Goal: Task Accomplishment & Management: Use online tool/utility

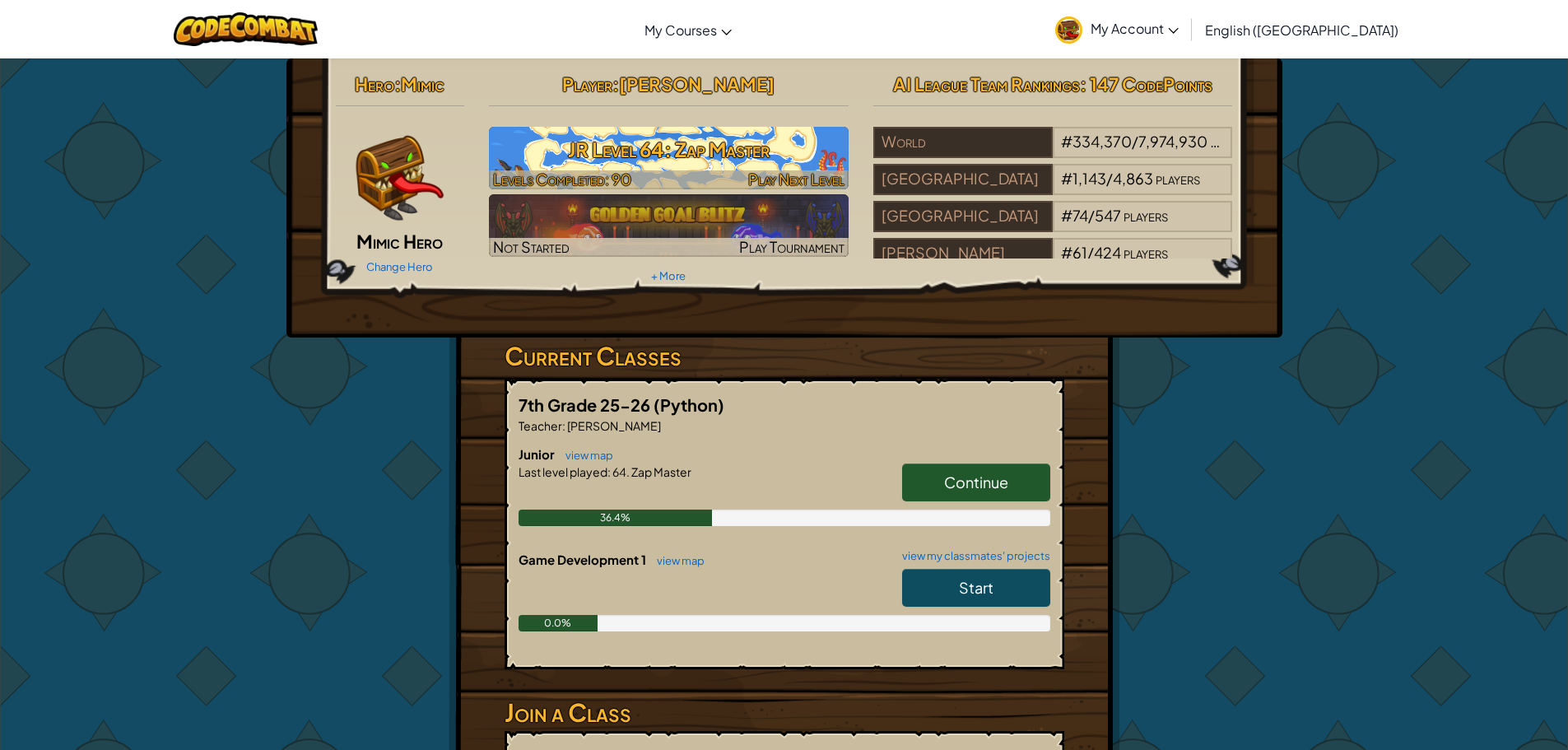
click at [774, 139] on h3 "JR Level 64: Zap Master" at bounding box center [668, 149] width 359 height 37
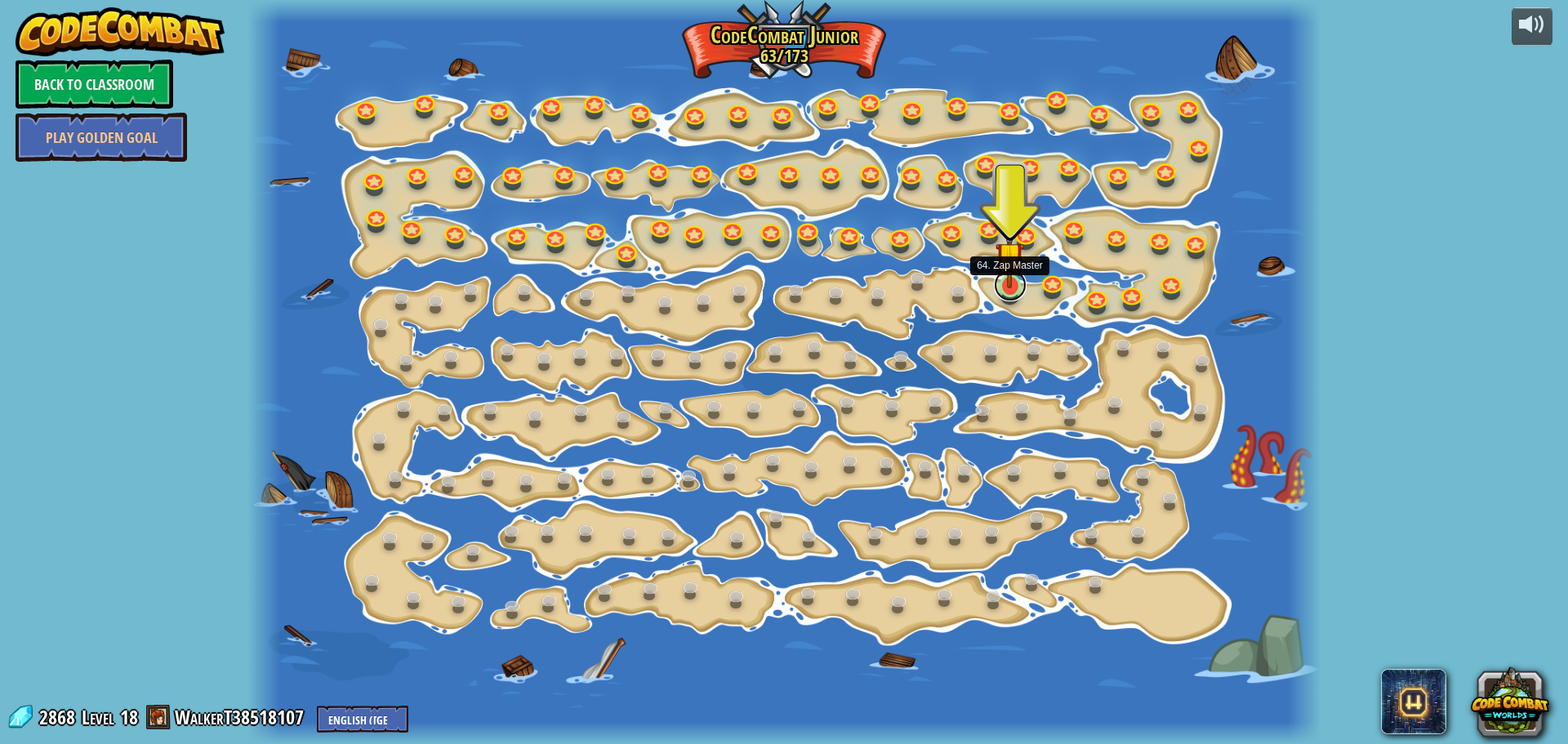
click at [1006, 293] on link at bounding box center [1009, 285] width 32 height 32
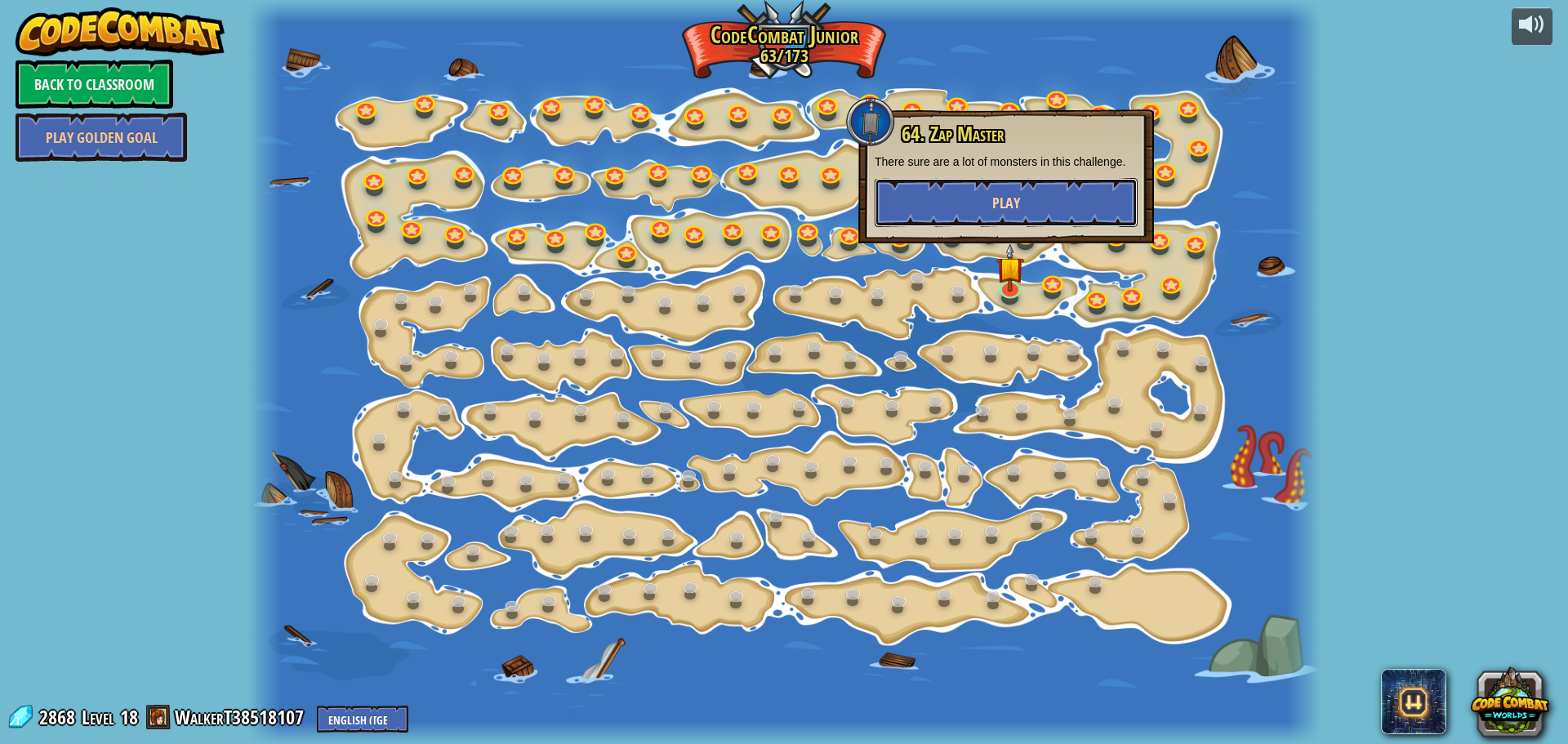
click at [962, 183] on button "Play" at bounding box center [1006, 202] width 263 height 49
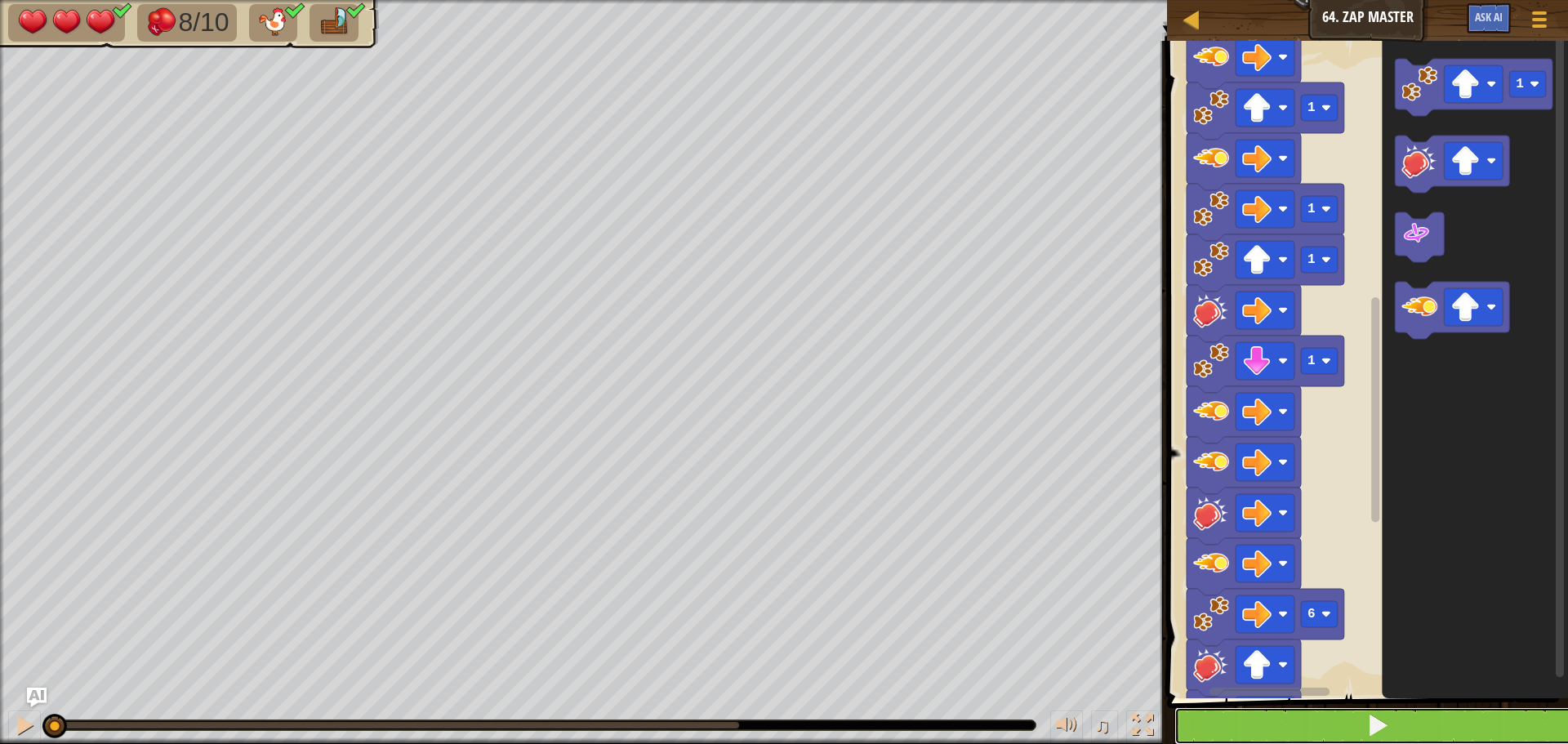
click at [1411, 717] on button at bounding box center [1376, 726] width 406 height 38
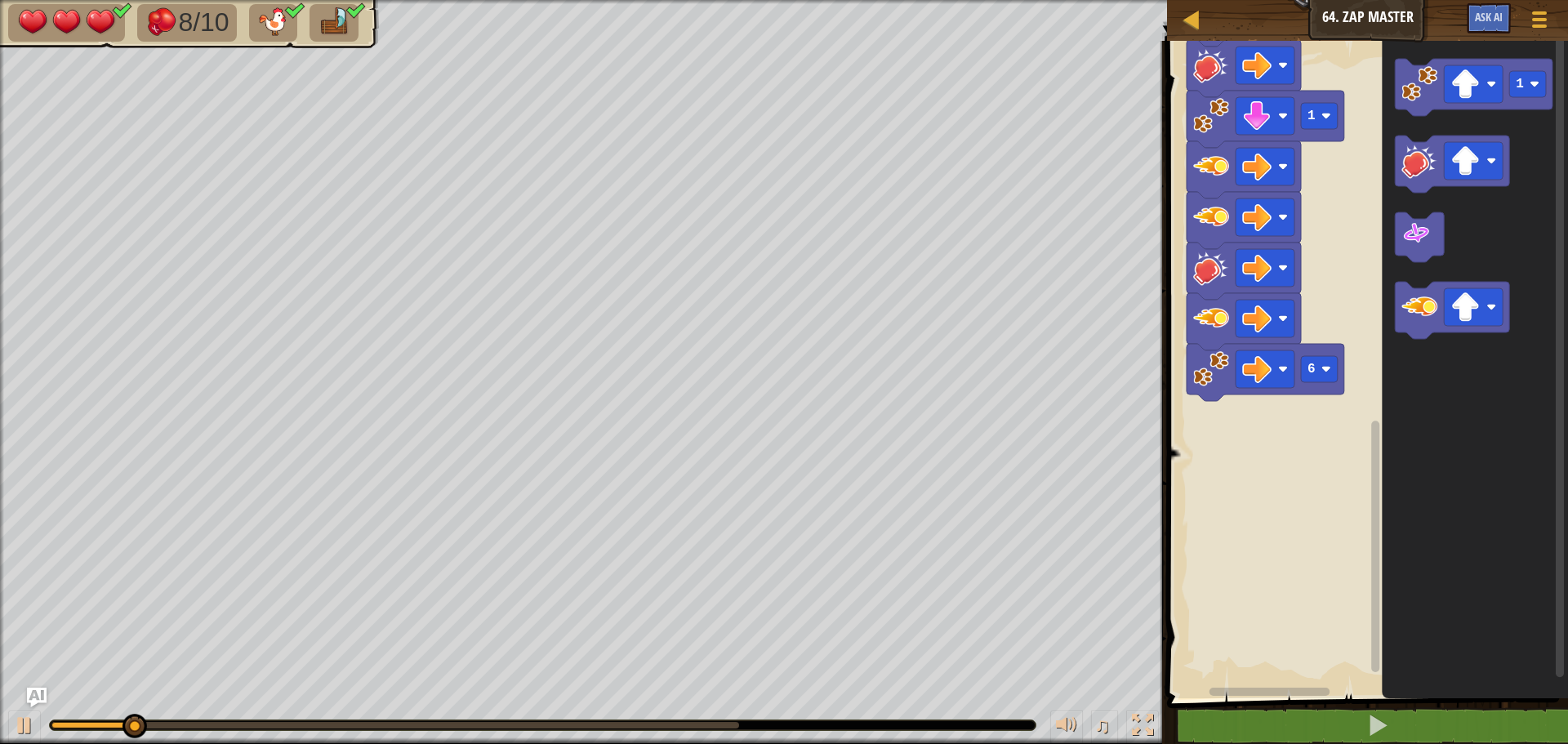
click at [159, 721] on div at bounding box center [542, 725] width 985 height 10
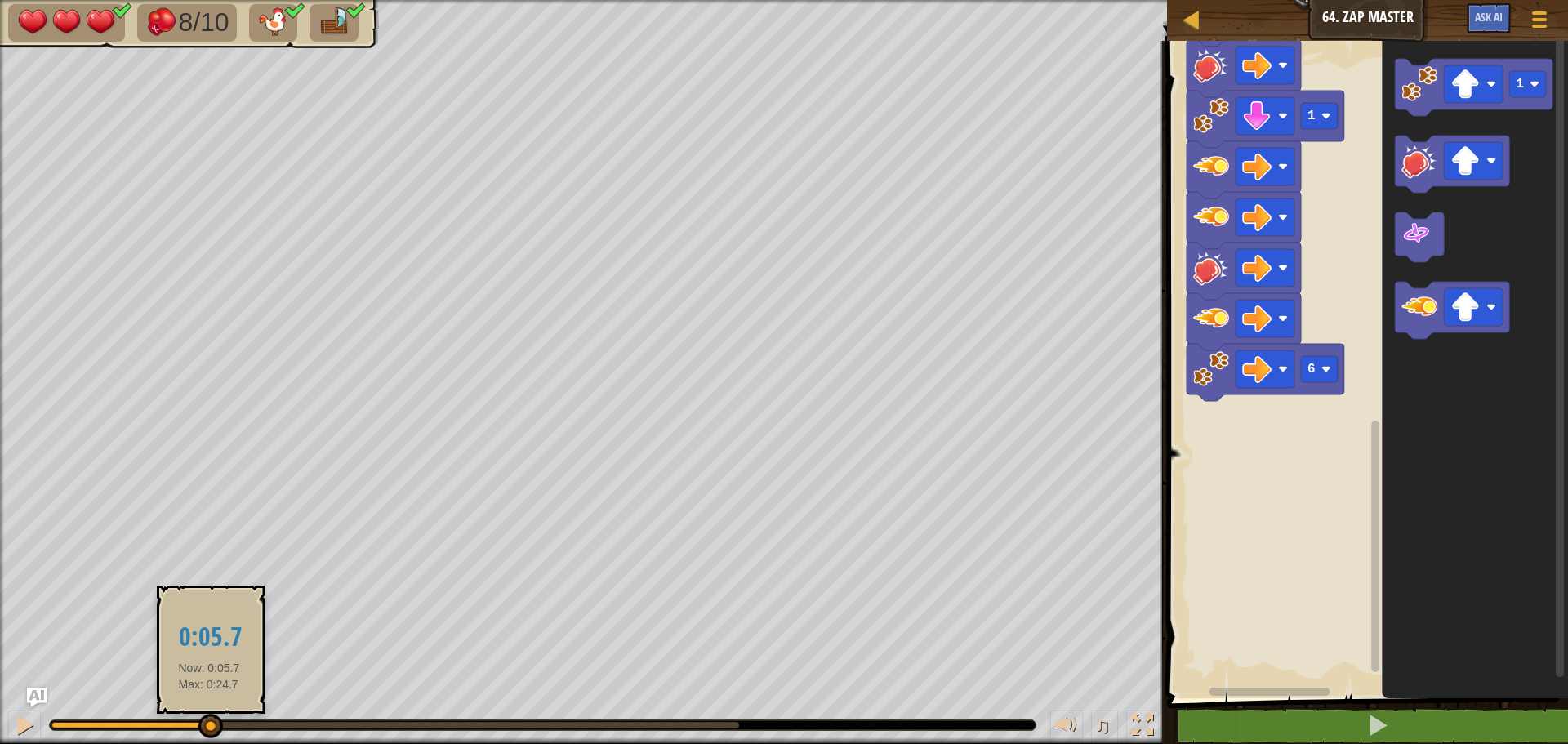
drag, startPoint x: 152, startPoint y: 725, endPoint x: 214, endPoint y: 731, distance: 62.3
click at [214, 731] on div at bounding box center [210, 726] width 25 height 25
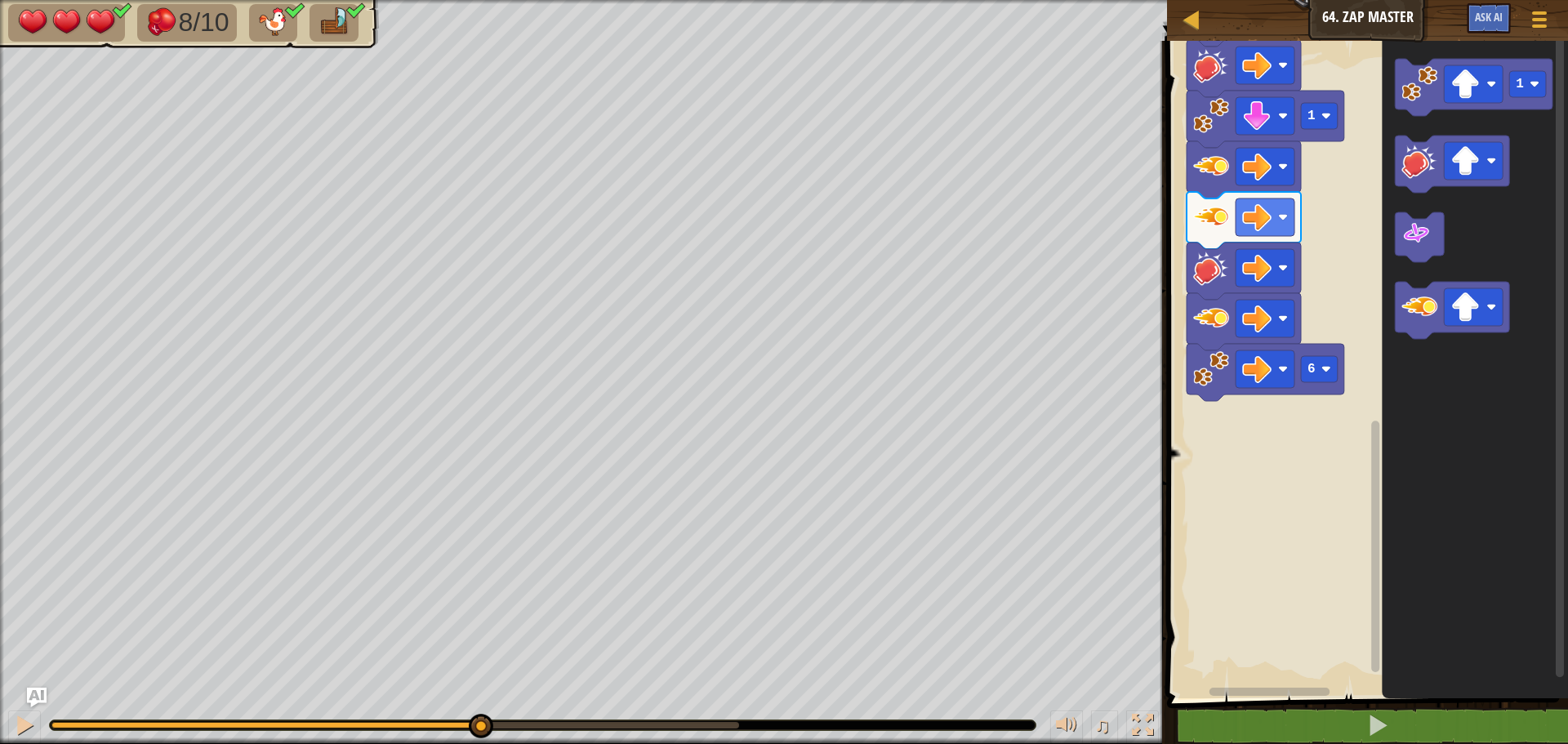
drag, startPoint x: 237, startPoint y: 727, endPoint x: 479, endPoint y: 708, distance: 242.7
click at [479, 708] on div "♫" at bounding box center [583, 721] width 1167 height 49
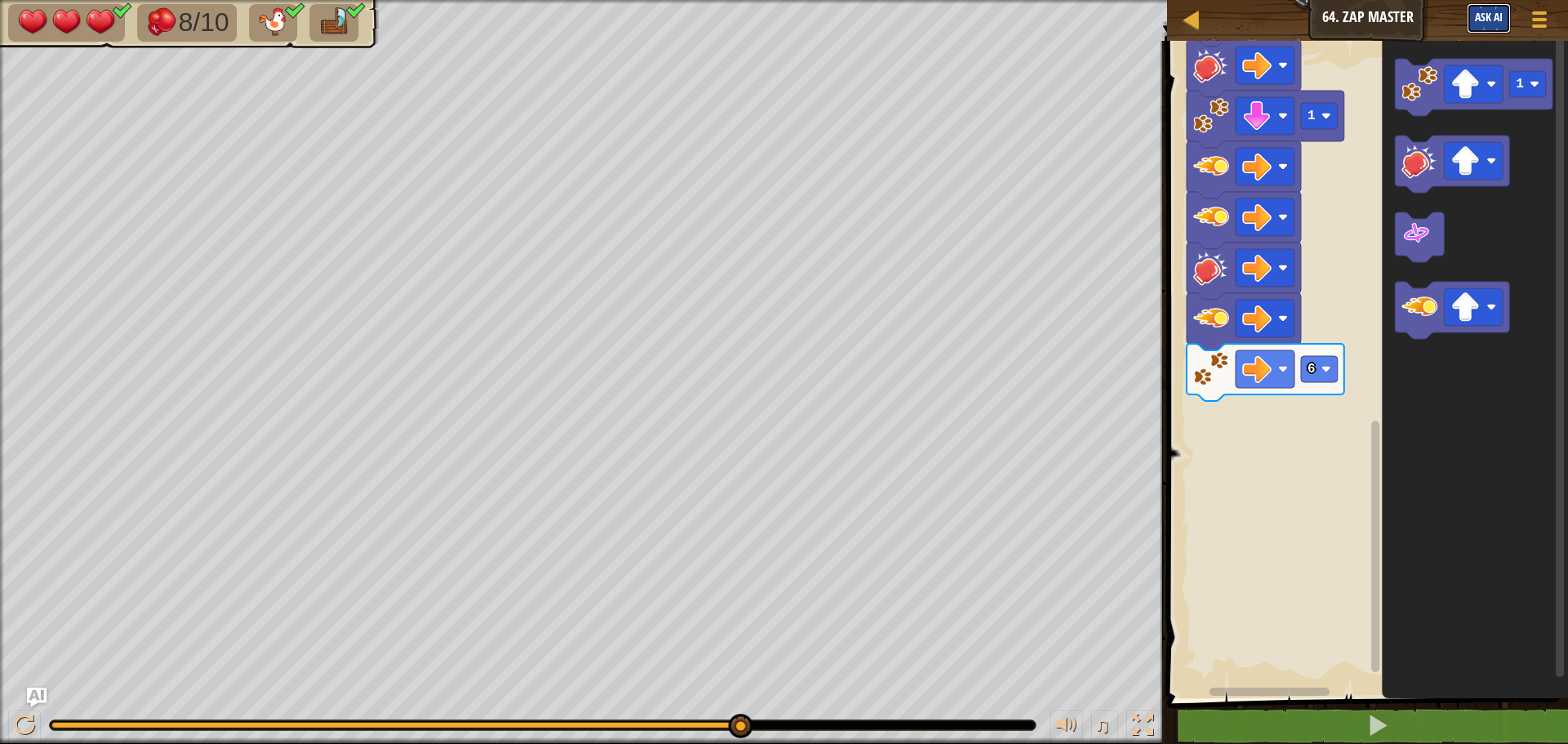
click at [1489, 17] on span "Ask AI" at bounding box center [1488, 17] width 28 height 16
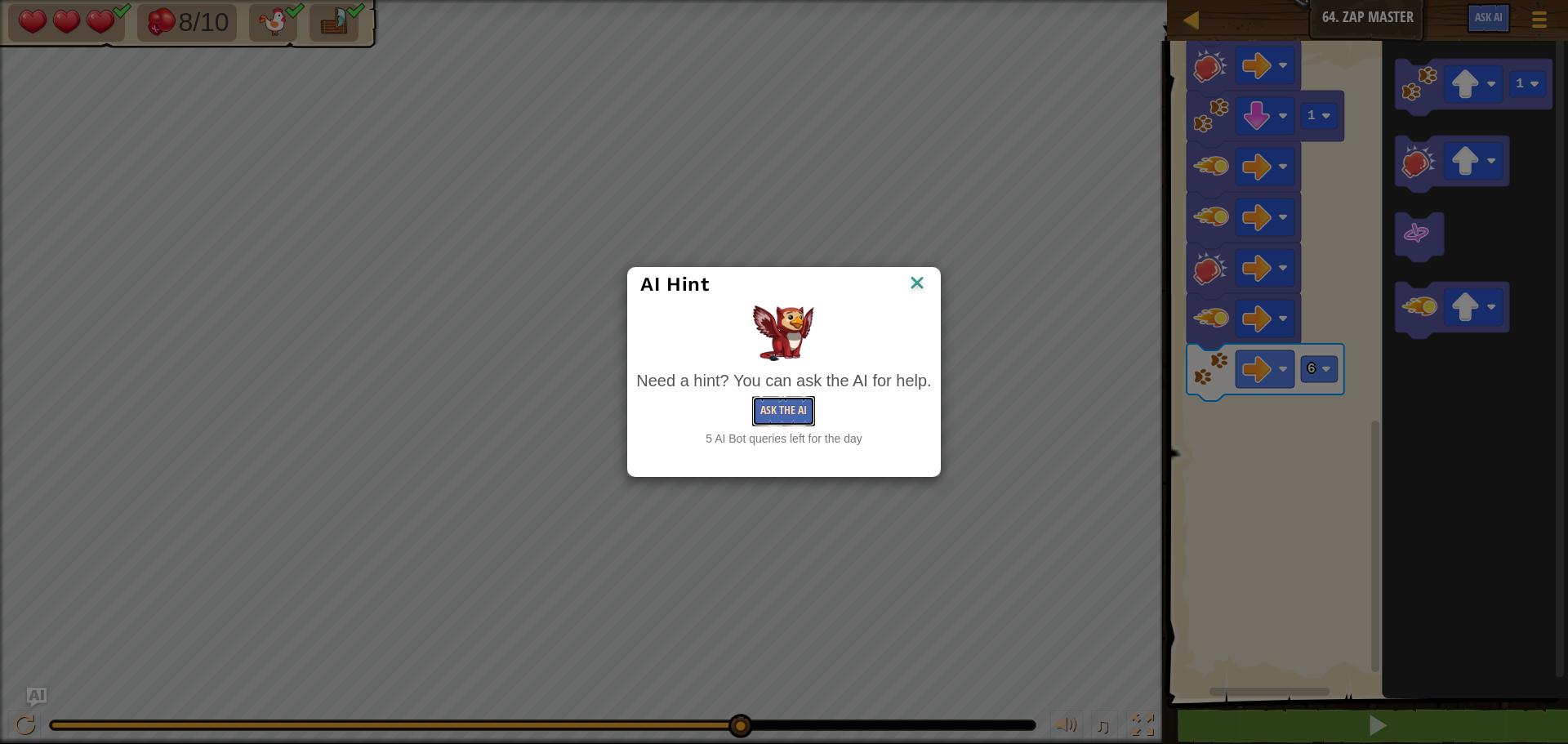
click at [799, 411] on button "Ask the AI" at bounding box center [783, 411] width 63 height 30
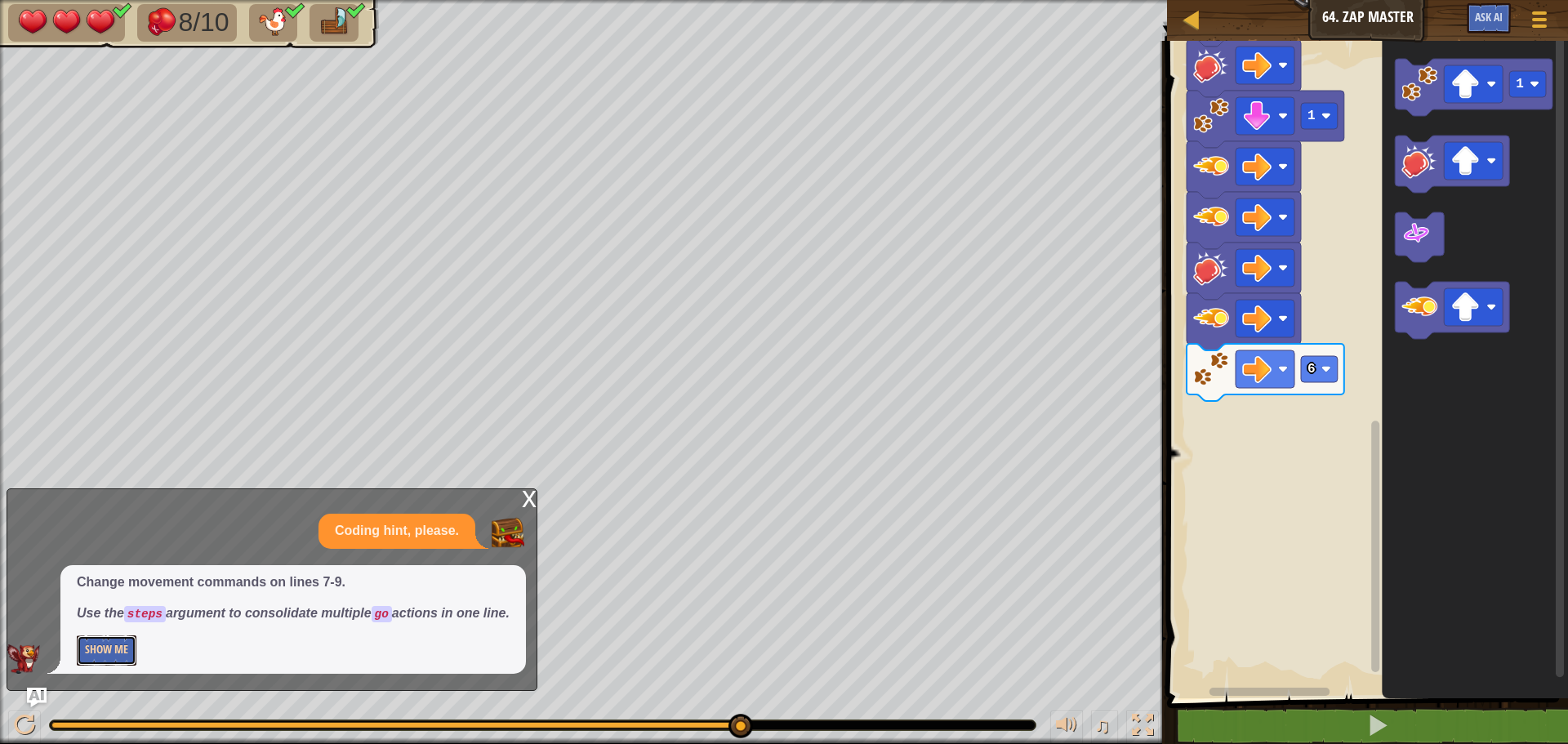
click at [122, 637] on button "Show Me" at bounding box center [107, 650] width 60 height 30
click at [105, 644] on button "Hide" at bounding box center [95, 650] width 38 height 30
click at [519, 490] on div "x Coding hint, please. Change movement commands on lines 7-9. Use the steps arg…" at bounding box center [272, 589] width 531 height 202
click at [535, 489] on div "x" at bounding box center [529, 497] width 15 height 17
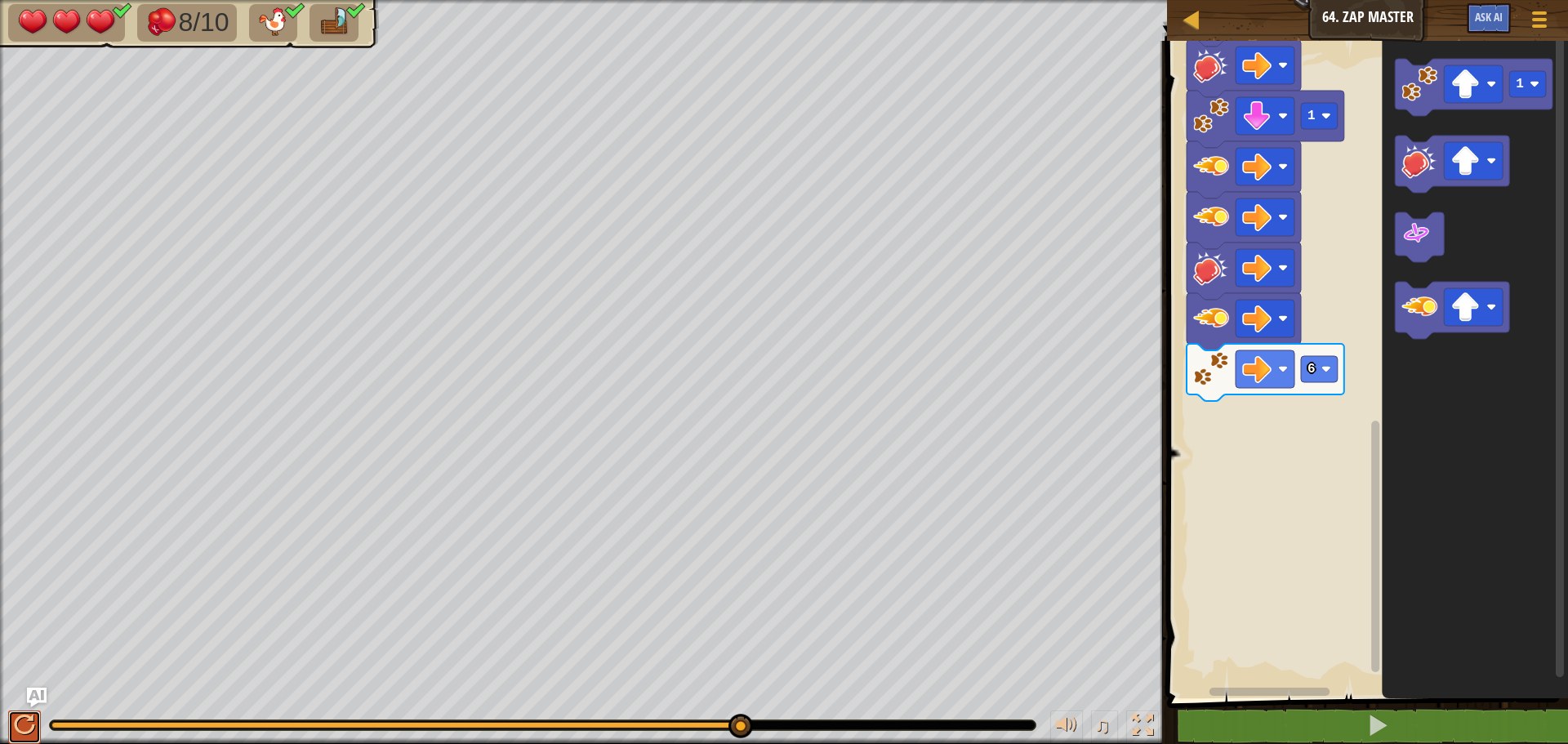
click at [13, 721] on button at bounding box center [24, 727] width 32 height 33
drag, startPoint x: 307, startPoint y: 719, endPoint x: 632, endPoint y: 699, distance: 325.6
click at [632, 699] on div "♫" at bounding box center [583, 721] width 1167 height 49
click at [1323, 372] on image "Blockly Workspace" at bounding box center [1325, 369] width 10 height 10
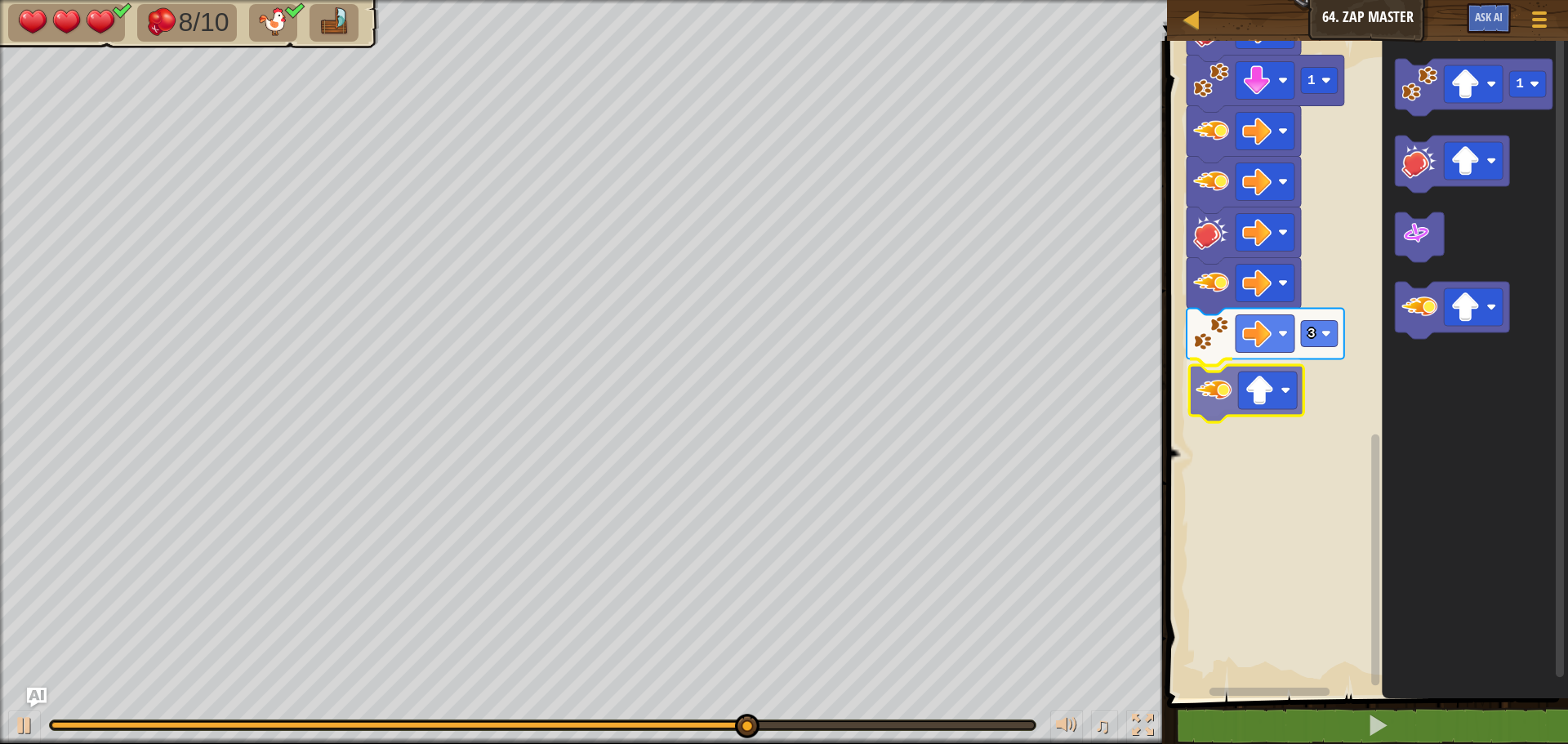
click at [1219, 391] on div "Start 1 1 1 1 1 1 1 1 3 1" at bounding box center [1364, 365] width 406 height 666
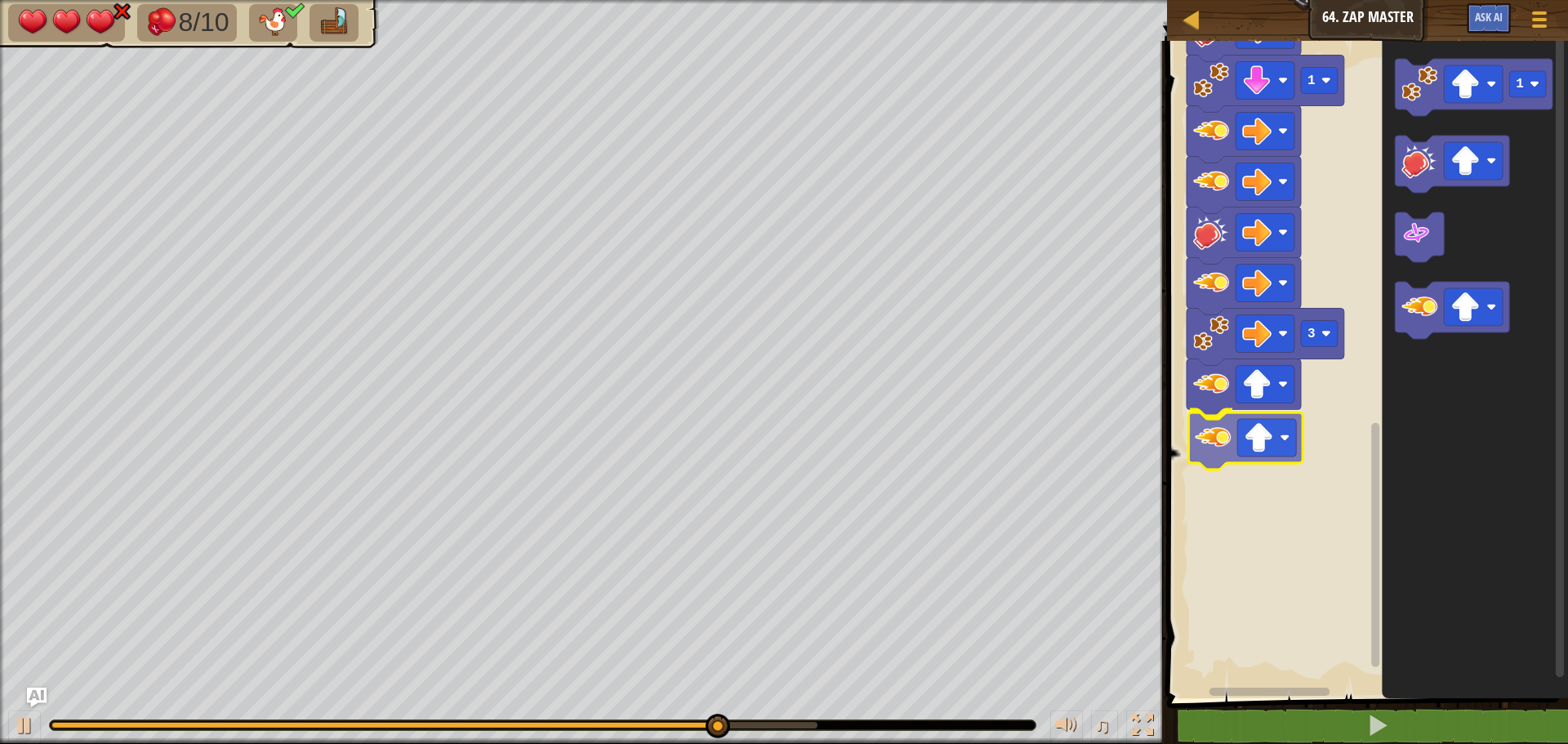
click at [1223, 456] on div "Start 1 1 1 1 1 1 1 1 3 1" at bounding box center [1364, 365] width 406 height 666
click at [1220, 497] on div "Start 1 1 1 1 1 1 1 1 3 1" at bounding box center [1364, 365] width 406 height 666
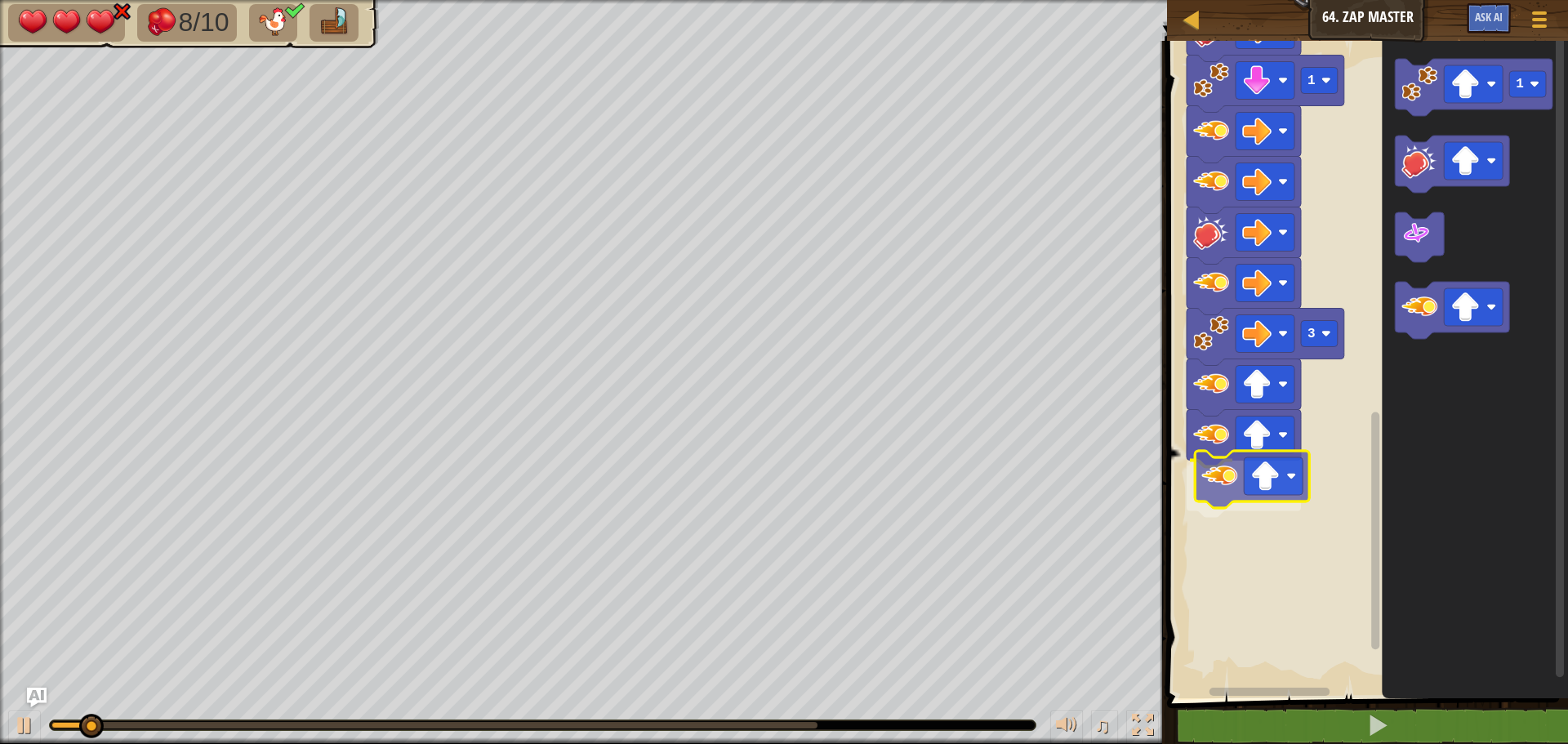
click at [1204, 501] on div "Start 1 1 1 1 1 1 1 1 3 1" at bounding box center [1364, 365] width 406 height 666
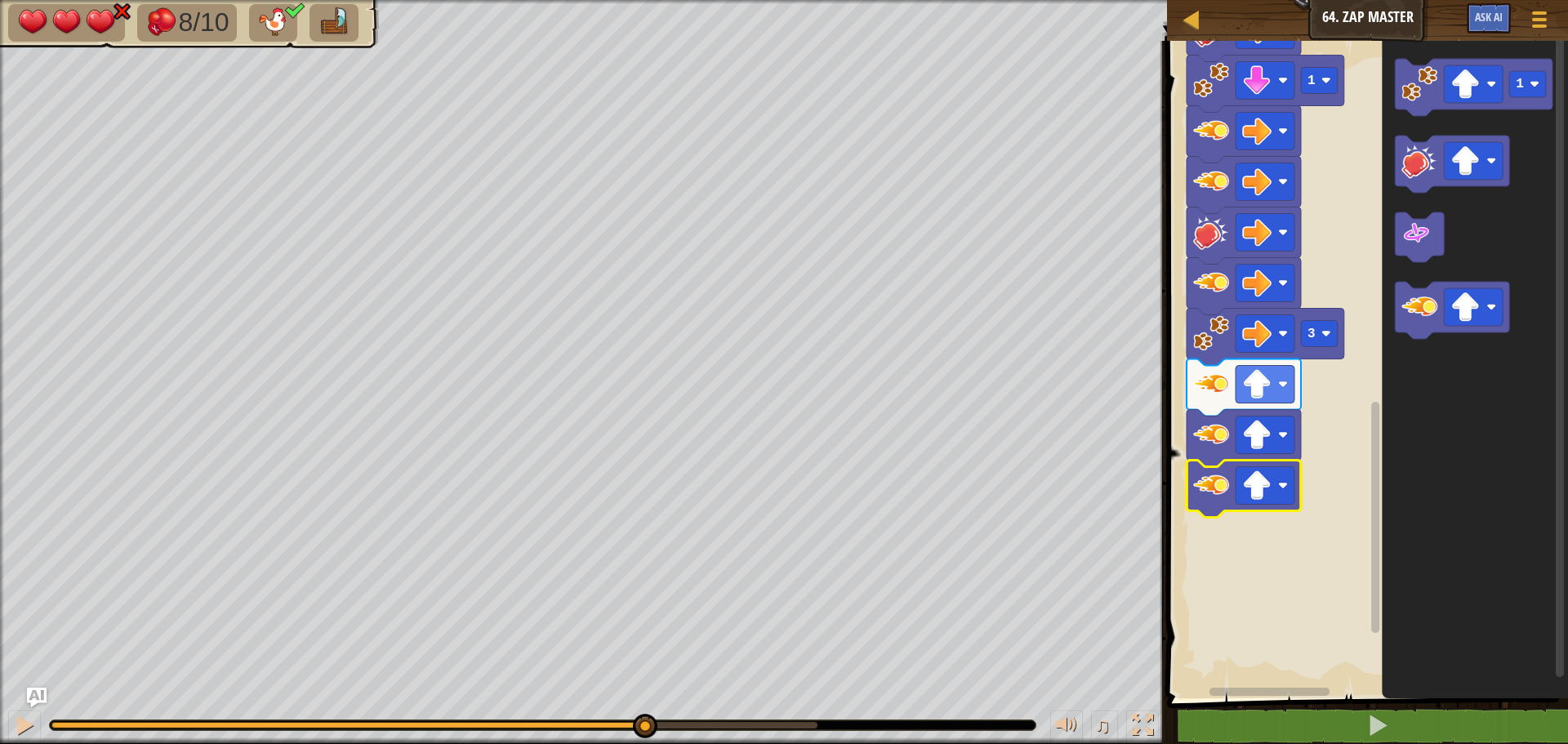
drag, startPoint x: 252, startPoint y: 724, endPoint x: 645, endPoint y: 703, distance: 393.6
click at [645, 703] on div "♫" at bounding box center [583, 721] width 1167 height 49
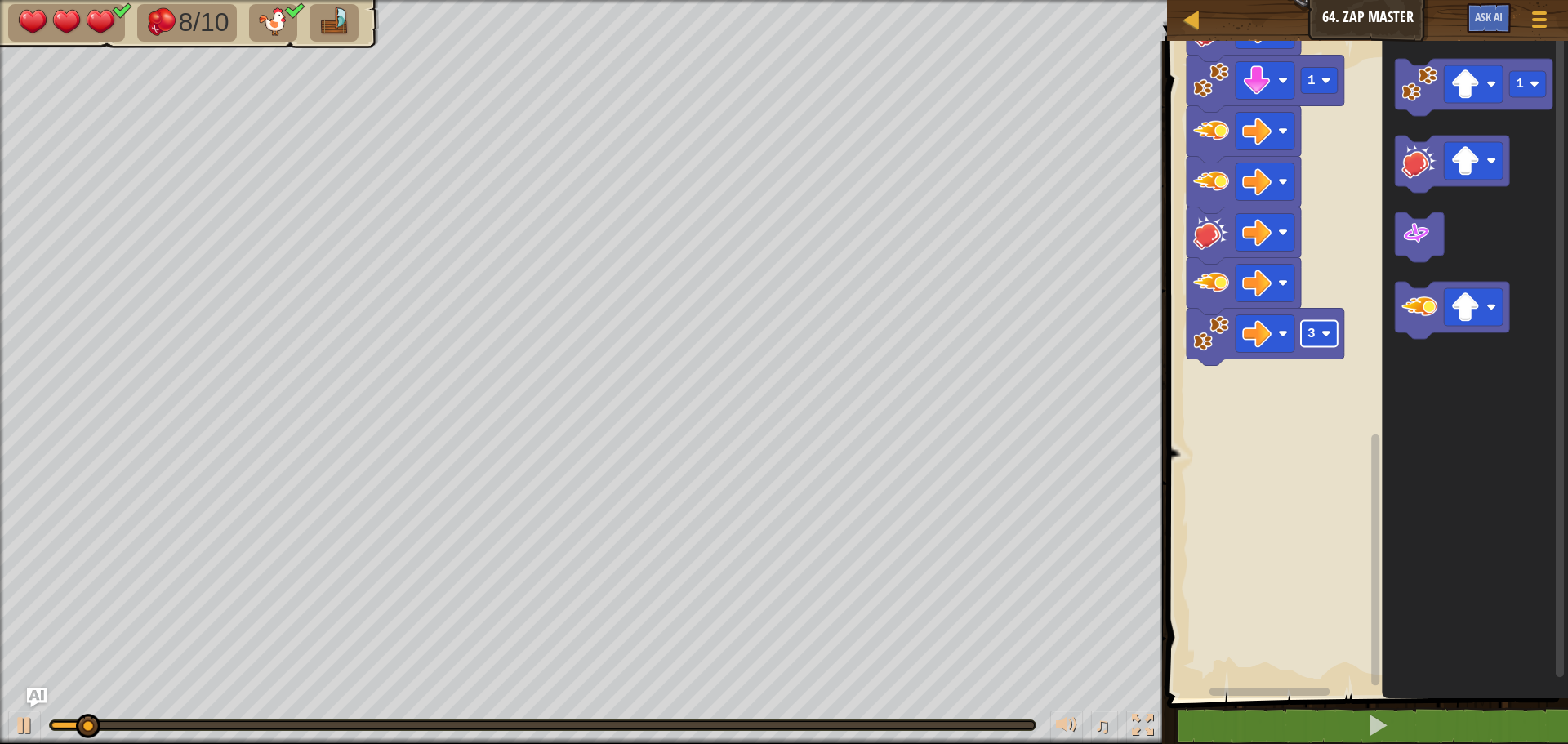
click at [1327, 341] on rect "Blockly Workspace" at bounding box center [1319, 334] width 37 height 26
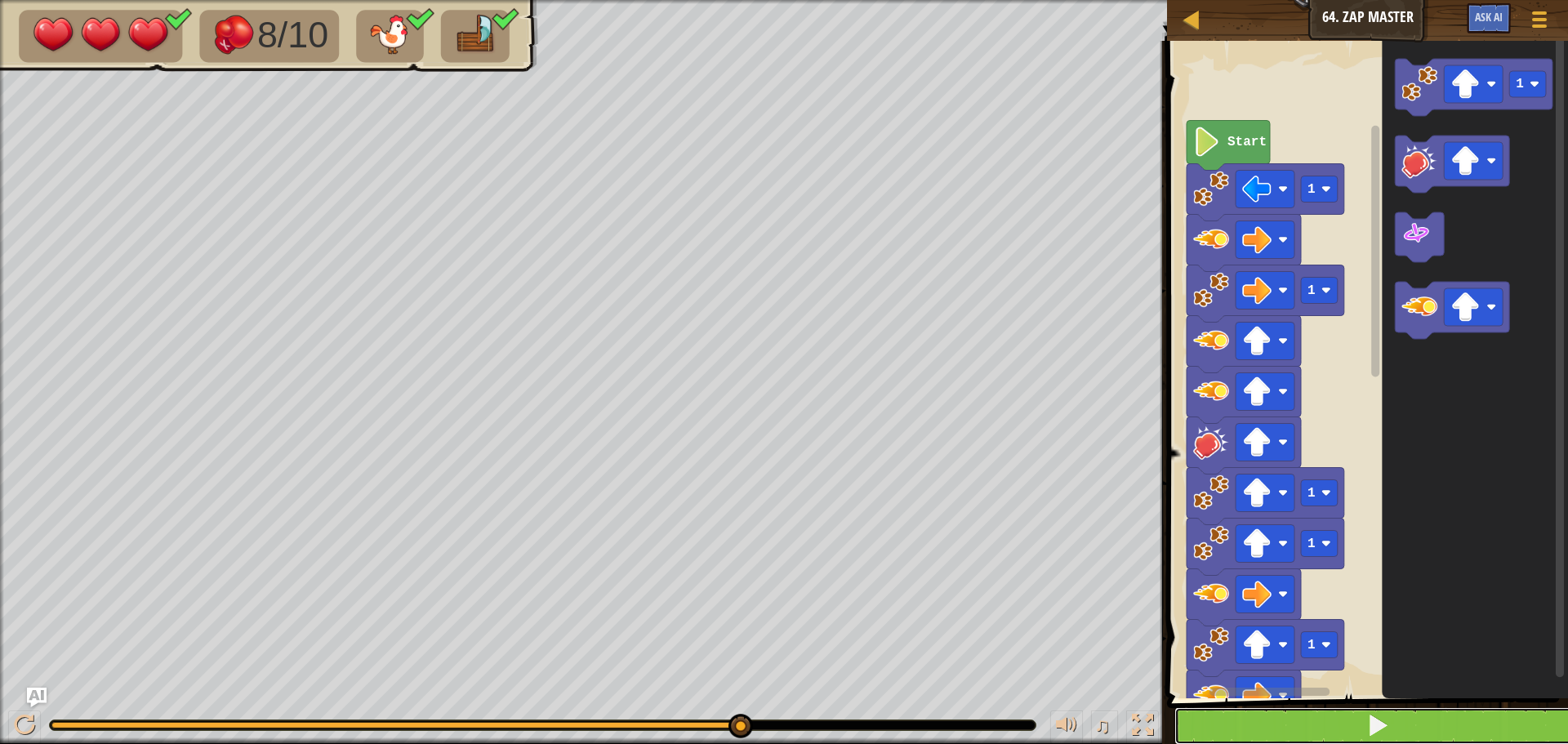
click at [1296, 741] on button at bounding box center [1376, 726] width 406 height 38
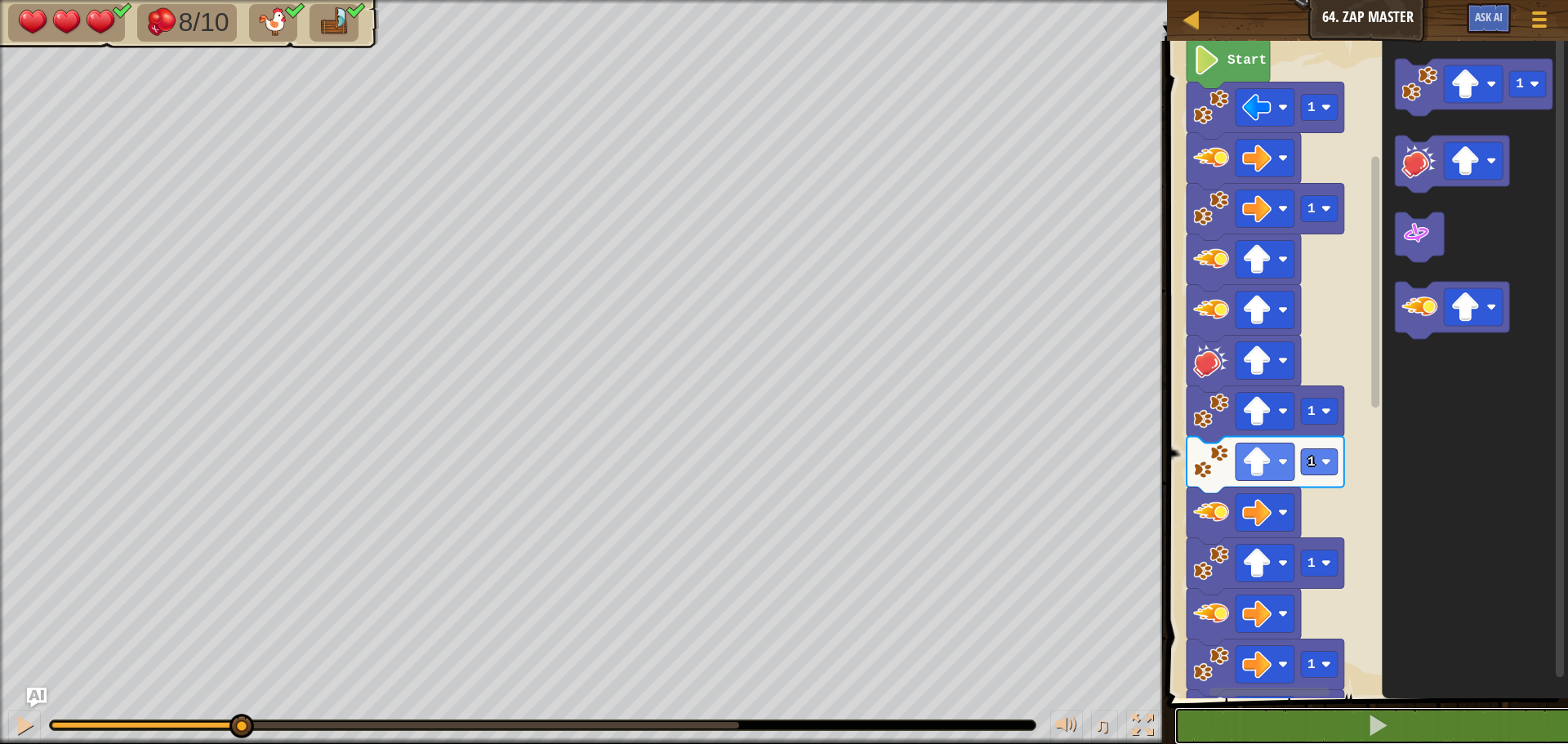
click at [240, 676] on div "8/10 ♫ Mimic 3 x: 14 y: 15 x: 14 y: 22 action: move" at bounding box center [784, 372] width 1568 height 744
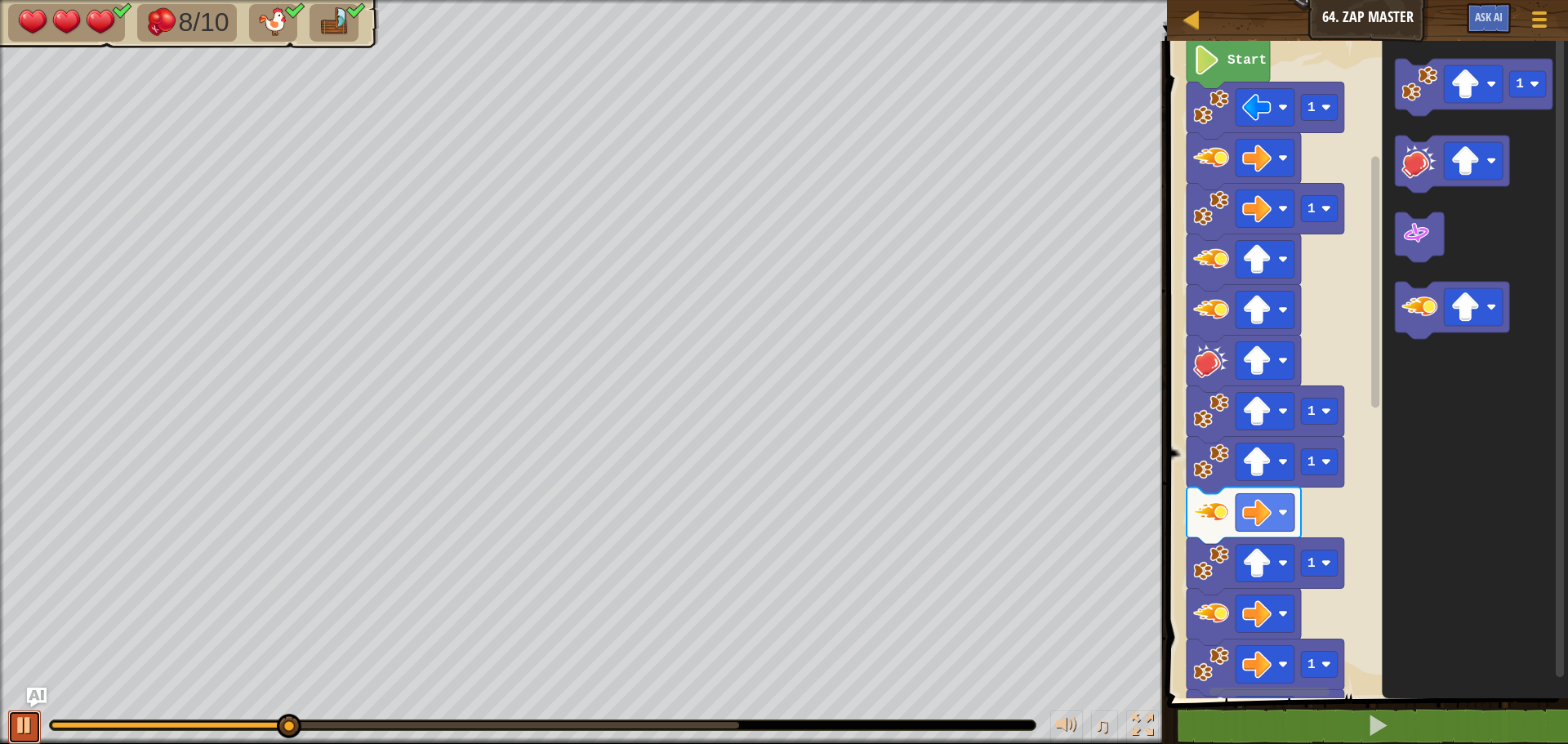
click at [29, 715] on div at bounding box center [25, 726] width 21 height 21
click at [18, 729] on div at bounding box center [25, 726] width 21 height 21
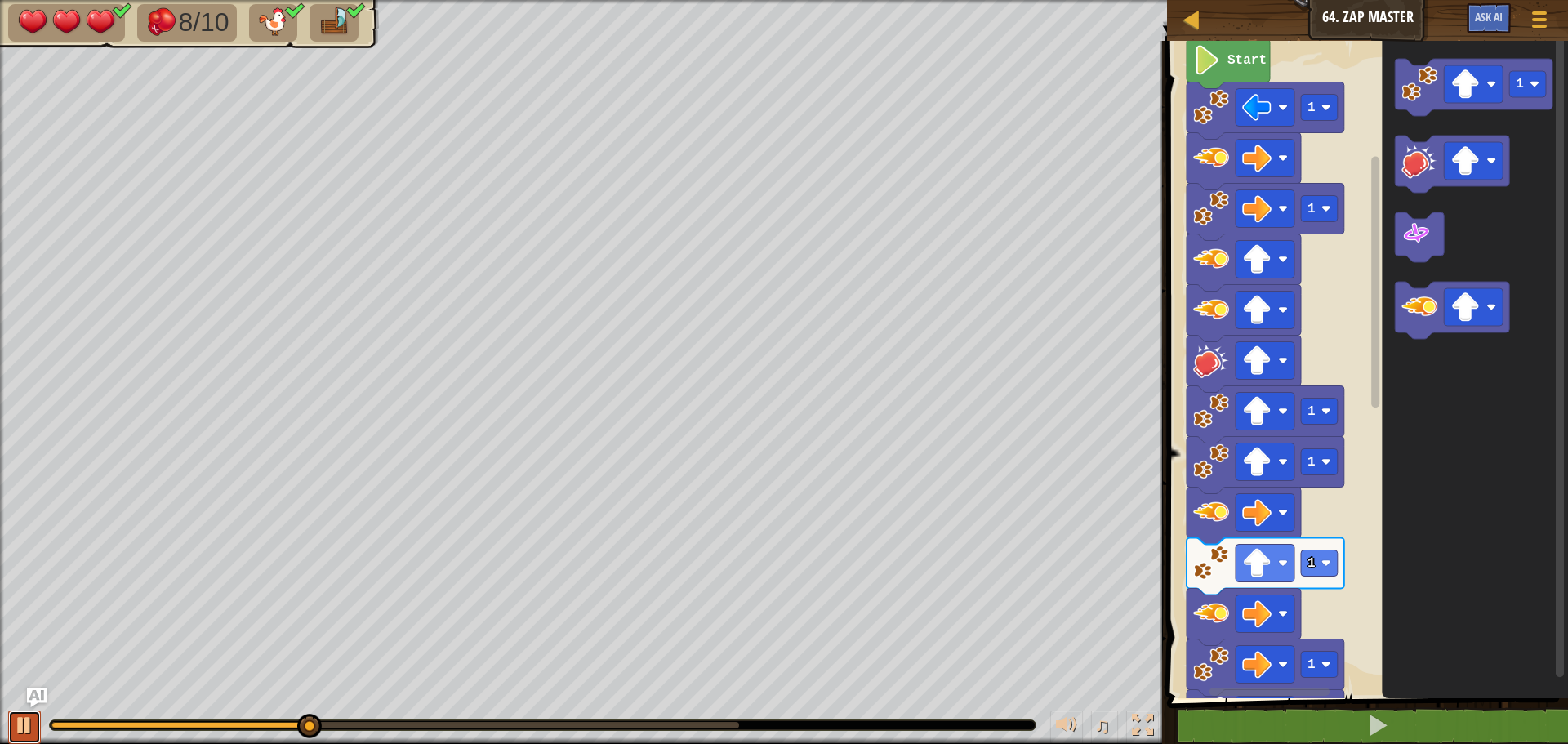
click at [23, 730] on div at bounding box center [25, 726] width 21 height 21
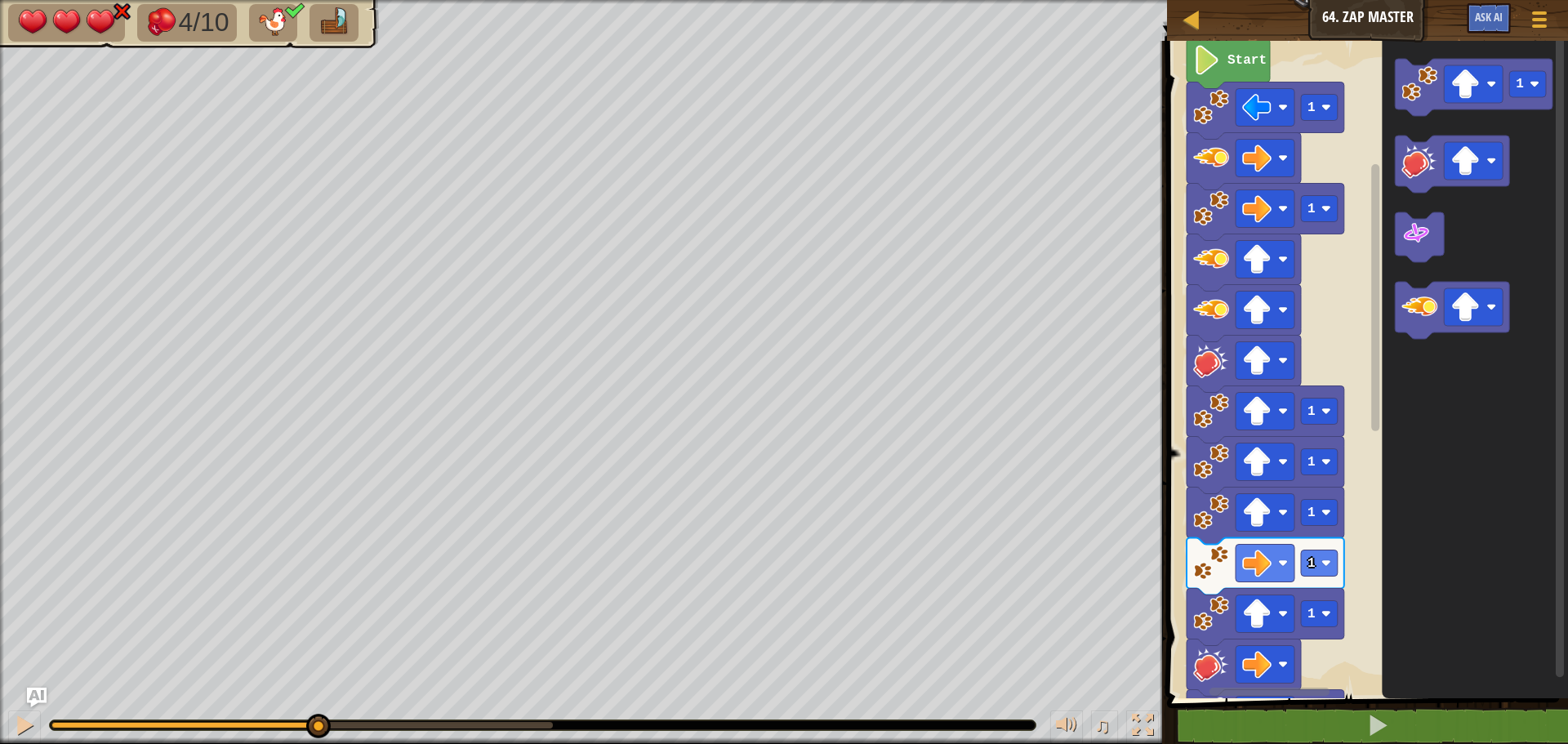
drag, startPoint x: 63, startPoint y: 727, endPoint x: 317, endPoint y: 698, distance: 255.7
click at [317, 698] on div "♫" at bounding box center [583, 721] width 1167 height 49
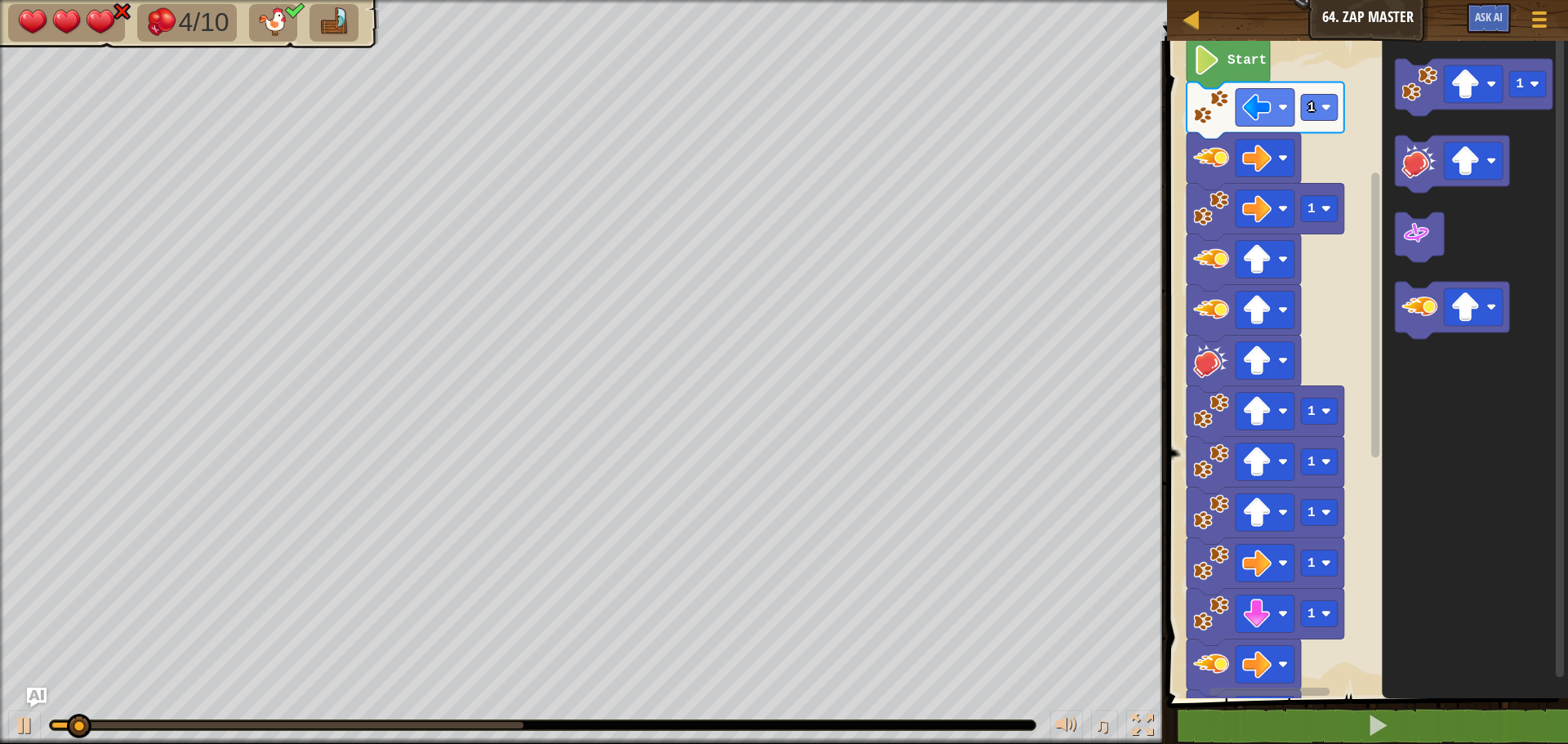
click at [1331, 528] on div "Start 1 1 1 1 1 1 1 6 1" at bounding box center [1364, 365] width 406 height 666
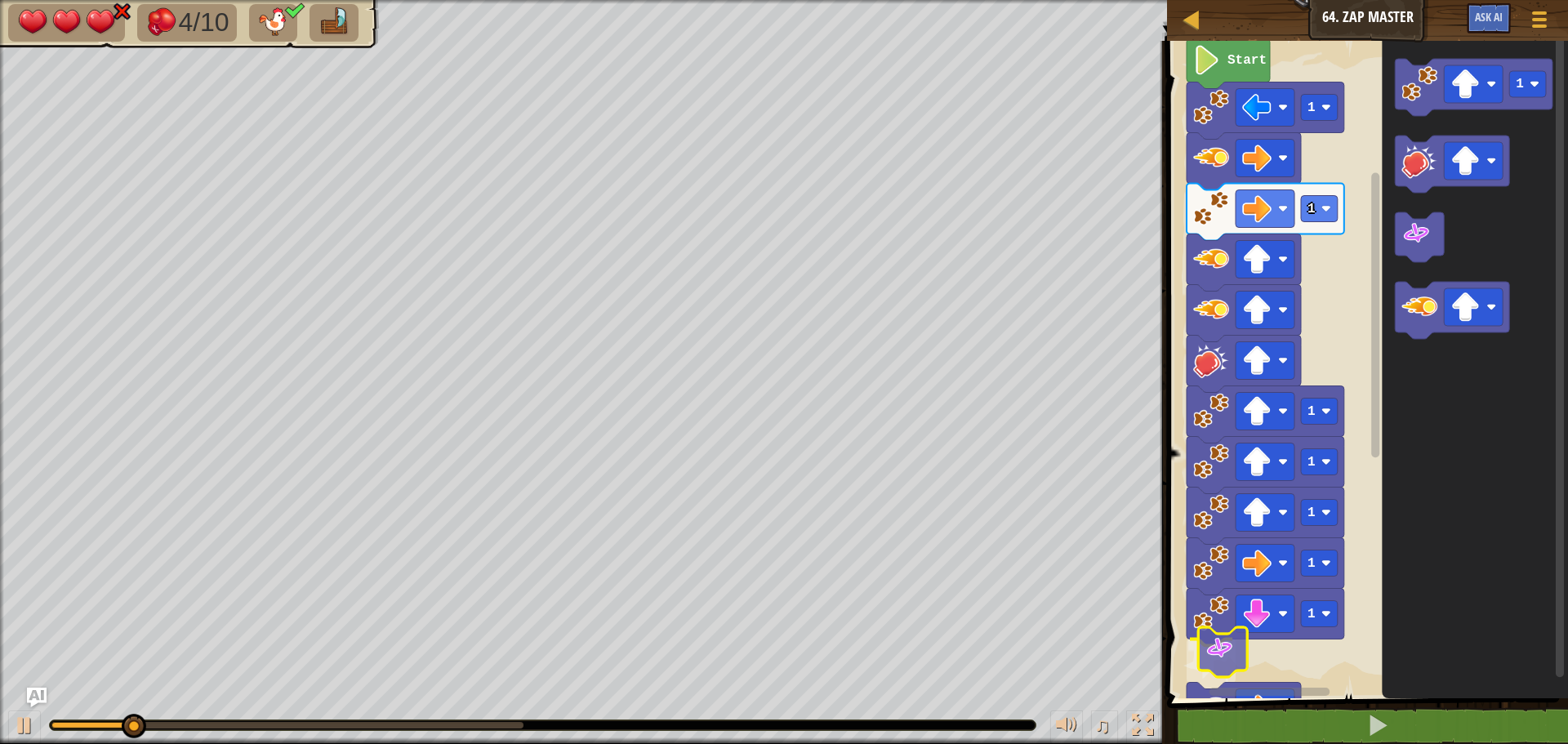
click at [1223, 663] on div "Start 1 1 1 1 1 1 1 6 1" at bounding box center [1364, 365] width 406 height 666
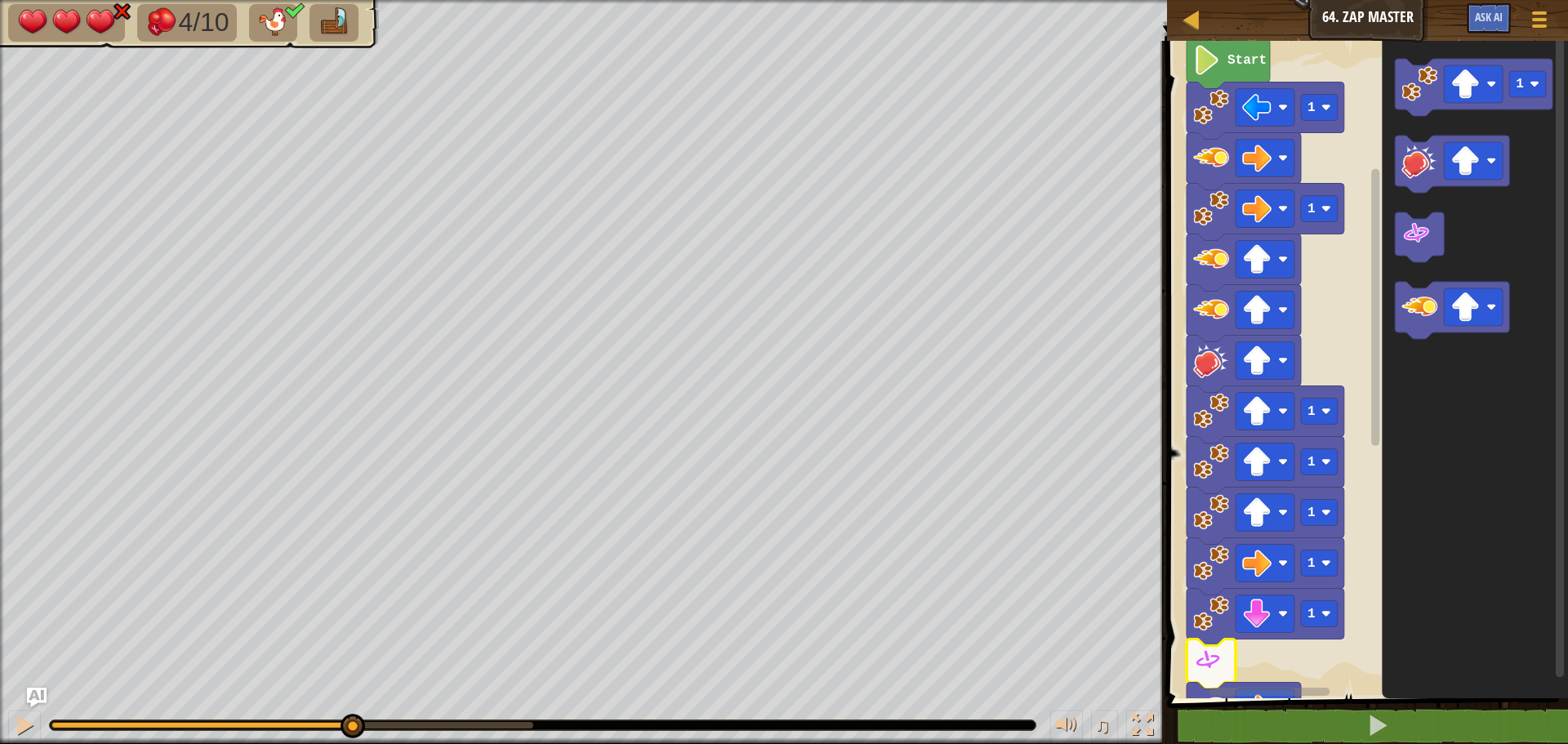
click at [351, 691] on div "4/10 ♫ Mimic 3 x: 22 y: 22 No target action: bash" at bounding box center [784, 372] width 1568 height 744
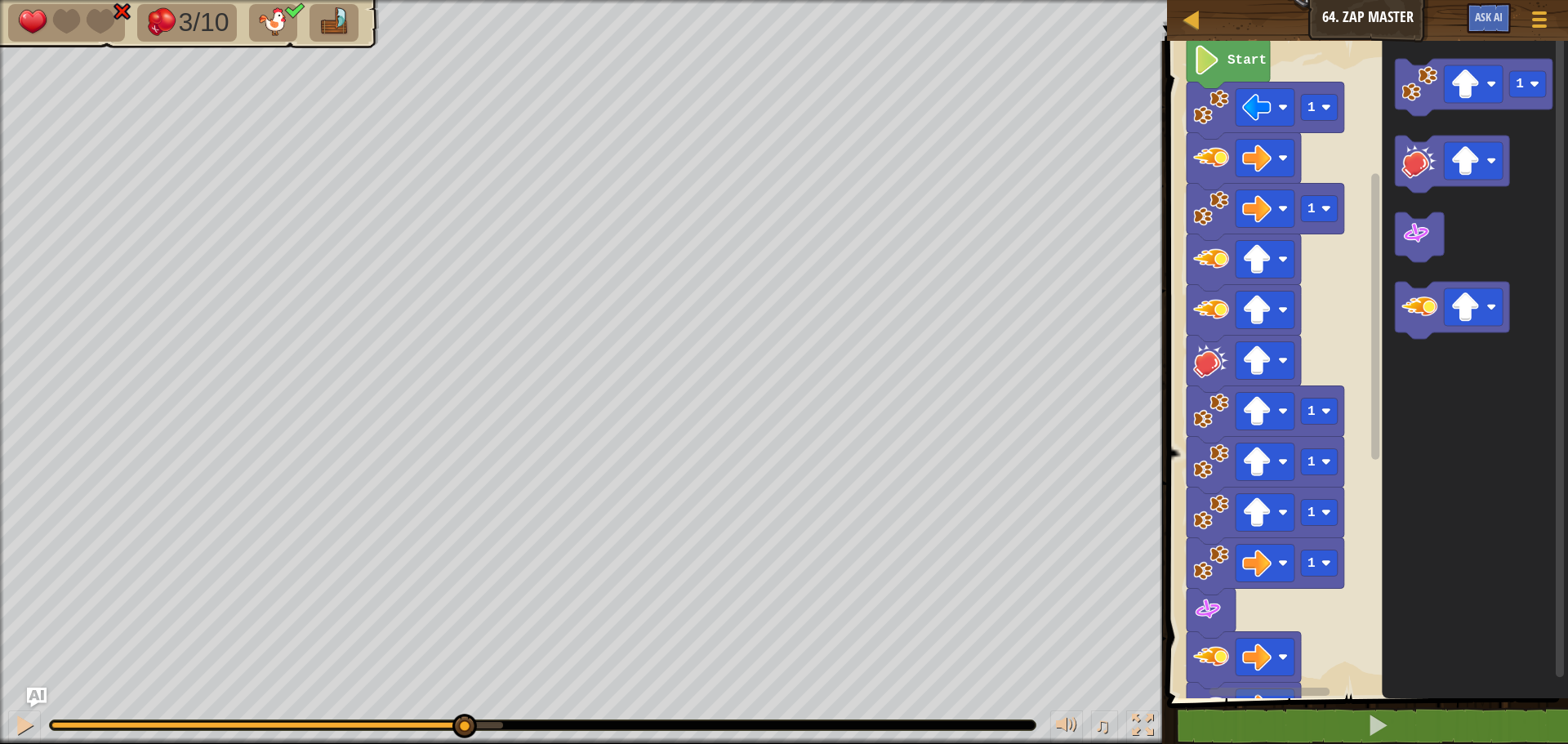
click at [472, 691] on div "3/10 ♫ Mimic 1 x: 31 y: 30 x: 70 y: 30 action: move" at bounding box center [784, 372] width 1568 height 744
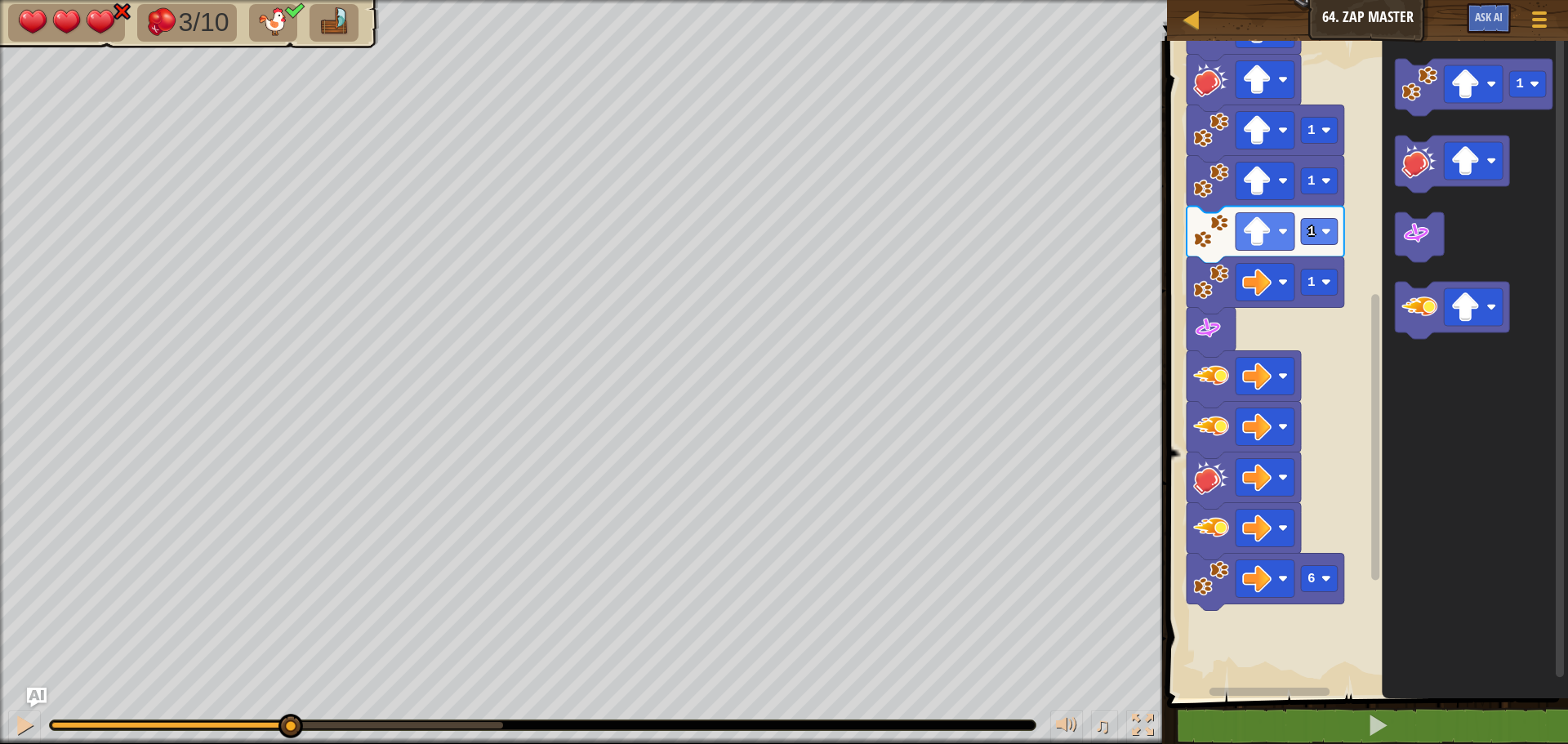
drag, startPoint x: 505, startPoint y: 717, endPoint x: 289, endPoint y: 744, distance: 217.7
click at [289, 0] on html "Map Junior 64. Zap Master Game Menu Ask AI 1 2 3 4 5 6 7 8 9 10 11 12 13 14 15 …" at bounding box center [784, 0] width 1568 height 0
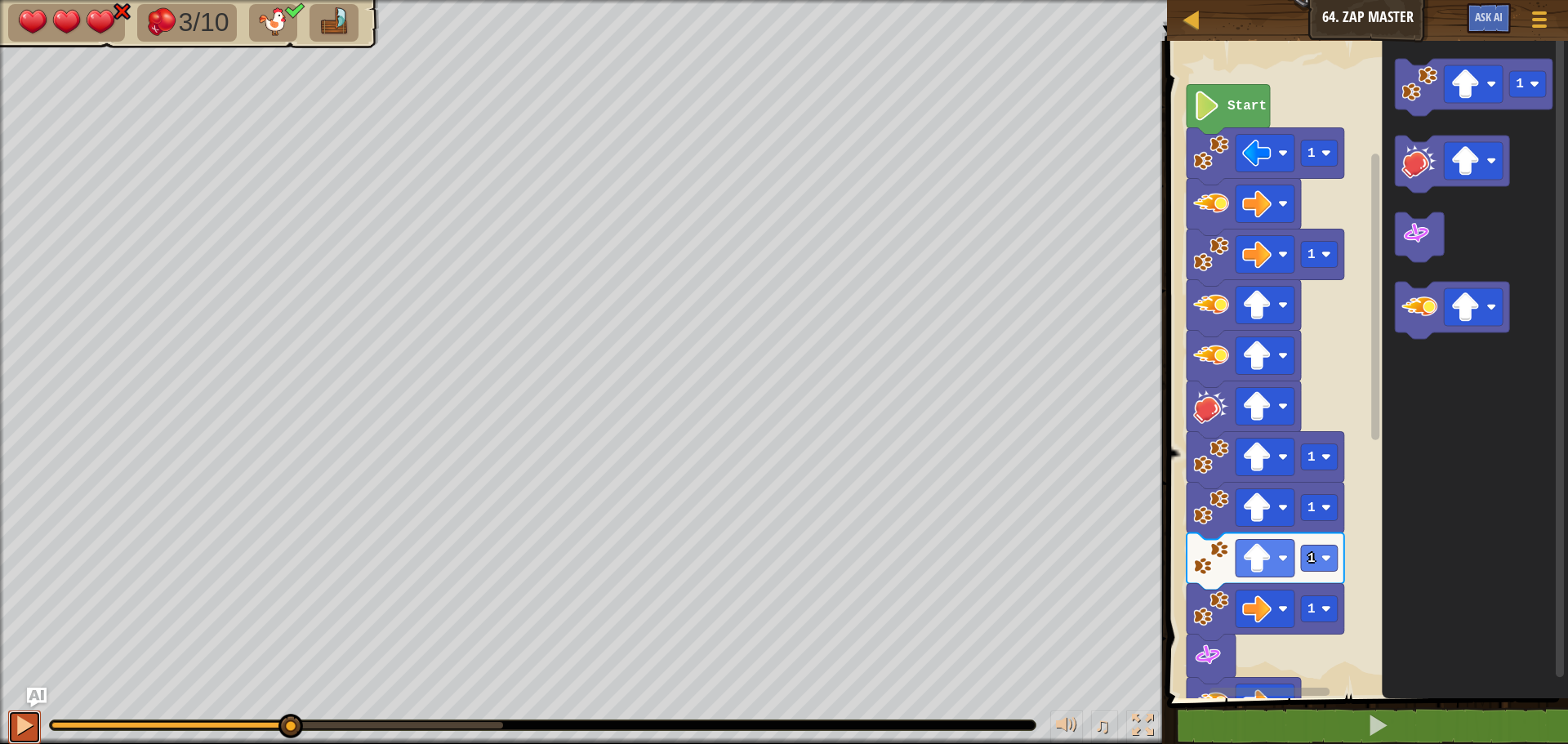
click at [18, 723] on div at bounding box center [25, 726] width 21 height 21
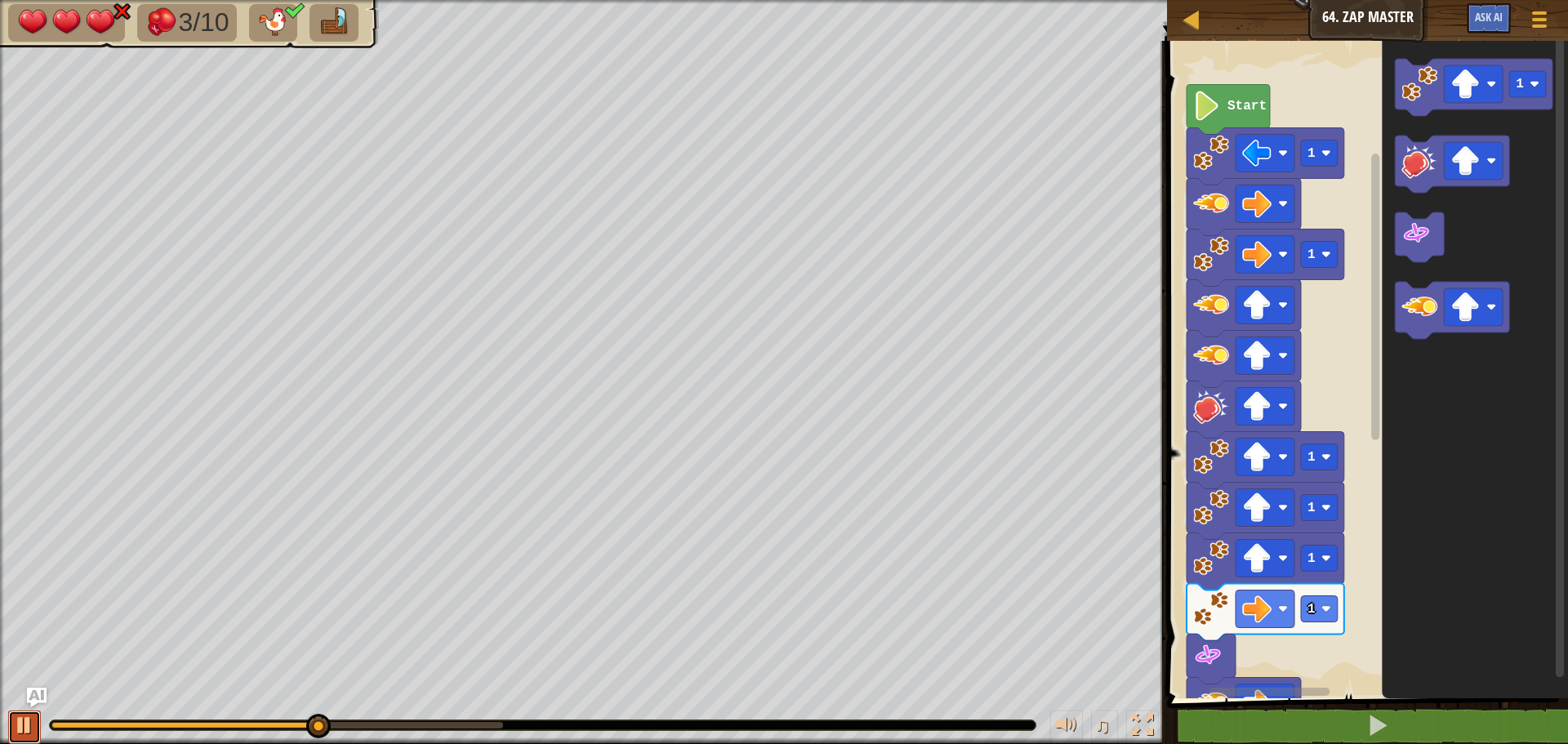
click at [28, 724] on div at bounding box center [25, 726] width 21 height 21
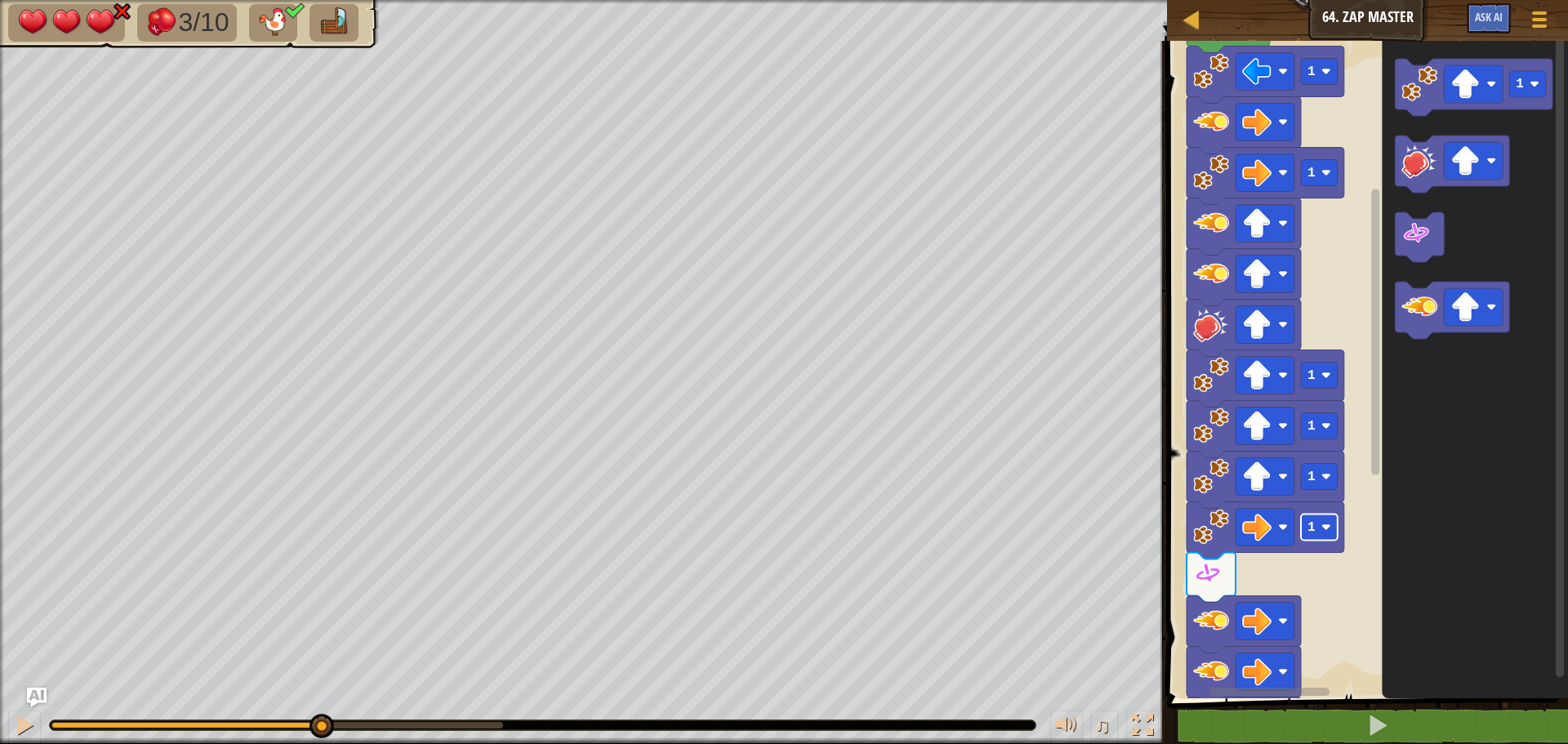
click at [1336, 528] on rect "Blockly Workspace" at bounding box center [1319, 528] width 37 height 26
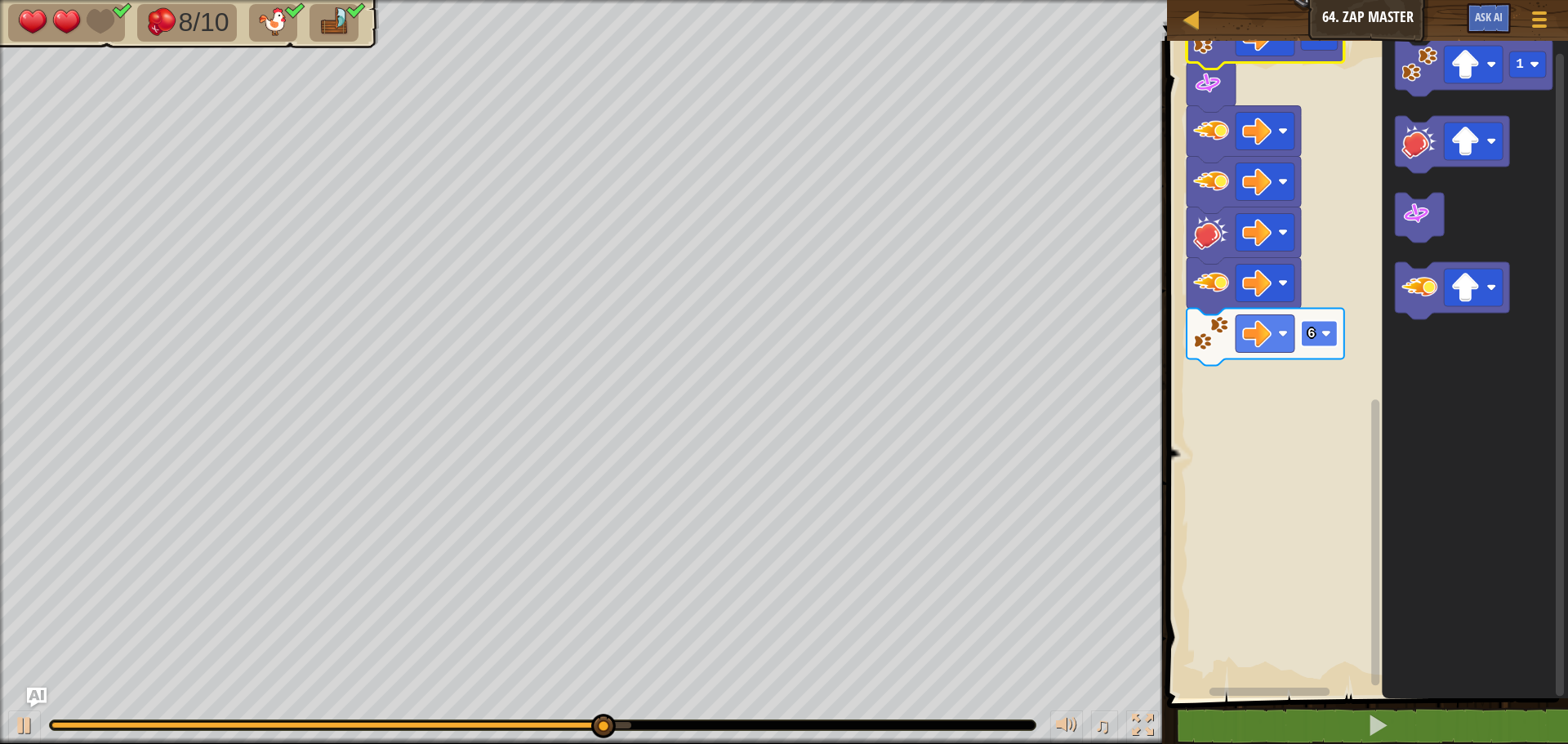
click at [1318, 335] on rect "Blockly Workspace" at bounding box center [1319, 334] width 37 height 26
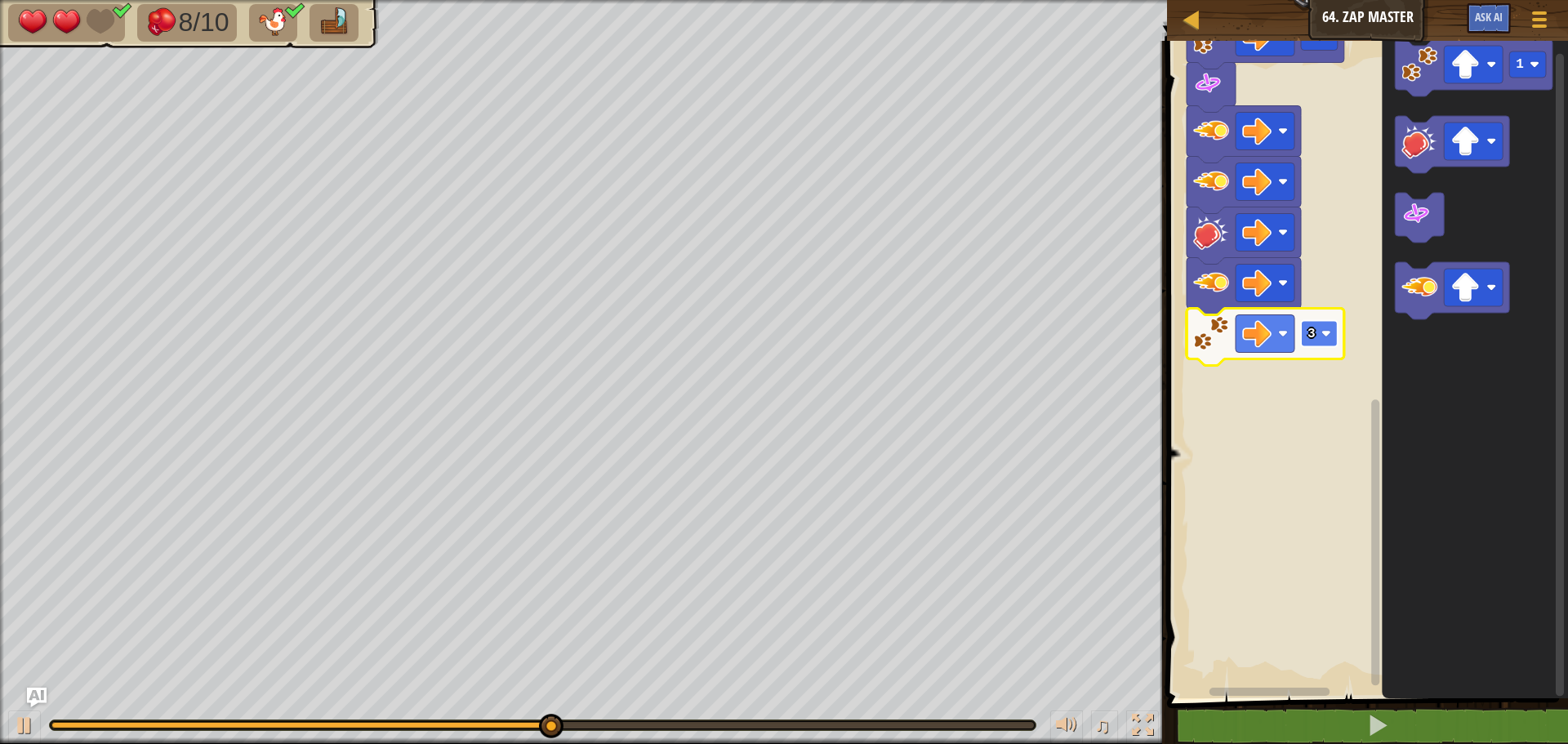
click at [1328, 335] on image "Blockly Workspace" at bounding box center [1325, 334] width 10 height 10
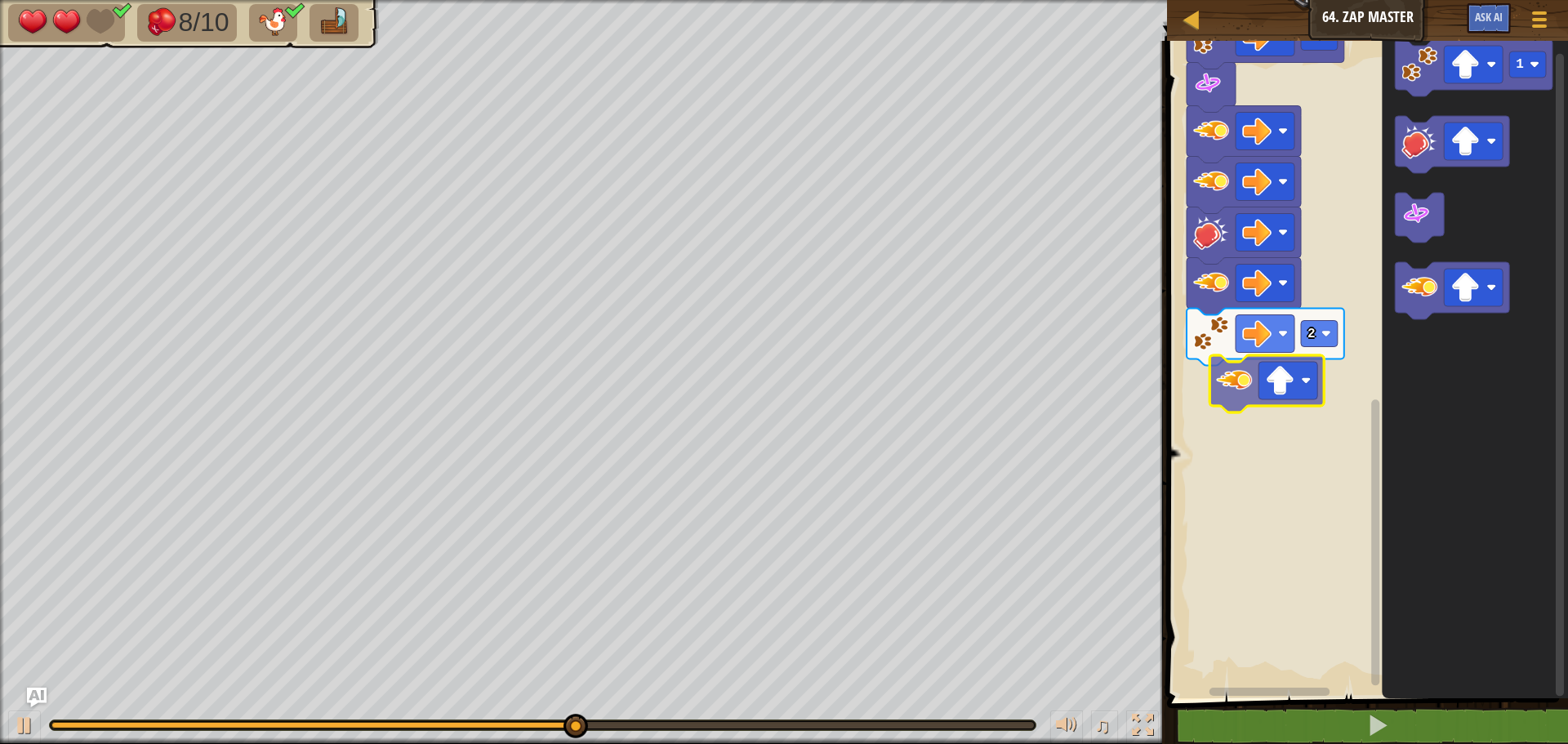
click at [1232, 385] on div "Start 1 1 1 1 1 2 2 1" at bounding box center [1364, 365] width 406 height 666
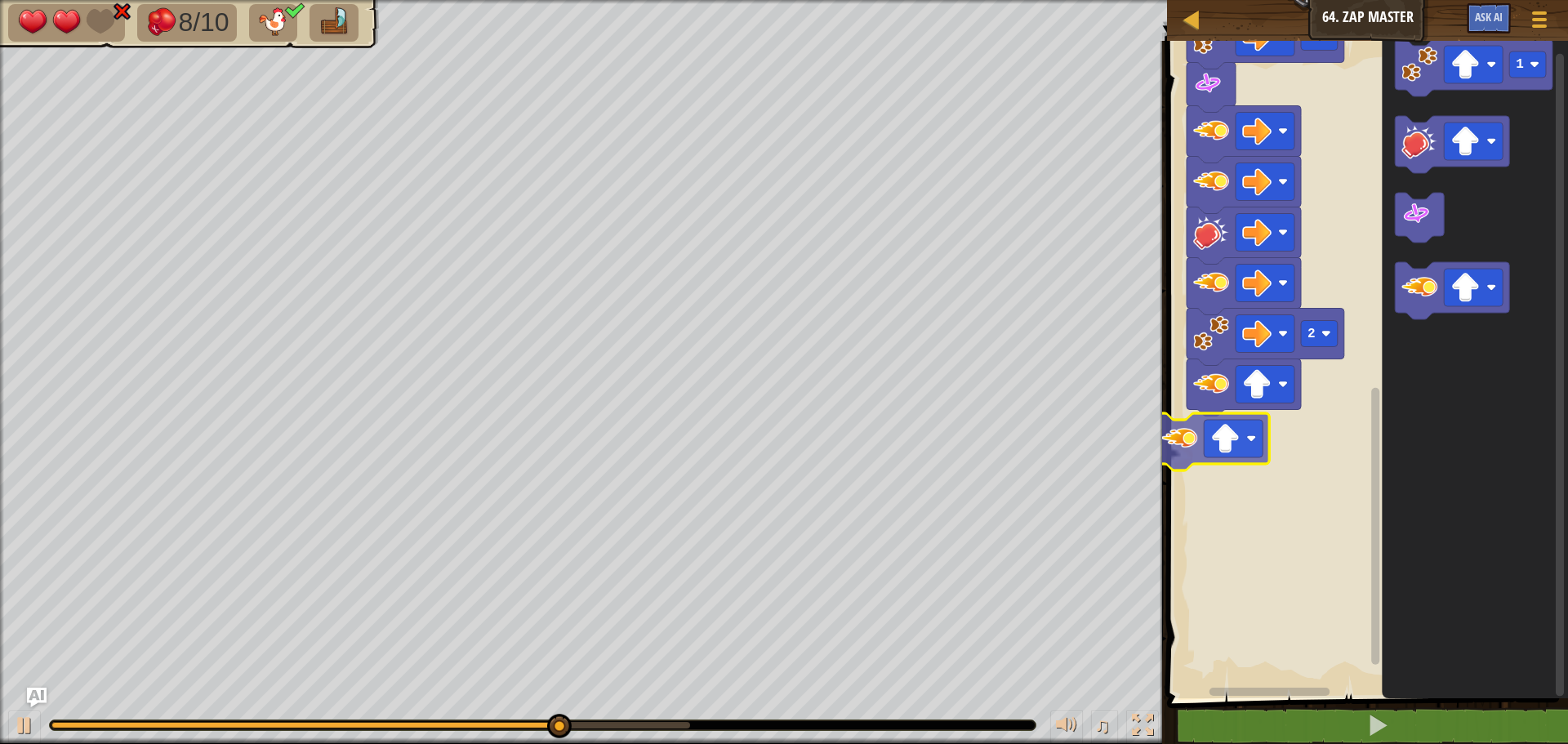
click at [1190, 441] on div "Start 1 1 1 1 1 2 2 1" at bounding box center [1364, 365] width 406 height 666
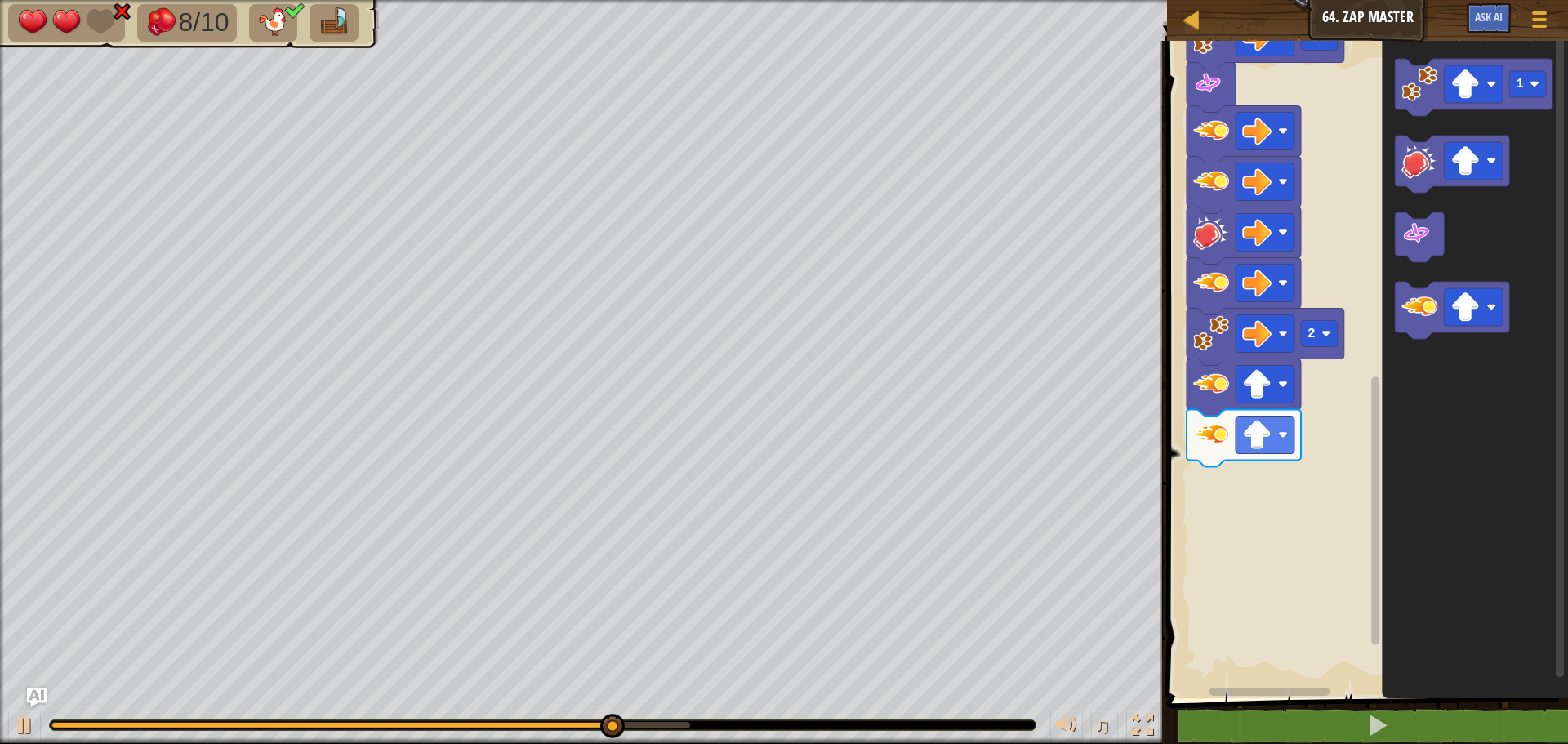
click at [1243, 481] on div "Start 1 1 1 1 1 2 2 1" at bounding box center [1364, 365] width 406 height 666
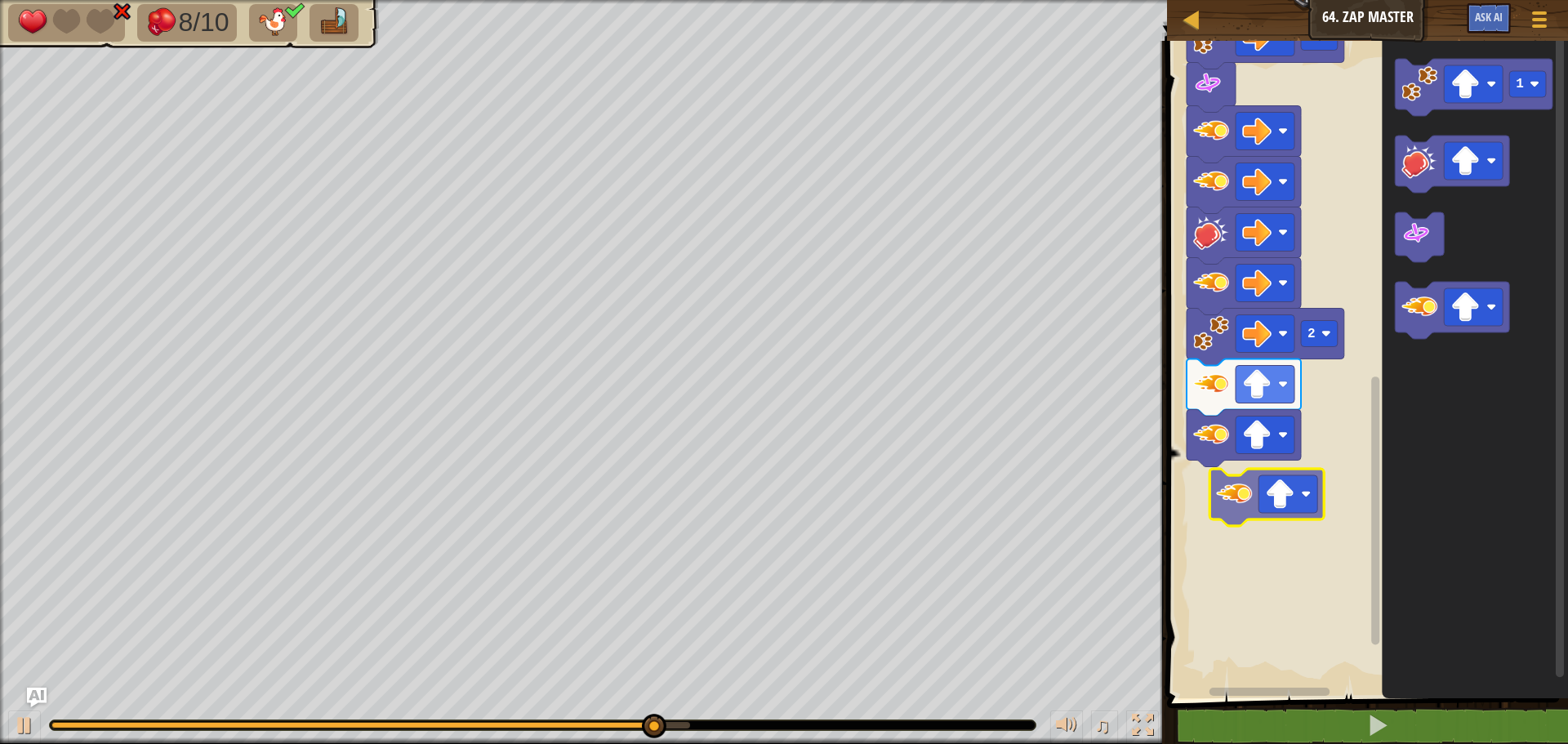
click at [1225, 485] on div "Start 1 1 1 1 1 2 2 1" at bounding box center [1364, 365] width 406 height 666
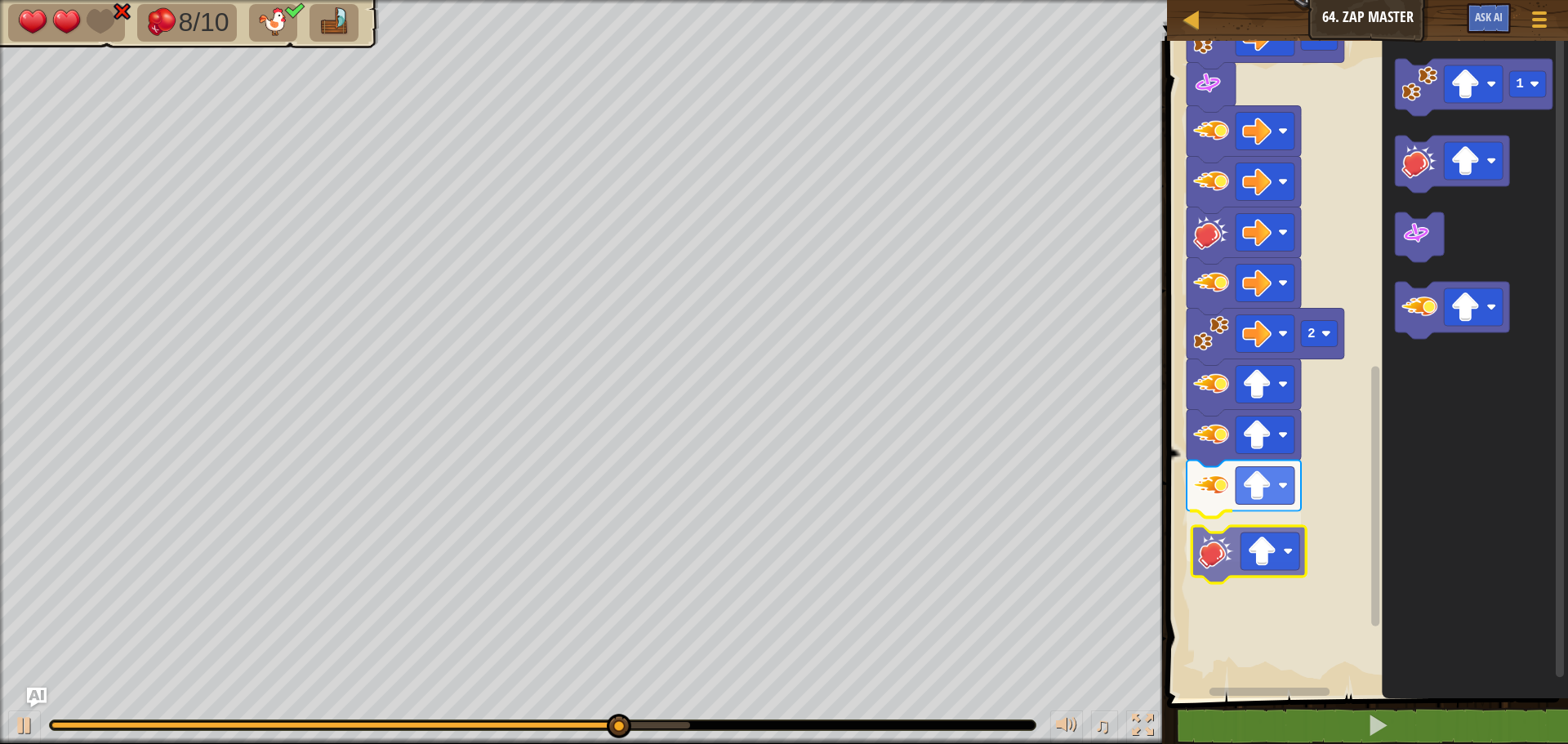
click at [1234, 535] on div "Start 1 1 1 1 1 2 2 1" at bounding box center [1364, 365] width 406 height 666
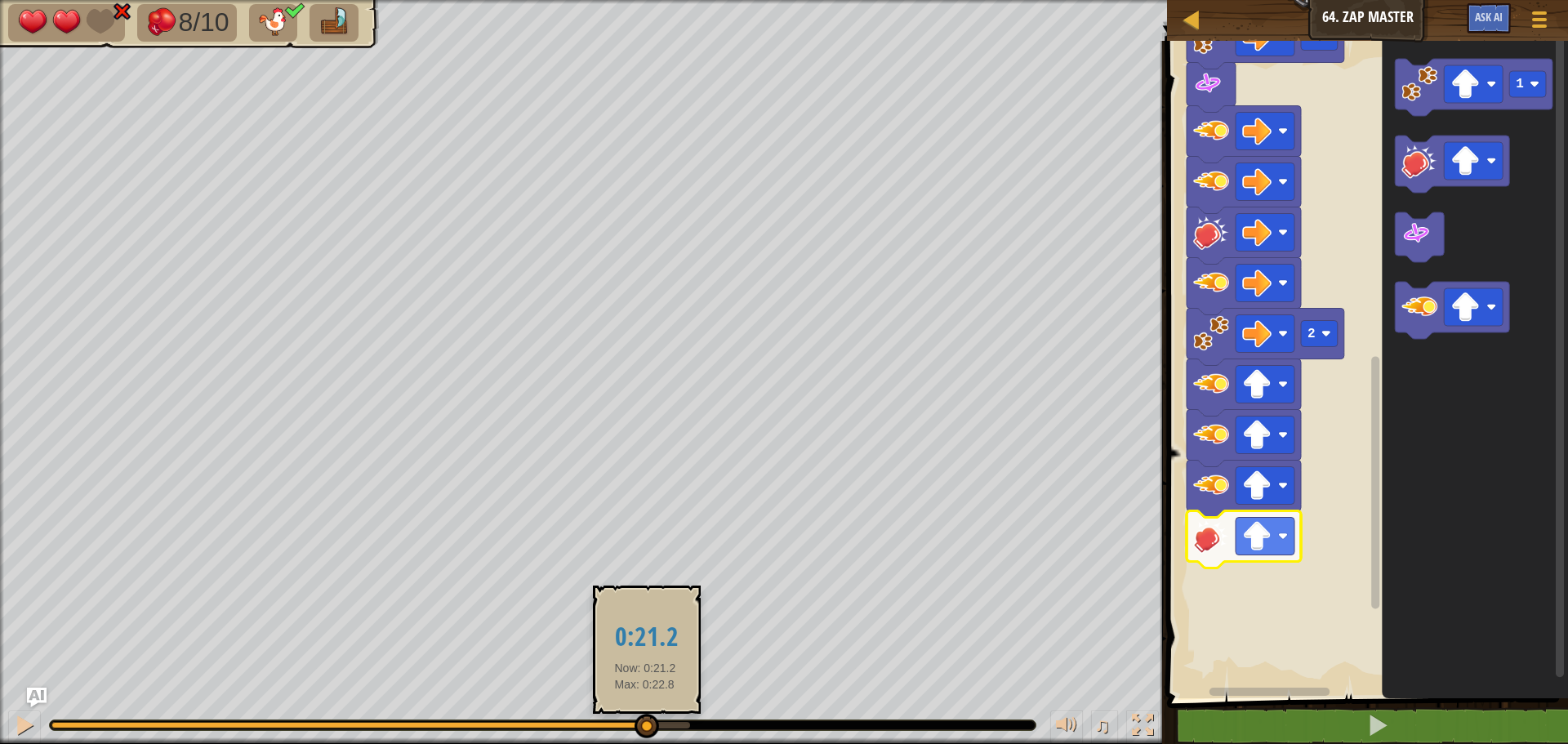
drag, startPoint x: 684, startPoint y: 727, endPoint x: 645, endPoint y: 727, distance: 39.0
click at [645, 727] on div at bounding box center [646, 726] width 25 height 25
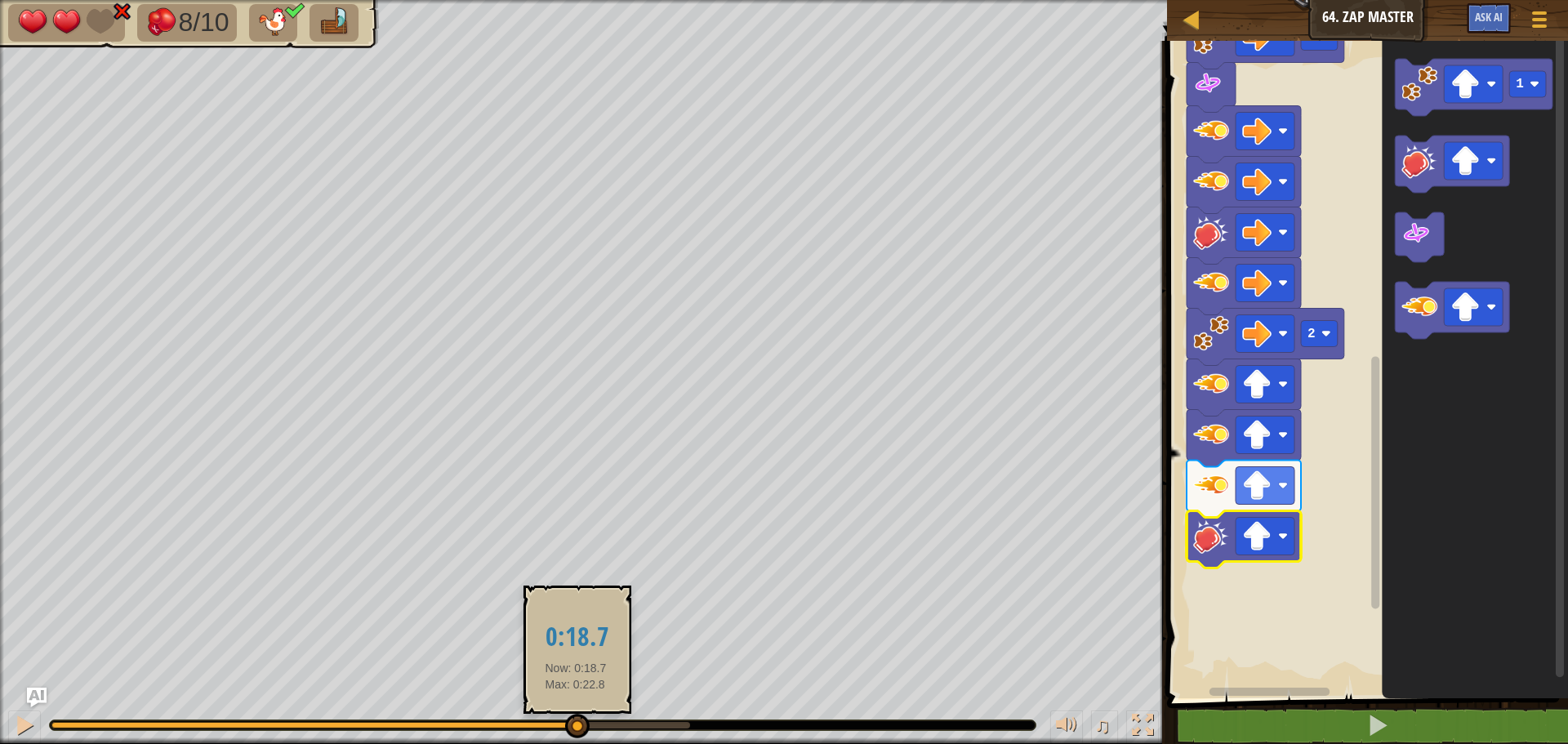
drag, startPoint x: 653, startPoint y: 725, endPoint x: 576, endPoint y: 724, distance: 77.0
click at [576, 724] on div at bounding box center [577, 726] width 25 height 25
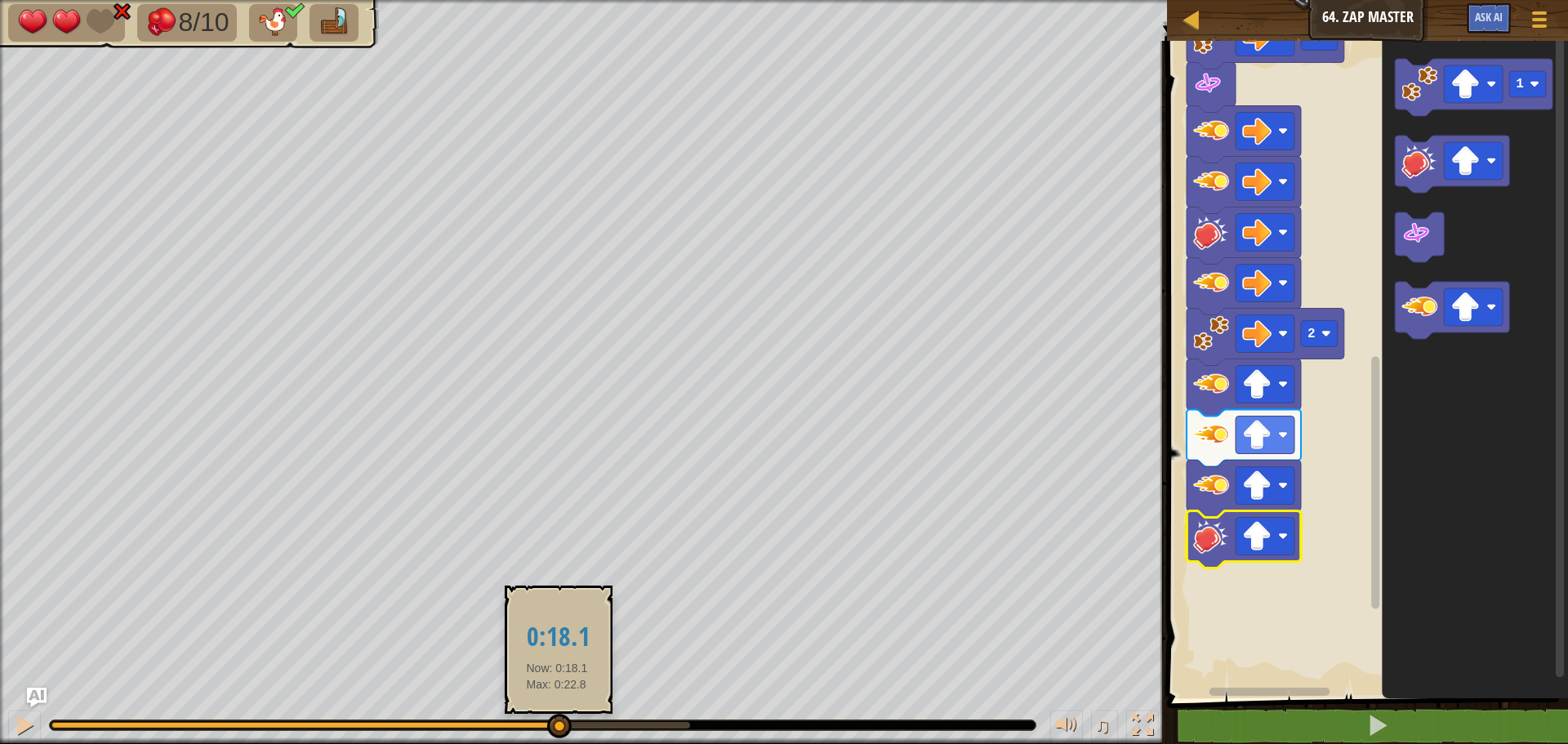
drag, startPoint x: 568, startPoint y: 727, endPoint x: 555, endPoint y: 723, distance: 13.6
click at [555, 727] on div at bounding box center [559, 726] width 25 height 25
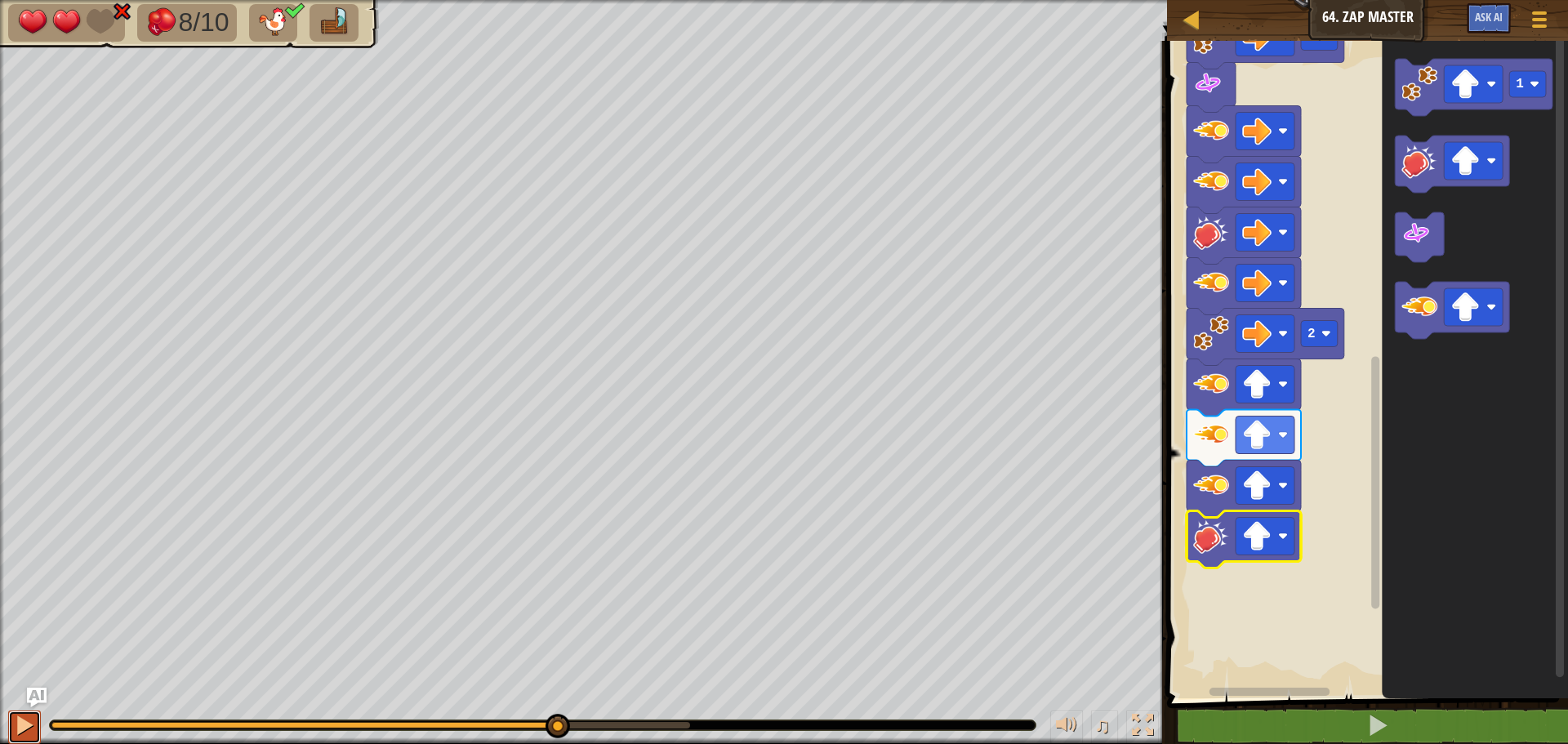
click at [14, 719] on div at bounding box center [25, 726] width 21 height 21
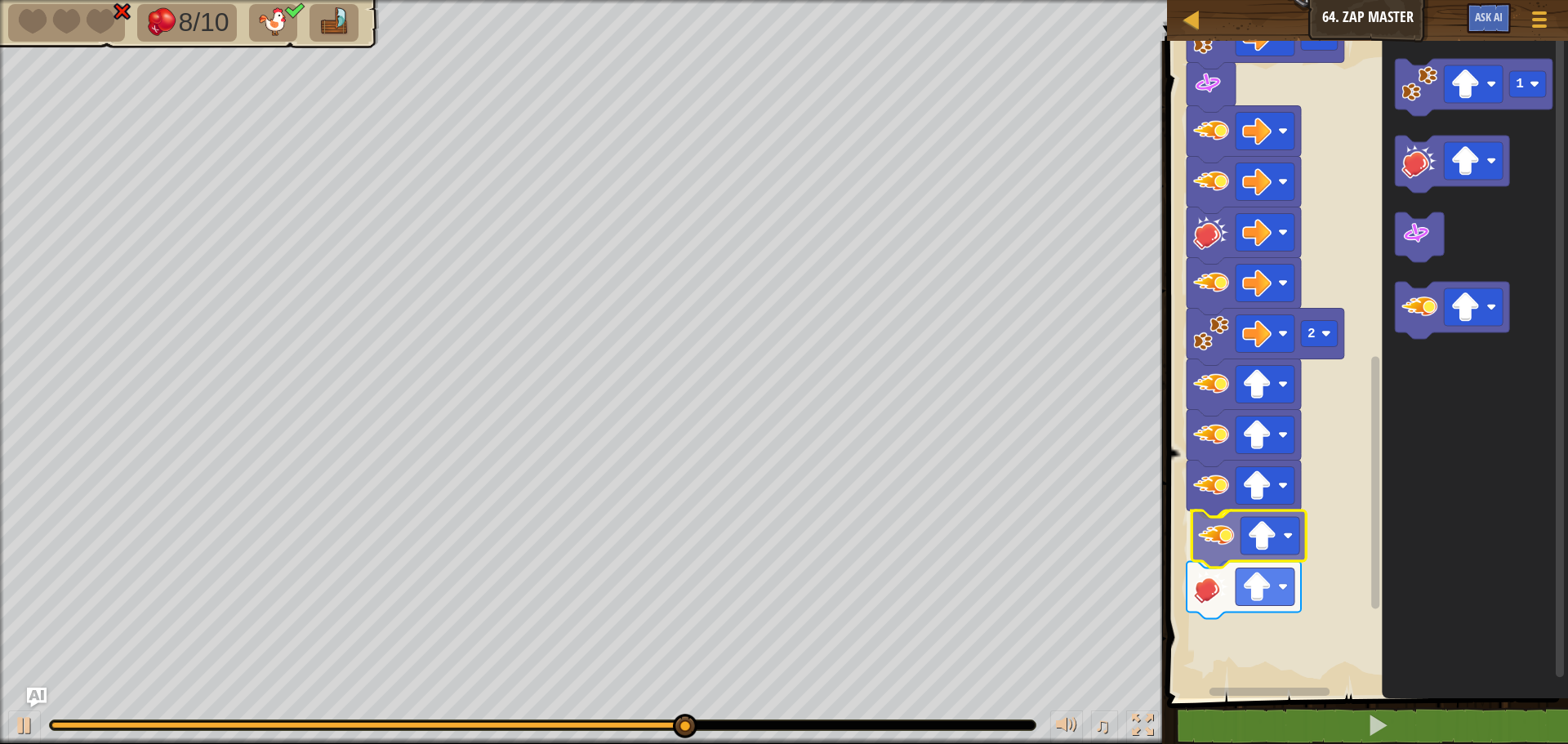
click at [1216, 553] on div "Start 1 1 1 1 1 2 2 1" at bounding box center [1364, 365] width 406 height 666
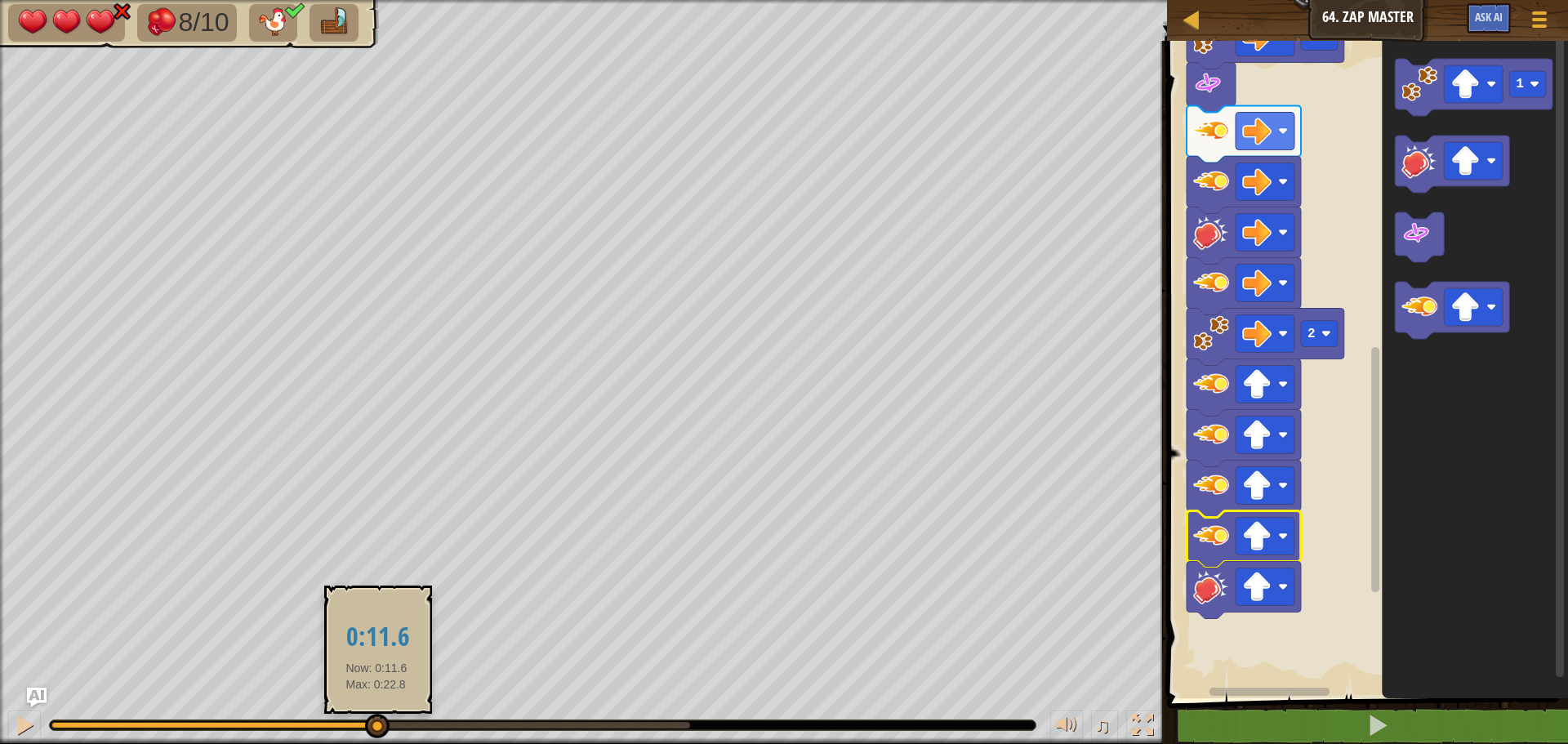
drag, startPoint x: 100, startPoint y: 724, endPoint x: 377, endPoint y: 731, distance: 277.1
click at [377, 731] on div at bounding box center [378, 726] width 25 height 25
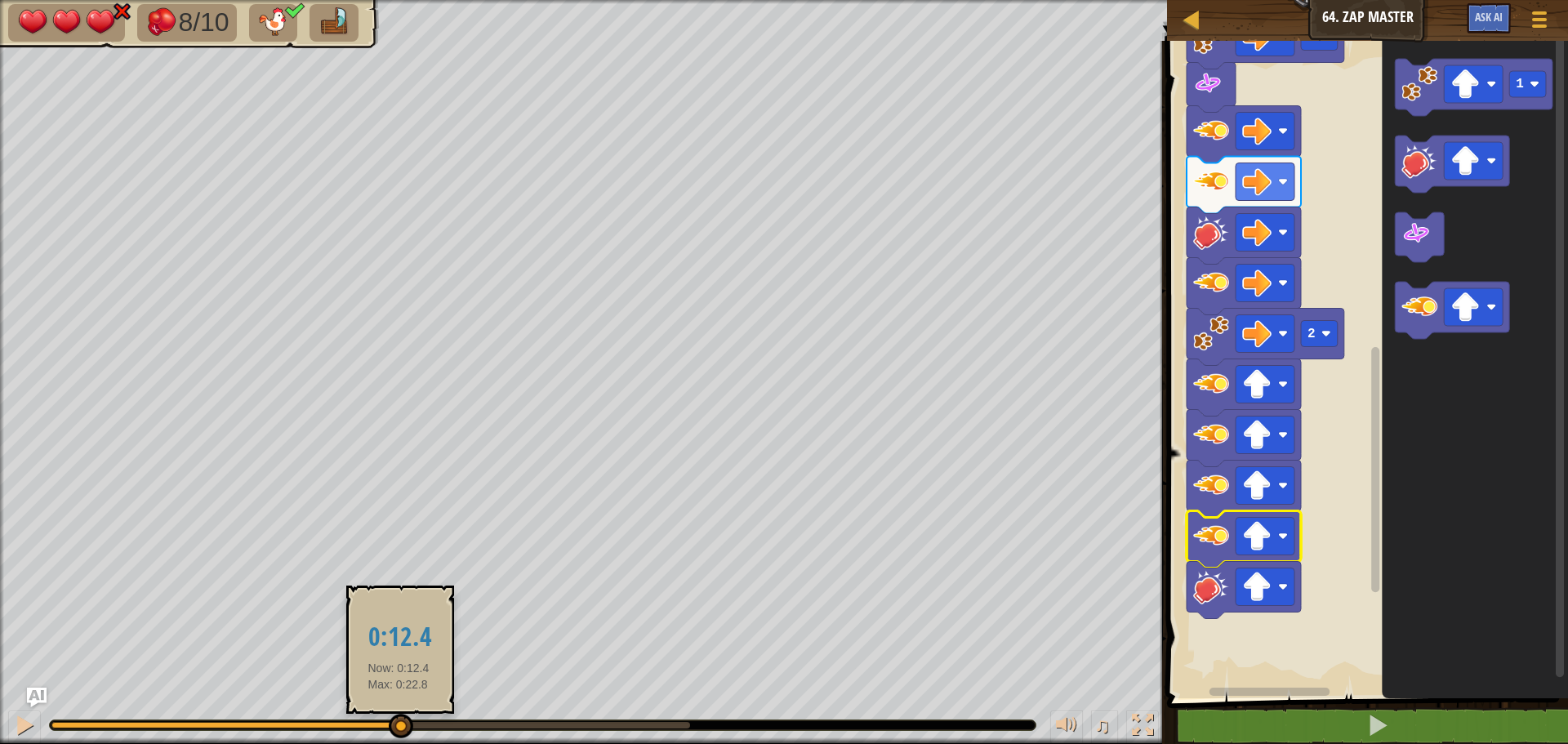
drag, startPoint x: 383, startPoint y: 730, endPoint x: 411, endPoint y: 731, distance: 28.0
click at [411, 731] on div at bounding box center [401, 726] width 25 height 25
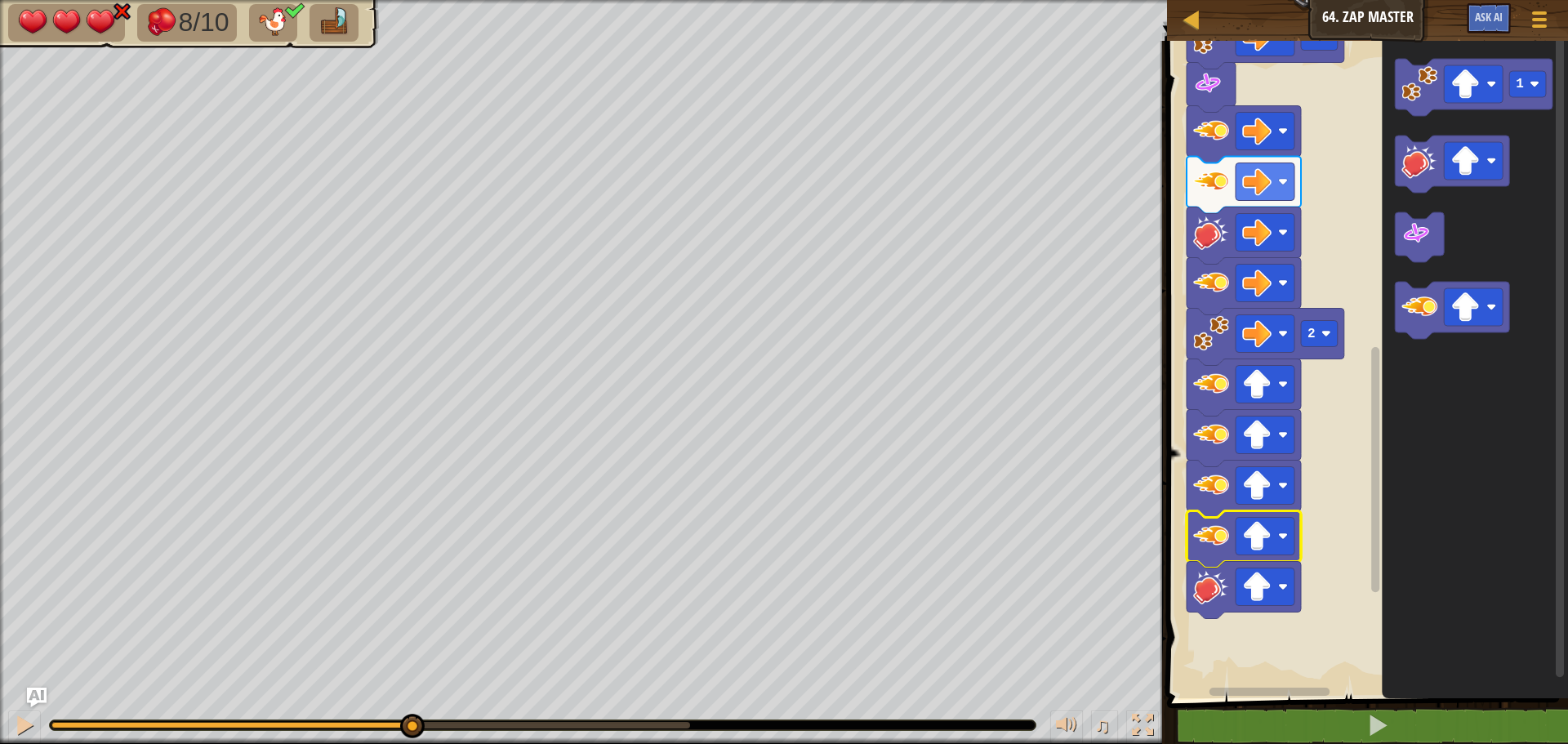
click at [46, 729] on div "♫" at bounding box center [583, 721] width 1167 height 49
click at [32, 729] on div at bounding box center [25, 726] width 21 height 21
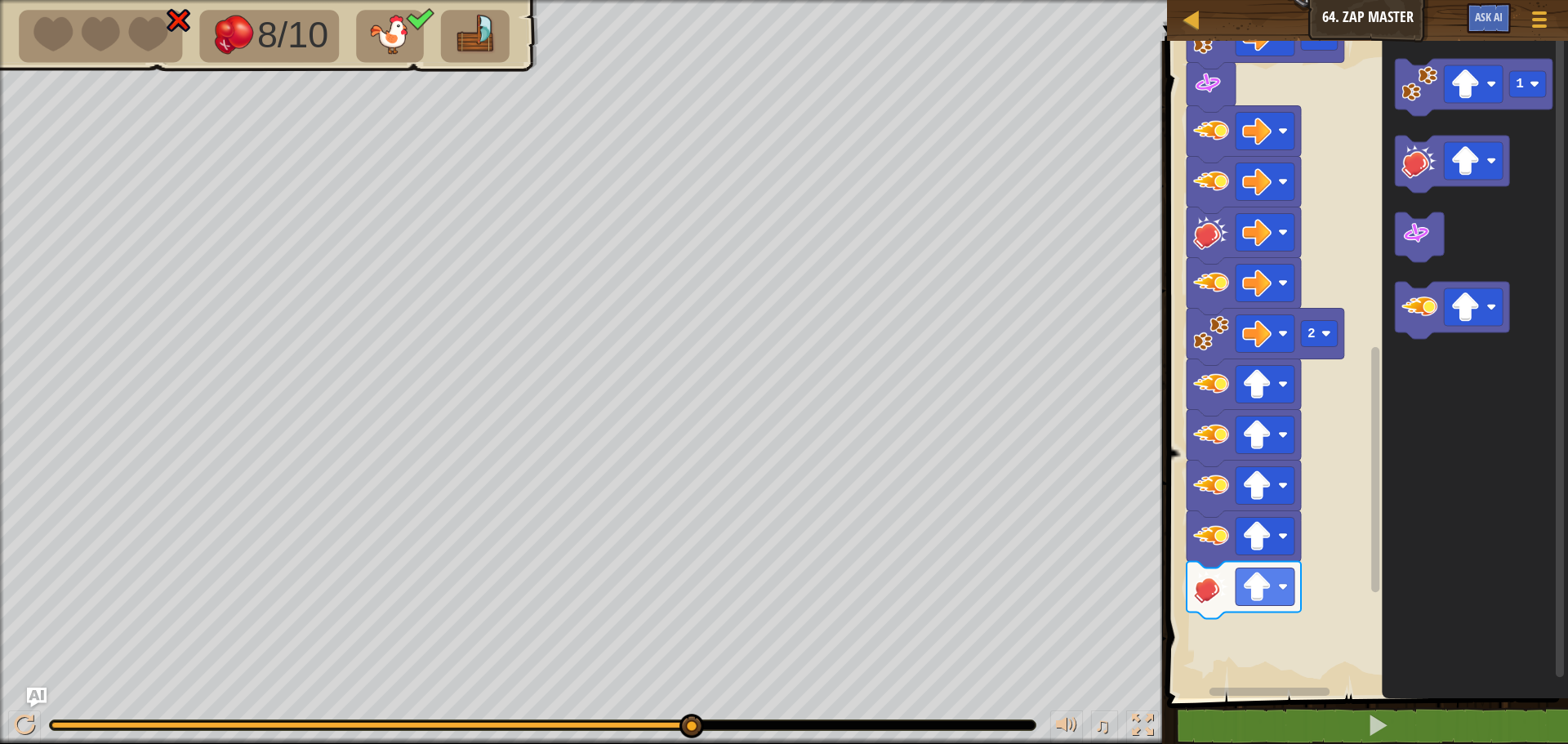
click at [1372, 438] on div "Start 1 1 1 1 1 2 2 1" at bounding box center [1364, 365] width 406 height 666
click at [1214, 593] on div "Start 1 1 1 1 1 2 2 1" at bounding box center [1364, 365] width 406 height 666
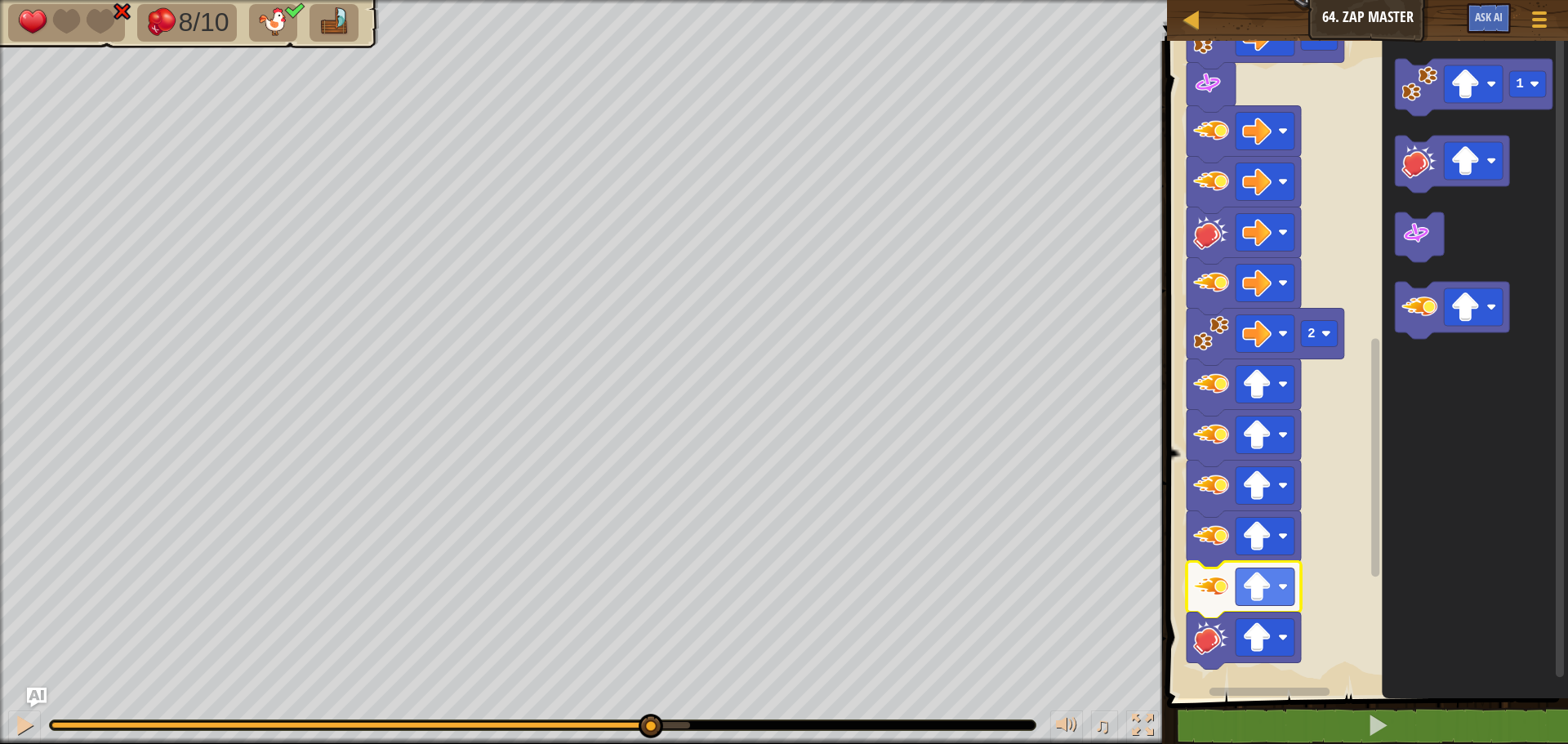
click at [649, 687] on div "8/10 ♫ Mimic 1 x: 46 y: 30 No target action: power-up" at bounding box center [784, 372] width 1568 height 744
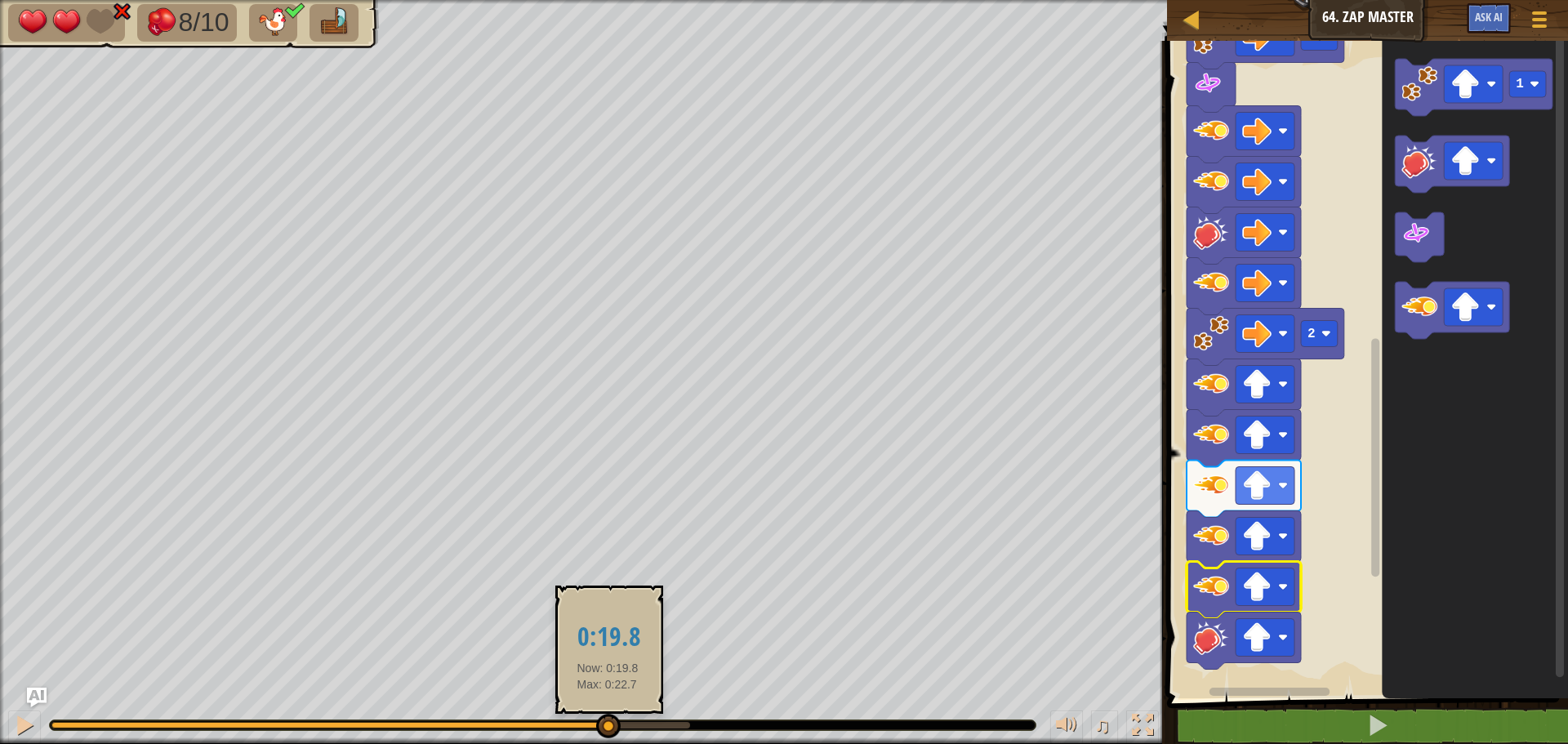
drag, startPoint x: 684, startPoint y: 728, endPoint x: 607, endPoint y: 718, distance: 77.6
click at [607, 718] on div at bounding box center [608, 726] width 25 height 25
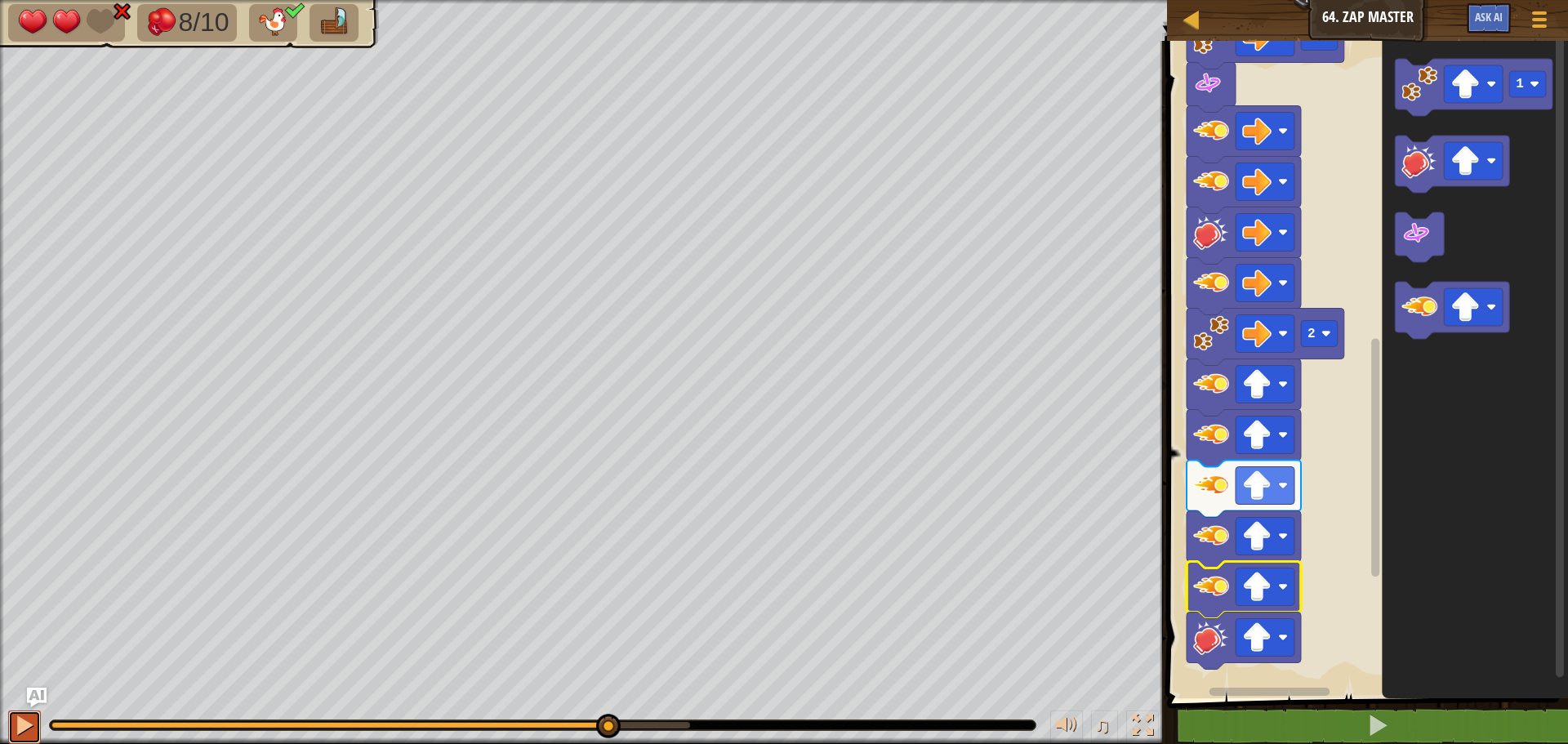
click at [25, 726] on div at bounding box center [25, 726] width 21 height 21
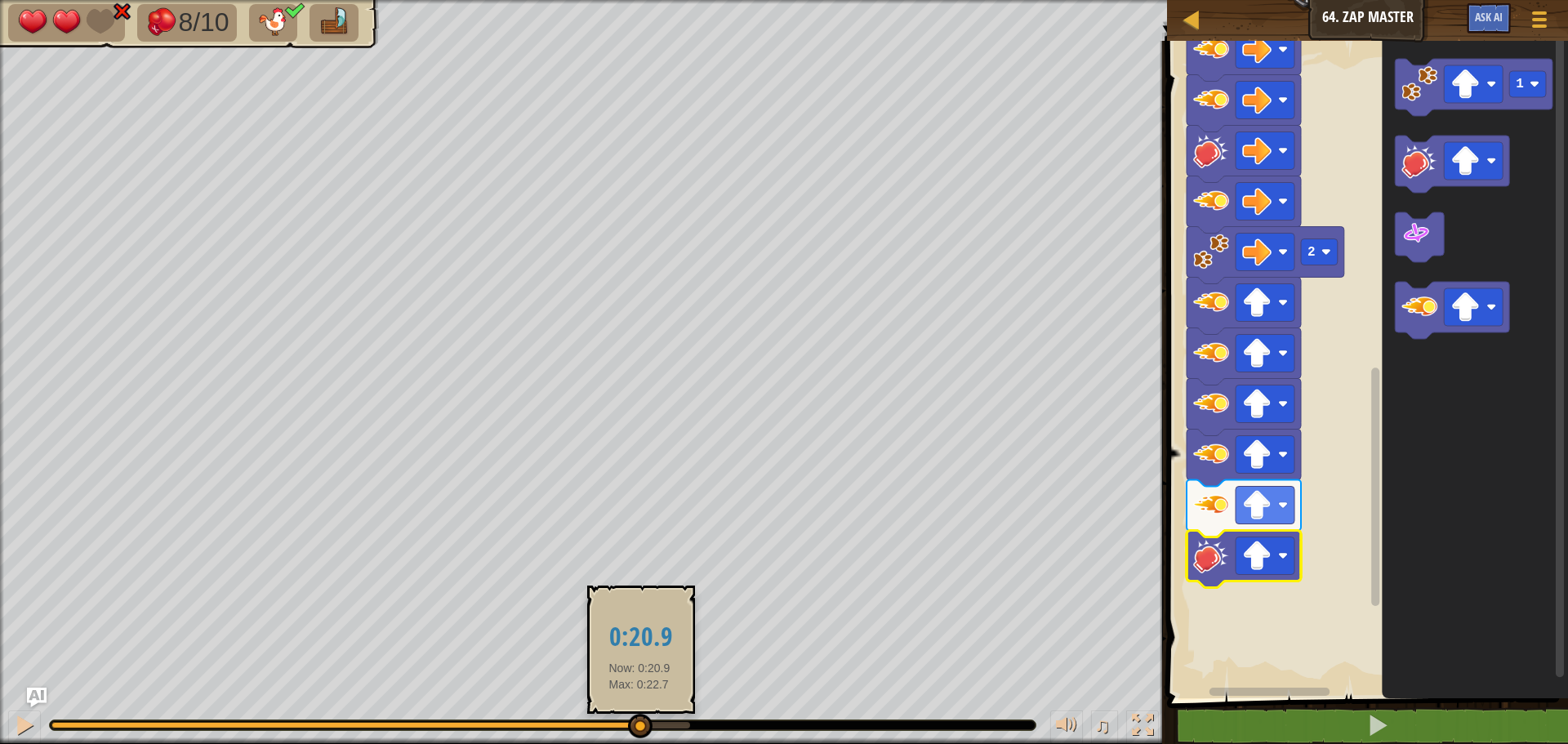
drag, startPoint x: 689, startPoint y: 719, endPoint x: 639, endPoint y: 726, distance: 50.5
click at [639, 726] on div at bounding box center [640, 726] width 25 height 25
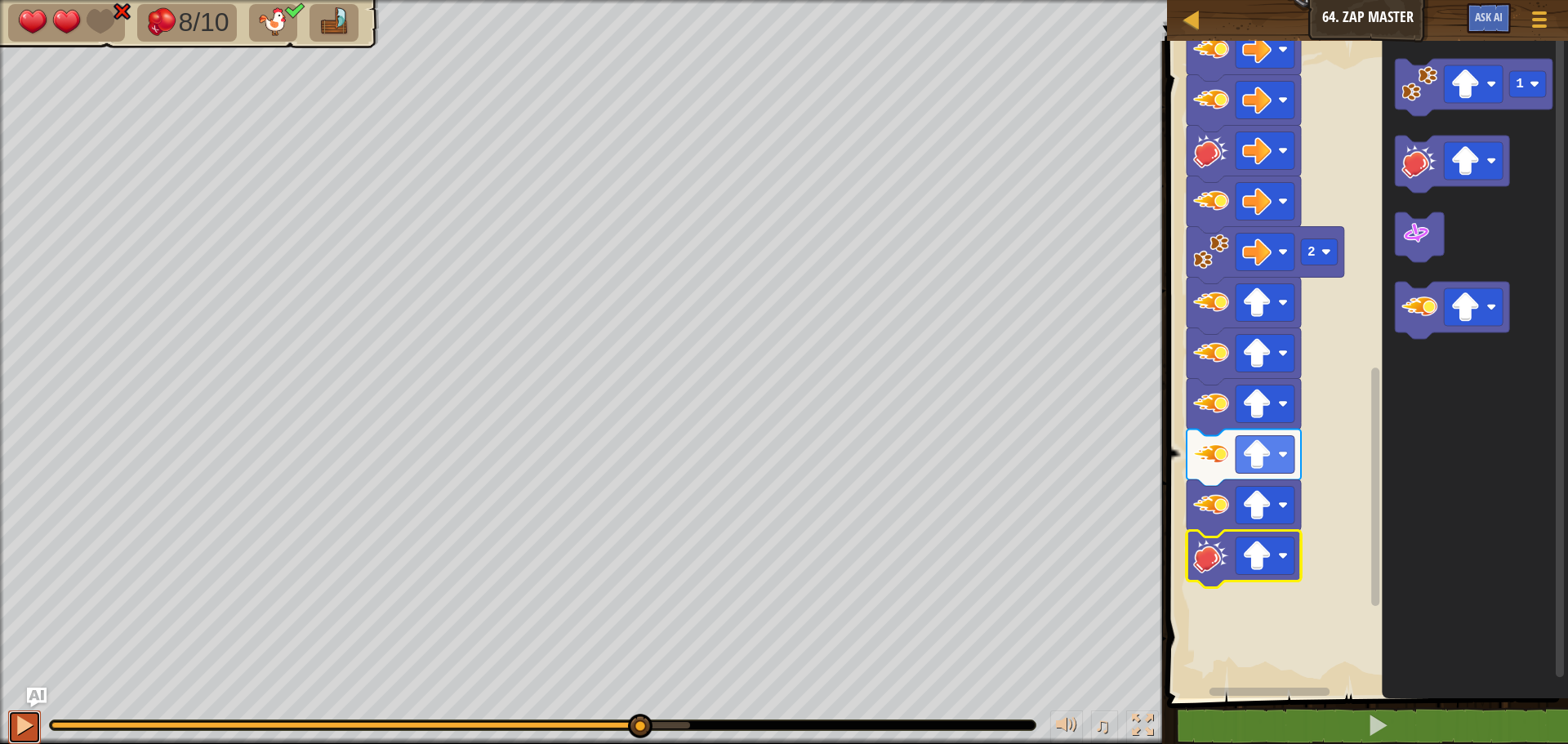
click at [13, 726] on button at bounding box center [24, 727] width 32 height 33
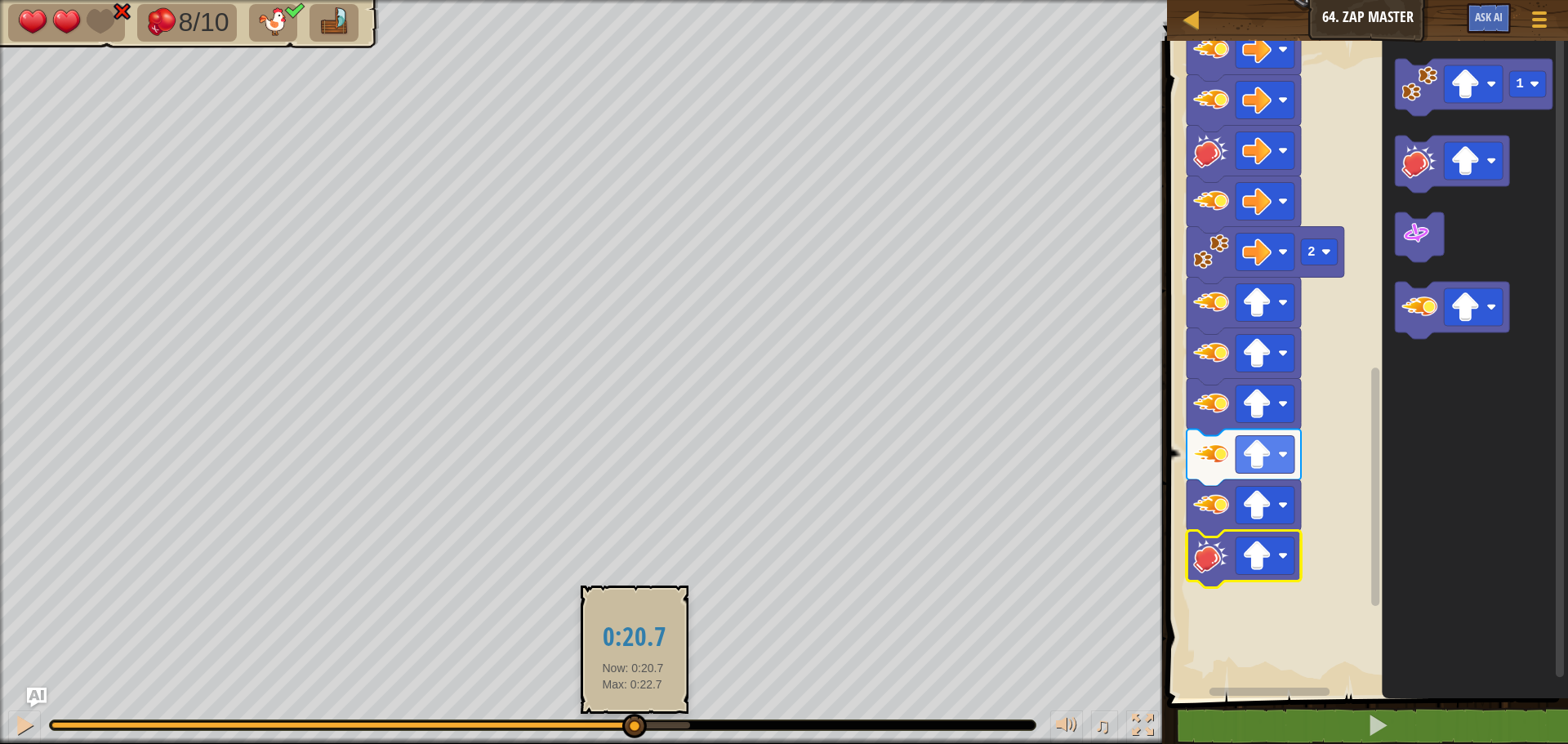
drag, startPoint x: 673, startPoint y: 730, endPoint x: 625, endPoint y: 728, distance: 48.0
click at [629, 729] on div at bounding box center [634, 726] width 25 height 25
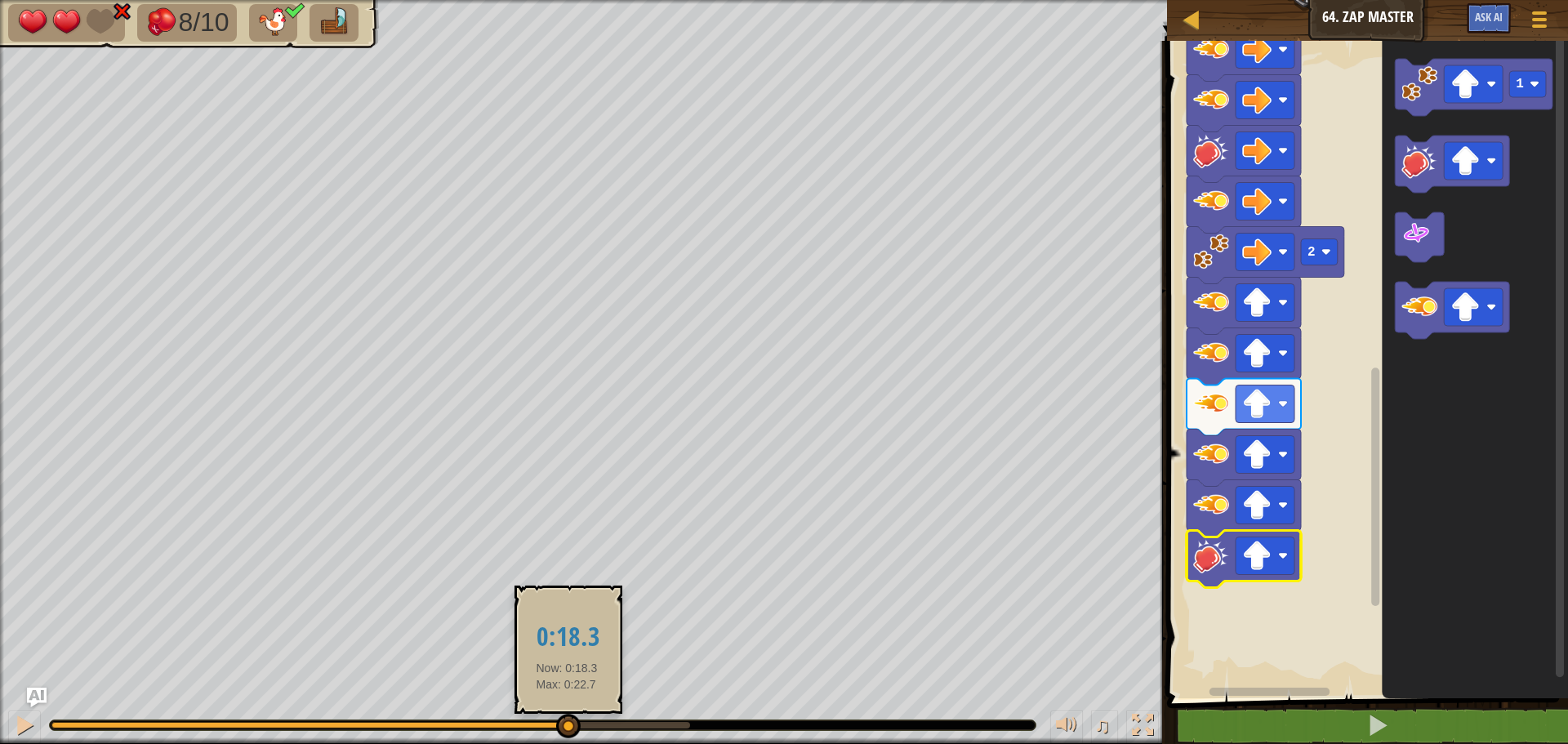
drag, startPoint x: 601, startPoint y: 729, endPoint x: 558, endPoint y: 728, distance: 43.0
click at [558, 728] on div at bounding box center [309, 725] width 515 height 6
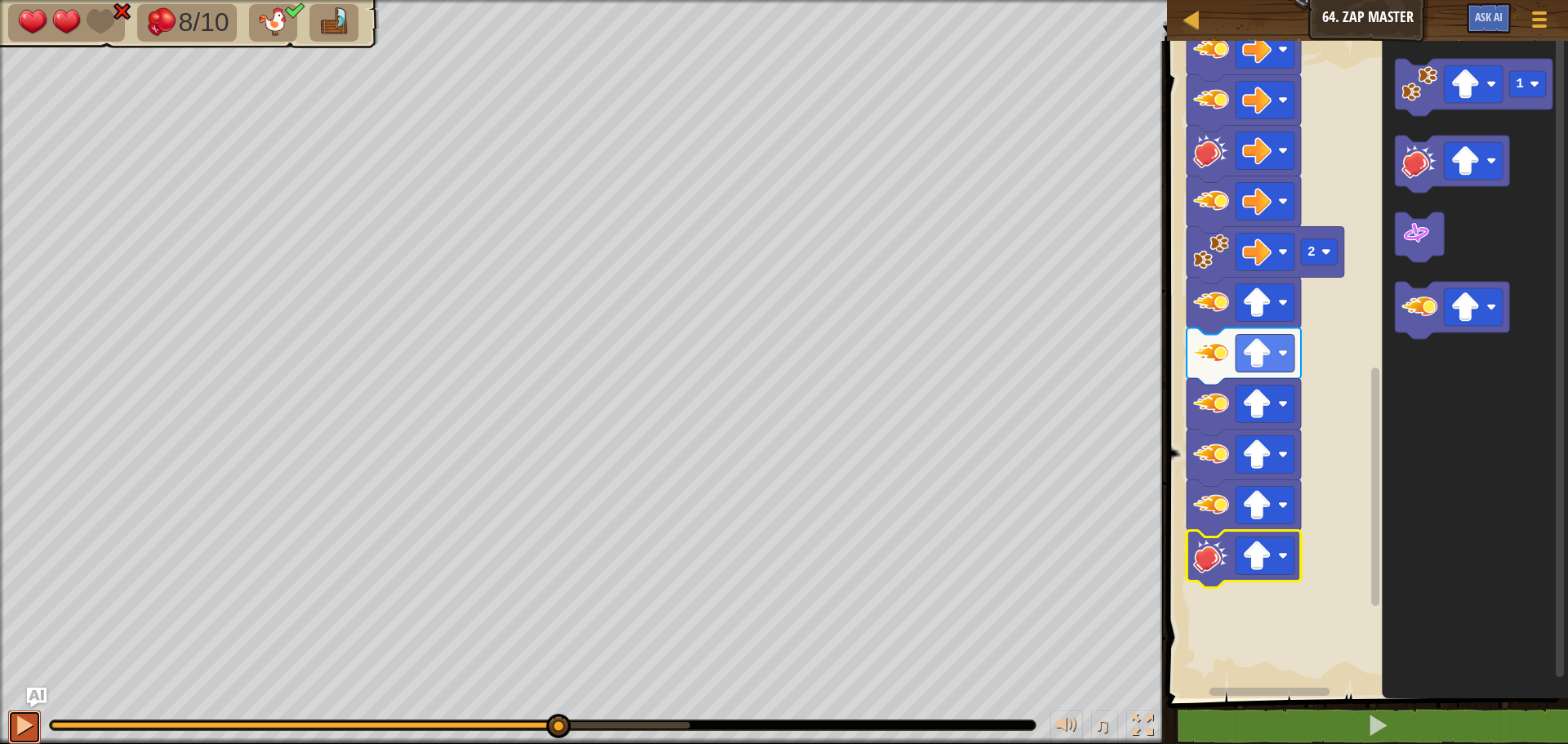
click at [13, 726] on button at bounding box center [24, 727] width 32 height 33
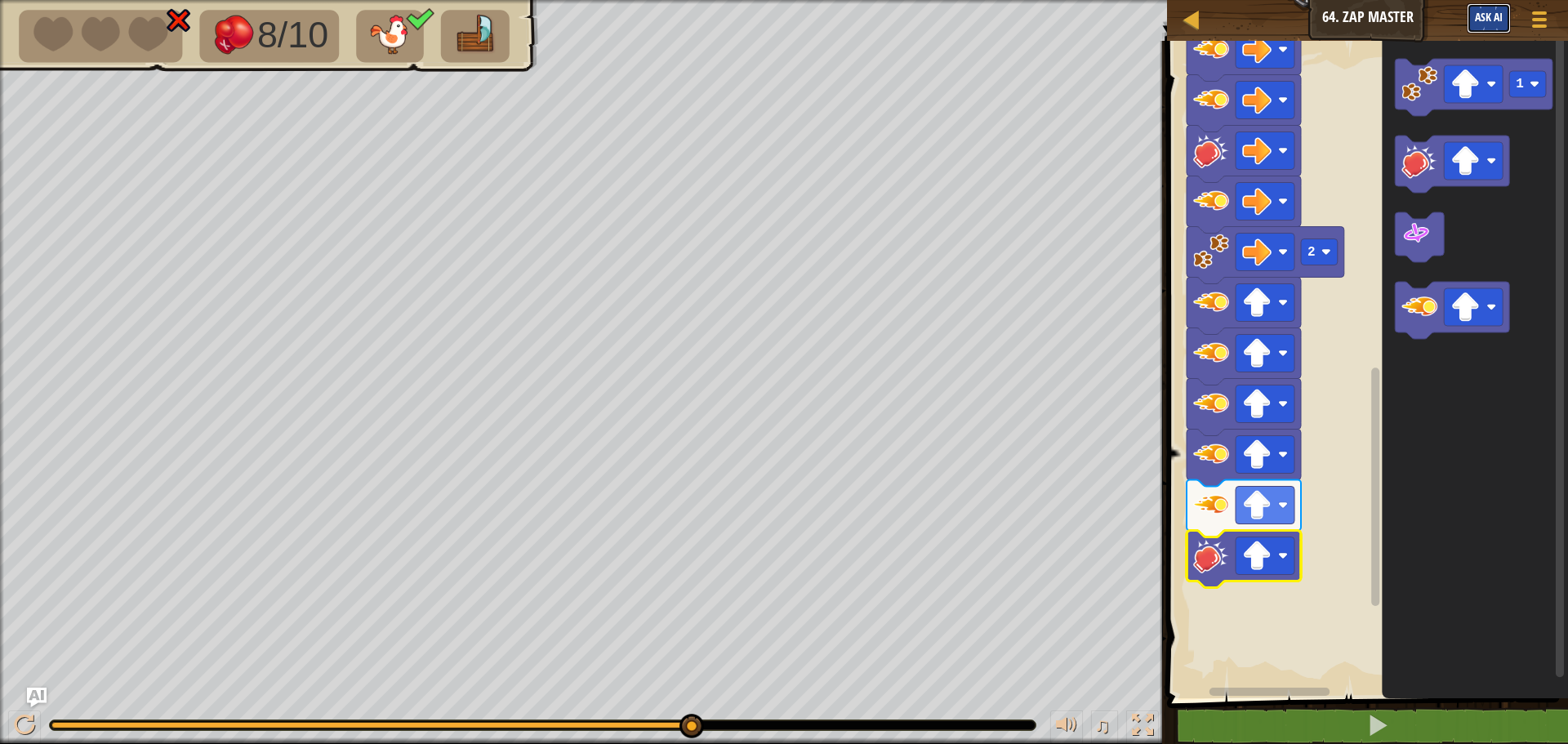
click at [1489, 17] on span "Ask AI" at bounding box center [1488, 17] width 28 height 16
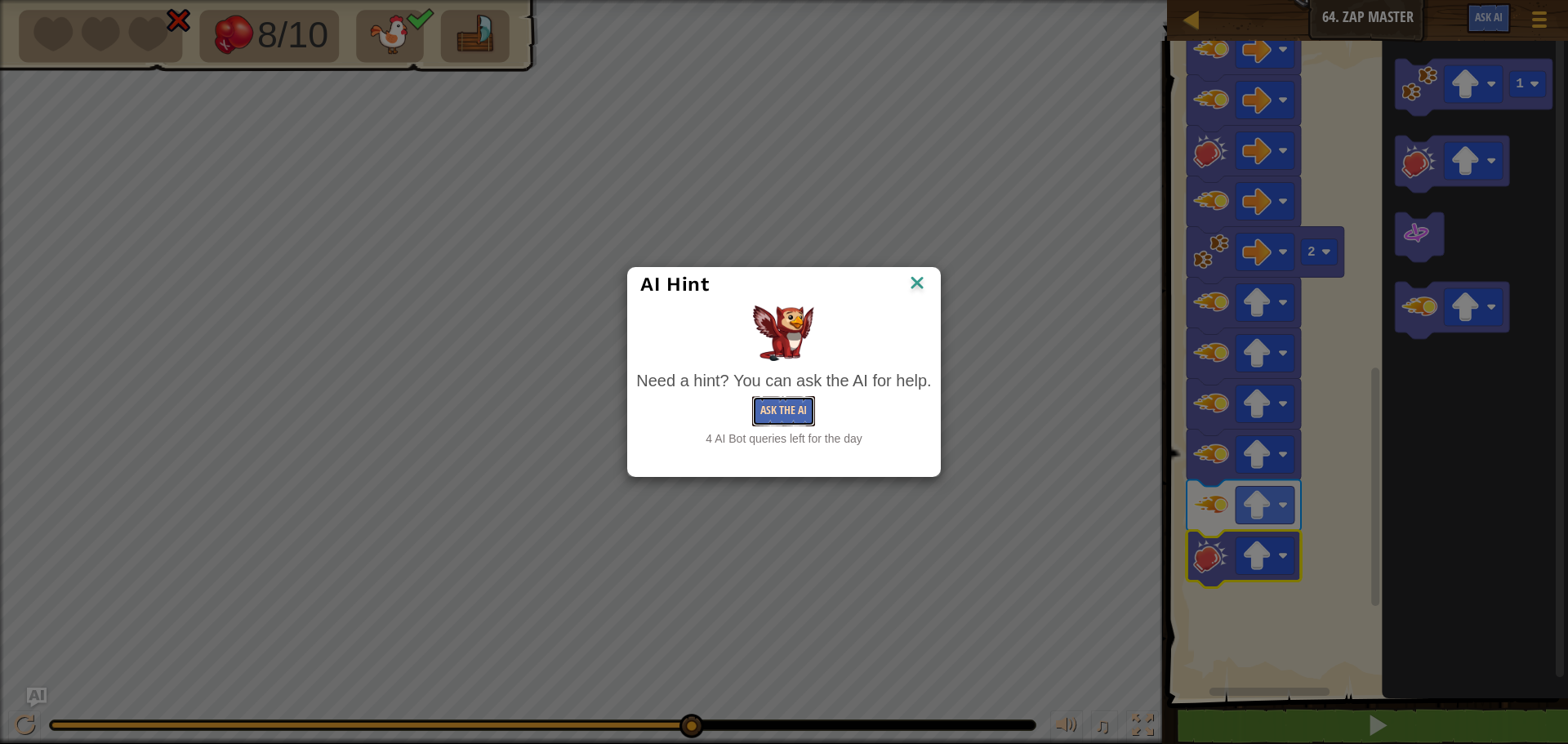
click at [761, 411] on button "Ask the AI" at bounding box center [783, 411] width 63 height 30
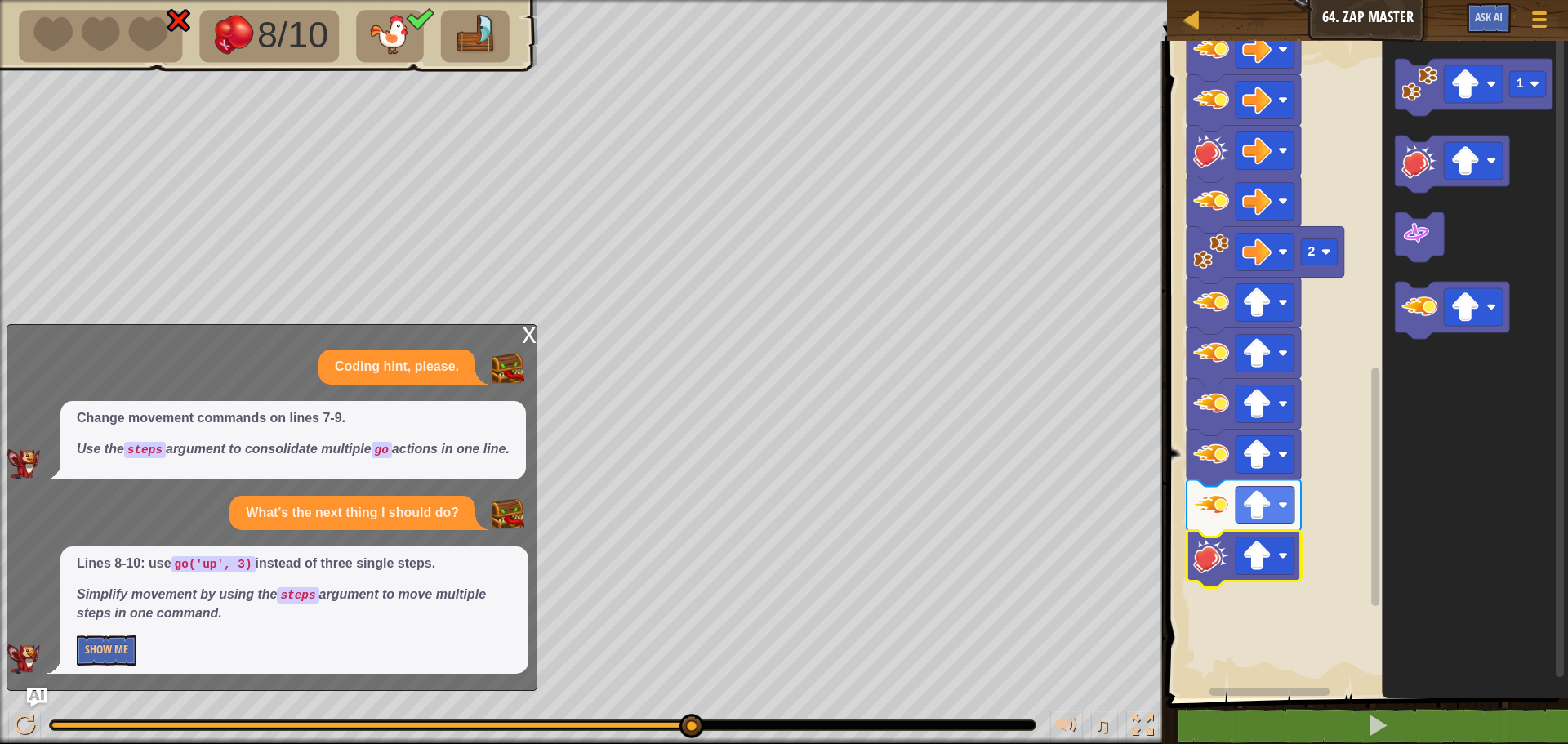
click at [534, 325] on div "x" at bounding box center [529, 333] width 15 height 17
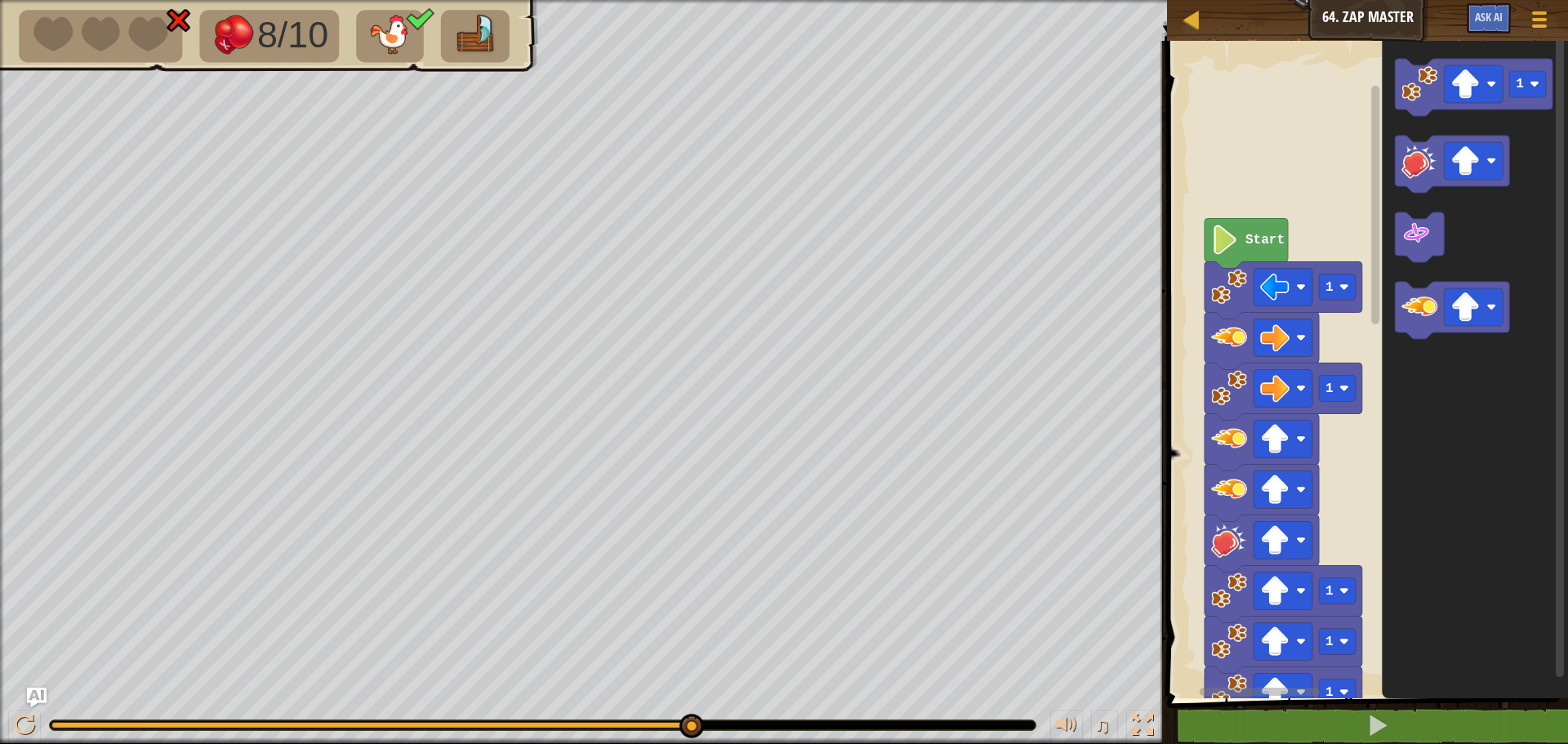
click at [1310, 103] on rect "Blockly Workspace" at bounding box center [1364, 365] width 406 height 666
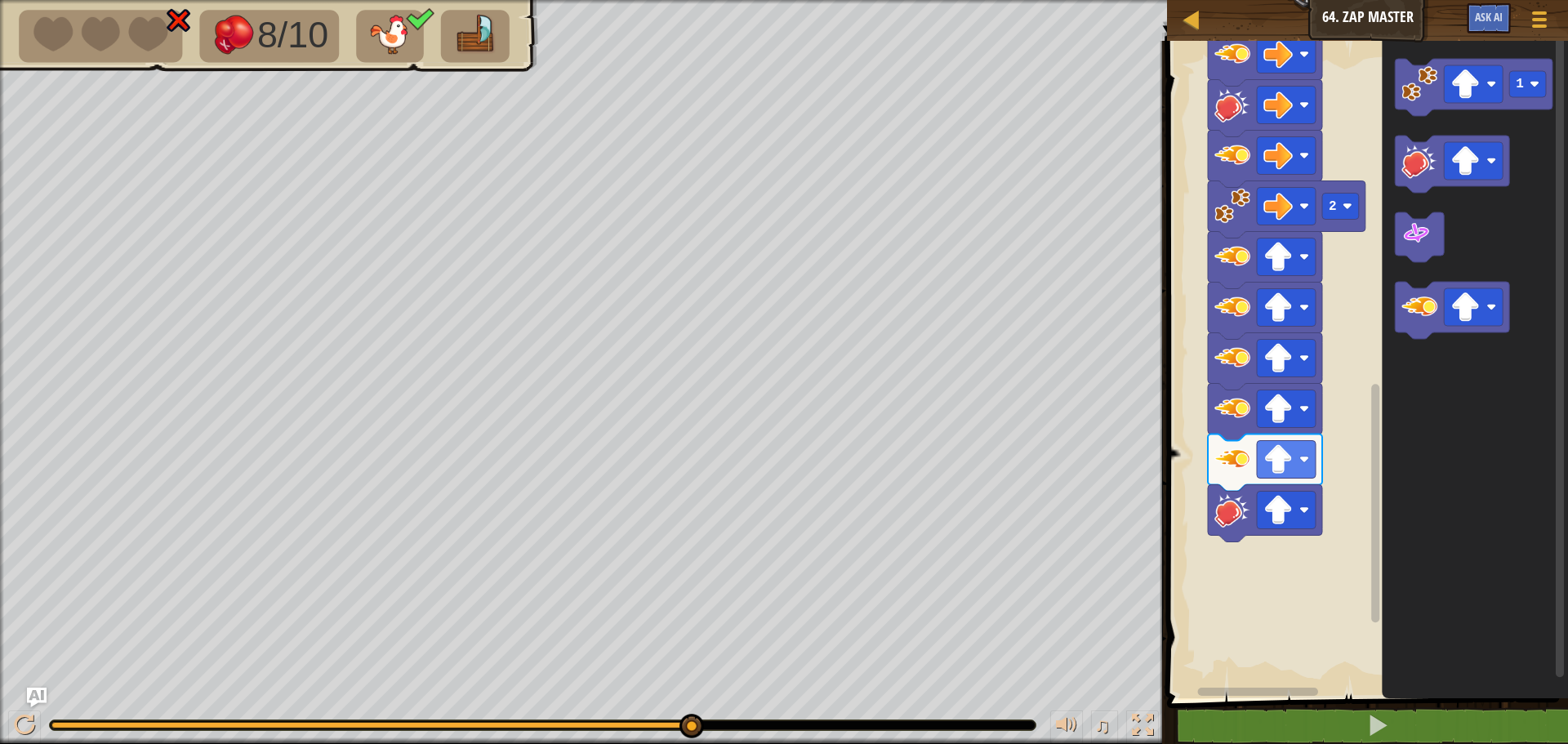
click at [1342, 449] on div "Start 1 1 1 1 1 2 2 1" at bounding box center [1364, 365] width 406 height 666
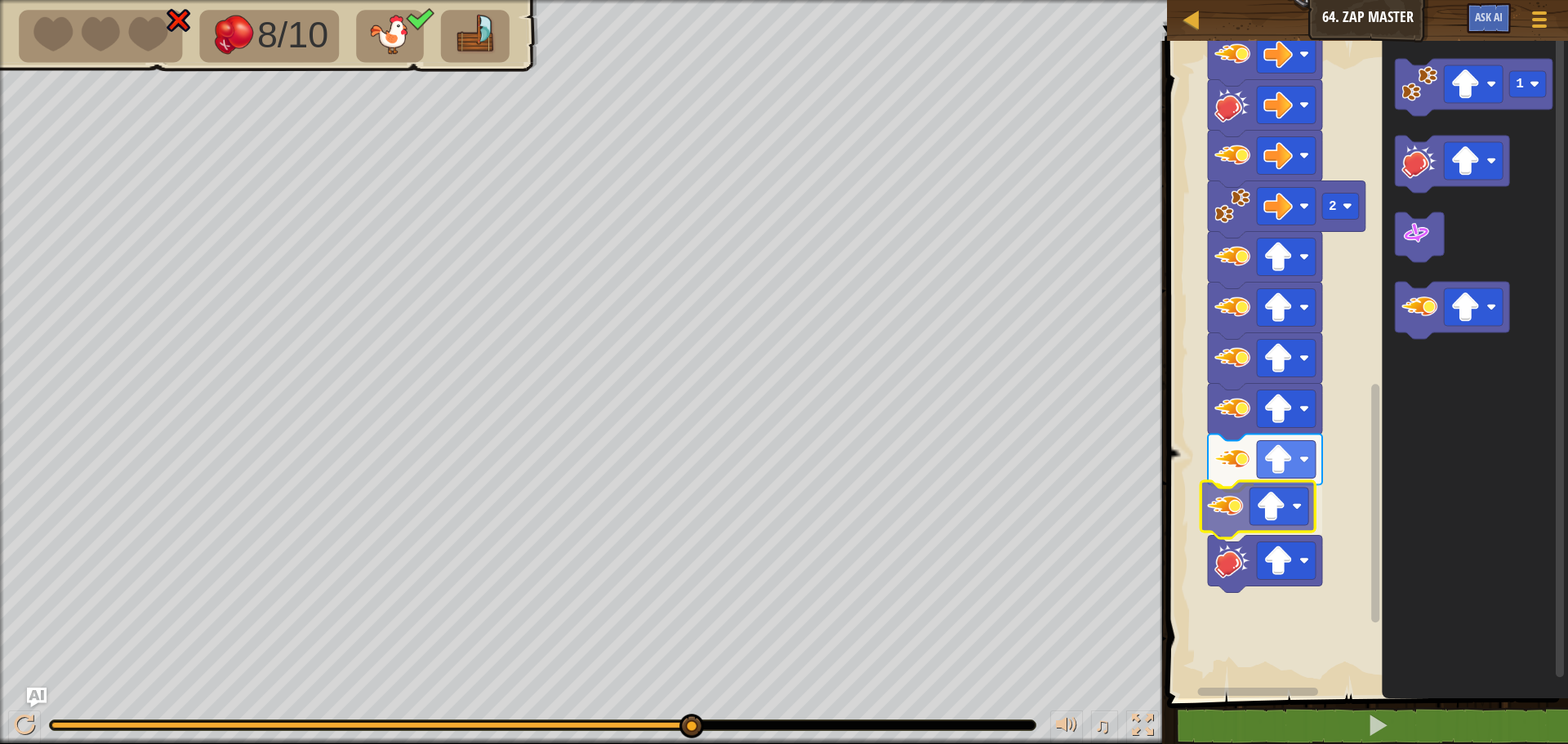
click at [1219, 522] on div "Start 1 1 1 1 1 2 2 1" at bounding box center [1364, 365] width 406 height 666
drag, startPoint x: 89, startPoint y: 725, endPoint x: 727, endPoint y: 704, distance: 638.3
click at [727, 704] on div "♫" at bounding box center [583, 721] width 1167 height 49
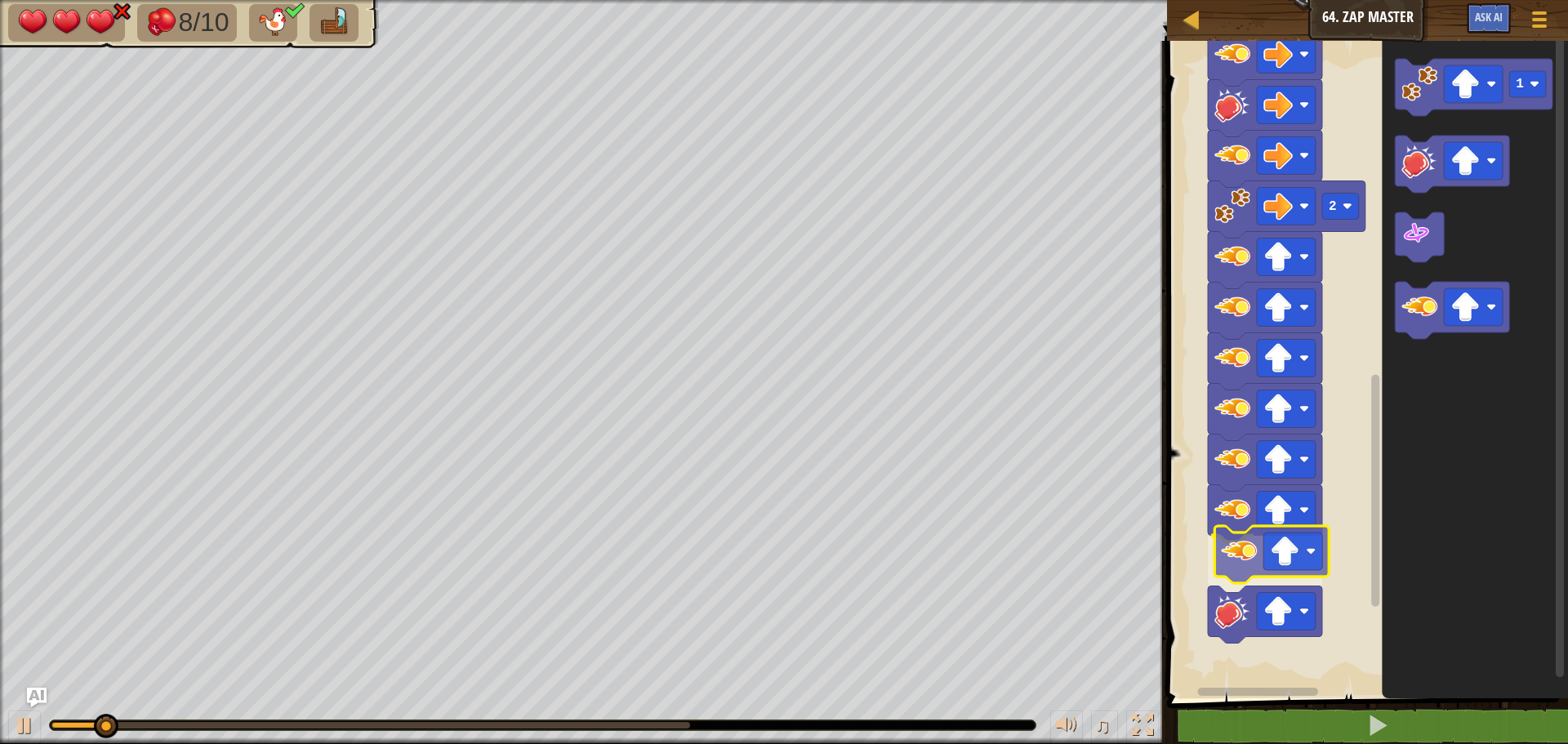
click at [1246, 569] on div "Start 1 1 1 1 1 2 2 1" at bounding box center [1364, 365] width 406 height 666
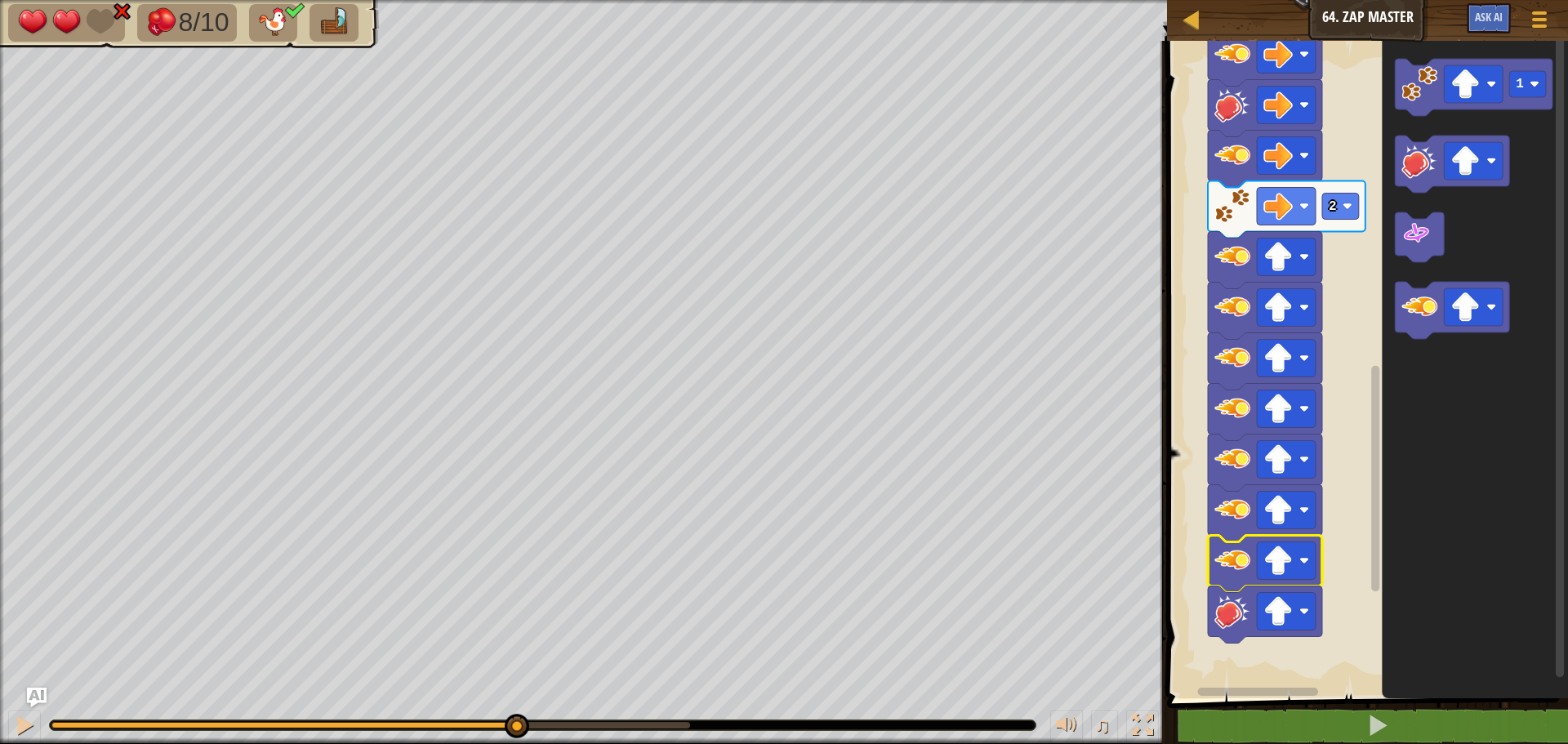
click at [515, 657] on div "8/10 ♫ Mimic 2 x: 44 y: 30 x: 46 y: 30 action: move" at bounding box center [784, 372] width 1568 height 744
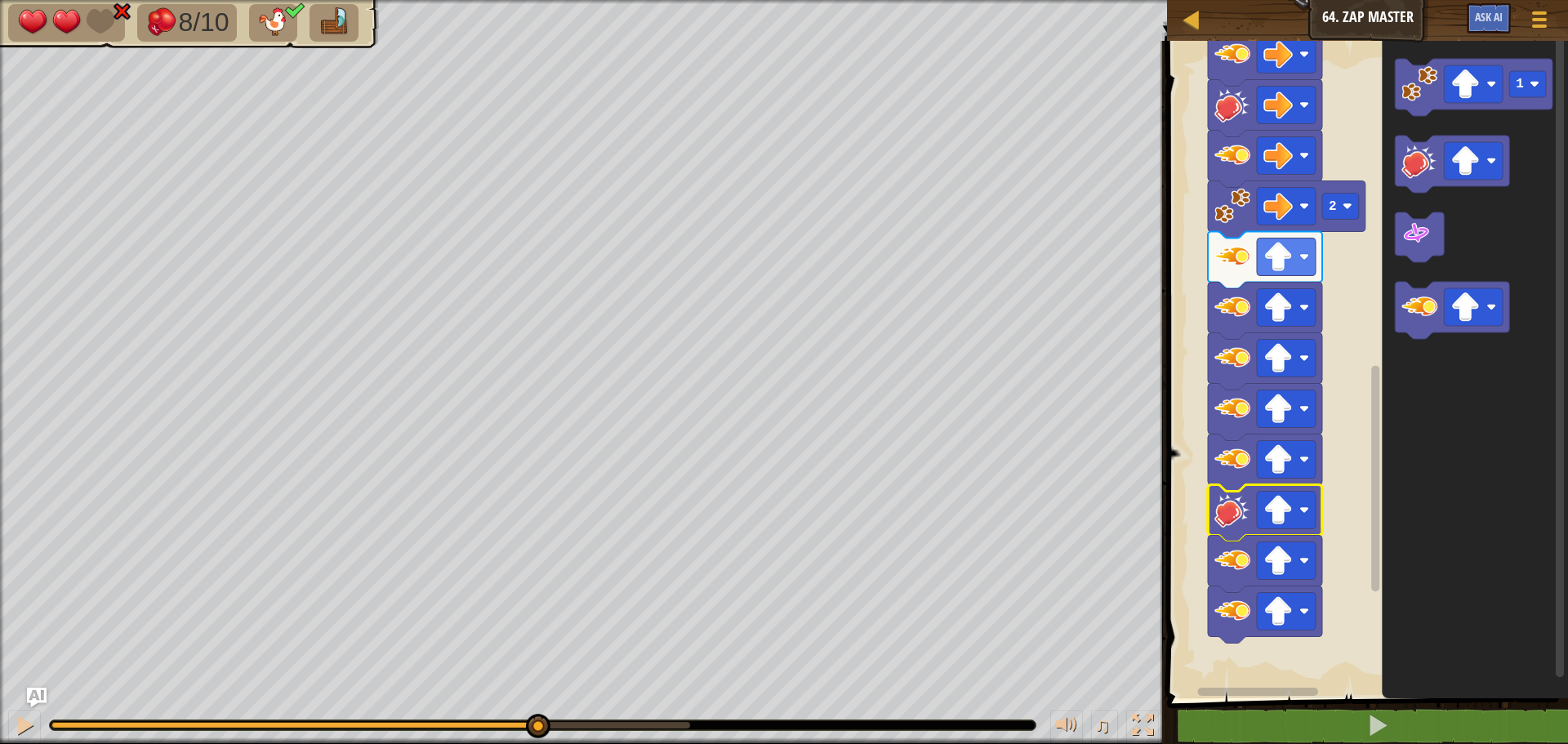
drag, startPoint x: 121, startPoint y: 712, endPoint x: 540, endPoint y: 700, distance: 419.2
click at [539, 700] on div "♫" at bounding box center [583, 721] width 1167 height 49
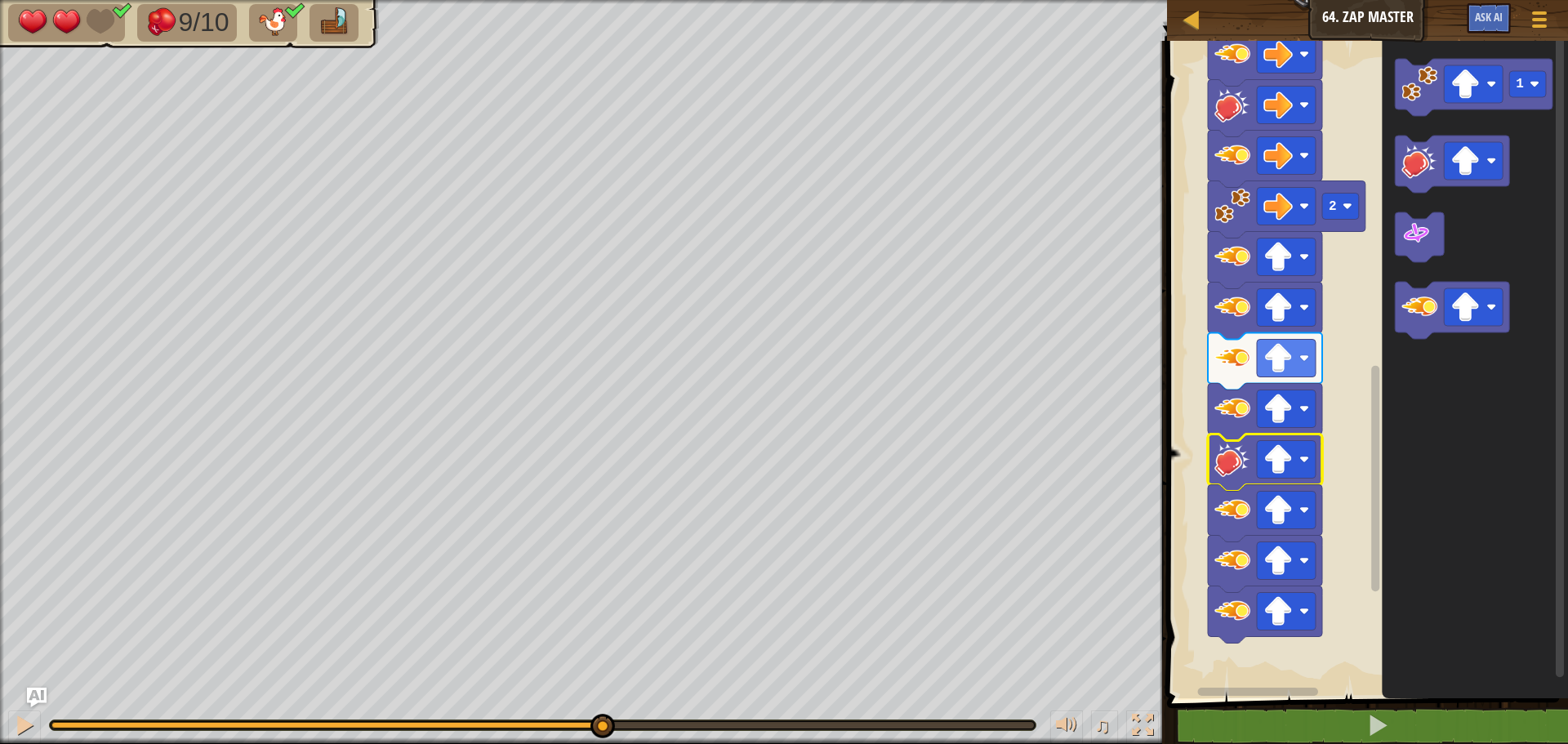
click at [607, 691] on div "9/10 ♫ Mimic 2 x: 46 y: 30 No target action: power-up" at bounding box center [784, 372] width 1568 height 744
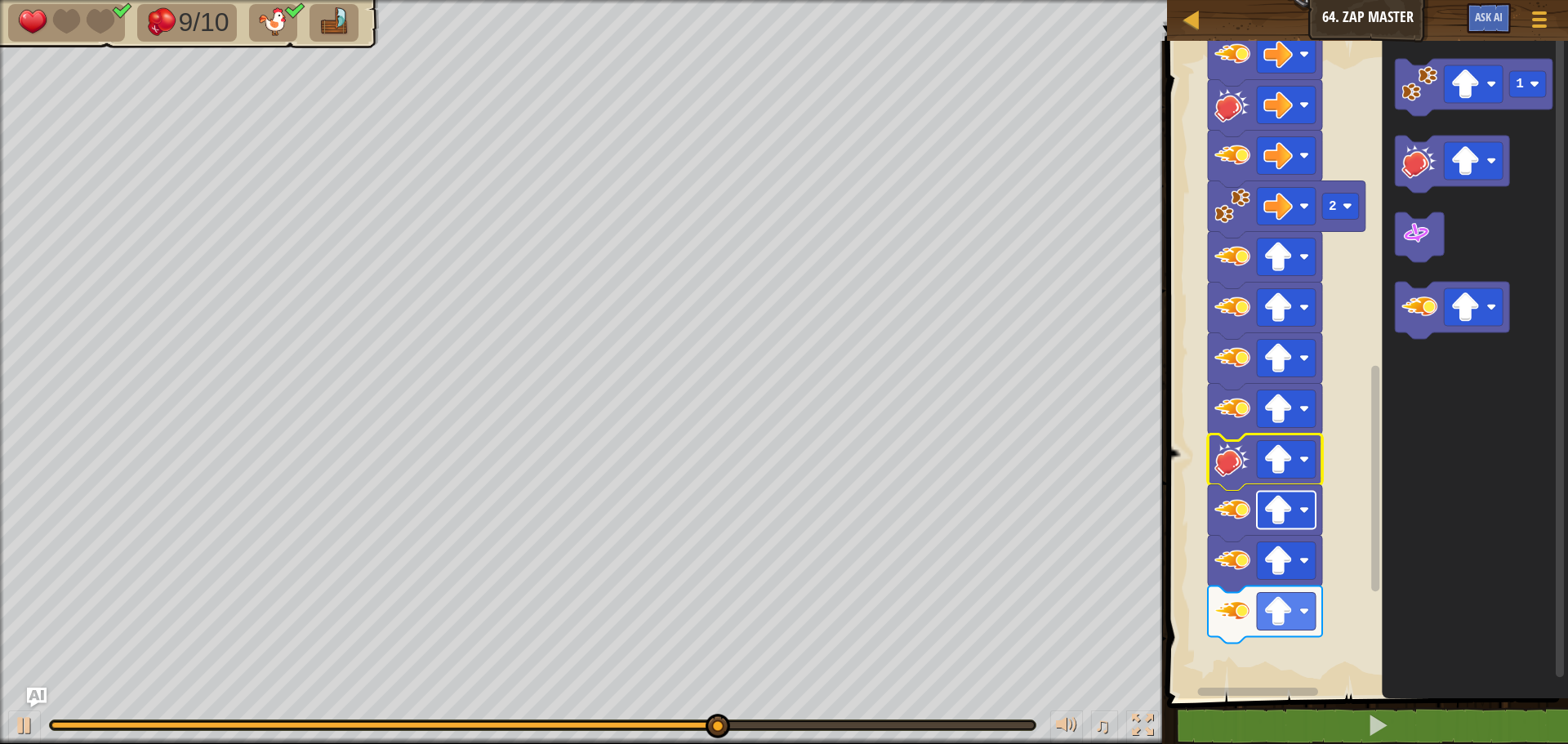
click at [1288, 511] on image "Blockly Workspace" at bounding box center [1278, 511] width 30 height 30
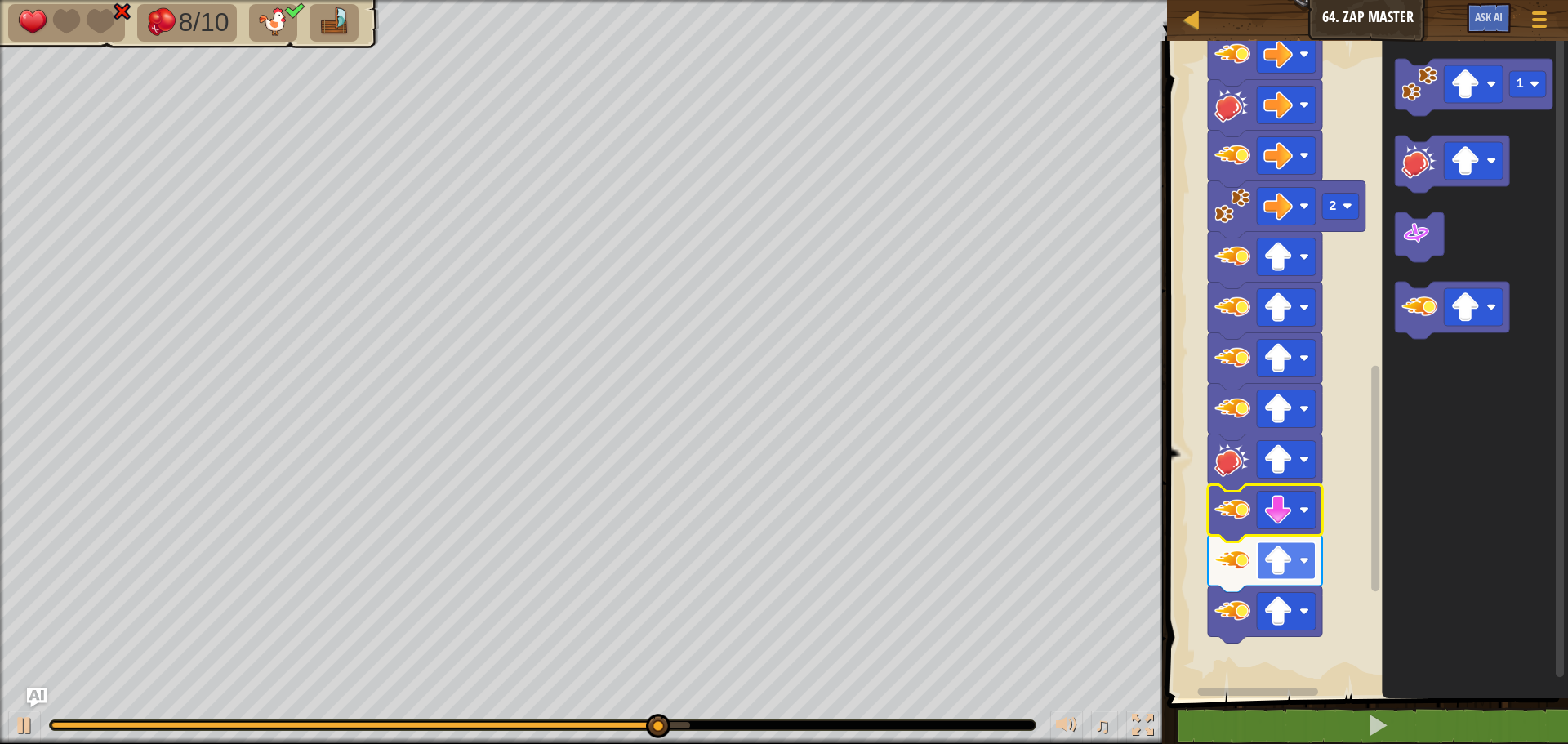
click at [1294, 569] on rect "Blockly Workspace" at bounding box center [1285, 561] width 59 height 38
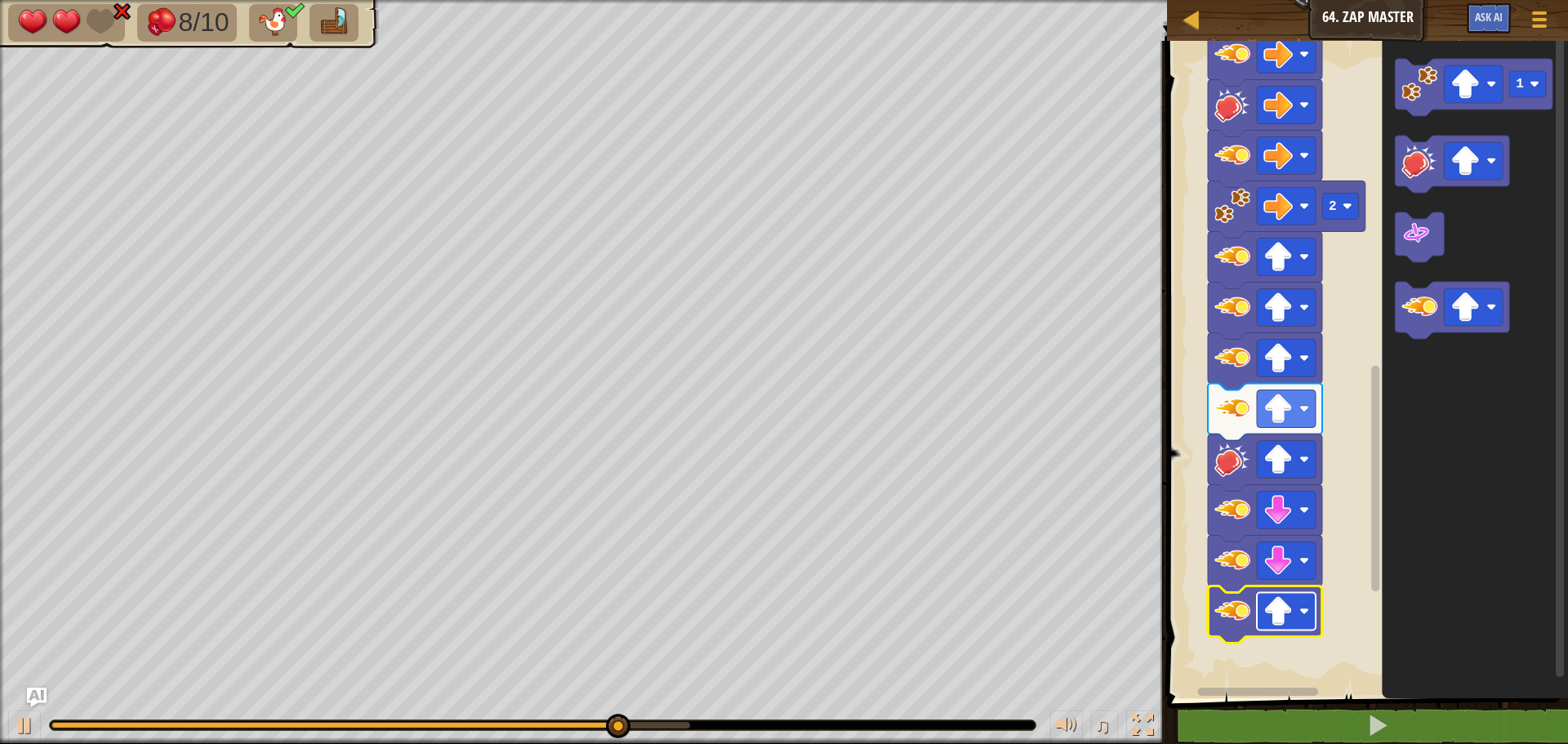
click at [1279, 614] on image "Blockly Workspace" at bounding box center [1278, 612] width 30 height 30
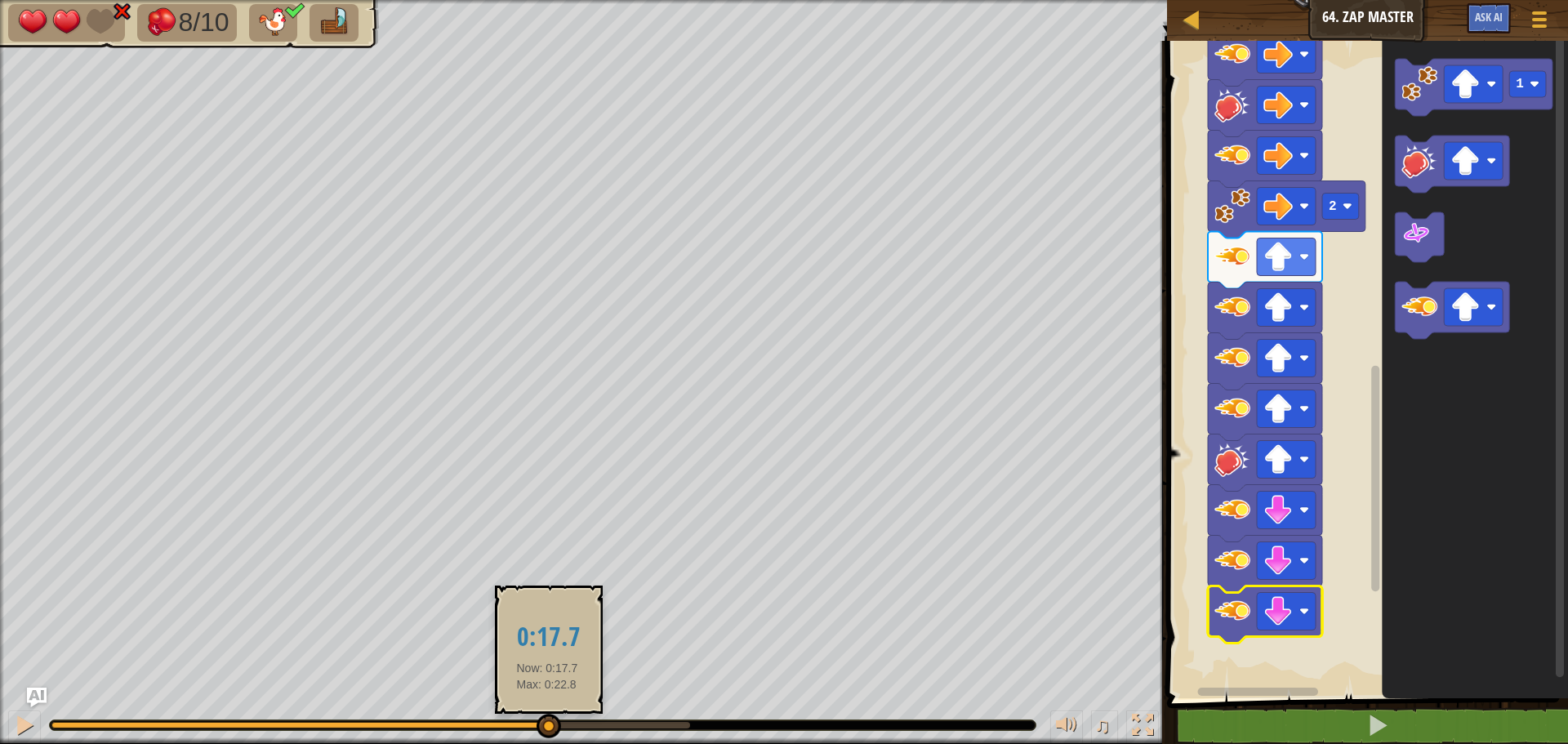
drag, startPoint x: 687, startPoint y: 720, endPoint x: 547, endPoint y: 726, distance: 140.1
click at [547, 726] on div at bounding box center [548, 726] width 25 height 25
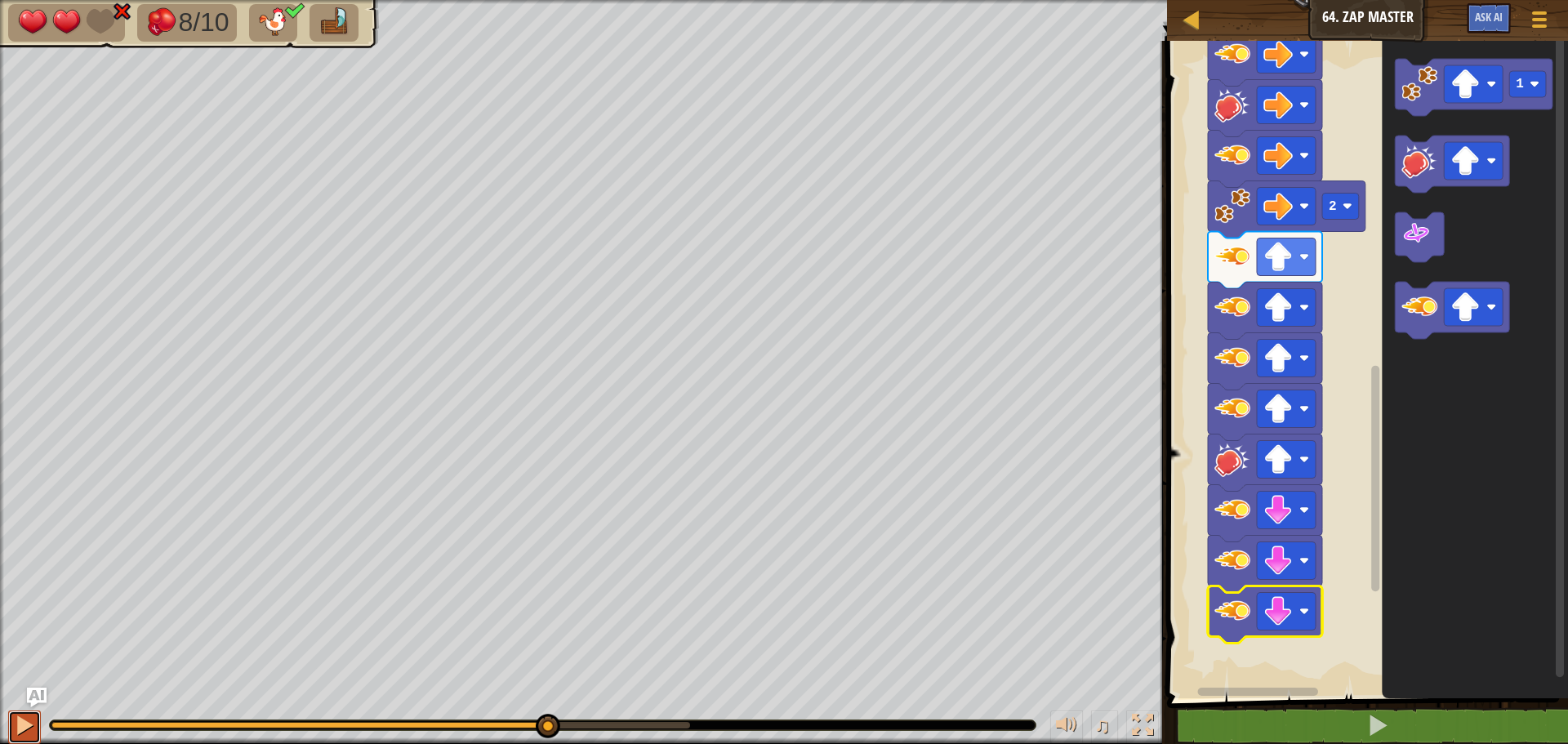
click at [33, 726] on div at bounding box center [25, 726] width 21 height 21
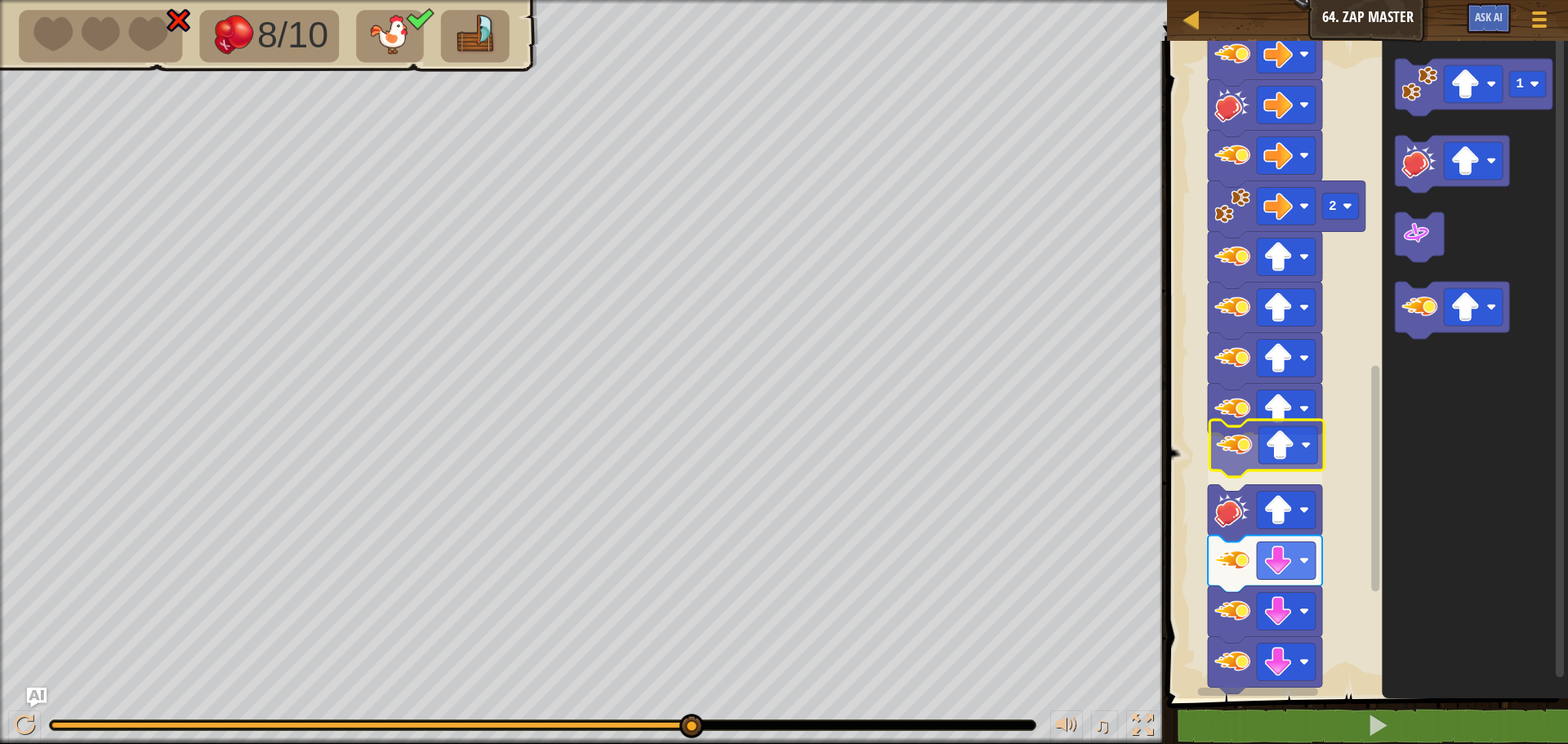
click at [1240, 453] on div "Start 1 1 1 1 1 2 2 1" at bounding box center [1364, 365] width 406 height 666
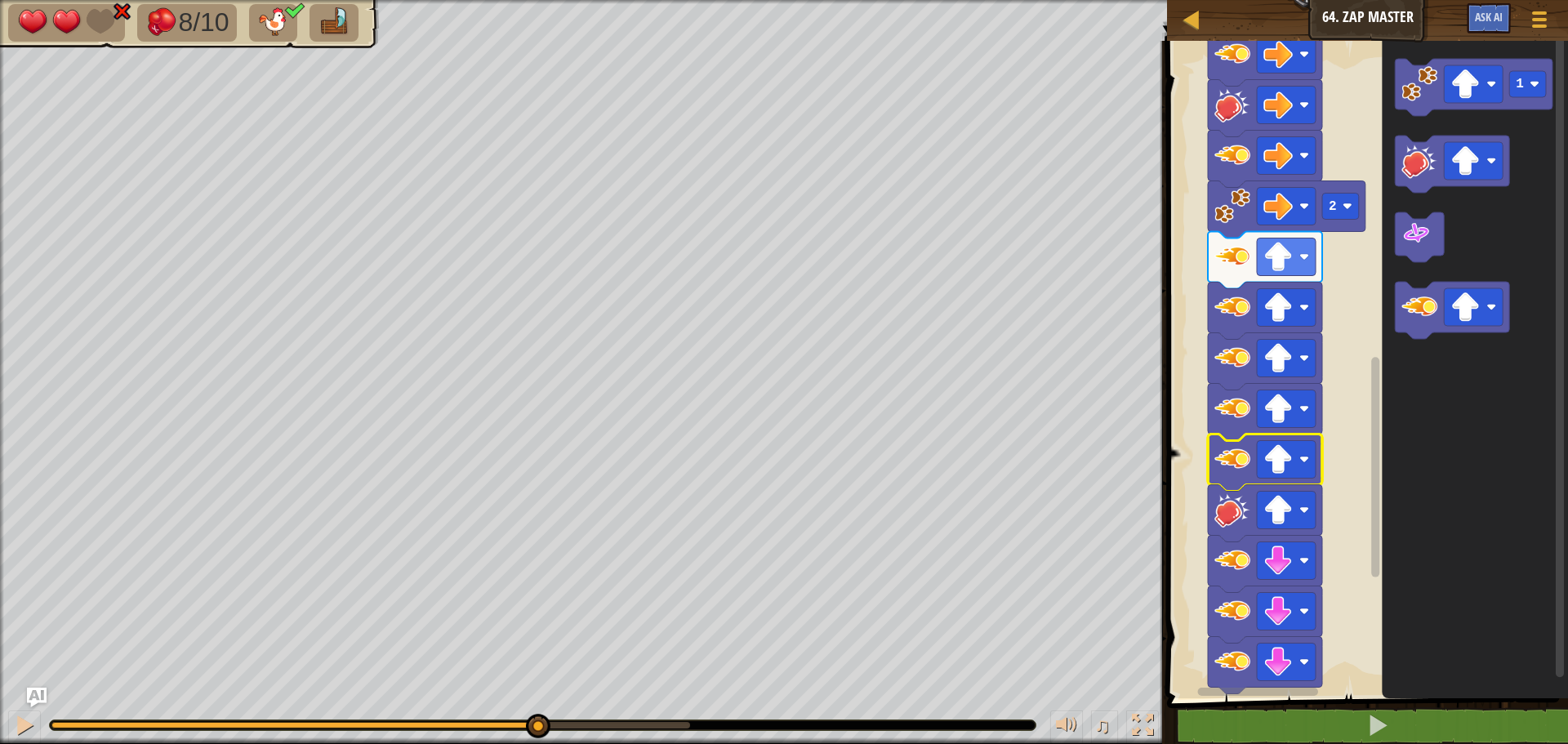
drag, startPoint x: 90, startPoint y: 727, endPoint x: 537, endPoint y: 703, distance: 447.6
click at [537, 703] on div "♫" at bounding box center [583, 721] width 1167 height 49
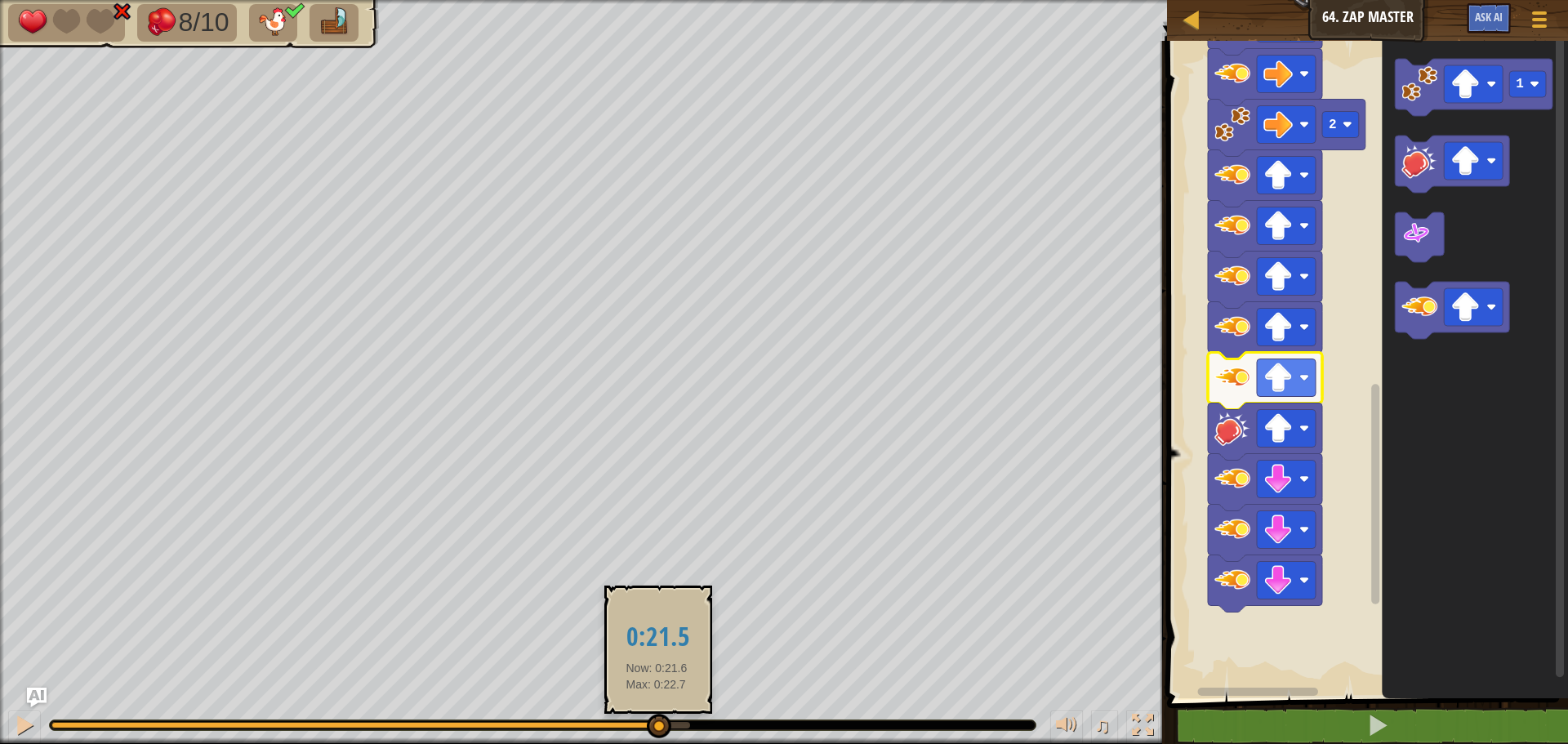
drag, startPoint x: 690, startPoint y: 718, endPoint x: 645, endPoint y: 717, distance: 45.0
click at [646, 717] on div at bounding box center [659, 726] width 25 height 25
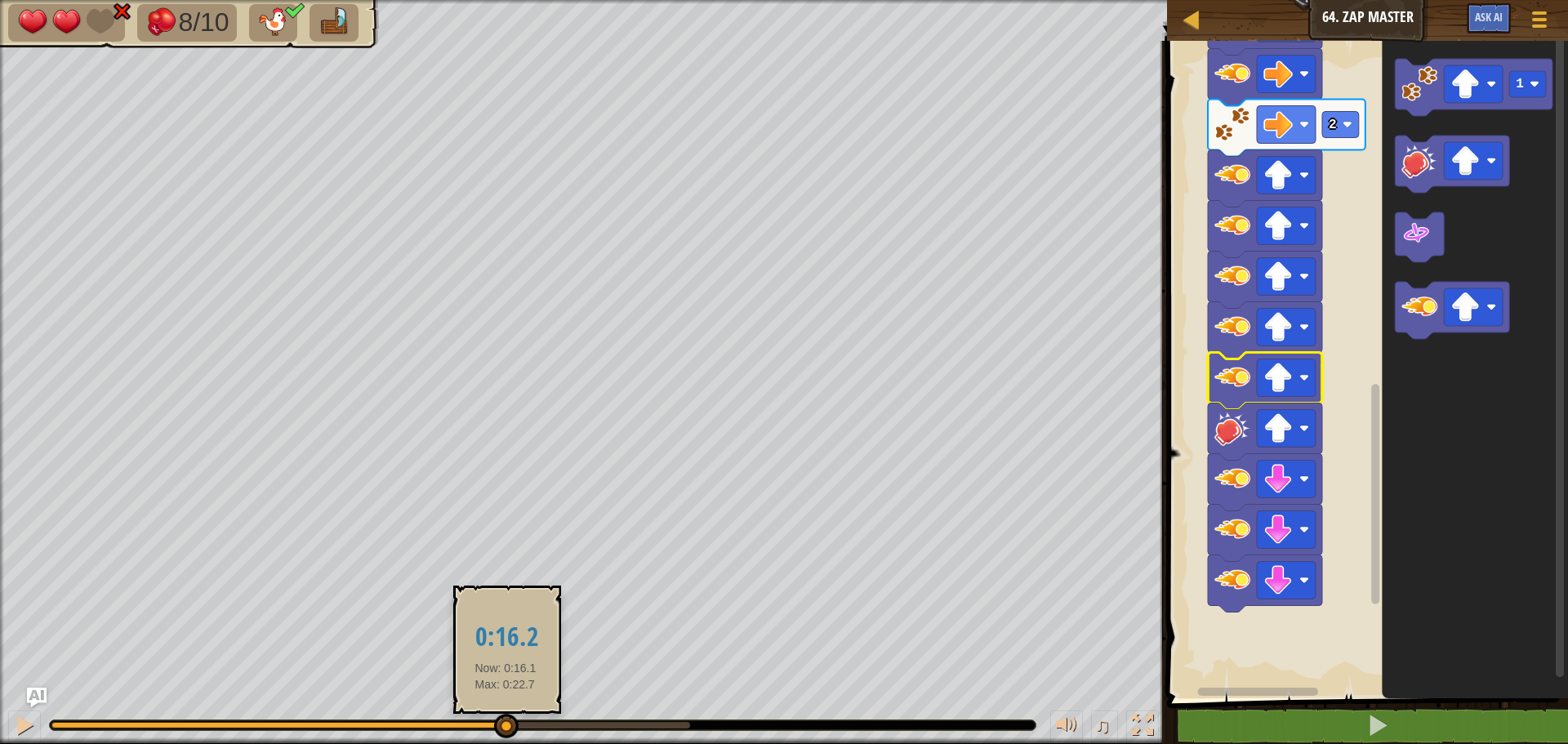
drag, startPoint x: 636, startPoint y: 723, endPoint x: 505, endPoint y: 716, distance: 131.2
click at [505, 716] on div at bounding box center [506, 726] width 25 height 25
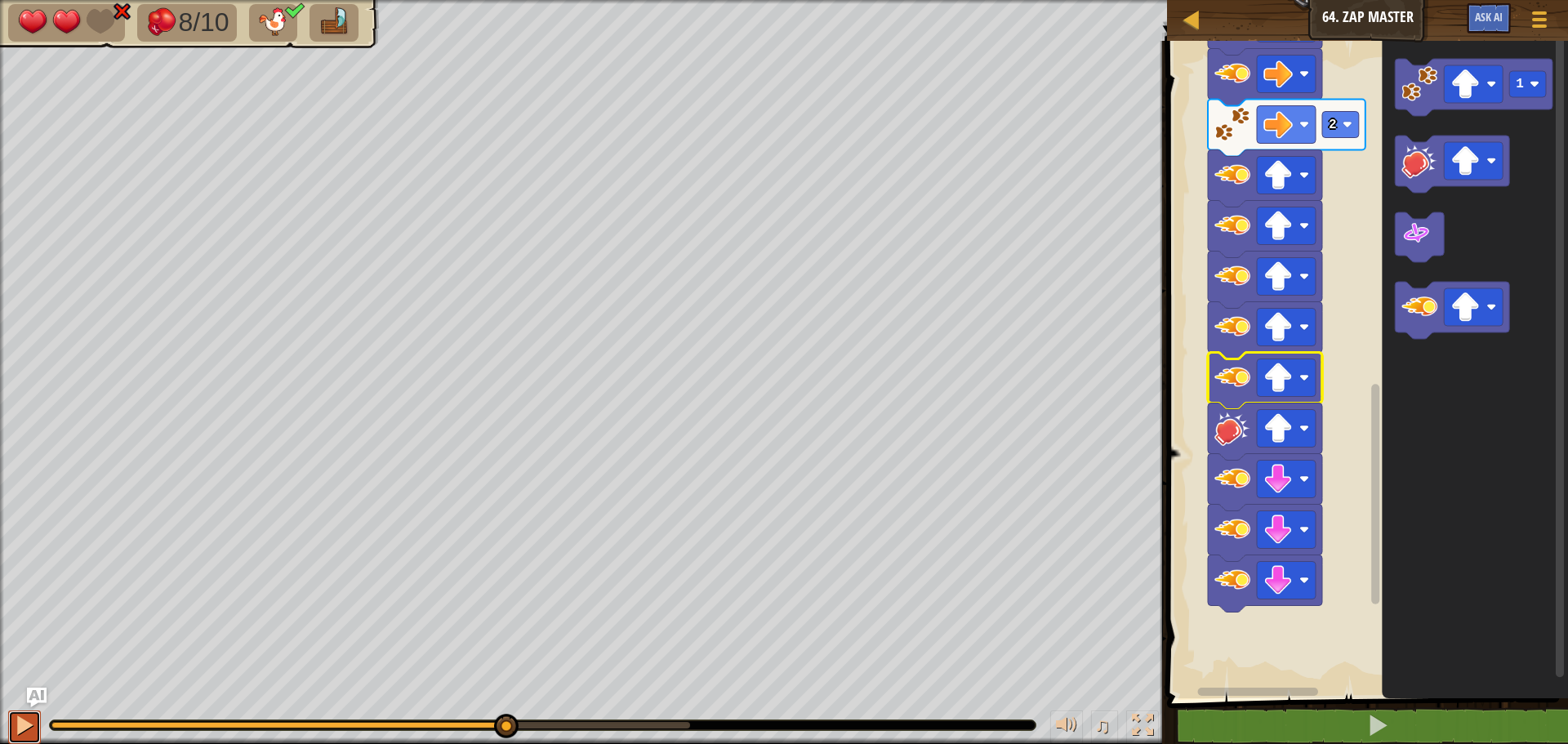
click at [11, 725] on button at bounding box center [24, 727] width 32 height 33
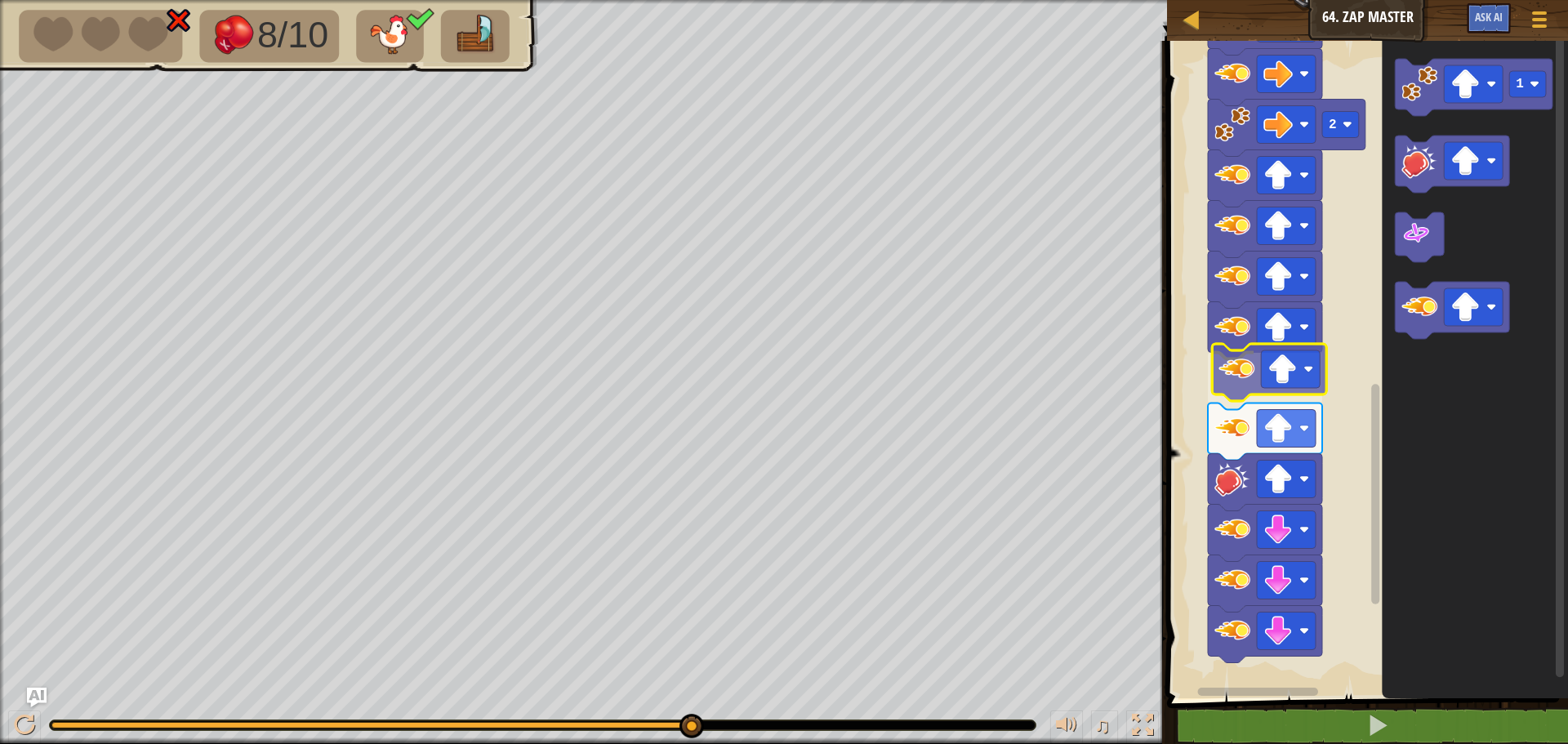
click at [1242, 390] on div "Start 1 1 1 1 1 2 2 1" at bounding box center [1364, 365] width 406 height 666
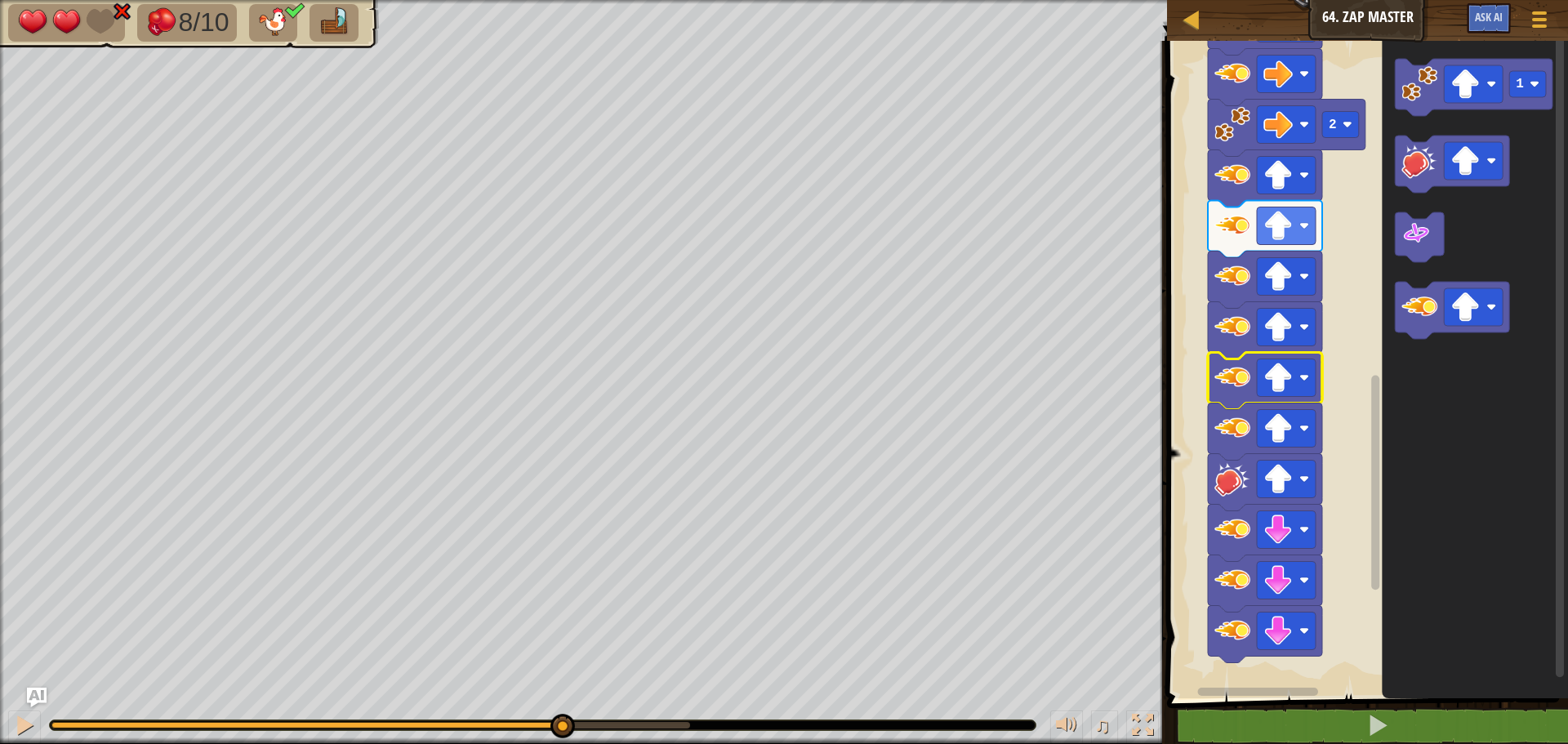
drag, startPoint x: 91, startPoint y: 726, endPoint x: 560, endPoint y: 700, distance: 469.7
click at [560, 700] on div "♫" at bounding box center [583, 721] width 1167 height 49
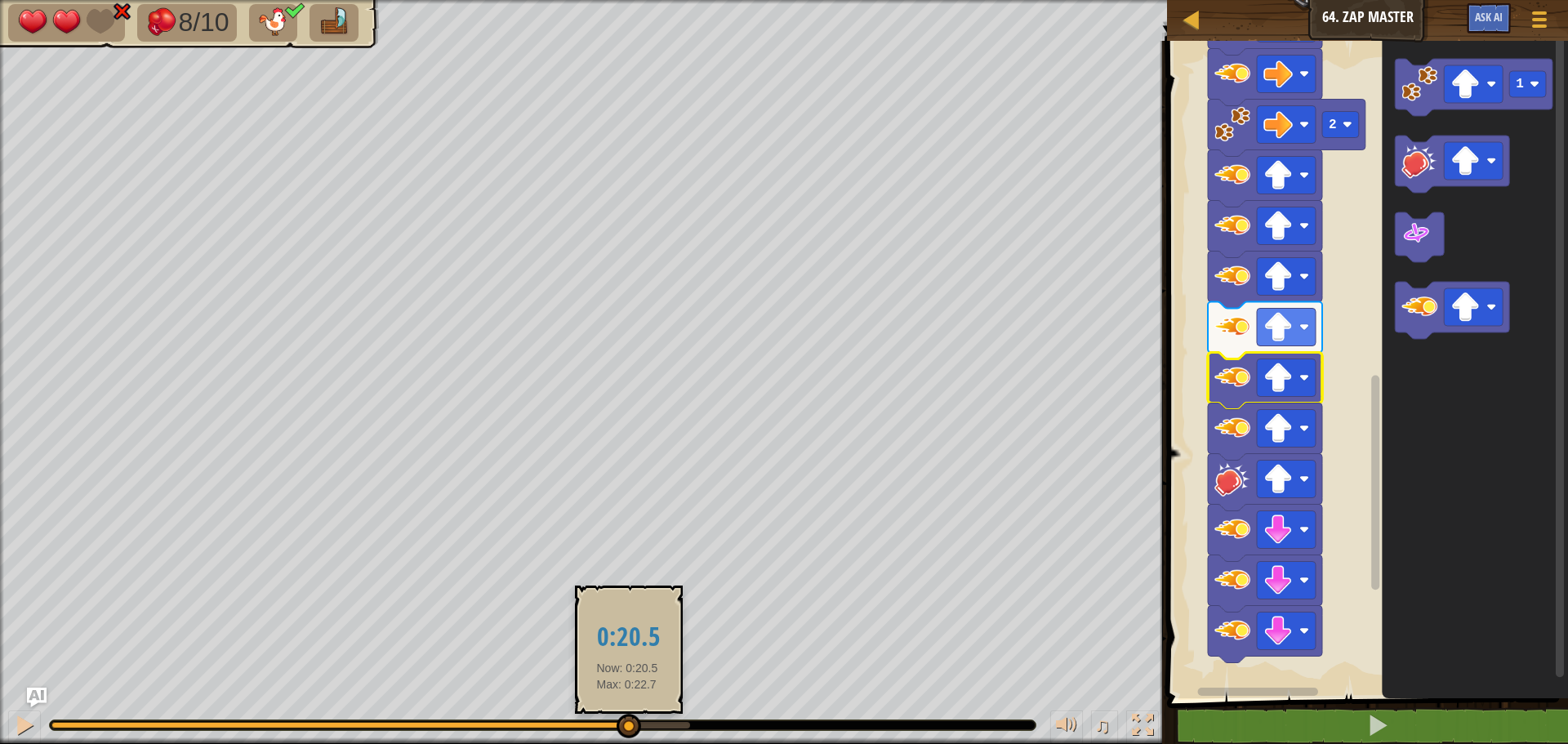
drag, startPoint x: 687, startPoint y: 725, endPoint x: 625, endPoint y: 727, distance: 62.0
click at [625, 727] on div at bounding box center [629, 726] width 25 height 25
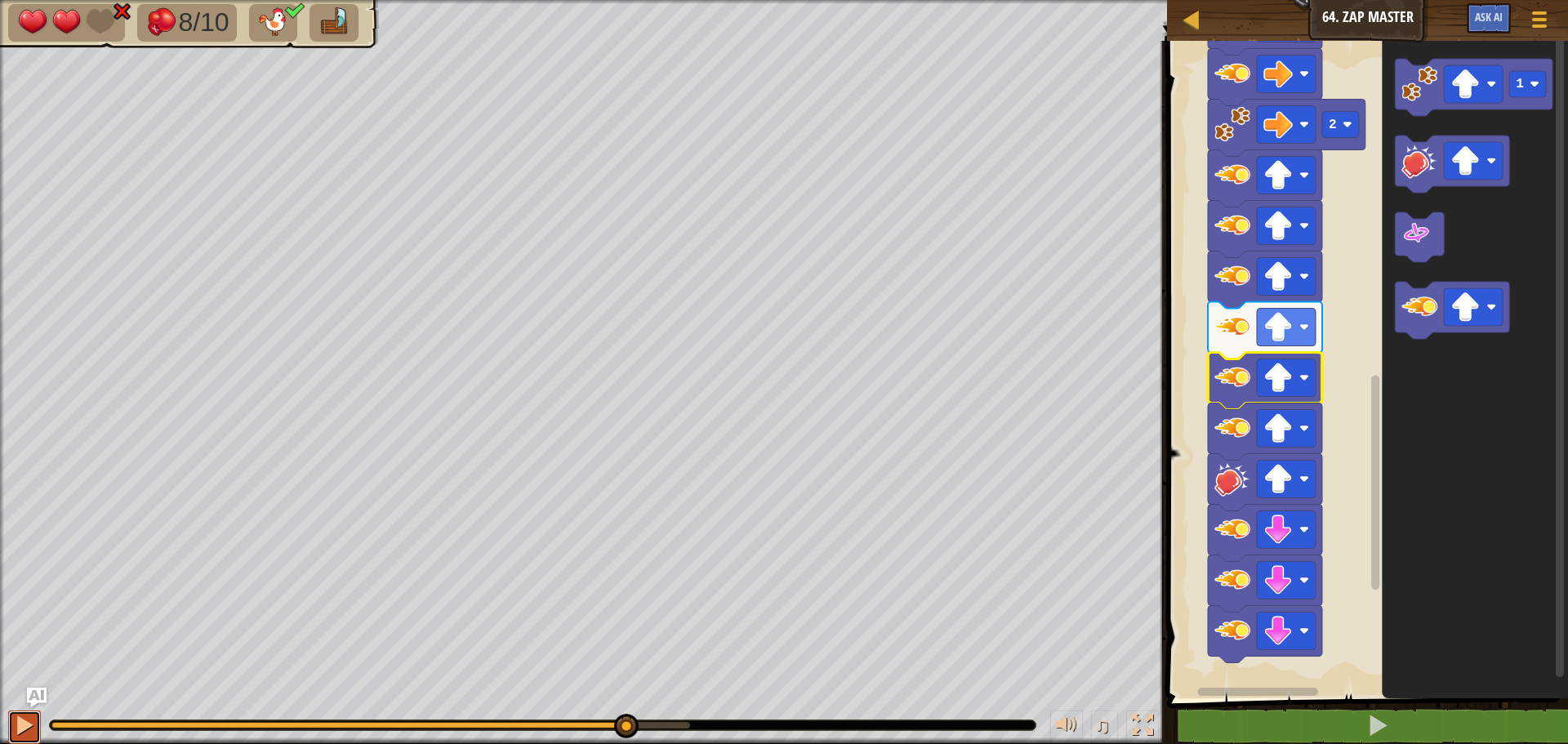
click at [23, 720] on div at bounding box center [25, 726] width 21 height 21
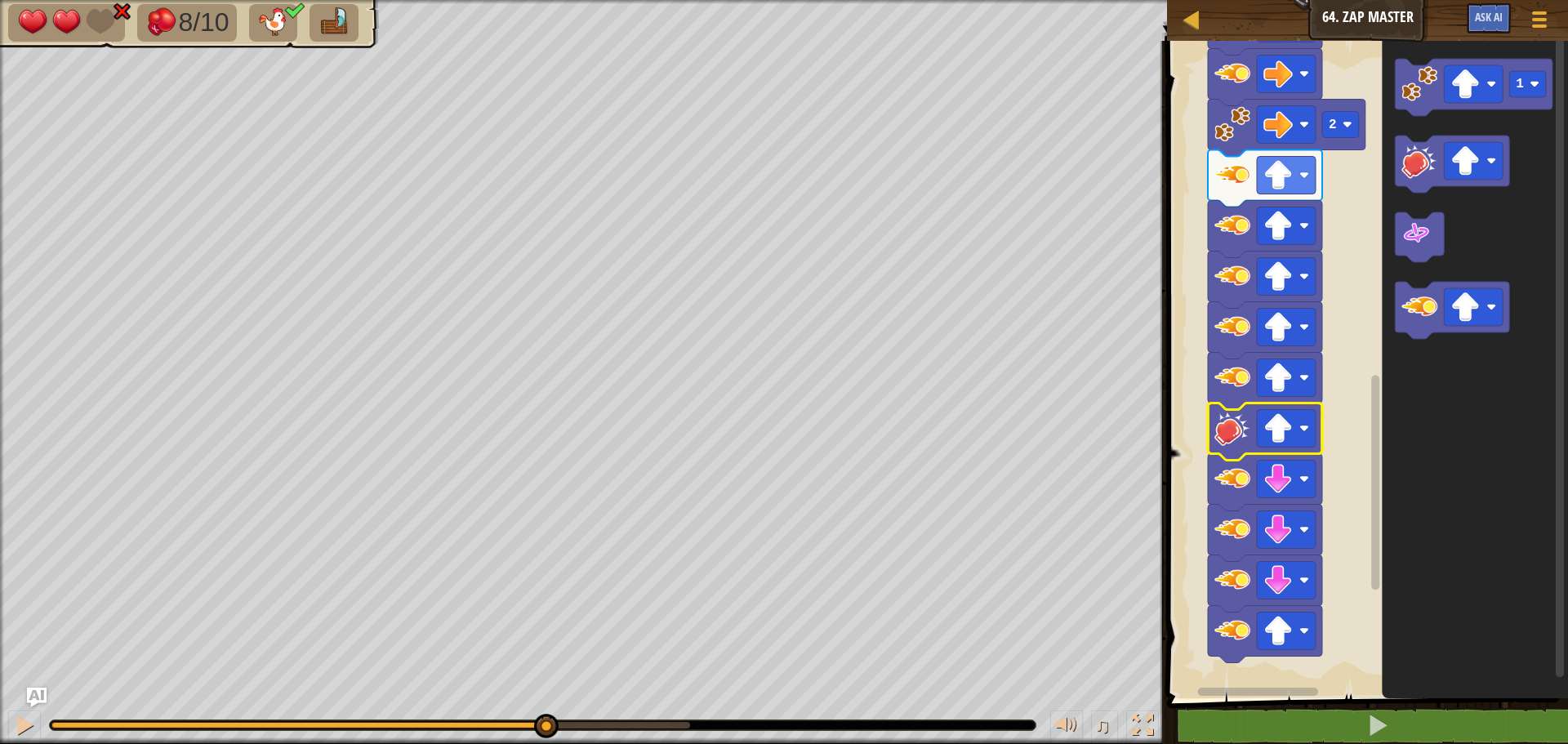
click at [545, 677] on div "8/10 ♫ Mimic 2 x: 46 y: 30 No target action: power-up" at bounding box center [784, 372] width 1568 height 744
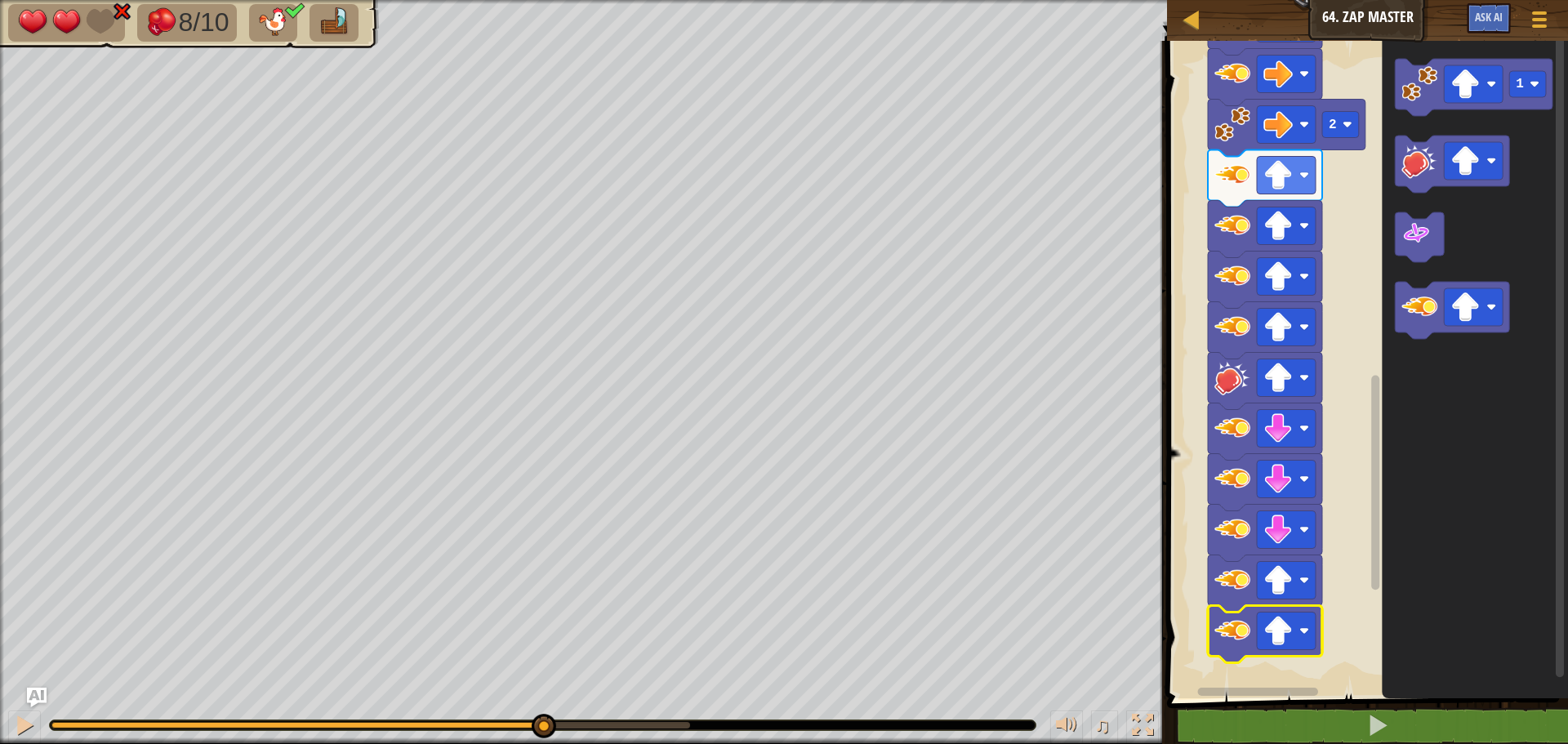
click at [547, 693] on div "8/10 ♫ Mimic 2 x: 46 y: 30 No target action: power-up" at bounding box center [784, 372] width 1568 height 744
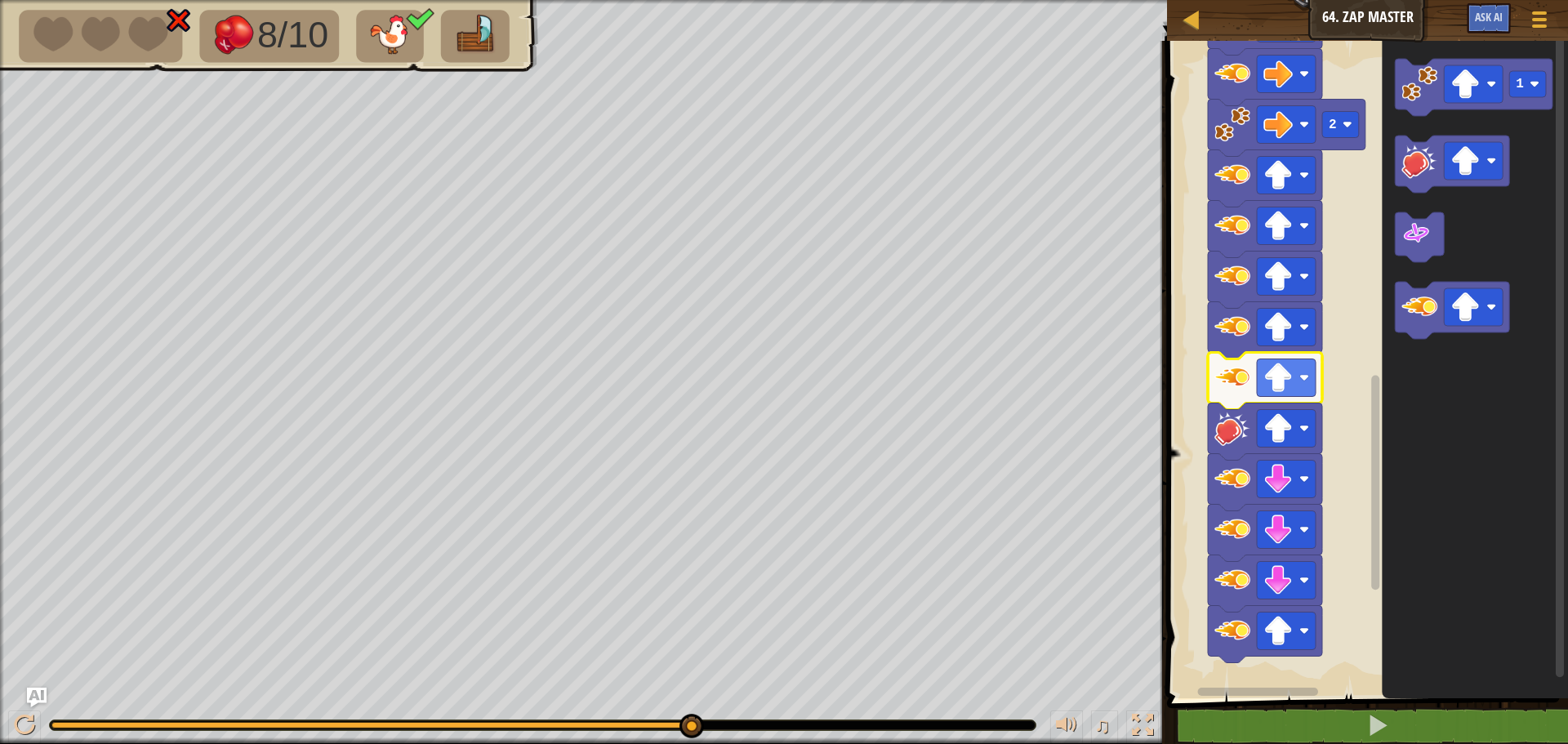
click at [703, 678] on div "8/10 ♫ Mimic 0 x: 46 y: 30 No target action: die" at bounding box center [784, 372] width 1568 height 744
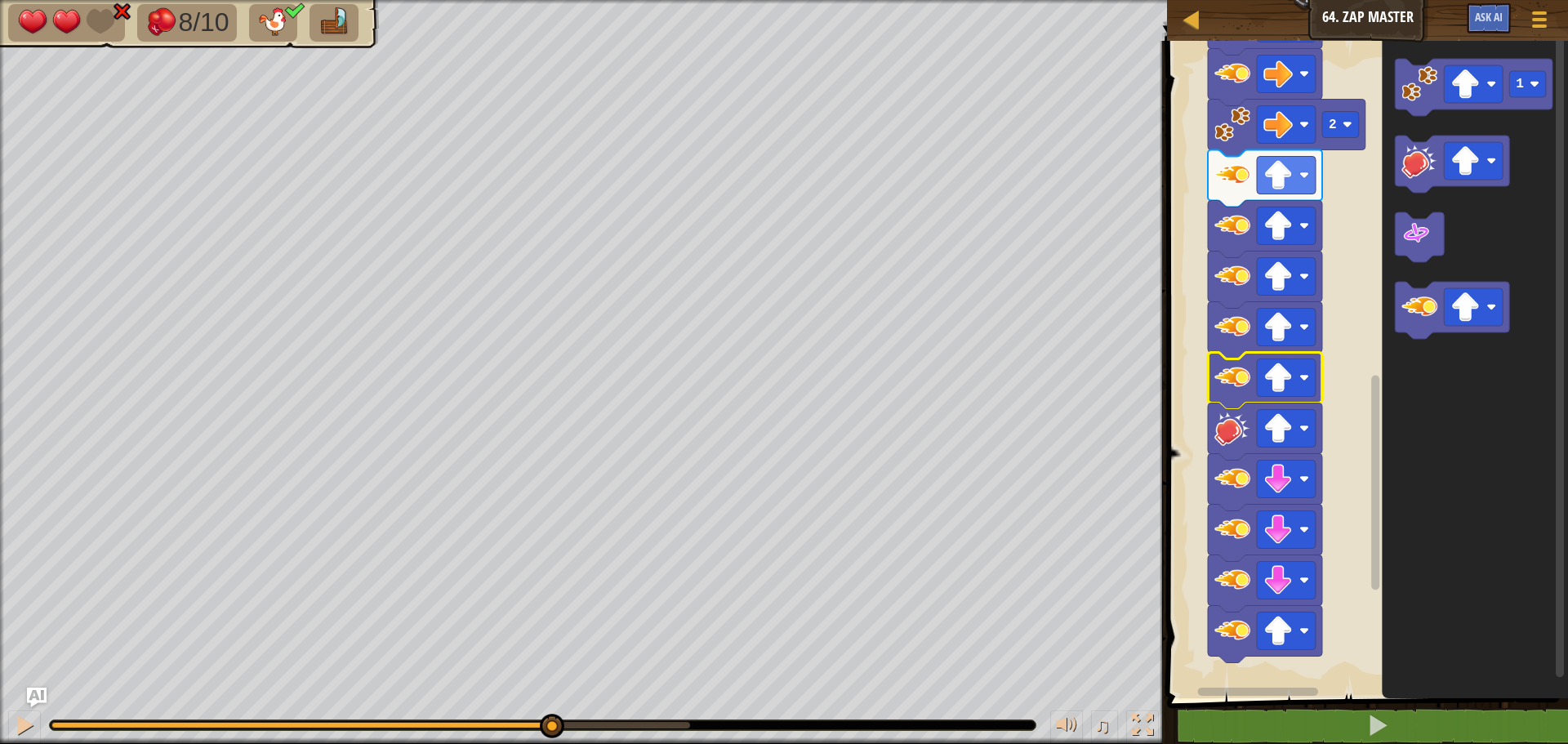
drag, startPoint x: 97, startPoint y: 731, endPoint x: 561, endPoint y: 704, distance: 464.8
click at [562, 707] on div "♫" at bounding box center [583, 721] width 1167 height 49
click at [529, 687] on div "8/10 ♫ Mimic 2 x: 46 y: 30 No target action: power-up" at bounding box center [784, 372] width 1568 height 744
click at [545, 676] on div "8/10 ♫ Mimic 2 x: 46 y: 30 No target action: power-up" at bounding box center [784, 372] width 1568 height 744
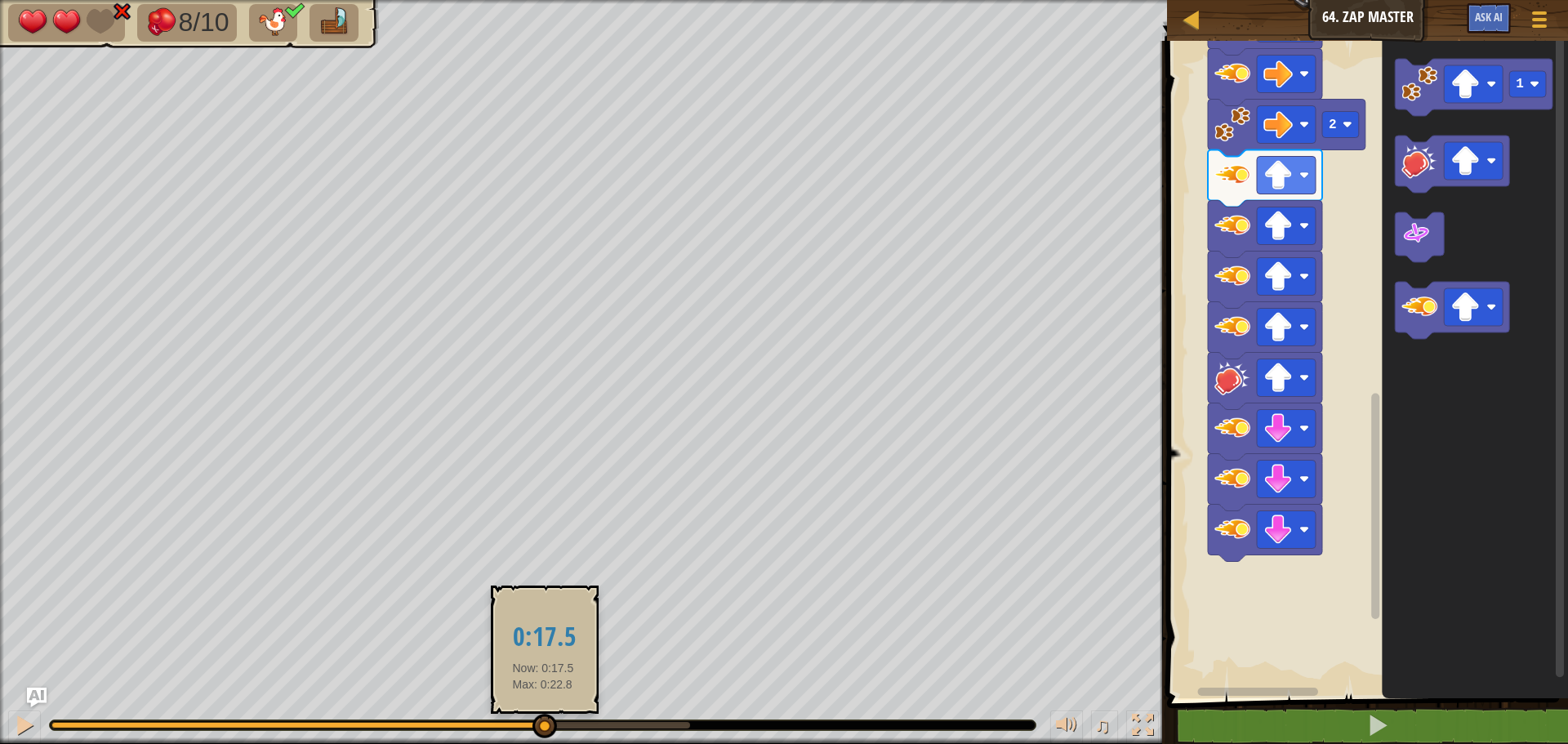
drag, startPoint x: 206, startPoint y: 724, endPoint x: 545, endPoint y: 715, distance: 339.1
click at [547, 717] on div at bounding box center [545, 726] width 25 height 25
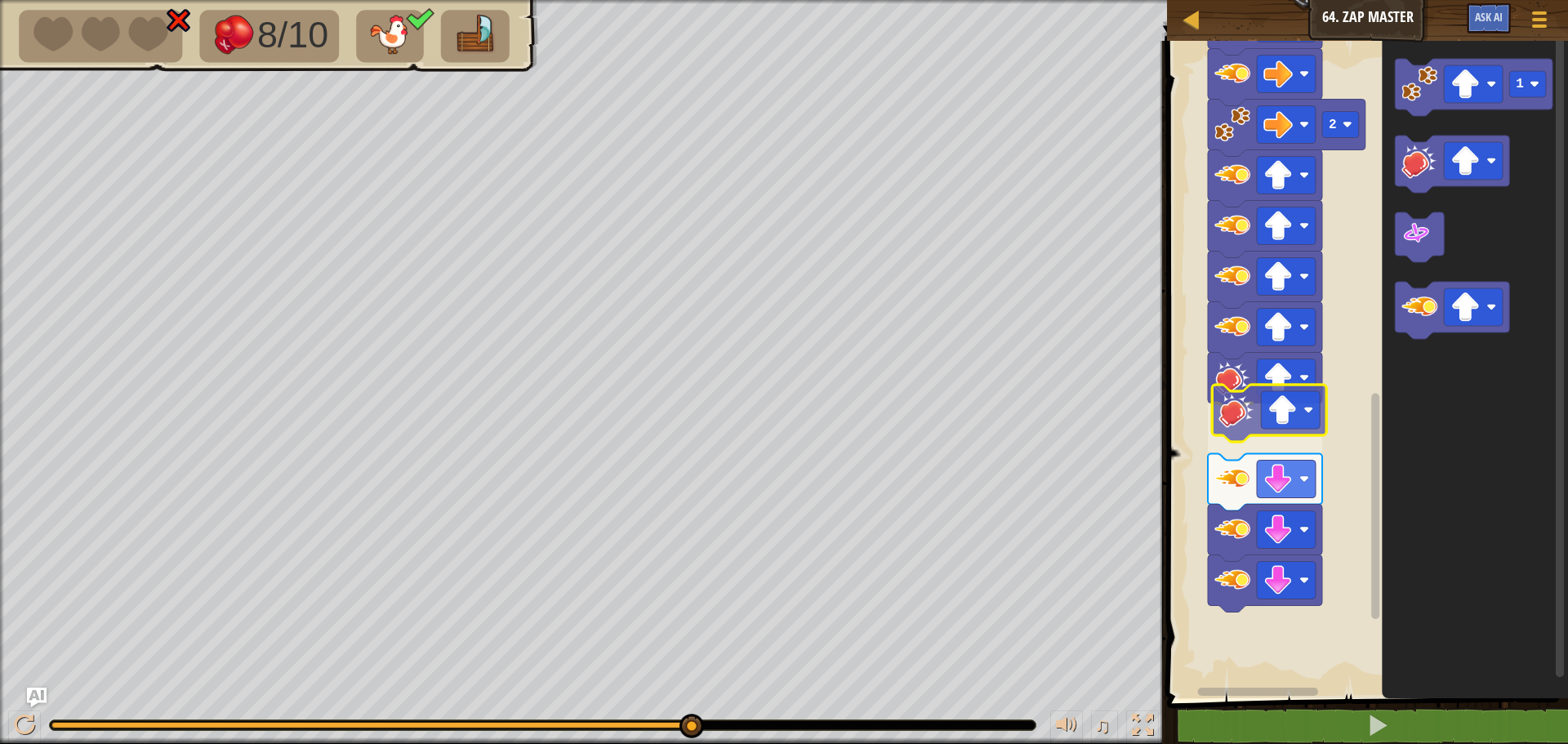
click at [1243, 414] on div "Start 1 1 1 1 1 2 2 1" at bounding box center [1364, 365] width 406 height 666
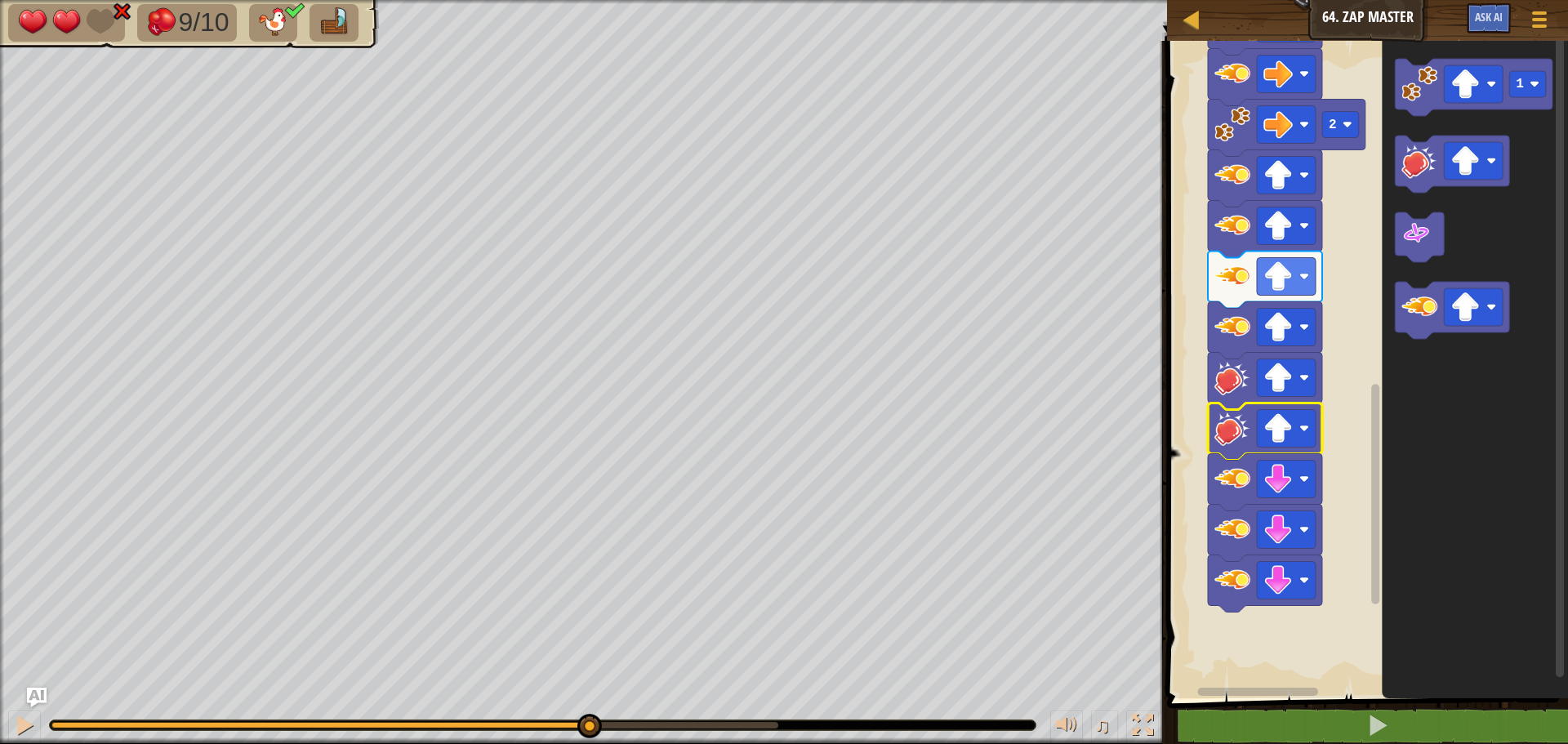
drag, startPoint x: 81, startPoint y: 723, endPoint x: 590, endPoint y: 697, distance: 509.7
click at [589, 698] on div "♫" at bounding box center [583, 721] width 1167 height 49
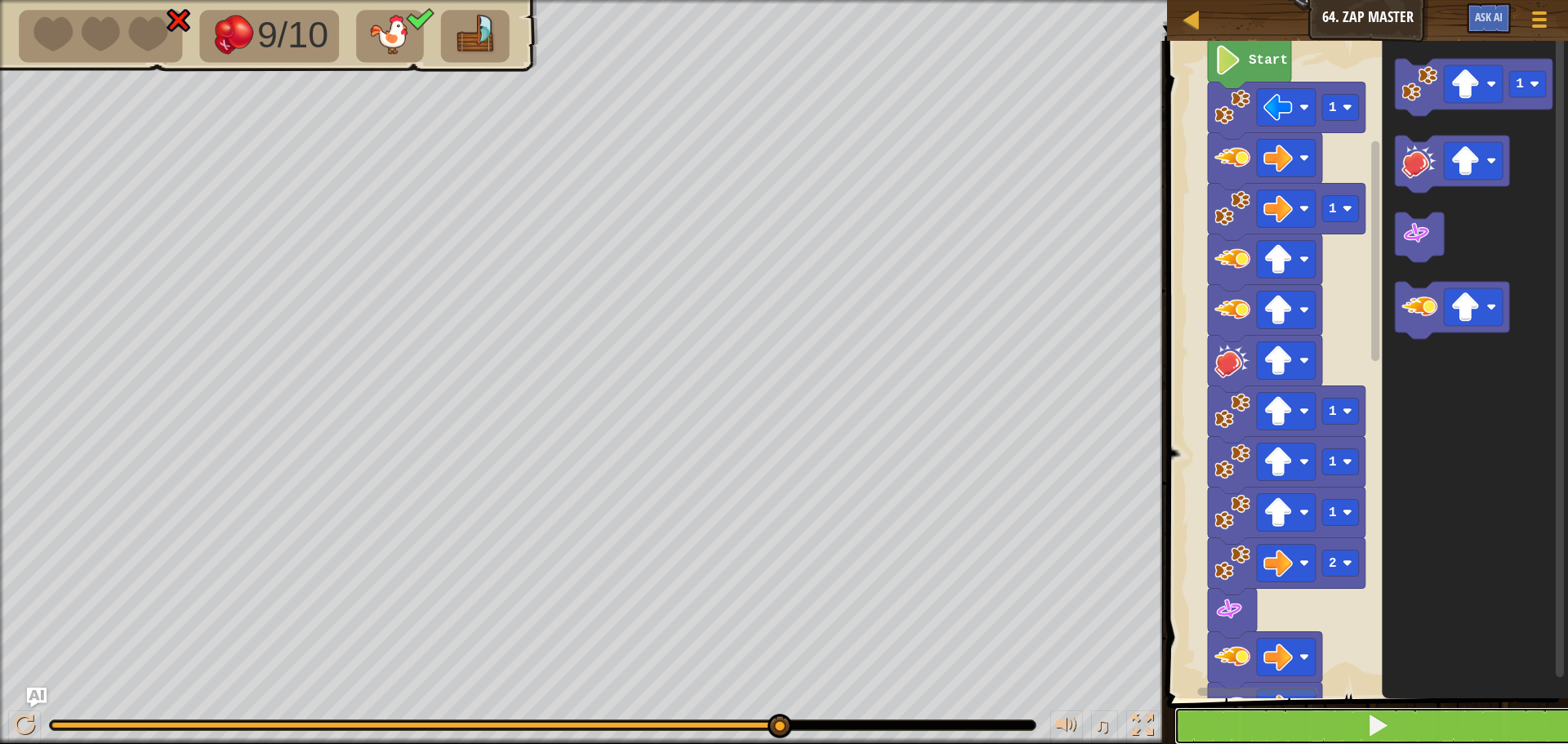
click at [1232, 711] on button at bounding box center [1376, 726] width 406 height 38
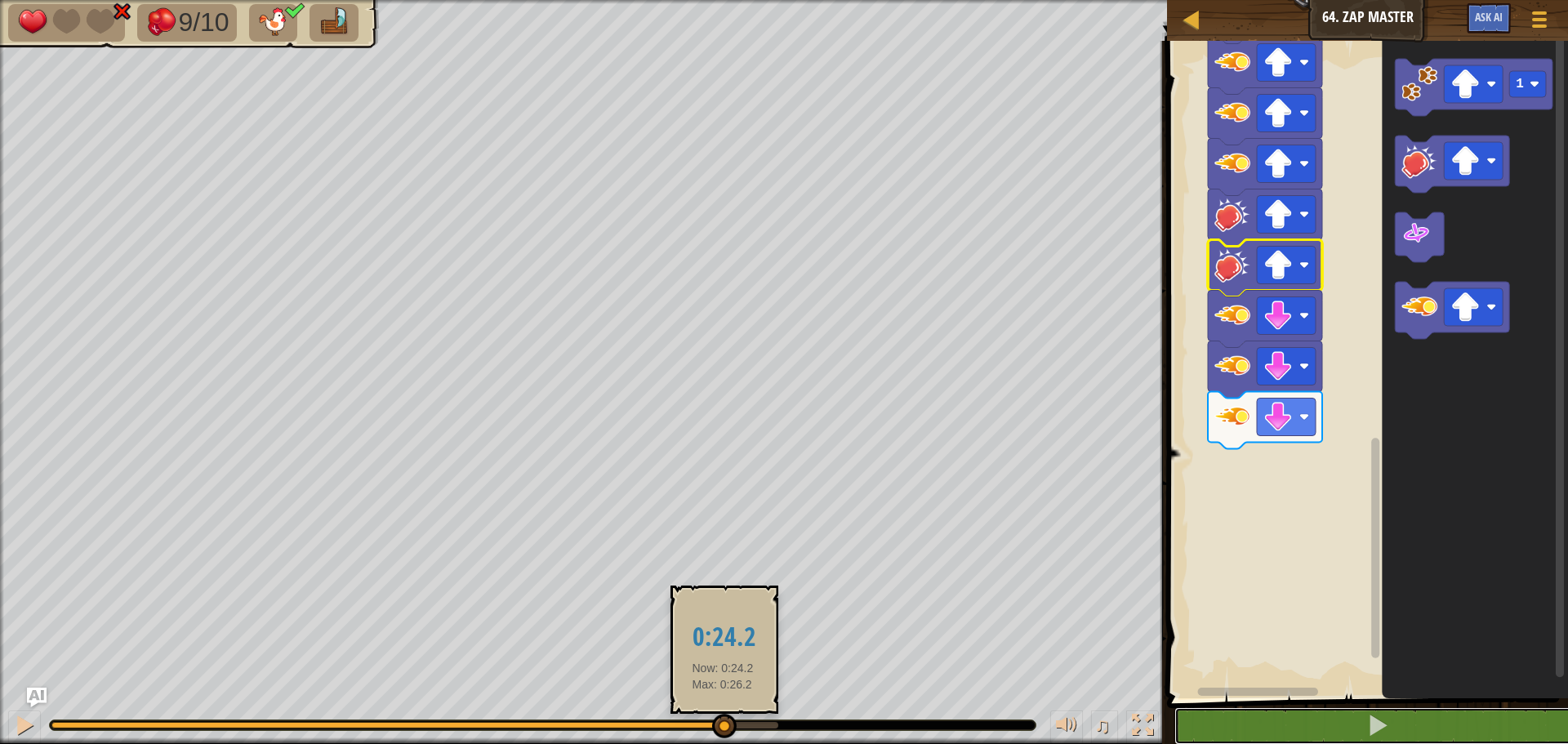
drag, startPoint x: 774, startPoint y: 726, endPoint x: 723, endPoint y: 722, distance: 51.2
click at [723, 722] on div at bounding box center [724, 726] width 25 height 25
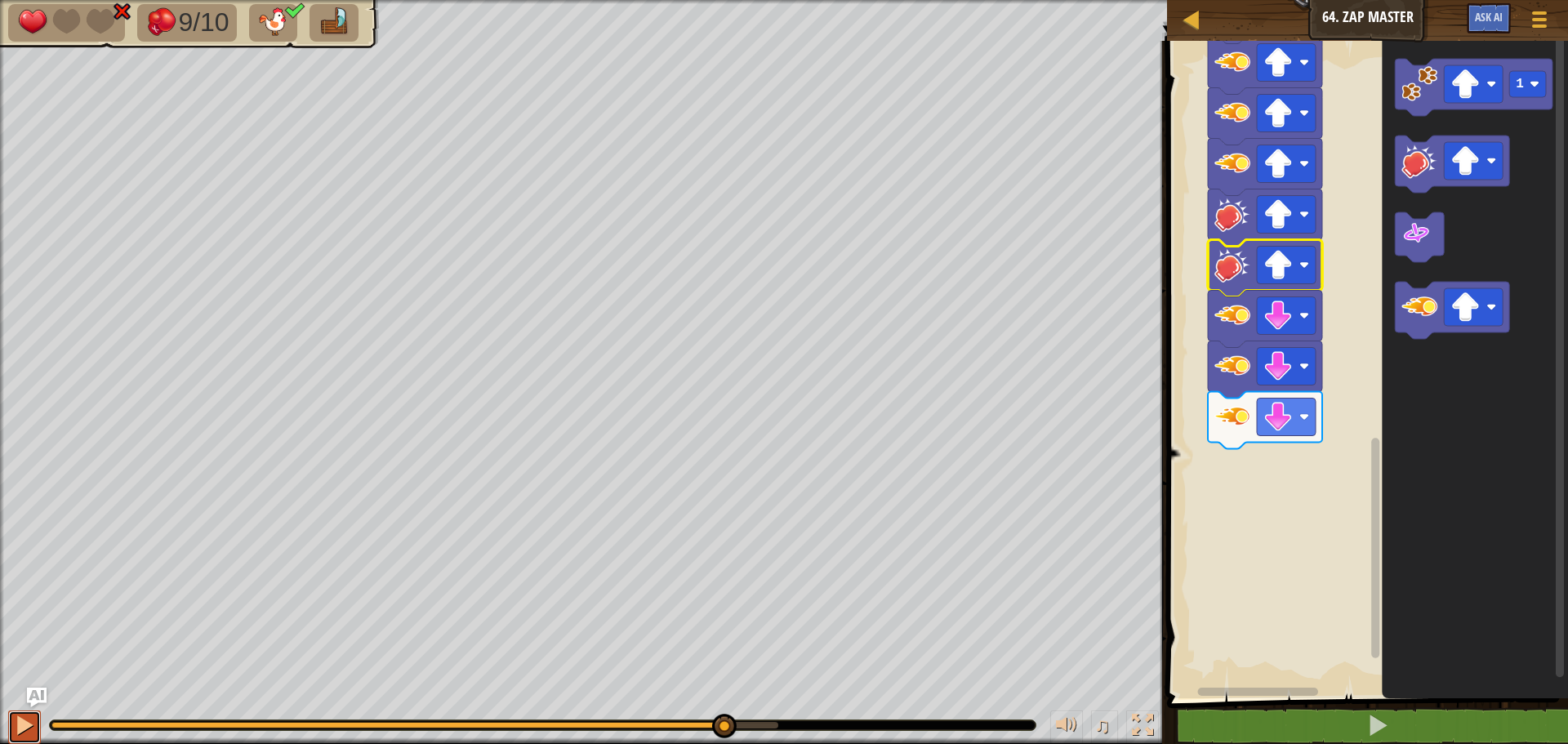
click at [18, 720] on div at bounding box center [25, 726] width 21 height 21
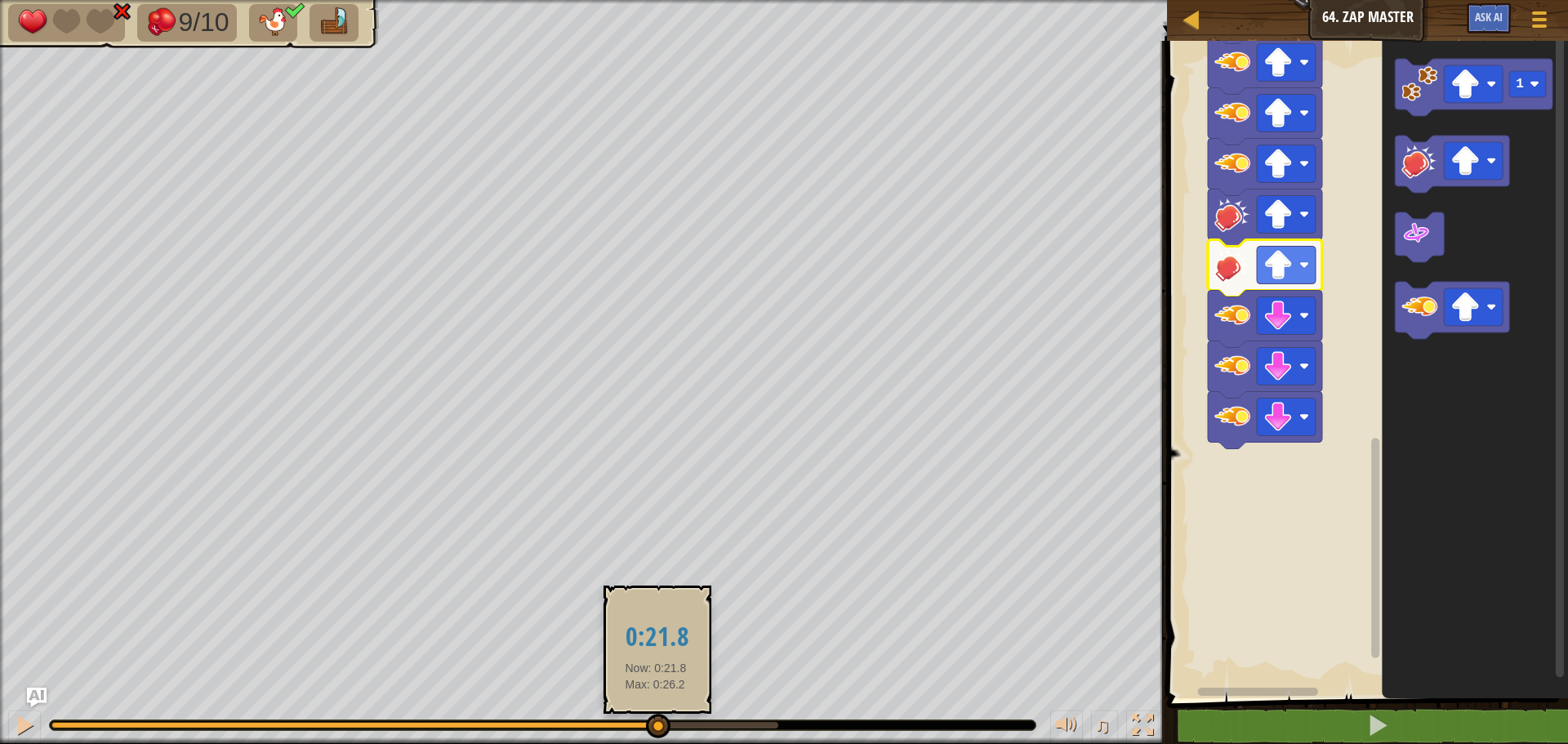
drag, startPoint x: 768, startPoint y: 722, endPoint x: 633, endPoint y: 715, distance: 135.2
click at [652, 716] on div at bounding box center [658, 726] width 25 height 25
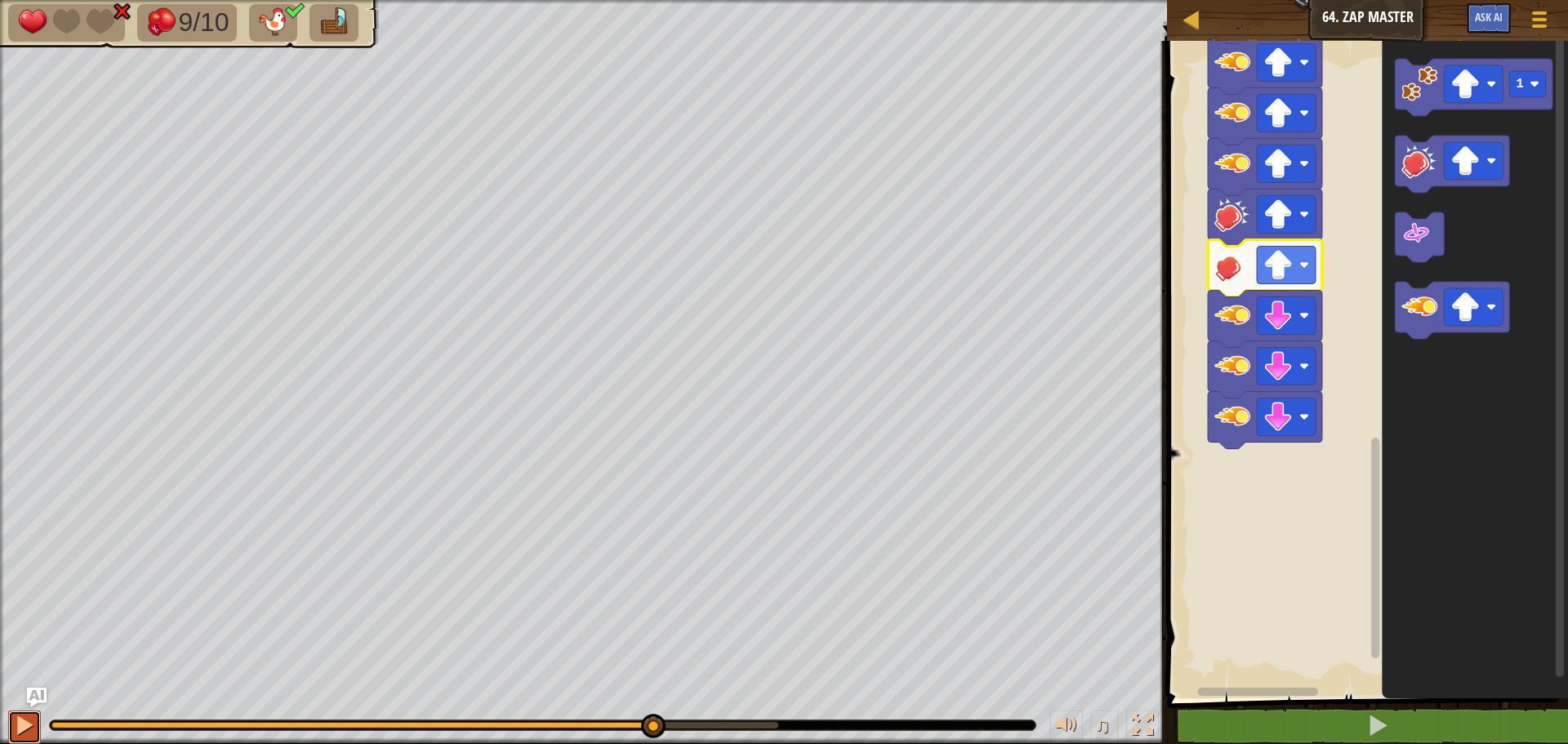
click at [34, 725] on div at bounding box center [25, 726] width 21 height 21
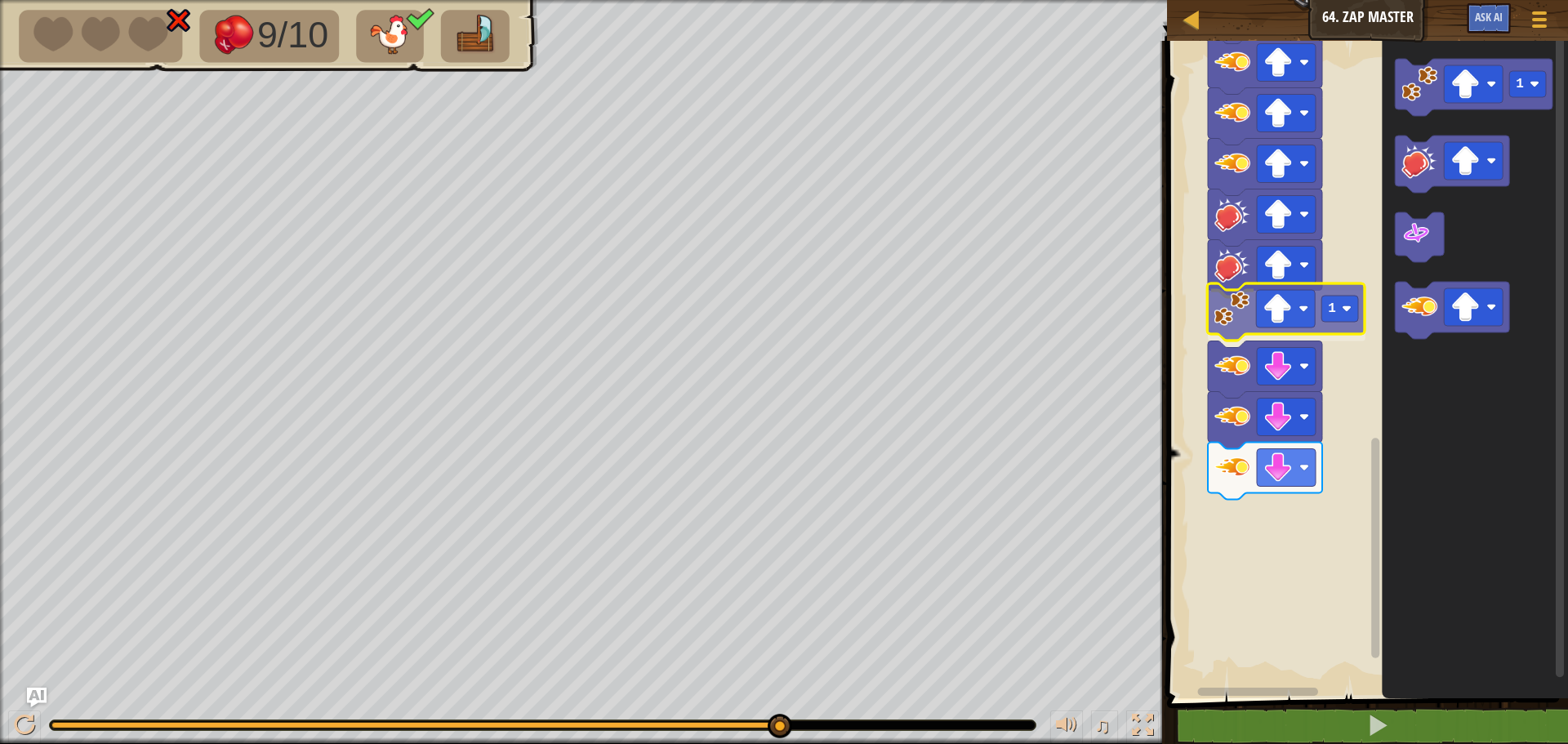
click at [1222, 321] on div "Start 1 1 1 1 1 2 2 1 1 1" at bounding box center [1364, 365] width 406 height 666
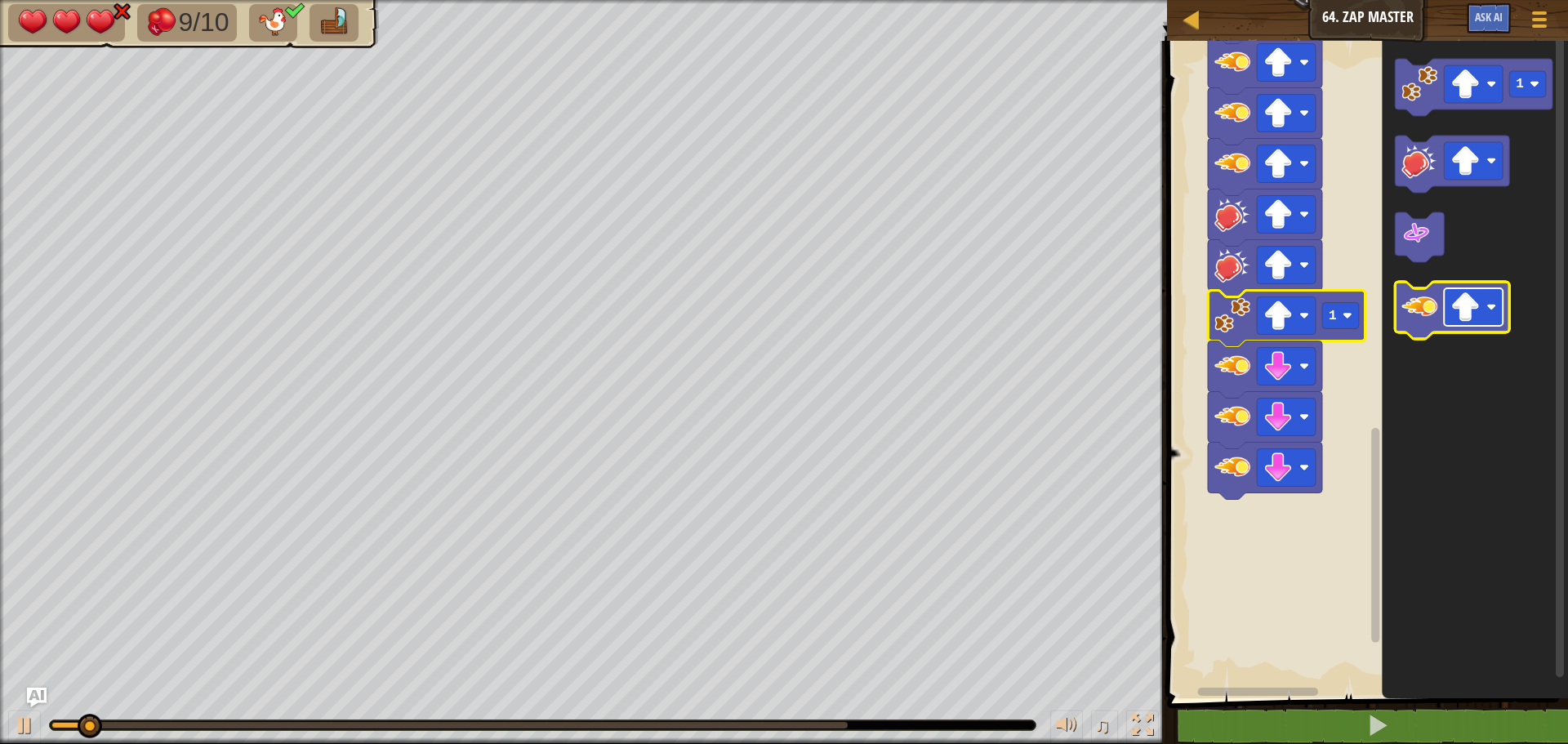
click at [1480, 321] on rect "Blockly Workspace" at bounding box center [1473, 307] width 59 height 38
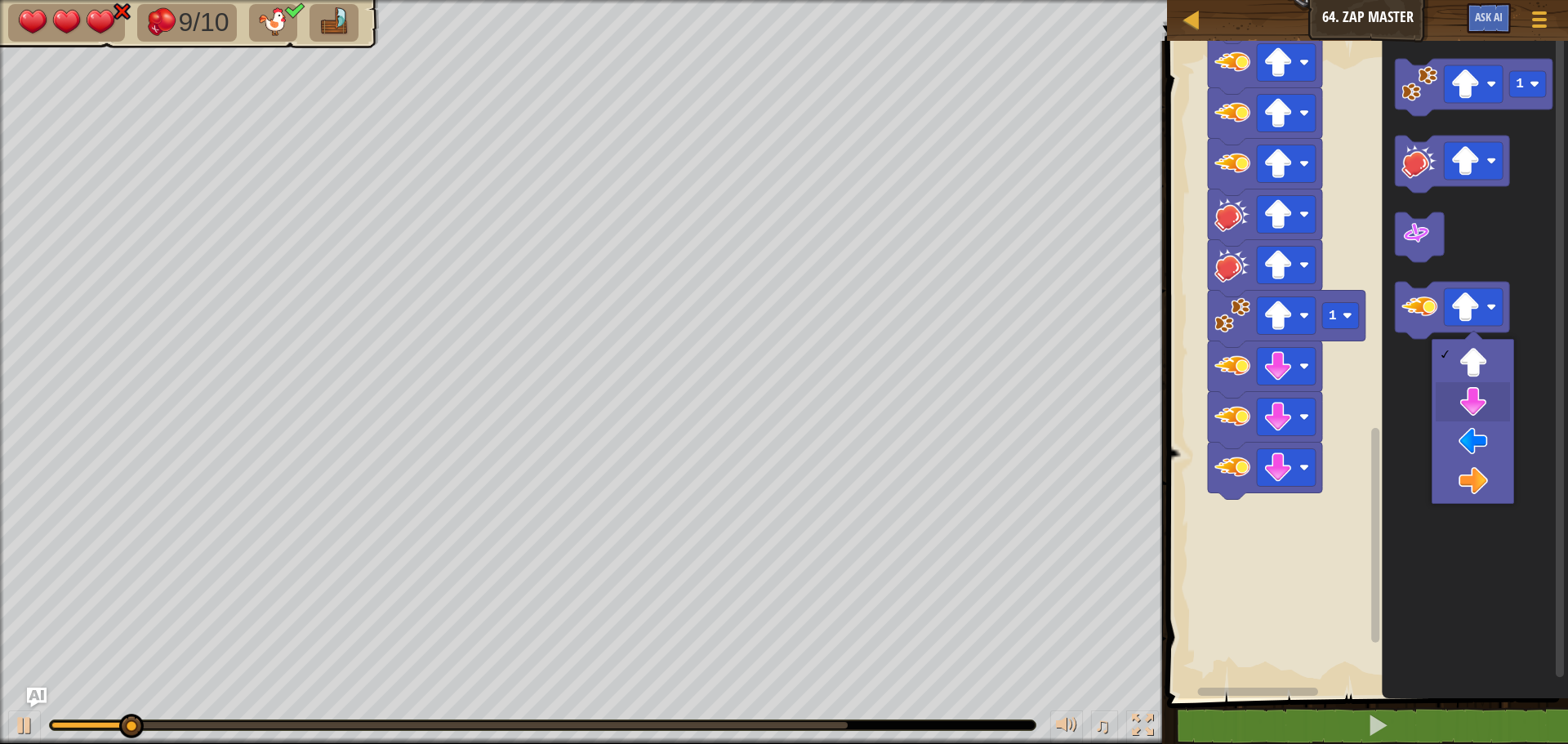
drag, startPoint x: 1471, startPoint y: 400, endPoint x: 1433, endPoint y: 368, distance: 49.7
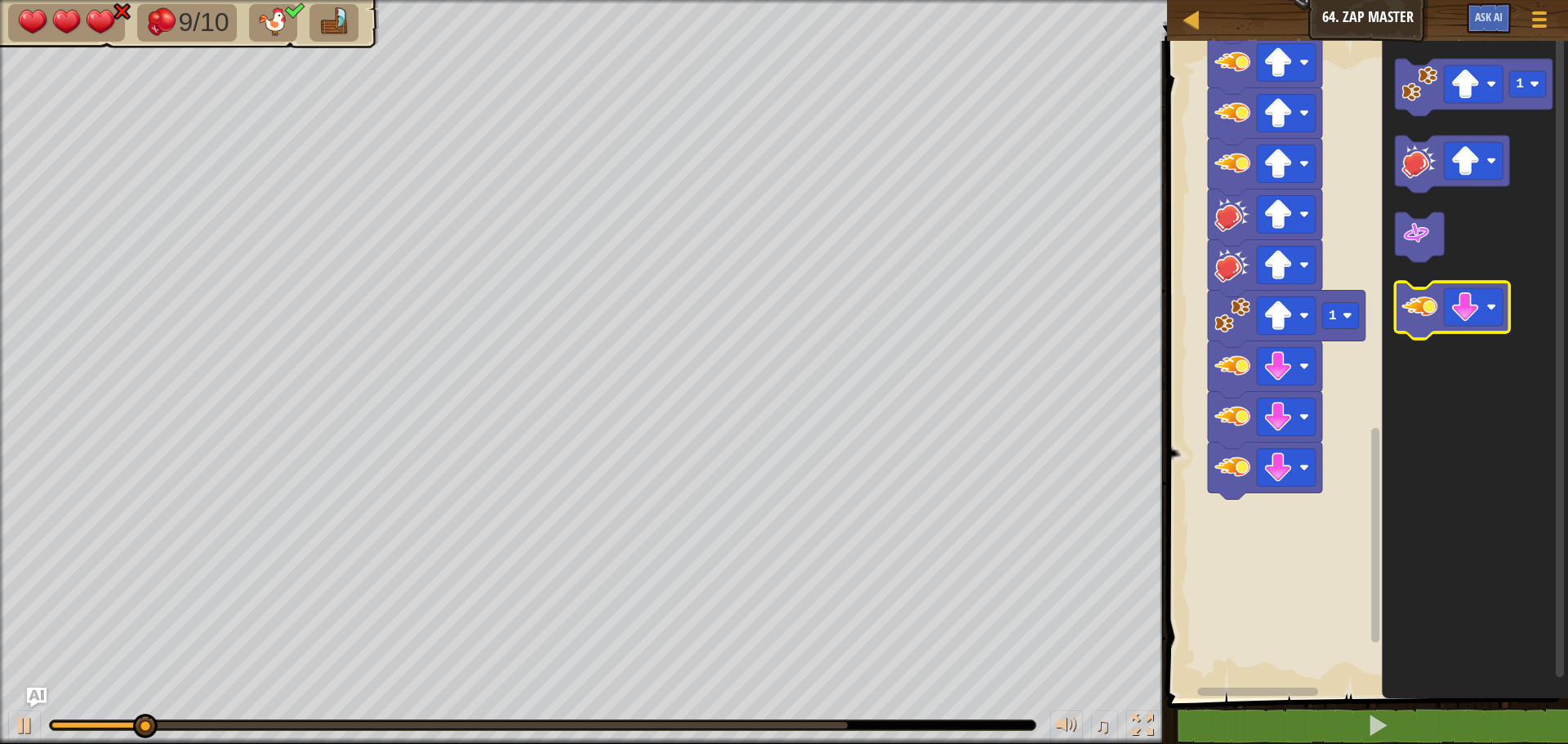
click at [1418, 329] on icon "Blockly Workspace" at bounding box center [1451, 310] width 114 height 57
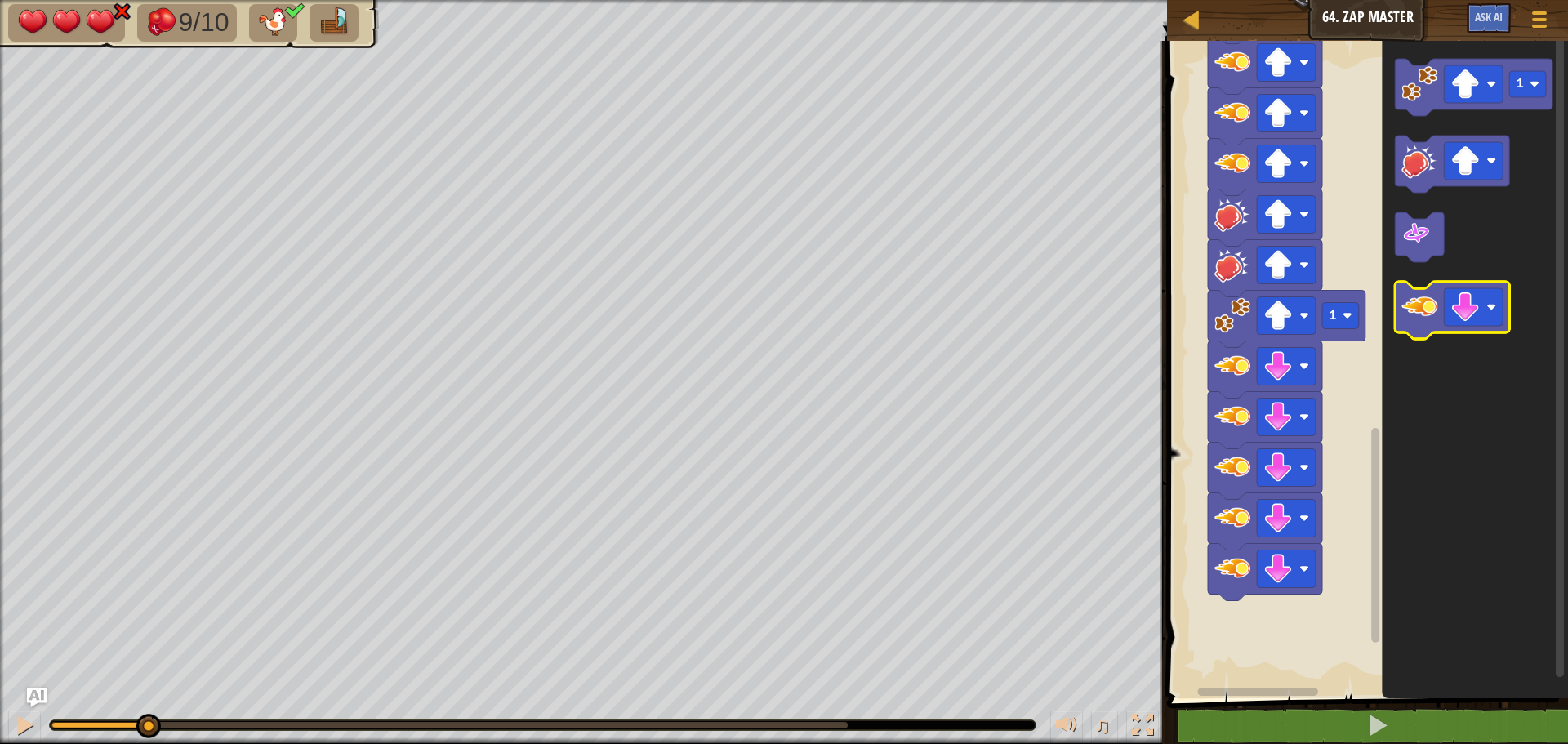
click at [1418, 329] on icon "Blockly Workspace" at bounding box center [1451, 310] width 114 height 57
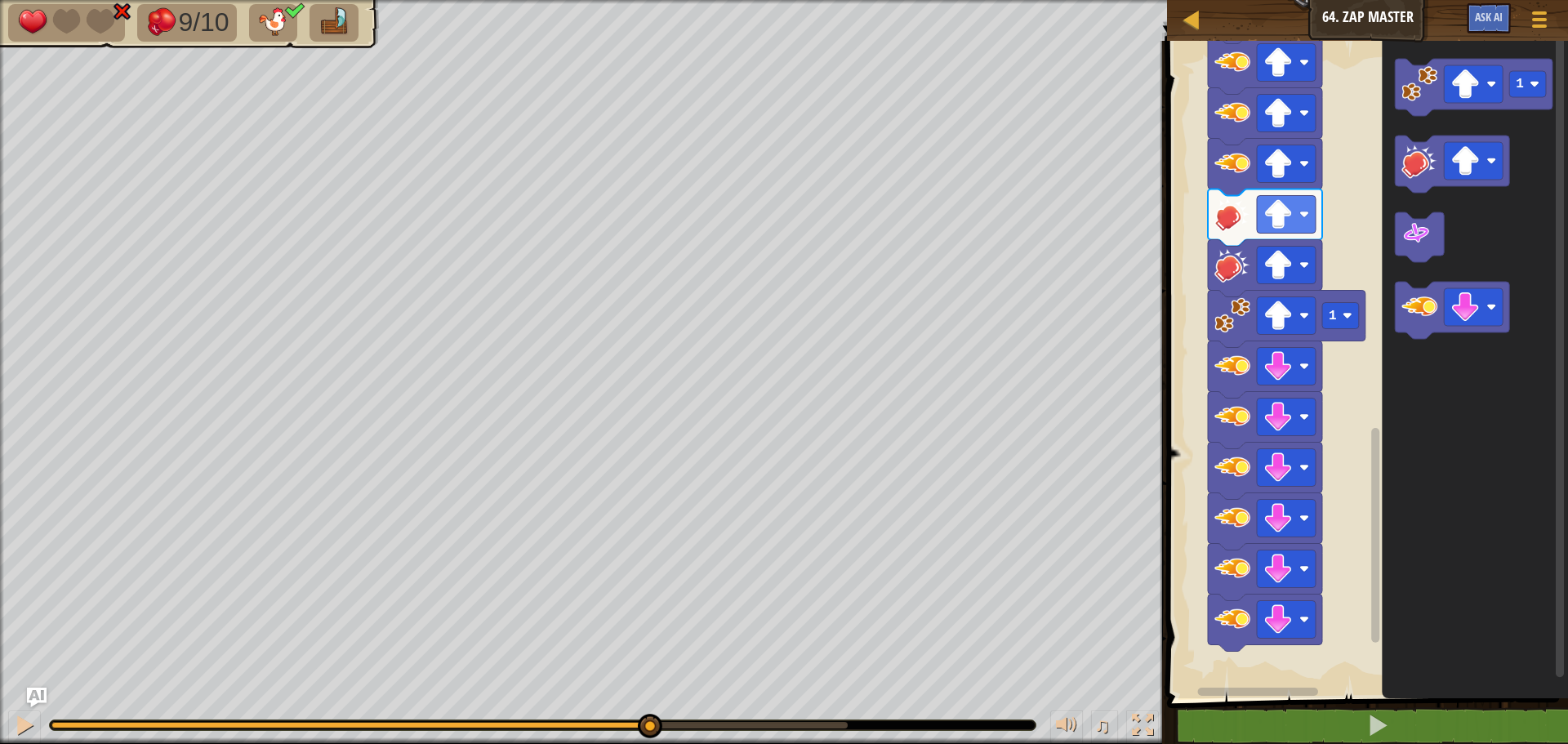
click at [648, 696] on div "9/10 ♫ Mimic 1 x: 46 y: 30 No target action: attack" at bounding box center [784, 372] width 1568 height 744
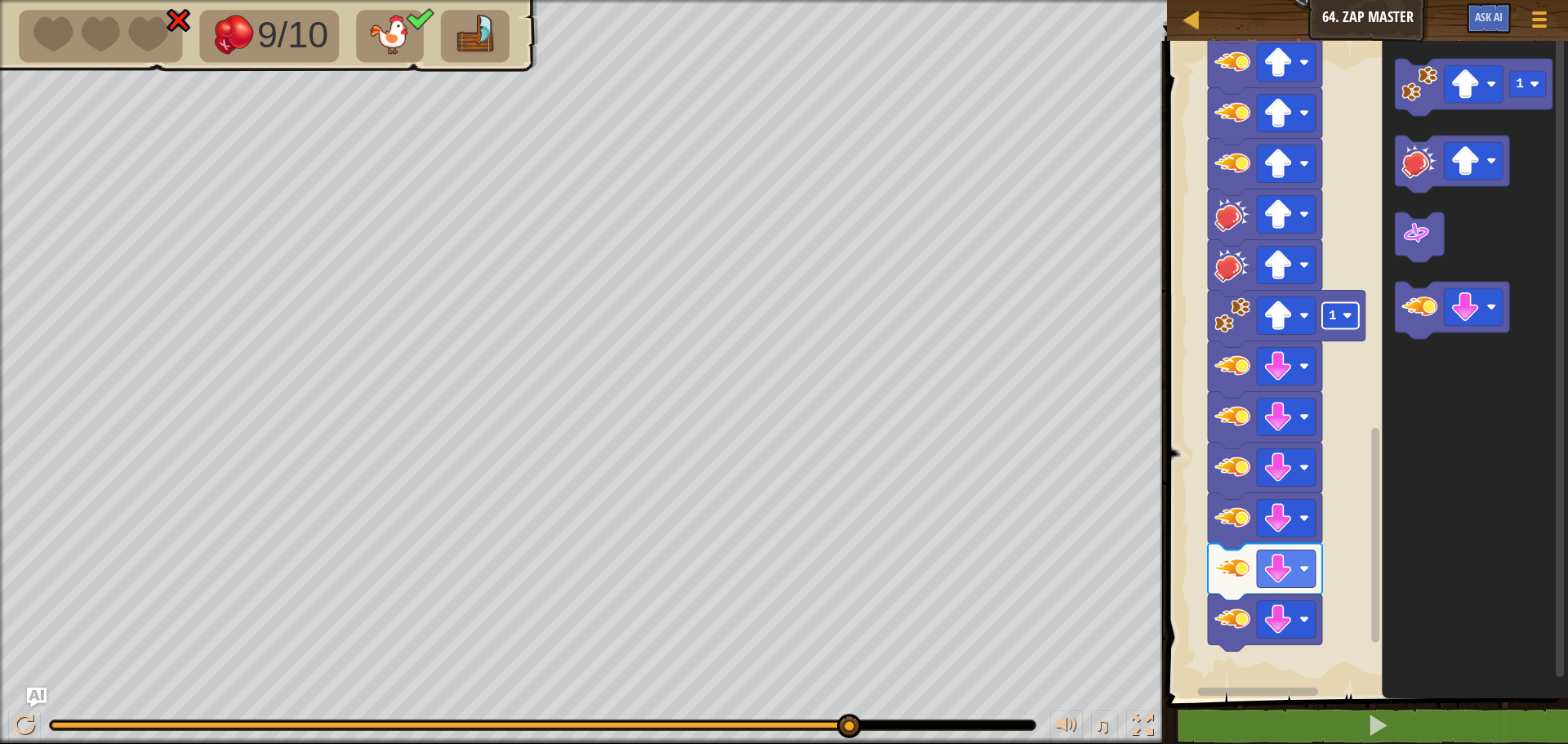
click at [1344, 323] on rect "Blockly Workspace" at bounding box center [1340, 316] width 37 height 26
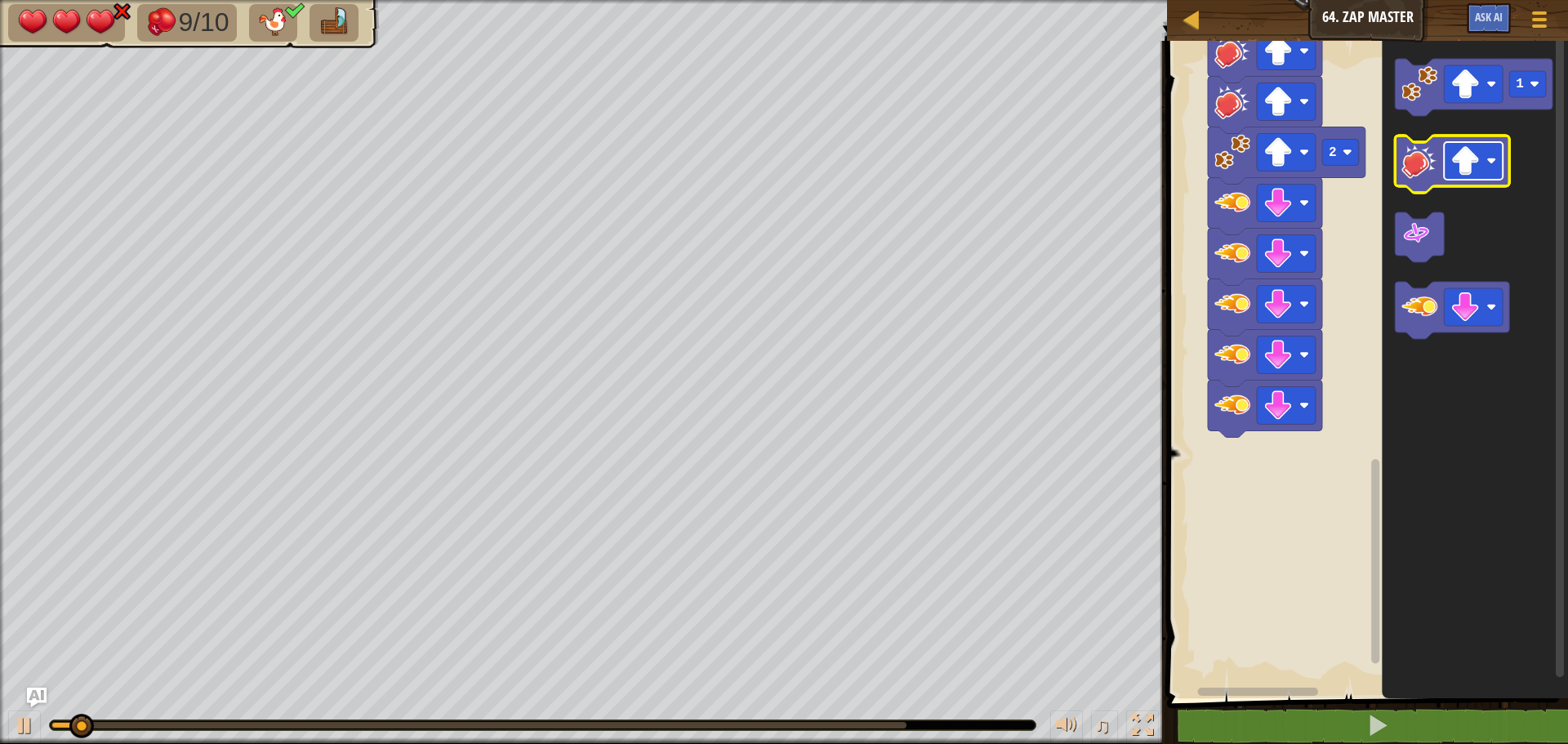
click at [1460, 166] on image "Blockly Workspace" at bounding box center [1465, 161] width 30 height 30
click at [1346, 354] on div "Start 1 1 1 1 1 2 2 2 1" at bounding box center [1364, 365] width 406 height 666
click at [1381, 252] on div "Start 1 1 1 1 1 2 2 2 1" at bounding box center [1364, 365] width 406 height 666
click at [1423, 161] on image "Blockly Workspace" at bounding box center [1418, 160] width 36 height 36
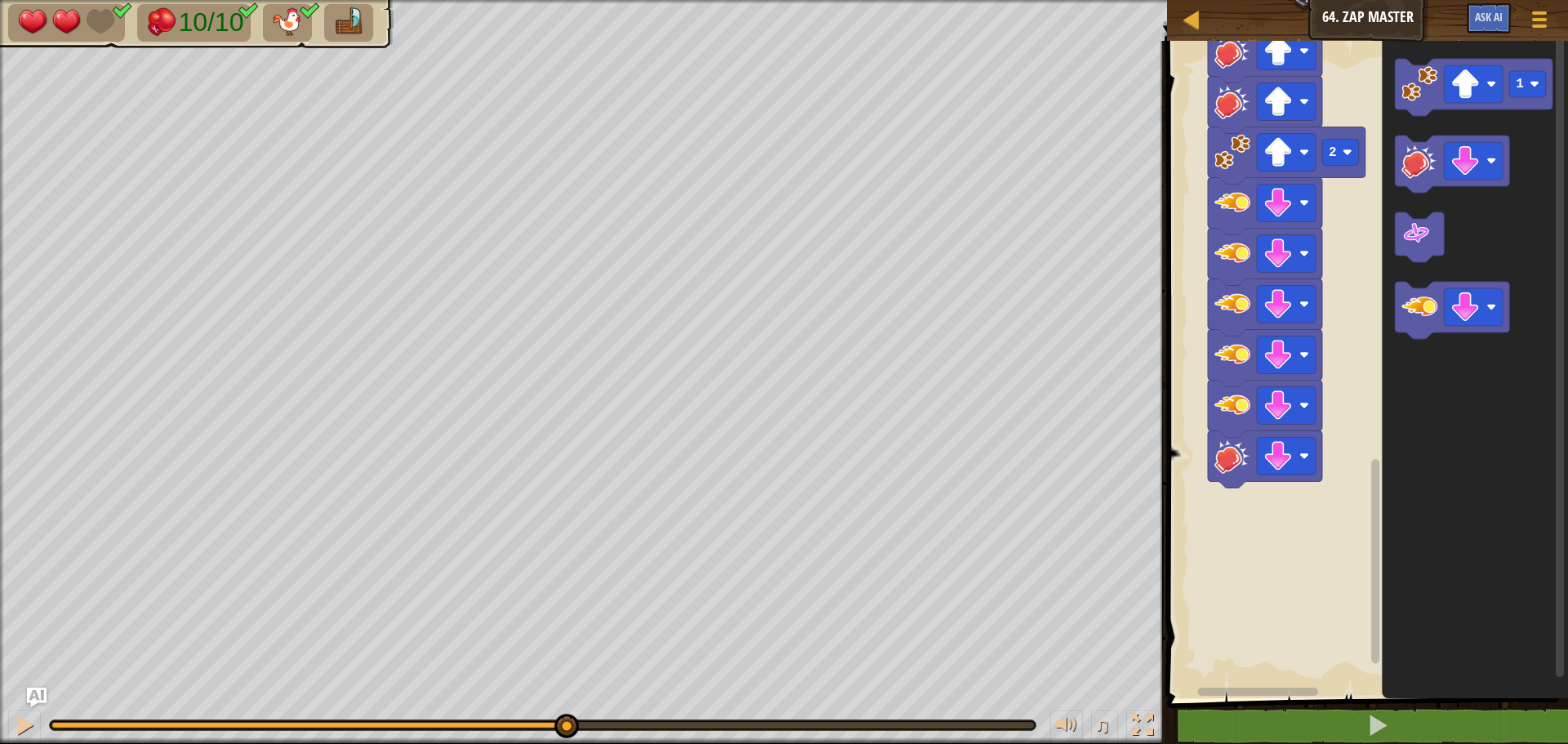
drag, startPoint x: 215, startPoint y: 719, endPoint x: 570, endPoint y: 719, distance: 355.0
click at [570, 719] on div at bounding box center [567, 726] width 25 height 25
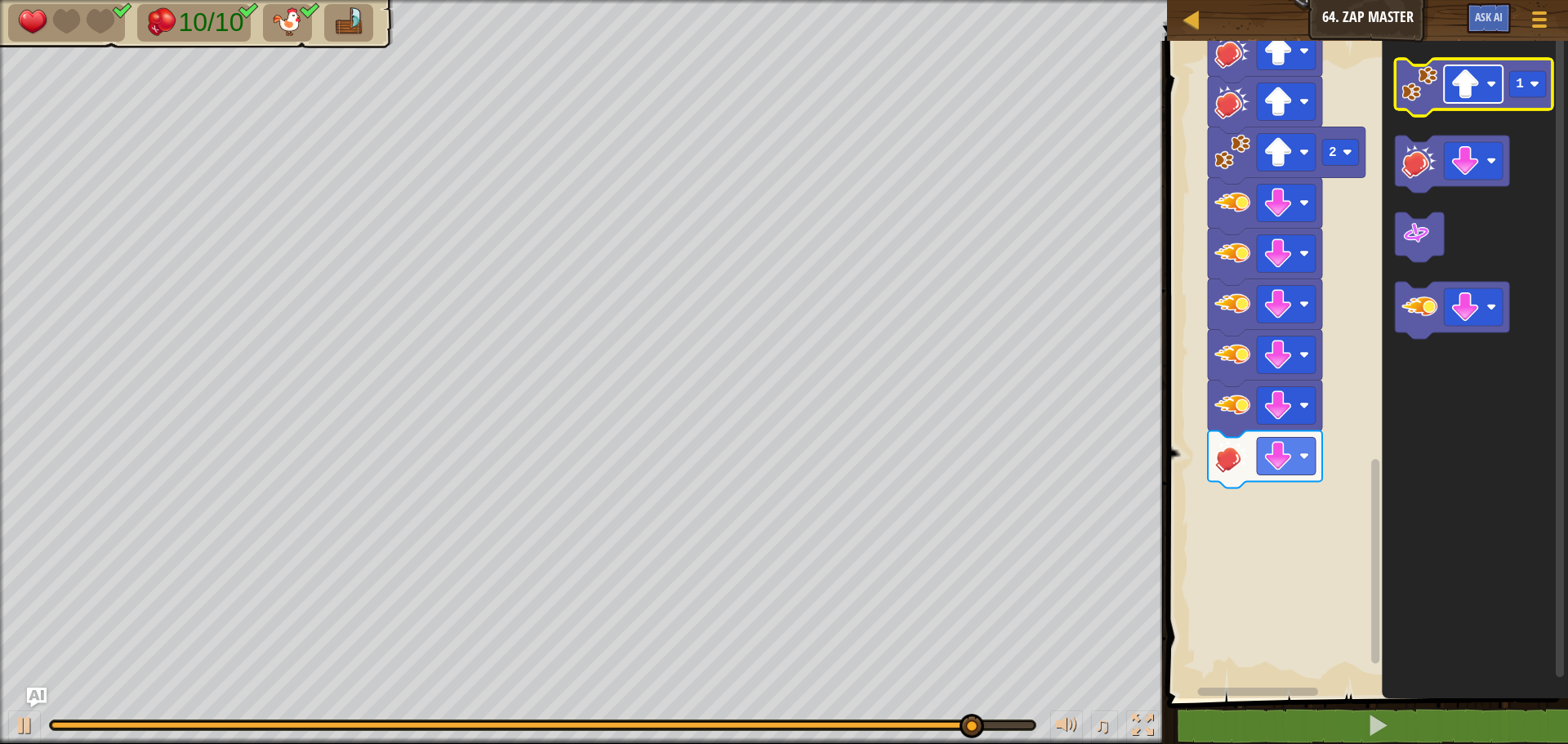
click at [1461, 83] on image "Blockly Workspace" at bounding box center [1465, 84] width 30 height 30
click at [1530, 91] on rect "Blockly Workspace" at bounding box center [1527, 84] width 37 height 26
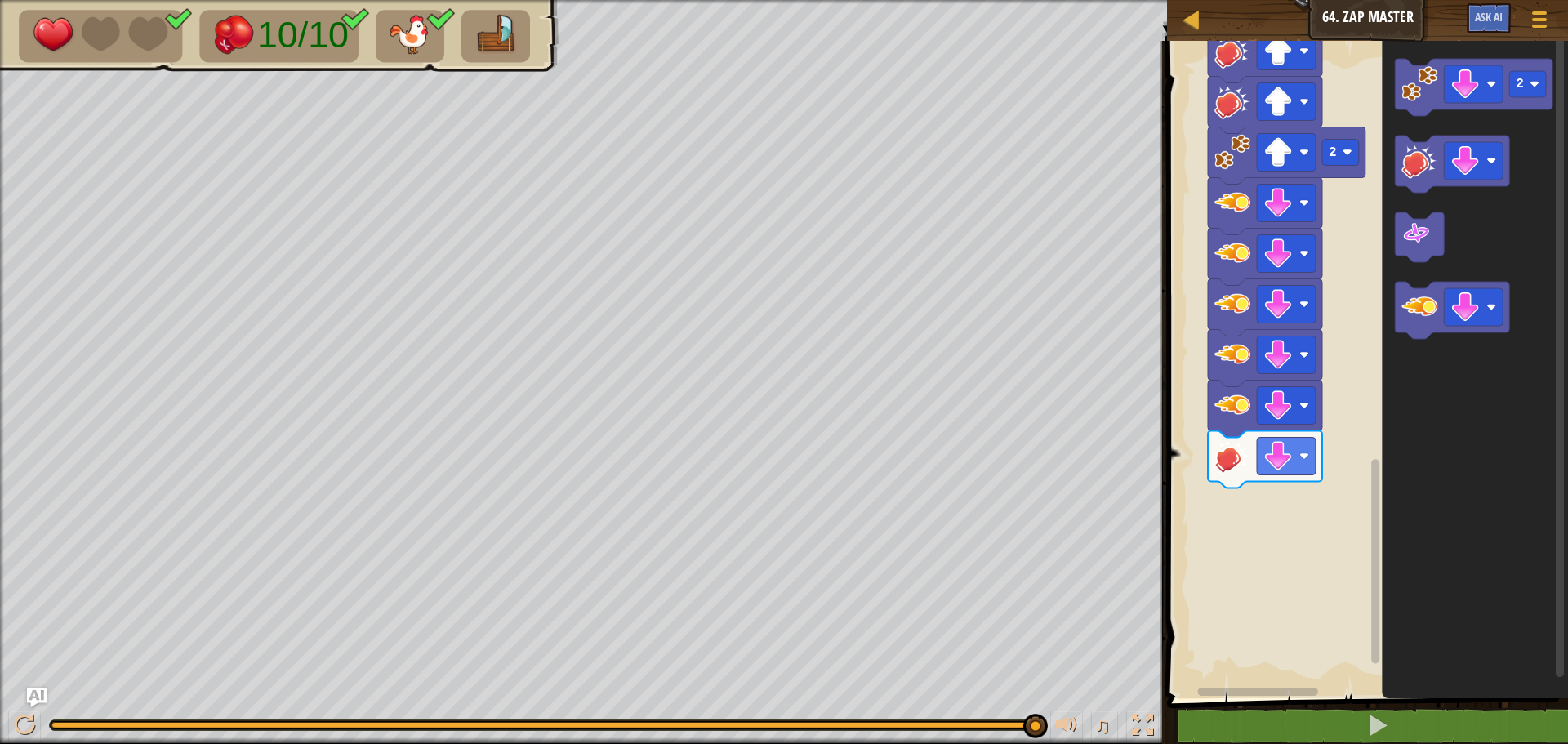
click at [1339, 426] on div "Start 1 1 1 1 1 2 2 2 2" at bounding box center [1364, 365] width 406 height 666
click at [1415, 94] on image "Blockly Workspace" at bounding box center [1418, 83] width 36 height 36
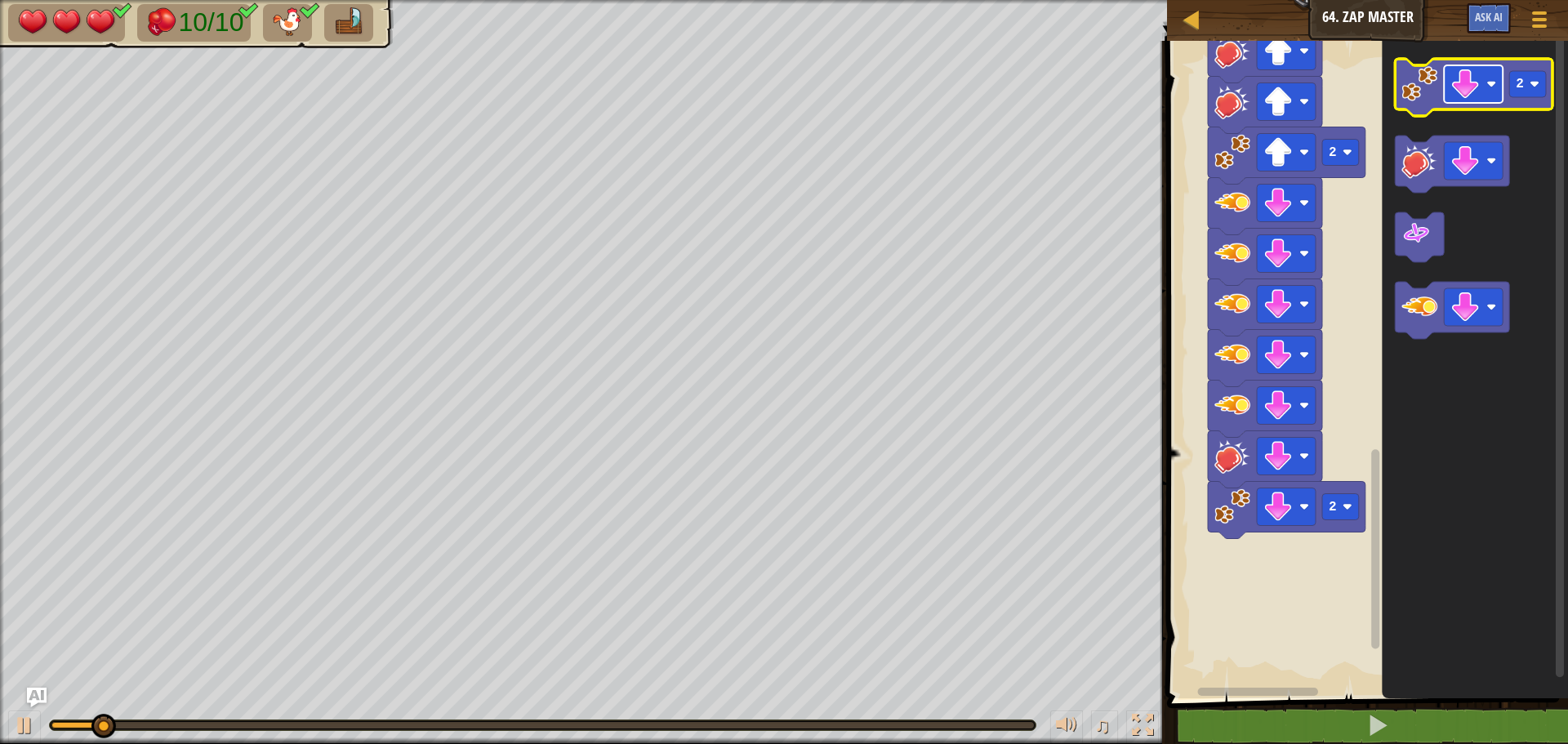
click at [1473, 85] on image "Blockly Workspace" at bounding box center [1465, 84] width 30 height 30
click at [1515, 89] on text "2" at bounding box center [1519, 84] width 8 height 15
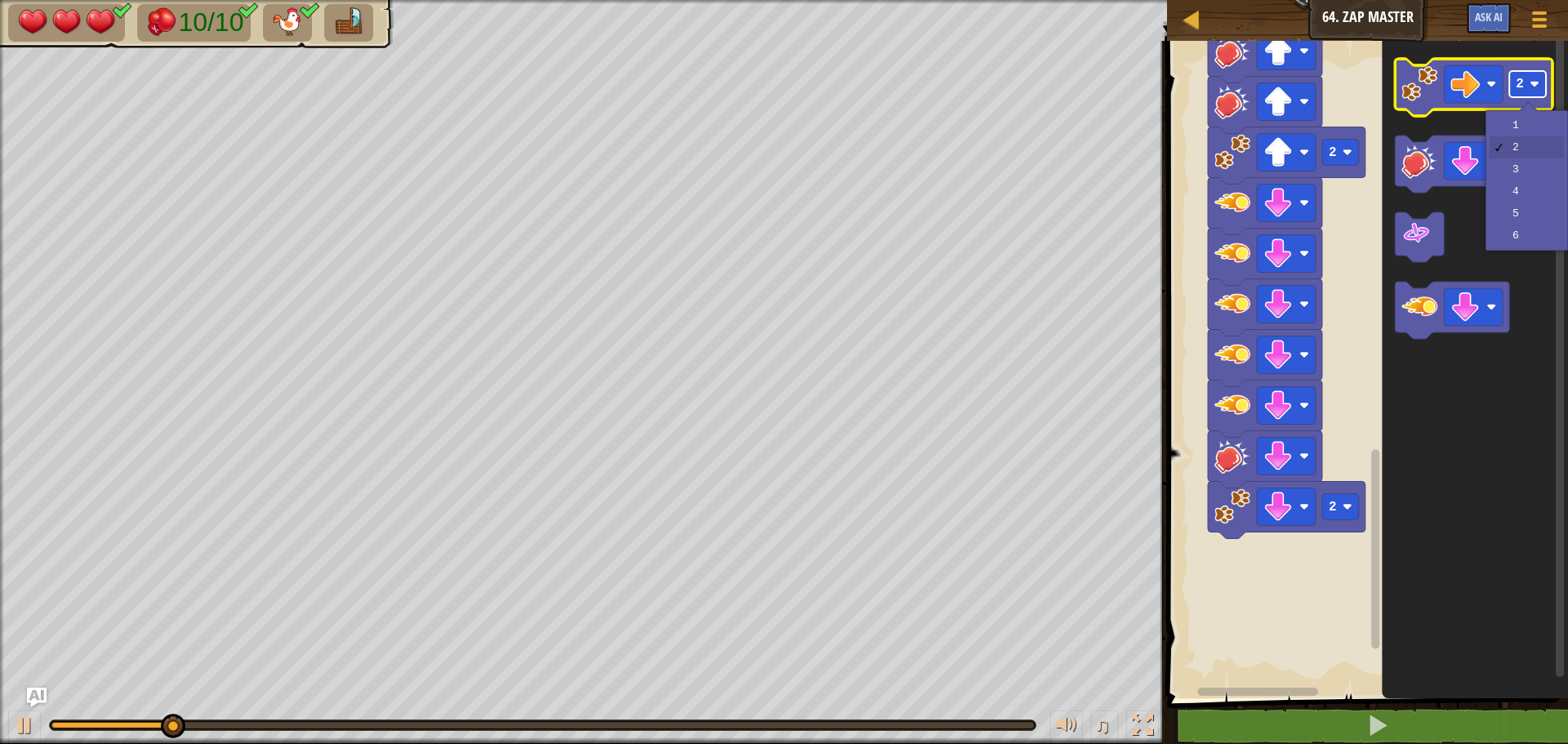
click at [1522, 90] on text "2" at bounding box center [1519, 84] width 8 height 15
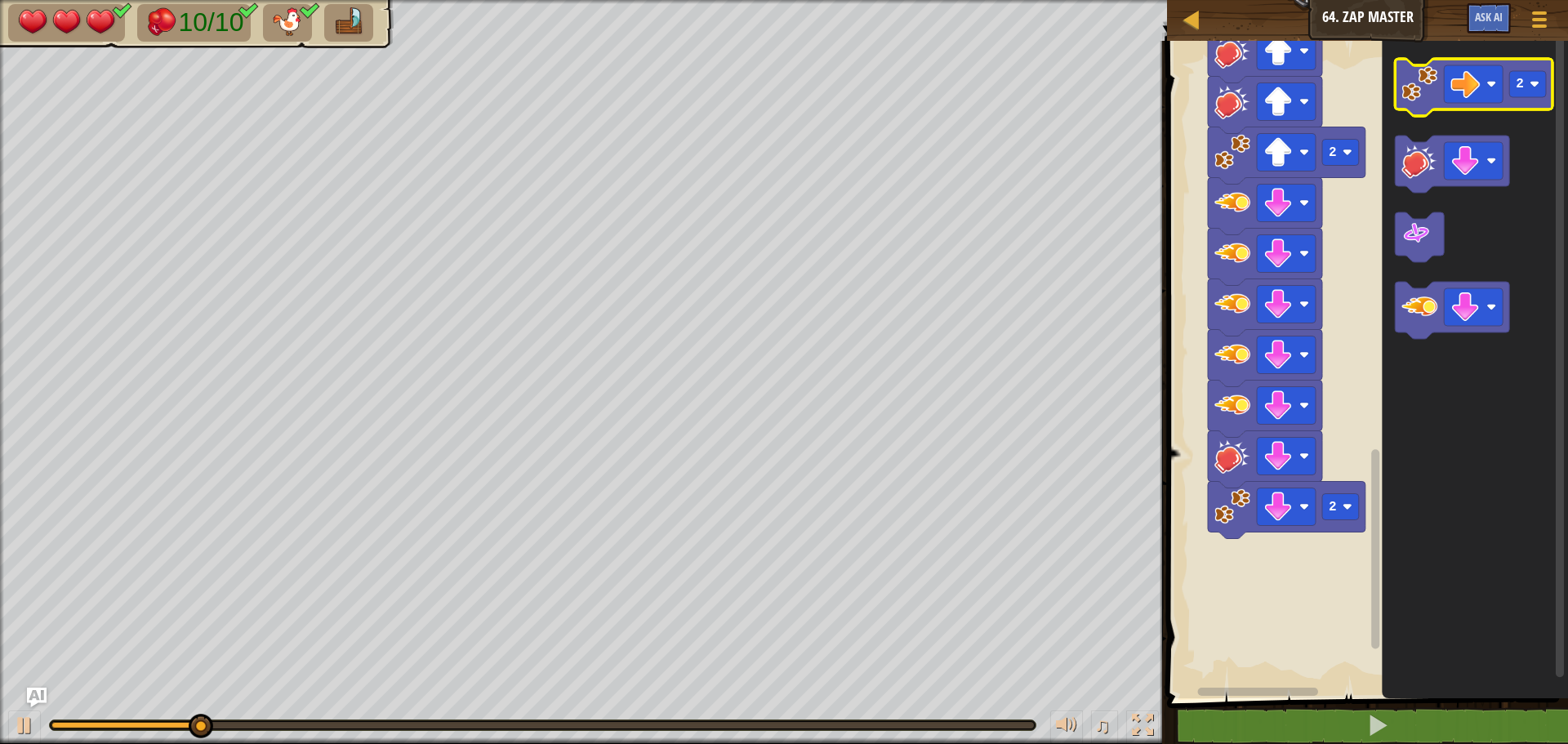
click at [1416, 87] on image "Blockly Workspace" at bounding box center [1418, 83] width 36 height 36
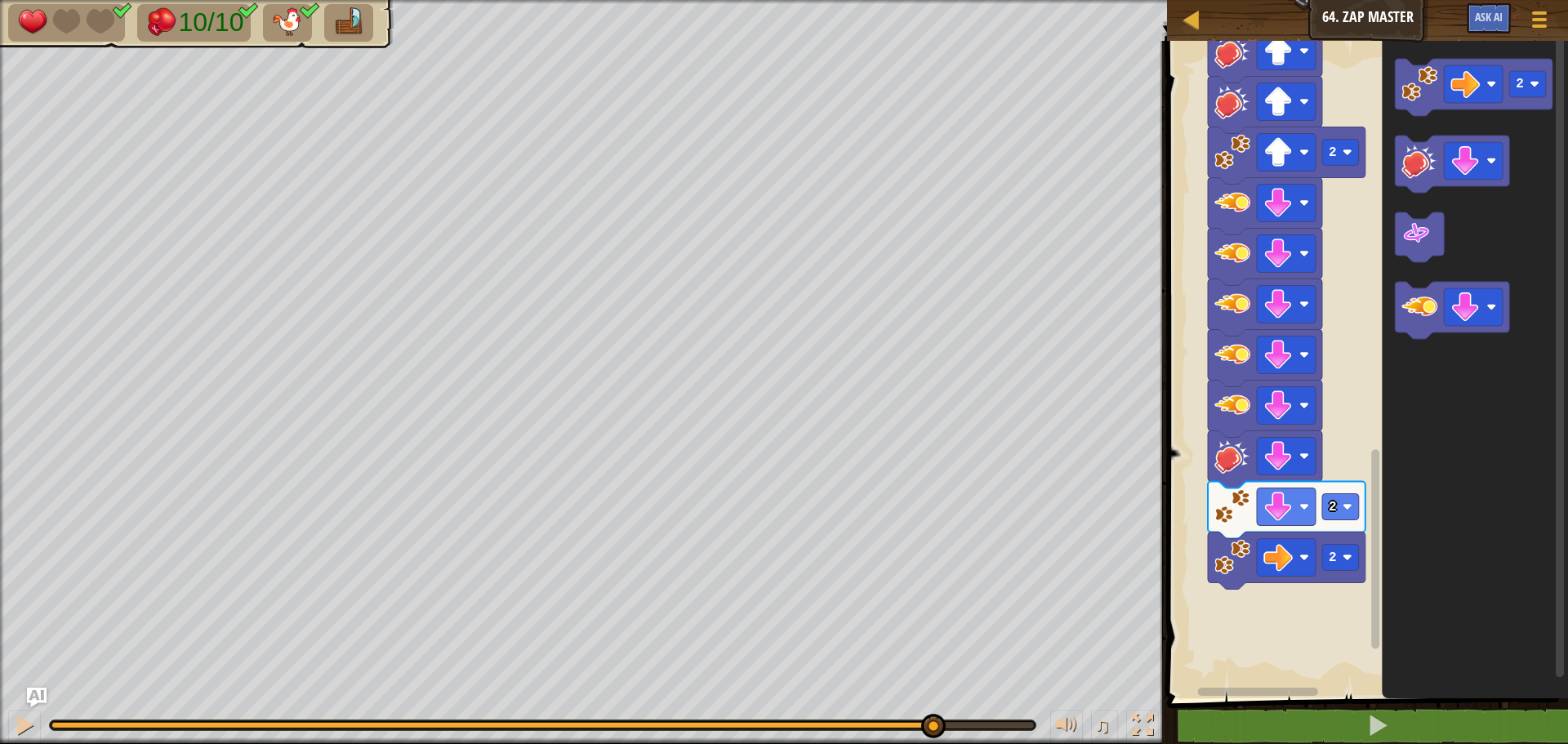
click at [931, 635] on div "10/10 ♫ Mimic 1 x: 46 y: 33 x: 46 y: 30 action: move" at bounding box center [784, 372] width 1568 height 744
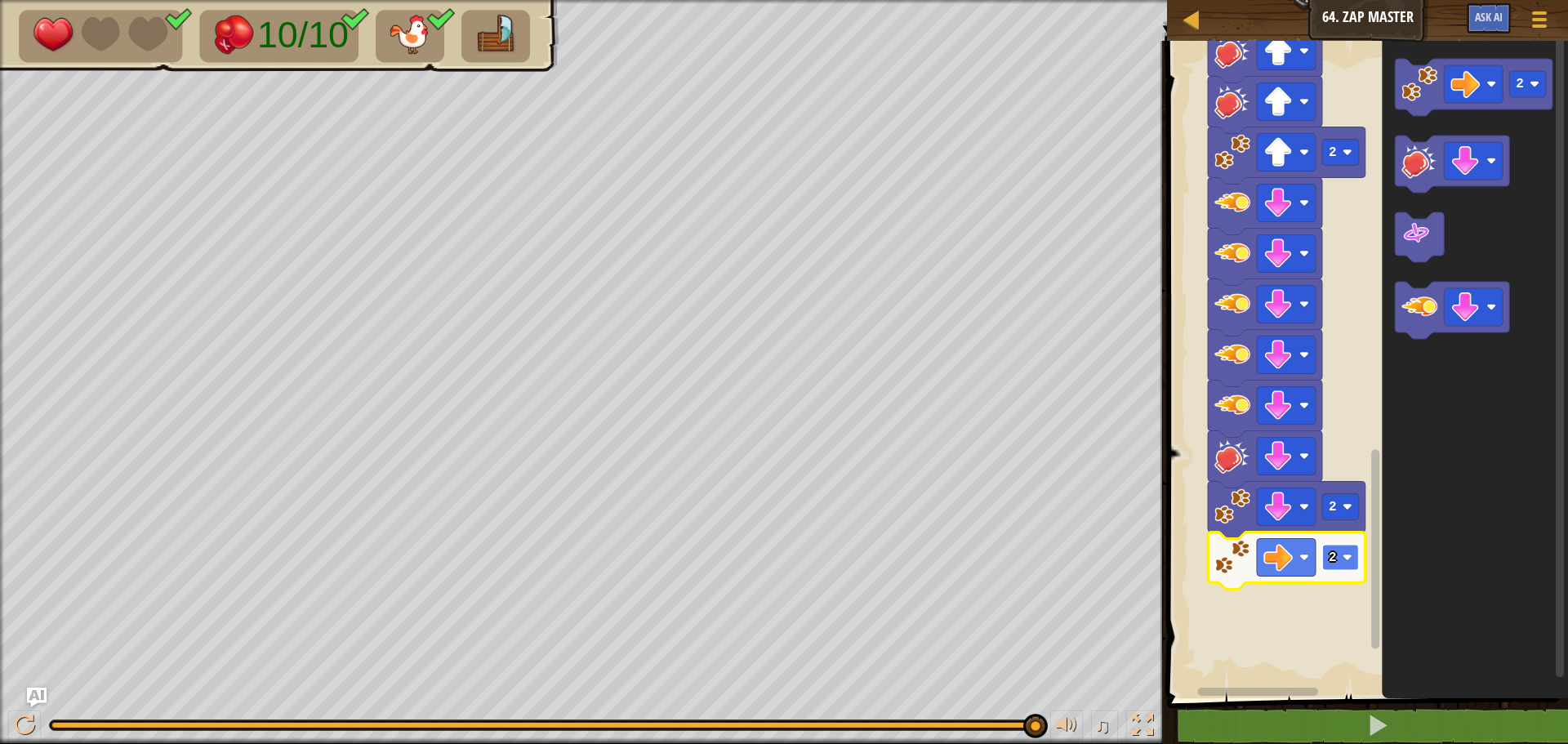
click at [1334, 560] on text "2" at bounding box center [1331, 557] width 8 height 15
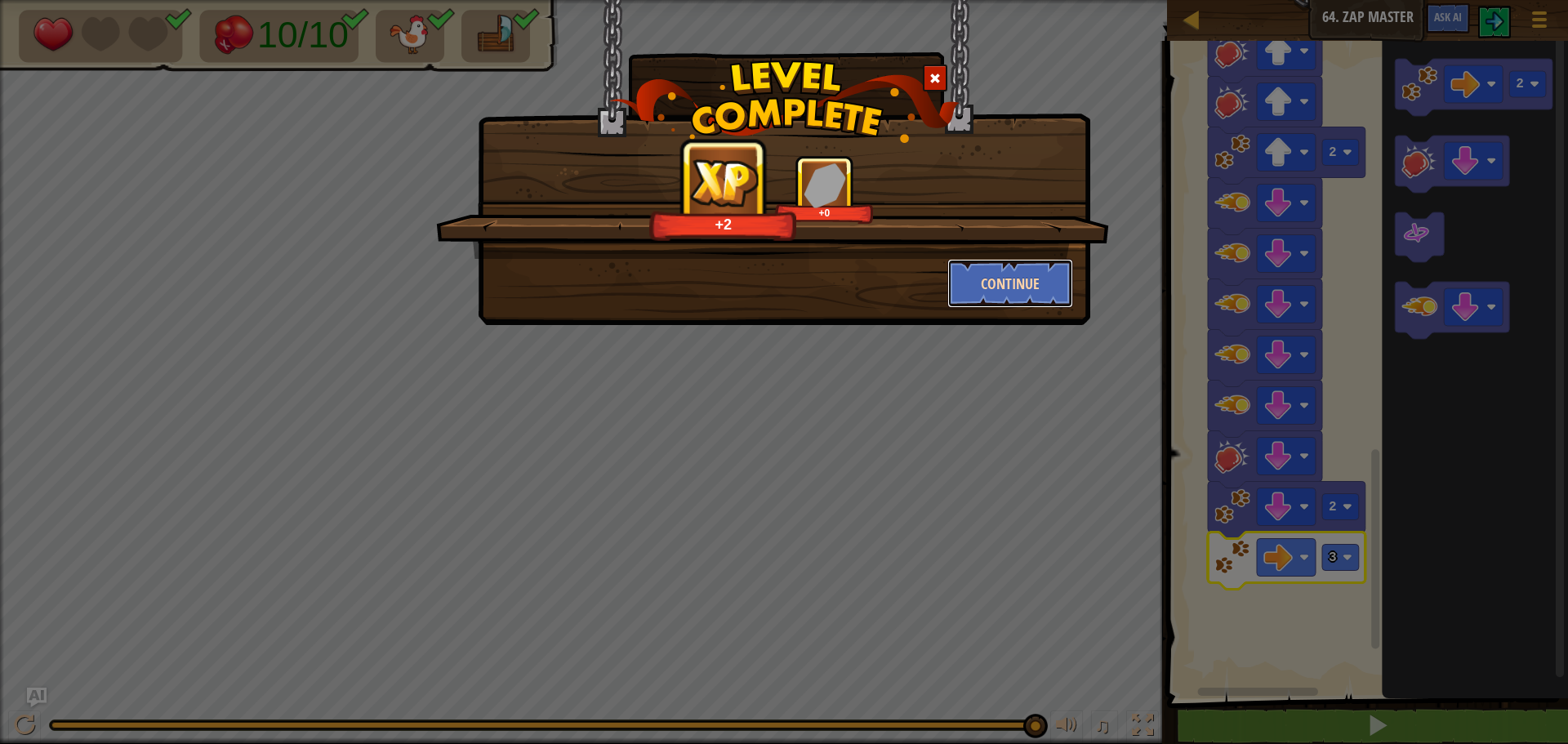
click at [1010, 259] on button "Continue" at bounding box center [1010, 283] width 126 height 49
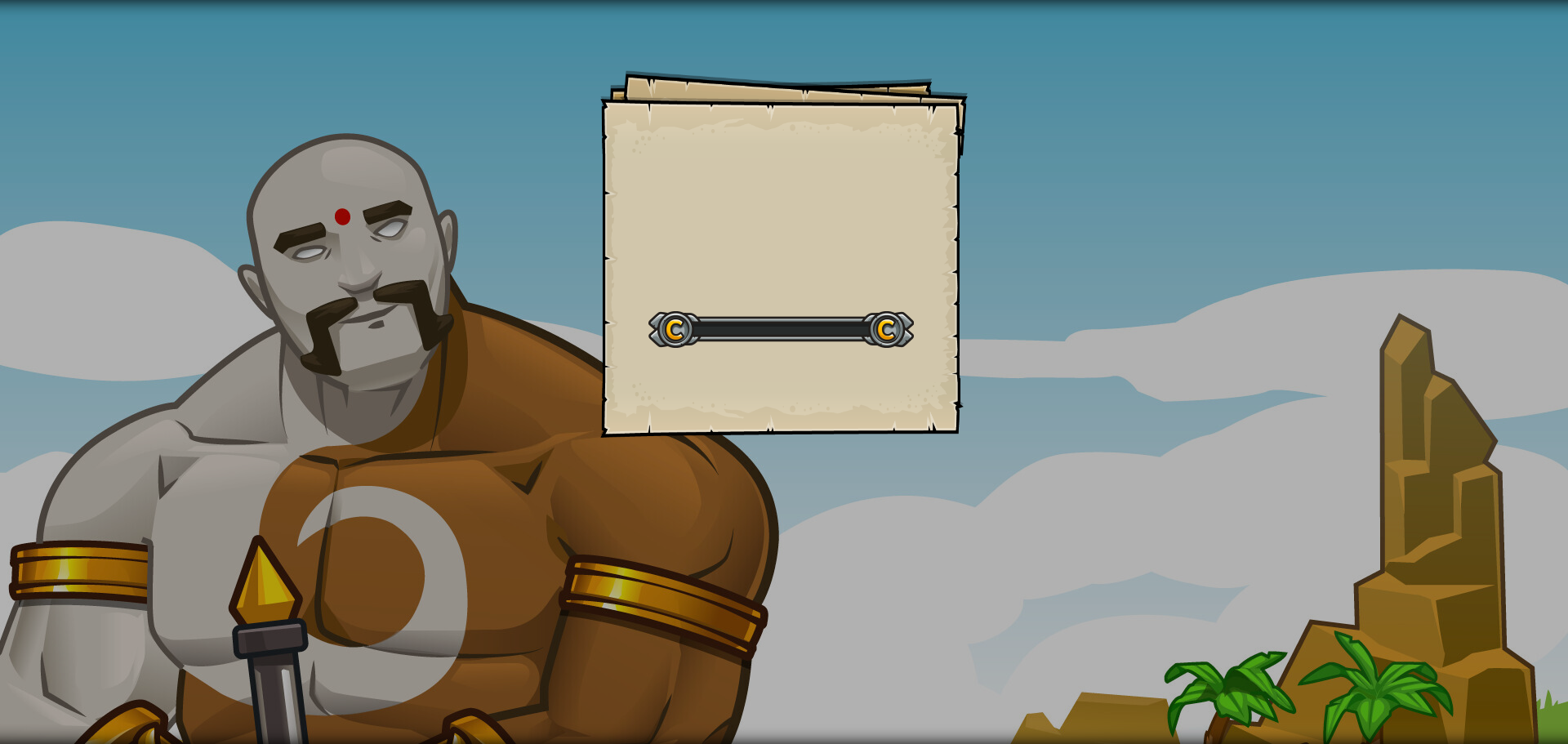
click at [1008, 271] on div "Goals Start Level Error loading from server. Try refreshing the page. You'll ne…" at bounding box center [784, 372] width 1568 height 744
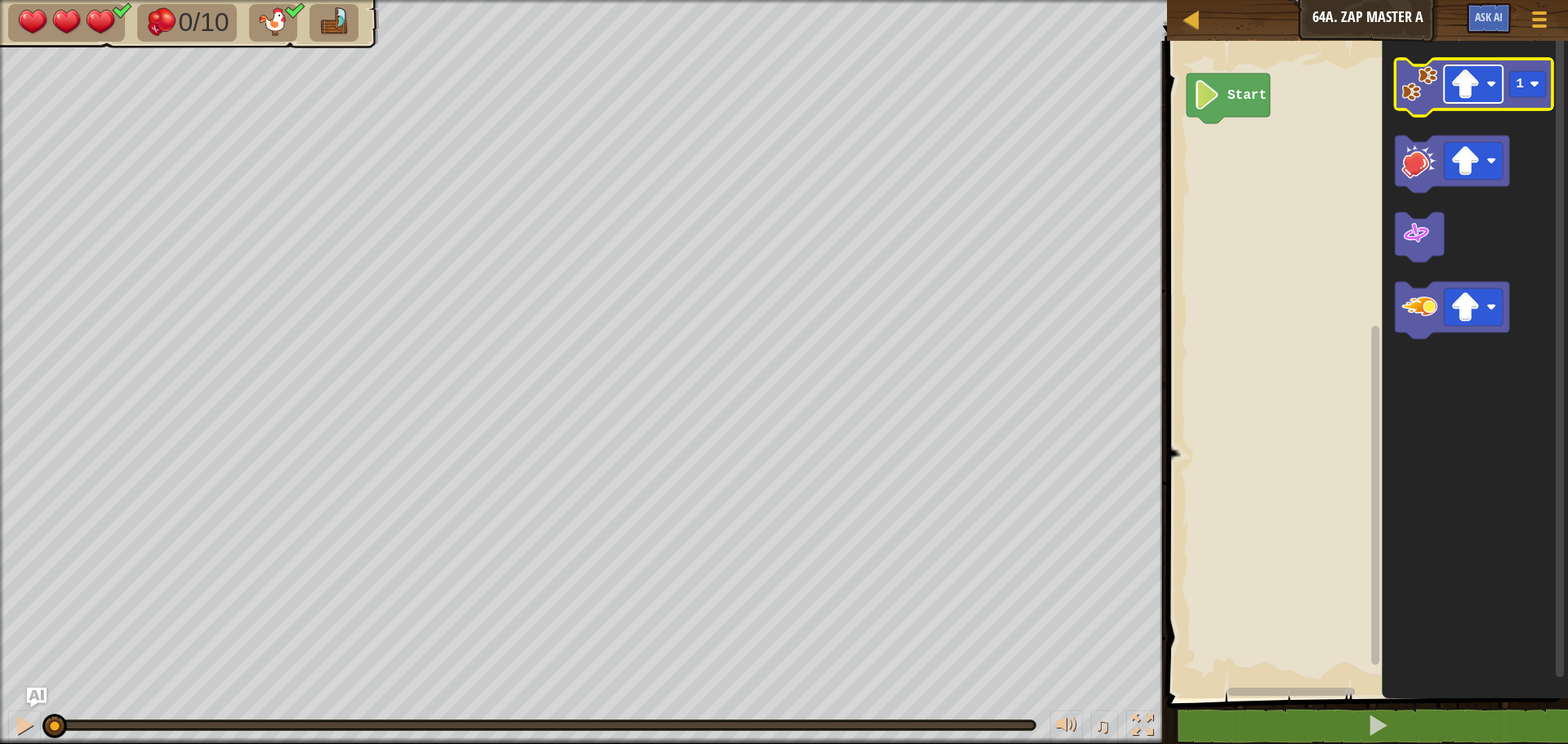
click at [1455, 74] on image "Blockly Workspace" at bounding box center [1465, 84] width 30 height 30
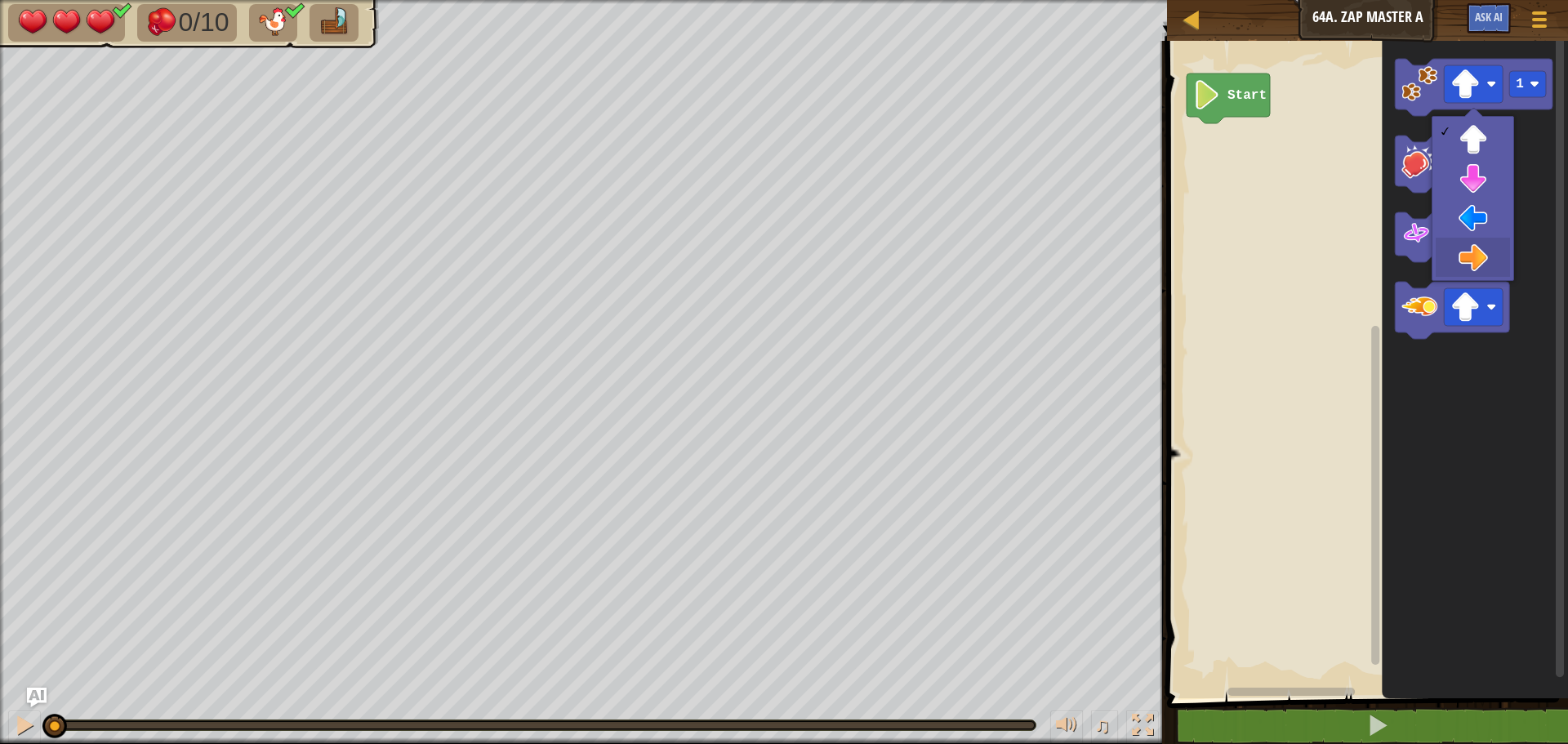
drag, startPoint x: 1462, startPoint y: 268, endPoint x: 1443, endPoint y: 185, distance: 85.1
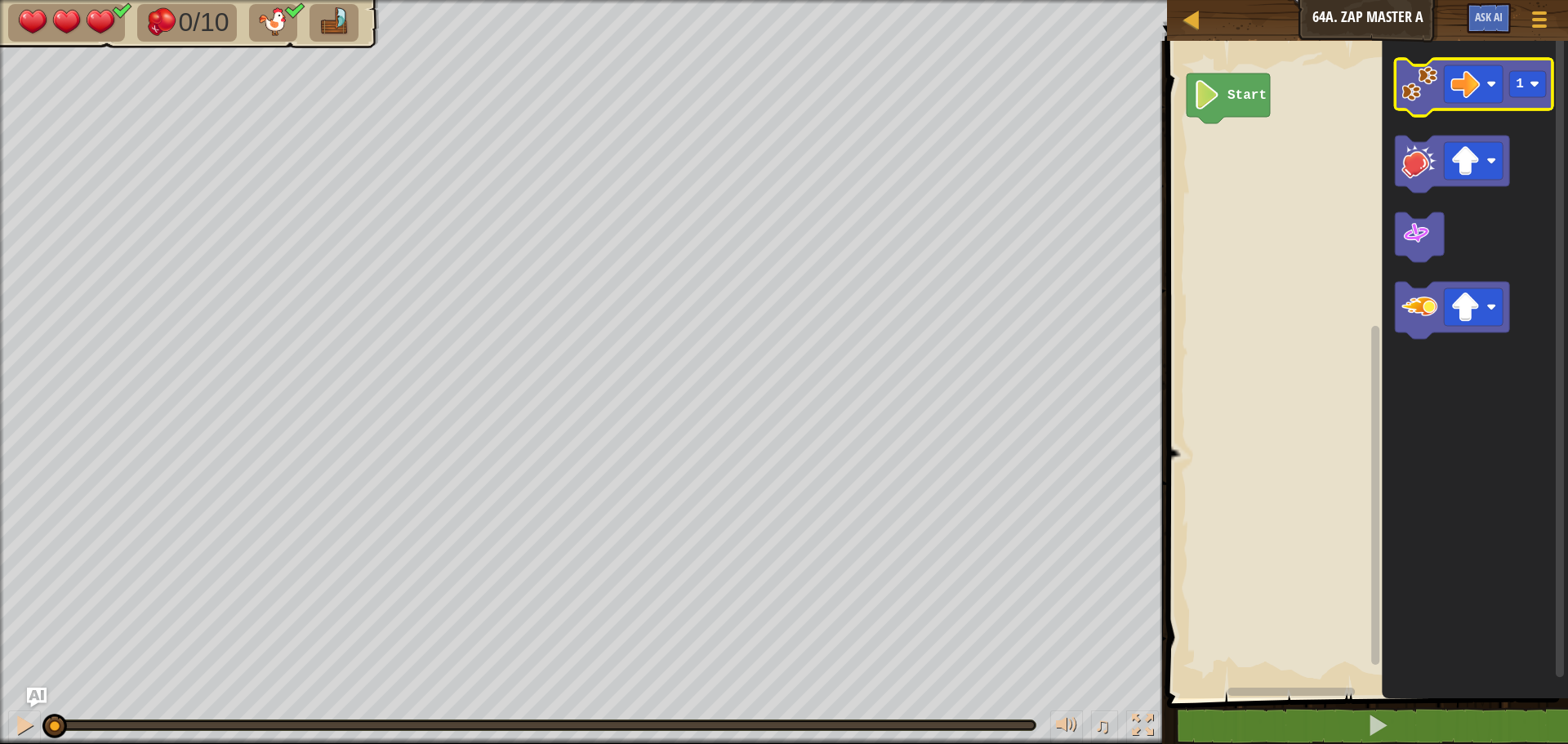
click at [1402, 87] on image "Blockly Workspace" at bounding box center [1418, 83] width 36 height 36
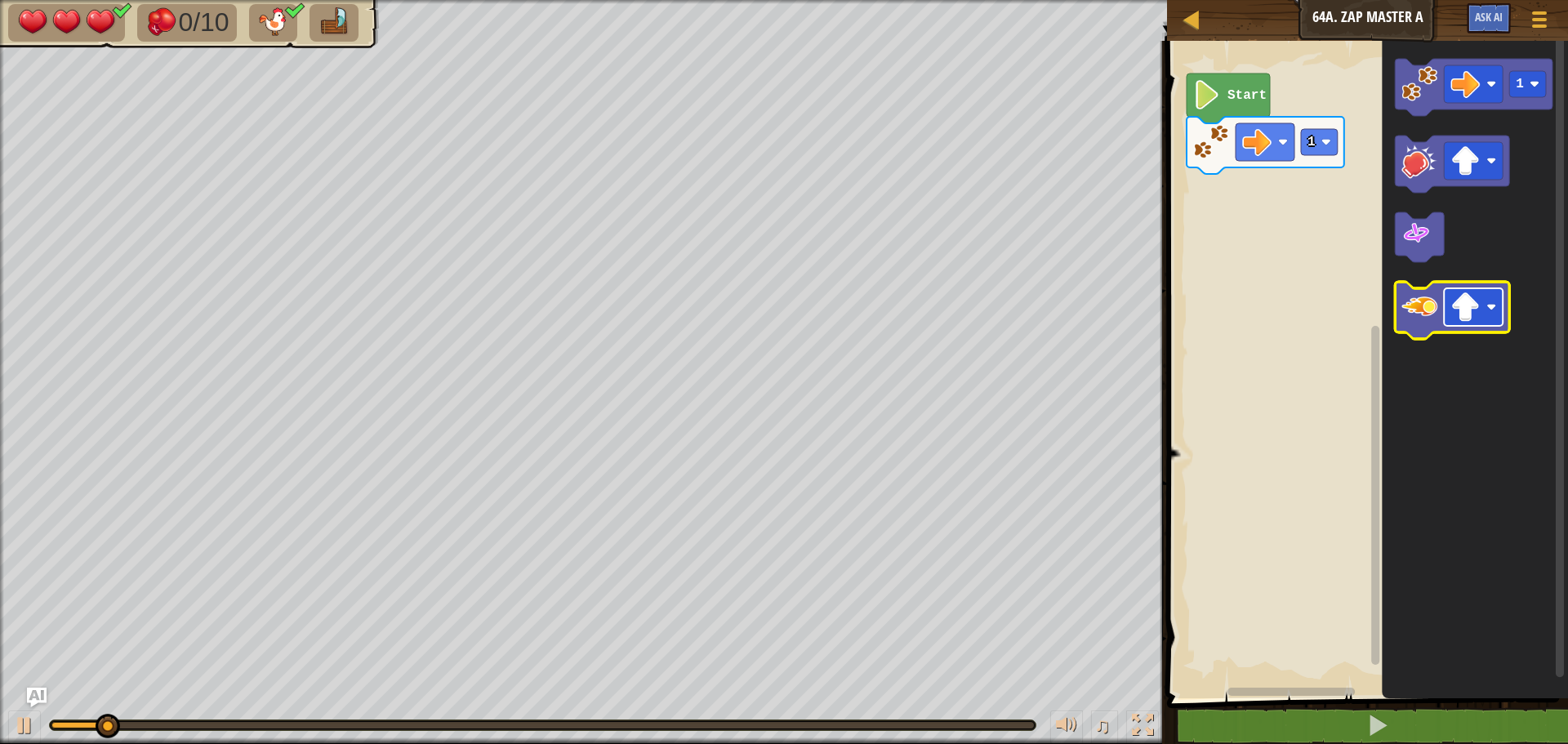
click at [1469, 319] on image "Blockly Workspace" at bounding box center [1465, 308] width 30 height 30
click at [1422, 317] on image "Blockly Workspace" at bounding box center [1418, 307] width 36 height 36
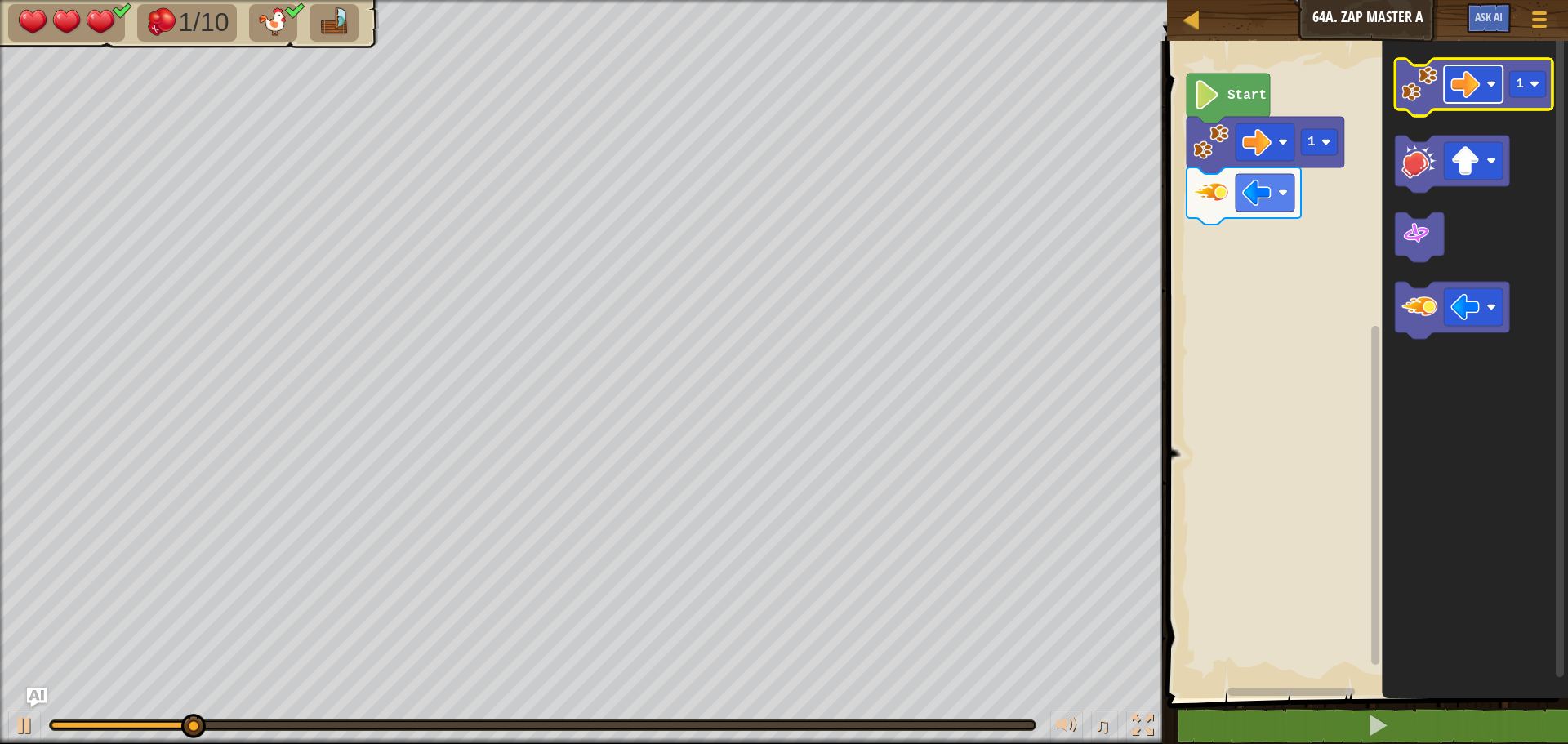
click at [1469, 86] on image "Blockly Workspace" at bounding box center [1465, 84] width 30 height 30
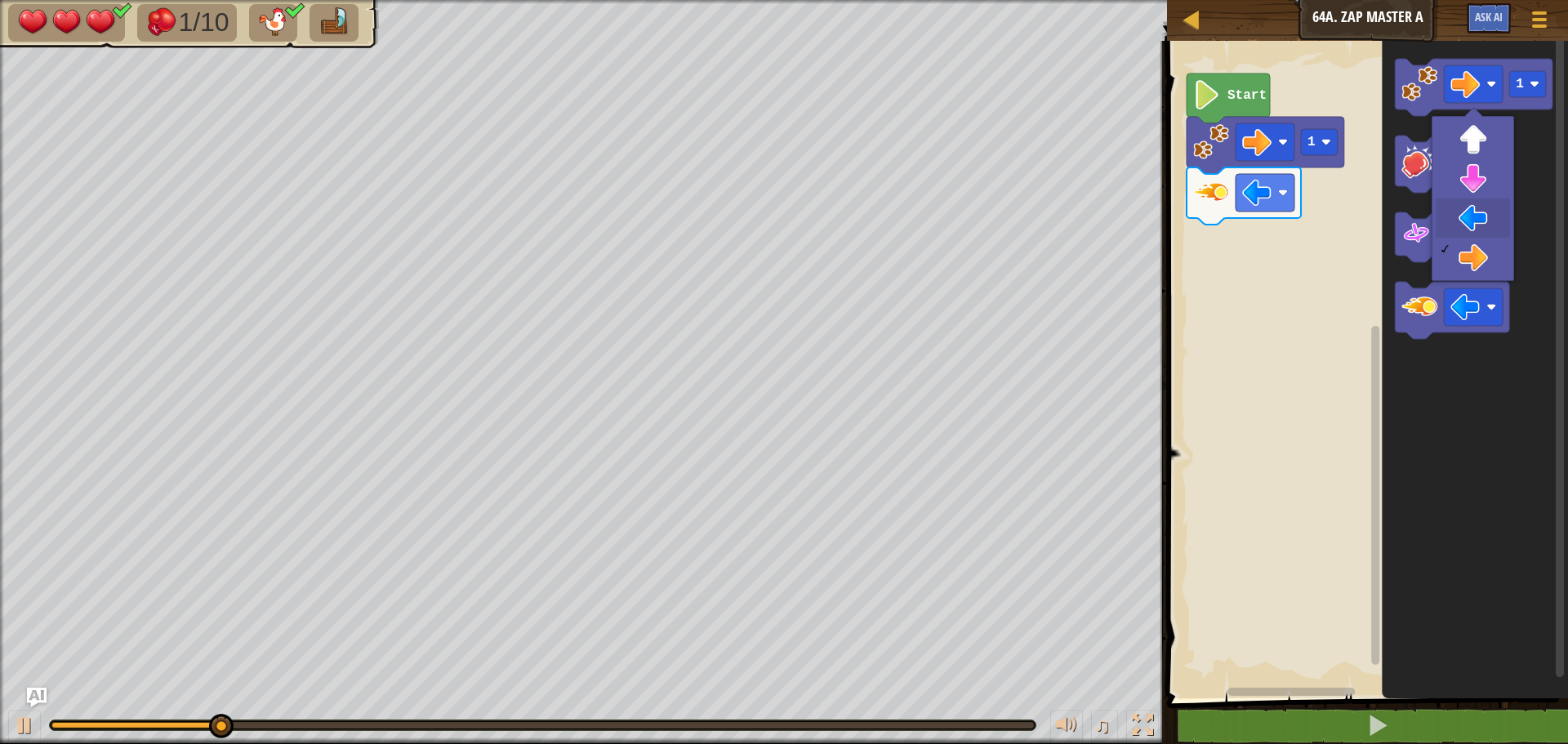
drag, startPoint x: 1470, startPoint y: 213, endPoint x: 1459, endPoint y: 188, distance: 27.3
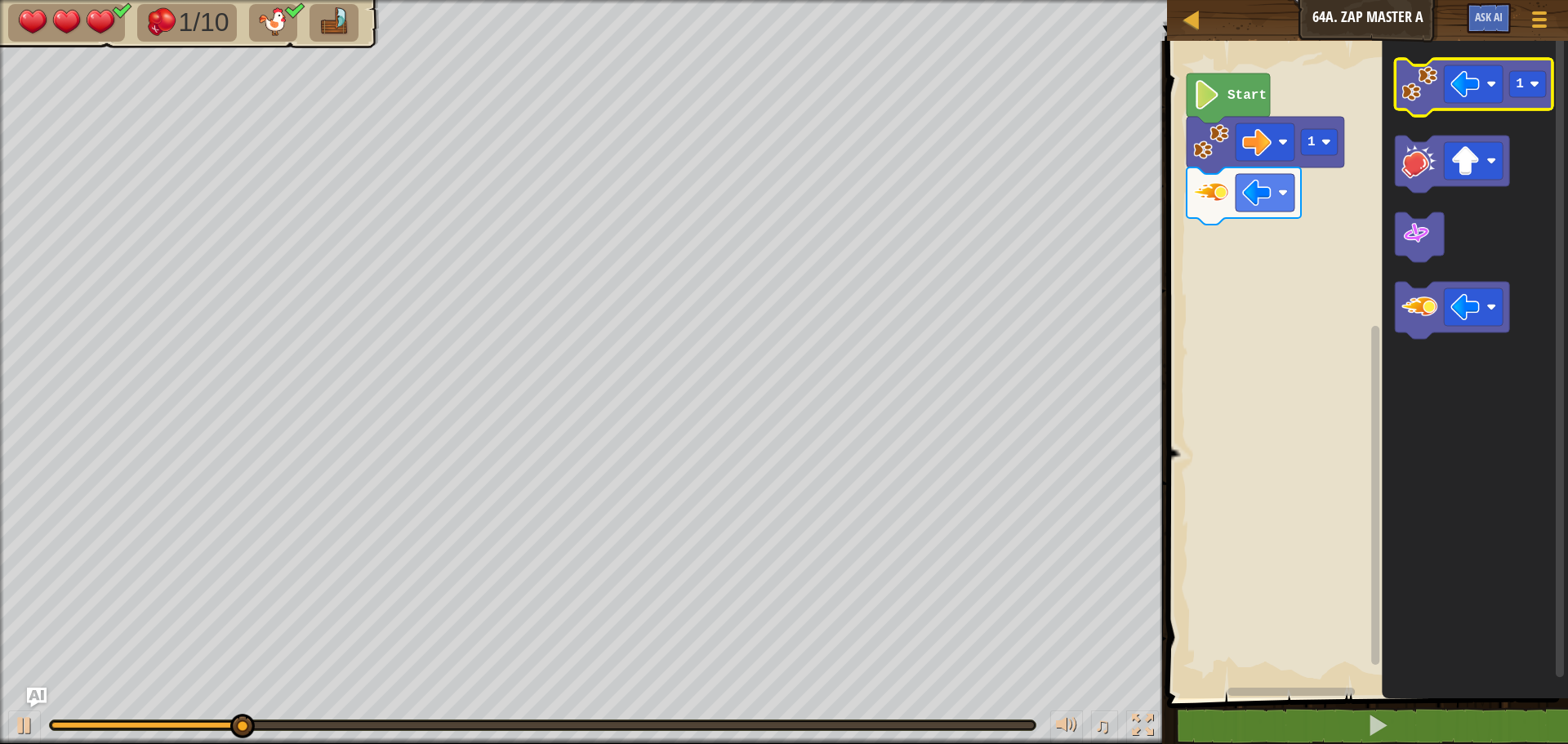
click at [1423, 103] on icon "Blockly Workspace" at bounding box center [1473, 87] width 158 height 57
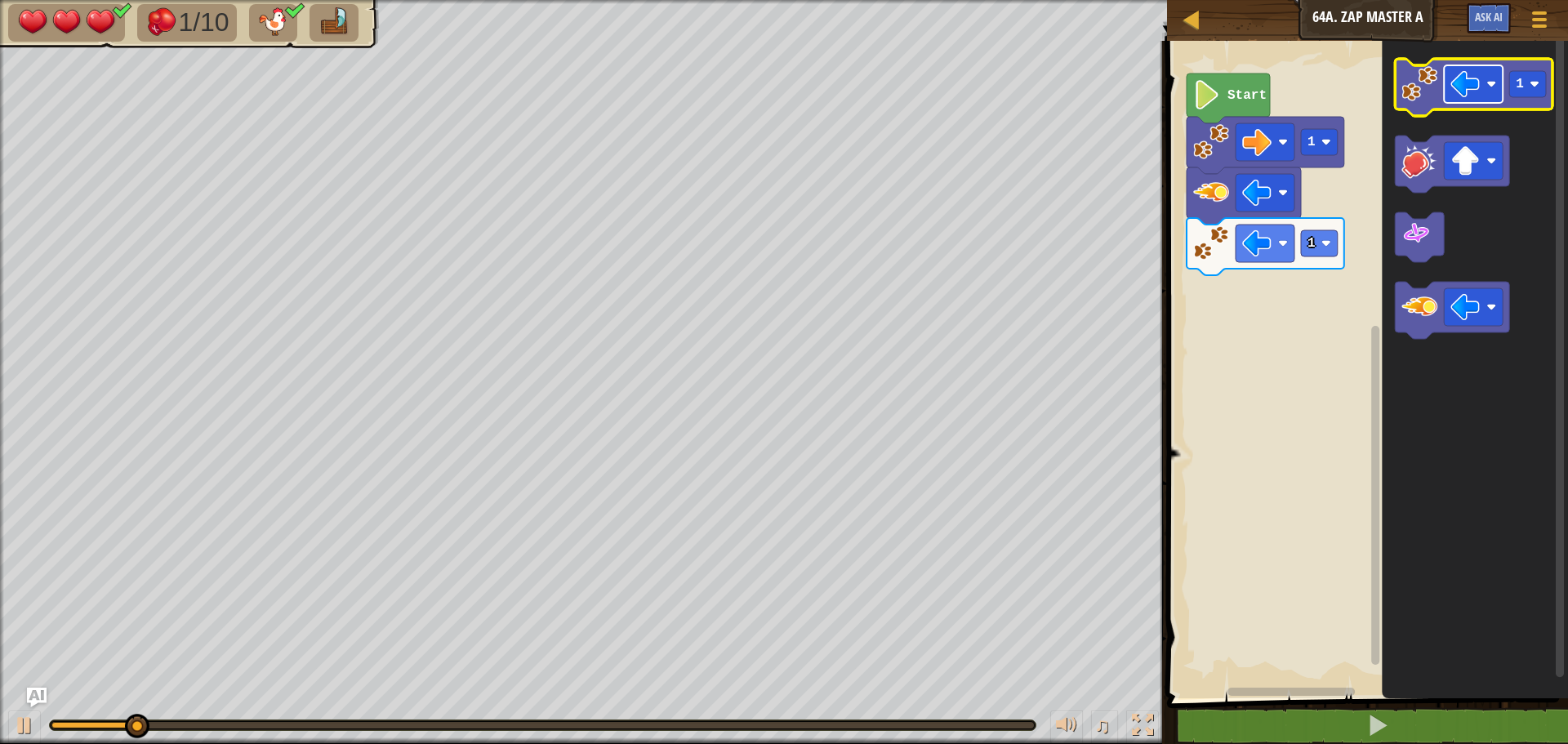
click at [1482, 94] on rect "Blockly Workspace" at bounding box center [1473, 84] width 59 height 38
click at [1451, 74] on image "Blockly Workspace" at bounding box center [1465, 84] width 30 height 30
click at [1522, 89] on text "1" at bounding box center [1519, 84] width 8 height 15
click at [1413, 97] on image "Blockly Workspace" at bounding box center [1418, 83] width 36 height 36
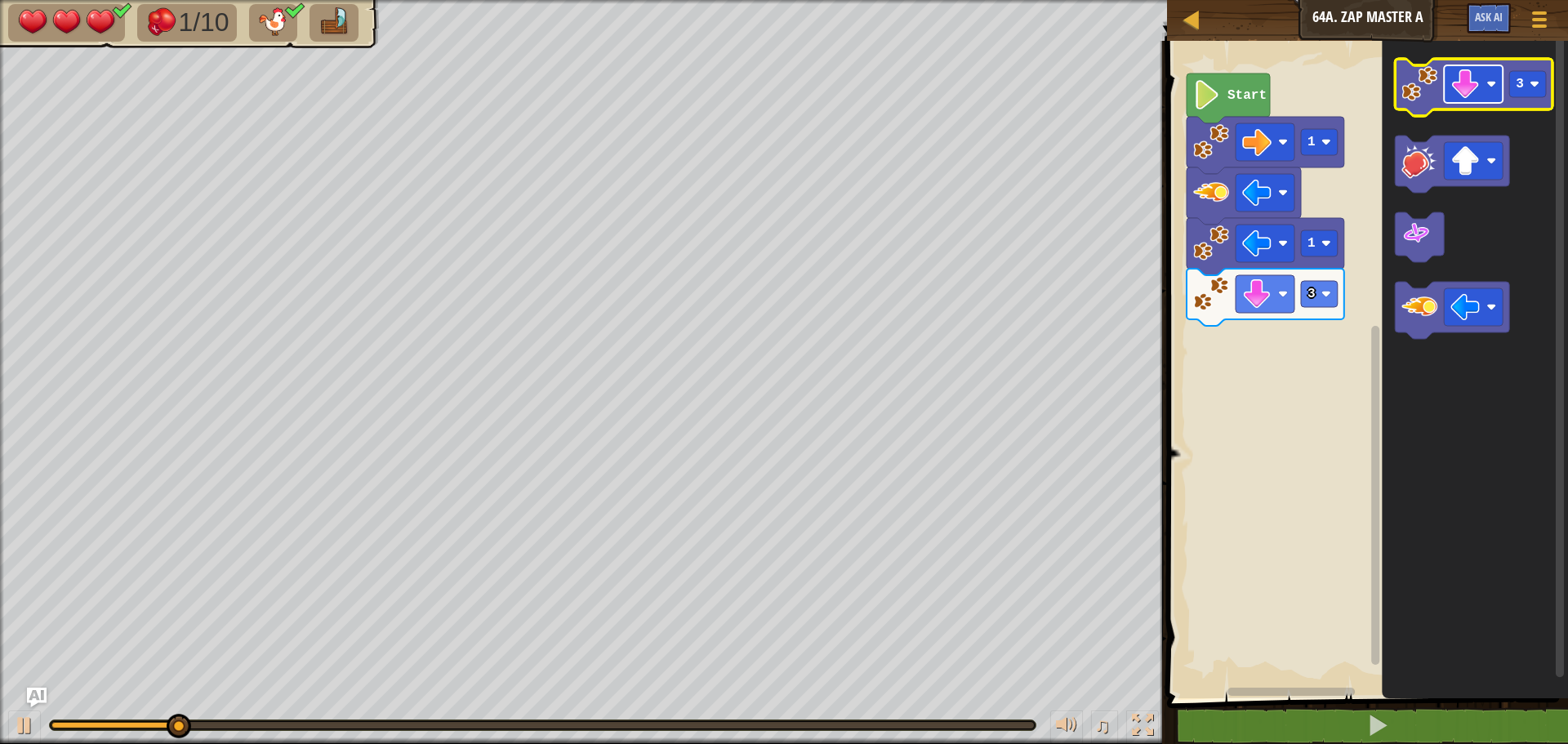
click at [1470, 81] on image "Blockly Workspace" at bounding box center [1465, 84] width 30 height 30
click at [1417, 74] on image "Blockly Workspace" at bounding box center [1418, 83] width 36 height 36
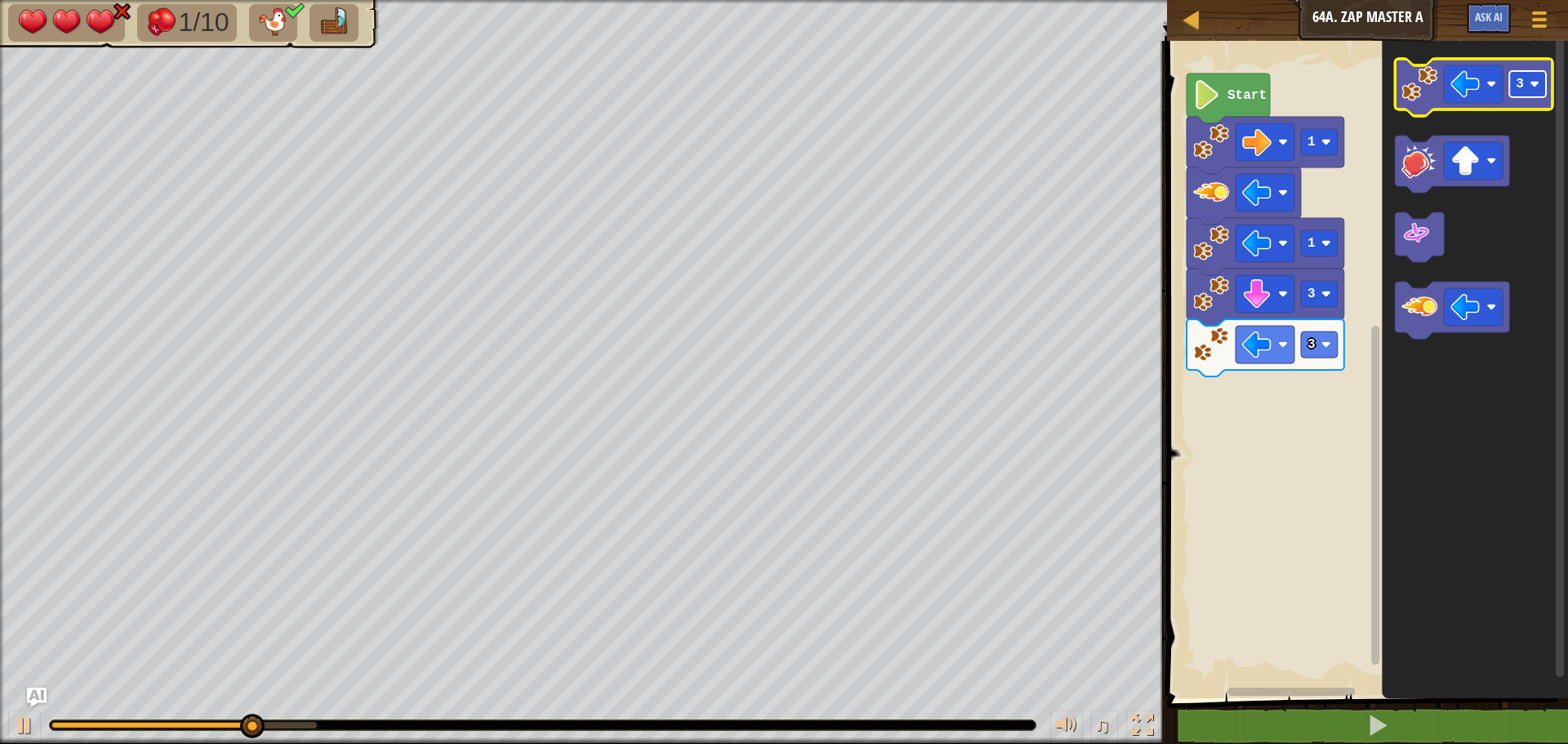
click at [1531, 86] on image "Blockly Workspace" at bounding box center [1534, 83] width 10 height 10
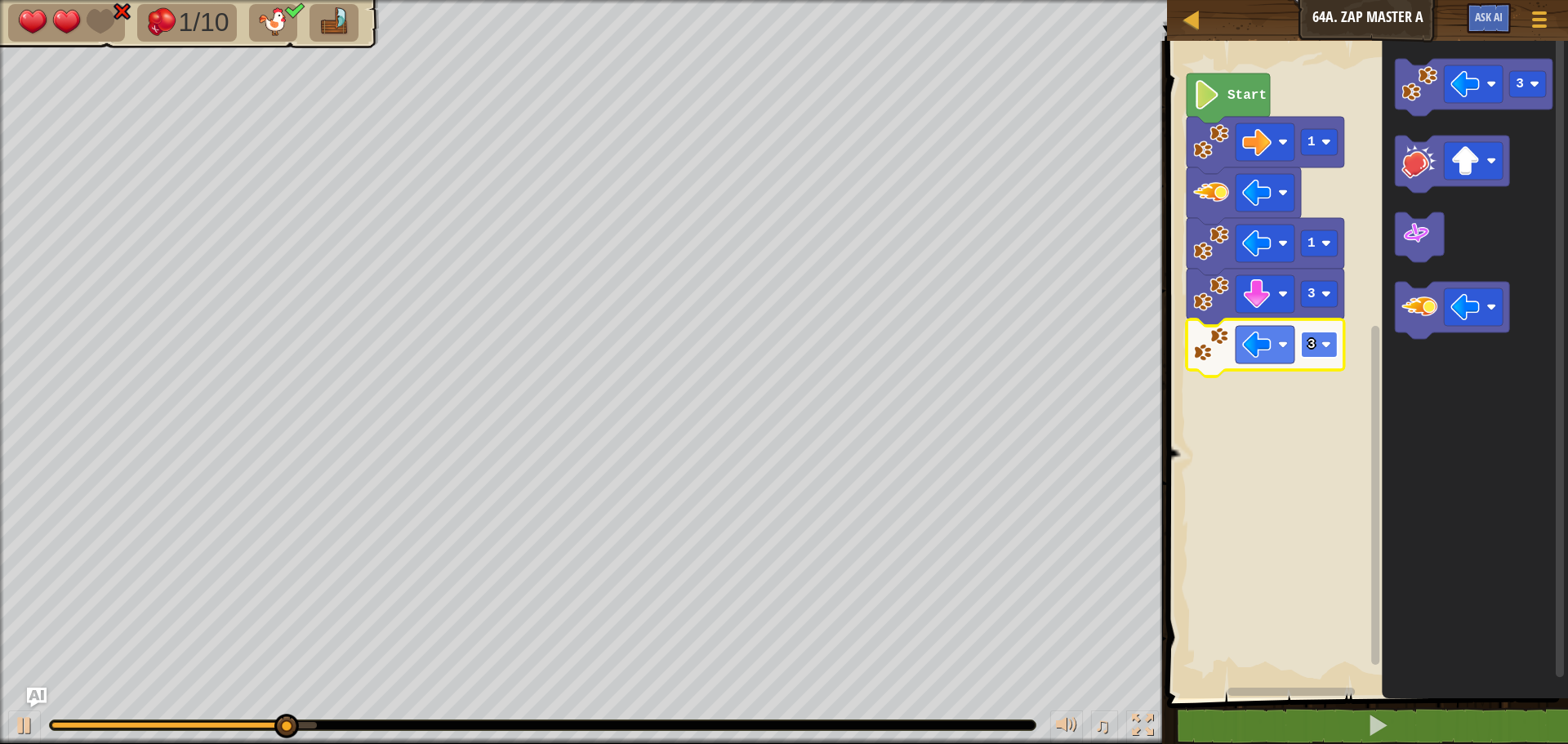
click at [1316, 350] on rect "Blockly Workspace" at bounding box center [1319, 344] width 37 height 26
click at [1418, 250] on icon "Blockly Workspace" at bounding box center [1419, 237] width 49 height 50
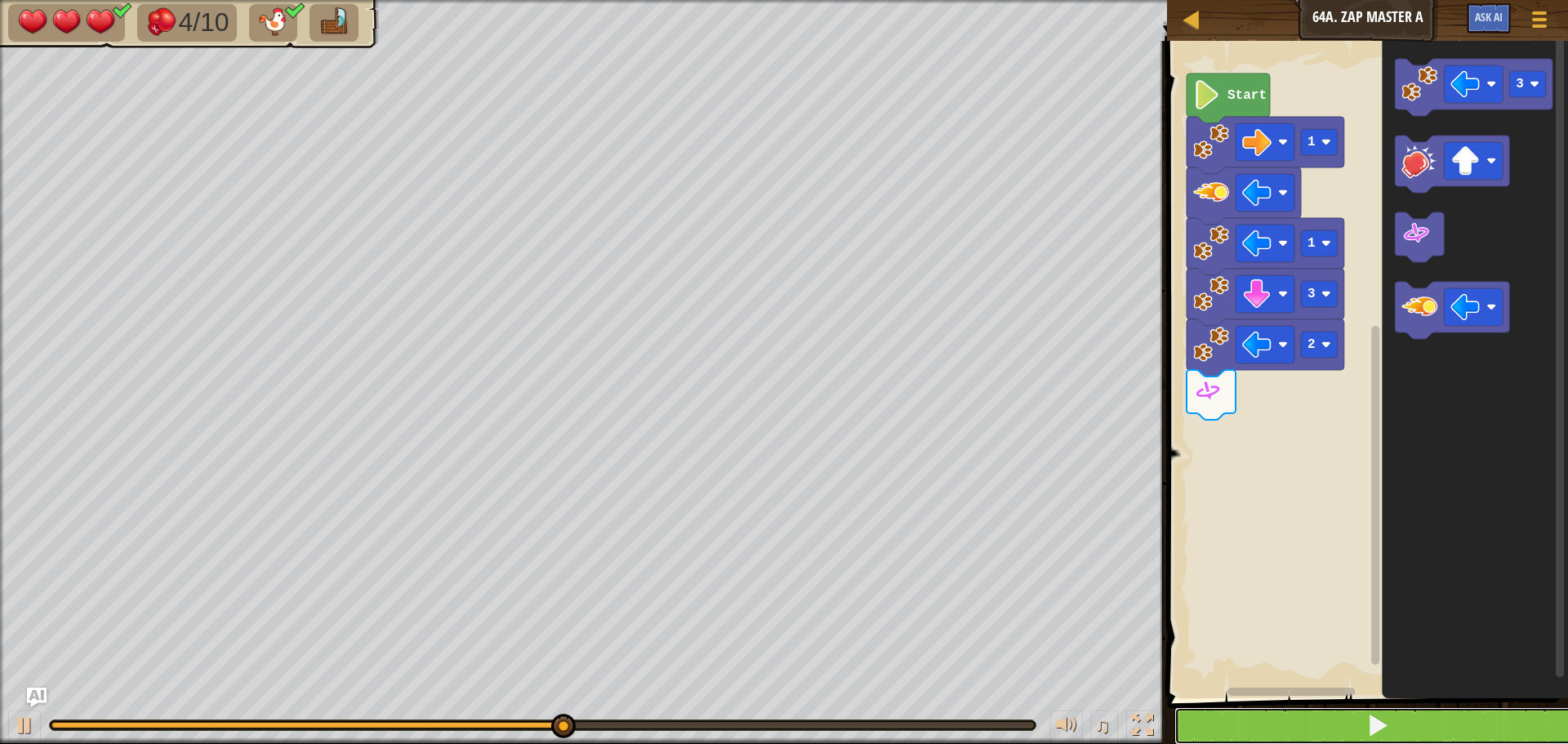
click at [1265, 734] on button at bounding box center [1376, 726] width 406 height 38
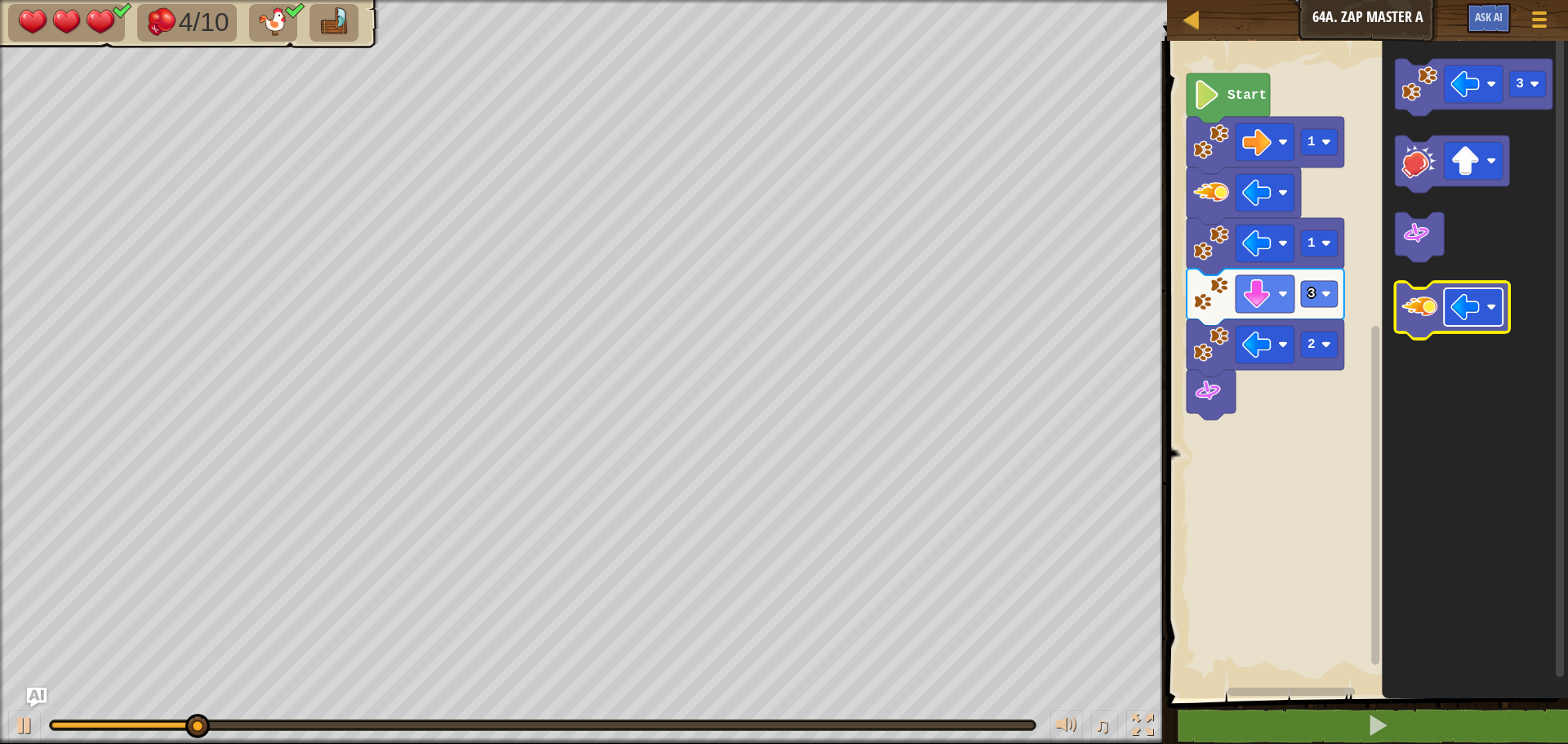
click at [1484, 312] on rect "Blockly Workspace" at bounding box center [1473, 307] width 59 height 38
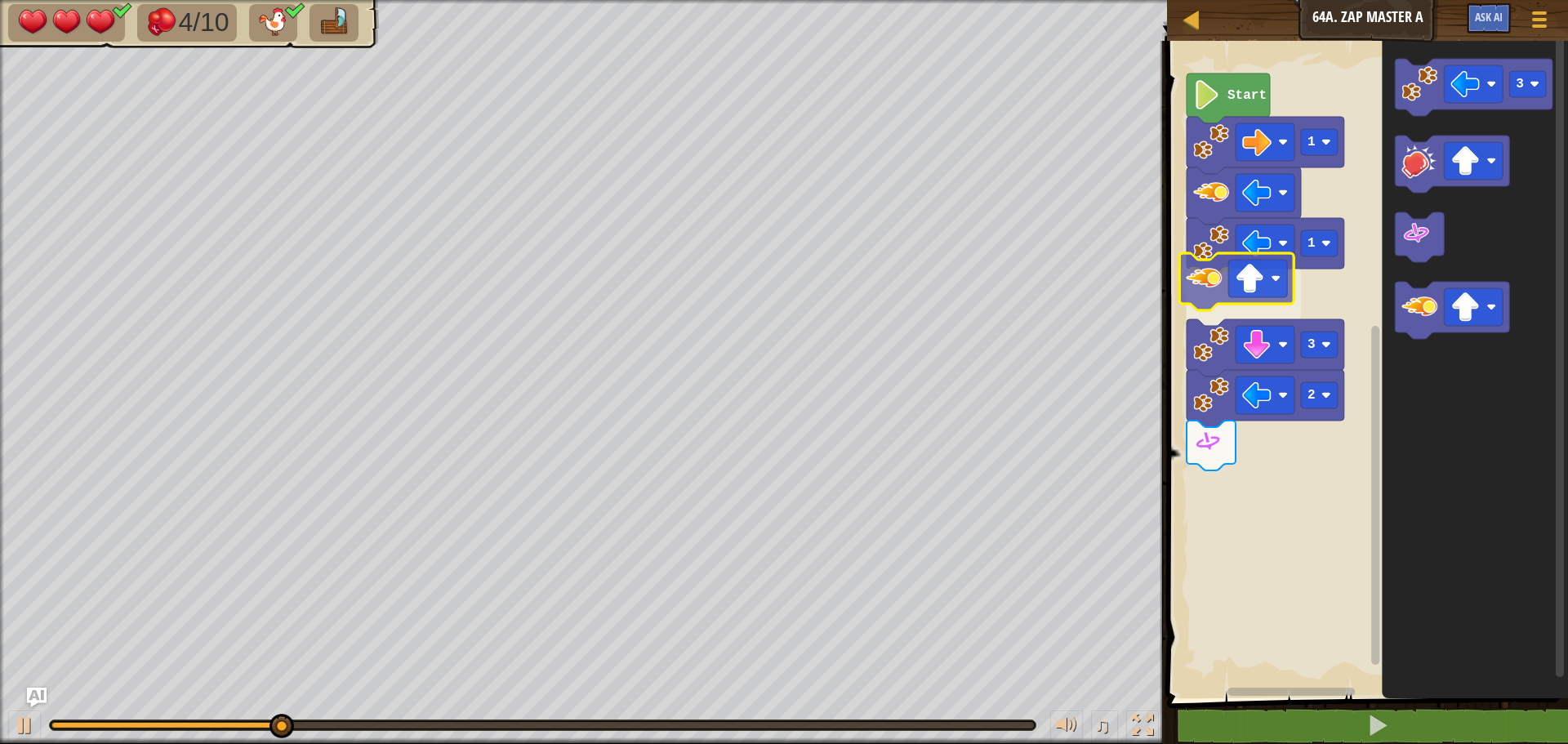
click at [1215, 292] on div "Start 1 1 3 2 3" at bounding box center [1364, 365] width 406 height 666
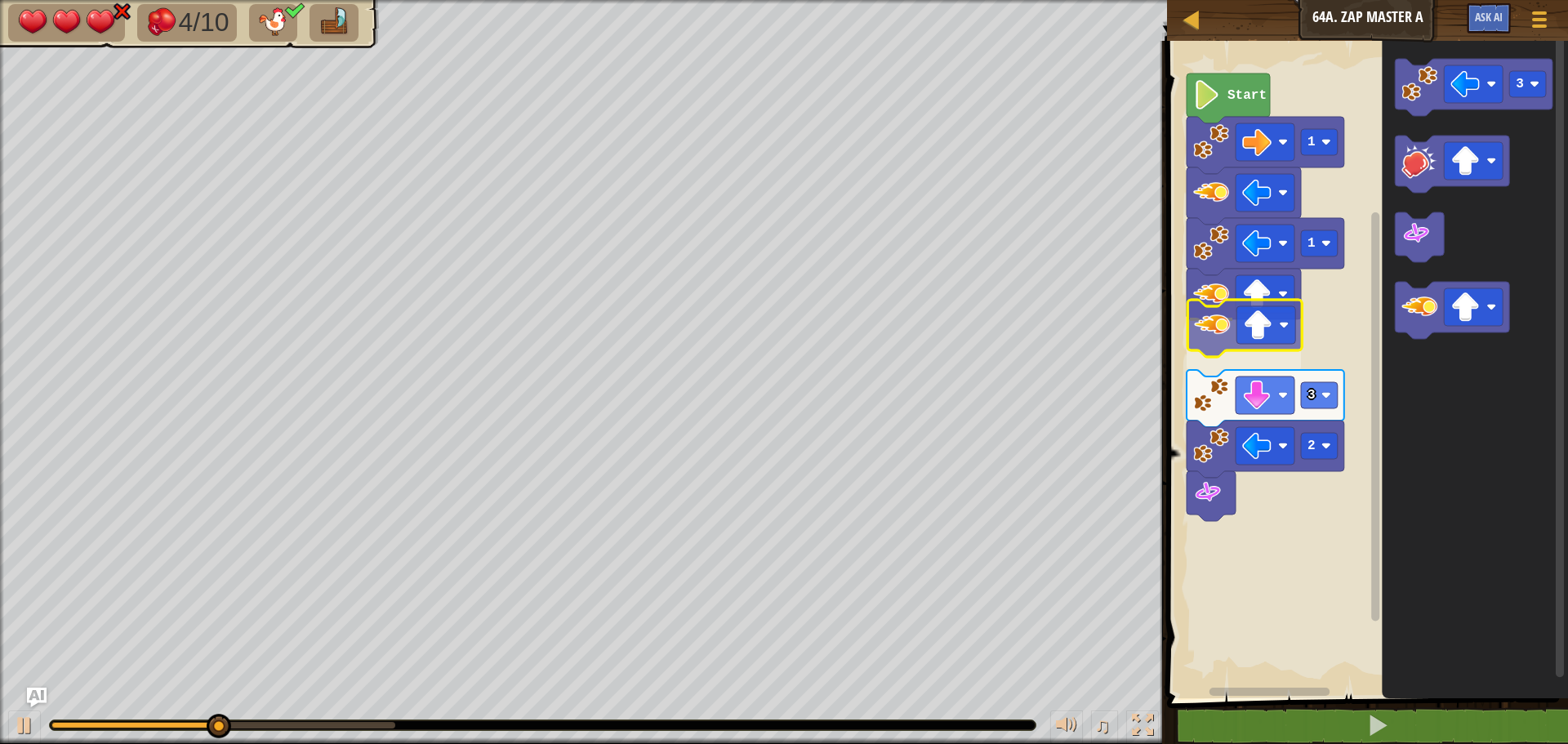
click at [1207, 337] on div "Start 1 1 3 2 3" at bounding box center [1364, 365] width 406 height 666
click at [1381, 271] on icon "3" at bounding box center [1474, 365] width 187 height 666
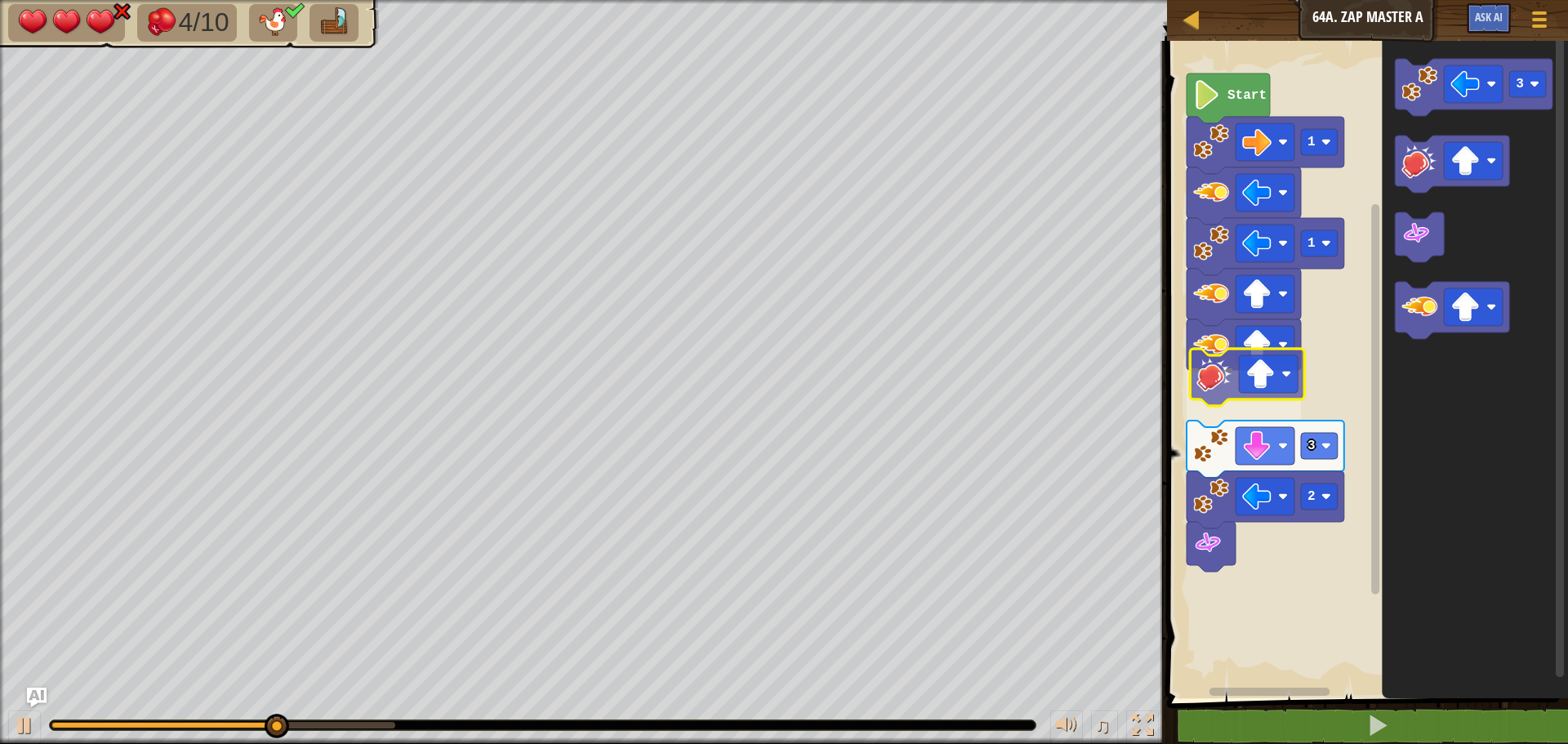
click at [1208, 391] on div "Start 1 1 3 2 3" at bounding box center [1364, 365] width 406 height 666
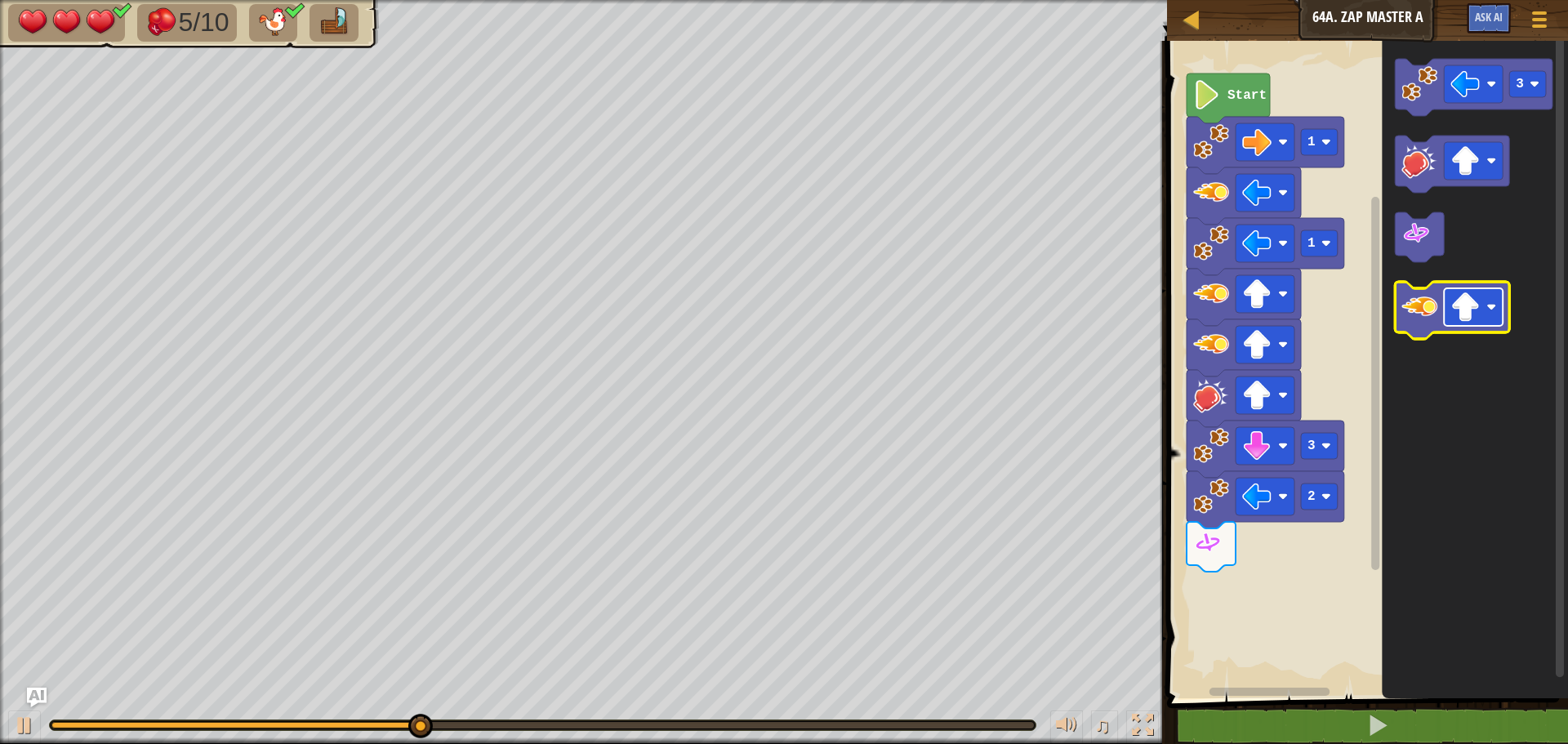
click at [1479, 317] on image "Blockly Workspace" at bounding box center [1465, 308] width 30 height 30
click at [1416, 326] on icon "Blockly Workspace" at bounding box center [1451, 310] width 114 height 57
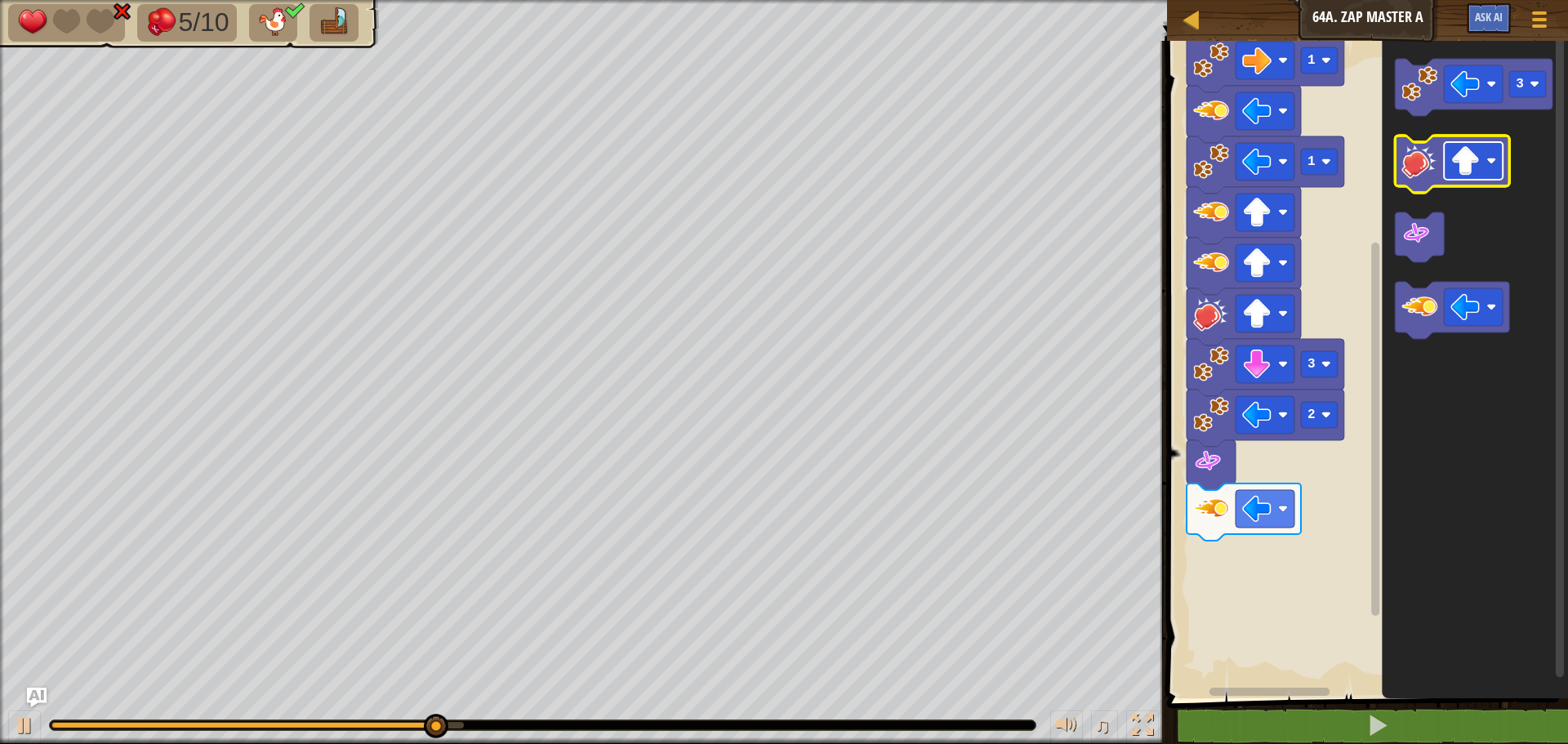
click at [1470, 152] on image "Blockly Workspace" at bounding box center [1465, 161] width 30 height 30
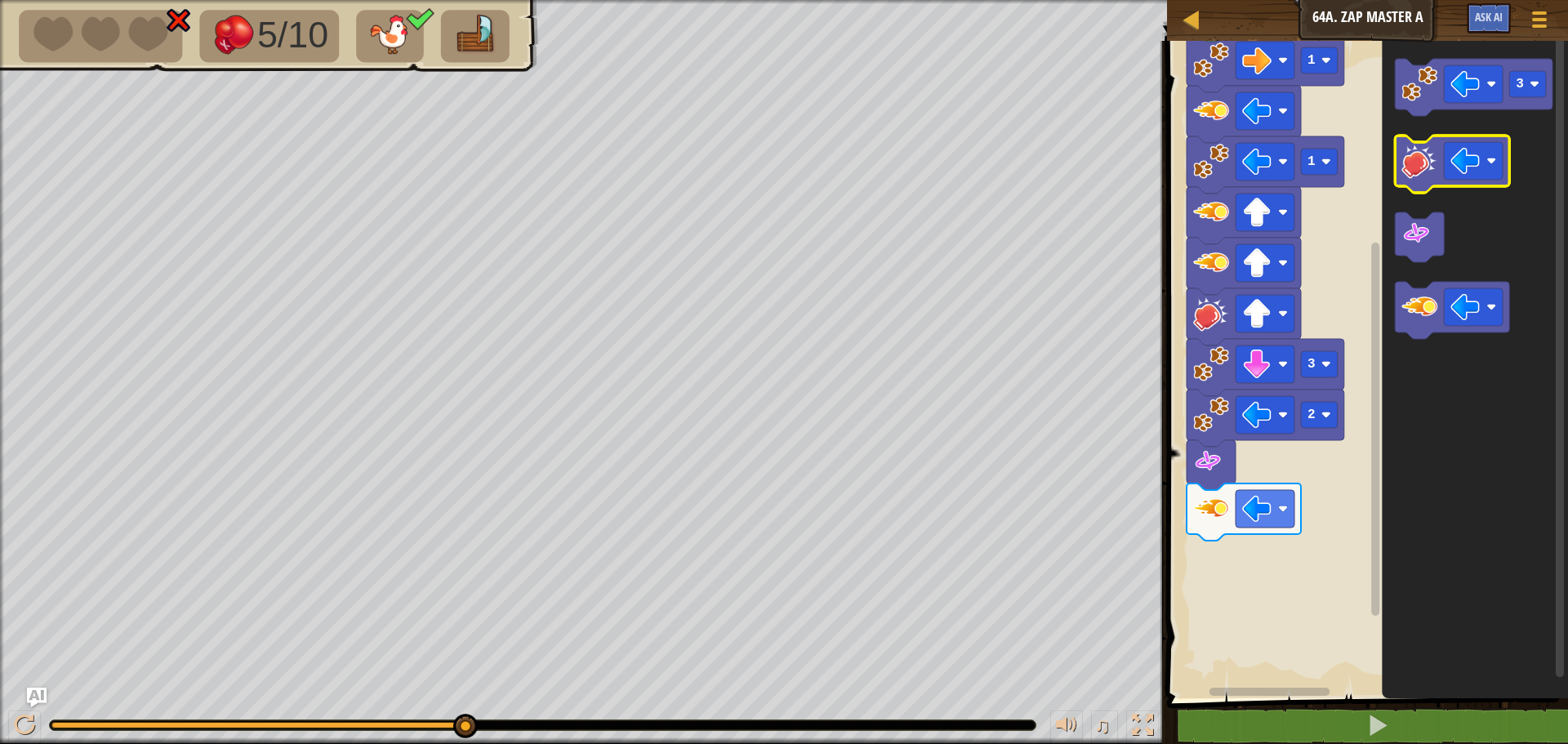
click at [1422, 172] on image "Blockly Workspace" at bounding box center [1418, 160] width 36 height 36
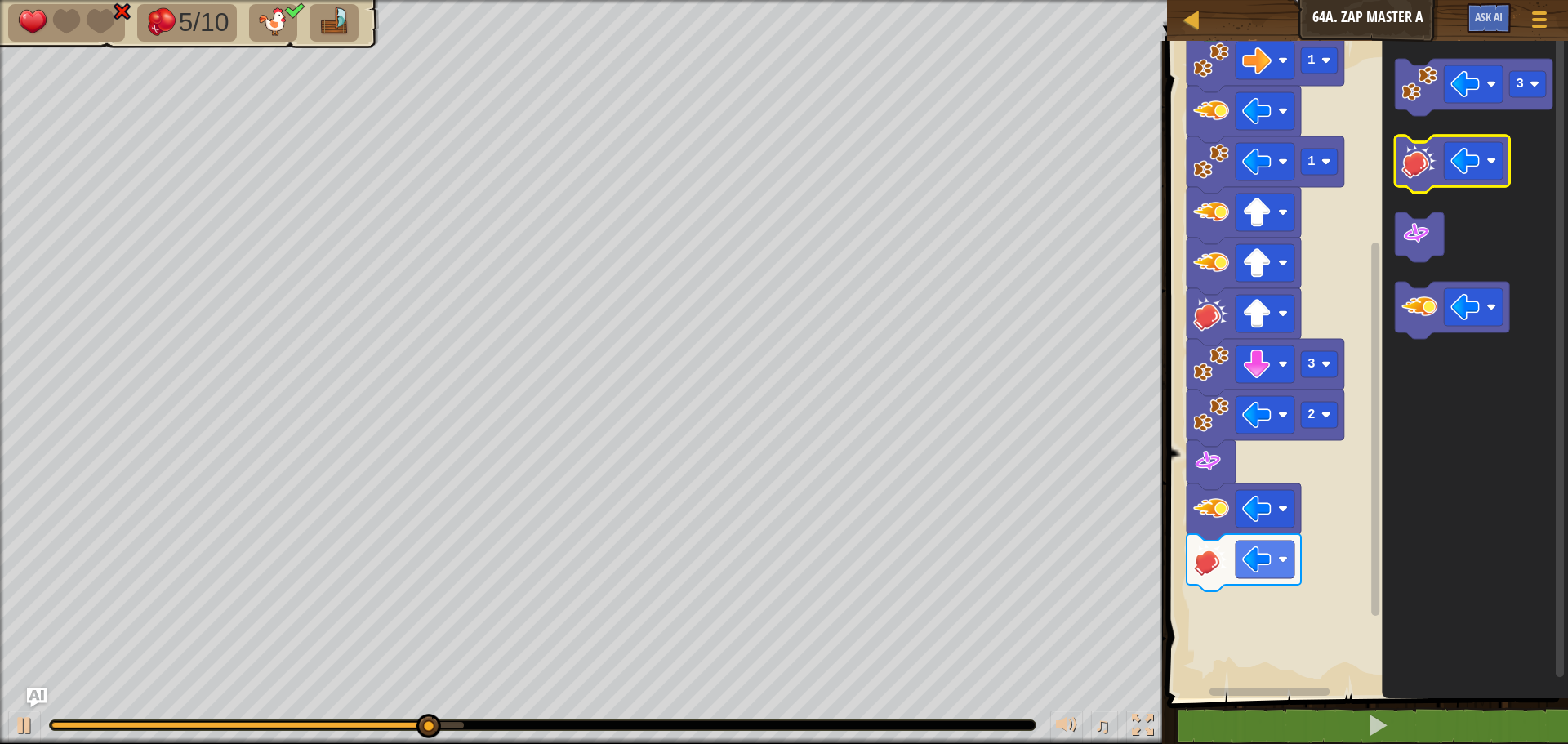
click at [1419, 169] on image "Blockly Workspace" at bounding box center [1418, 160] width 36 height 36
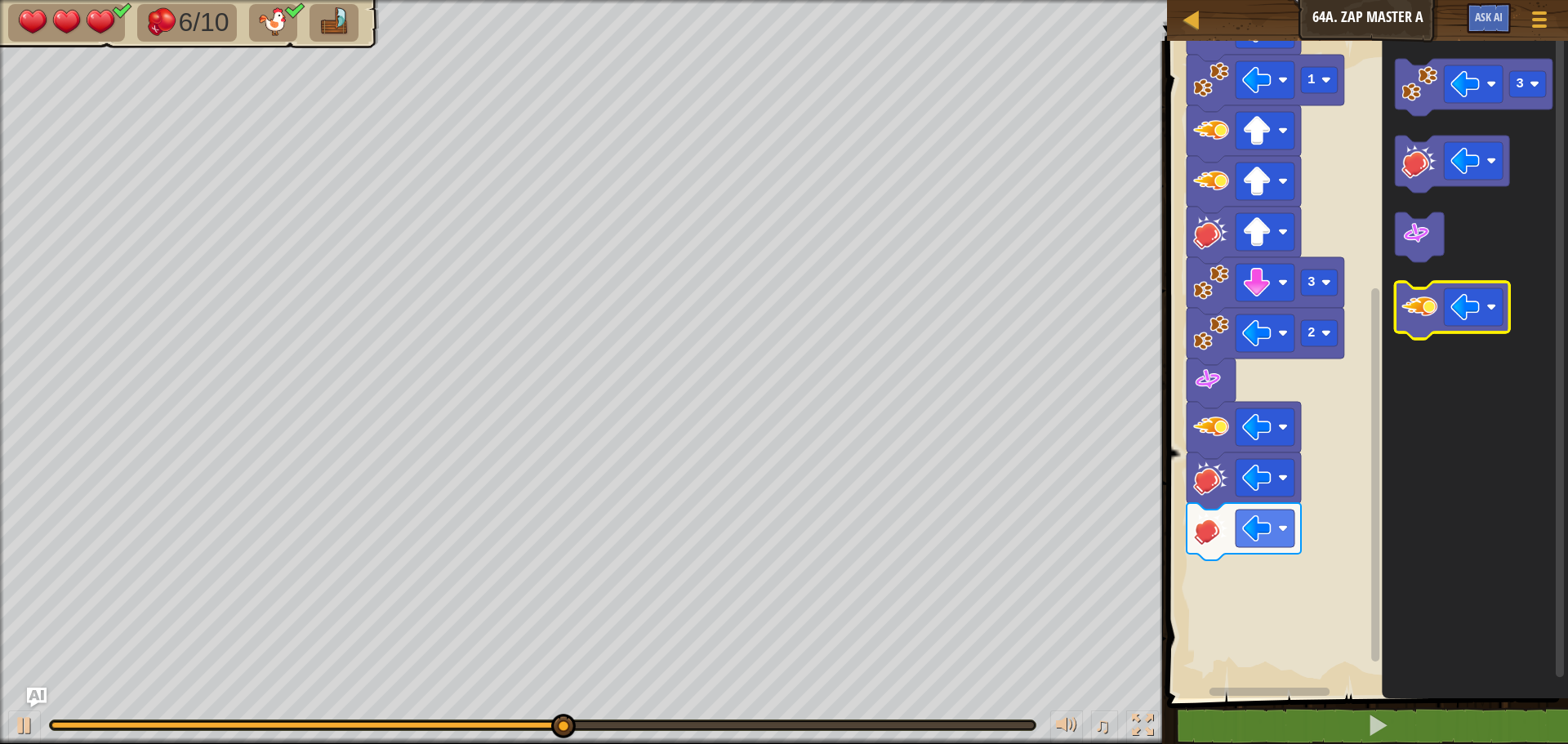
click at [1427, 308] on image "Blockly Workspace" at bounding box center [1418, 307] width 36 height 36
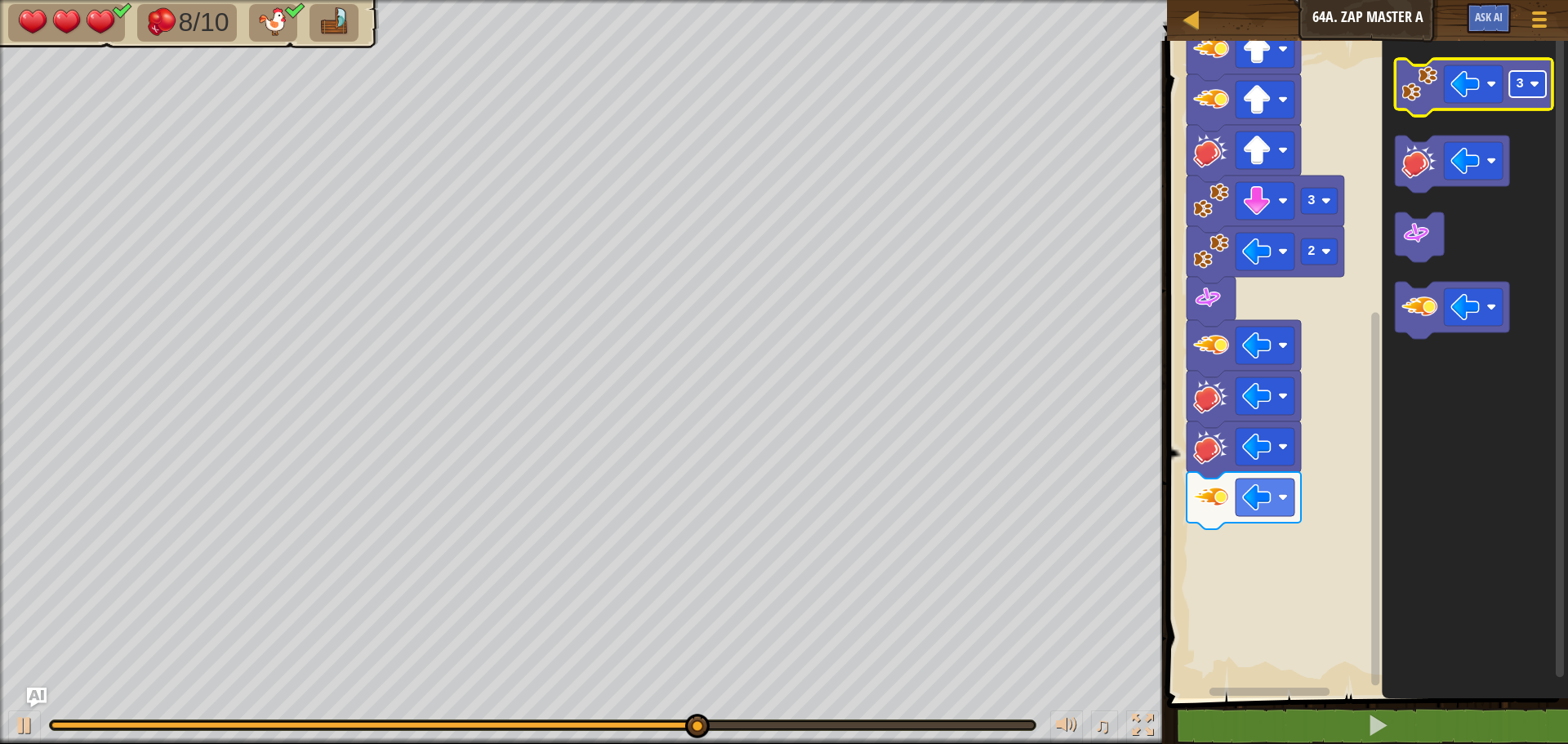
click at [1531, 86] on image "Blockly Workspace" at bounding box center [1534, 83] width 10 height 10
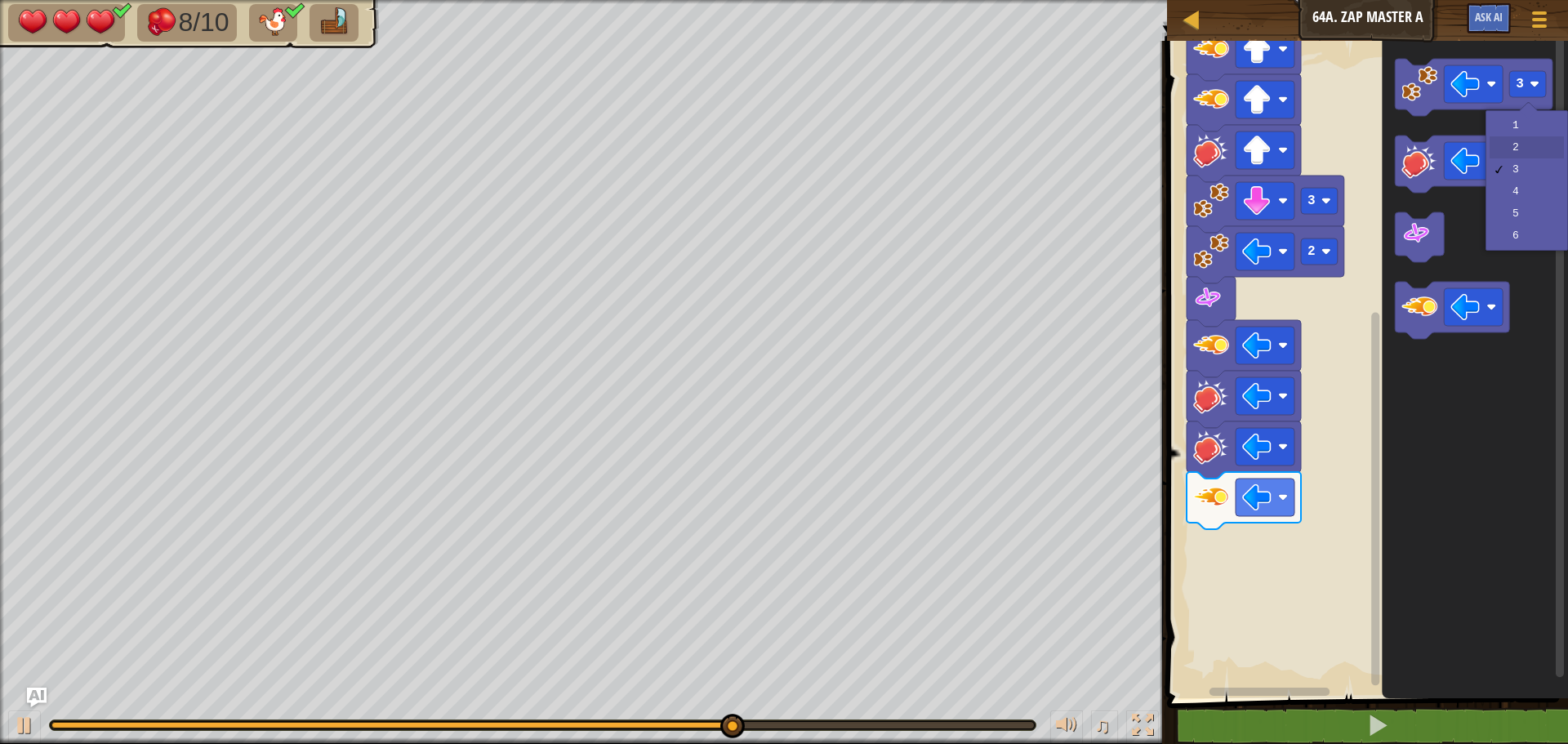
drag, startPoint x: 1518, startPoint y: 137, endPoint x: 1498, endPoint y: 130, distance: 21.2
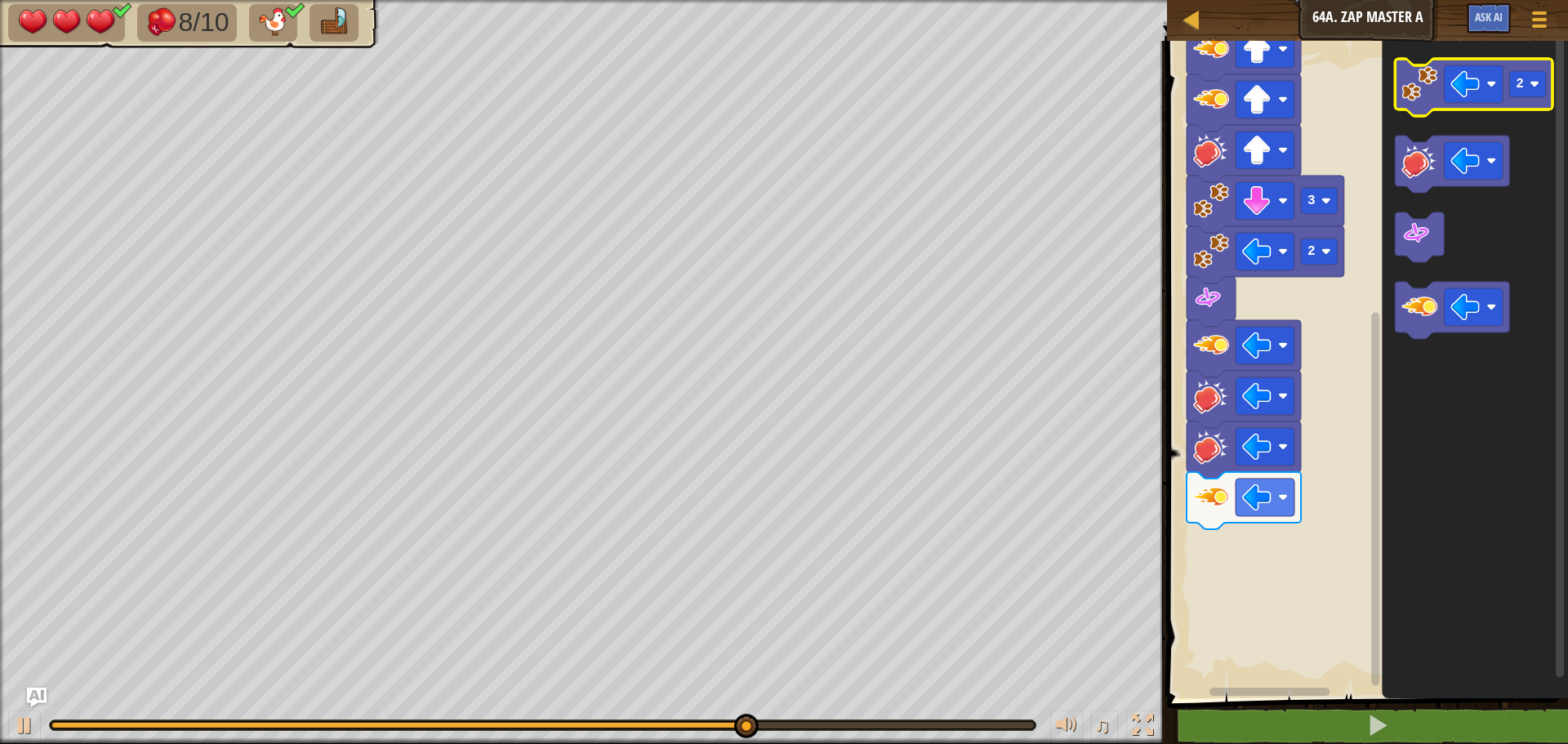
click at [1424, 93] on image "Blockly Workspace" at bounding box center [1418, 83] width 36 height 36
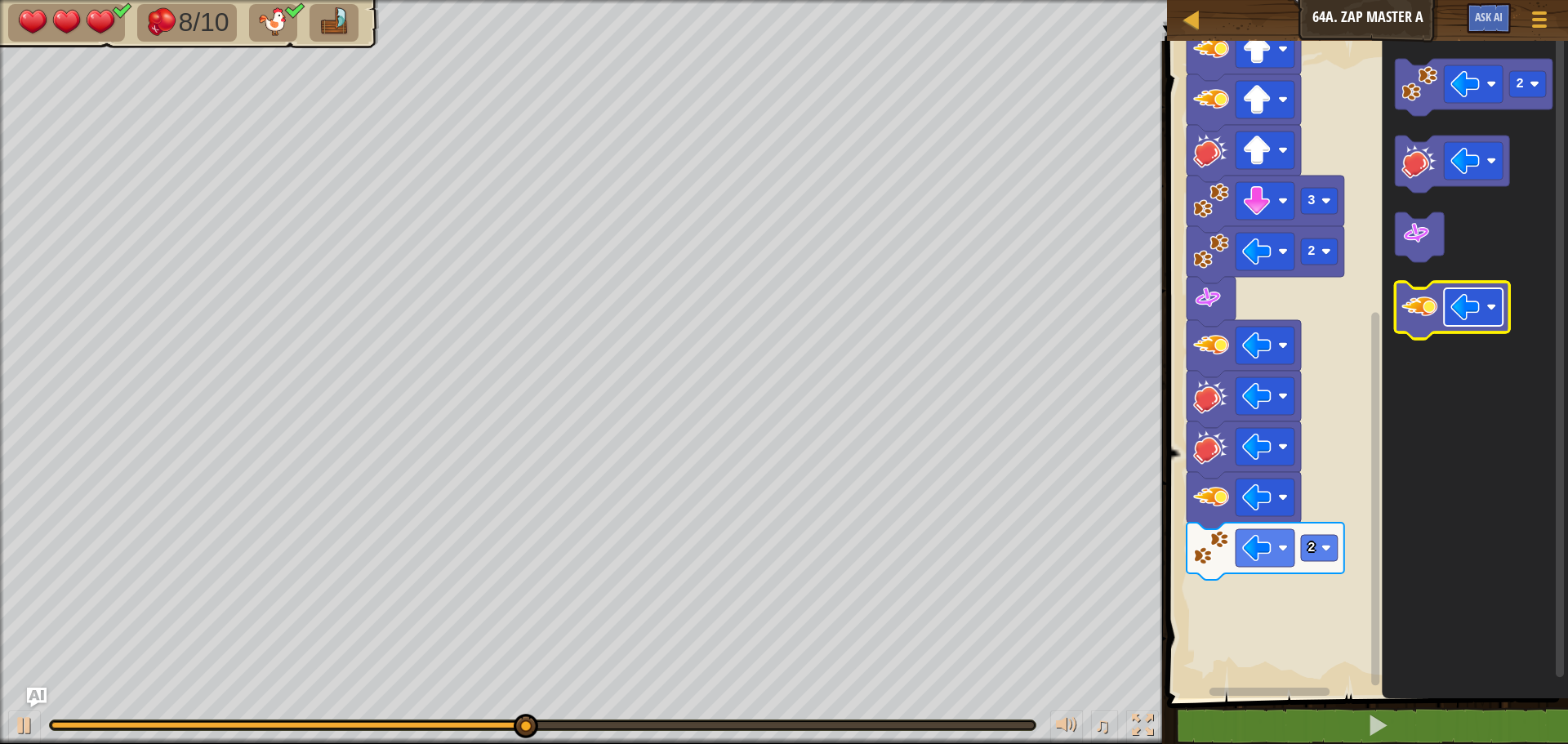
click at [1501, 318] on rect "Blockly Workspace" at bounding box center [1473, 307] width 59 height 38
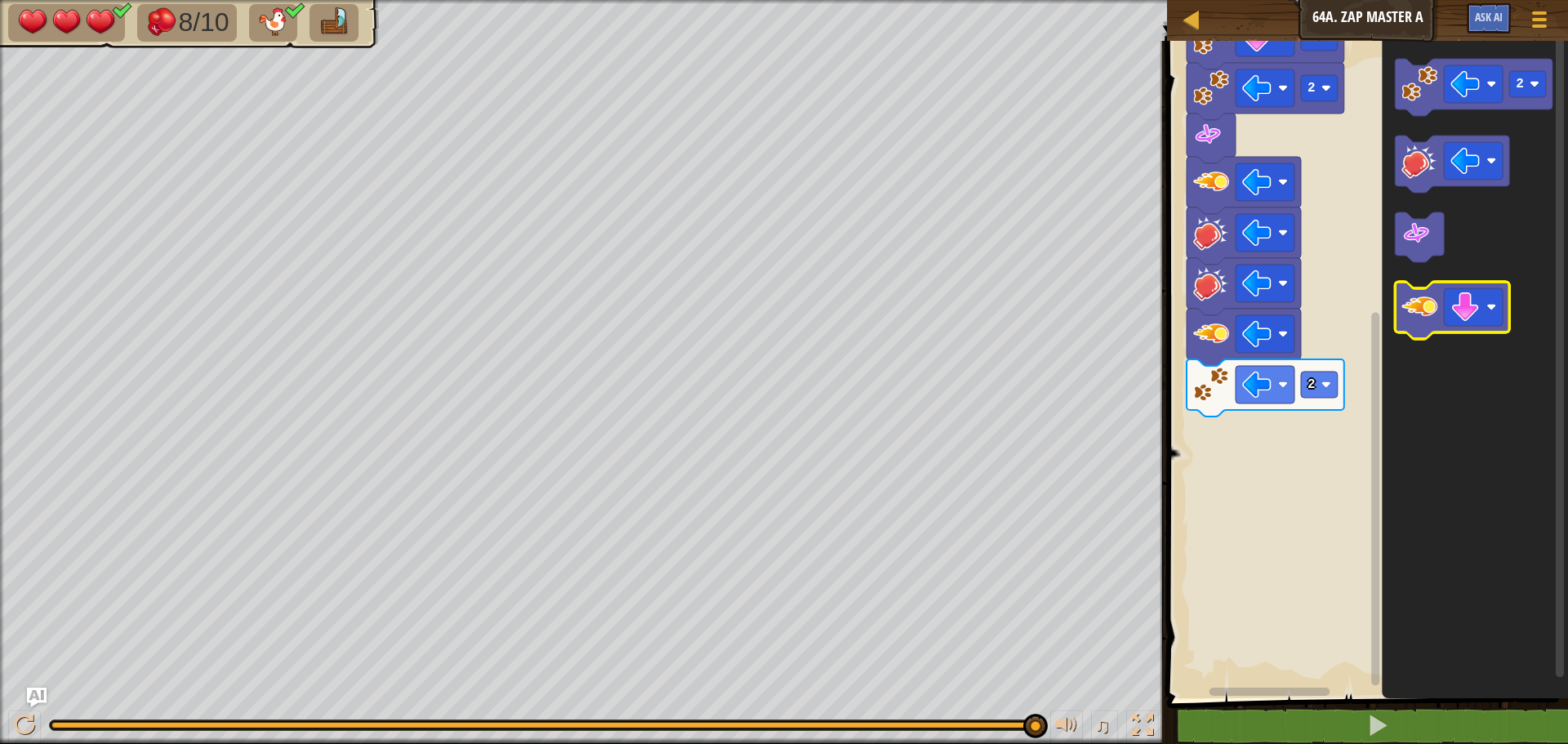
click at [1421, 308] on image "Blockly Workspace" at bounding box center [1418, 307] width 36 height 36
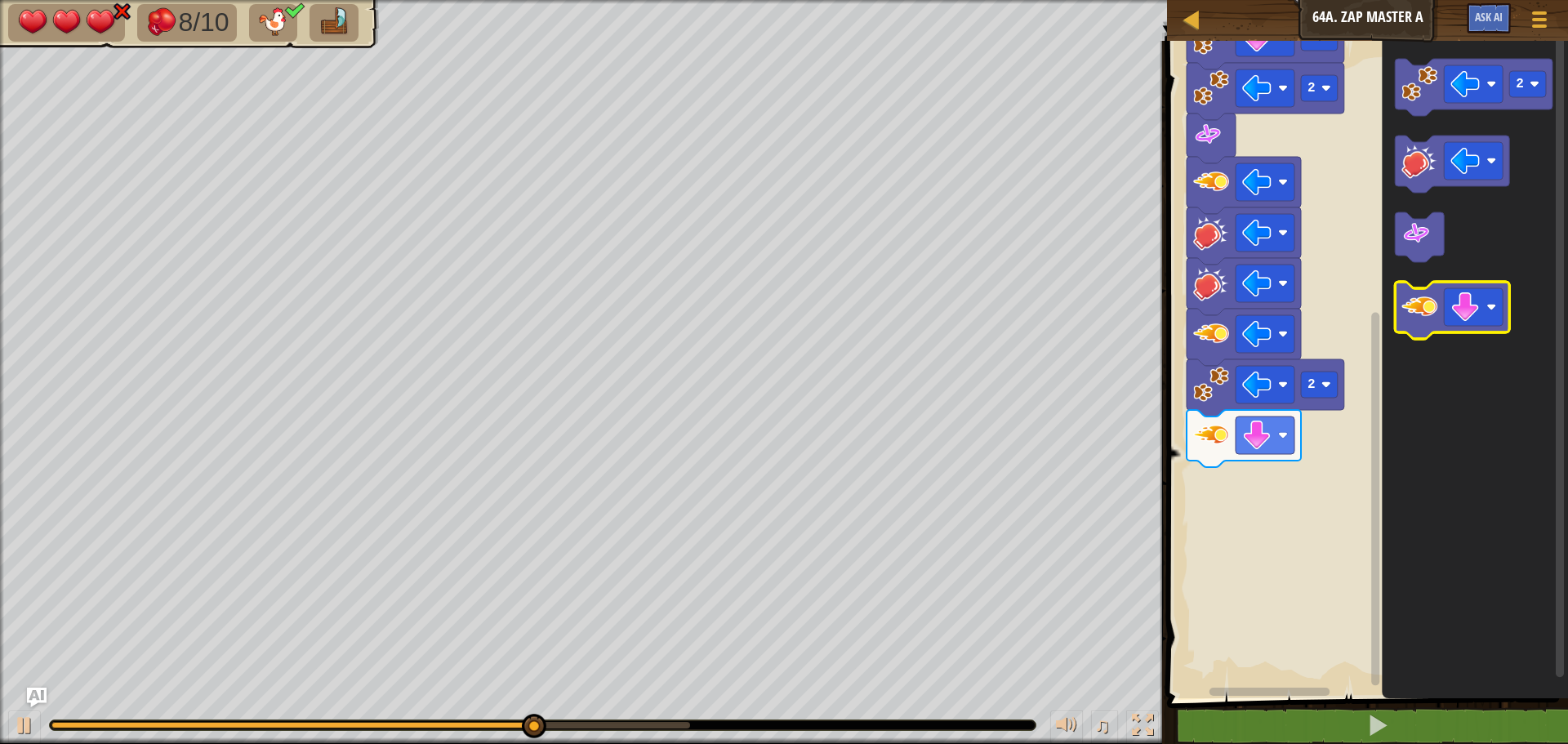
click at [1421, 308] on image "Blockly Workspace" at bounding box center [1418, 307] width 36 height 36
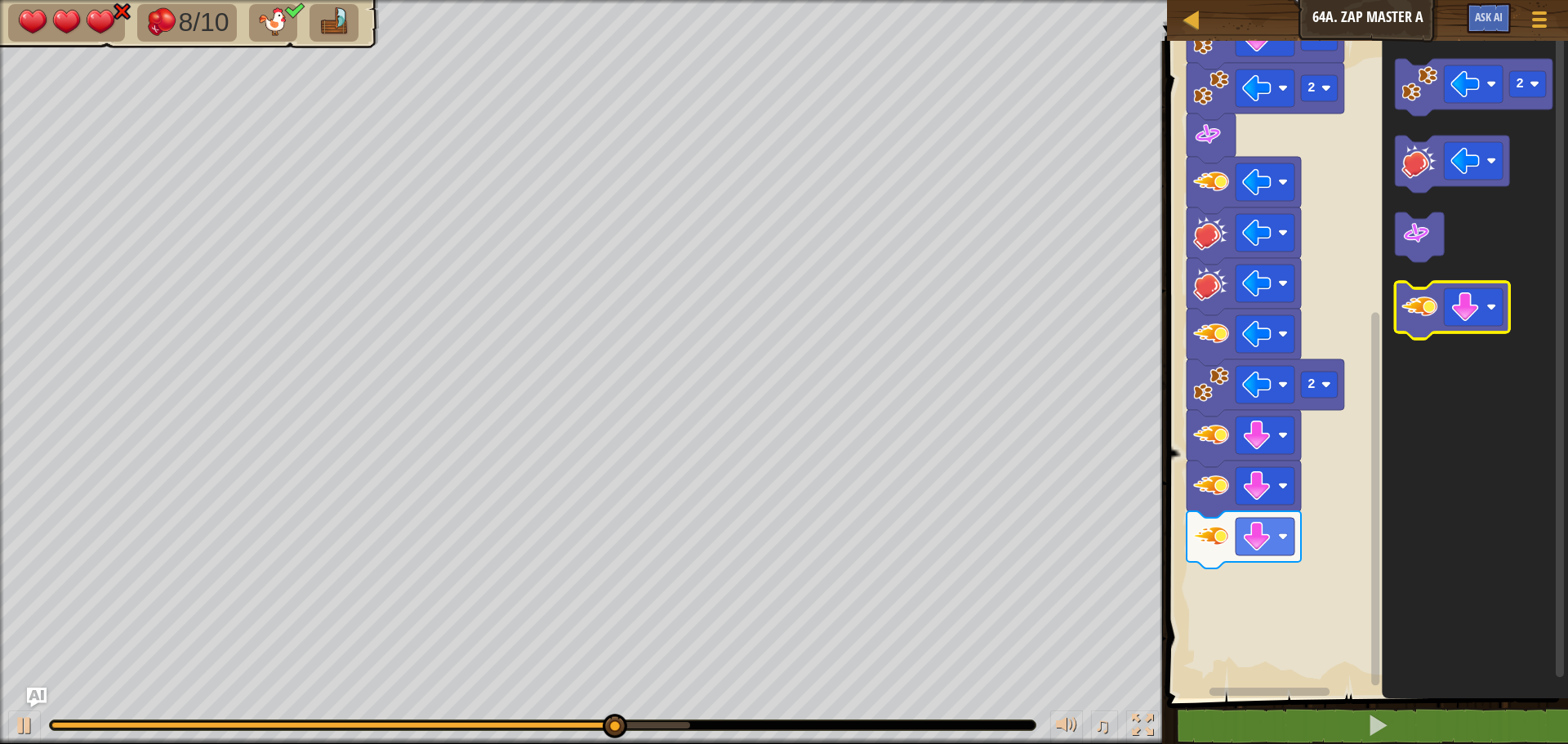
click at [1423, 302] on image "Blockly Workspace" at bounding box center [1418, 307] width 36 height 36
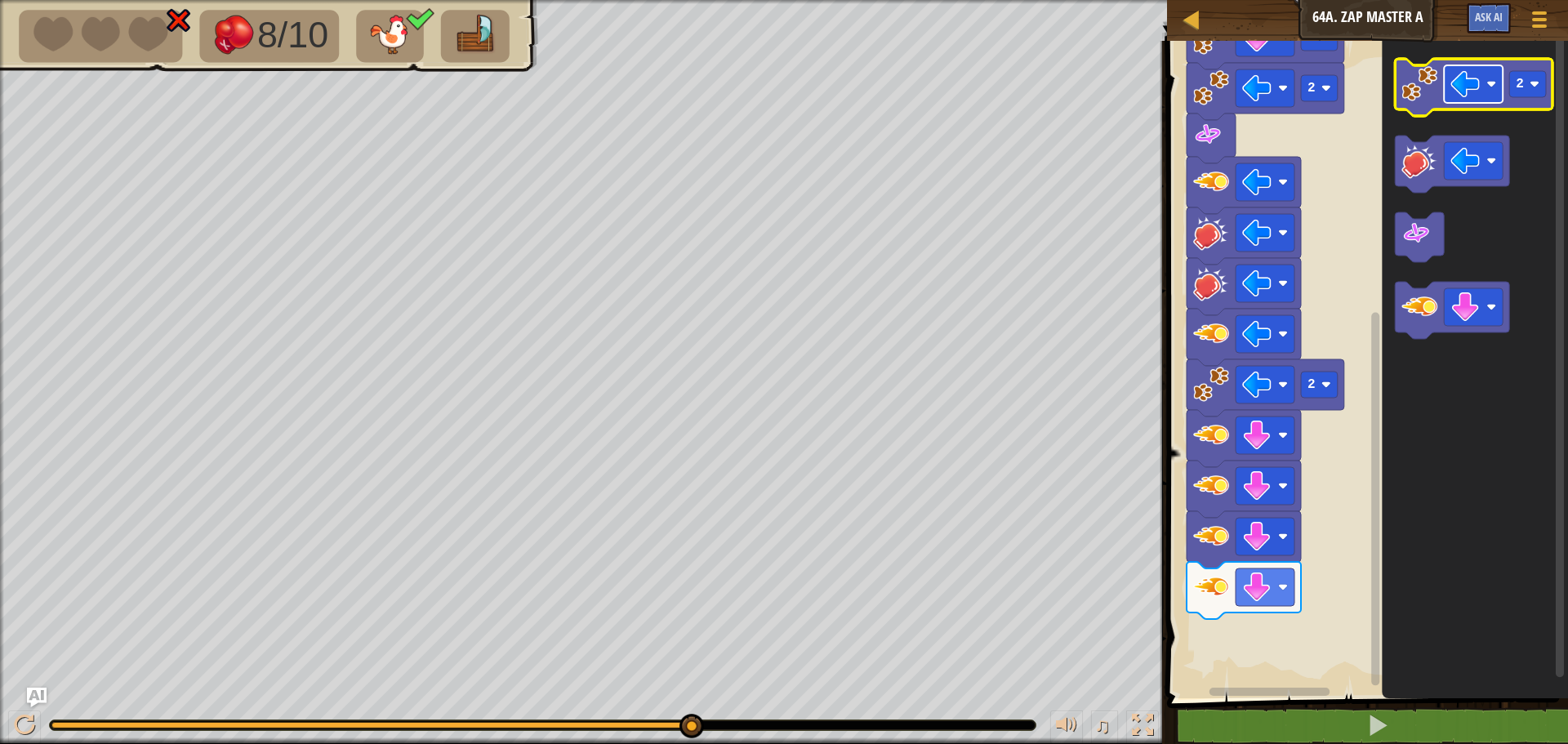
click at [1466, 81] on image "Blockly Workspace" at bounding box center [1465, 84] width 30 height 30
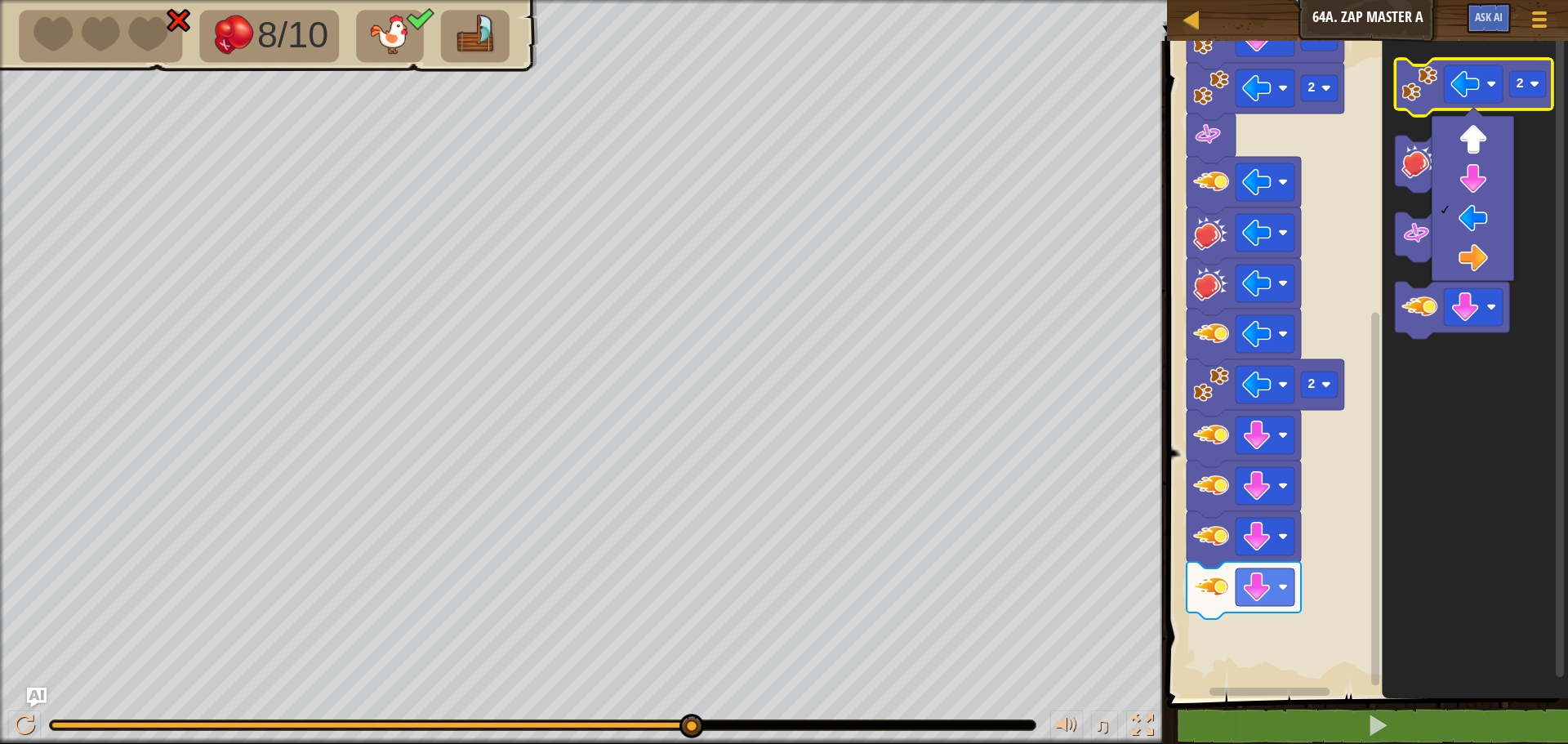
click at [1411, 73] on image "Blockly Workspace" at bounding box center [1418, 83] width 36 height 36
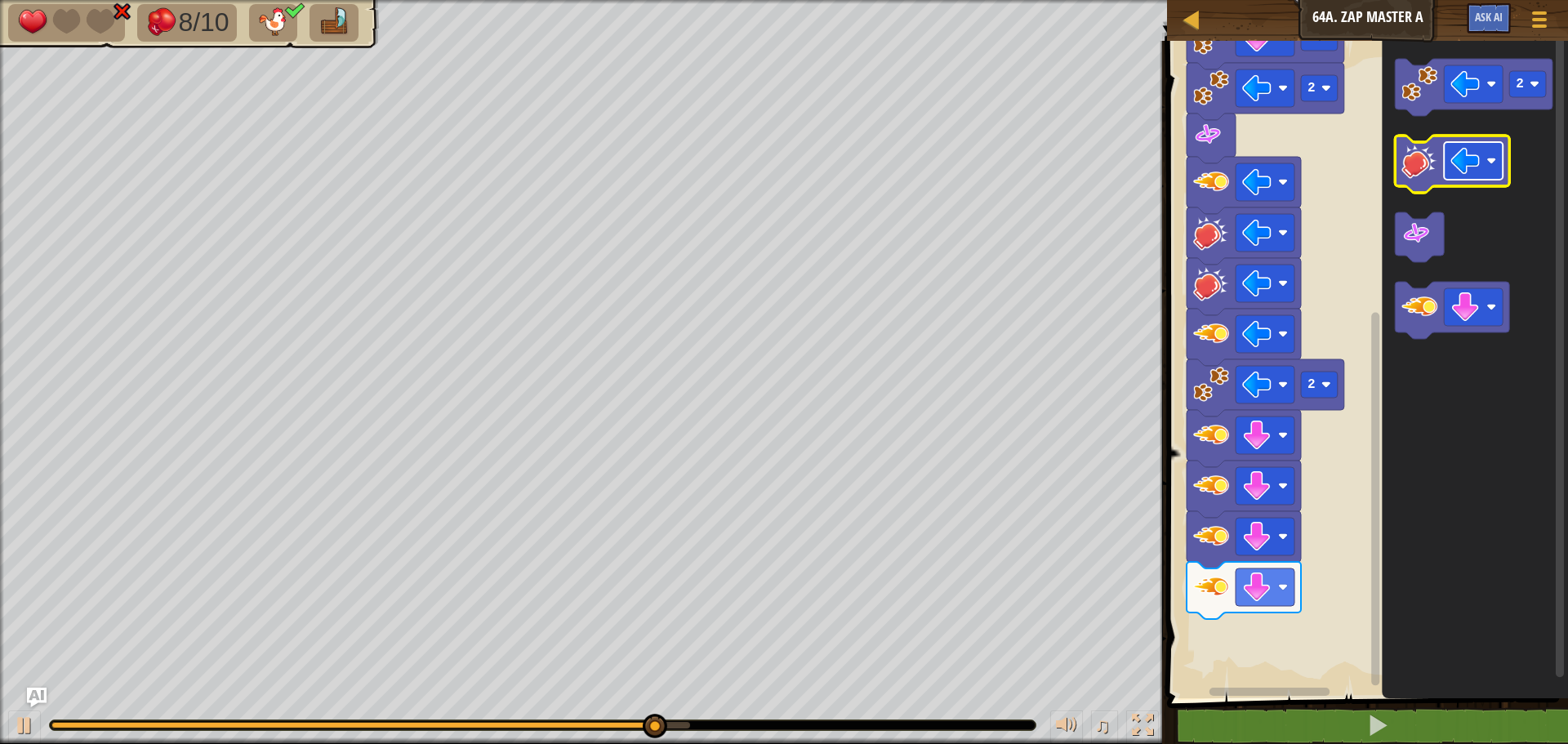
click at [1466, 164] on image "Blockly Workspace" at bounding box center [1465, 161] width 30 height 30
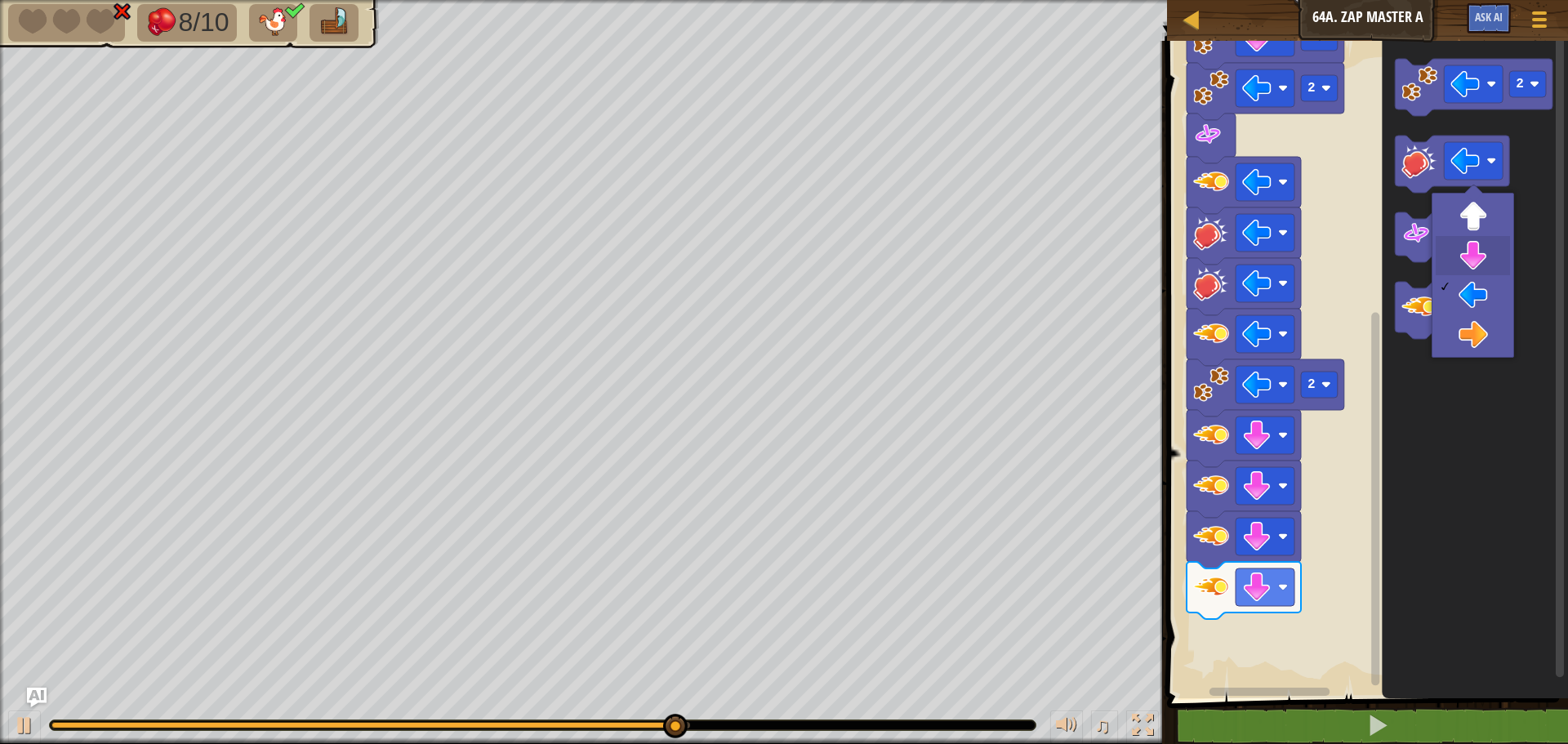
drag, startPoint x: 1471, startPoint y: 259, endPoint x: 1447, endPoint y: 203, distance: 60.9
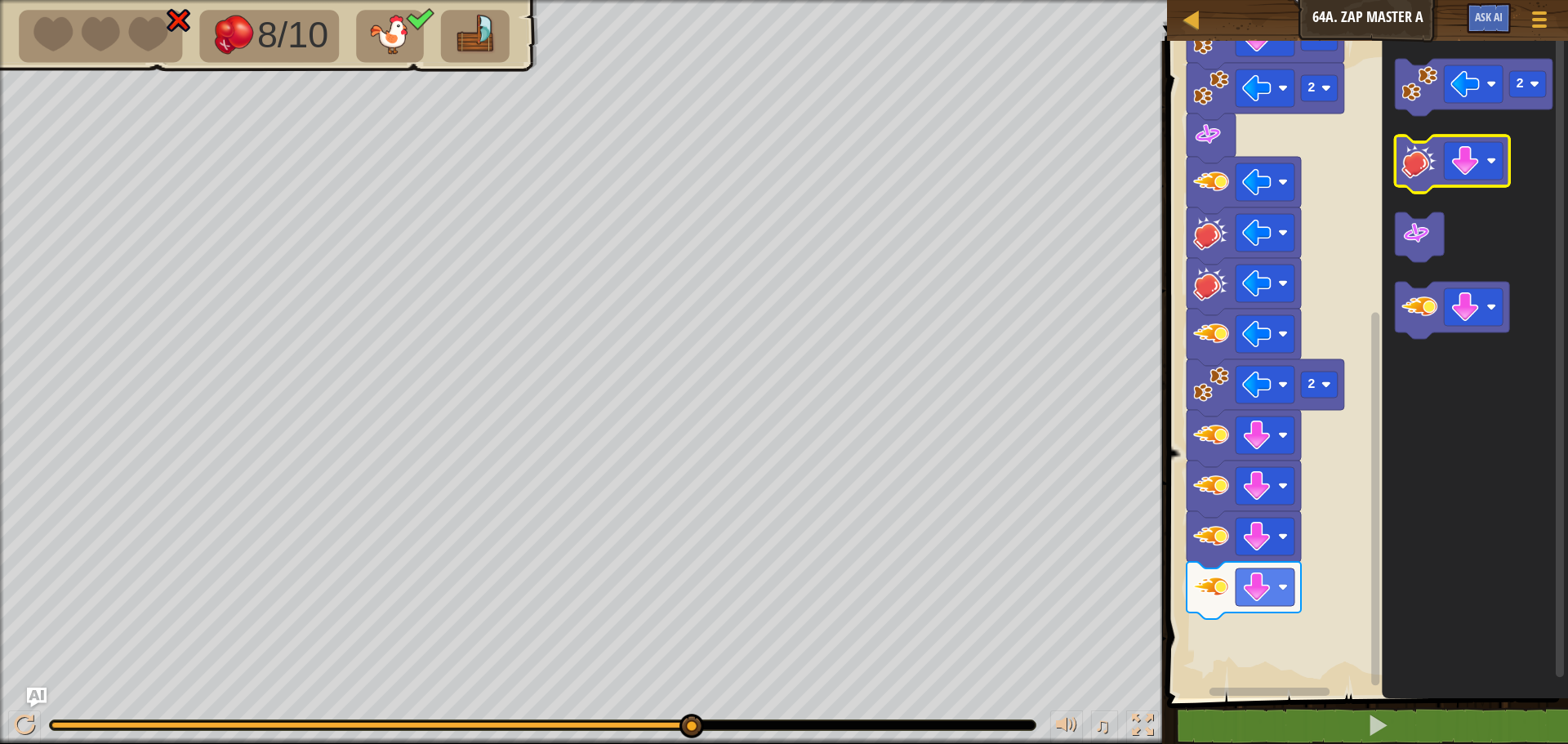
click at [1421, 162] on image "Blockly Workspace" at bounding box center [1418, 160] width 36 height 36
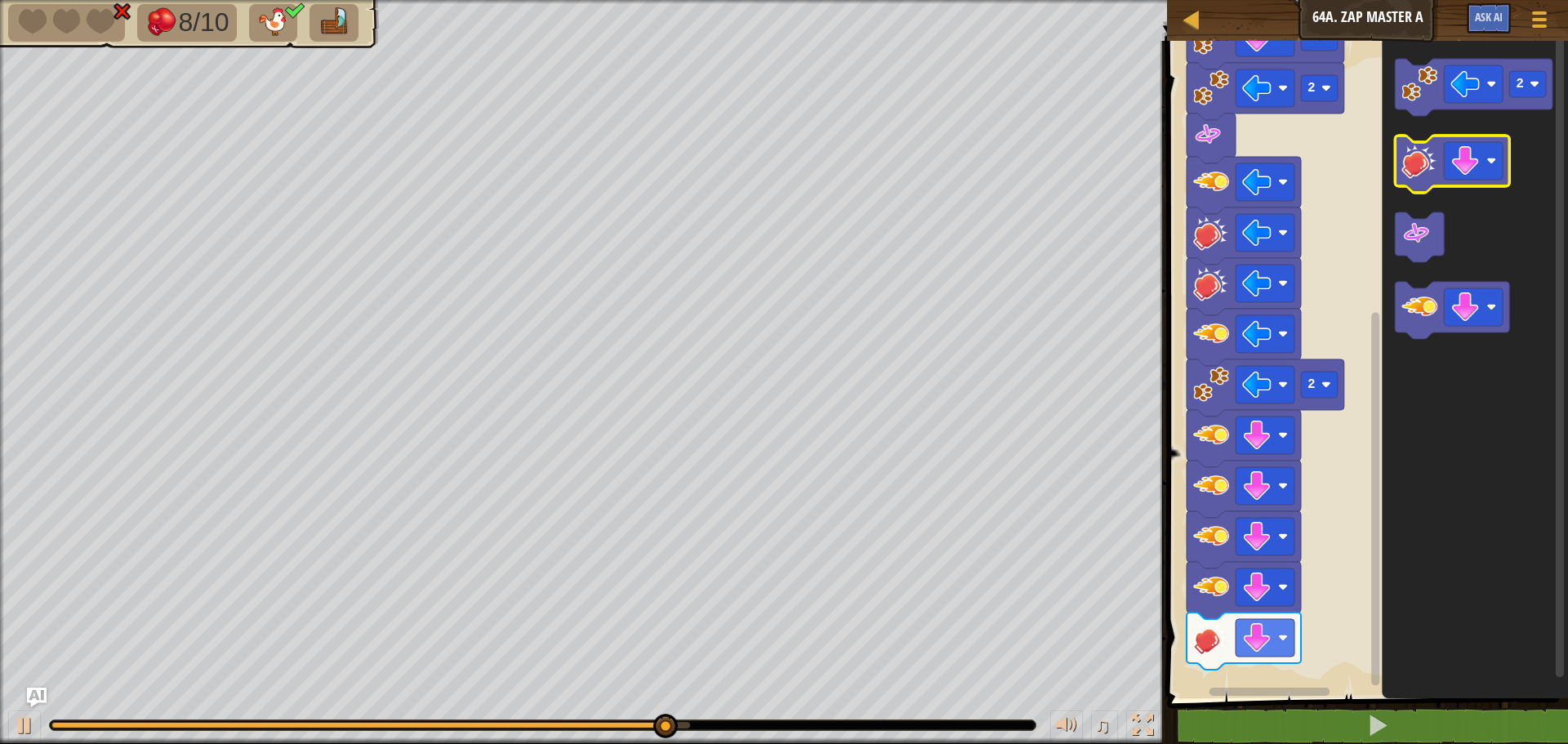
click at [1416, 152] on image "Blockly Workspace" at bounding box center [1418, 160] width 36 height 36
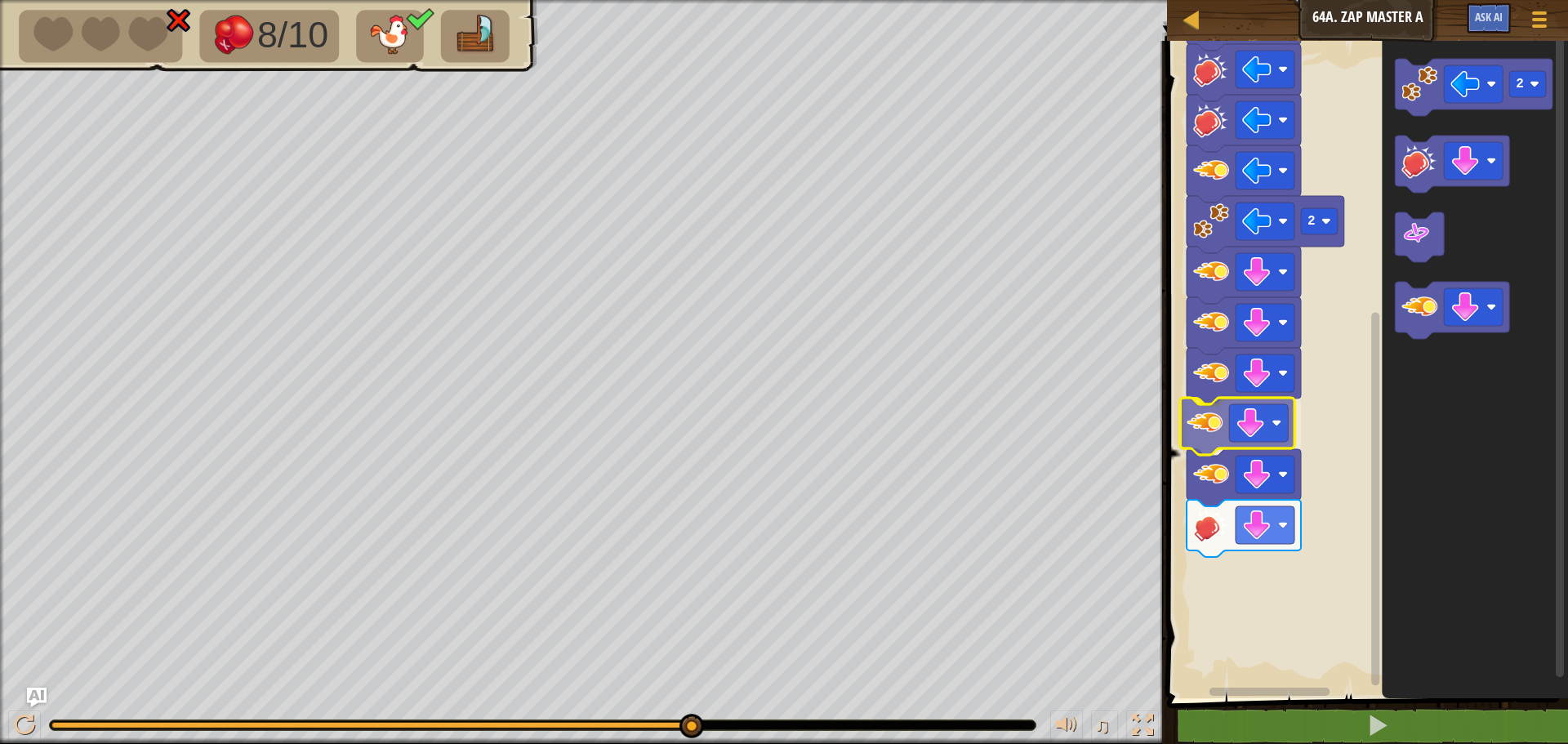
click at [1207, 427] on div "Start 1 1 3 2 2 2" at bounding box center [1364, 365] width 406 height 666
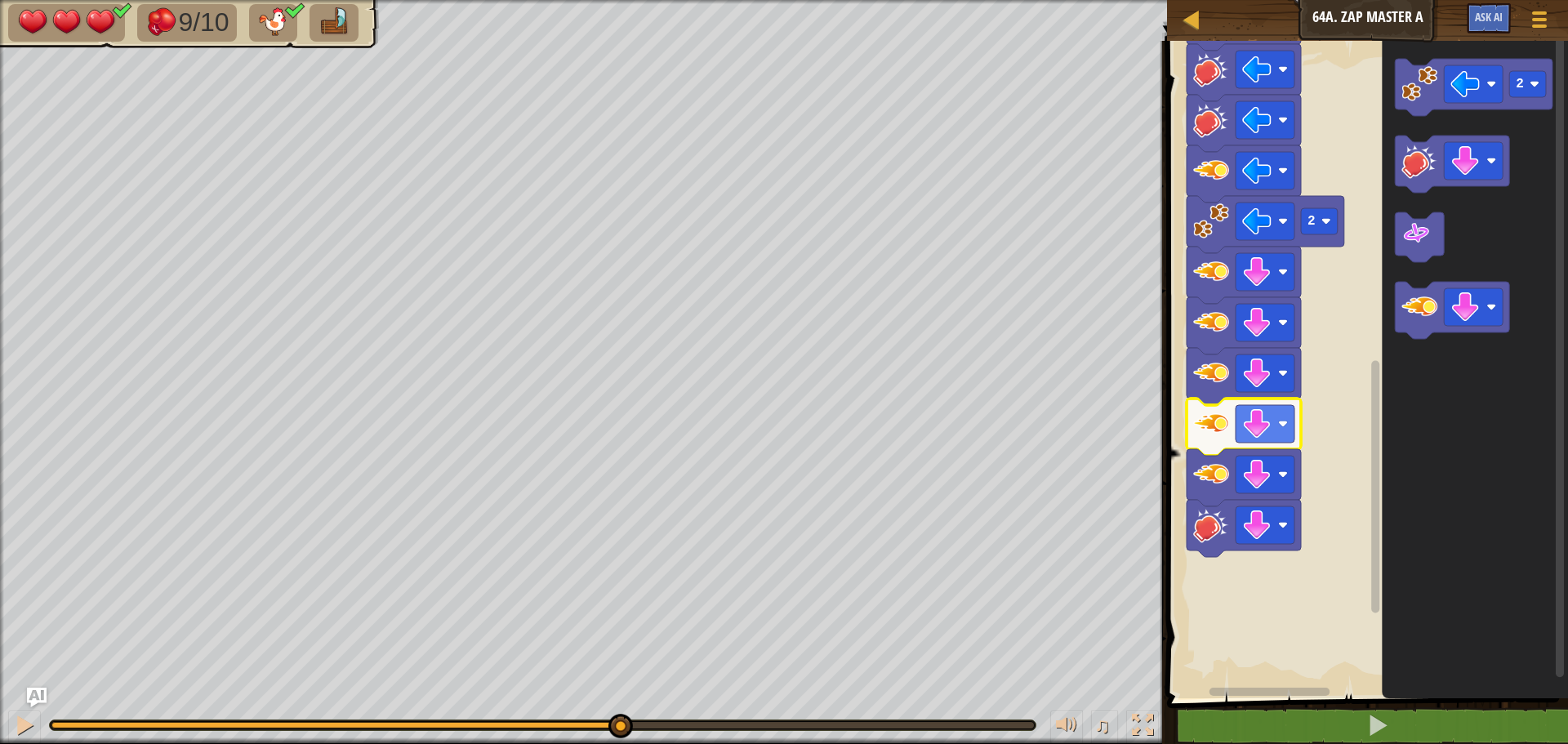
drag, startPoint x: 109, startPoint y: 726, endPoint x: 620, endPoint y: 701, distance: 511.6
click at [619, 702] on div "♫" at bounding box center [583, 721] width 1167 height 49
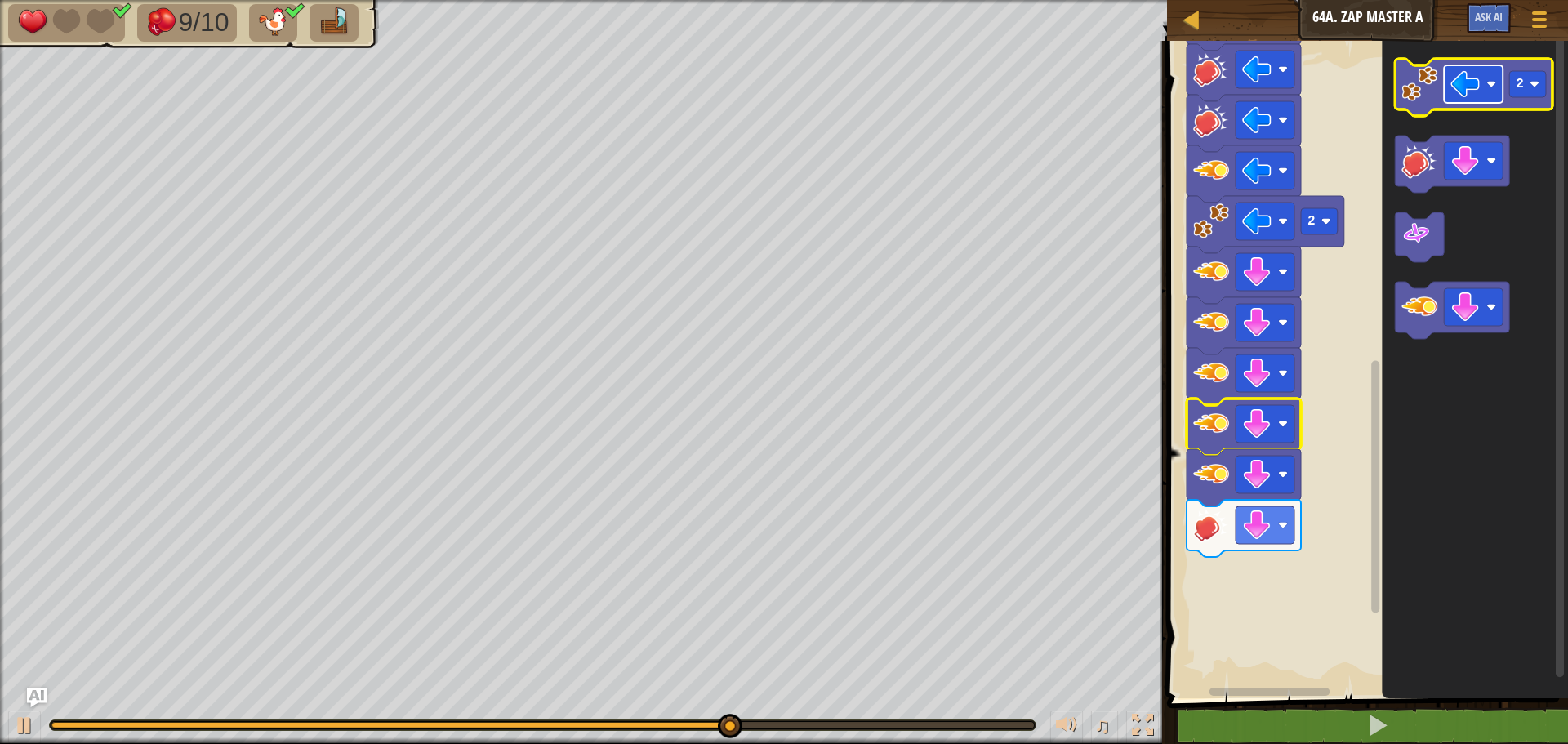
click at [1467, 97] on image "Blockly Workspace" at bounding box center [1465, 84] width 30 height 30
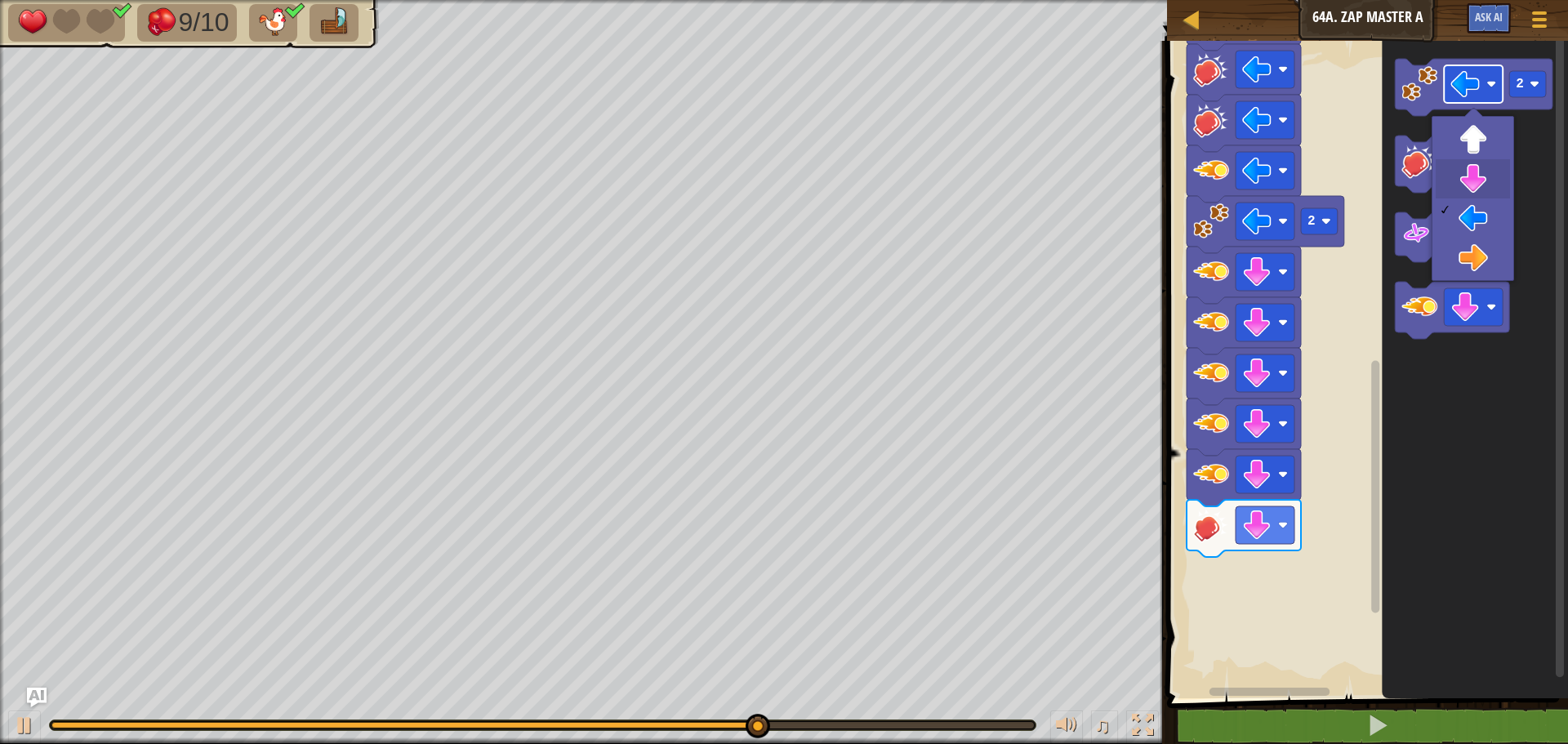
drag, startPoint x: 1472, startPoint y: 168, endPoint x: 1502, endPoint y: 97, distance: 77.1
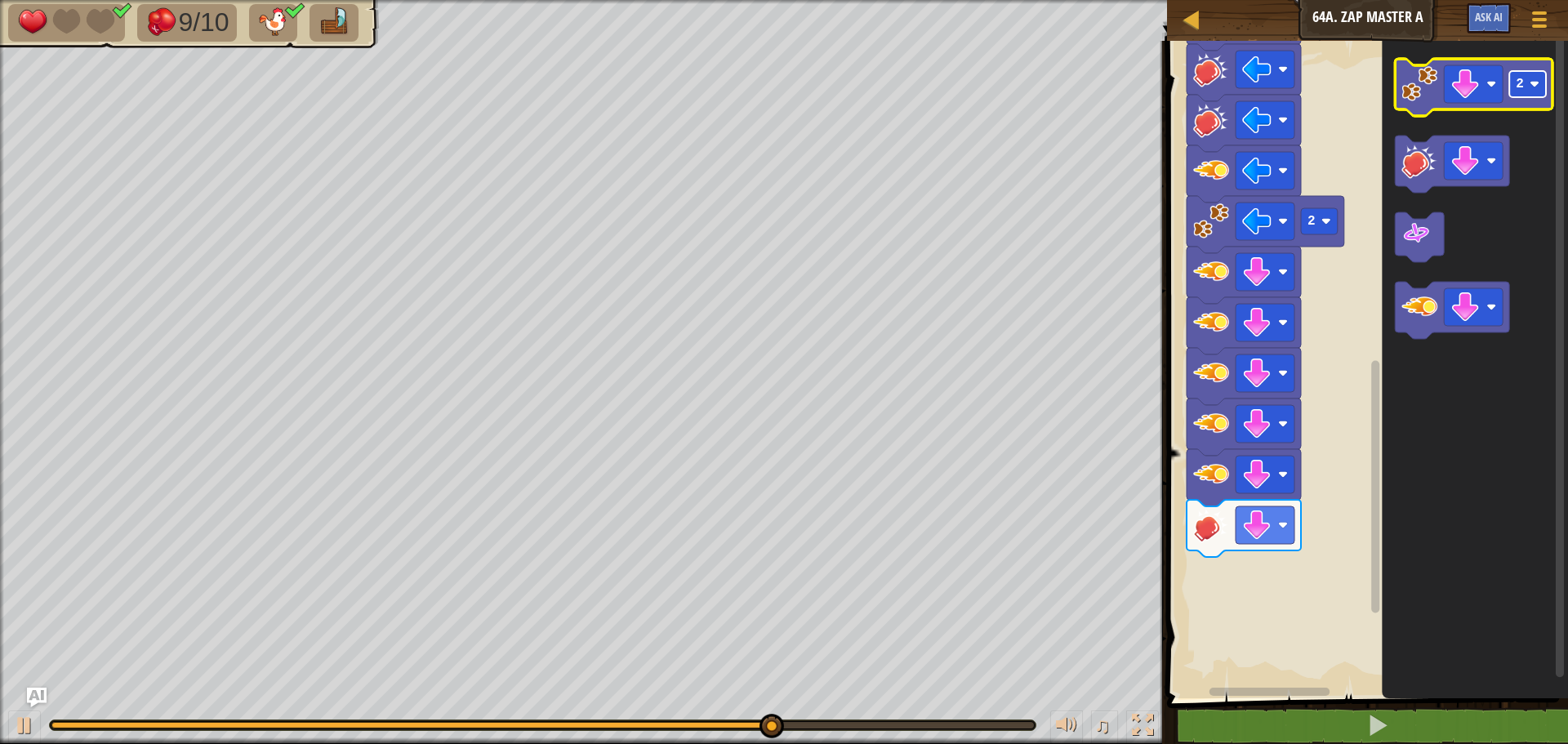
click at [1520, 89] on text "2" at bounding box center [1519, 84] width 8 height 15
click at [1404, 84] on image "Blockly Workspace" at bounding box center [1418, 83] width 36 height 36
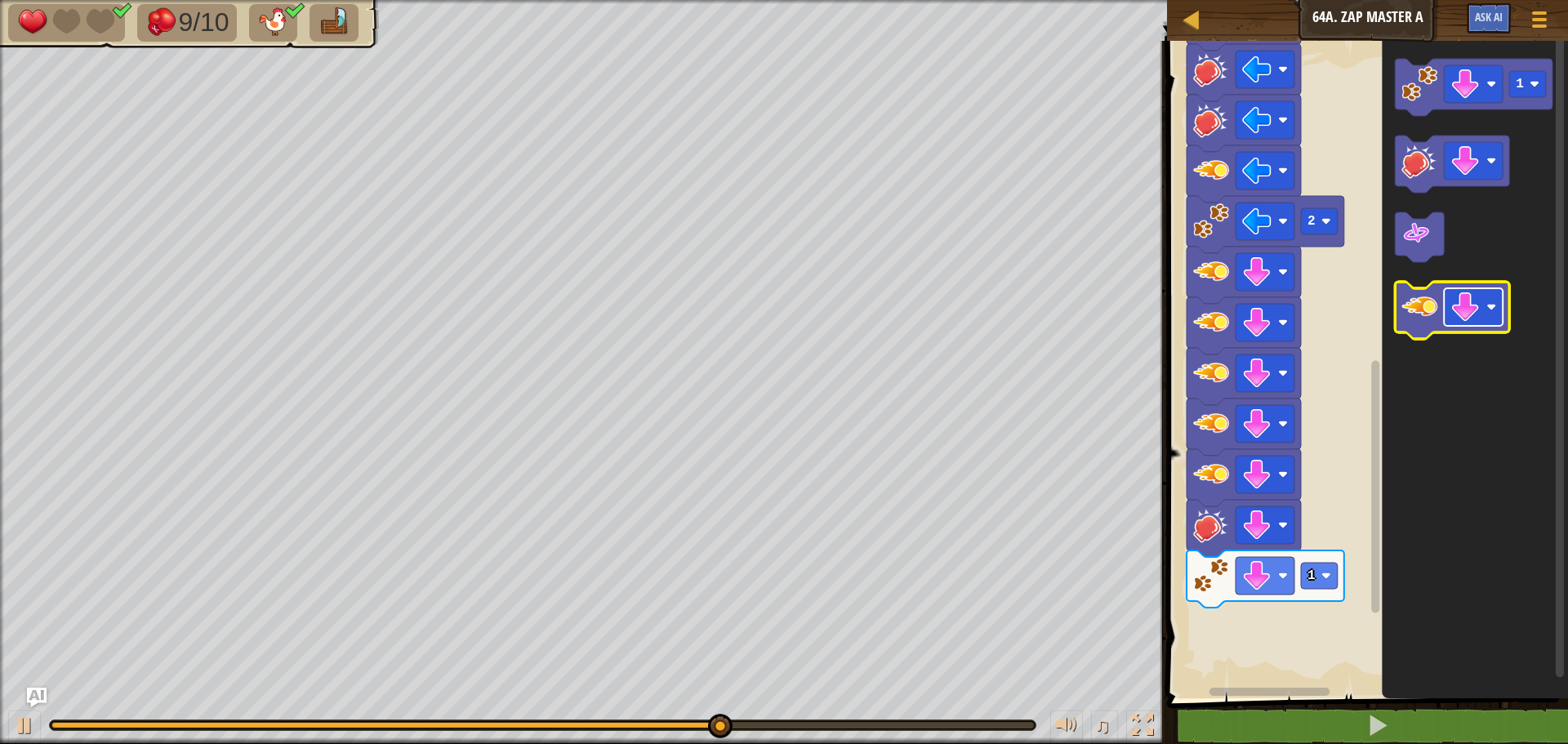
click at [1465, 309] on image "Blockly Workspace" at bounding box center [1465, 308] width 30 height 30
click at [1418, 311] on image "Blockly Workspace" at bounding box center [1418, 307] width 36 height 36
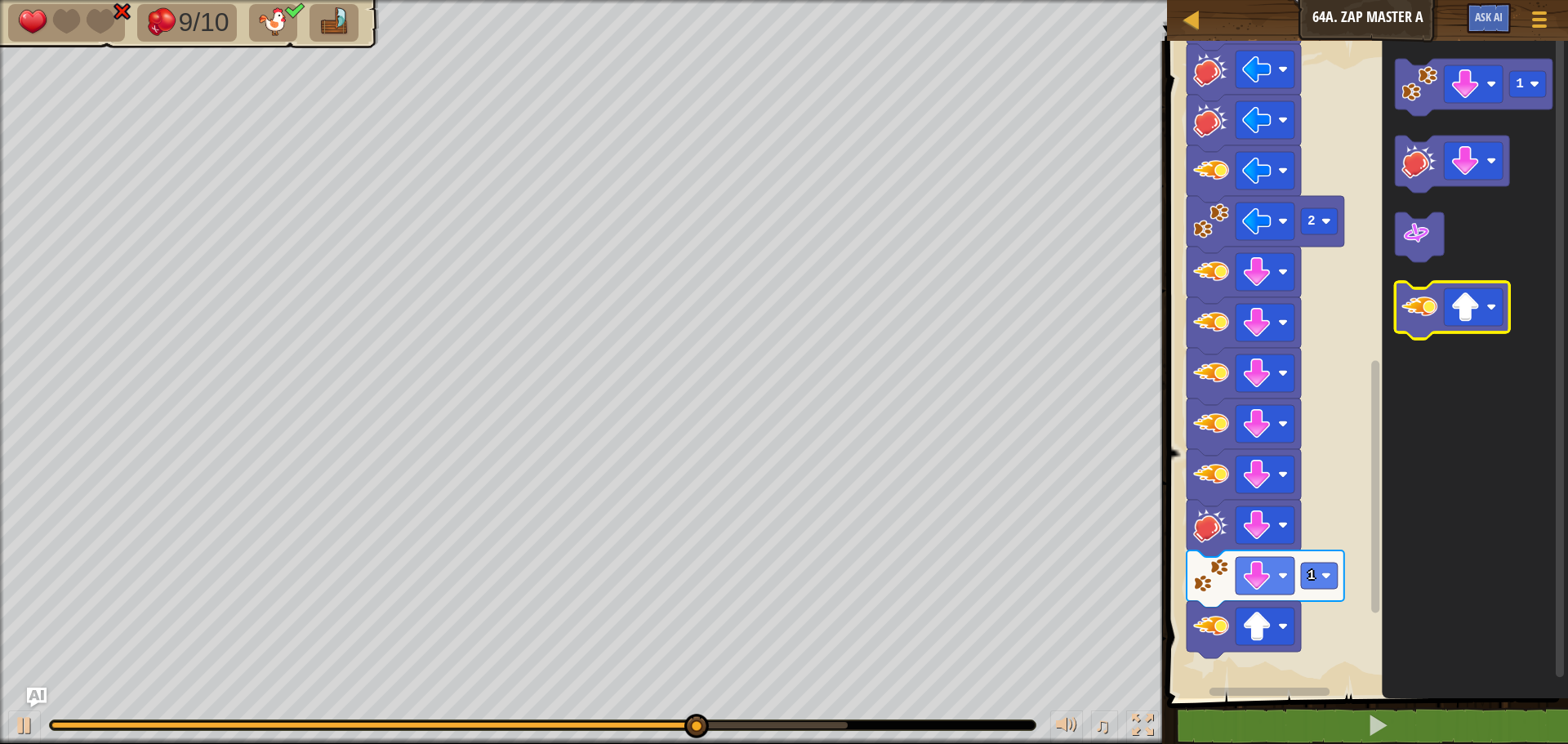
click at [1418, 311] on image "Blockly Workspace" at bounding box center [1418, 307] width 36 height 36
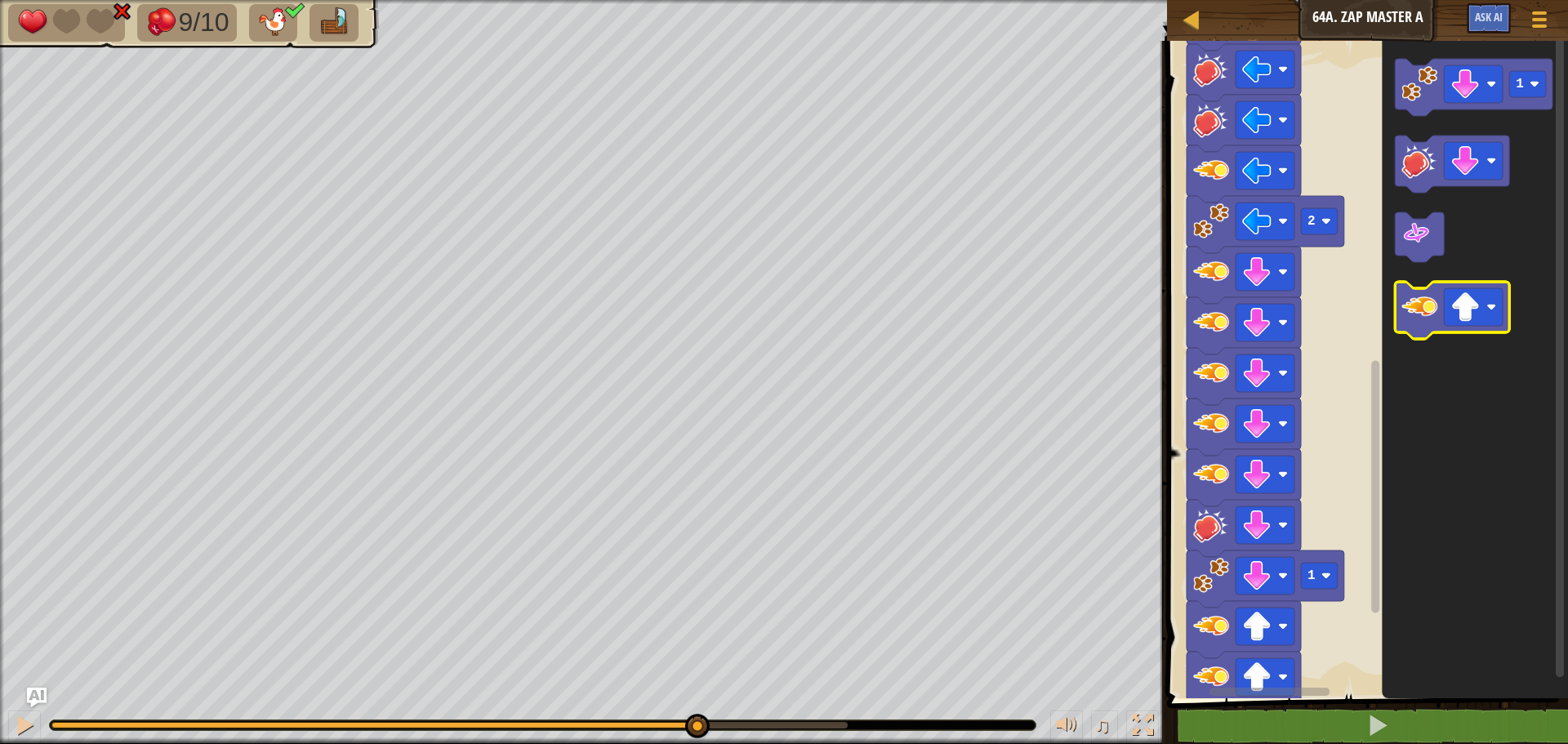
click at [1417, 313] on image "Blockly Workspace" at bounding box center [1418, 307] width 36 height 36
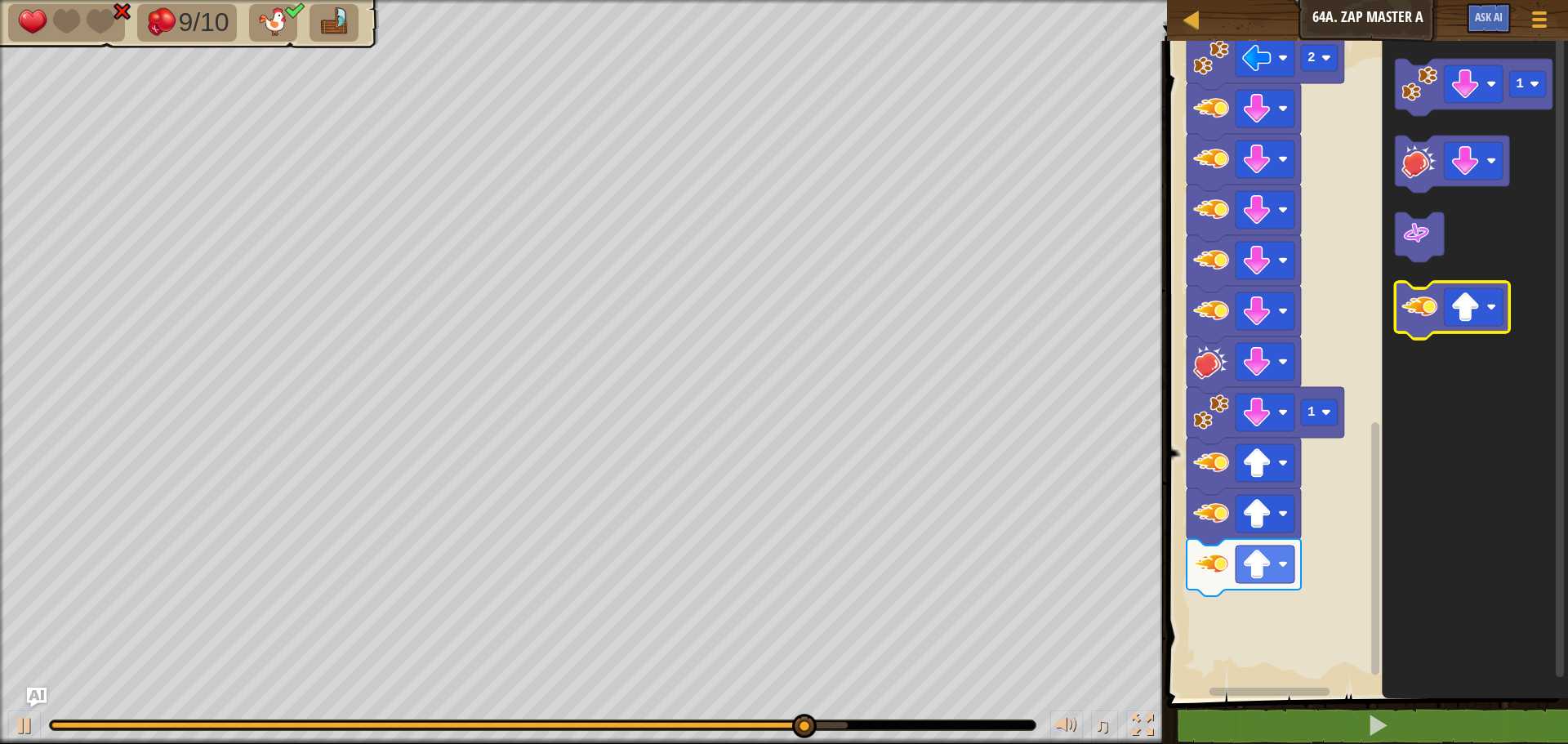
click at [1415, 309] on image "Blockly Workspace" at bounding box center [1418, 307] width 36 height 36
click at [1415, 308] on image "Blockly Workspace" at bounding box center [1418, 307] width 36 height 36
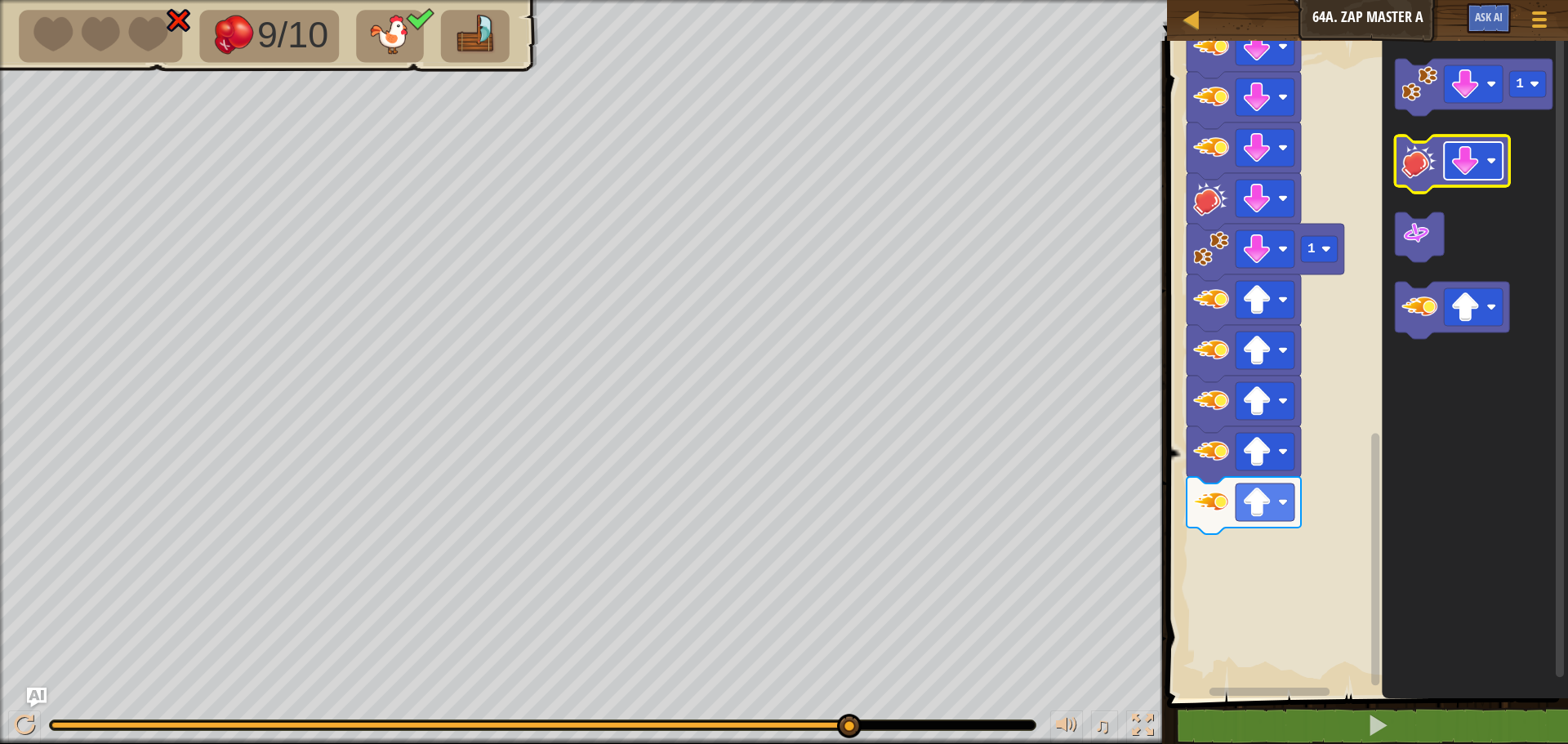
click at [1493, 152] on rect "Blockly Workspace" at bounding box center [1473, 160] width 59 height 38
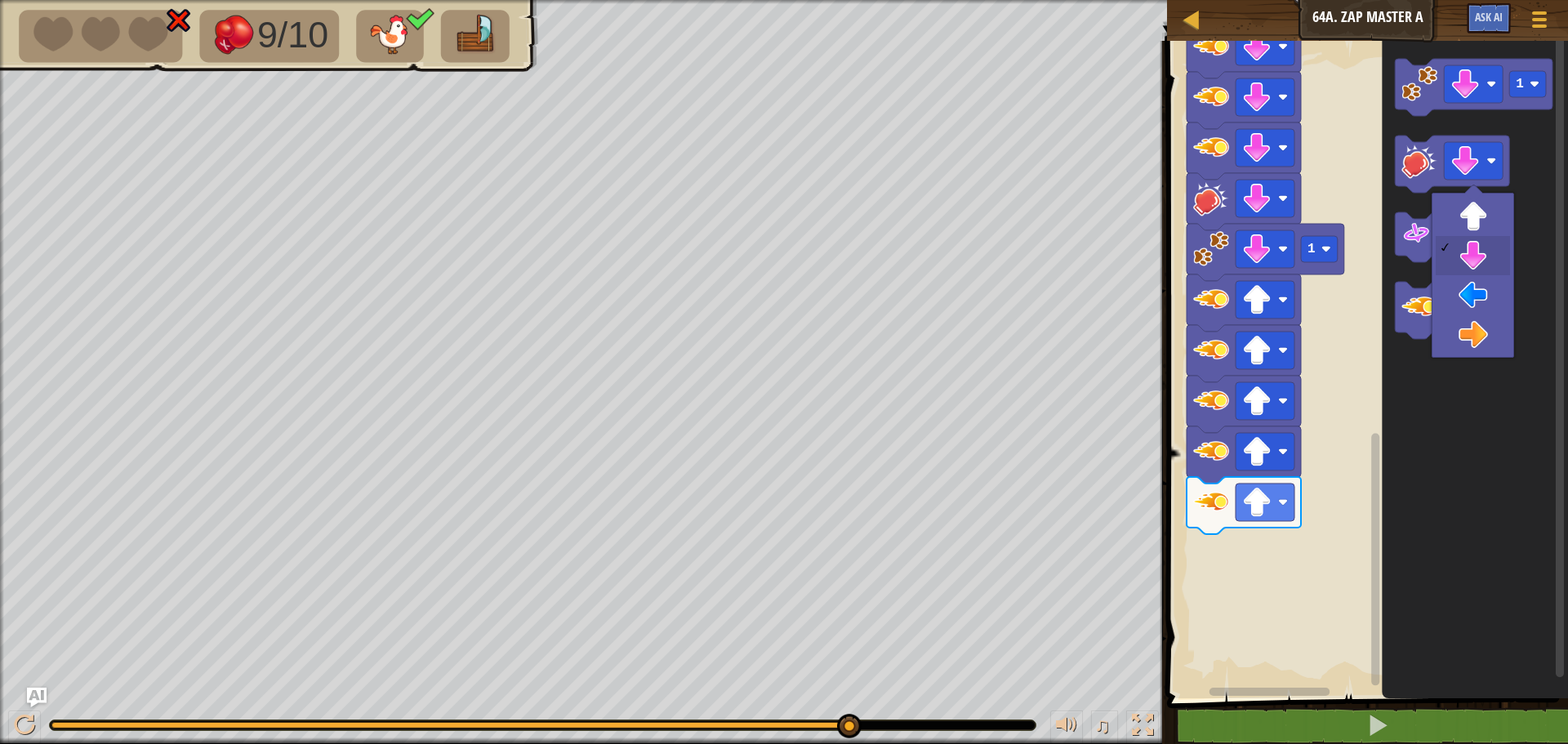
click at [1462, 196] on div at bounding box center [1473, 275] width 82 height 165
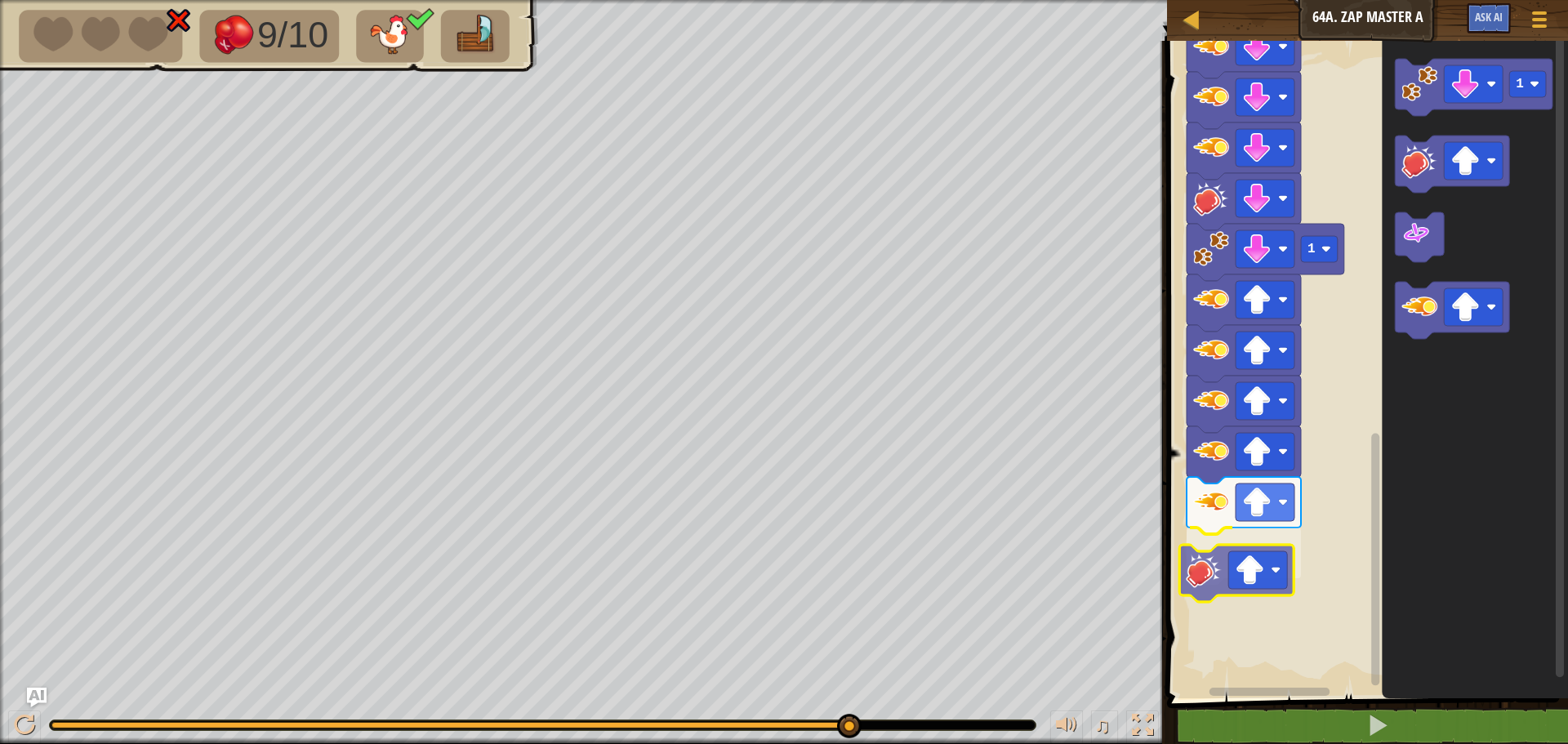
click at [1209, 576] on div "Start 1 1 3 2 2 1 1" at bounding box center [1364, 365] width 406 height 666
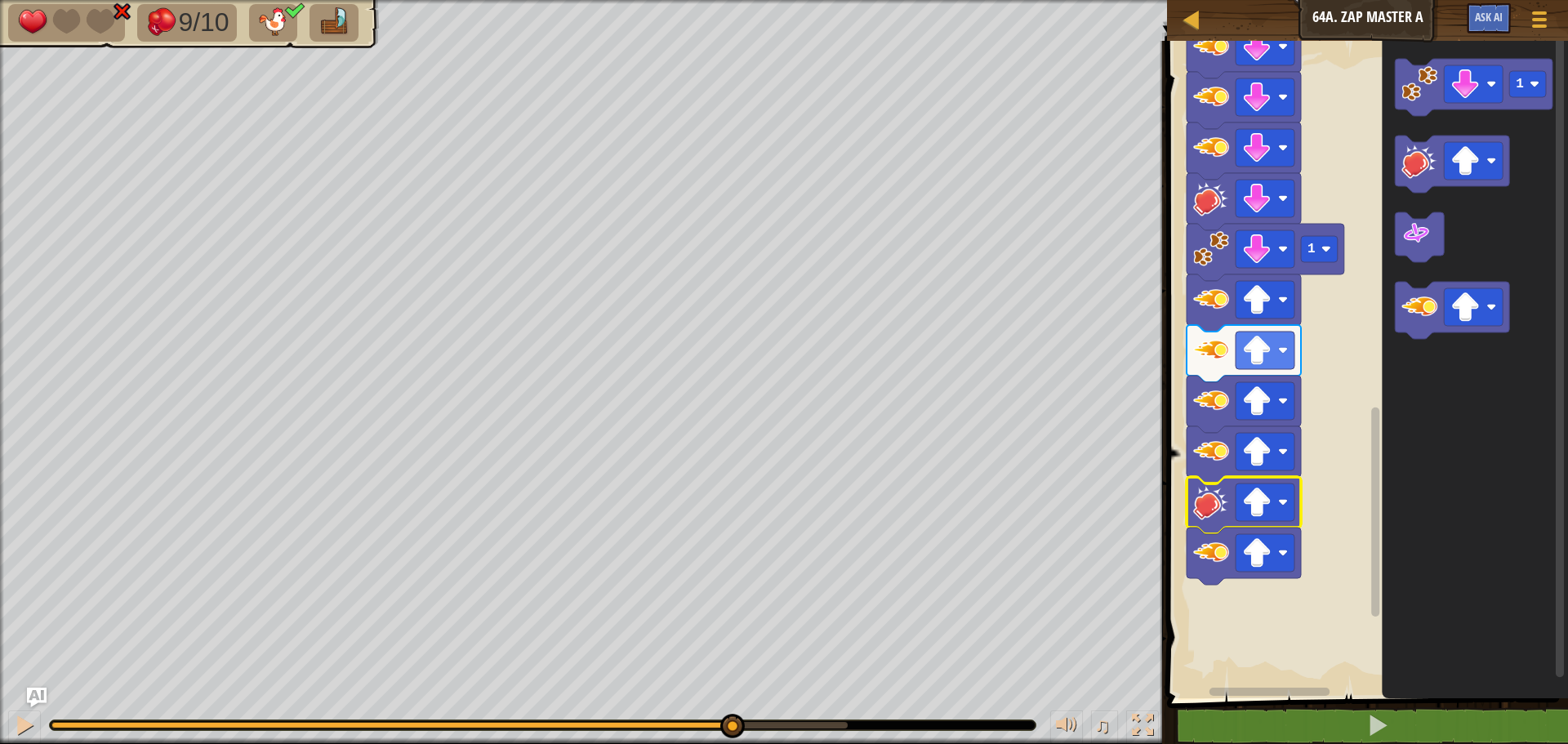
drag, startPoint x: 125, startPoint y: 723, endPoint x: 733, endPoint y: 713, distance: 608.1
click at [733, 0] on body "Map Junior 64a. Zap Master A Game Menu Ask AI 1 ההההההההההההההההההההההההההההההה…" at bounding box center [784, 0] width 1568 height 0
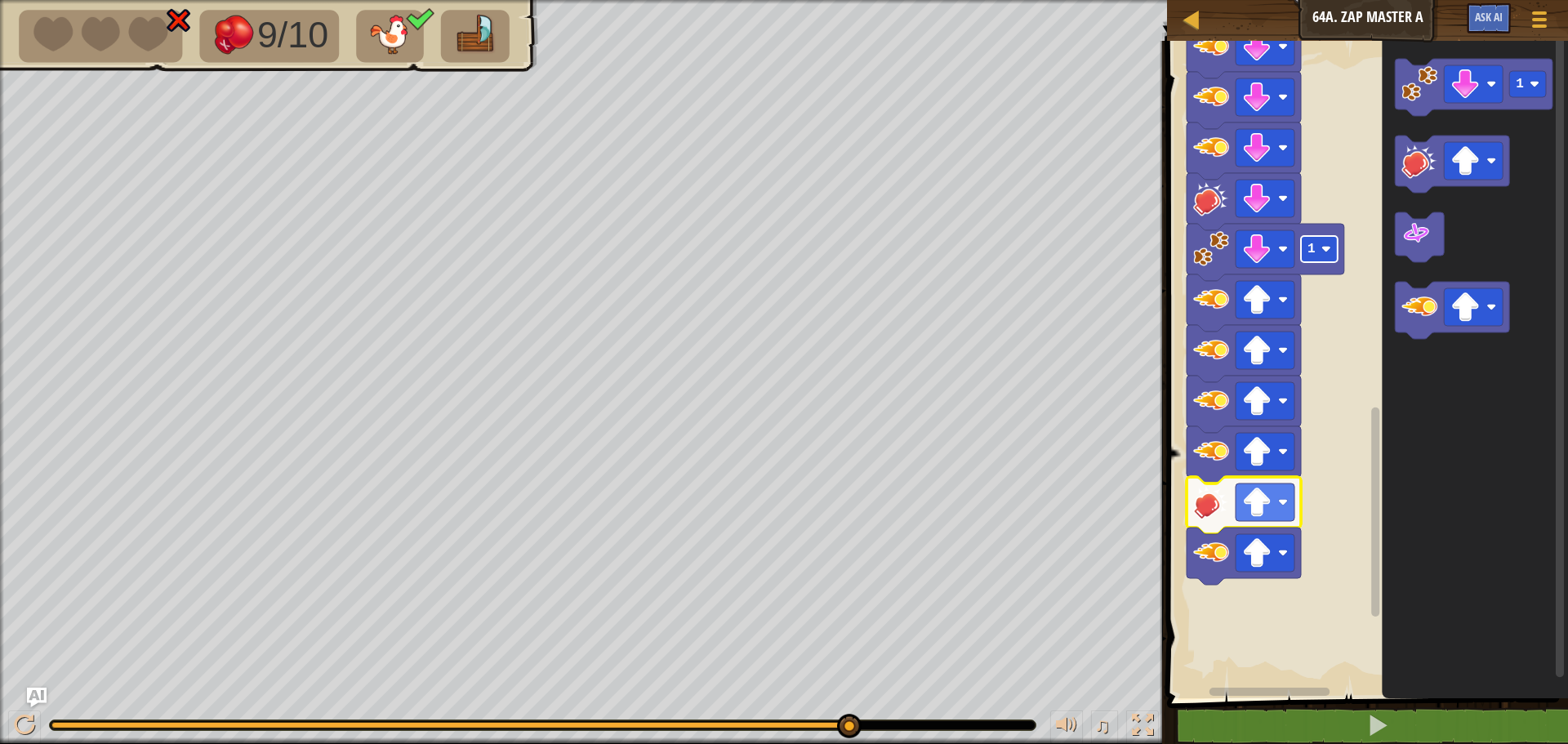
click at [1328, 253] on image "Blockly Workspace" at bounding box center [1325, 249] width 10 height 10
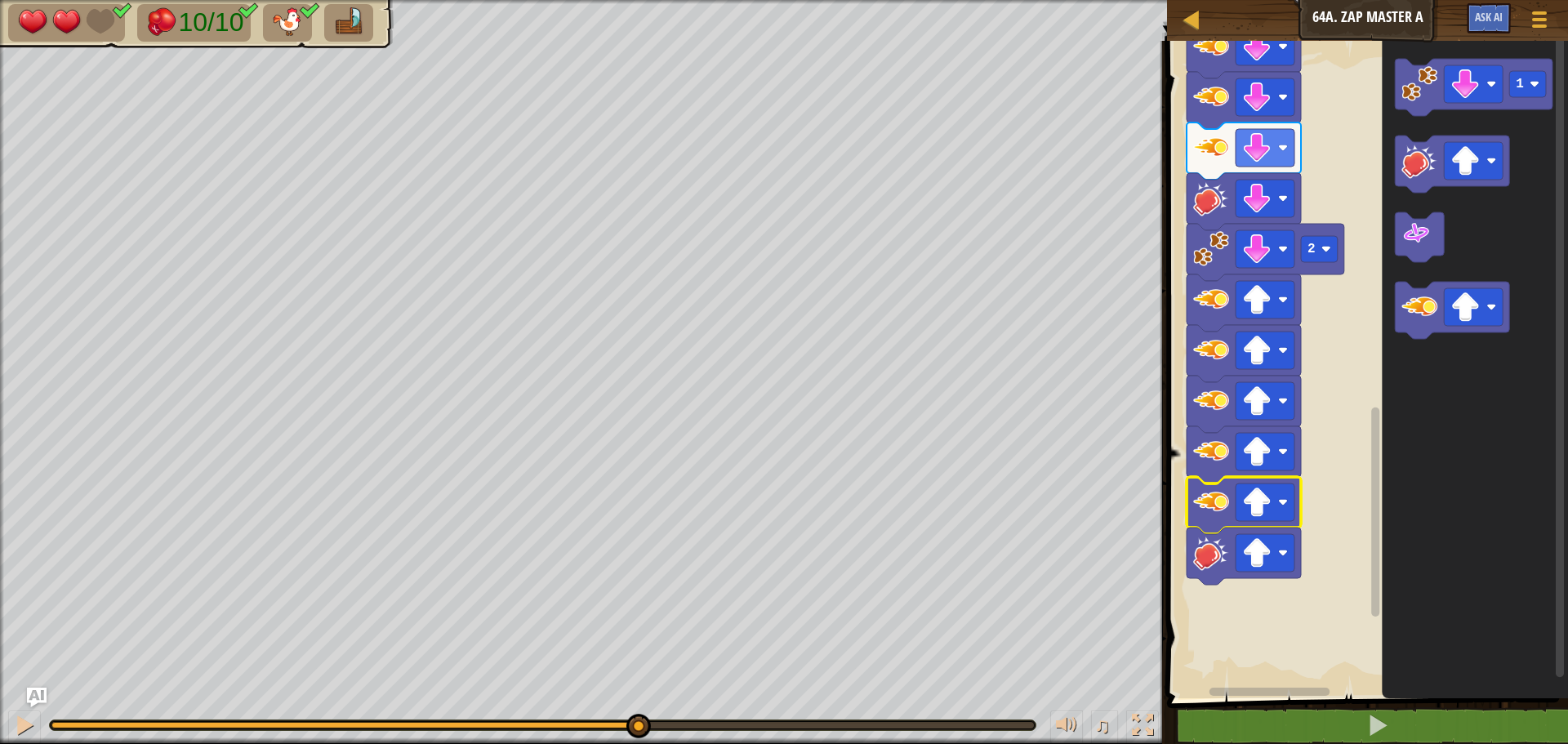
click at [646, 670] on div "10/10 ♫ Mimic 2 x: 54 y: 38 No target action: power-up" at bounding box center [784, 372] width 1568 height 744
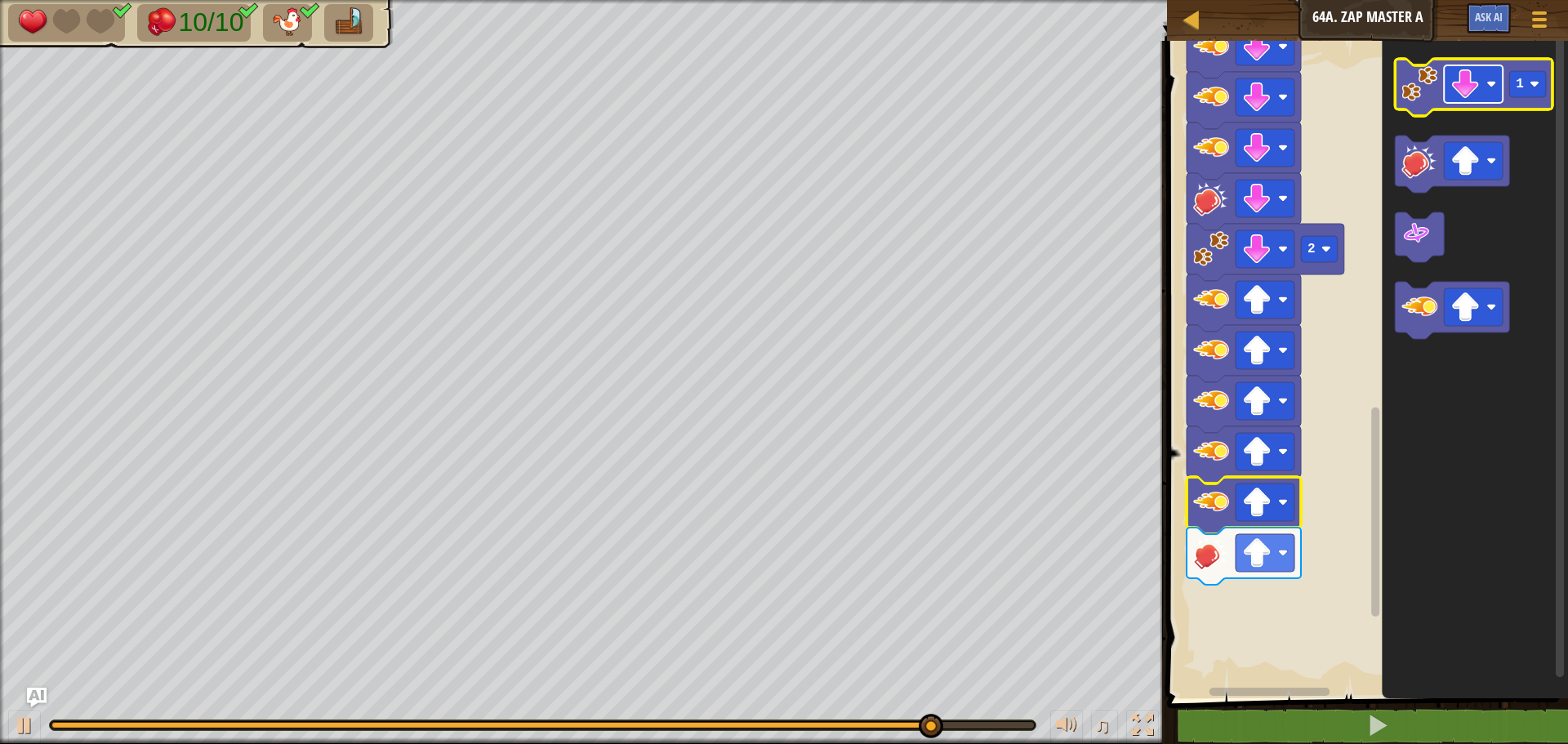
click at [1478, 101] on rect "Blockly Workspace" at bounding box center [1473, 84] width 59 height 38
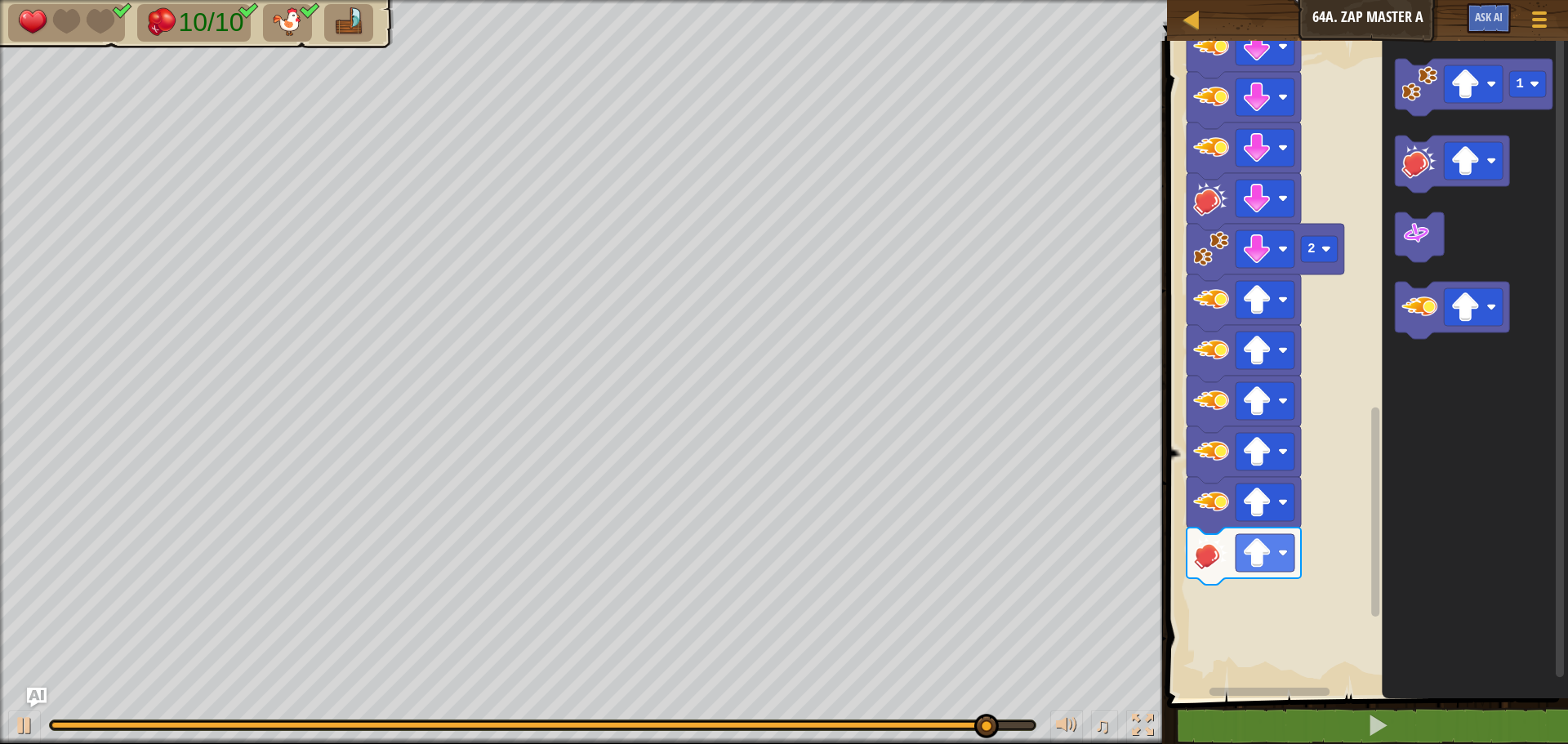
click at [1216, 634] on div "Start 1 1 3 2 2 2 1" at bounding box center [1364, 365] width 406 height 666
click at [1522, 98] on icon "Blockly Workspace" at bounding box center [1473, 87] width 158 height 57
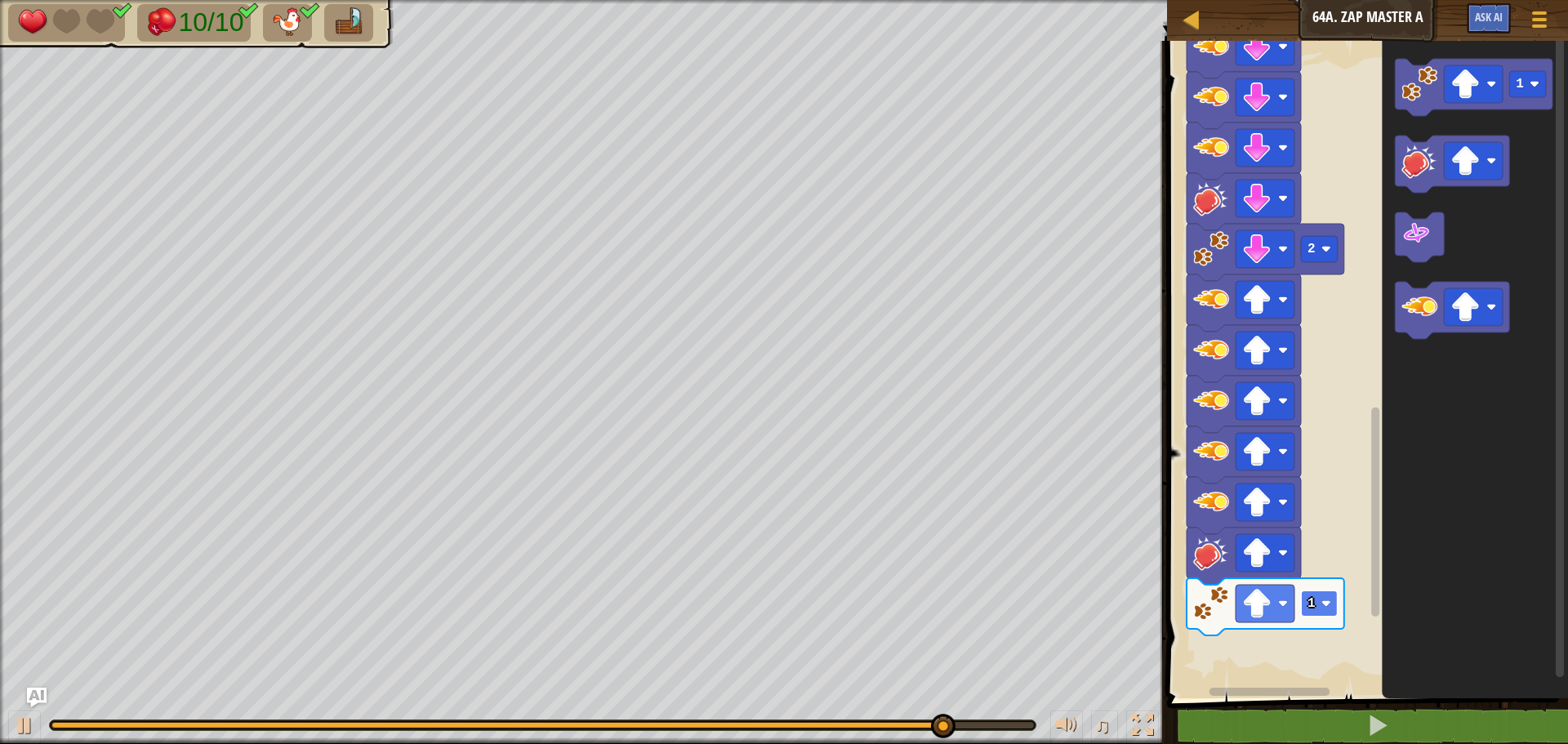
click at [1316, 606] on rect "Blockly Workspace" at bounding box center [1319, 604] width 37 height 26
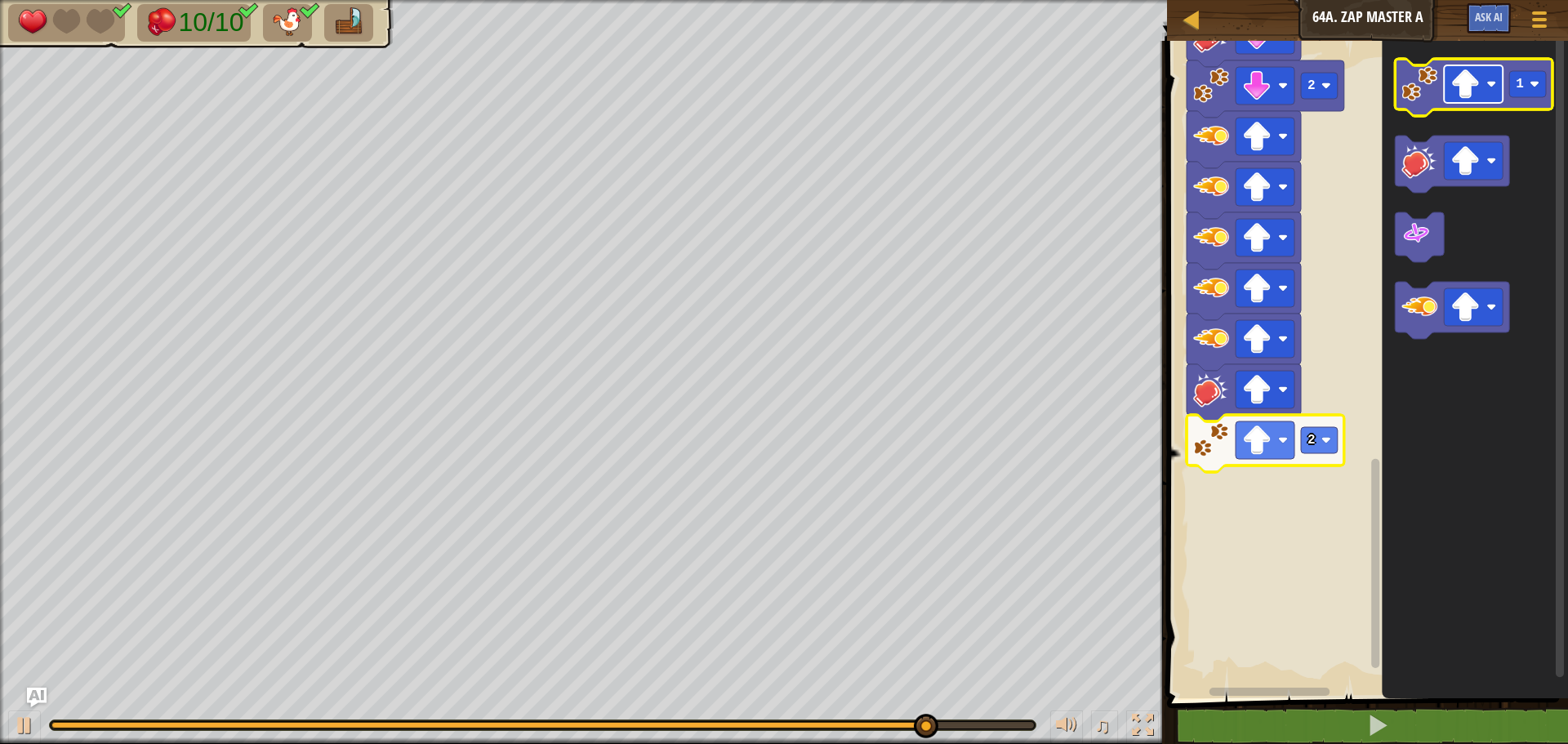
click at [1459, 89] on image "Blockly Workspace" at bounding box center [1465, 84] width 30 height 30
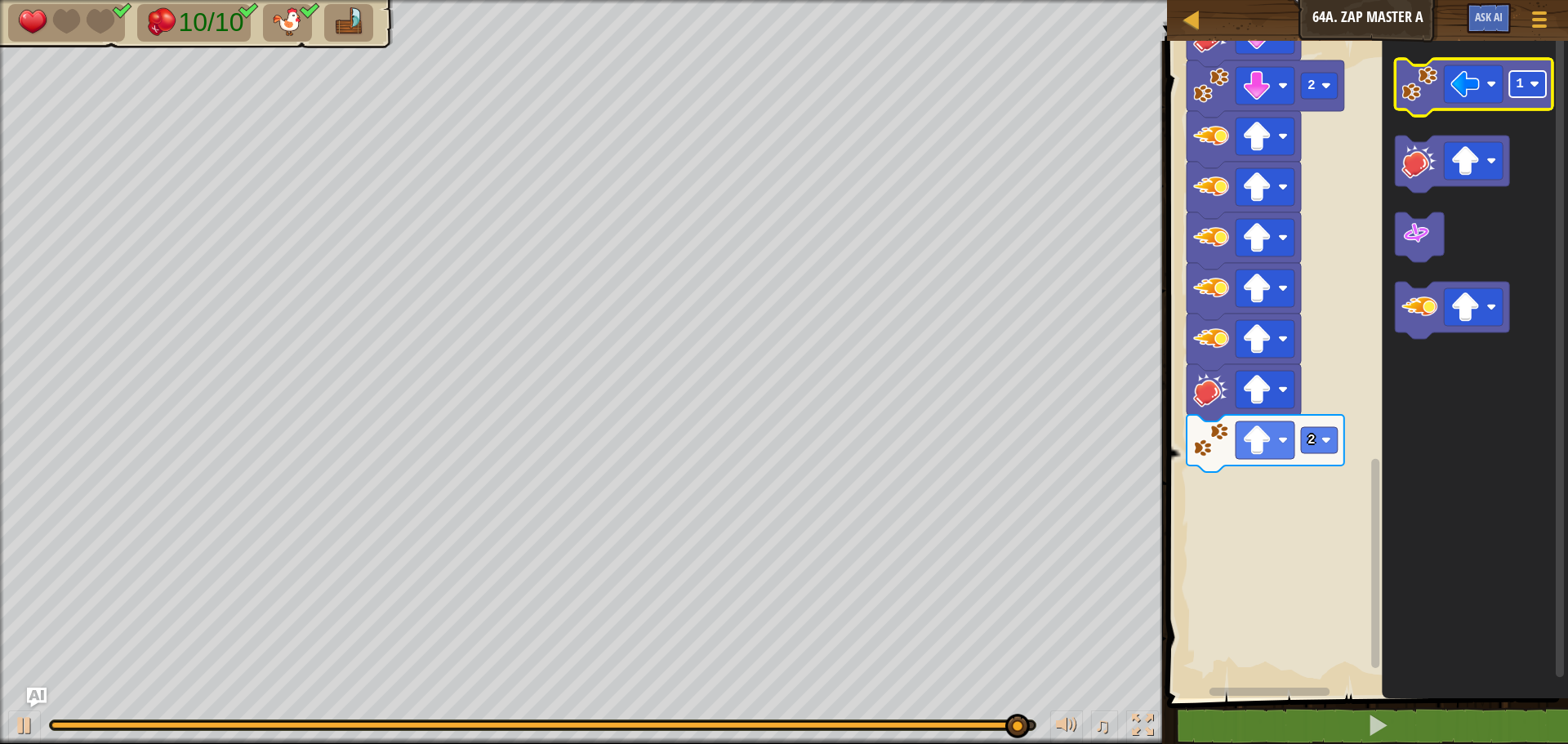
click at [1538, 87] on image "Blockly Workspace" at bounding box center [1534, 83] width 10 height 10
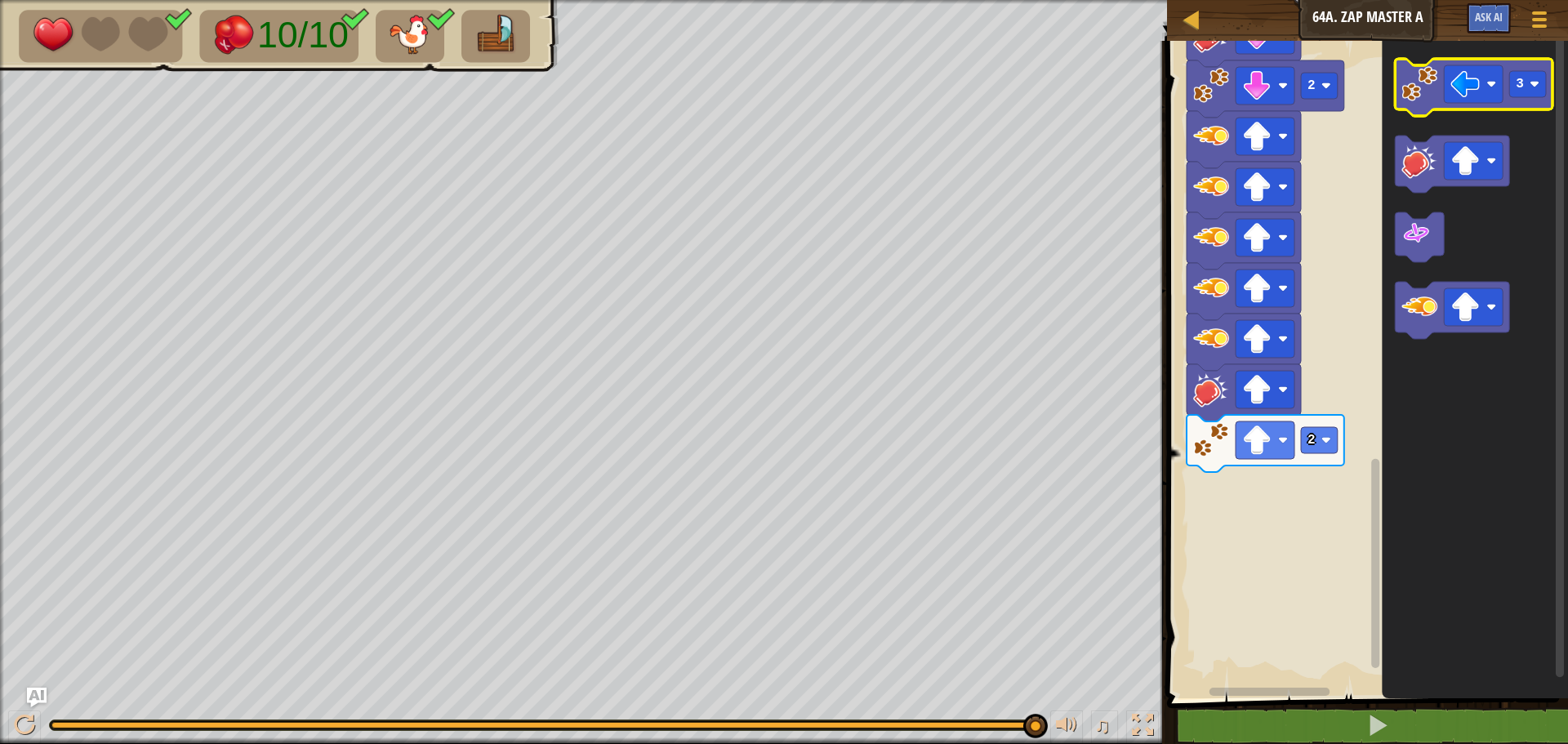
click at [1431, 90] on image "Blockly Workspace" at bounding box center [1418, 83] width 36 height 36
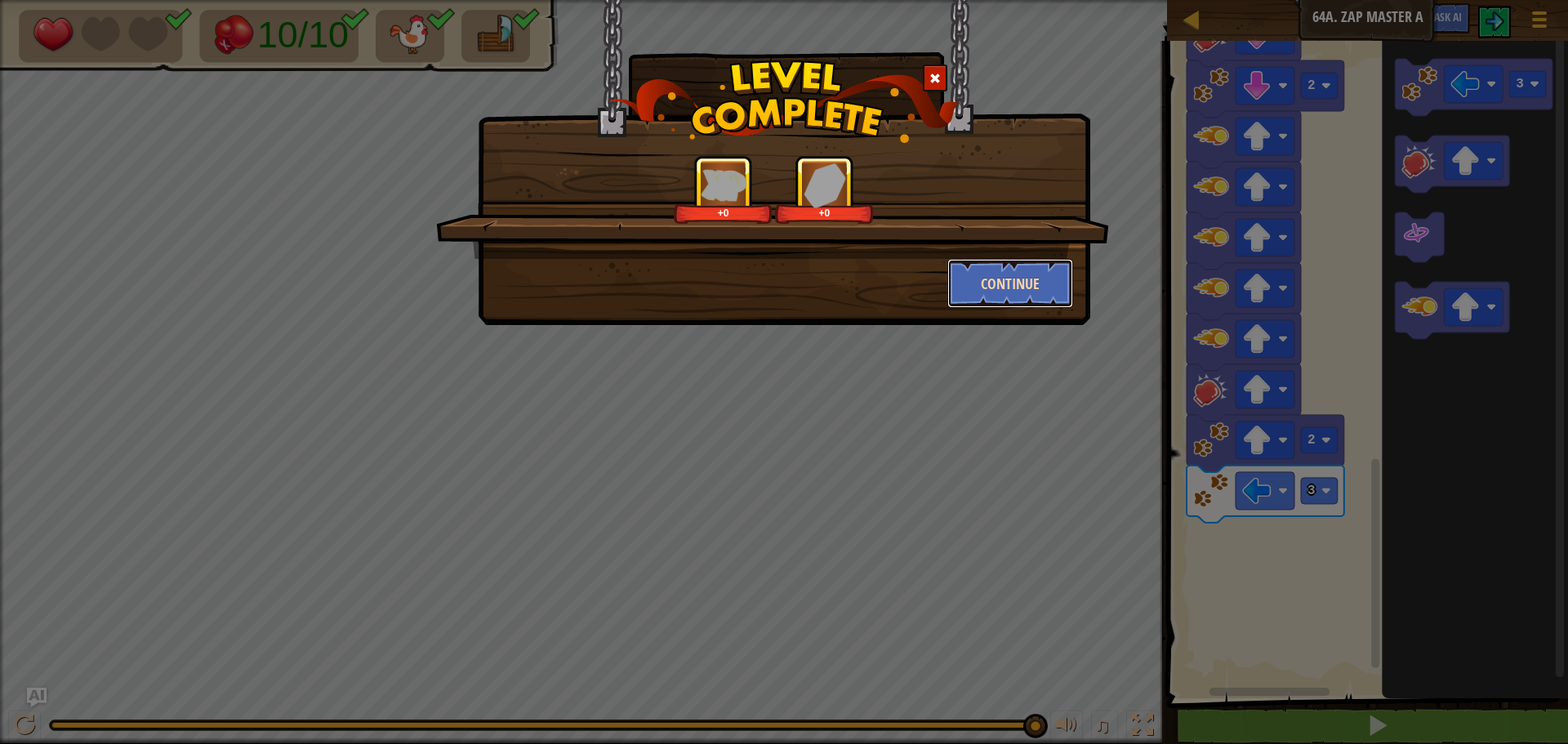
click at [1001, 285] on button "Continue" at bounding box center [1010, 283] width 126 height 49
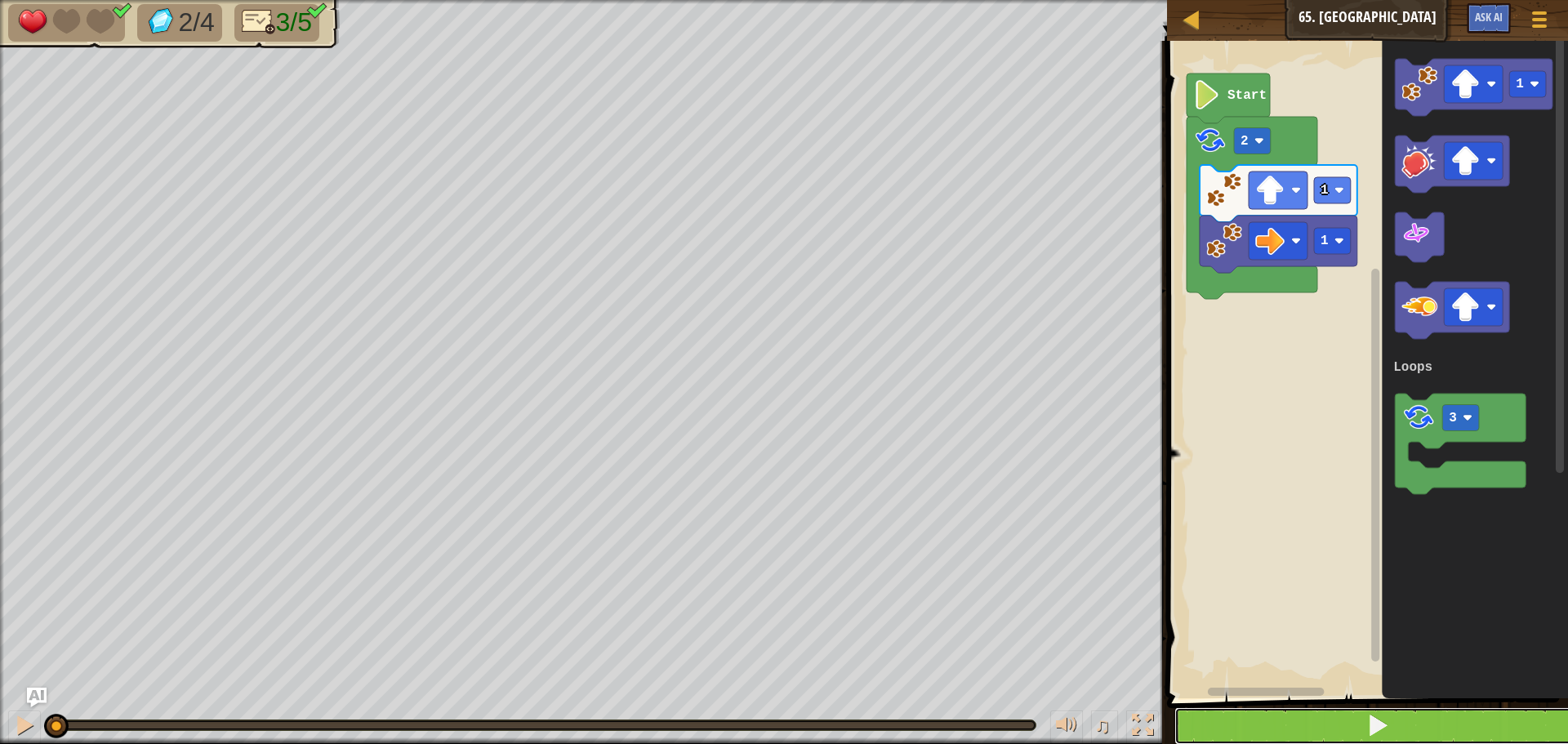
click at [1334, 724] on button at bounding box center [1376, 726] width 406 height 38
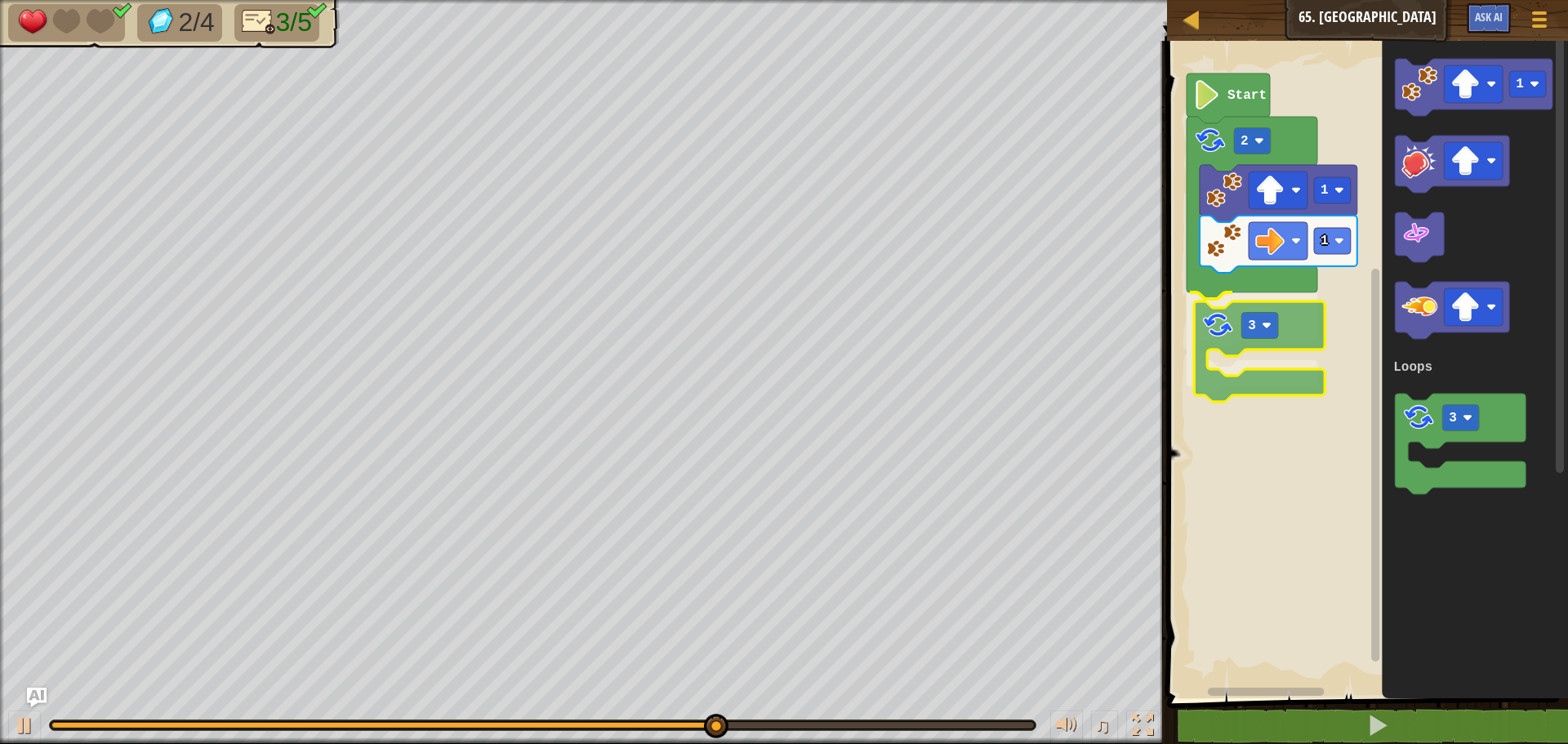
click at [1207, 349] on div "Loops 1 1 2 3 Start 1 3 Loops 3" at bounding box center [1364, 365] width 406 height 666
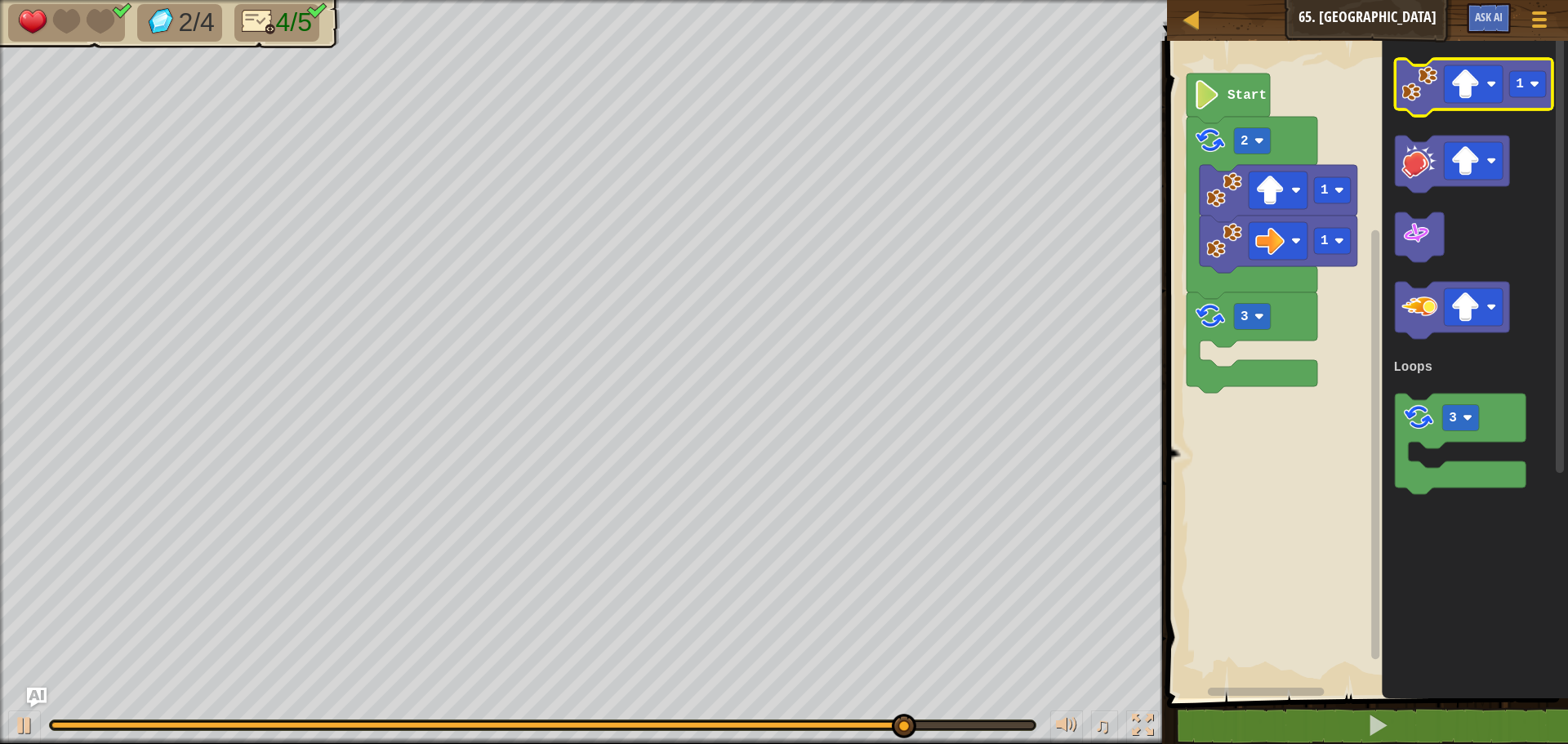
click at [1423, 97] on image "Blockly Workspace" at bounding box center [1418, 83] width 36 height 36
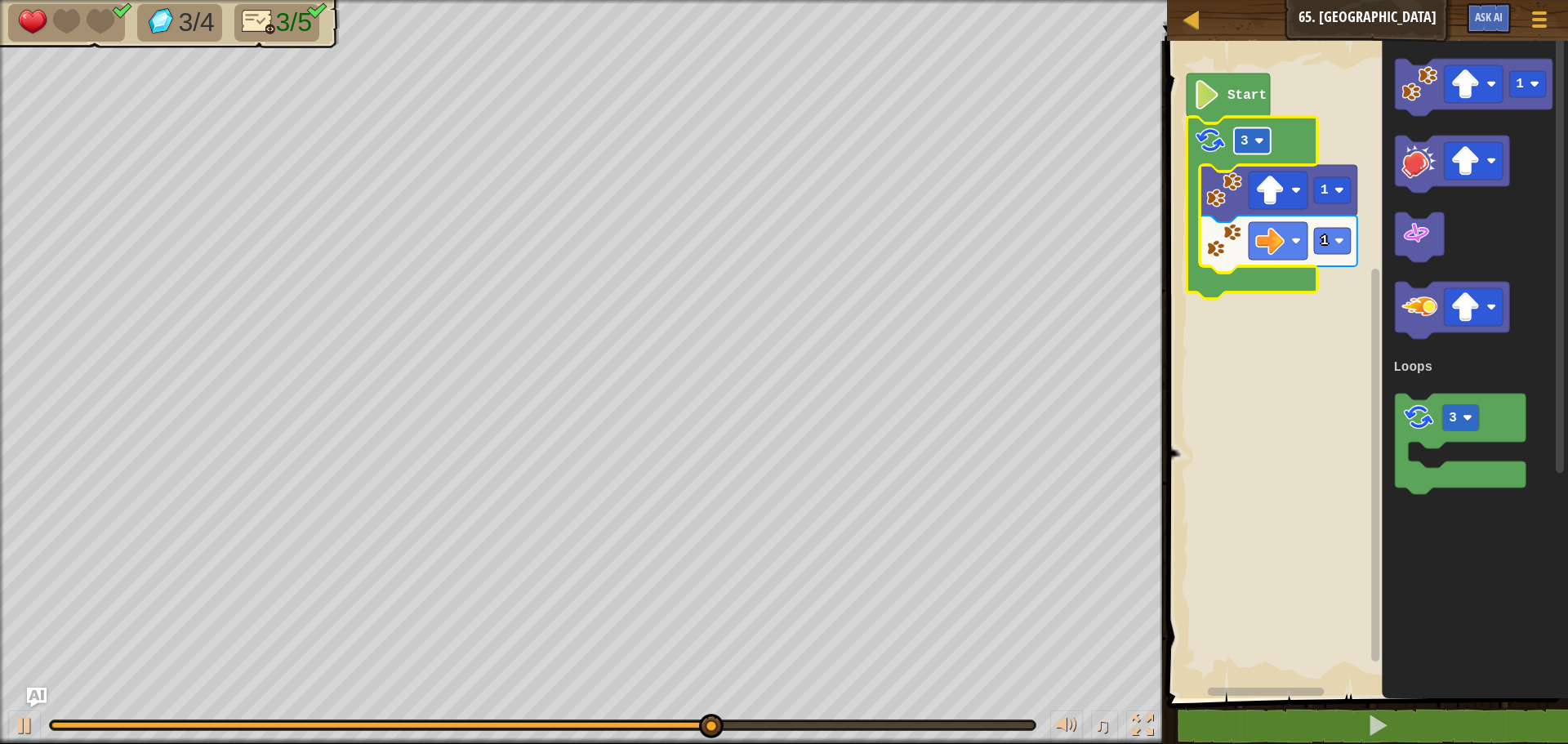
click at [1243, 138] on text "3" at bounding box center [1244, 141] width 8 height 15
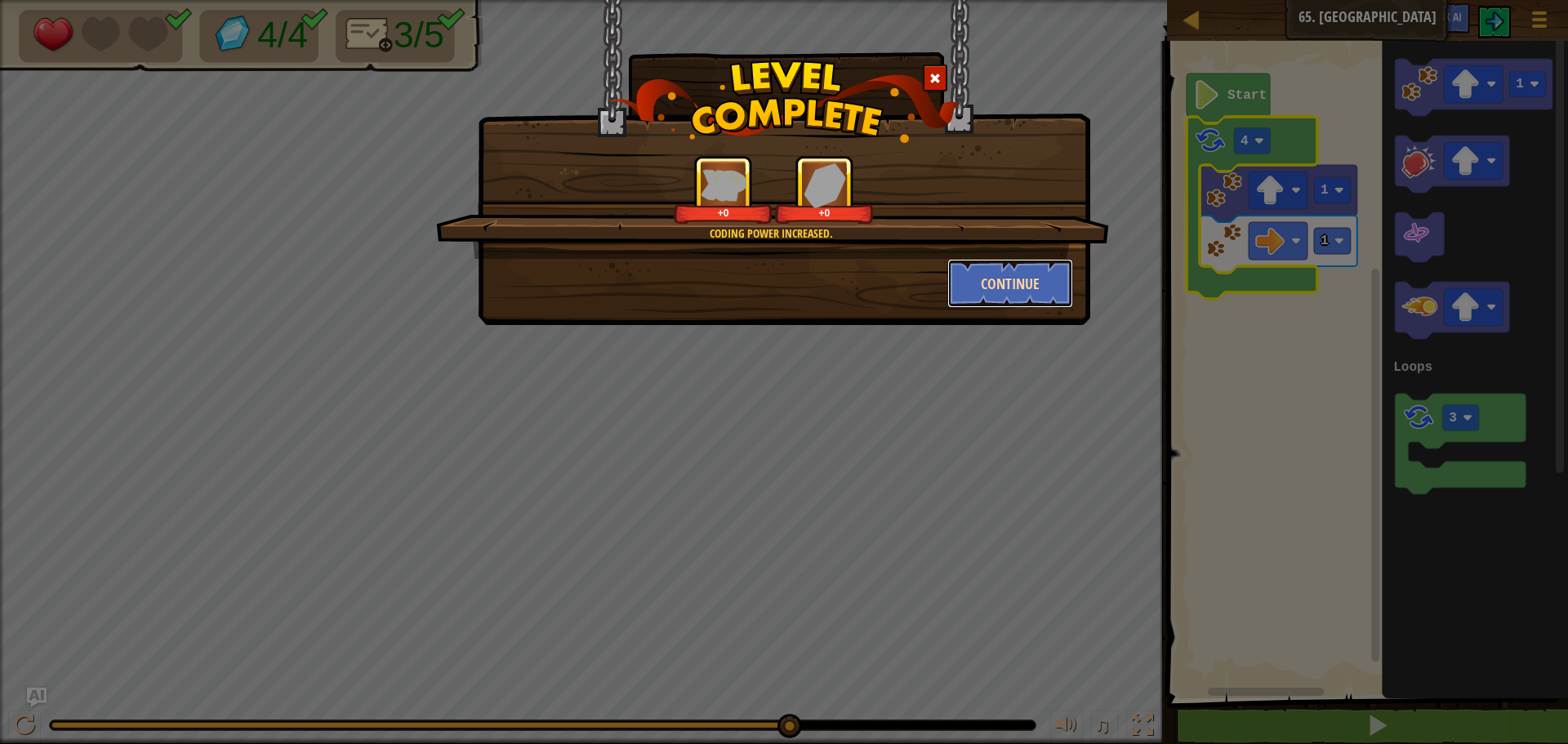
click at [1021, 271] on button "Continue" at bounding box center [1010, 283] width 126 height 49
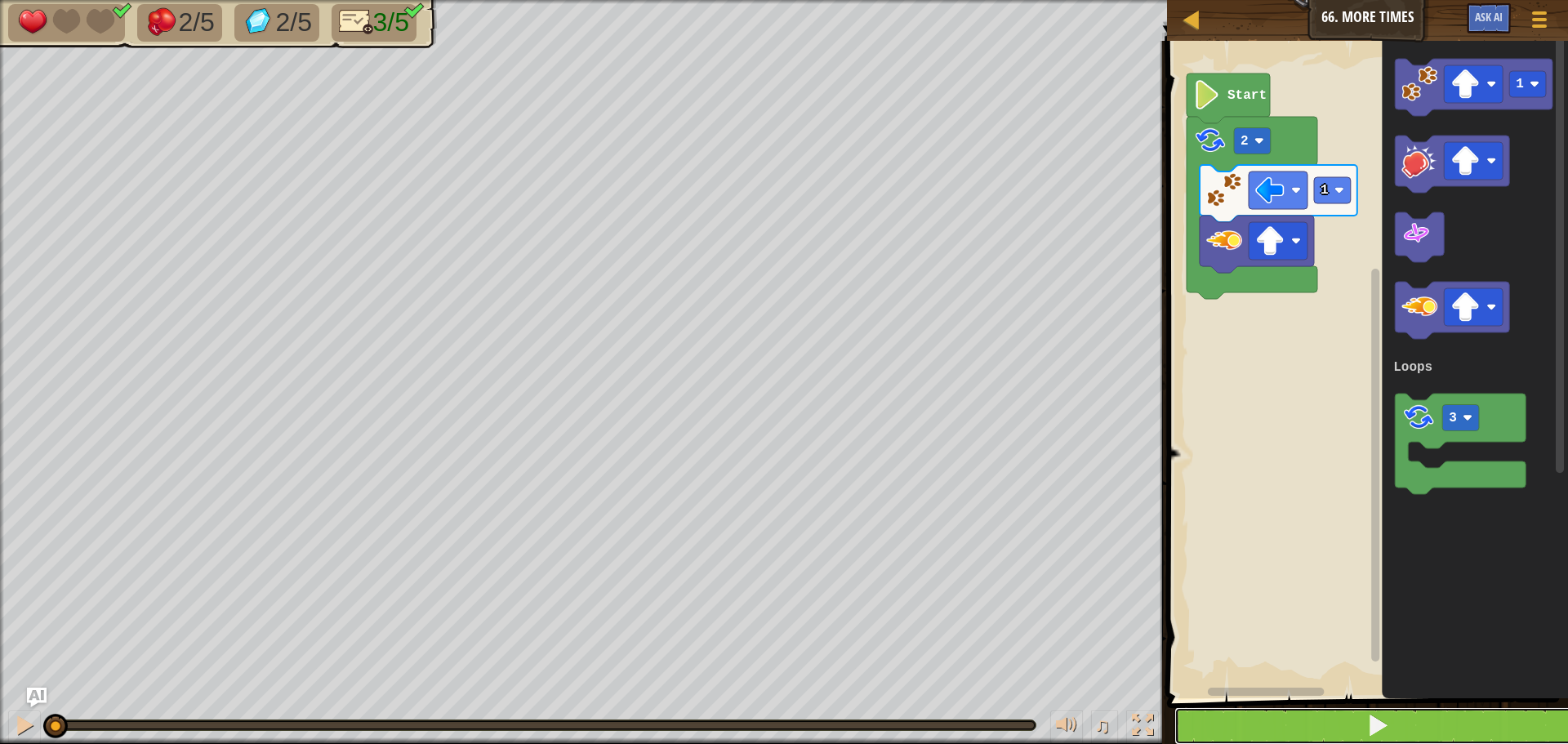
click at [1334, 718] on button at bounding box center [1376, 726] width 406 height 38
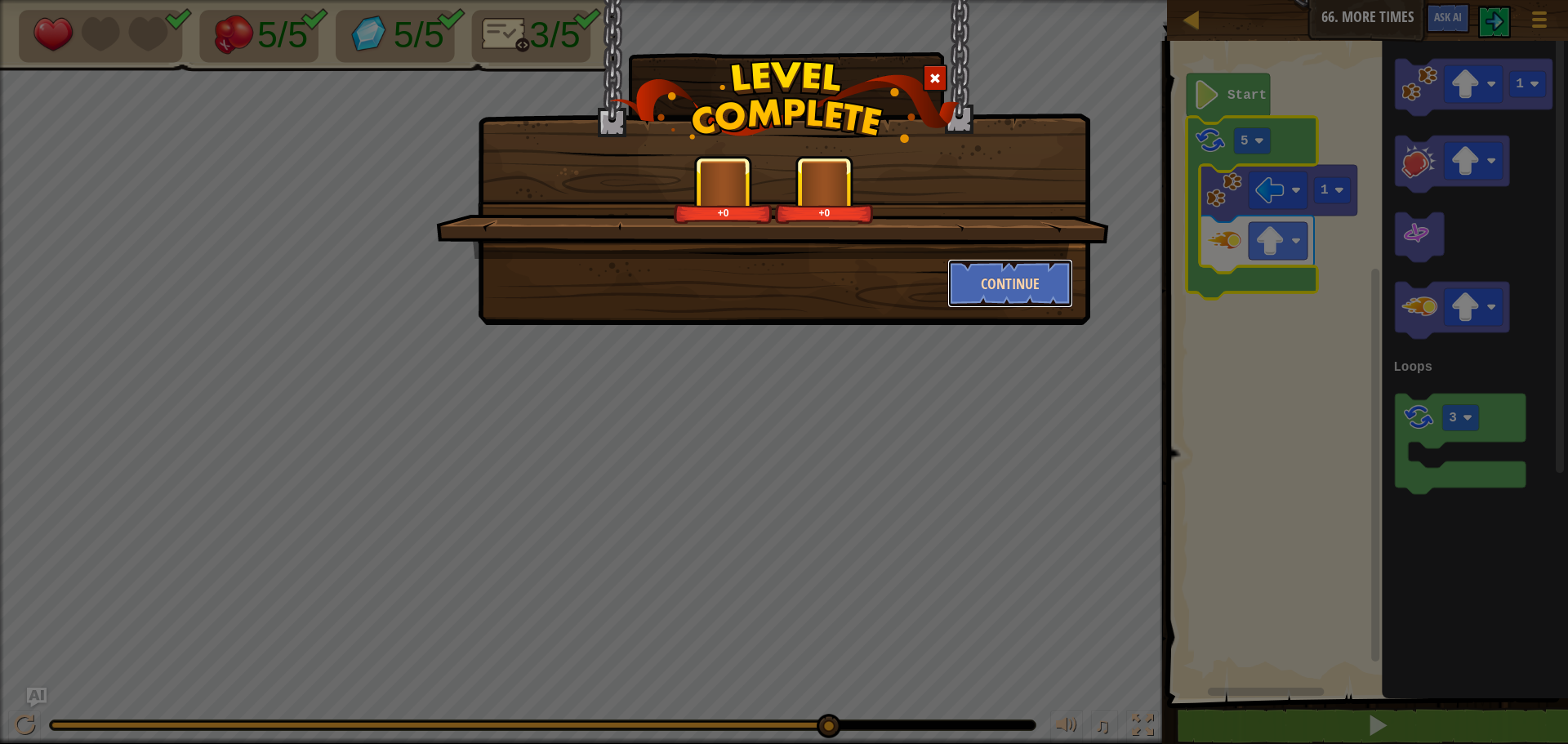
click at [979, 282] on button "Continue" at bounding box center [1010, 283] width 126 height 49
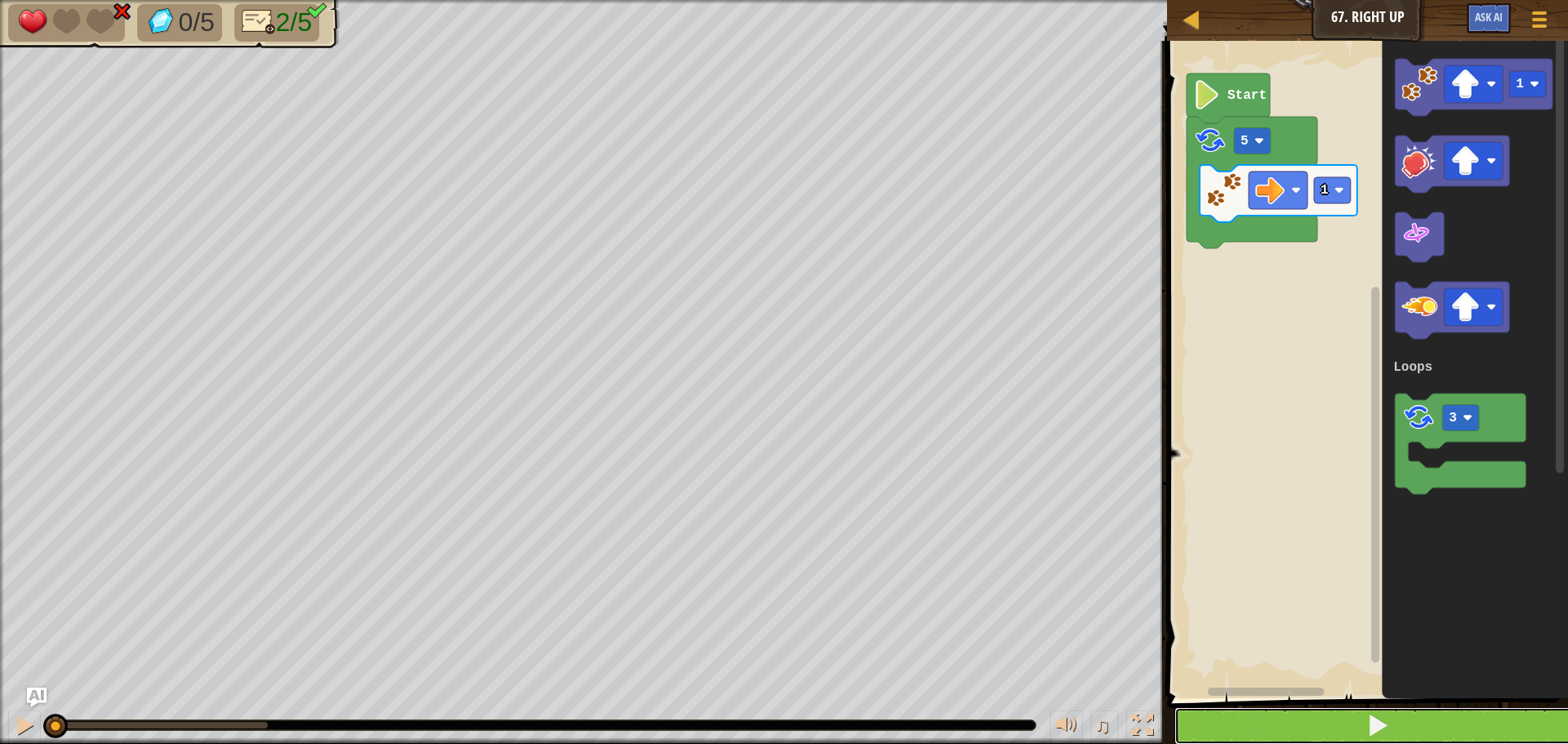
click at [1277, 714] on button at bounding box center [1376, 726] width 406 height 38
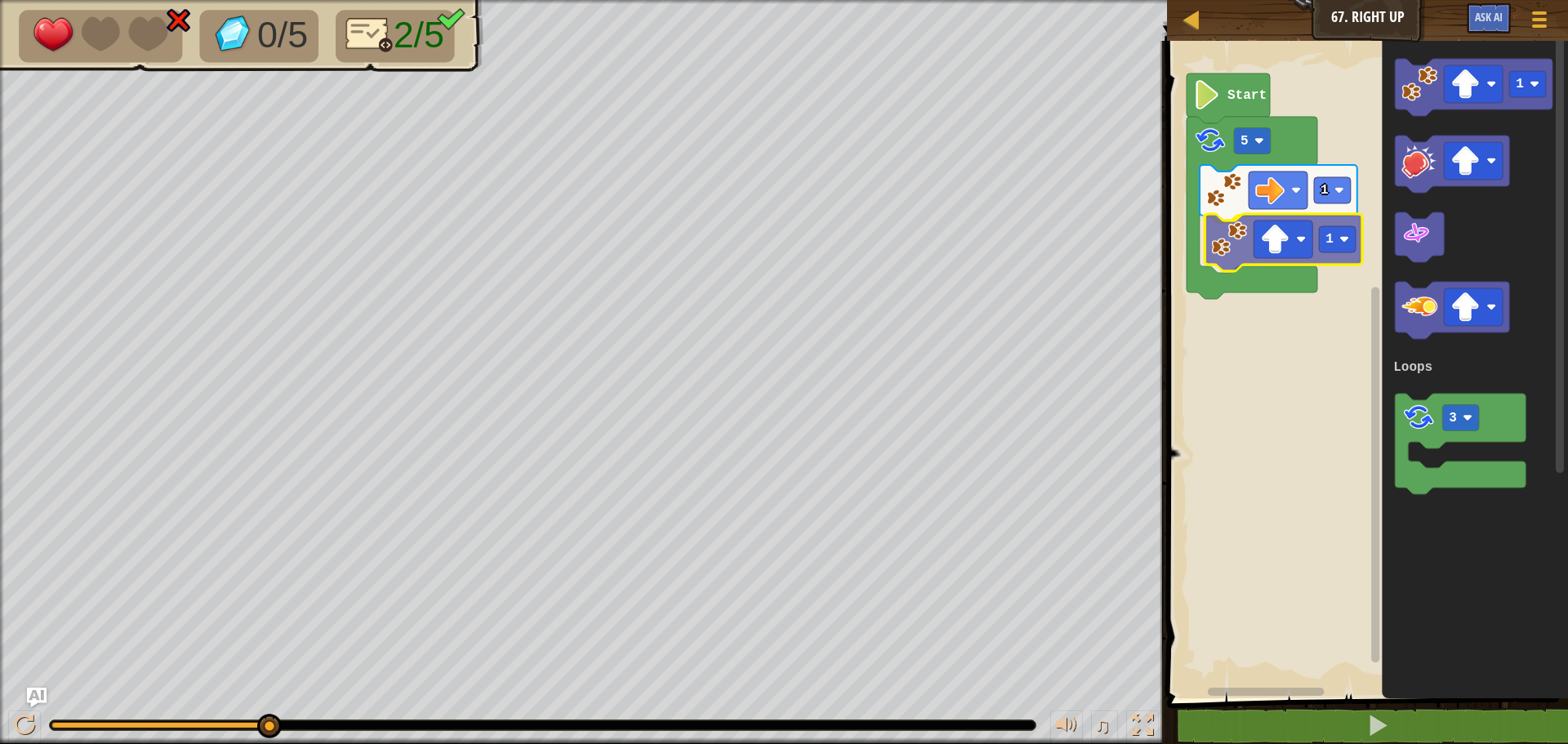
click at [1232, 250] on div "Loops 1 1 5 Start 1 3 Loops 1" at bounding box center [1364, 365] width 406 height 666
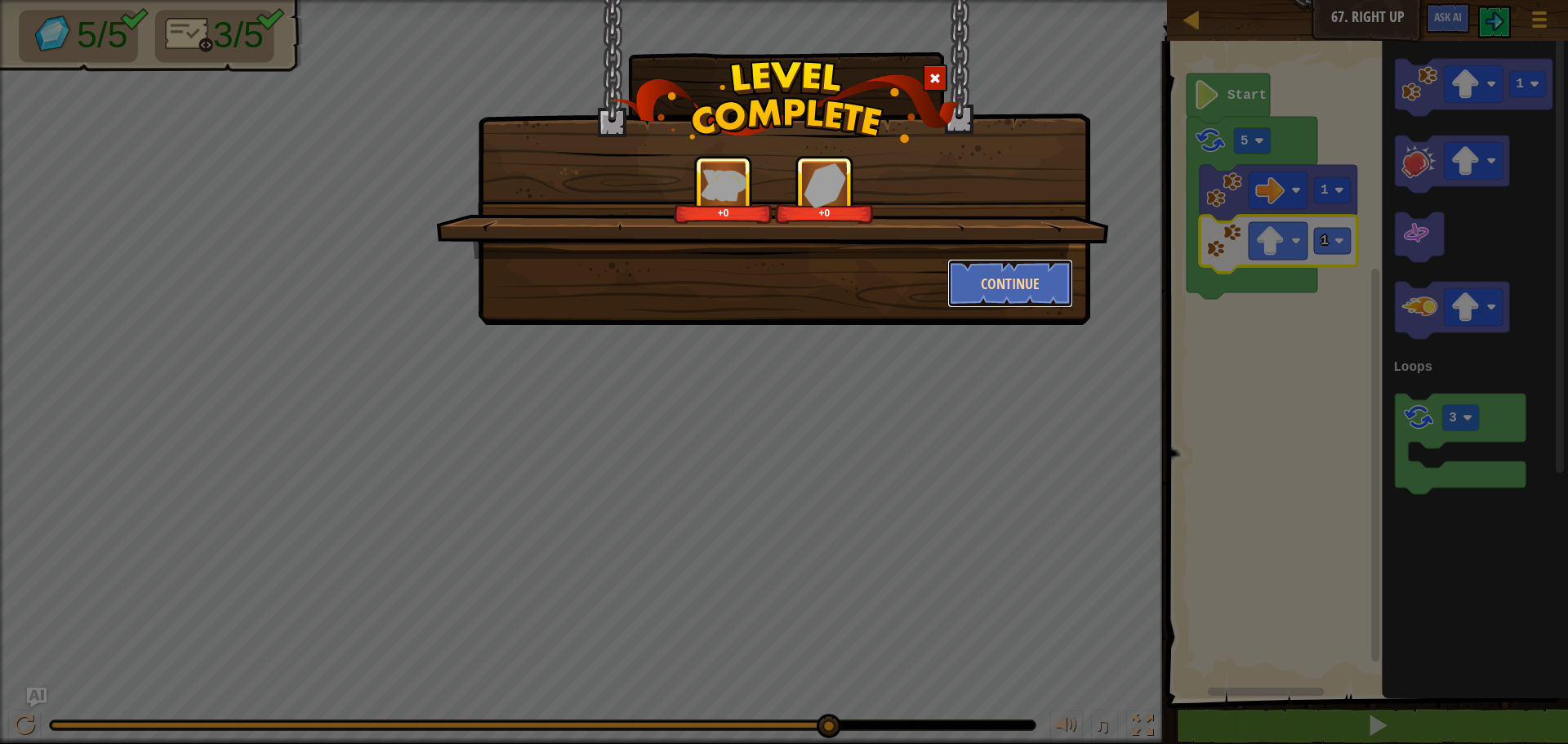
click at [973, 283] on button "Continue" at bounding box center [1010, 283] width 126 height 49
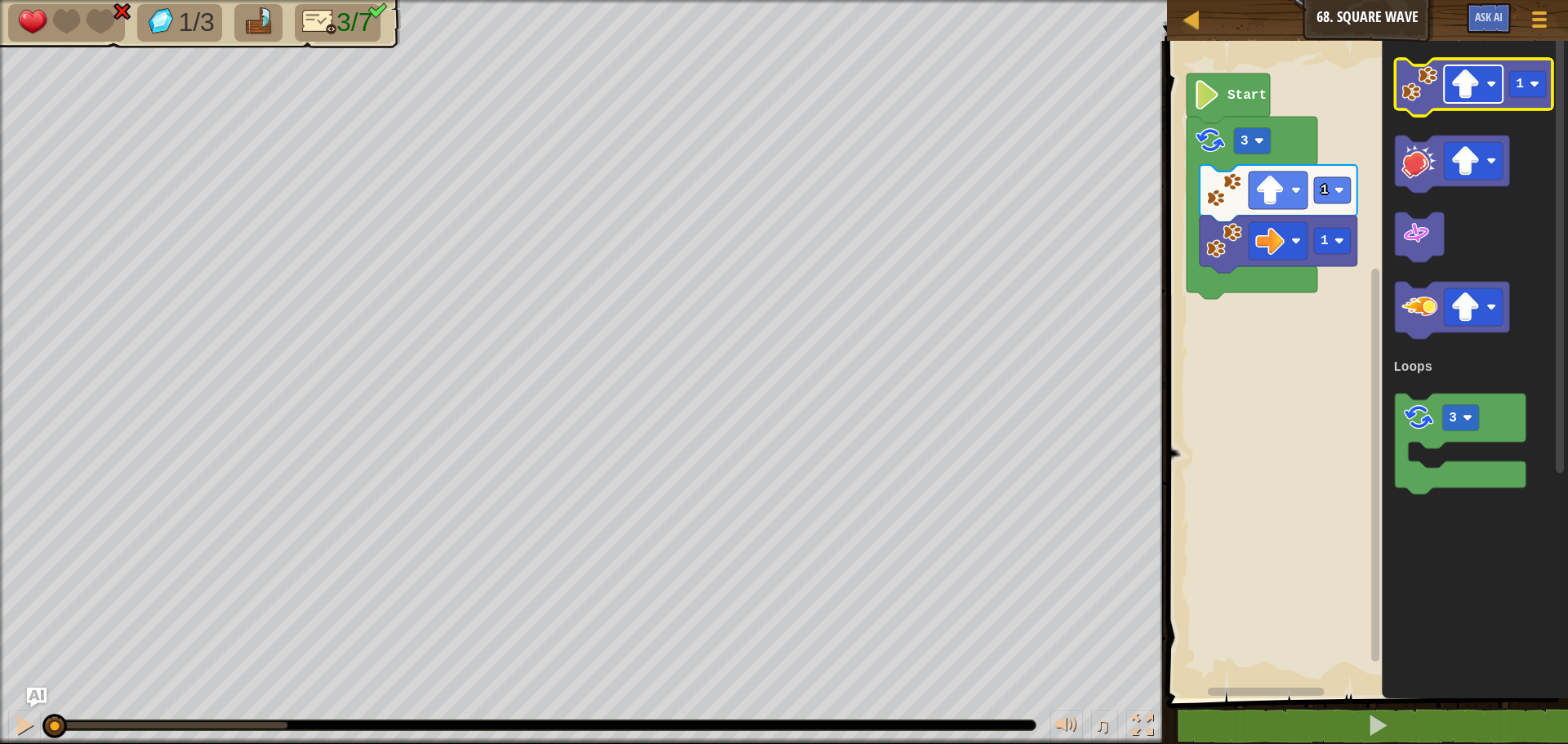
click at [1476, 81] on image "Blockly Workspace" at bounding box center [1465, 84] width 30 height 30
click at [1410, 96] on image "Blockly Workspace" at bounding box center [1418, 83] width 36 height 36
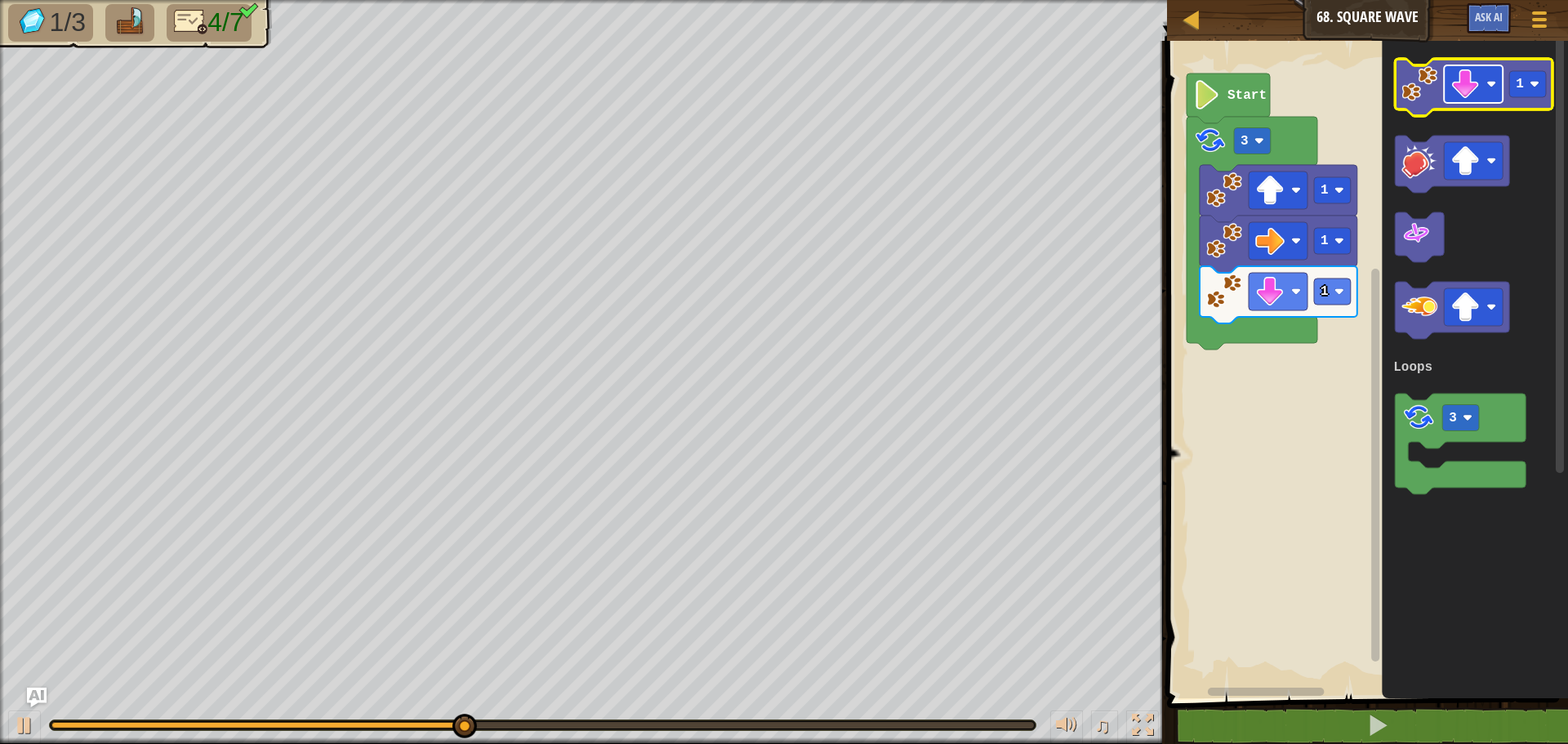
click at [1464, 83] on image "Blockly Workspace" at bounding box center [1465, 84] width 30 height 30
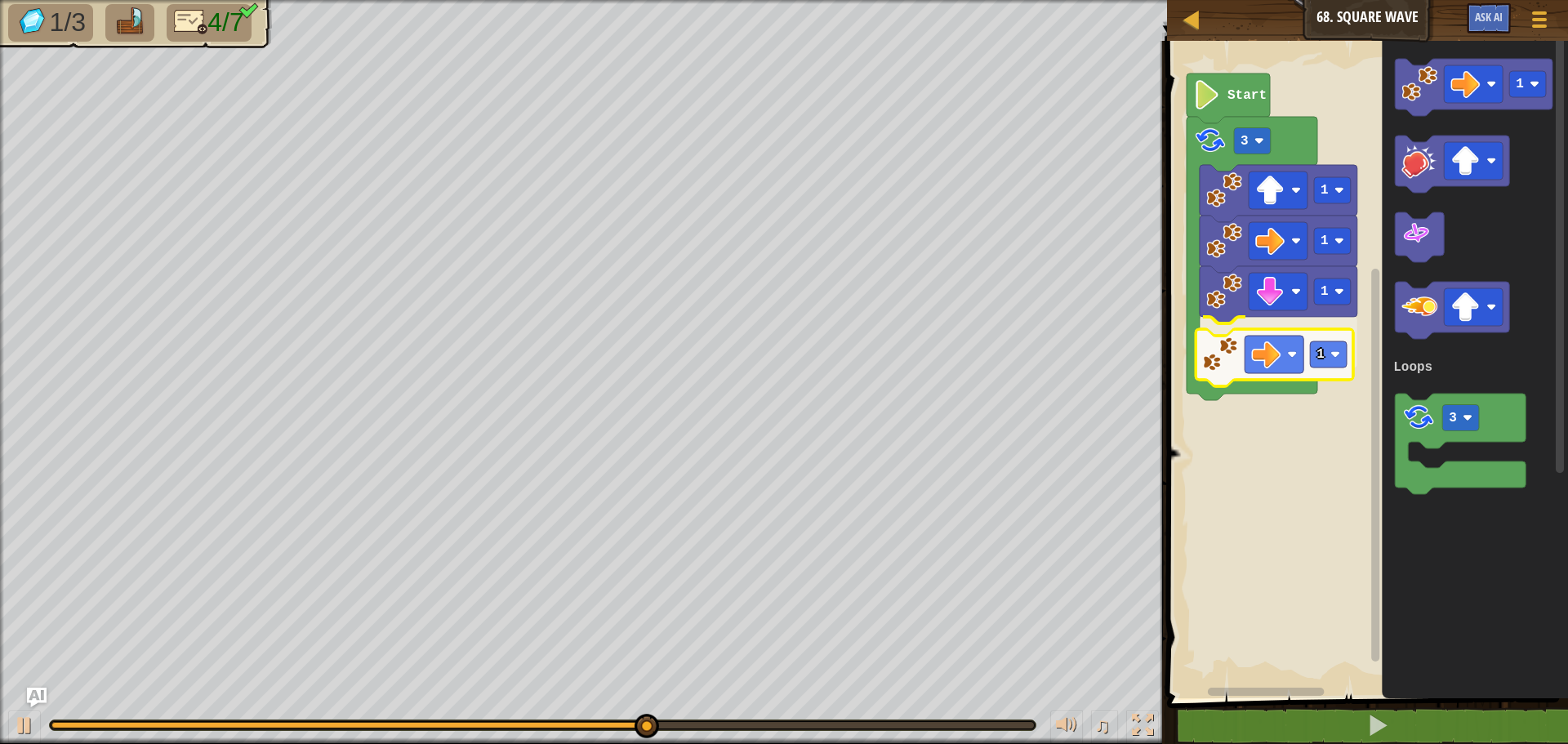
click at [1220, 372] on div "Loops 1 1 1 1 3 Start 1 3 Loops 1" at bounding box center [1364, 365] width 406 height 666
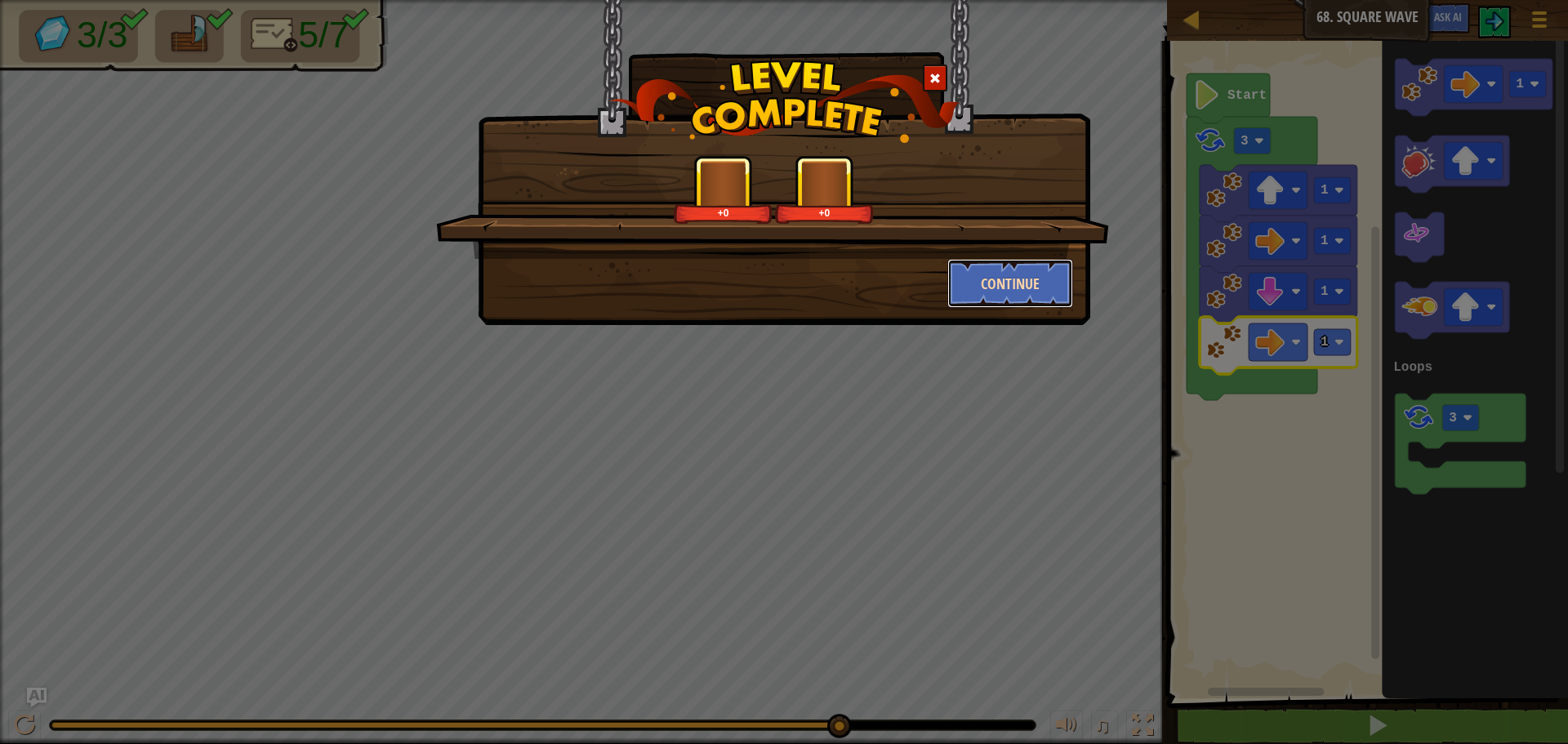
click at [987, 280] on button "Continue" at bounding box center [1010, 283] width 126 height 49
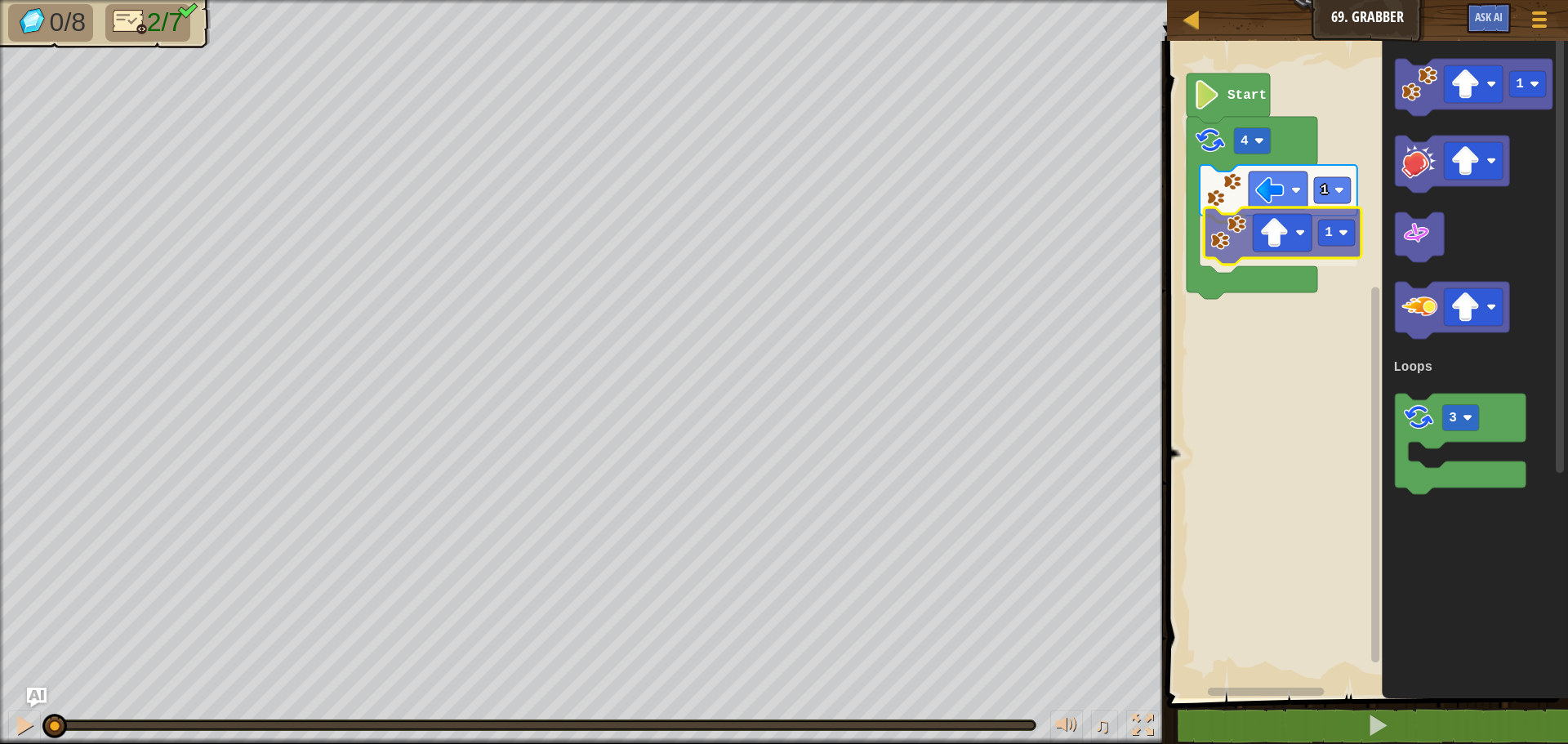
click at [1223, 238] on div "Loops 1 1 4 Start 1 3 Loops 1" at bounding box center [1364, 365] width 406 height 666
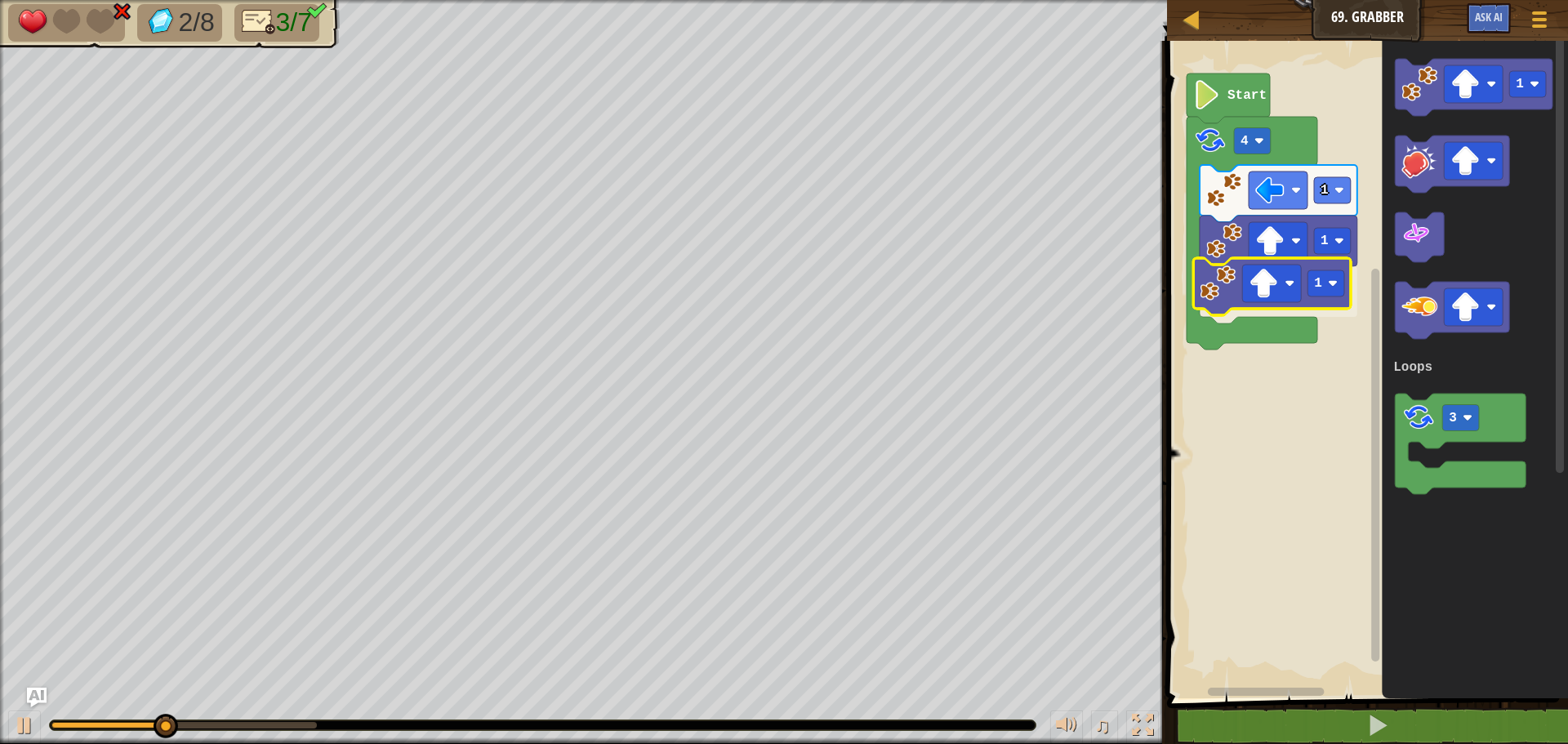
click at [1227, 280] on div "Loops 1 1 1 4 Start 1 3 Loops 1" at bounding box center [1364, 365] width 406 height 666
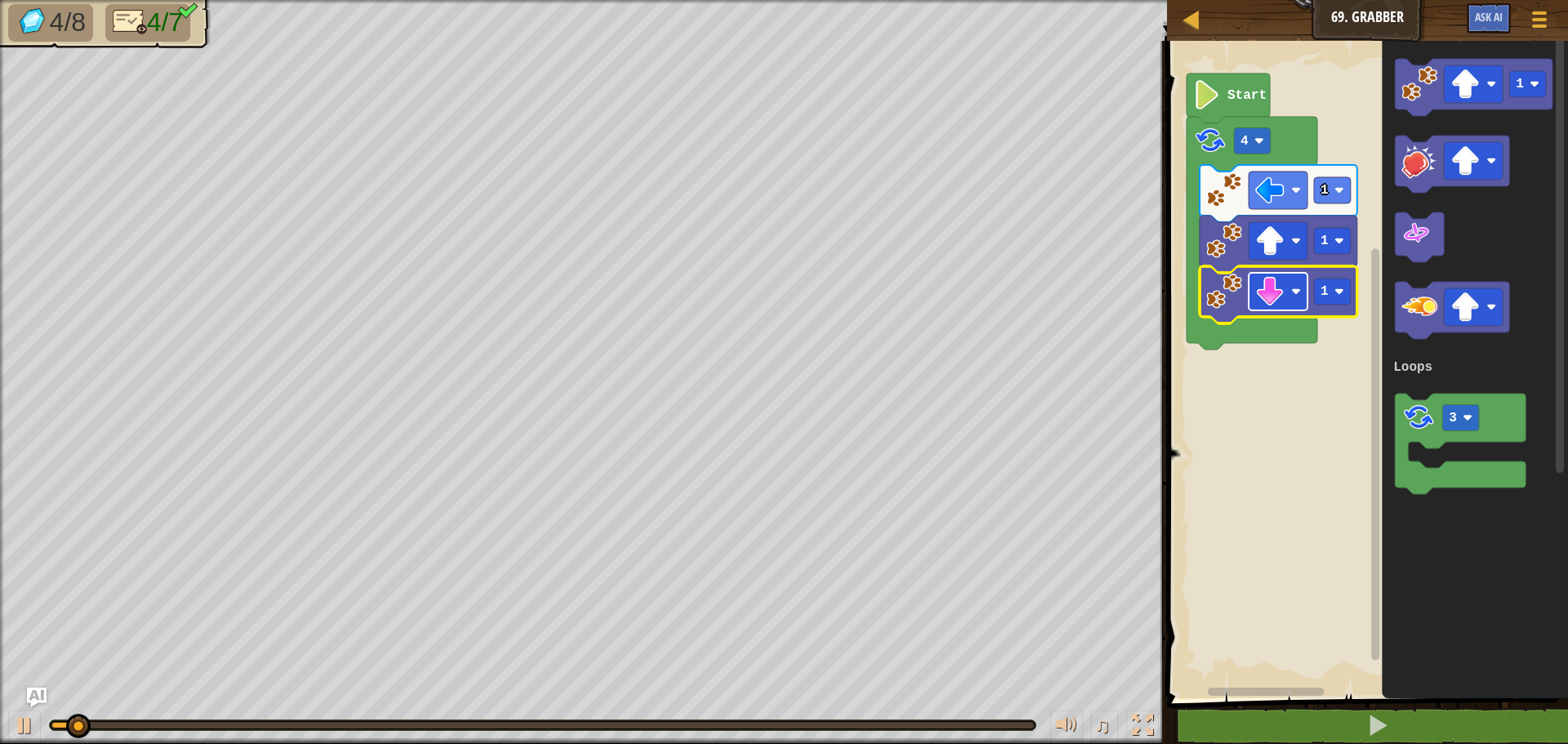
click at [1307, 287] on rect "Blockly Workspace" at bounding box center [1277, 291] width 59 height 38
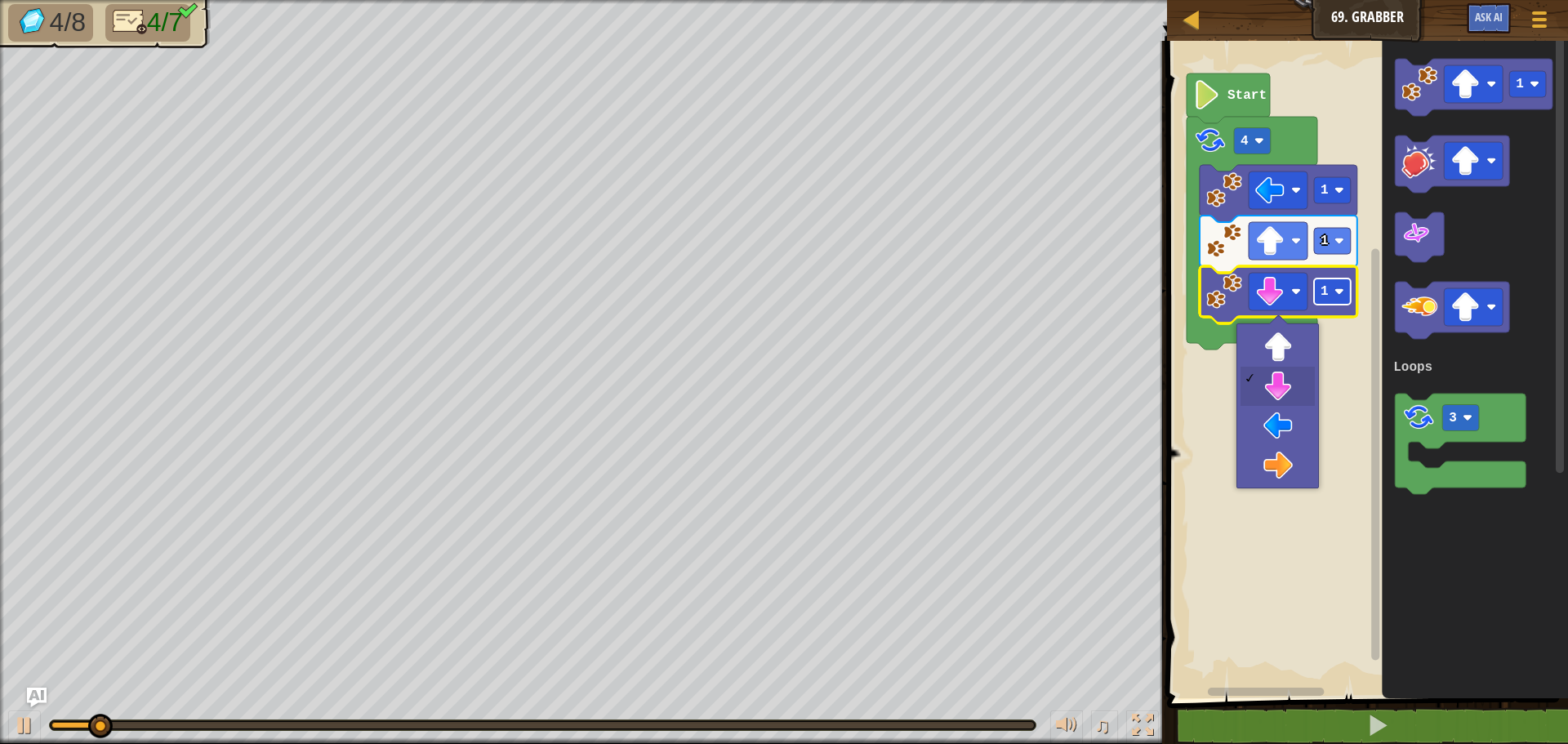
click at [1318, 286] on rect "Blockly Workspace" at bounding box center [1332, 292] width 37 height 26
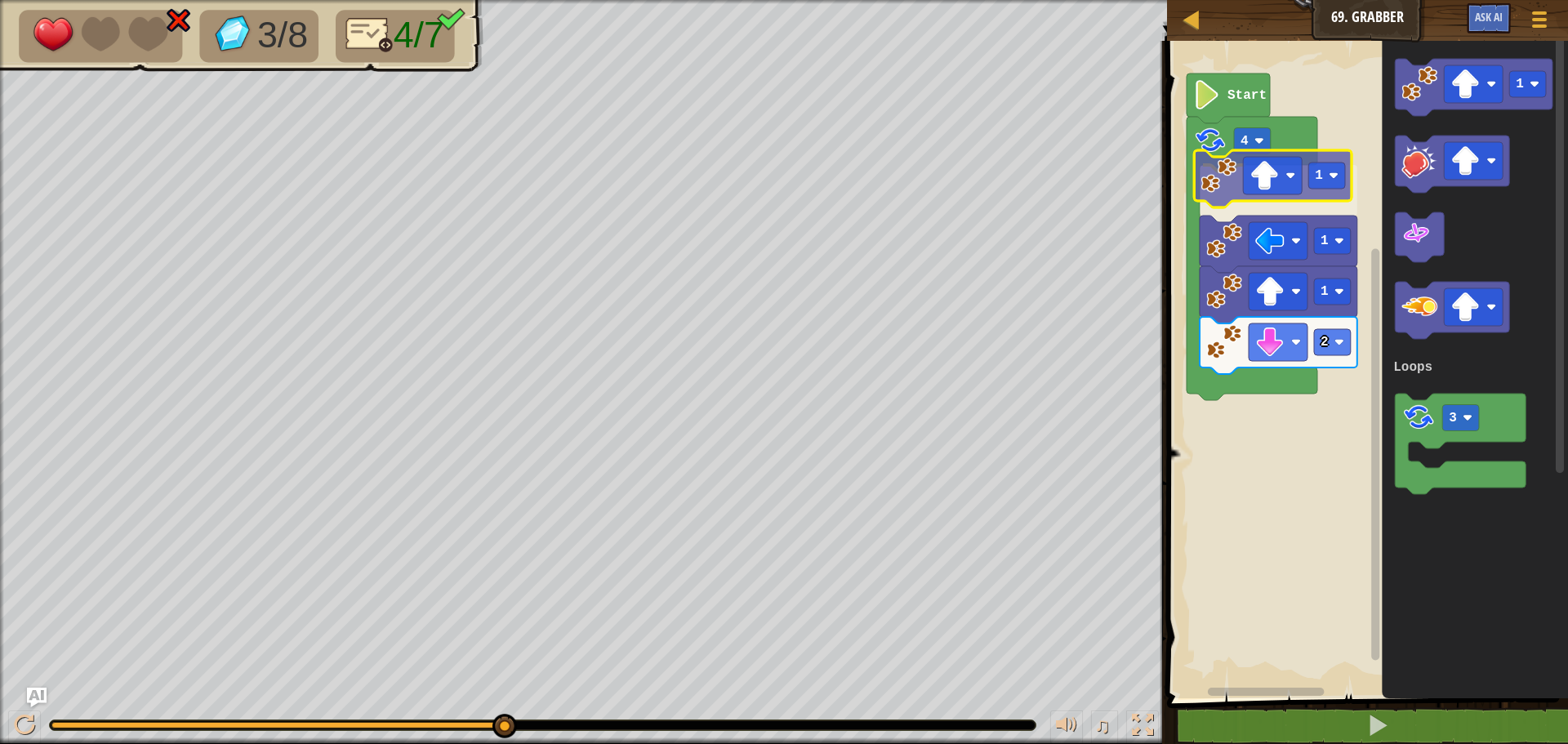
click at [1219, 175] on div "Loops Start 4 1 1 1 2 1 3 Loops 1" at bounding box center [1364, 365] width 406 height 666
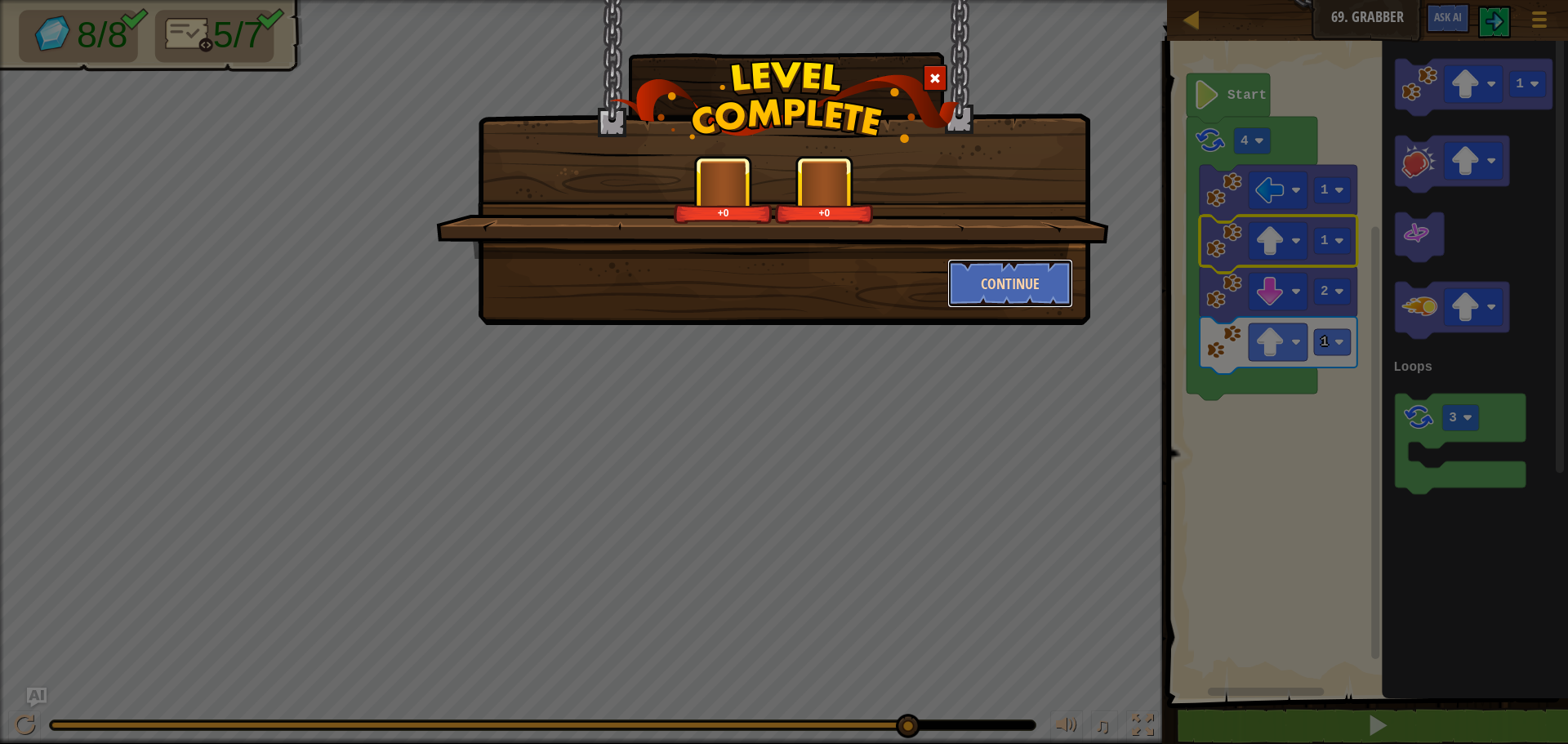
click at [985, 294] on button "Continue" at bounding box center [1010, 283] width 126 height 49
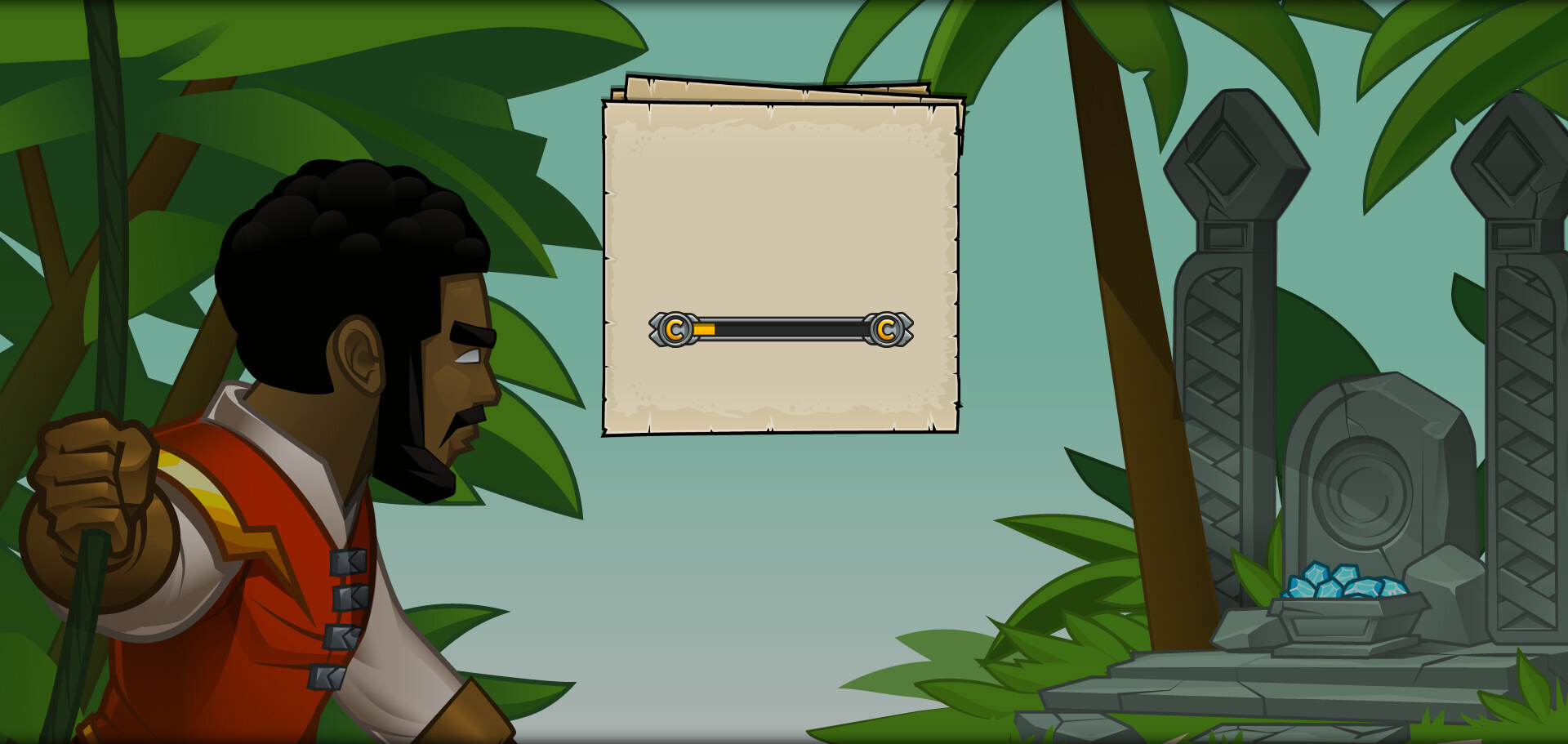
click at [783, 307] on div "Start Level" at bounding box center [780, 327] width 265 height 66
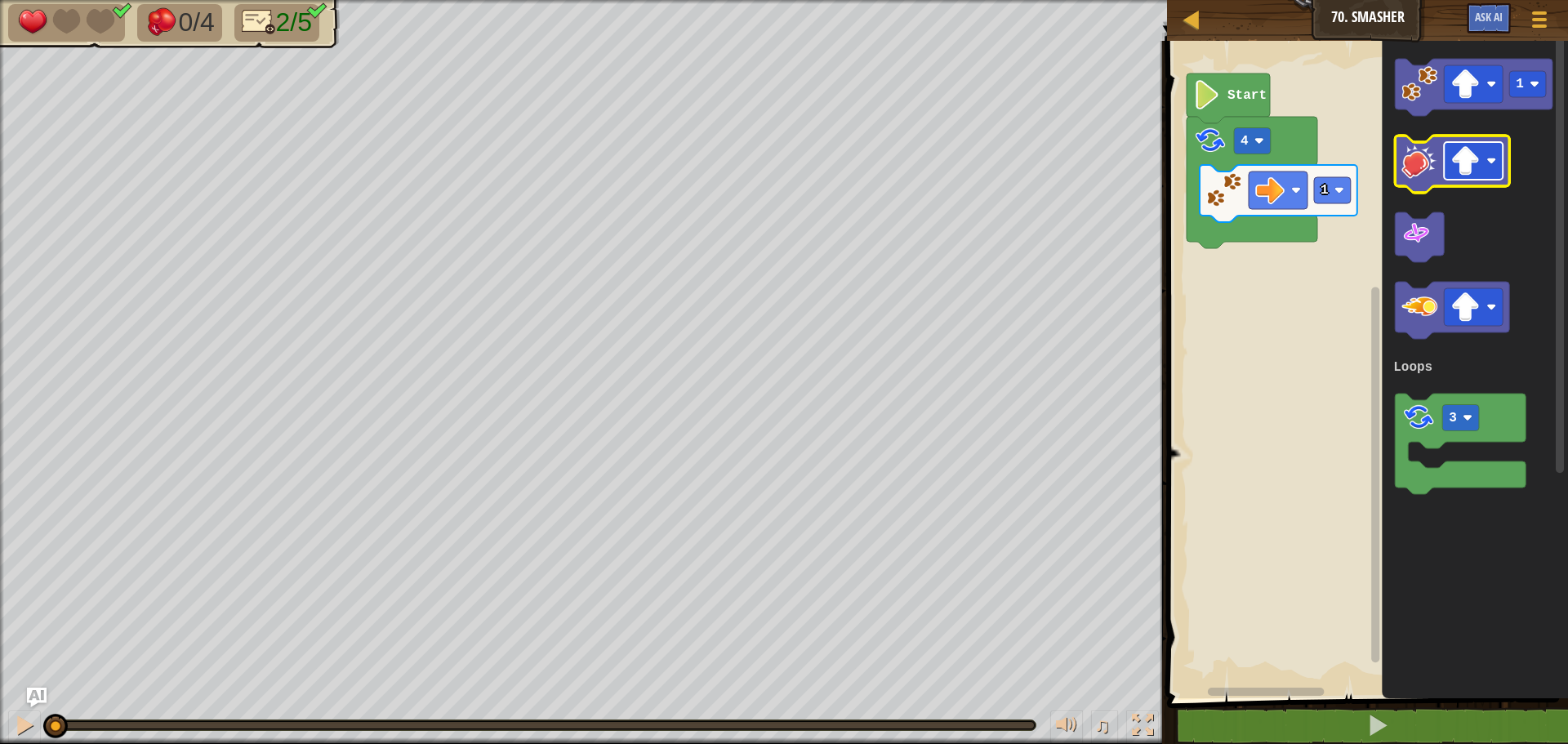
click at [1471, 164] on image "Blockly Workspace" at bounding box center [1465, 161] width 30 height 30
click at [1427, 162] on image "Blockly Workspace" at bounding box center [1418, 160] width 36 height 36
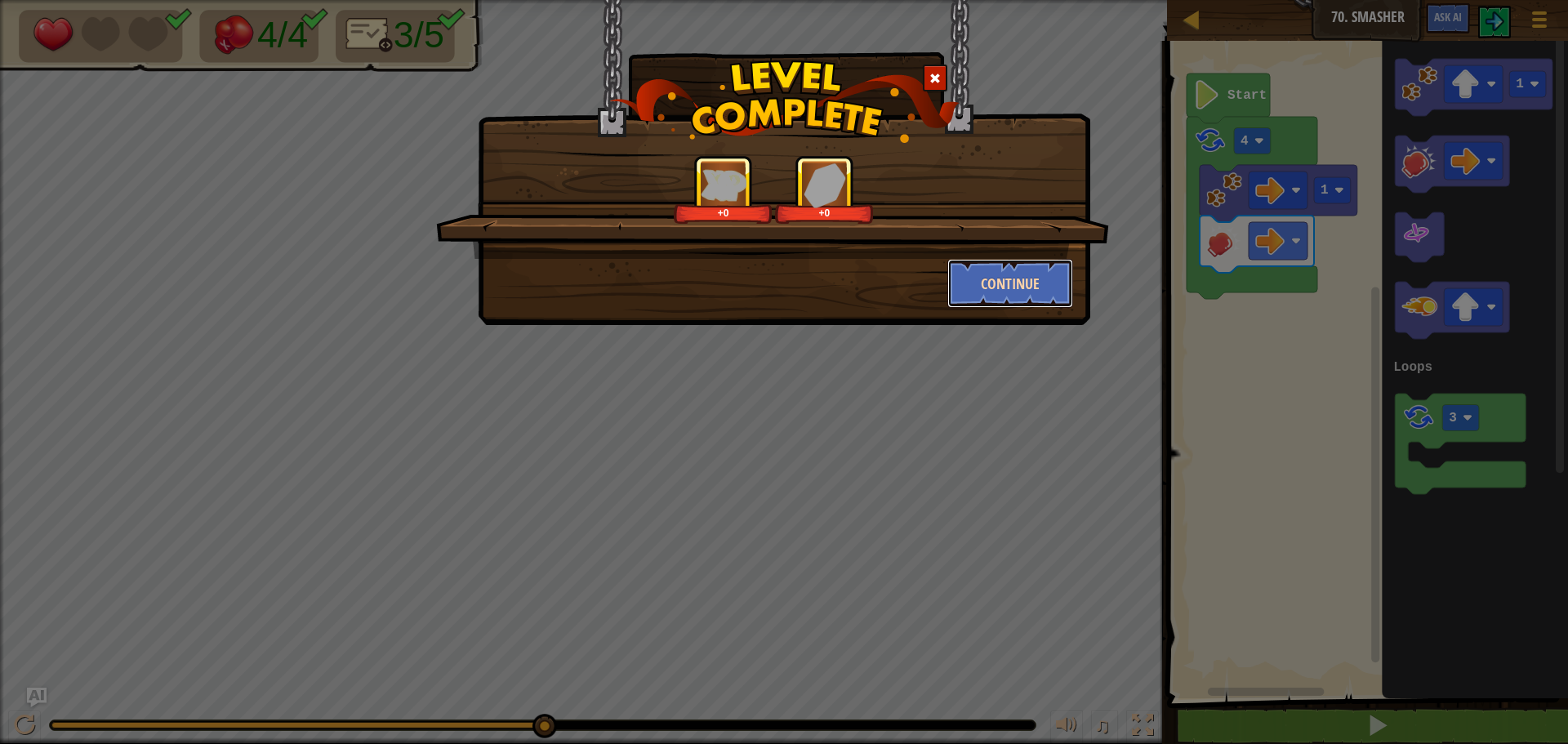
click at [979, 277] on button "Continue" at bounding box center [1010, 283] width 126 height 49
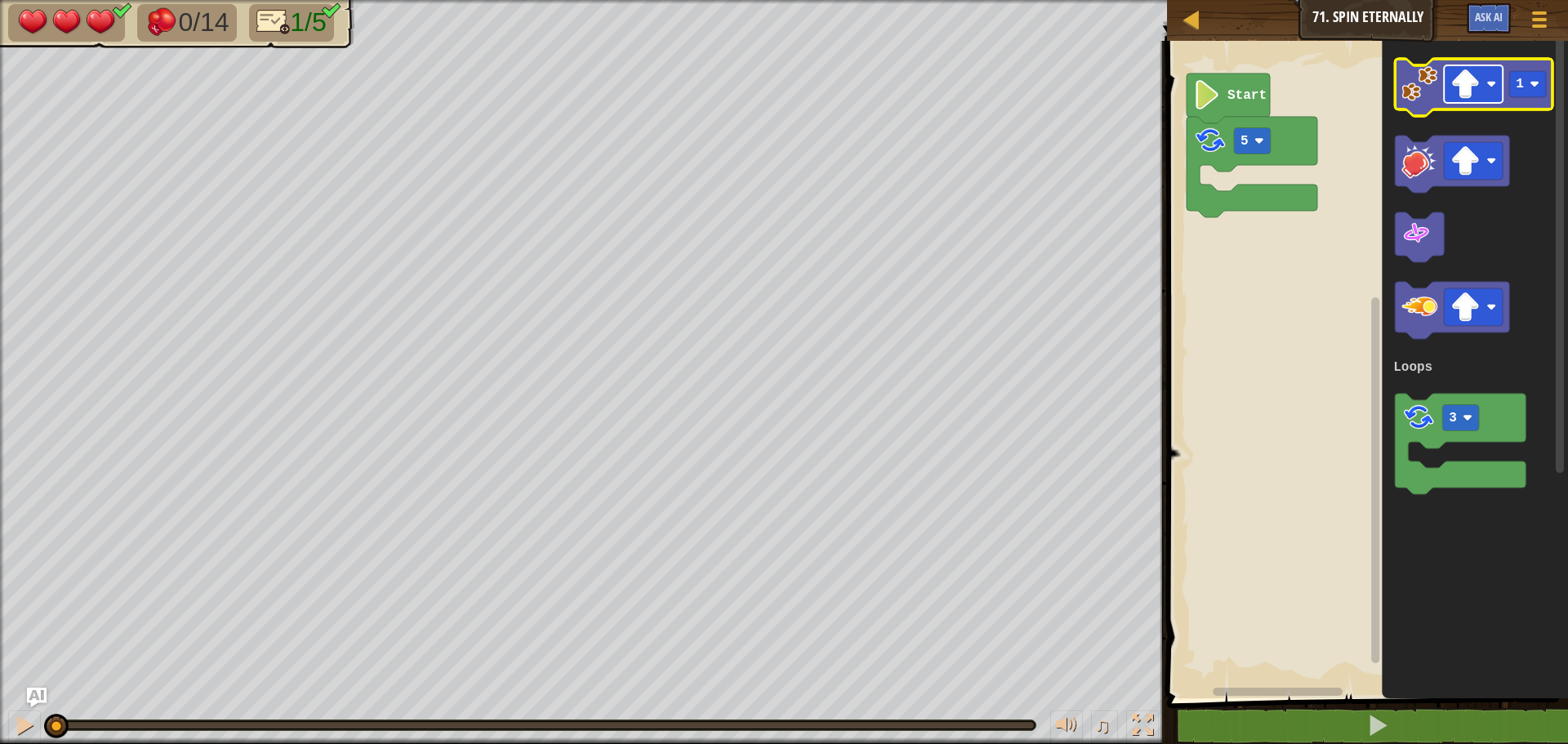
click at [1466, 89] on image "Blockly Workspace" at bounding box center [1465, 84] width 30 height 30
click at [1427, 74] on image "Blockly Workspace" at bounding box center [1418, 83] width 36 height 36
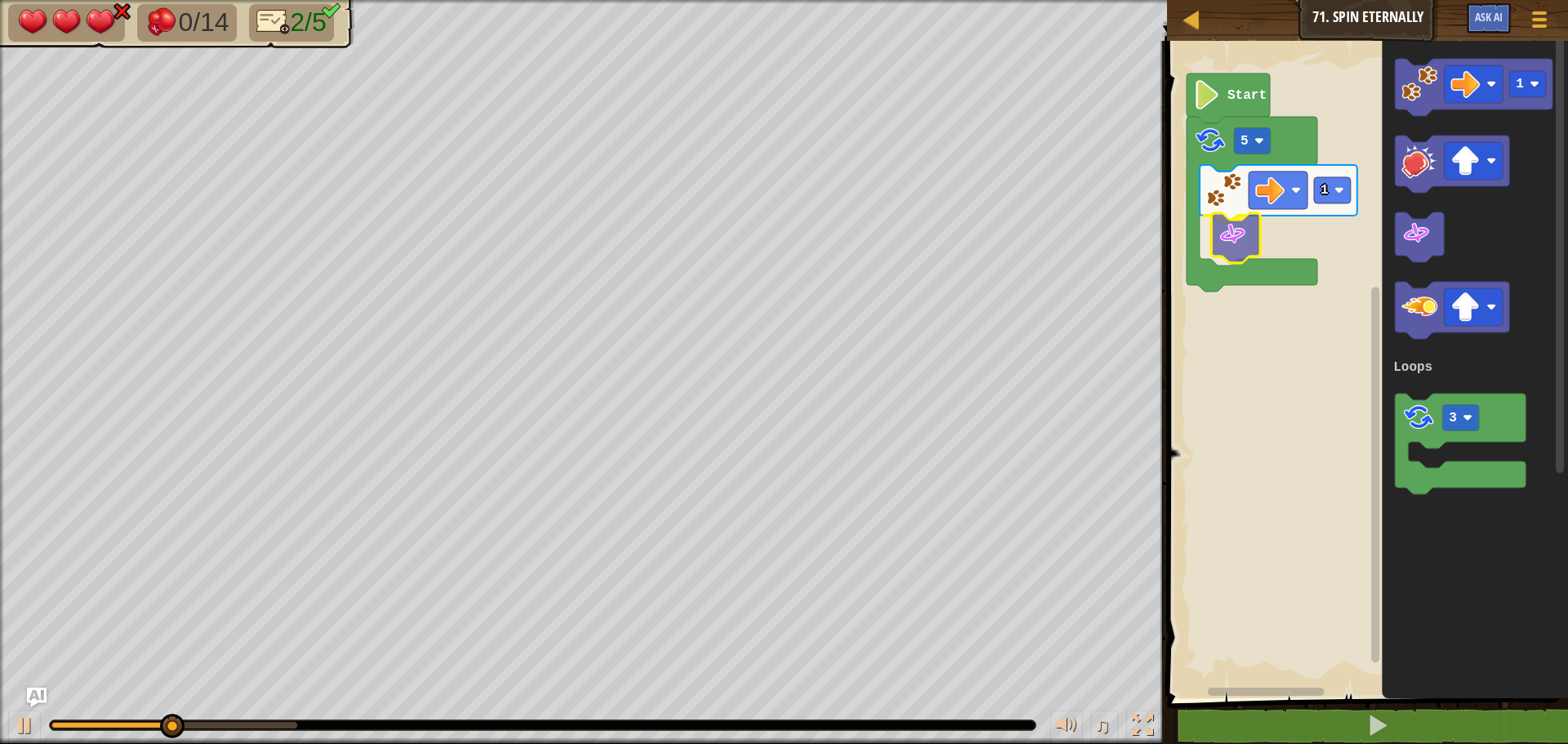
click at [1222, 242] on div "Loops 5 1 Start 1 3 Loops" at bounding box center [1364, 365] width 406 height 666
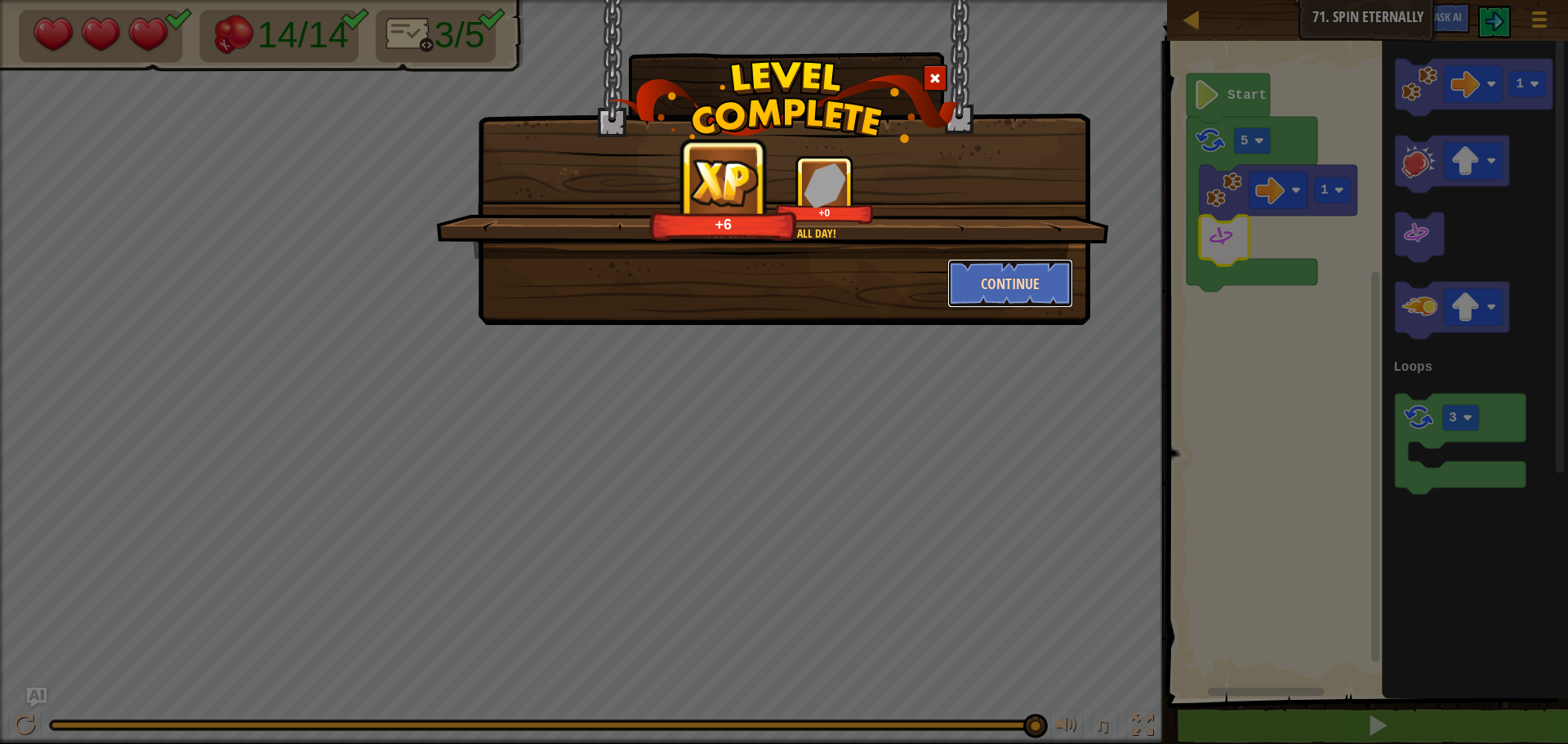
click at [990, 281] on button "Continue" at bounding box center [1010, 283] width 126 height 49
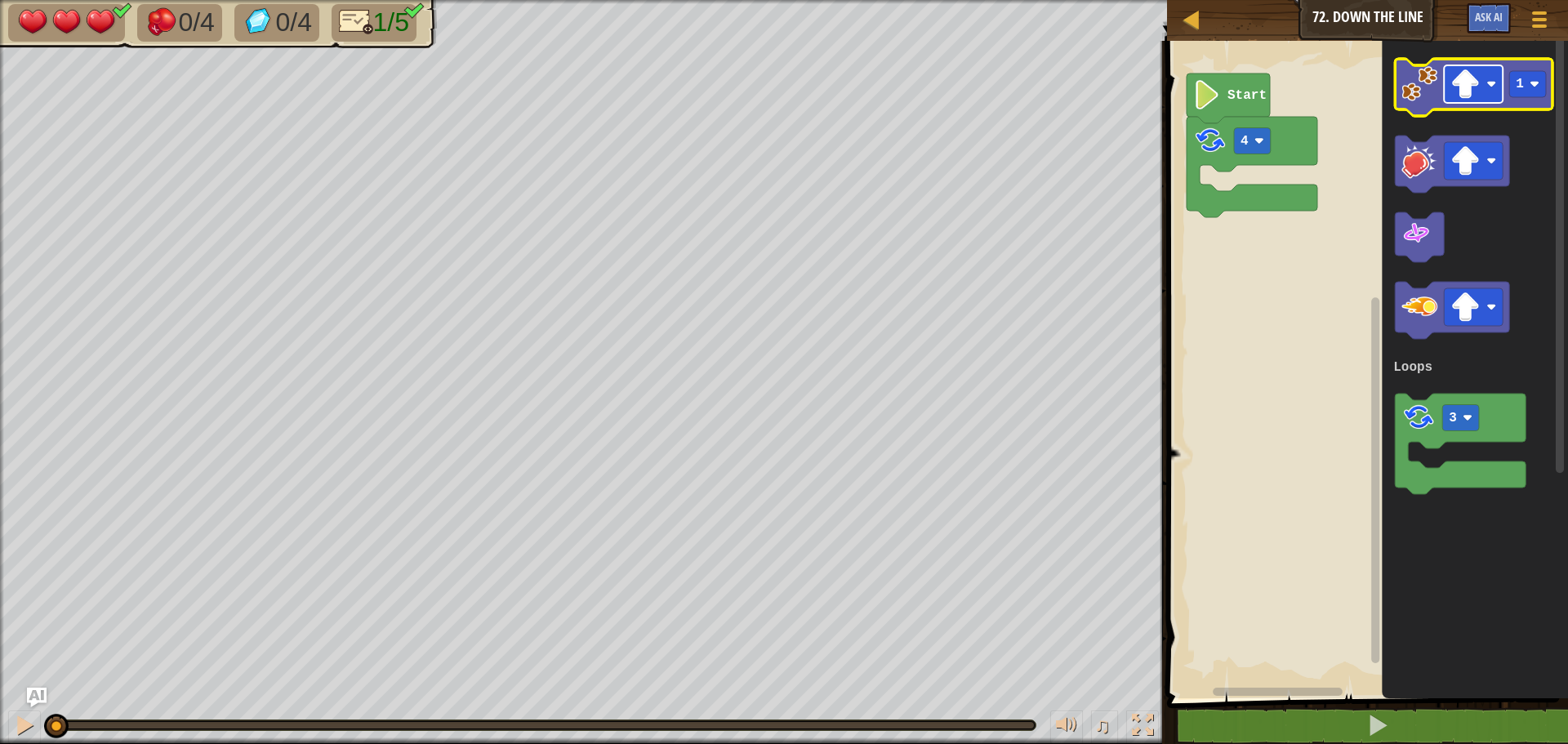
click at [1470, 96] on image "Blockly Workspace" at bounding box center [1465, 84] width 30 height 30
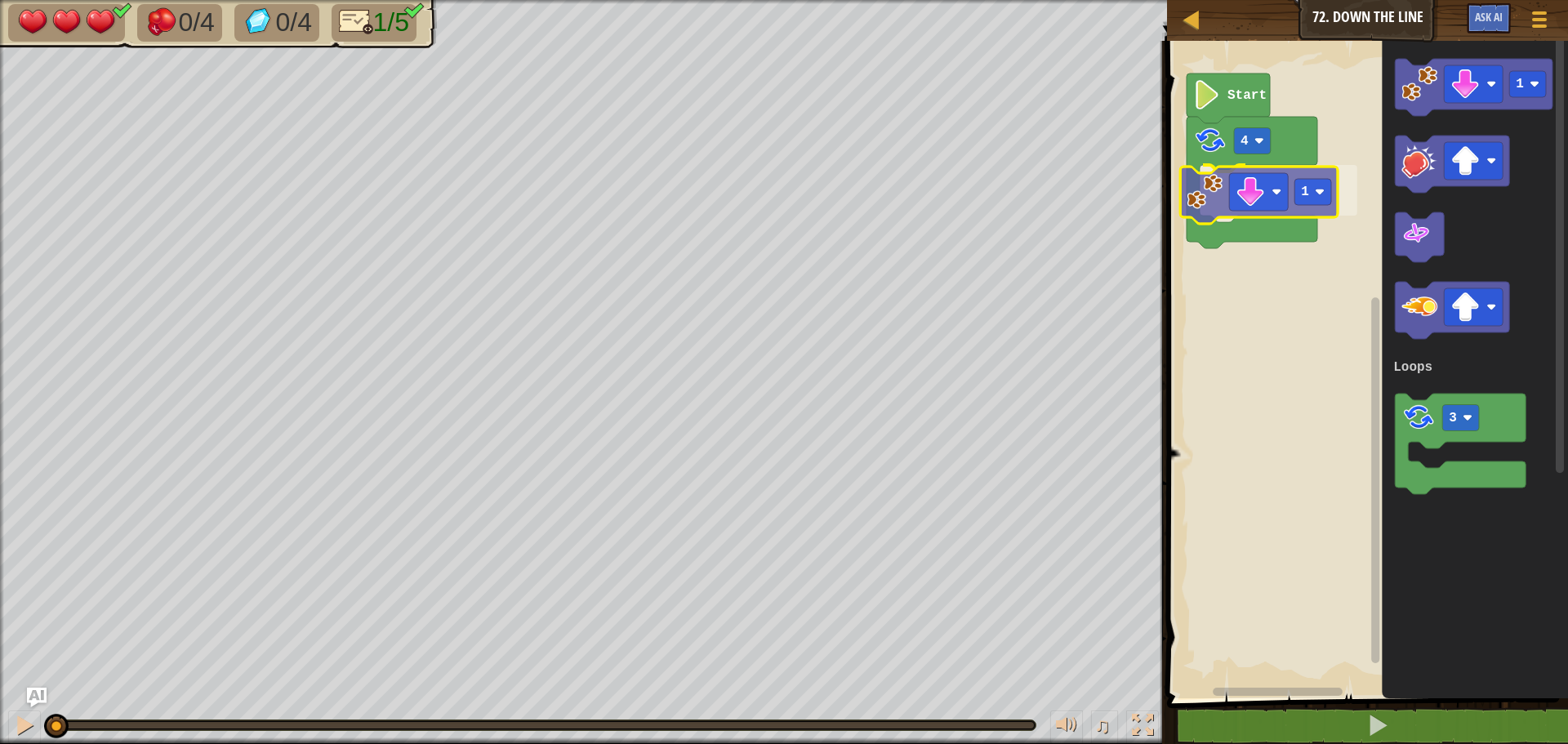
click at [1210, 200] on div "Loops 4 1 Start 1 3 Loops 1" at bounding box center [1364, 365] width 406 height 666
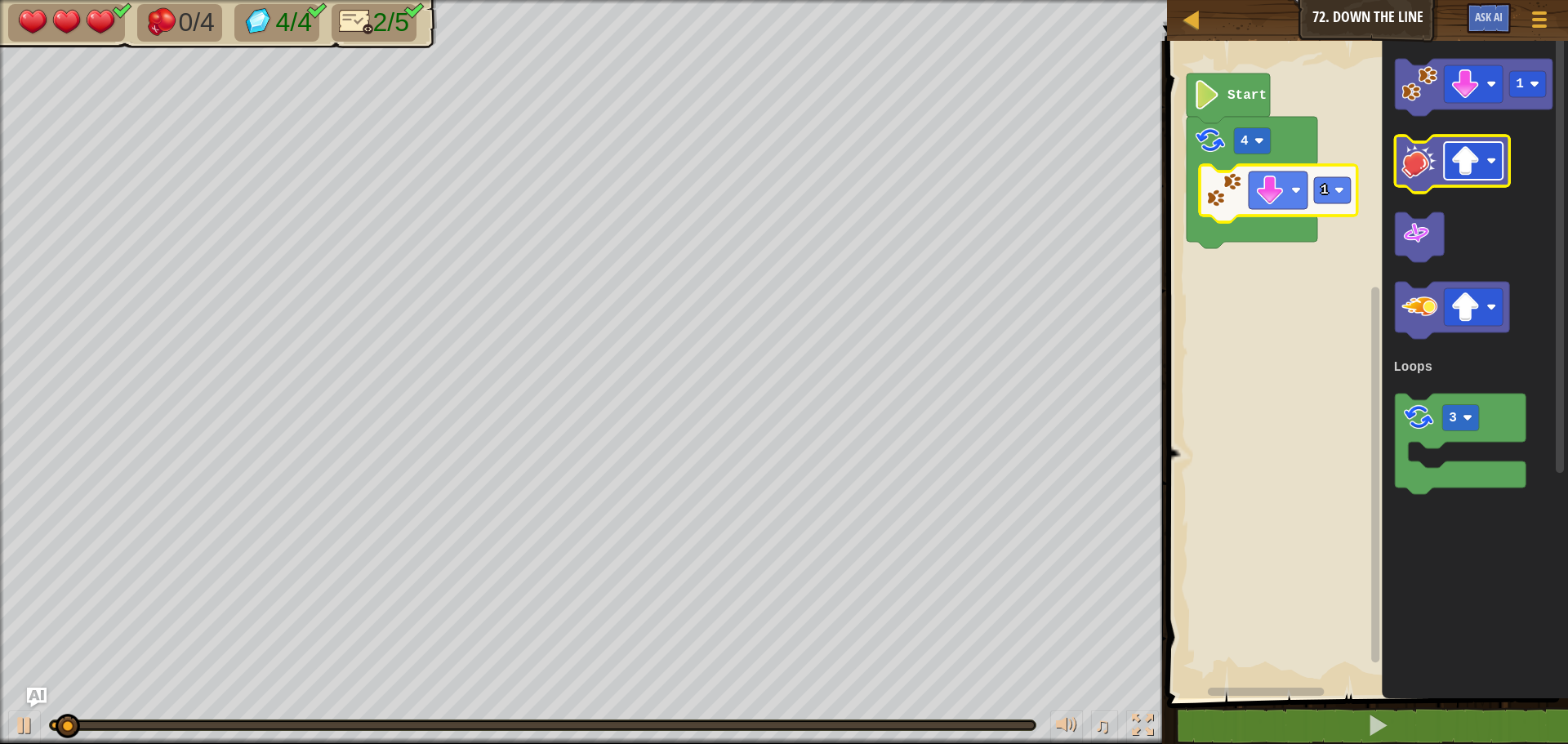
click at [1454, 159] on image "Blockly Workspace" at bounding box center [1465, 161] width 30 height 30
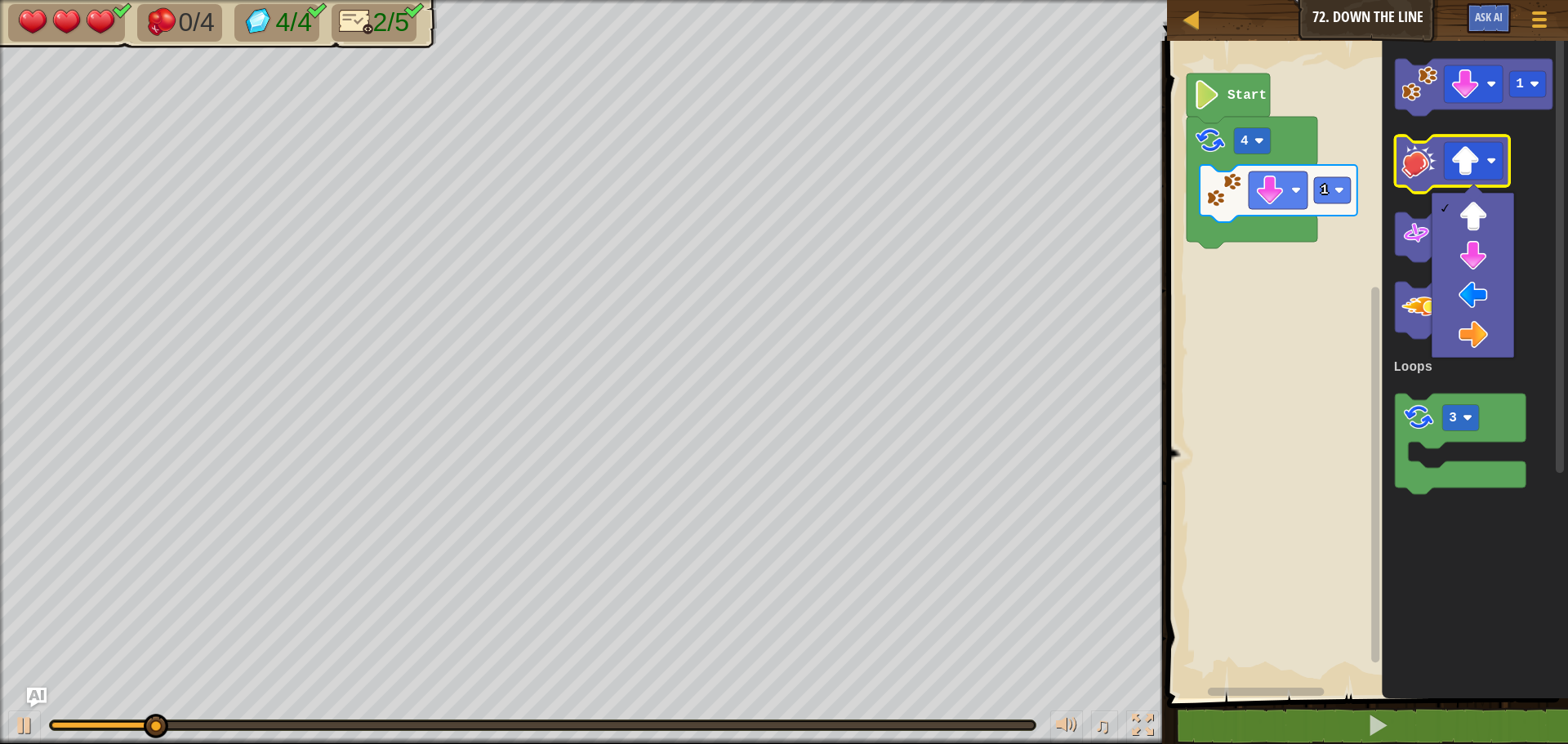
click at [1426, 163] on image "Blockly Workspace" at bounding box center [1418, 160] width 36 height 36
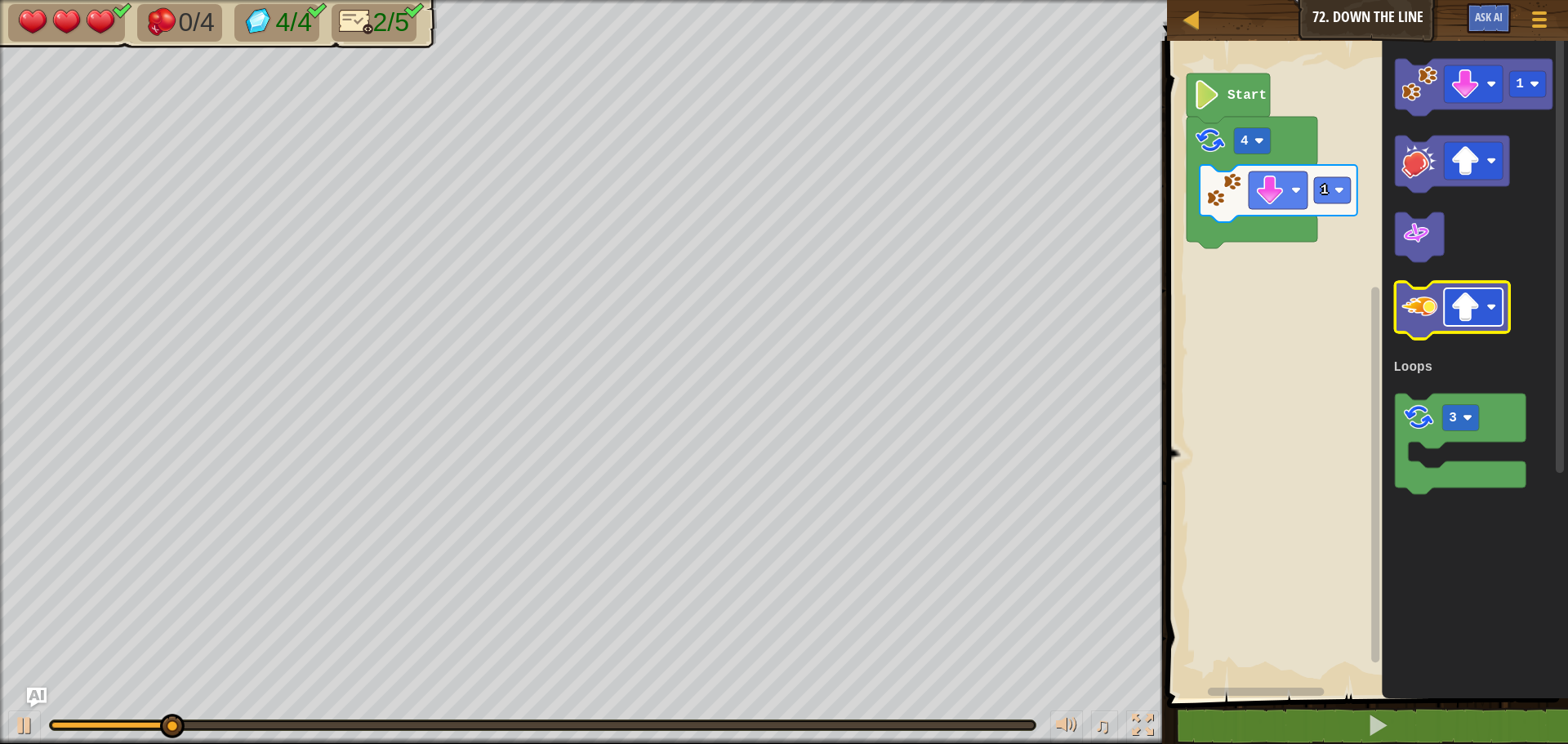
click at [1460, 314] on image "Blockly Workspace" at bounding box center [1465, 308] width 30 height 30
click at [1462, 303] on image "Blockly Workspace" at bounding box center [1465, 308] width 30 height 30
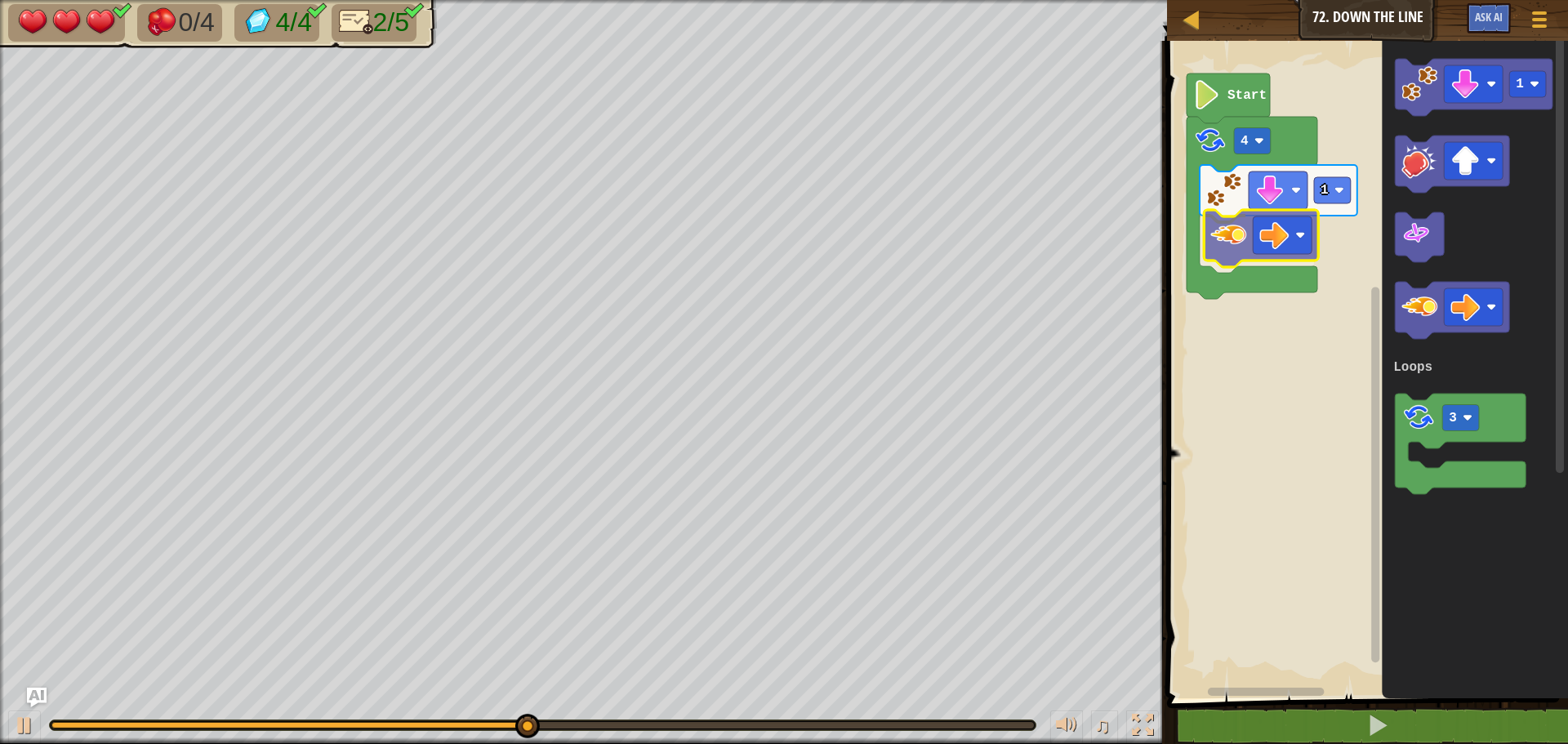
click at [1227, 243] on div "Loops Start 4 1 1 3 Loops" at bounding box center [1364, 365] width 406 height 666
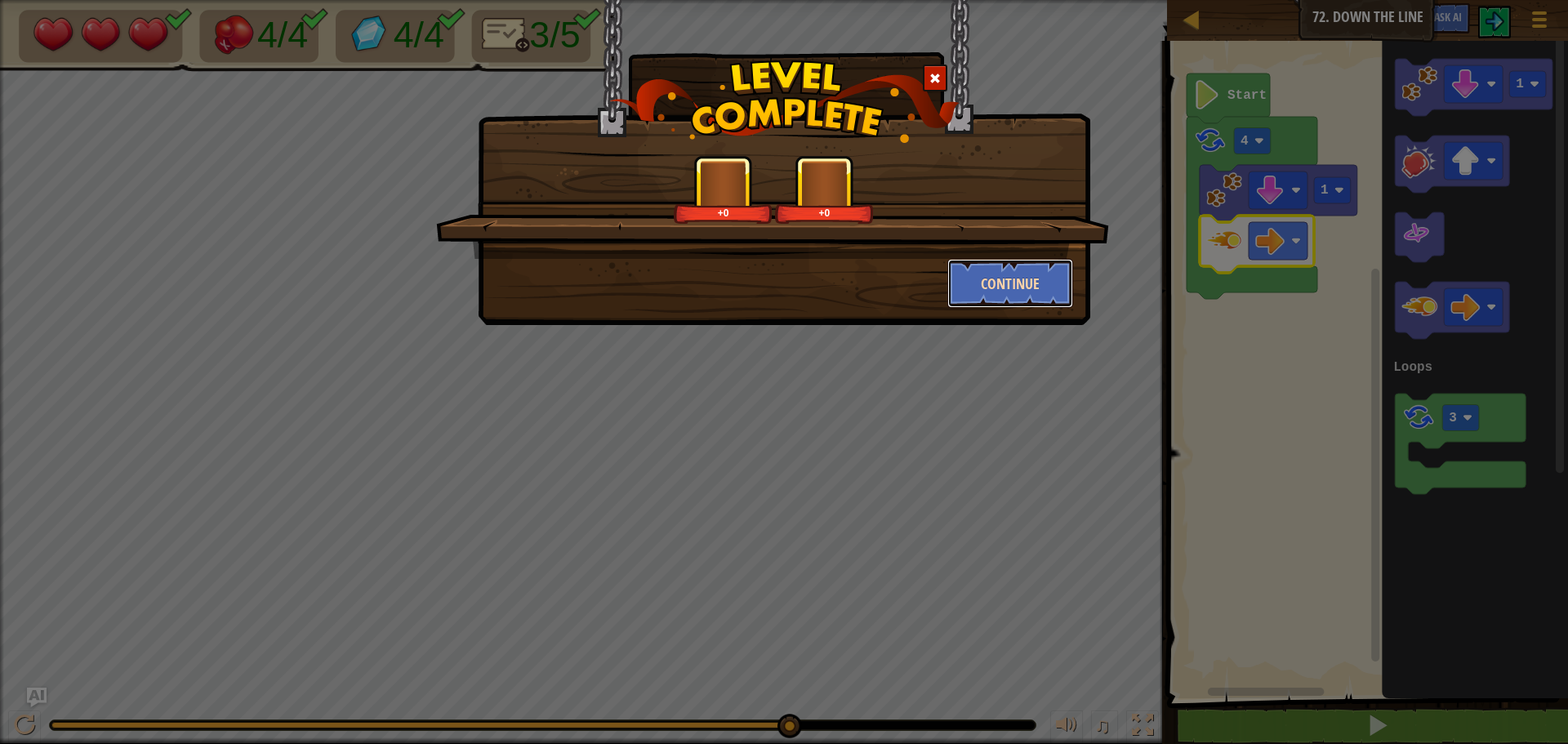
click at [973, 304] on button "Continue" at bounding box center [1010, 283] width 126 height 49
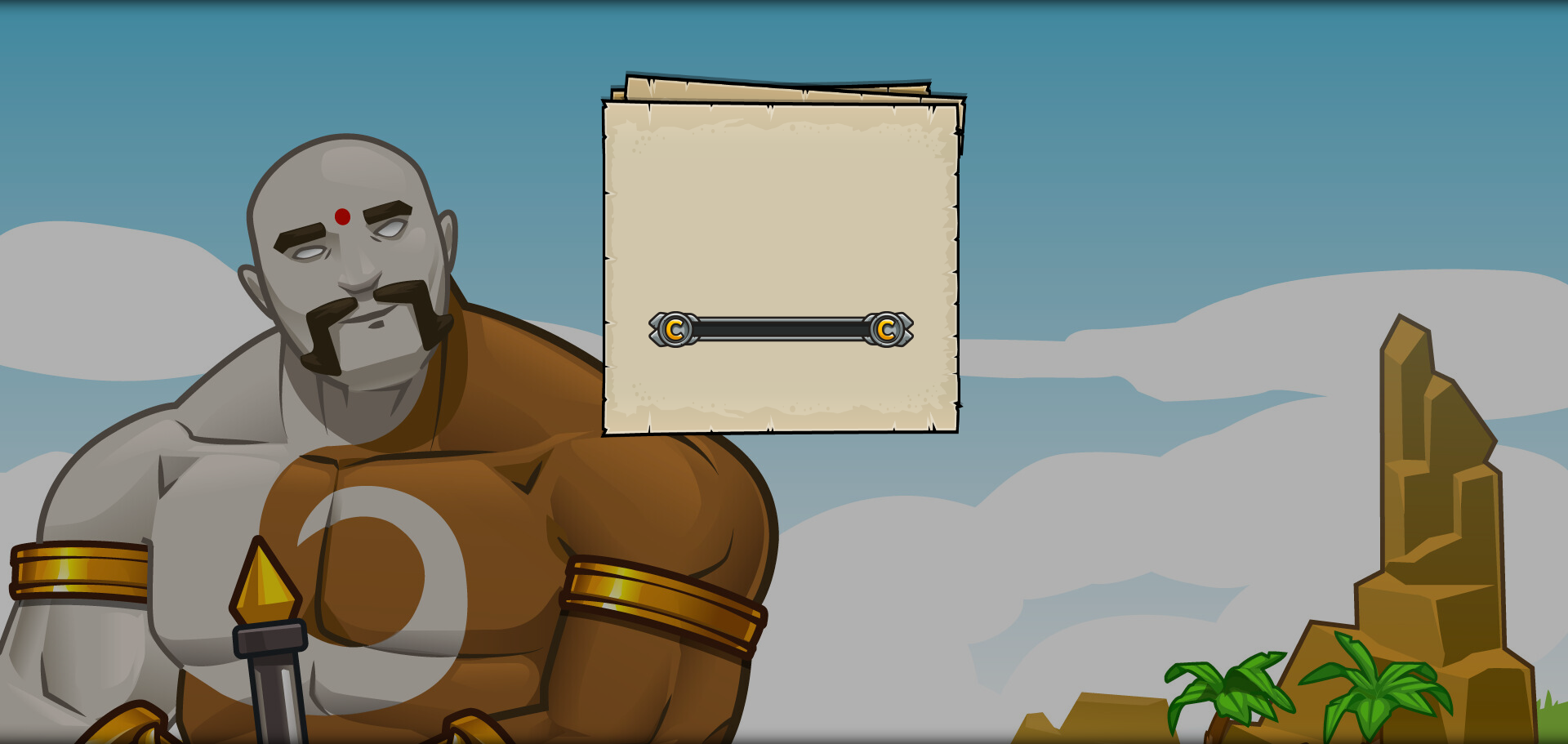
click at [978, 298] on div "Goals Start Level Error loading from server. Try refreshing the page. You'll ne…" at bounding box center [784, 372] width 1568 height 744
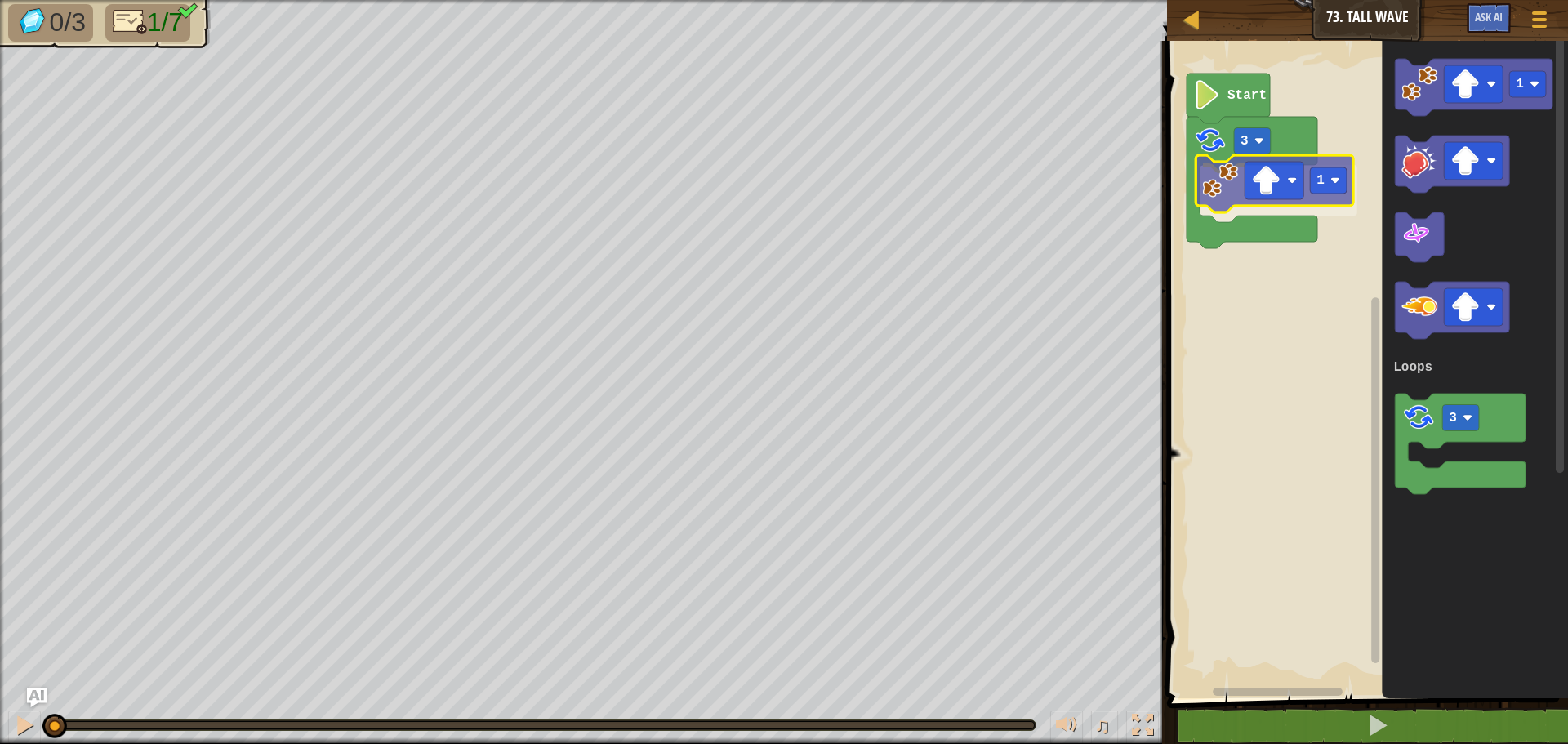
click at [1219, 184] on div "Loops 3 1 Start 1 3 Loops 1" at bounding box center [1364, 365] width 406 height 666
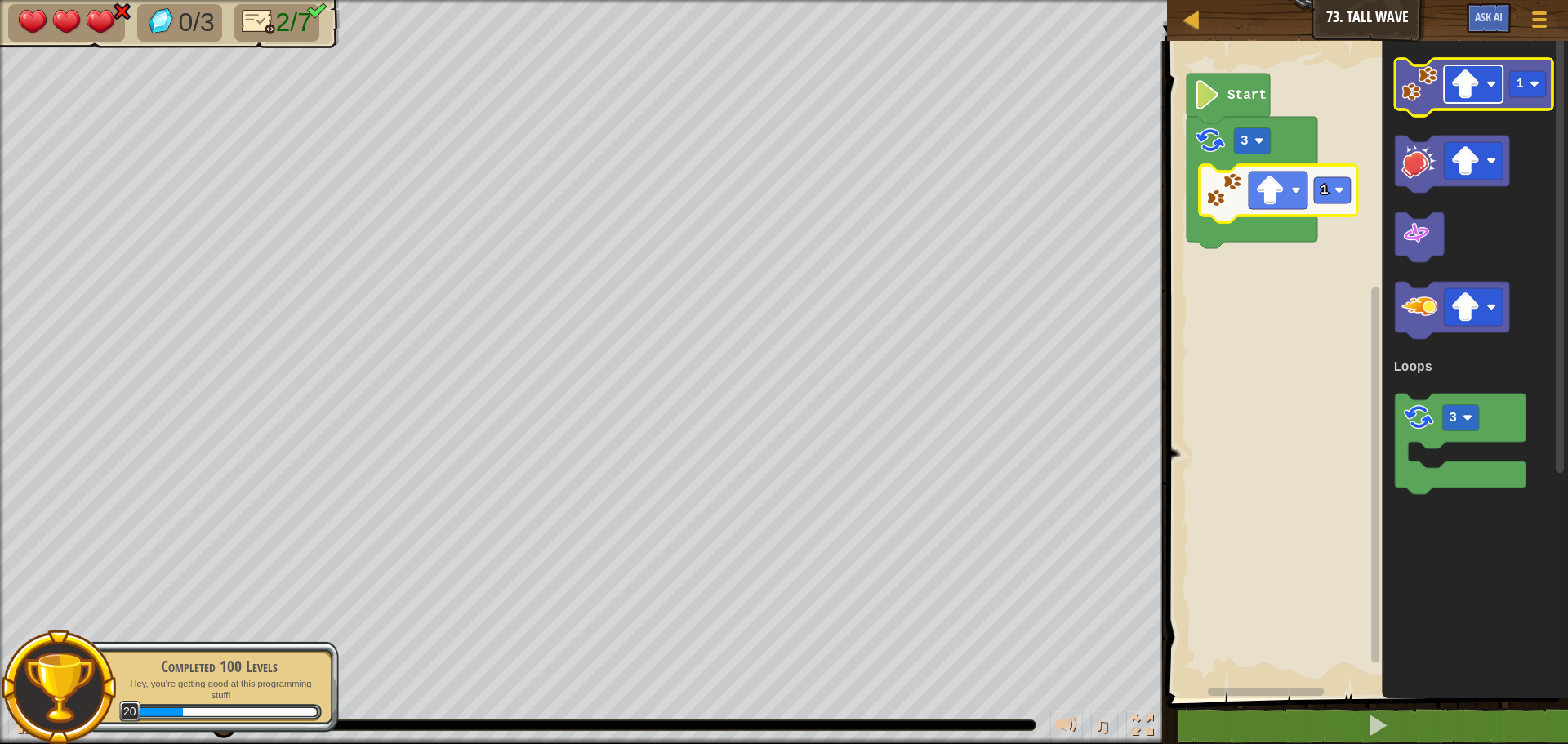
click at [1459, 88] on image "Blockly Workspace" at bounding box center [1465, 84] width 30 height 30
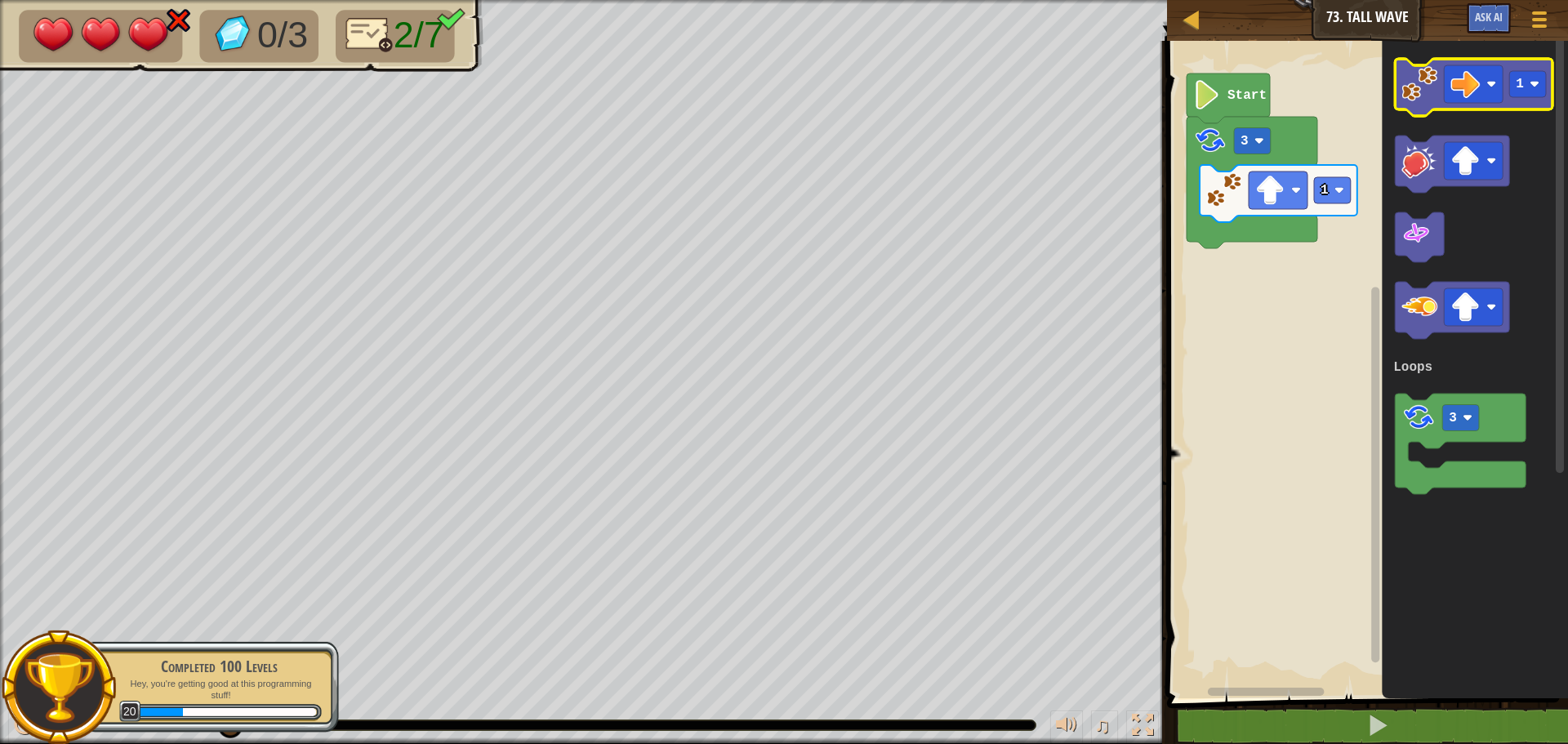
click at [1428, 89] on image "Blockly Workspace" at bounding box center [1418, 83] width 36 height 36
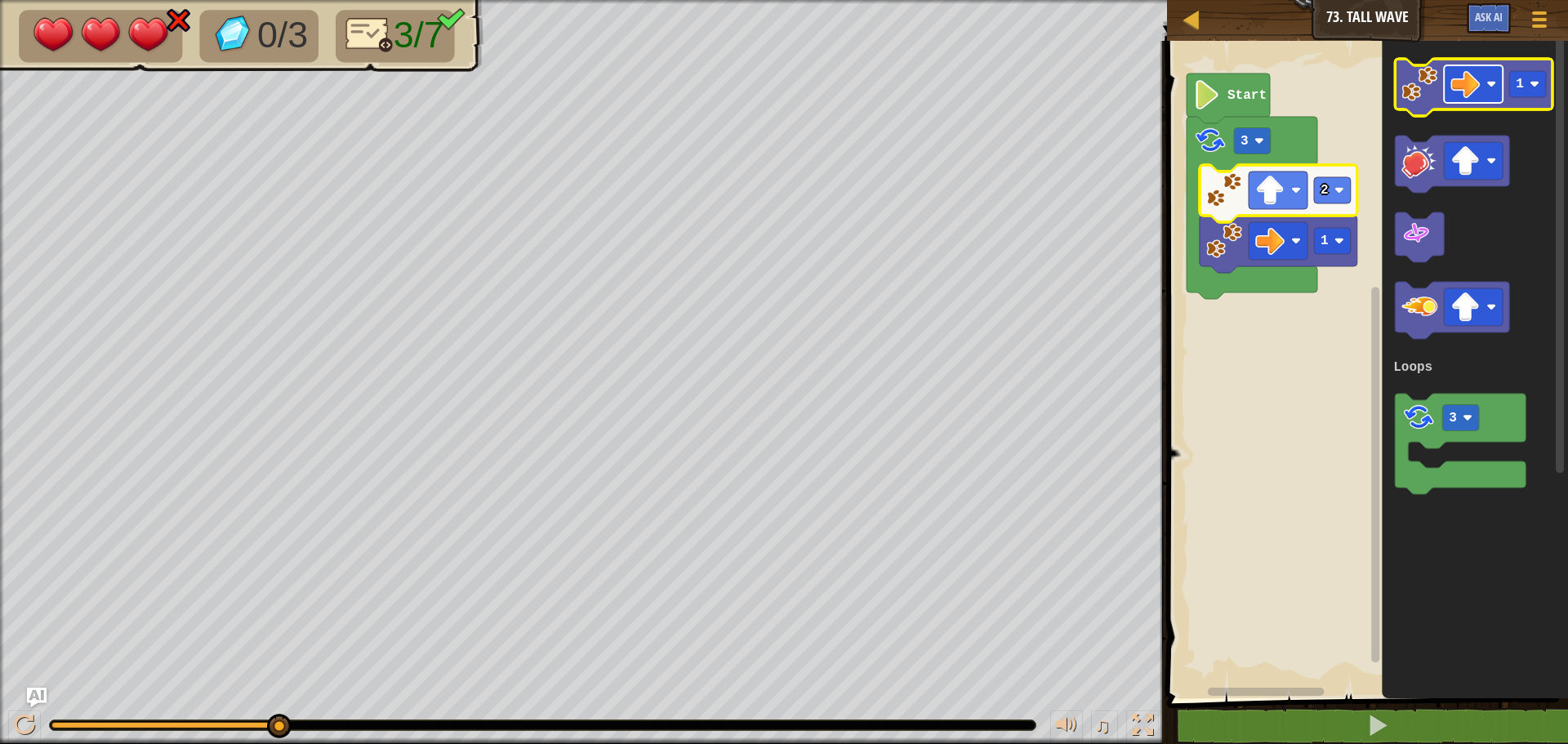
click at [1466, 89] on image "Blockly Workspace" at bounding box center [1465, 84] width 30 height 30
click at [1434, 89] on image "Blockly Workspace" at bounding box center [1418, 83] width 36 height 36
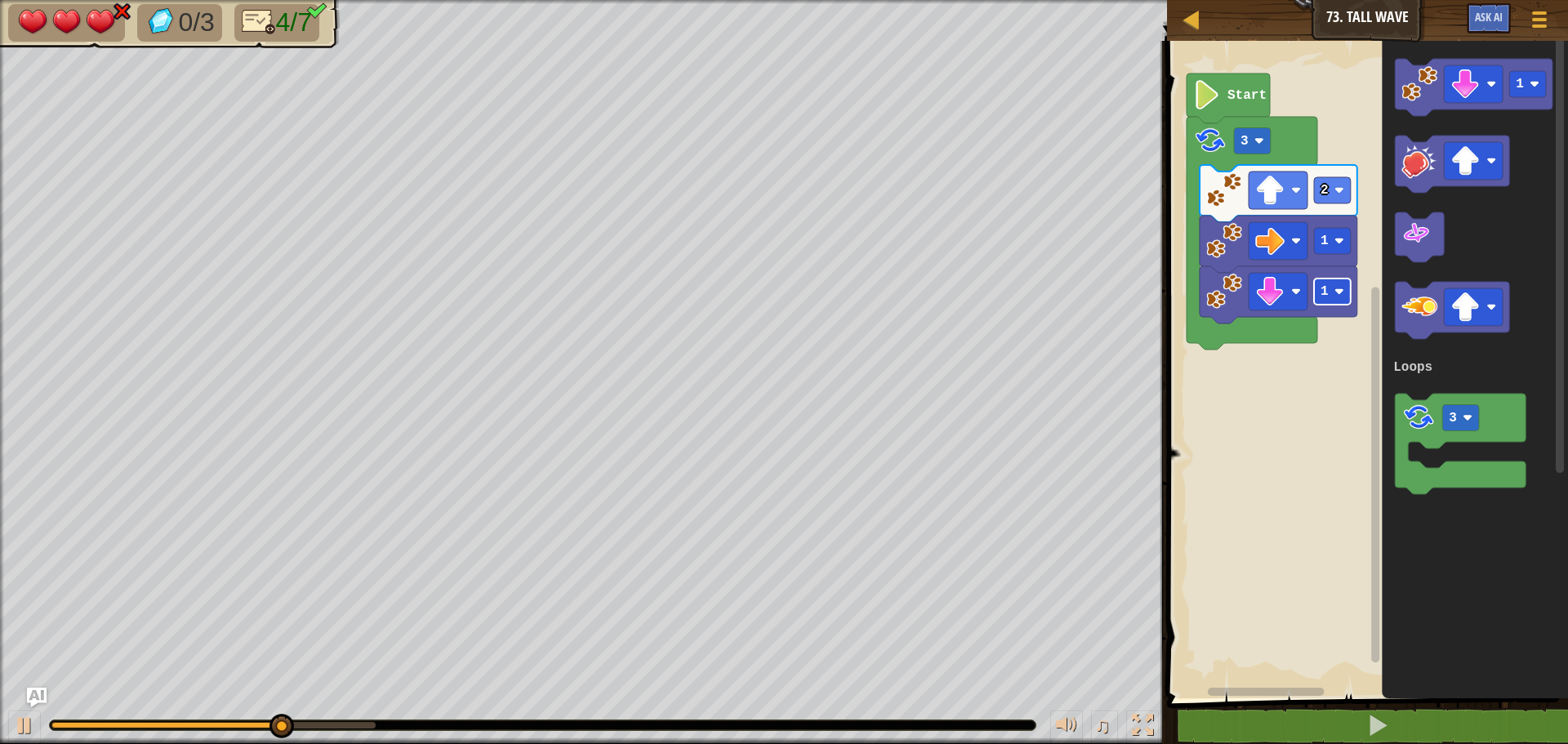
click at [1329, 294] on rect "Blockly Workspace" at bounding box center [1332, 292] width 37 height 26
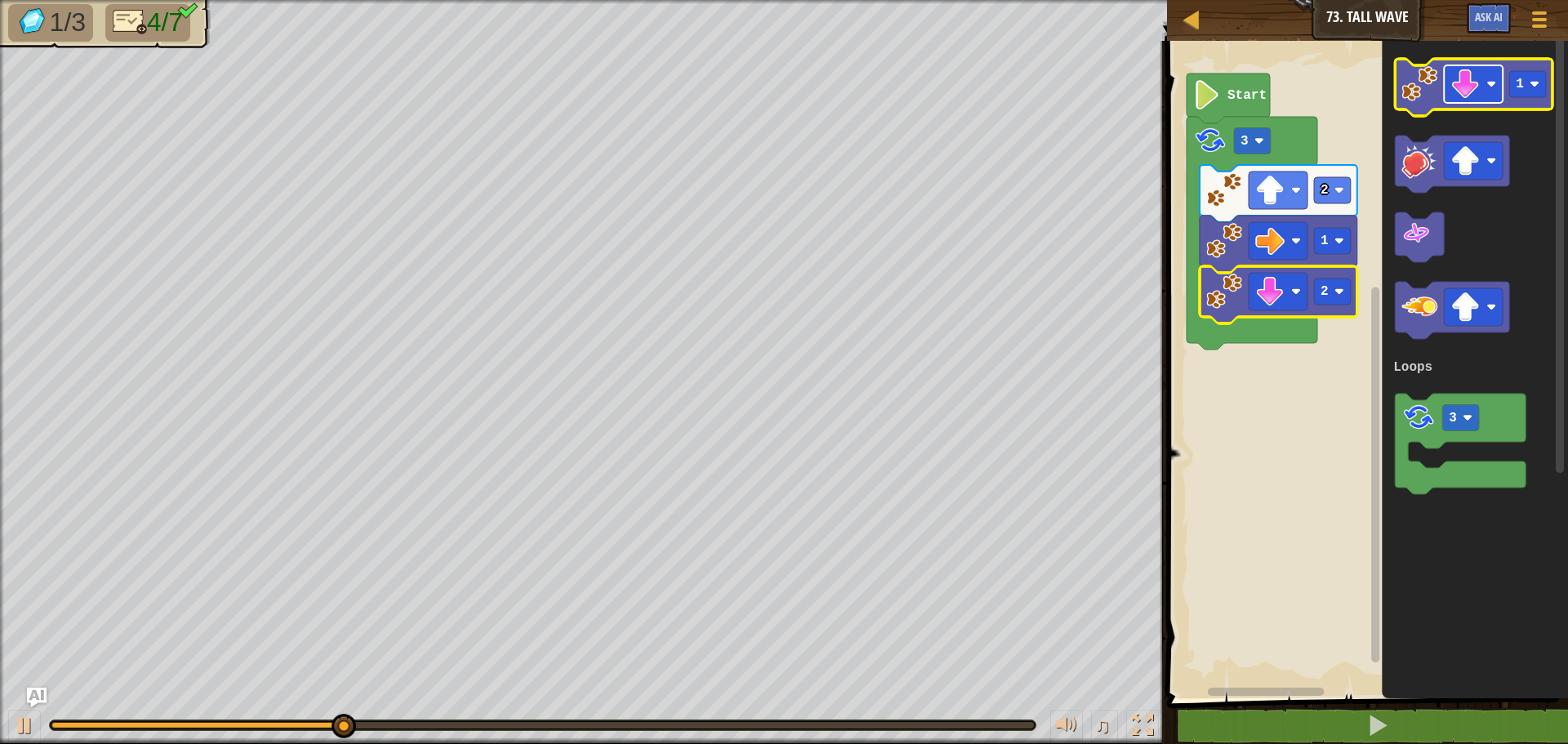
click at [1474, 91] on image "Blockly Workspace" at bounding box center [1465, 84] width 30 height 30
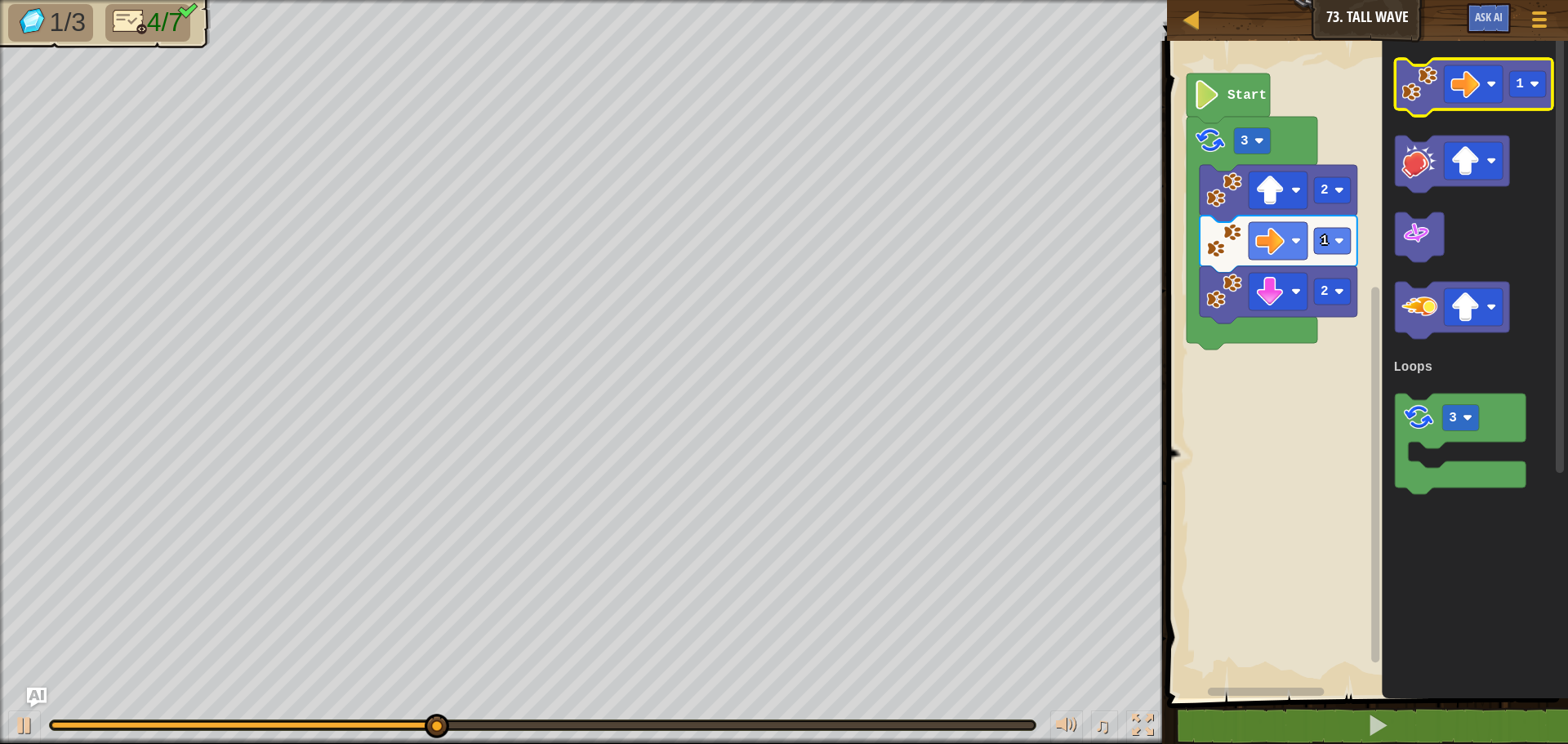
click at [1423, 94] on image "Blockly Workspace" at bounding box center [1418, 83] width 36 height 36
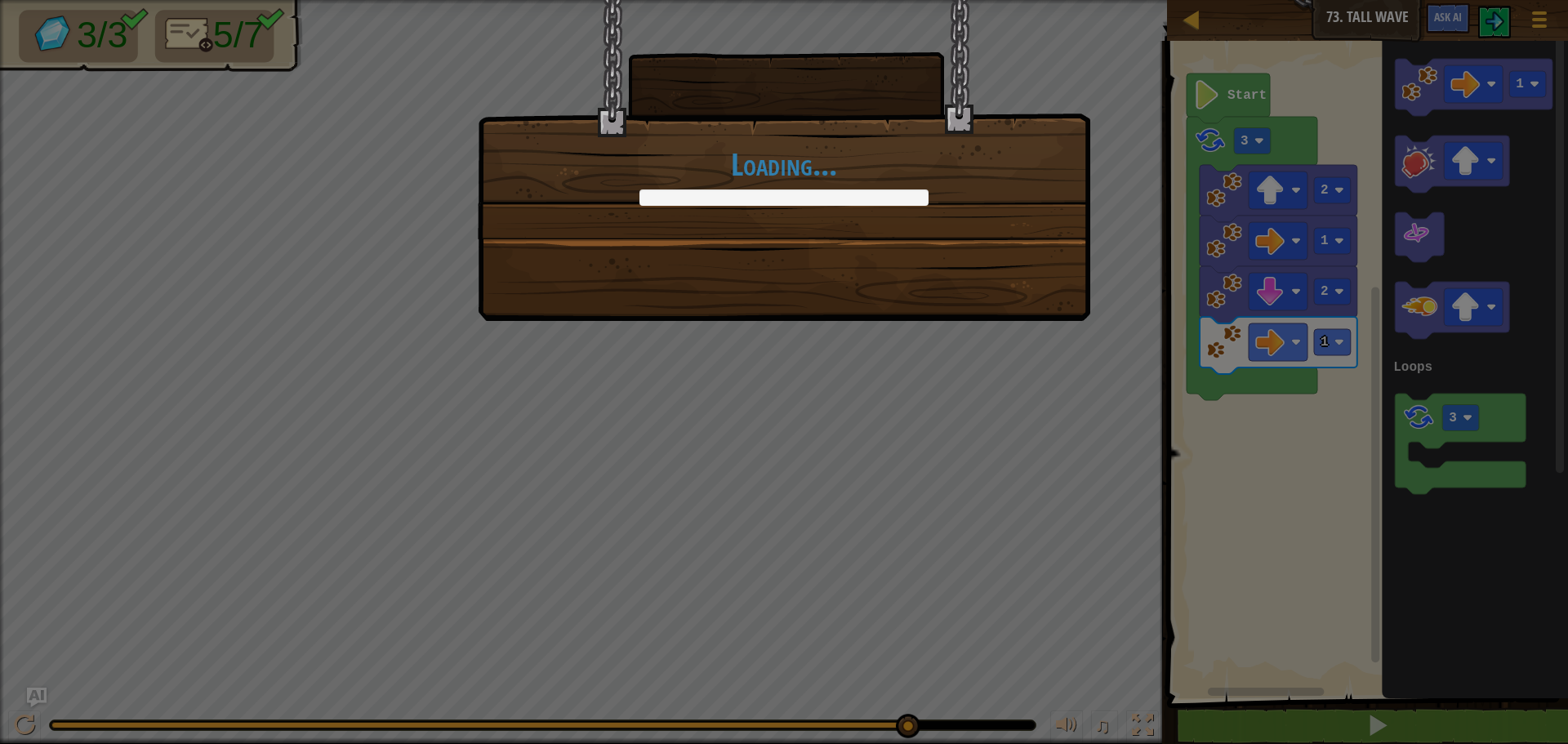
drag, startPoint x: 419, startPoint y: 734, endPoint x: 913, endPoint y: 714, distance: 494.4
click at [913, 2] on body "Map Junior 73. Tall Wave Game Menu Ask AI 1 ההההההההההההההההההההההההההההההההההה…" at bounding box center [784, 1] width 1568 height 2
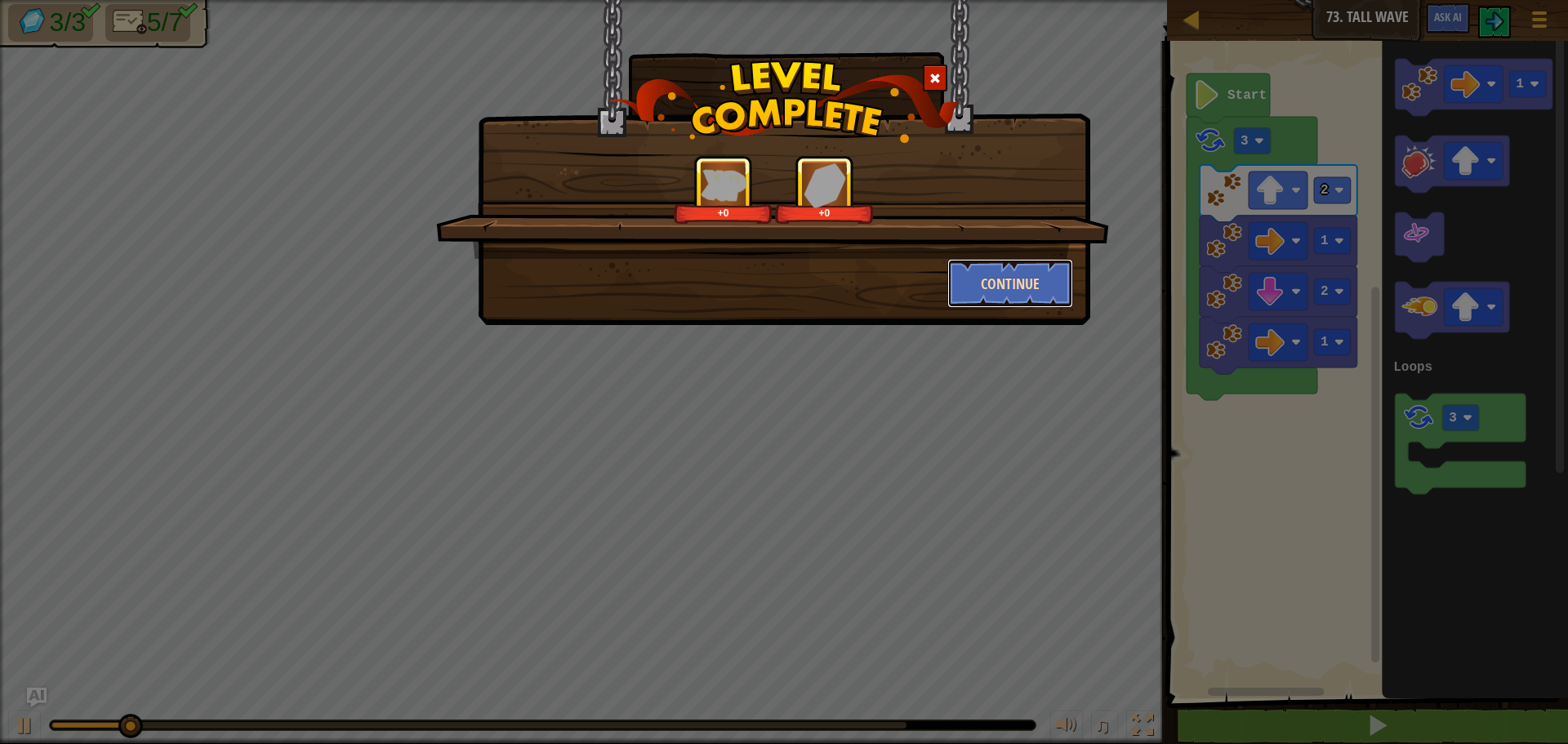
click at [993, 269] on button "Continue" at bounding box center [1010, 283] width 126 height 49
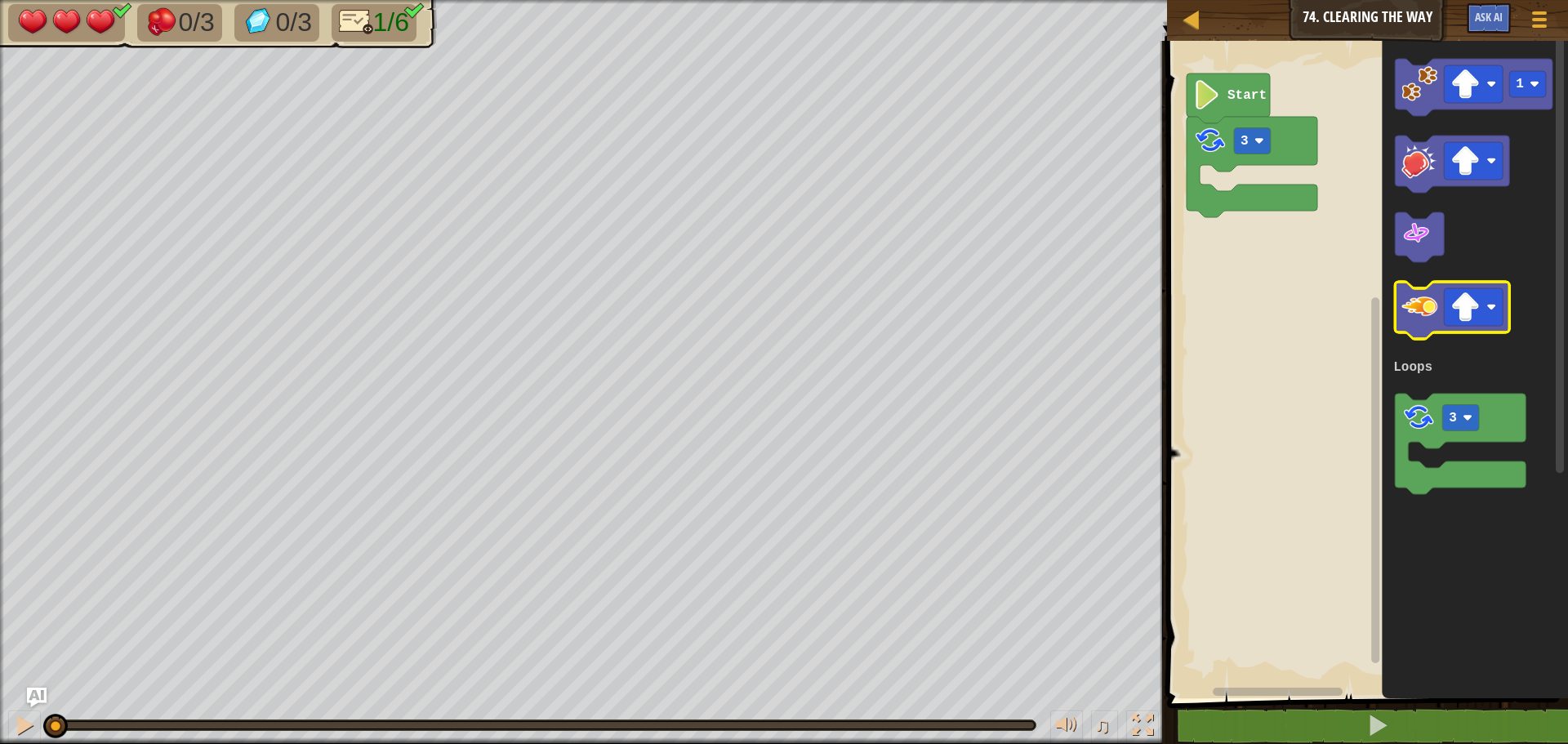
click at [1416, 313] on image "Blockly Workspace" at bounding box center [1418, 307] width 36 height 36
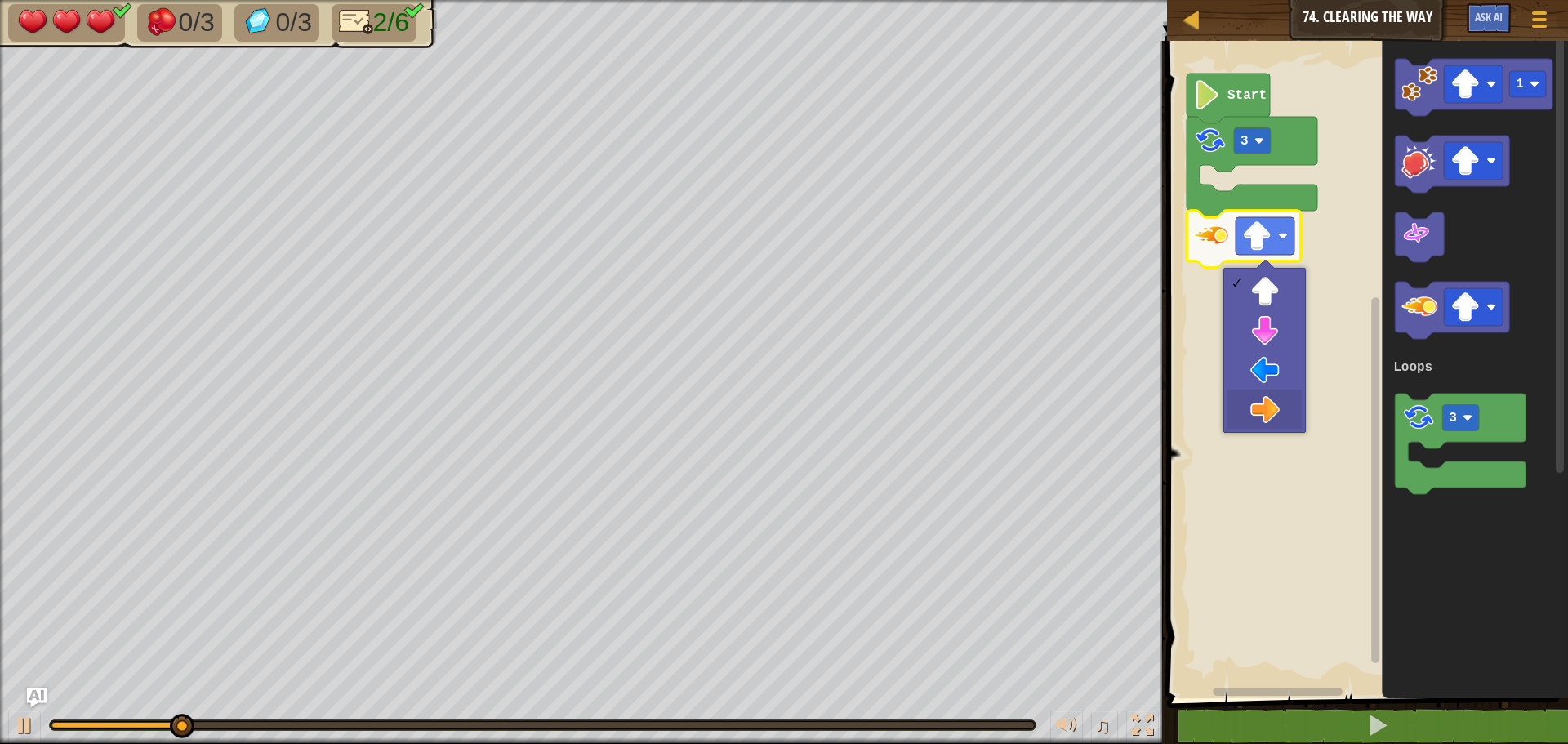
drag, startPoint x: 1268, startPoint y: 400, endPoint x: 1263, endPoint y: 379, distance: 21.6
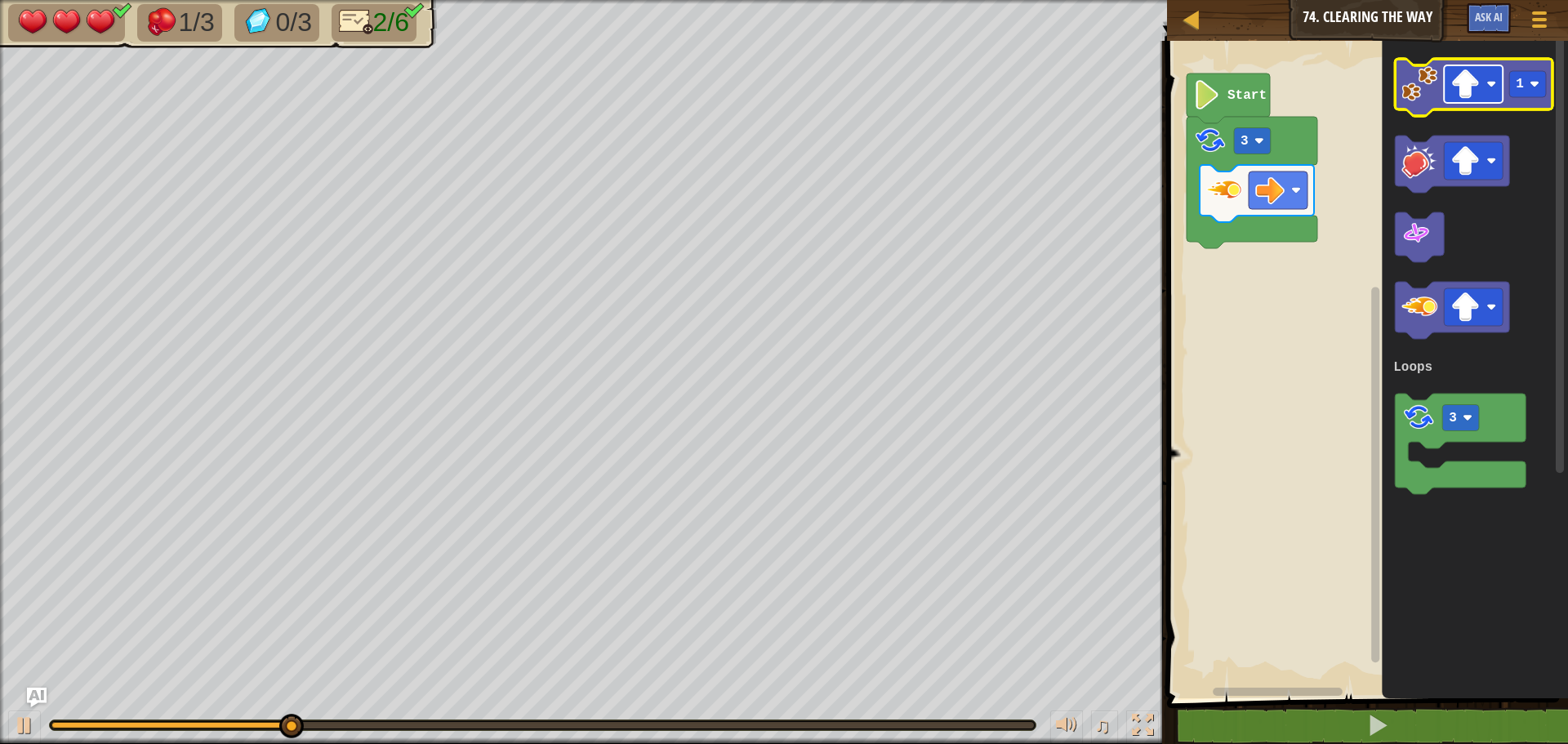
click at [1488, 96] on rect "Blockly Workspace" at bounding box center [1473, 84] width 59 height 38
click at [1410, 103] on icon "Blockly Workspace" at bounding box center [1473, 87] width 158 height 57
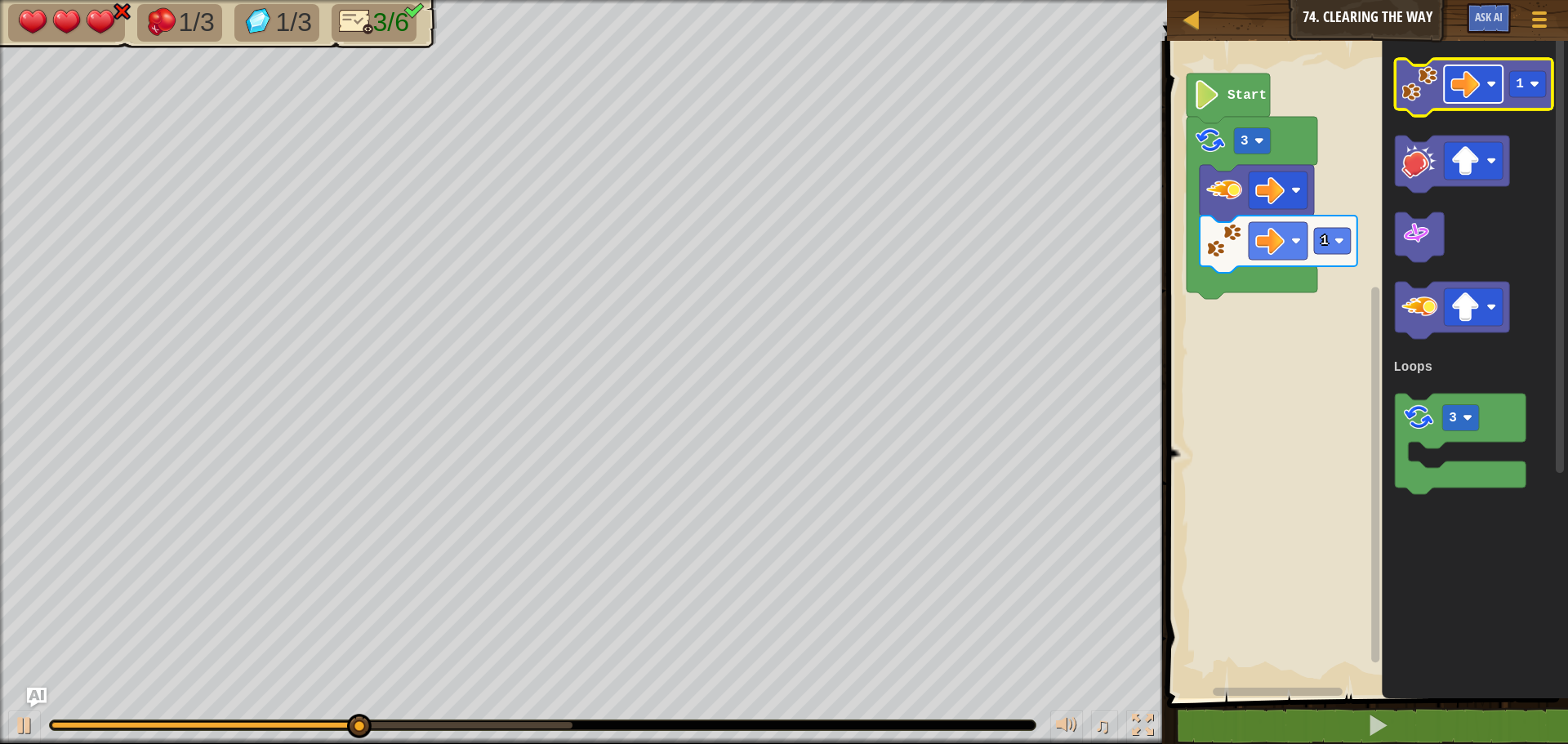
click at [1481, 89] on rect "Blockly Workspace" at bounding box center [1473, 84] width 59 height 38
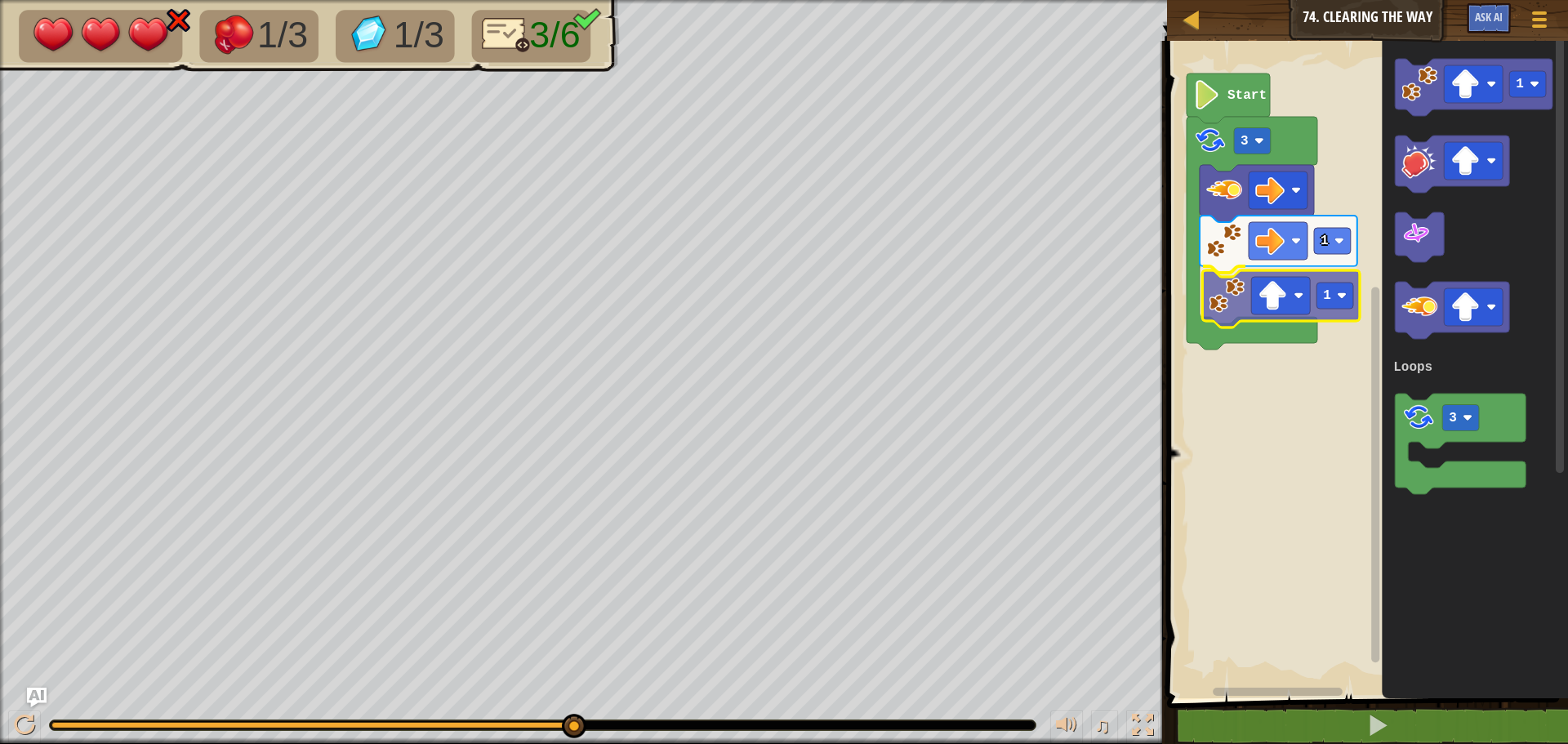
click at [1226, 296] on div "Loops Start 3 1 1 1 3 Loops 1" at bounding box center [1364, 365] width 406 height 666
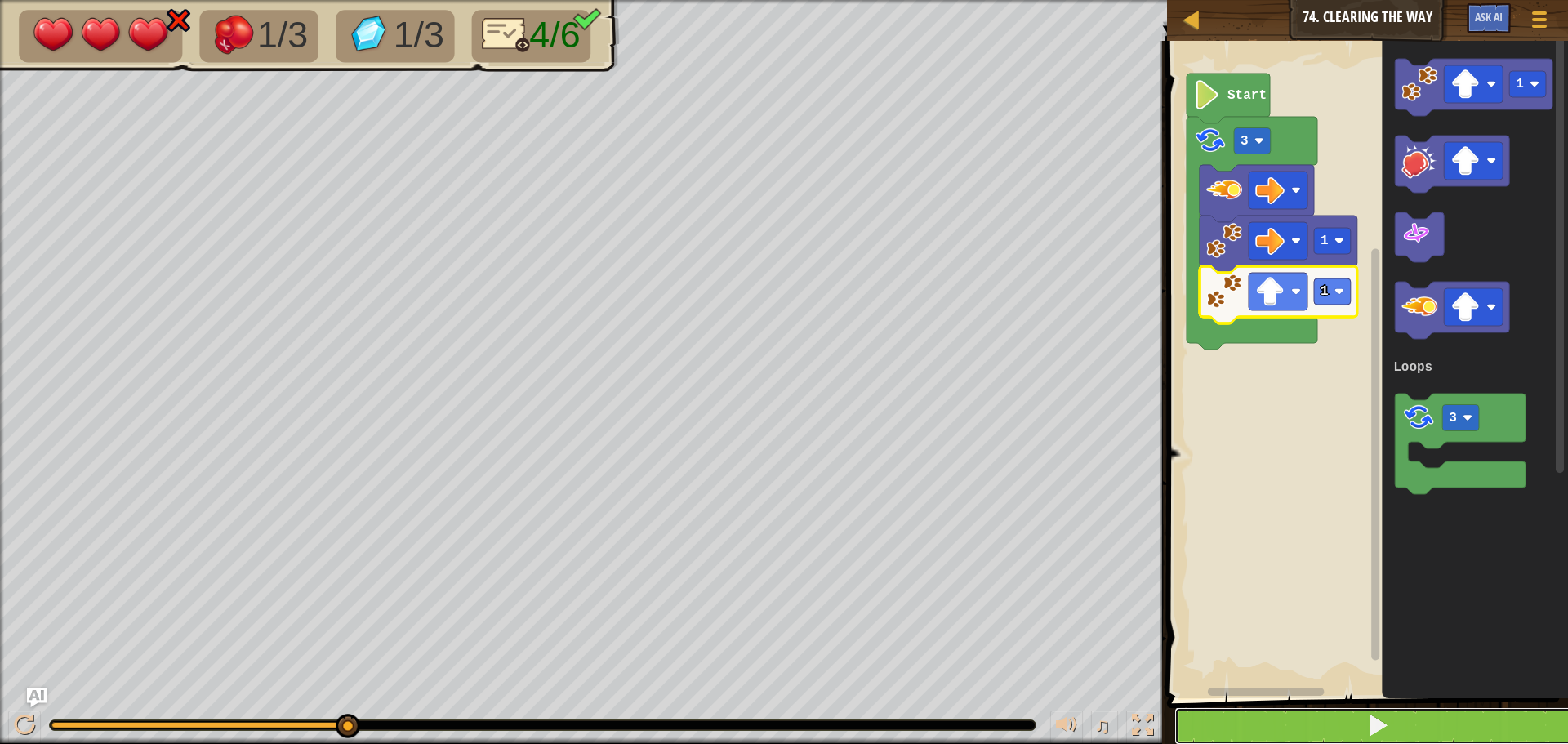
click at [1291, 730] on button at bounding box center [1376, 726] width 406 height 38
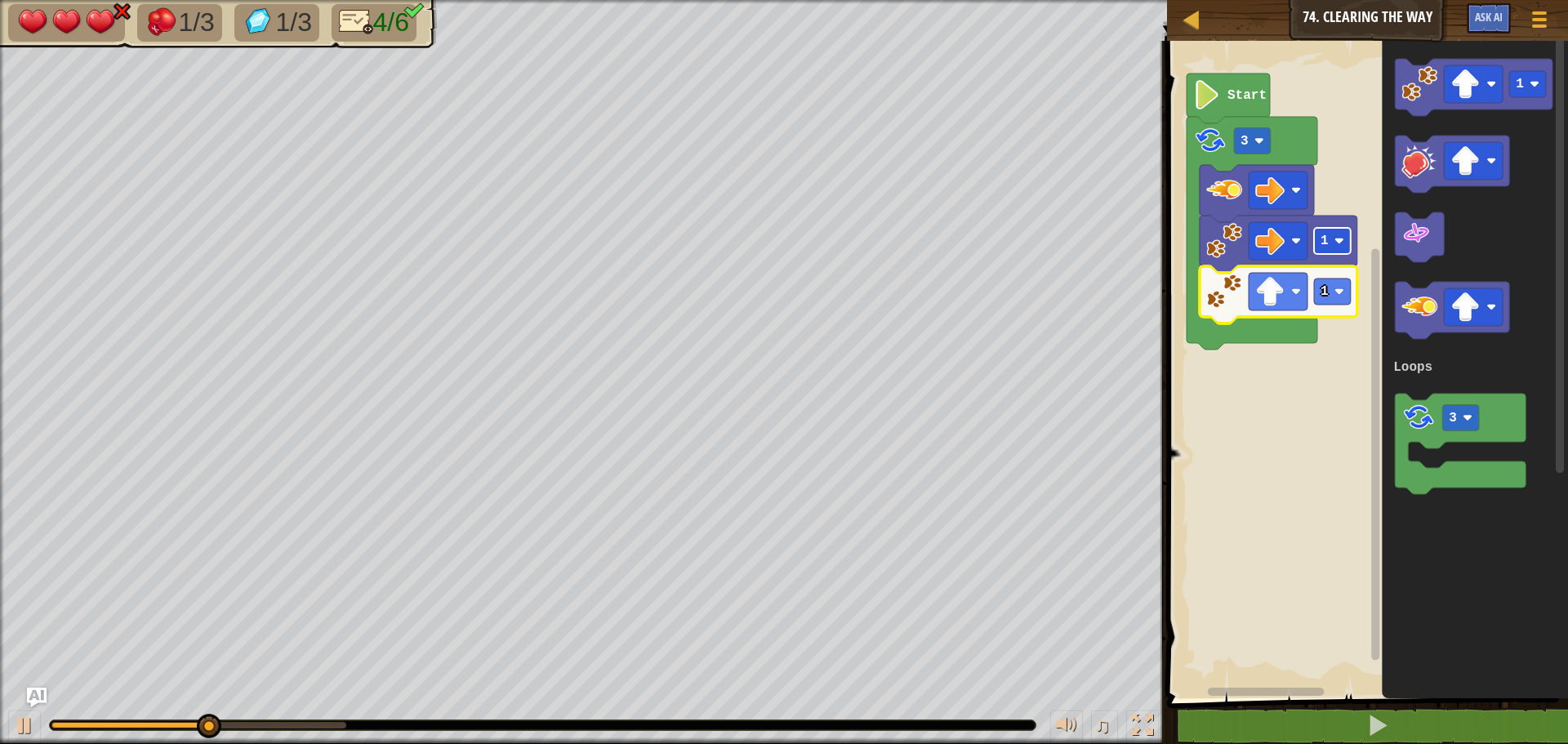
click at [1337, 254] on rect "Blockly Workspace" at bounding box center [1332, 241] width 37 height 26
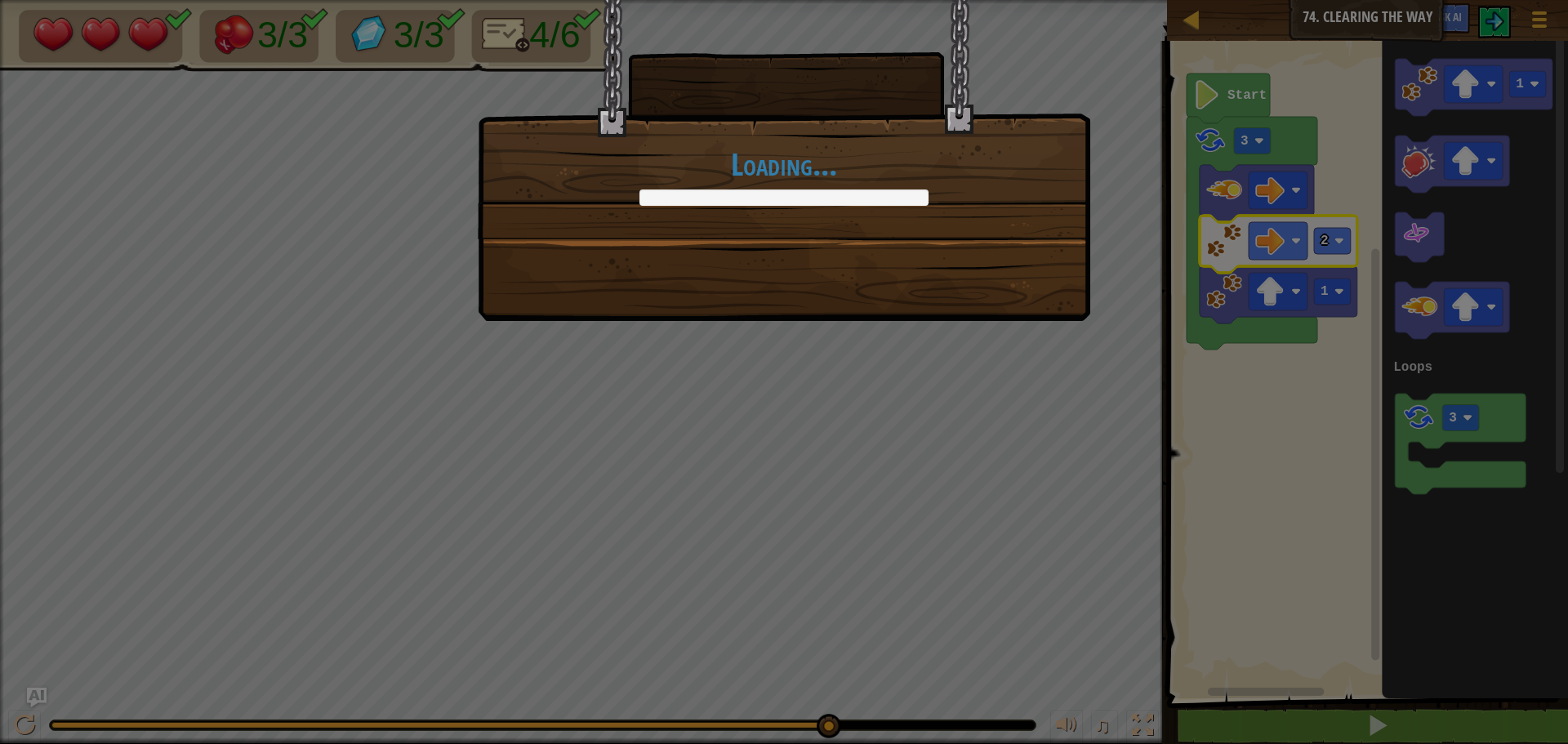
drag, startPoint x: 473, startPoint y: 717, endPoint x: 873, endPoint y: 697, distance: 400.5
click at [873, 2] on body "Map Junior 74. Clearing the Way Game Menu Ask AI 1 הההההההההההההההההההההההההההה…" at bounding box center [784, 1] width 1568 height 2
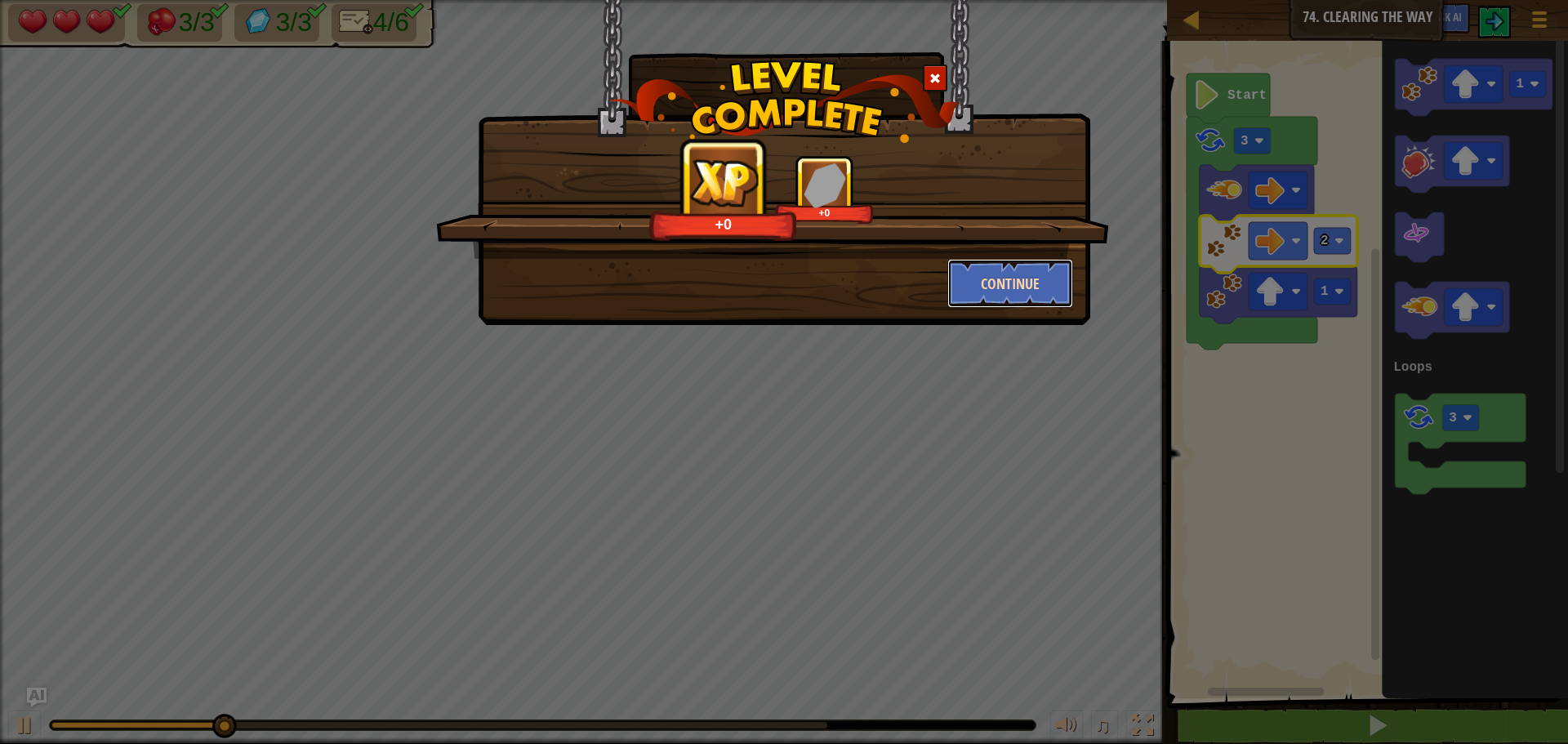
click at [983, 269] on button "Continue" at bounding box center [1010, 283] width 126 height 49
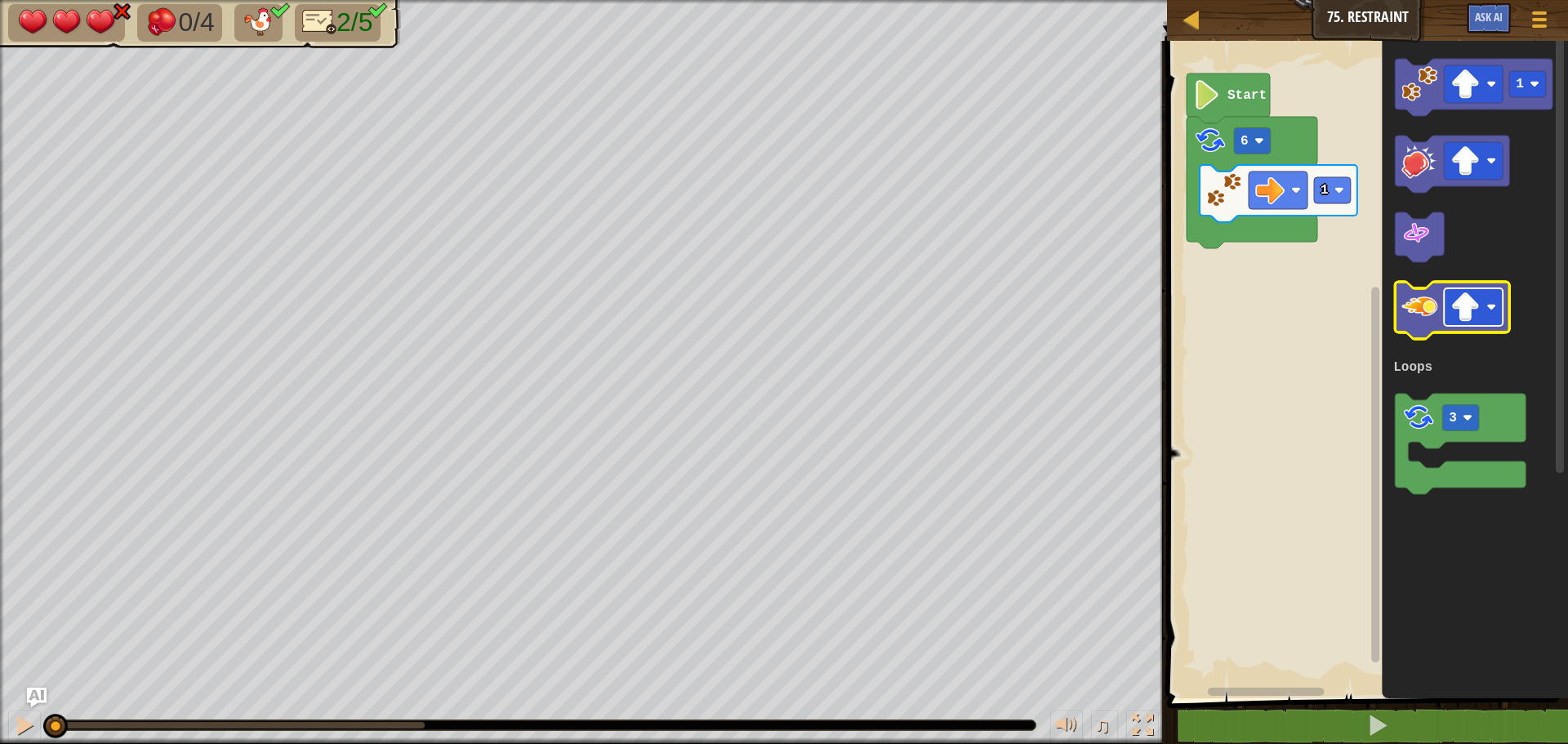
click at [1465, 312] on image "Blockly Workspace" at bounding box center [1465, 308] width 30 height 30
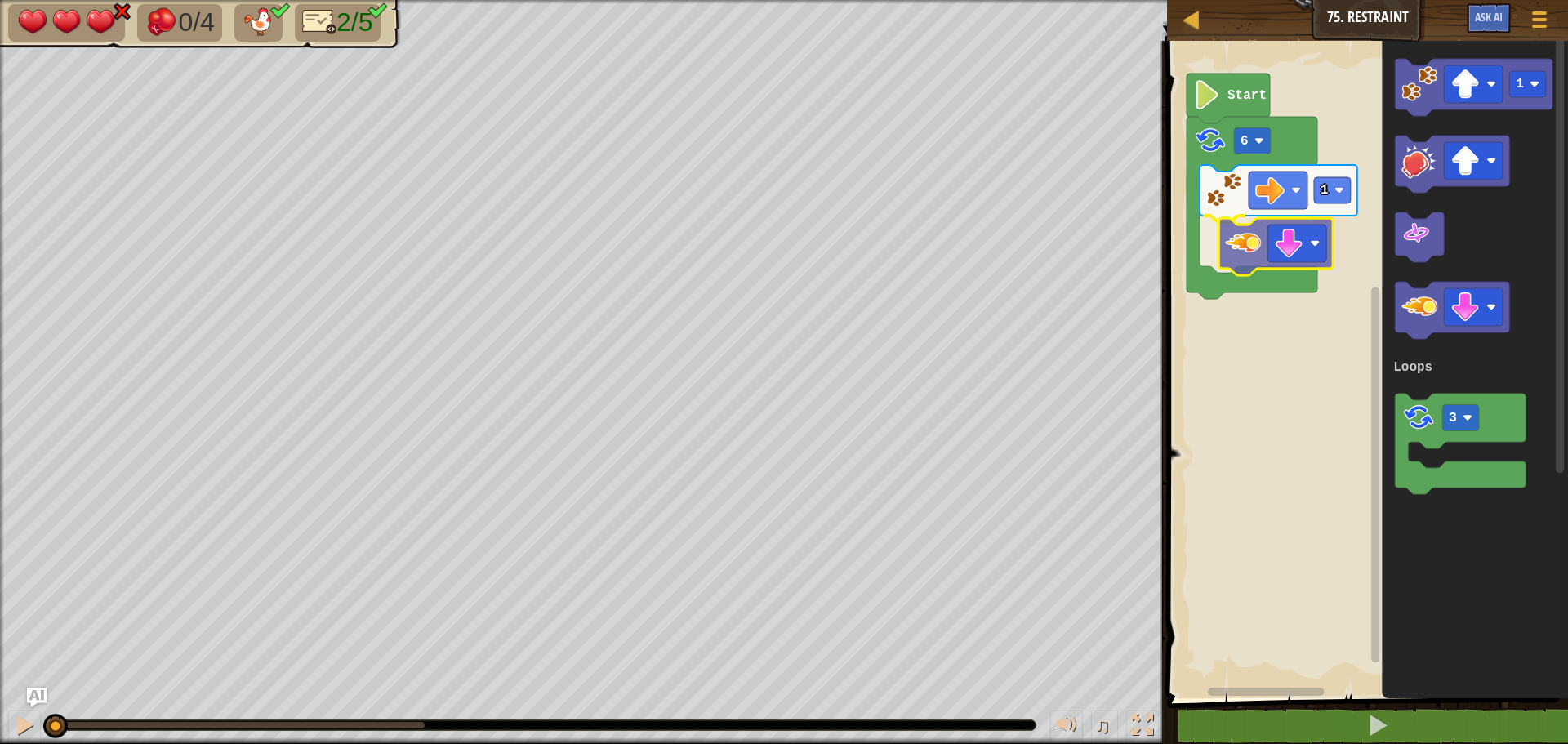
click at [1230, 257] on div "Loops 1 6 Start 1 3 Loops" at bounding box center [1364, 365] width 406 height 666
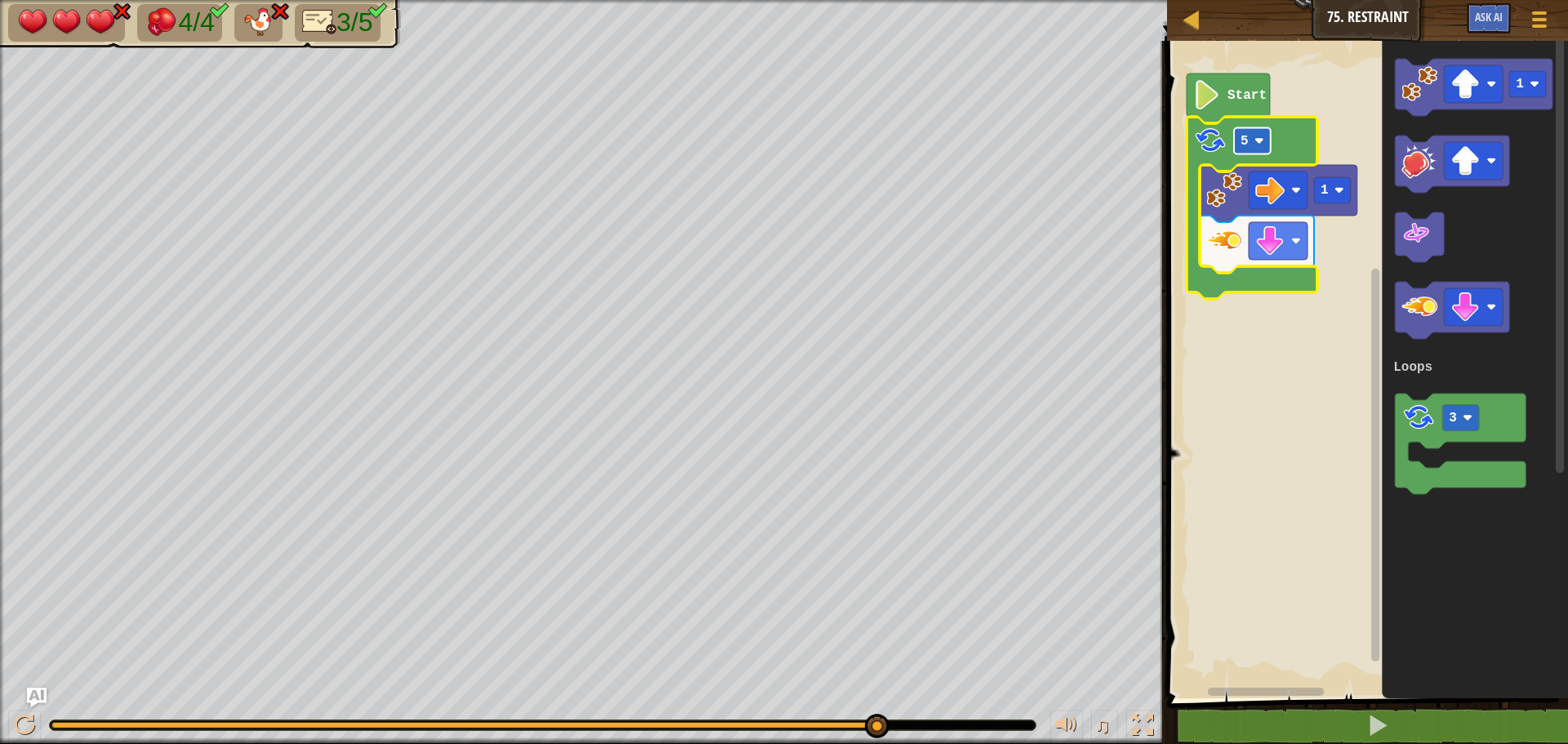
click at [1268, 149] on rect "Blockly Workspace" at bounding box center [1252, 141] width 37 height 26
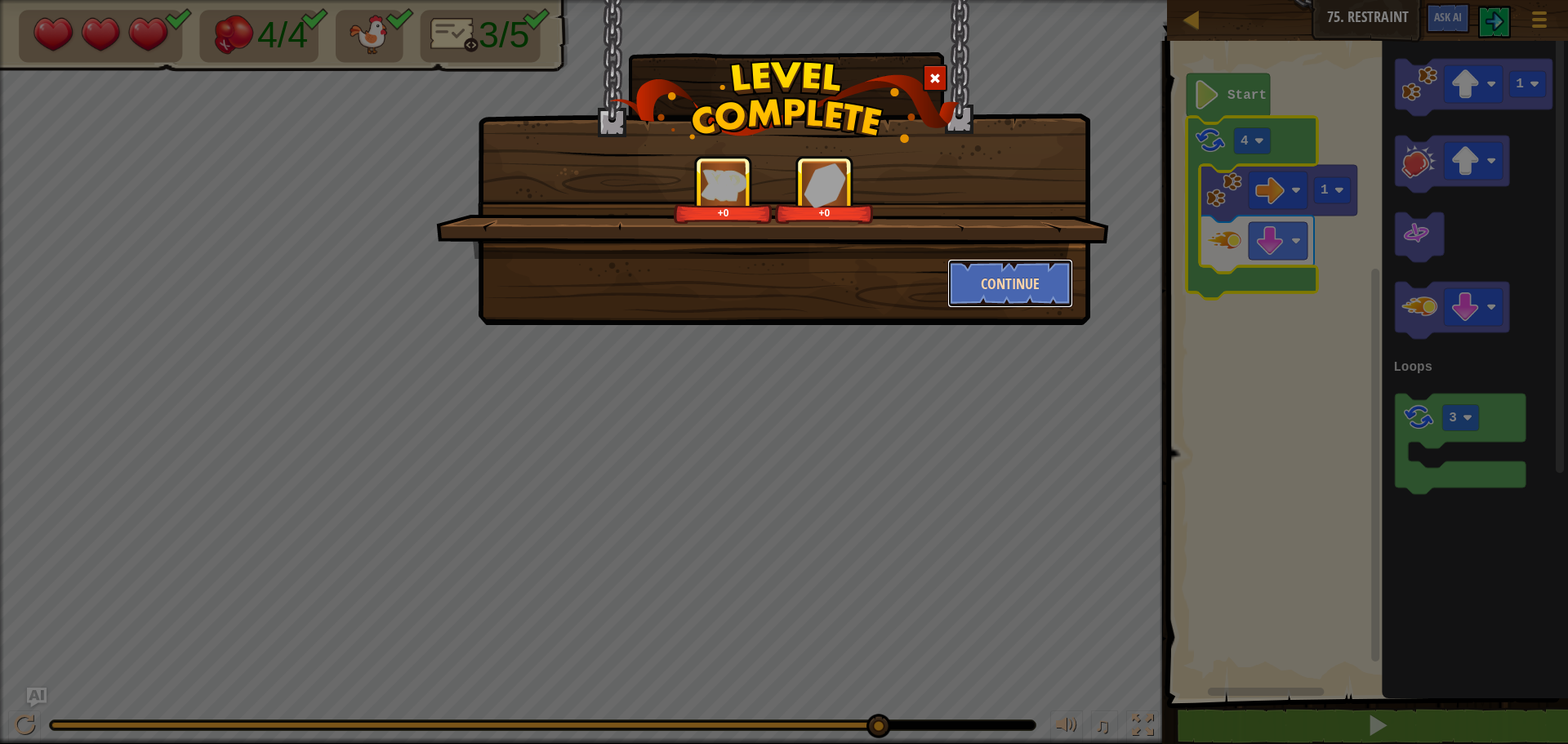
click at [955, 274] on button "Continue" at bounding box center [1010, 283] width 126 height 49
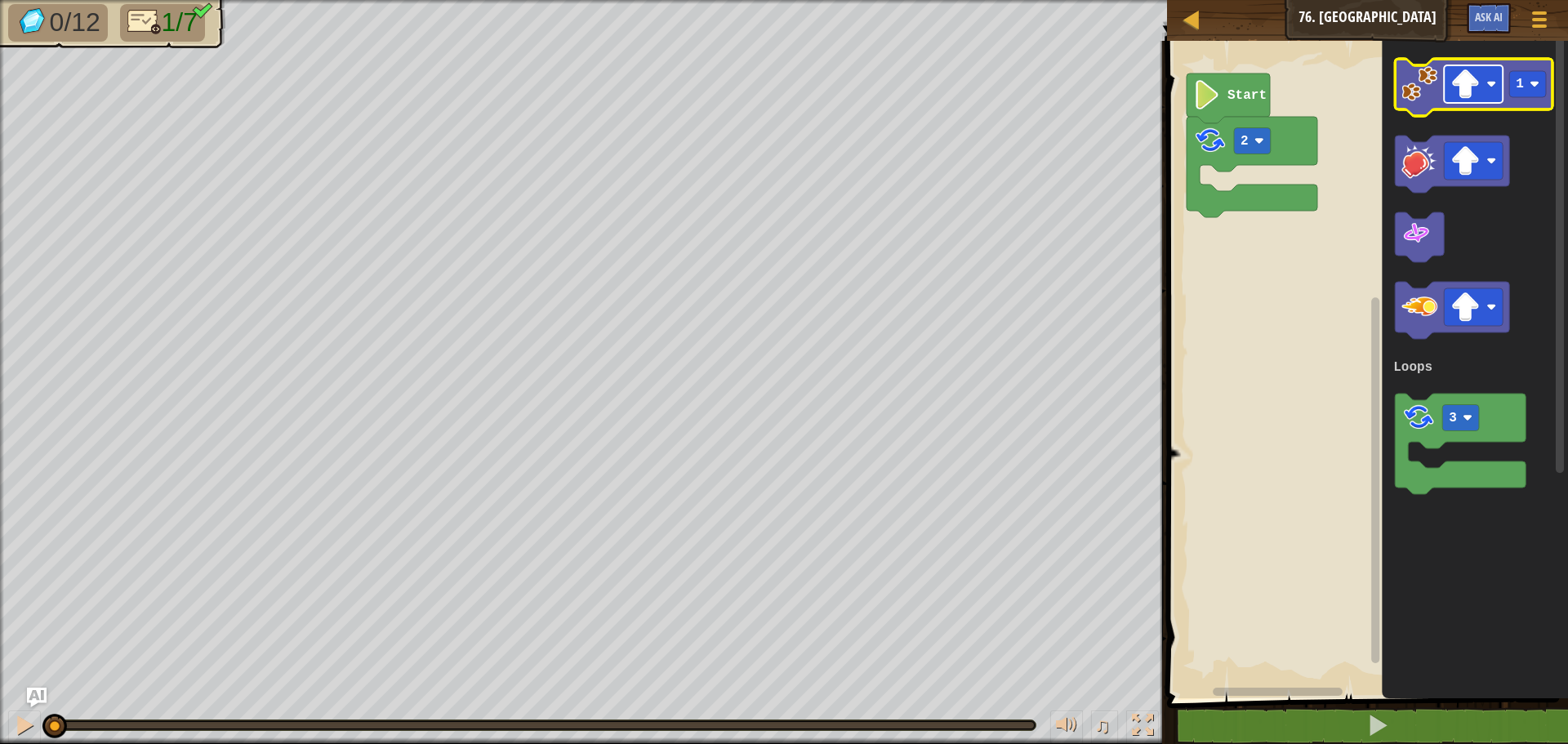
click at [1481, 91] on rect "Blockly Workspace" at bounding box center [1473, 84] width 59 height 38
click at [1465, 89] on image "Blockly Workspace" at bounding box center [1465, 84] width 30 height 30
click at [1425, 81] on image "Blockly Workspace" at bounding box center [1418, 83] width 36 height 36
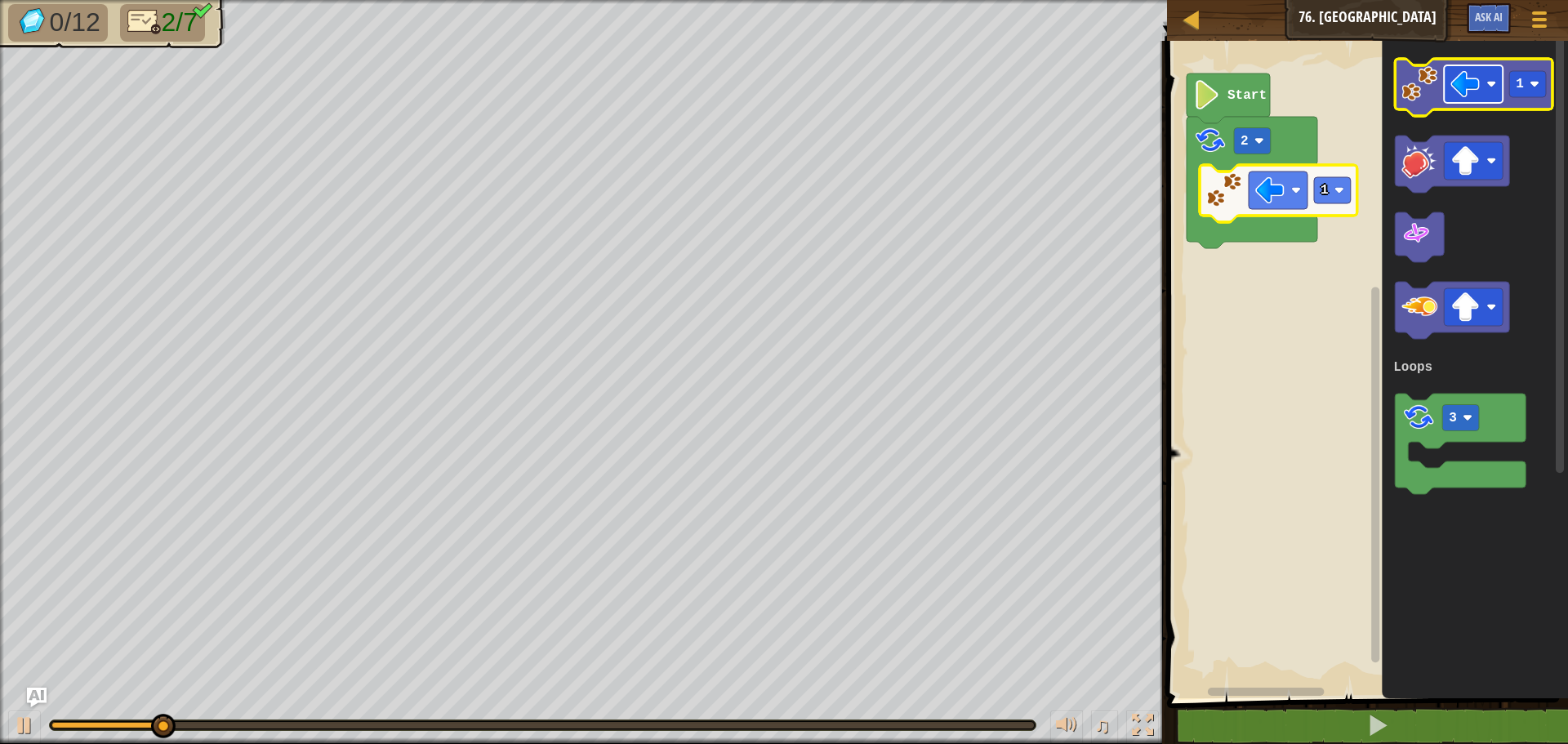
click at [1474, 95] on image "Blockly Workspace" at bounding box center [1465, 84] width 30 height 30
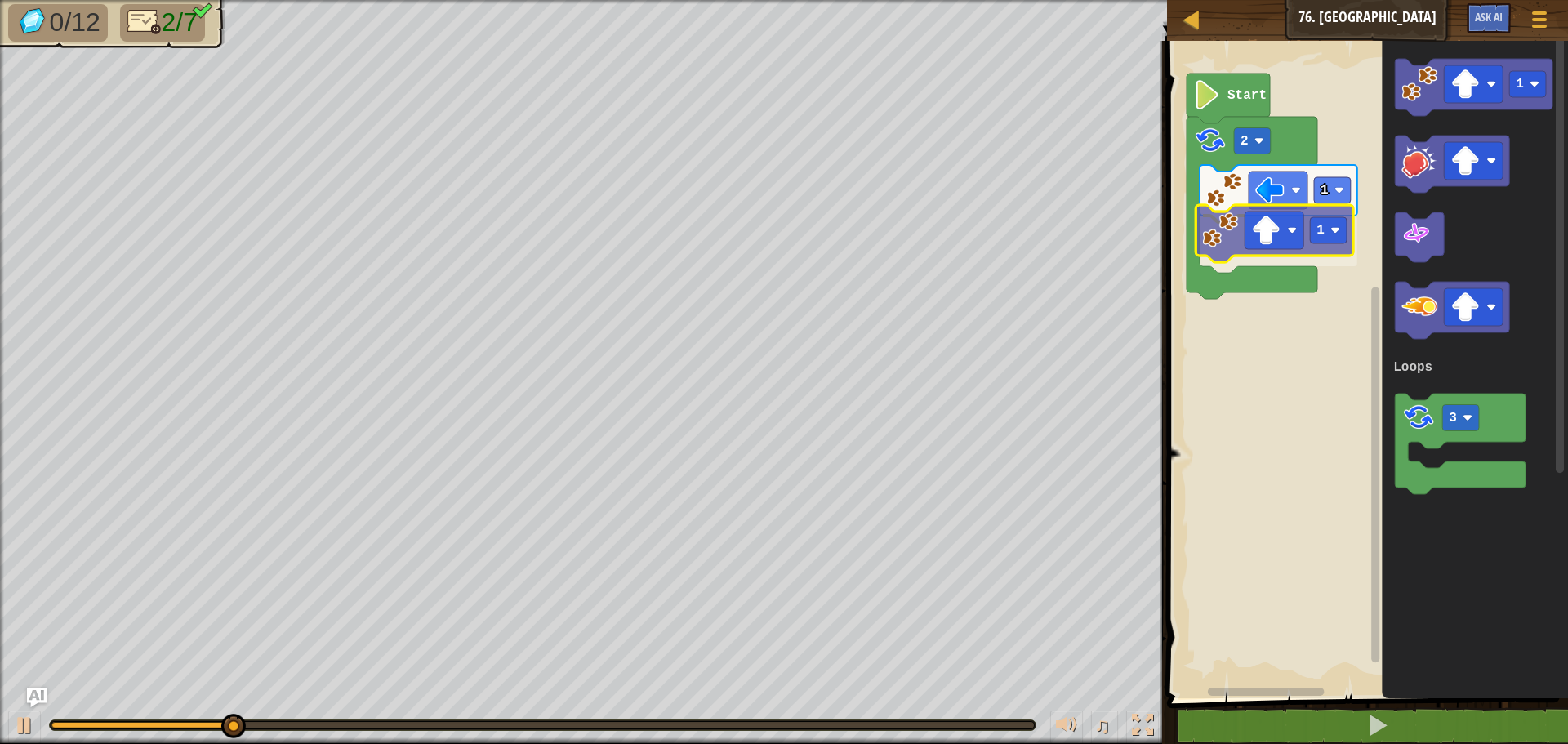
click at [1212, 244] on div "Loops 2 1 1 Start 1 3 Loops 1" at bounding box center [1364, 365] width 406 height 666
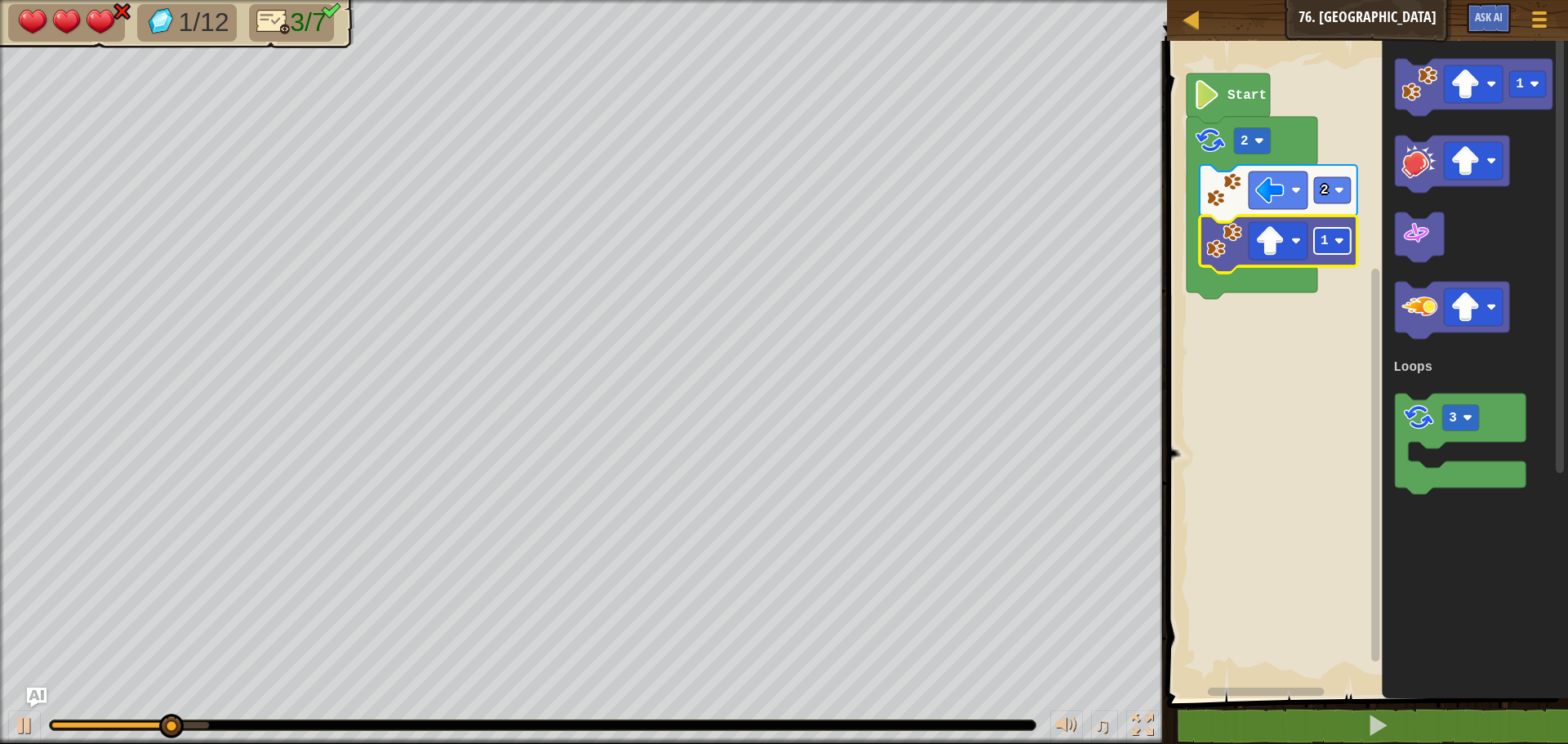
click at [1345, 242] on rect "Blockly Workspace" at bounding box center [1332, 241] width 37 height 26
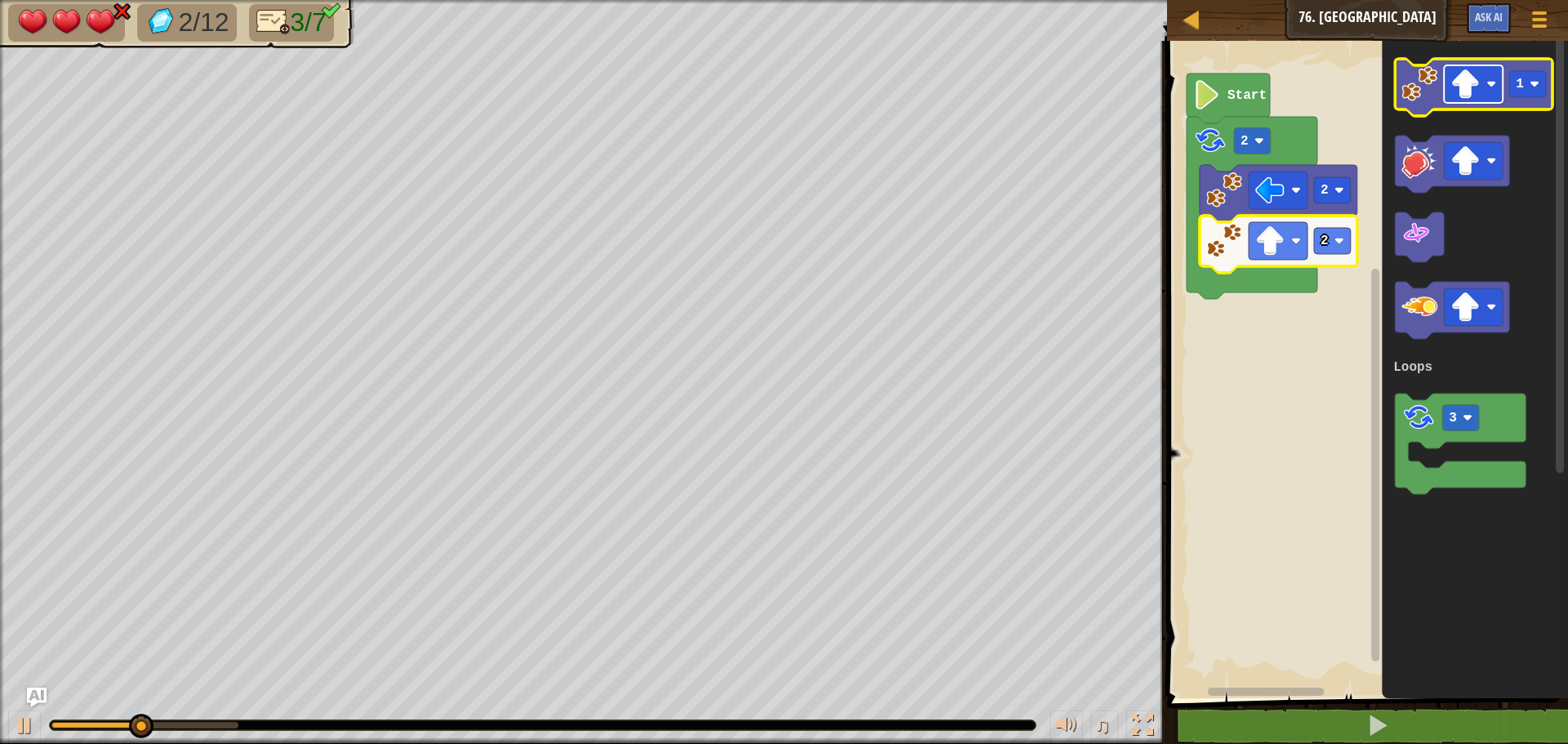
click at [1447, 84] on rect "Blockly Workspace" at bounding box center [1473, 84] width 59 height 38
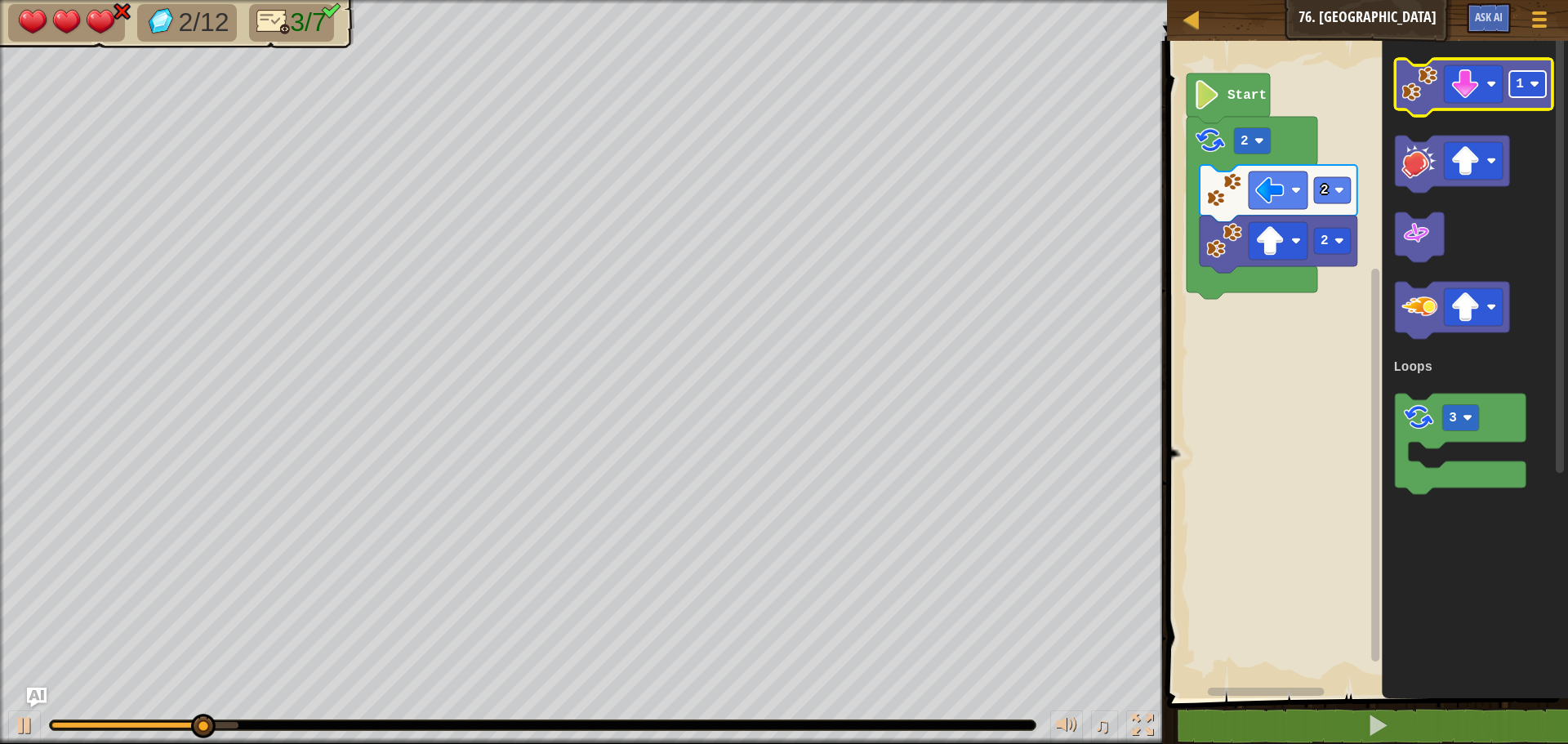
click at [1520, 86] on text "1" at bounding box center [1519, 84] width 8 height 15
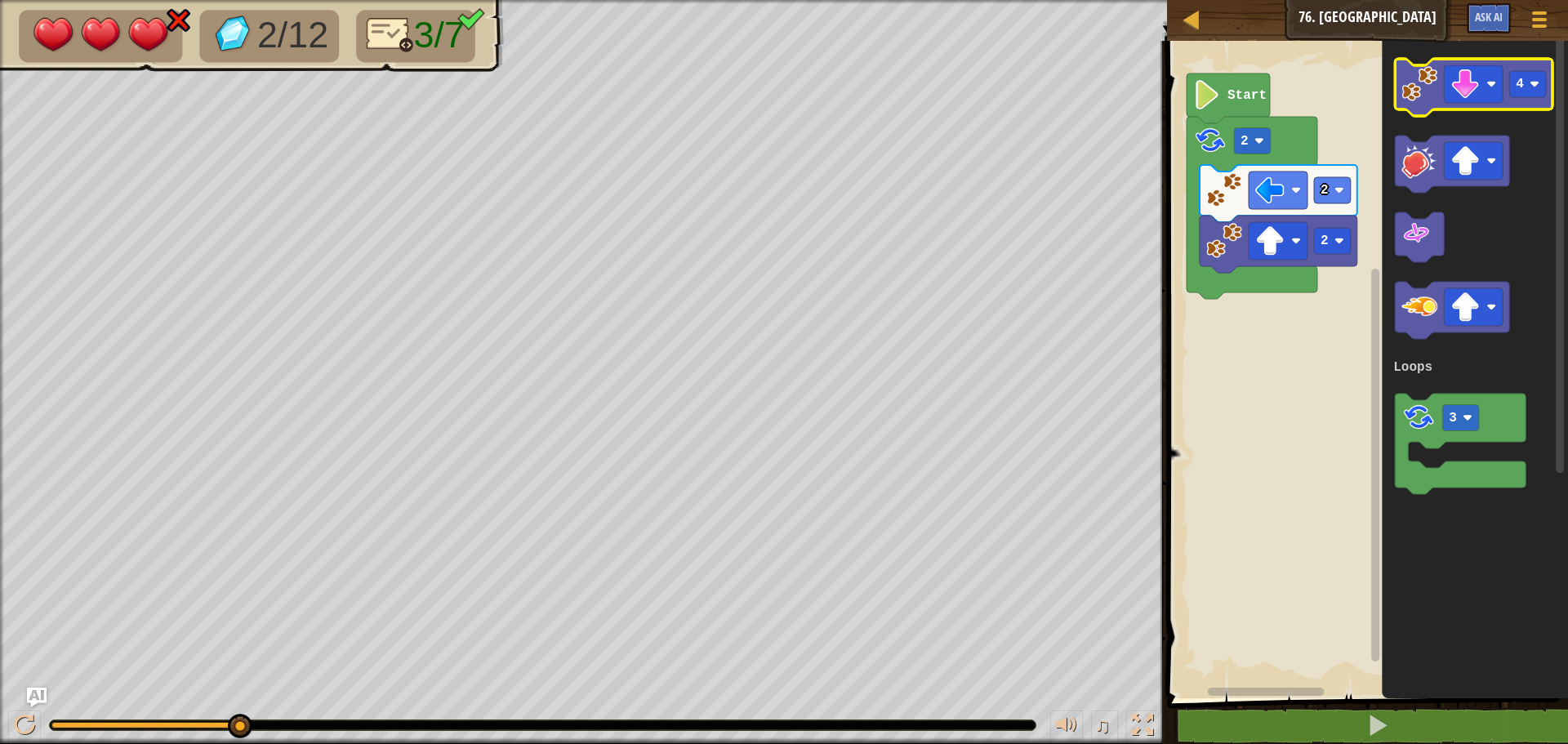
click at [1413, 96] on image "Blockly Workspace" at bounding box center [1418, 83] width 36 height 36
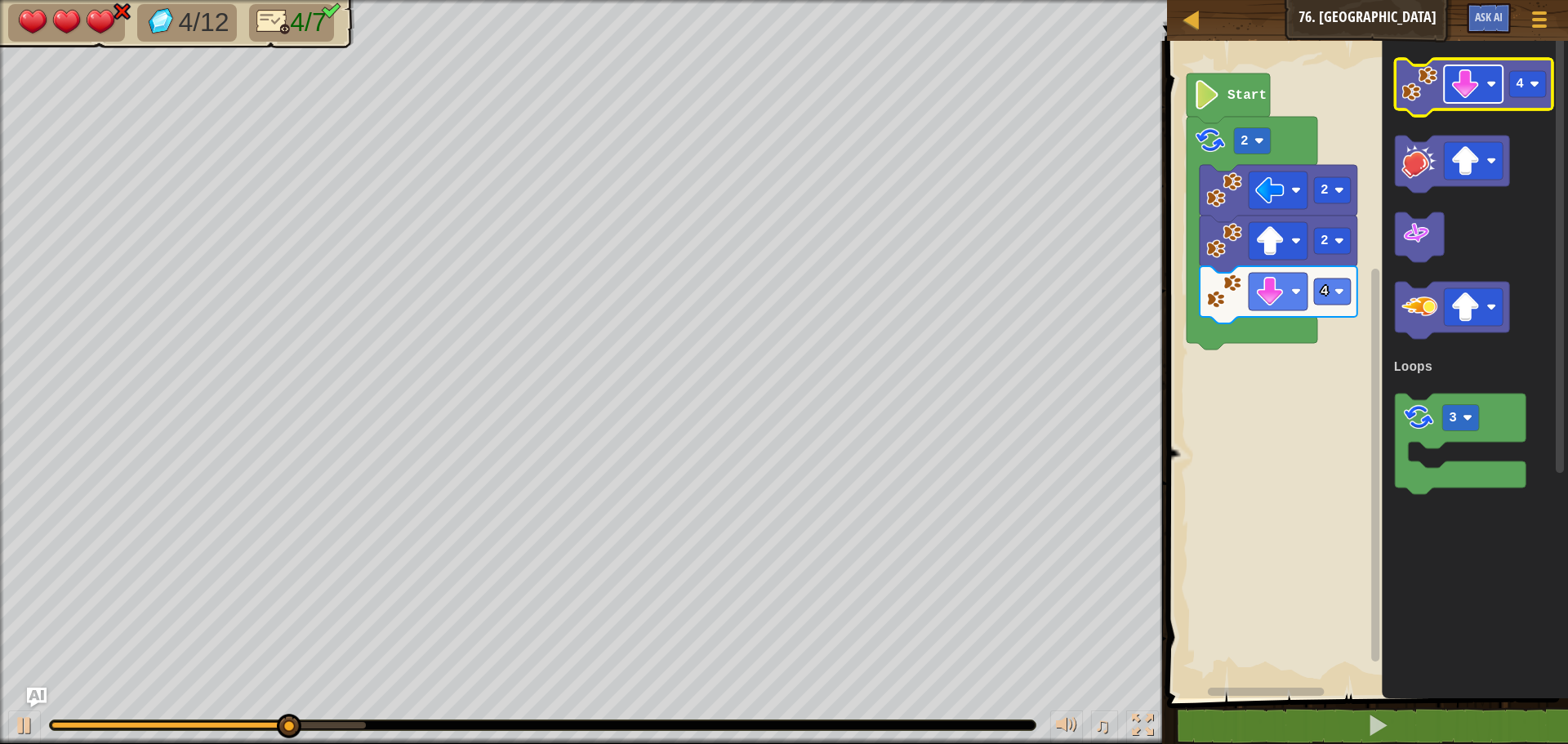
click at [1467, 80] on image "Blockly Workspace" at bounding box center [1465, 84] width 30 height 30
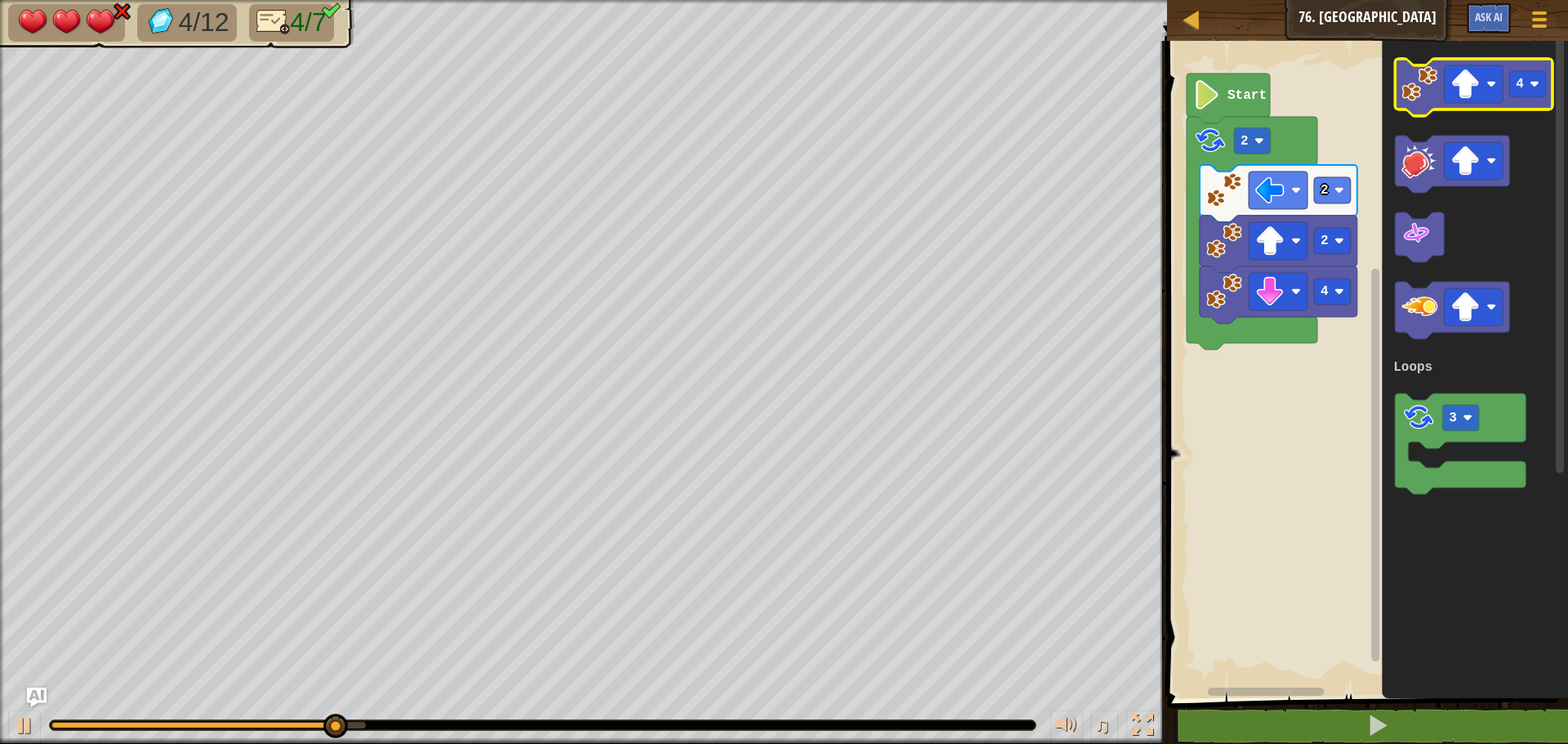
click at [1517, 98] on icon "Blockly Workspace" at bounding box center [1473, 87] width 158 height 57
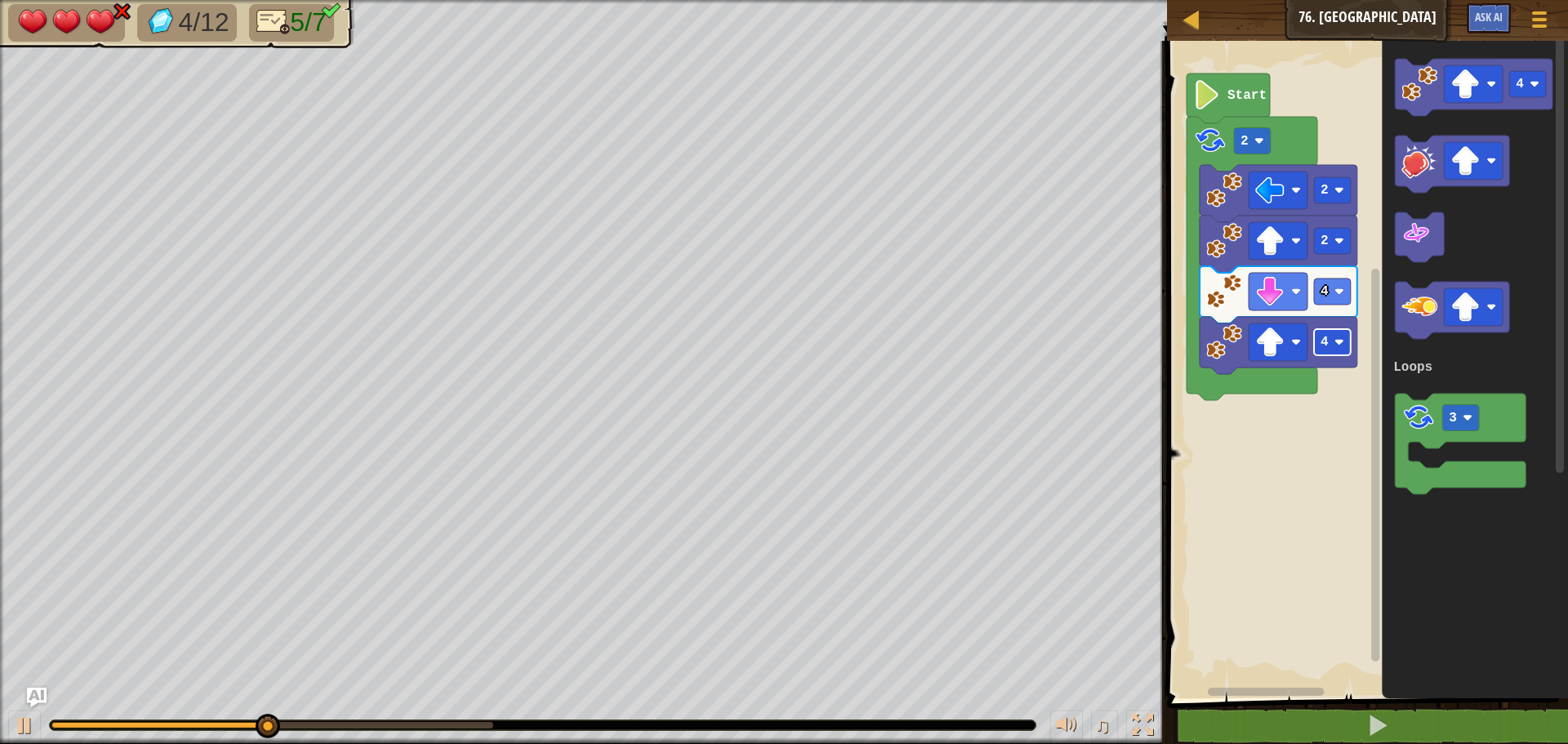
click at [1327, 346] on rect "Blockly Workspace" at bounding box center [1332, 343] width 37 height 26
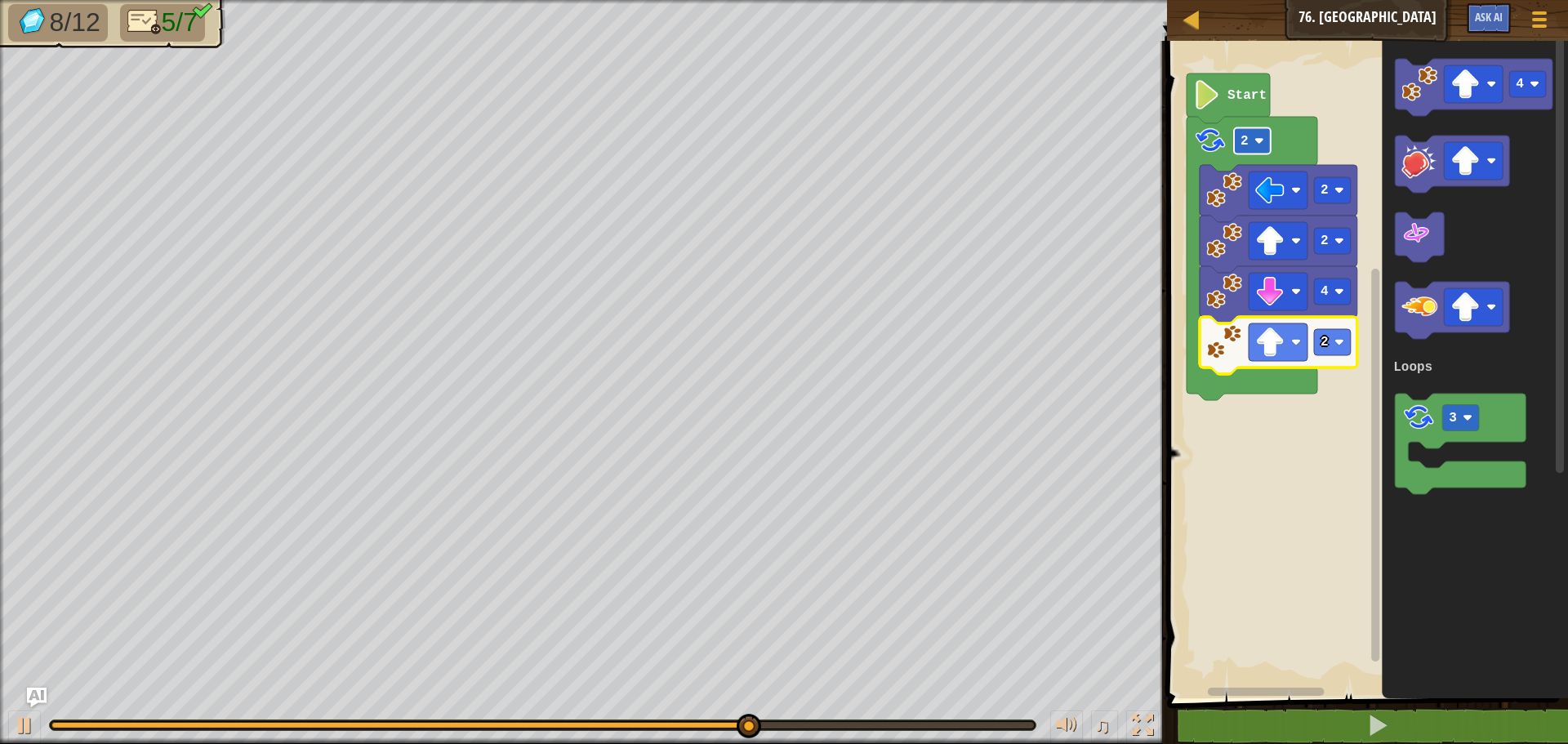
click at [1256, 143] on image "Blockly Workspace" at bounding box center [1259, 141] width 10 height 10
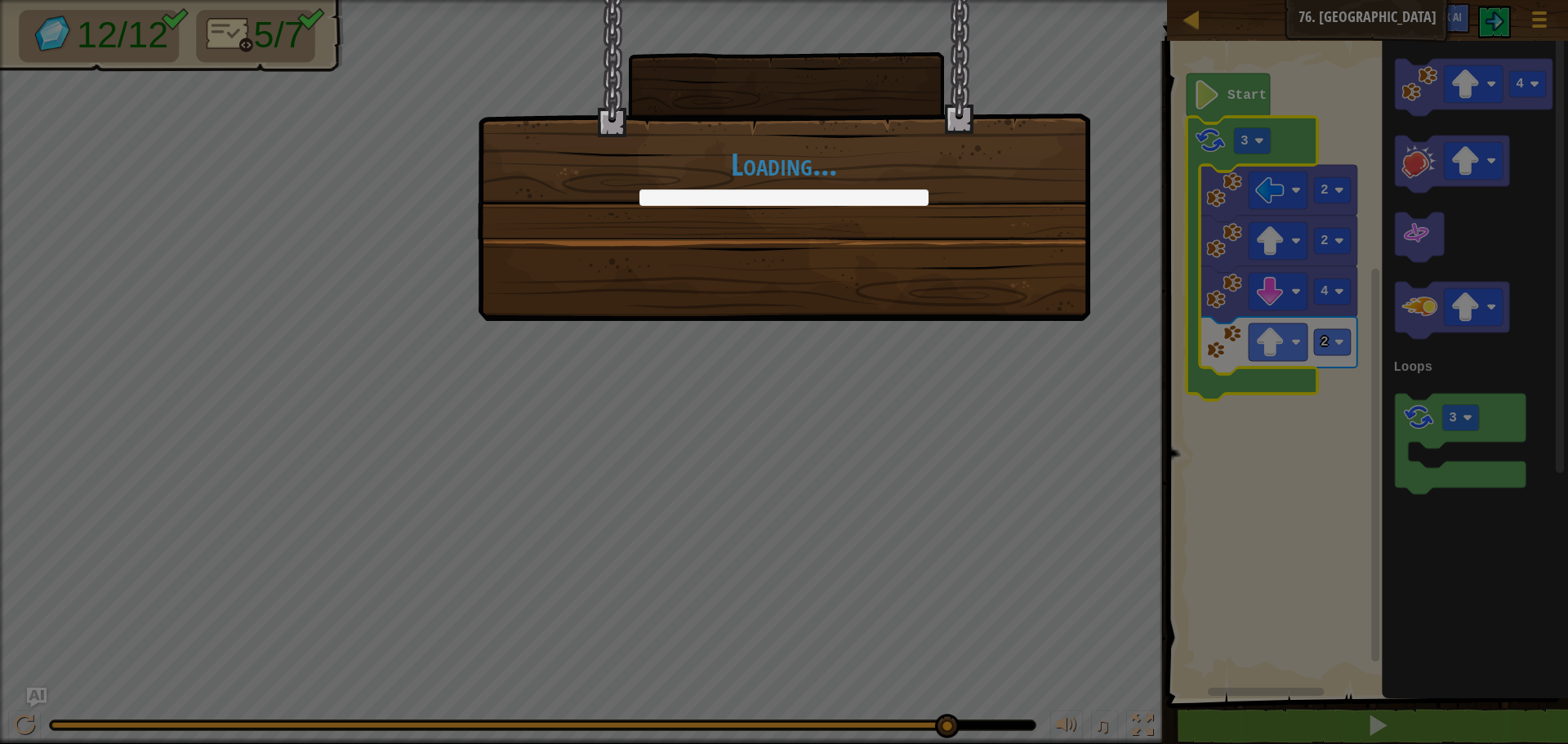
drag, startPoint x: 738, startPoint y: 724, endPoint x: 955, endPoint y: 725, distance: 217.0
click at [955, 2] on body "Map Junior 76. Fern Game Menu Ask AI 1 הההההההההההההההההההההההההההההההההההההההה…" at bounding box center [784, 1] width 1568 height 2
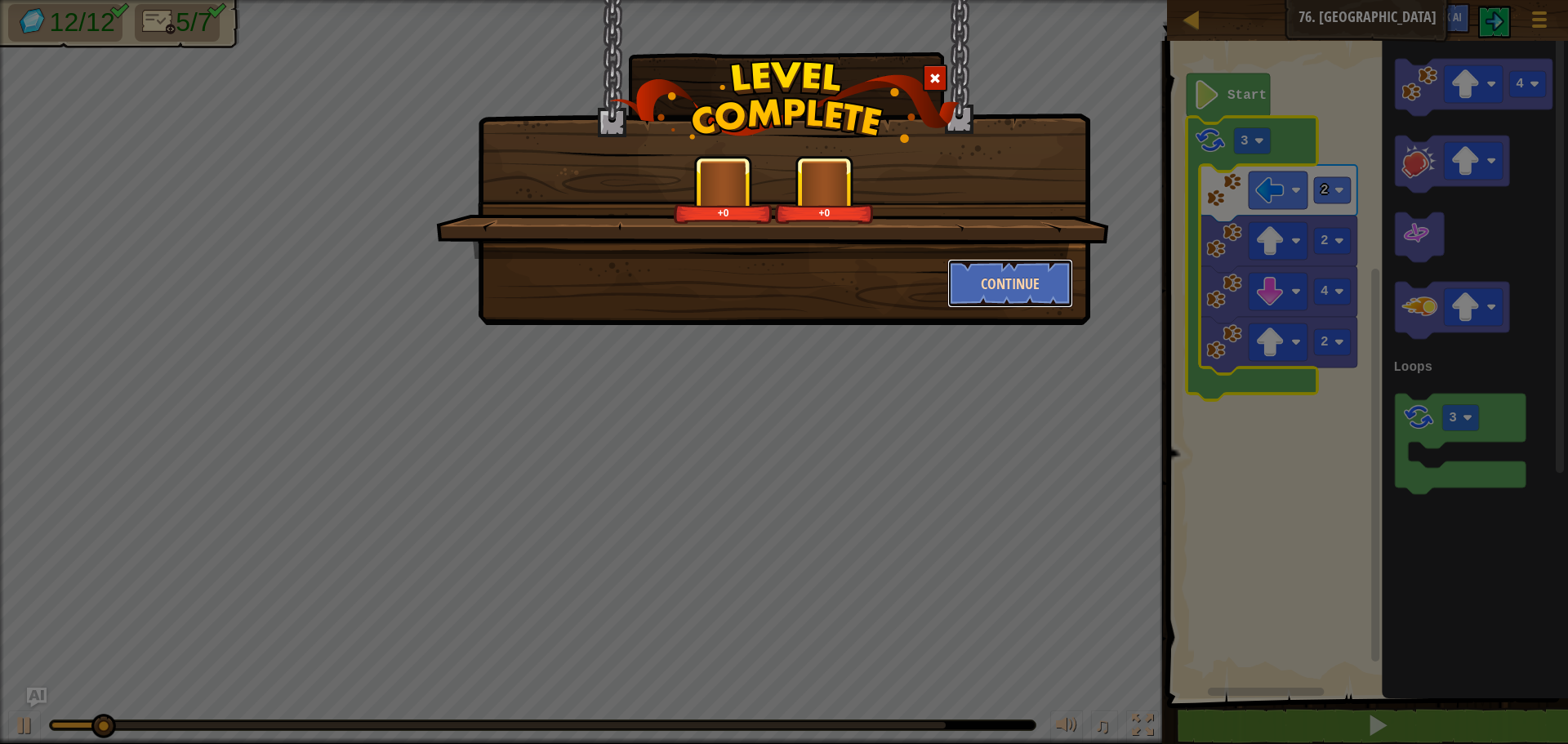
click at [1029, 294] on button "Continue" at bounding box center [1010, 283] width 126 height 49
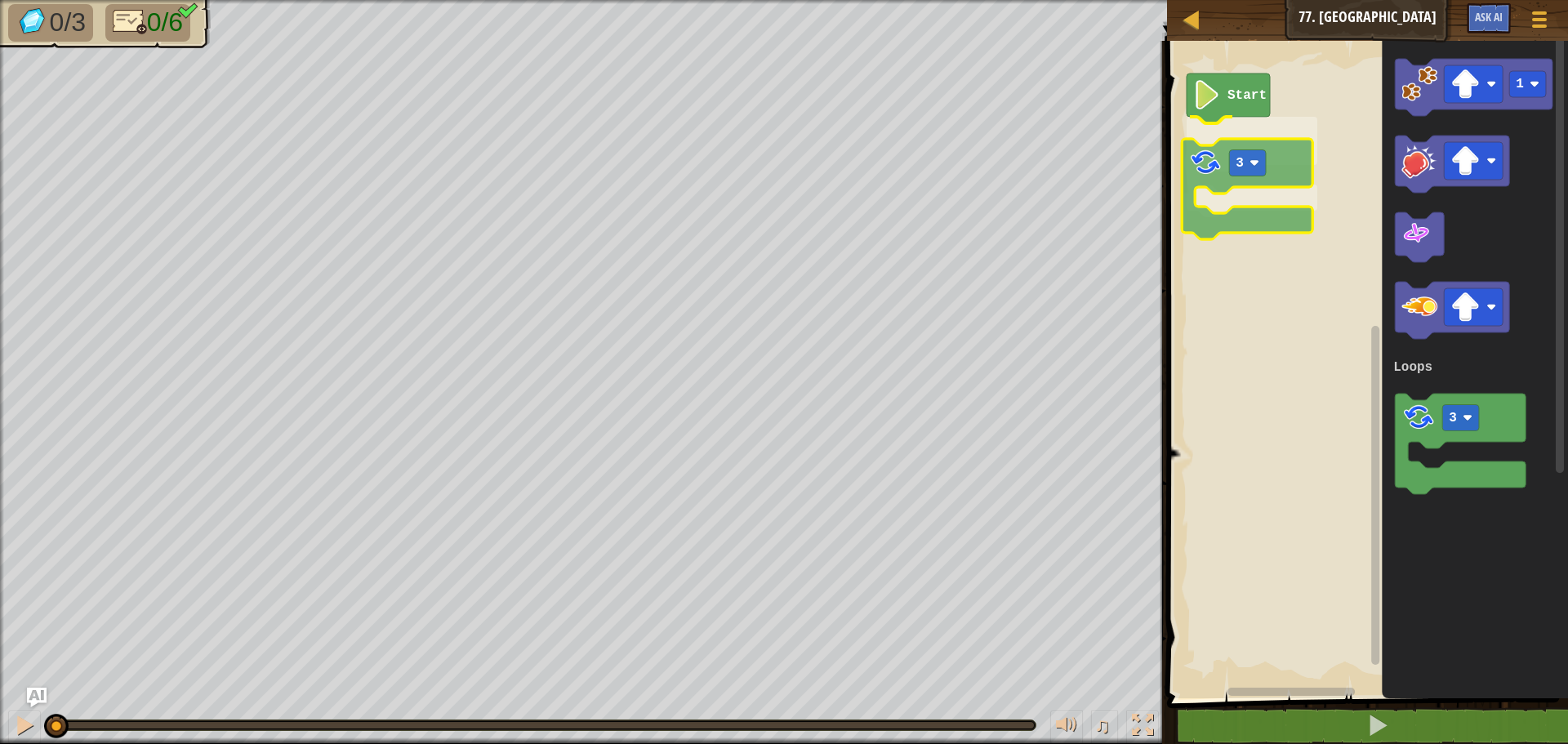
click at [1207, 146] on div "Loops Start 3 1 3 Loops 3" at bounding box center [1364, 365] width 406 height 666
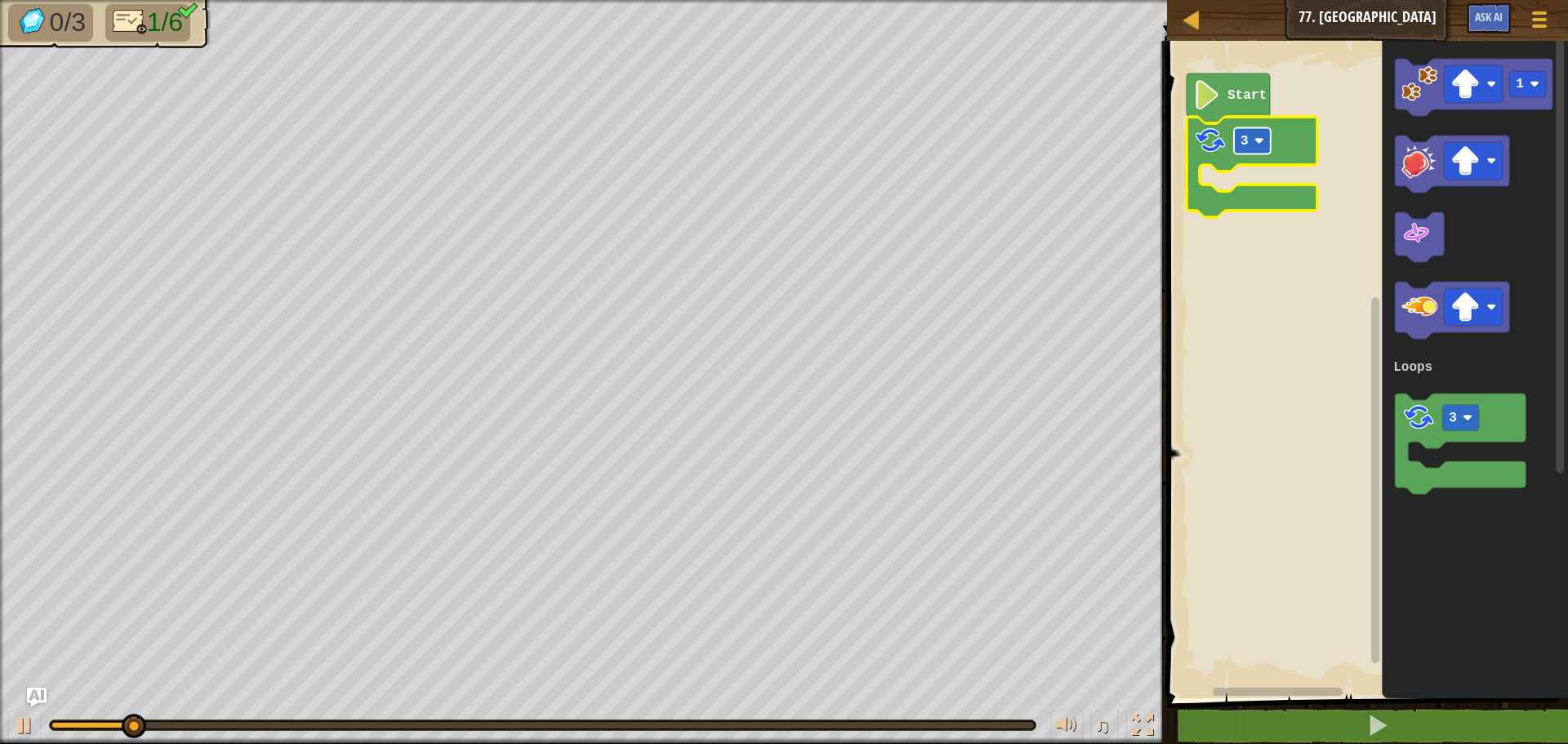
click at [1254, 138] on rect "Blockly Workspace" at bounding box center [1252, 141] width 37 height 26
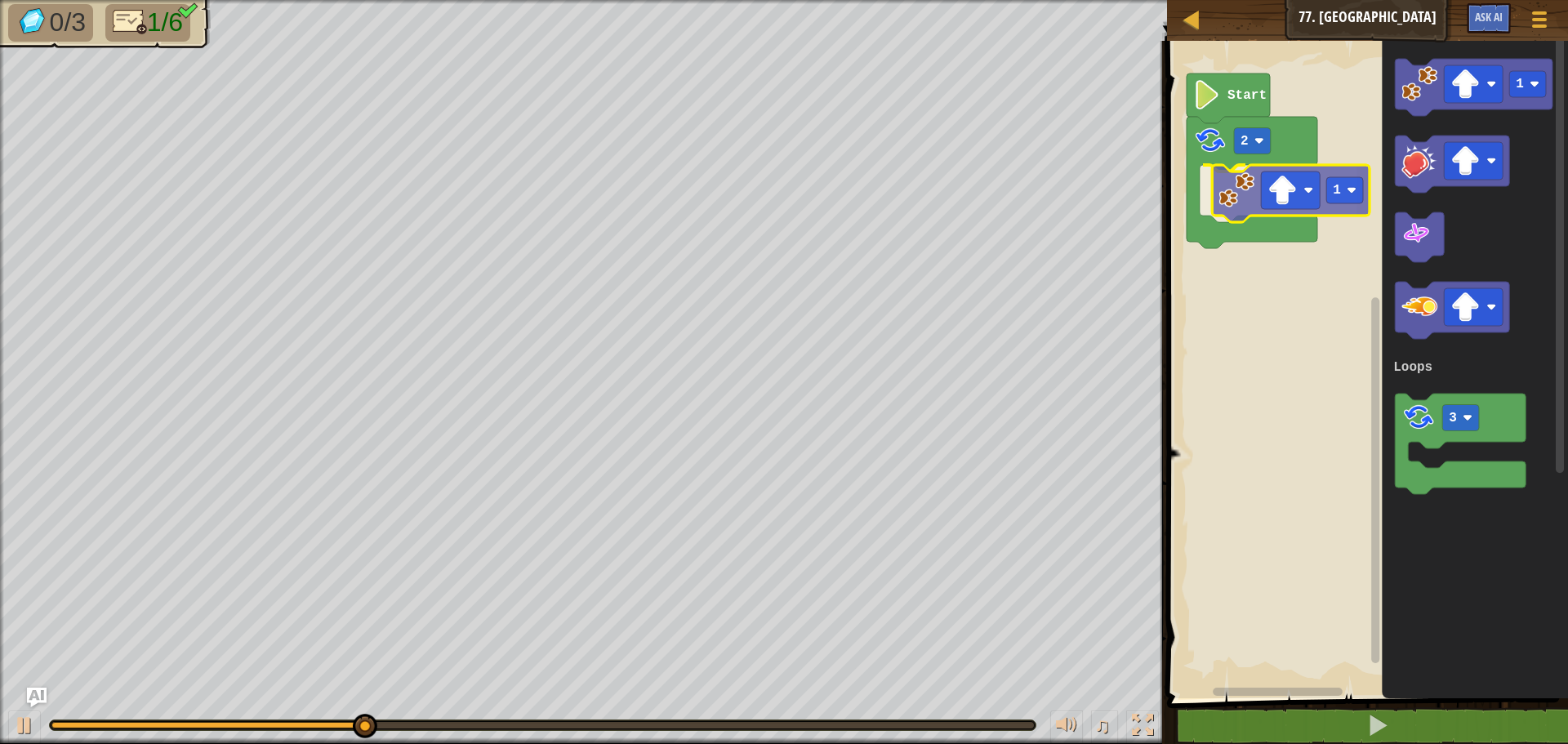
click at [1224, 193] on div "Loops Start 2 1 1 3 Loops 1" at bounding box center [1364, 365] width 406 height 666
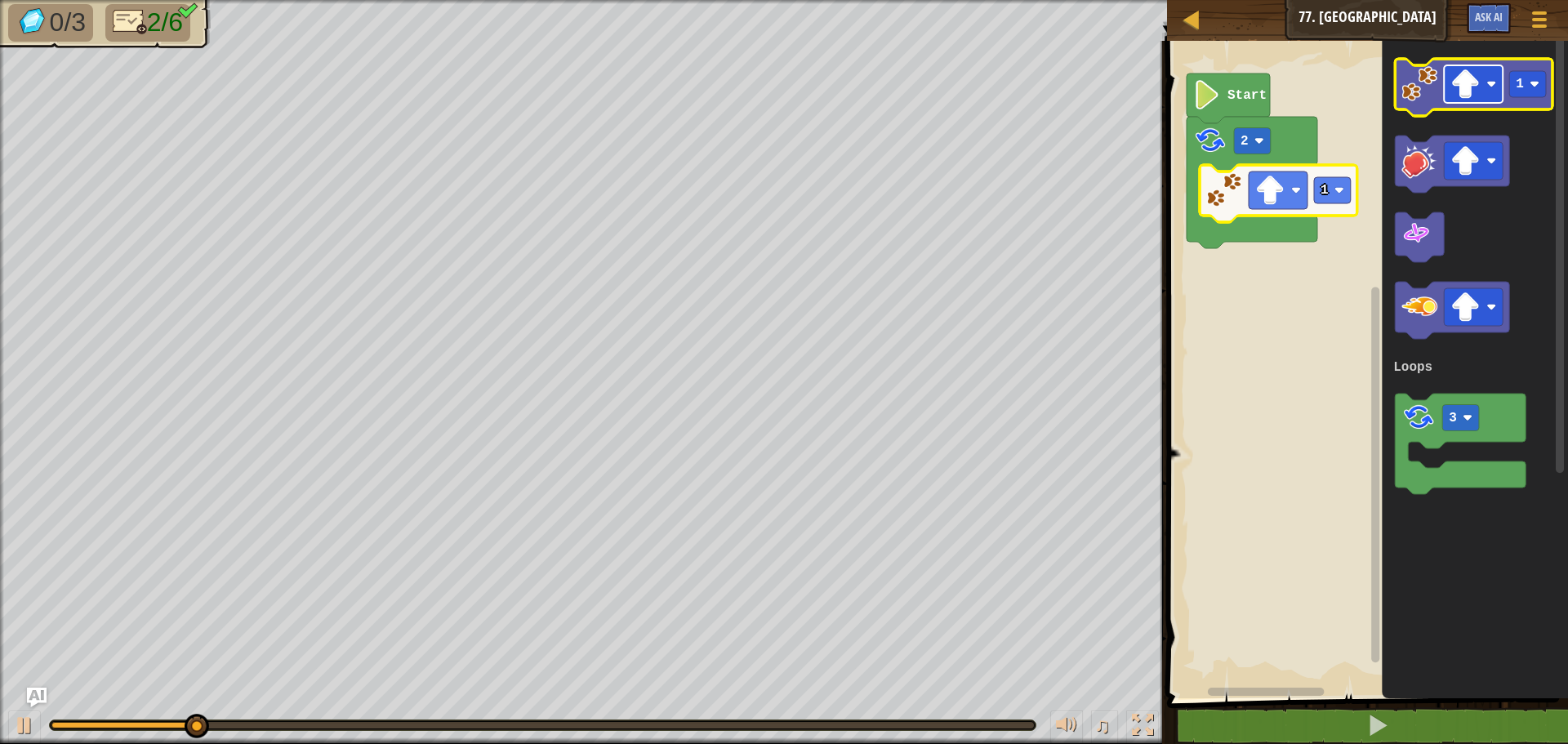
click at [1459, 90] on image "Blockly Workspace" at bounding box center [1465, 84] width 30 height 30
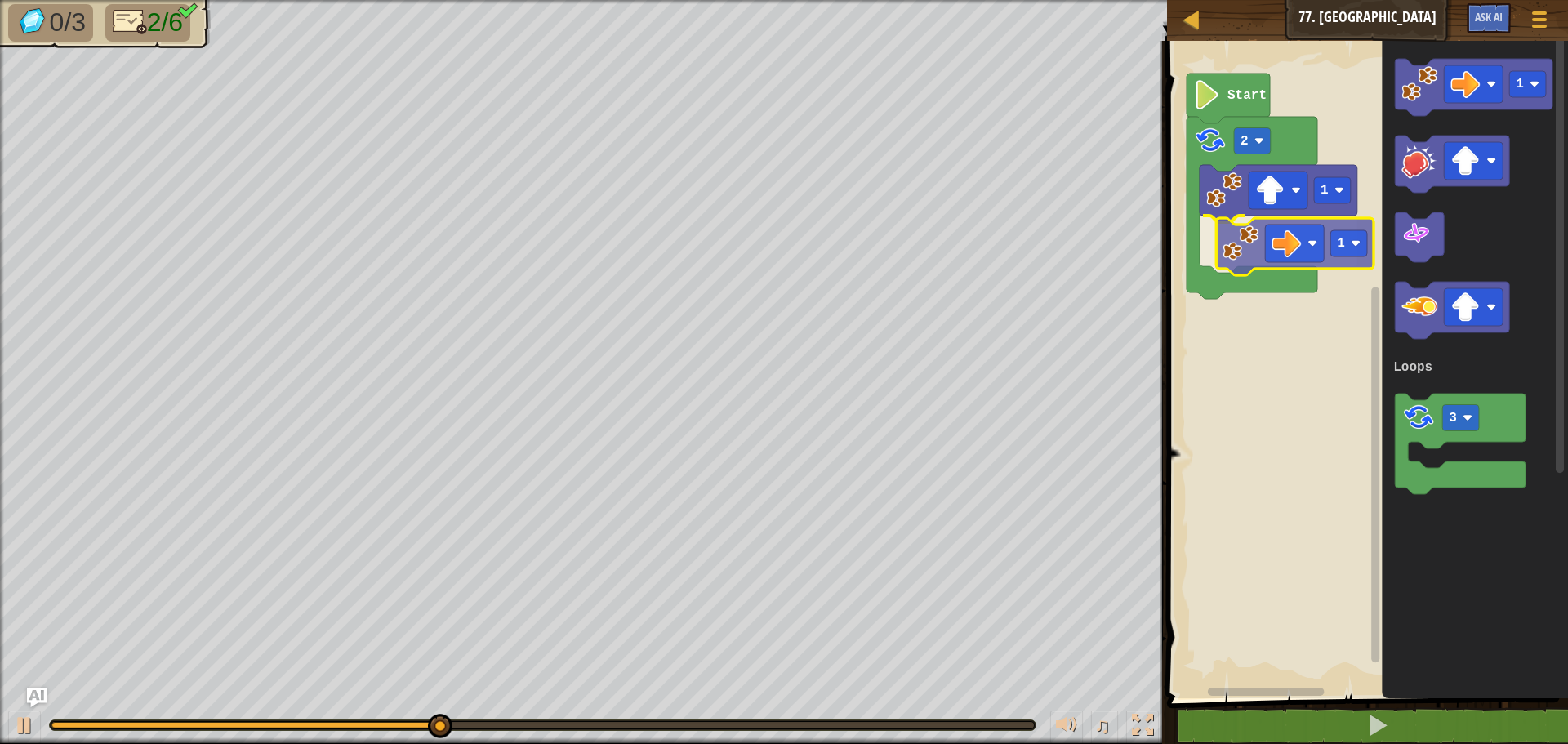
click at [1236, 244] on div "Loops Start 2 1 1 1 3 Loops 1" at bounding box center [1364, 365] width 406 height 666
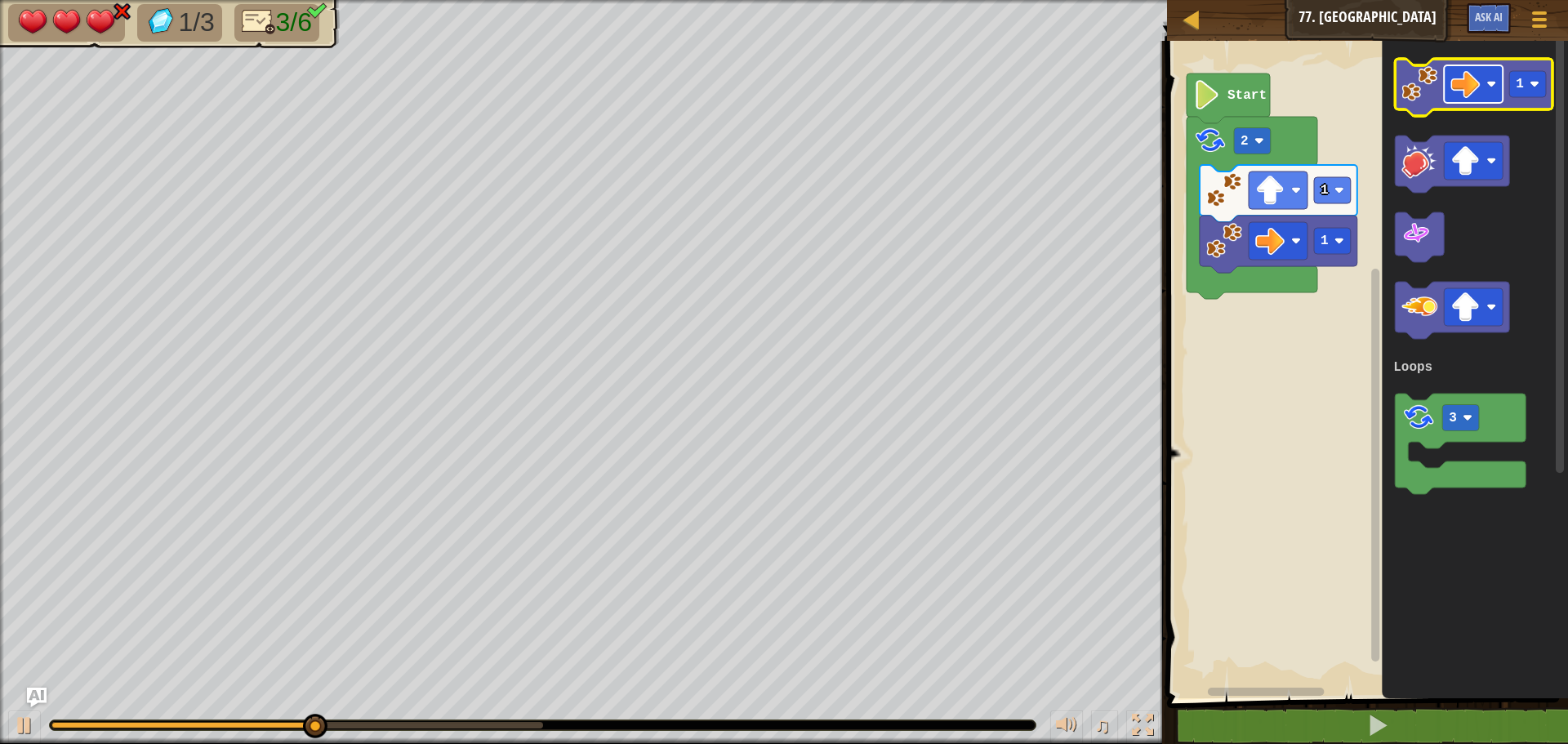
click at [1453, 83] on image "Blockly Workspace" at bounding box center [1465, 84] width 30 height 30
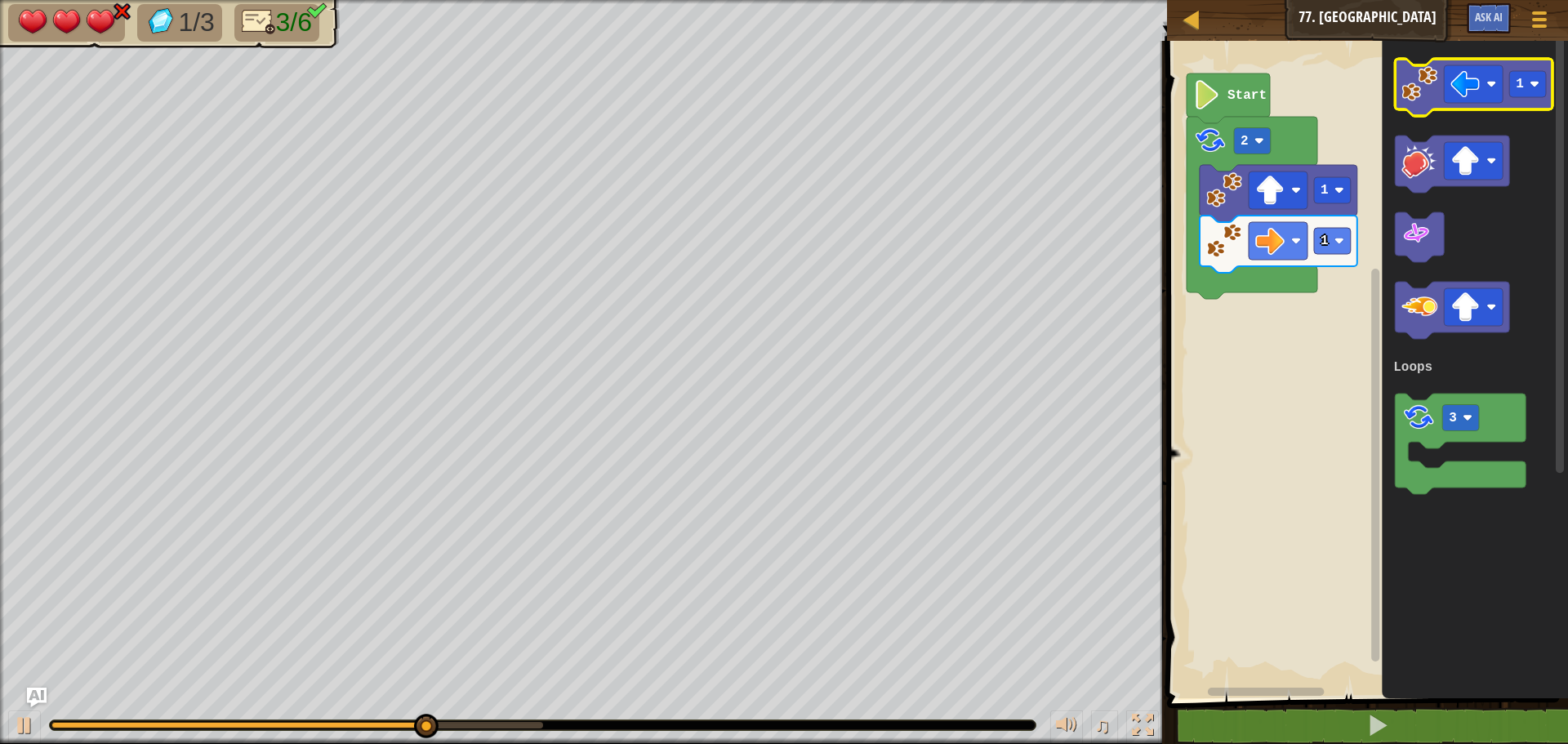
click at [1436, 98] on image "Blockly Workspace" at bounding box center [1418, 83] width 36 height 36
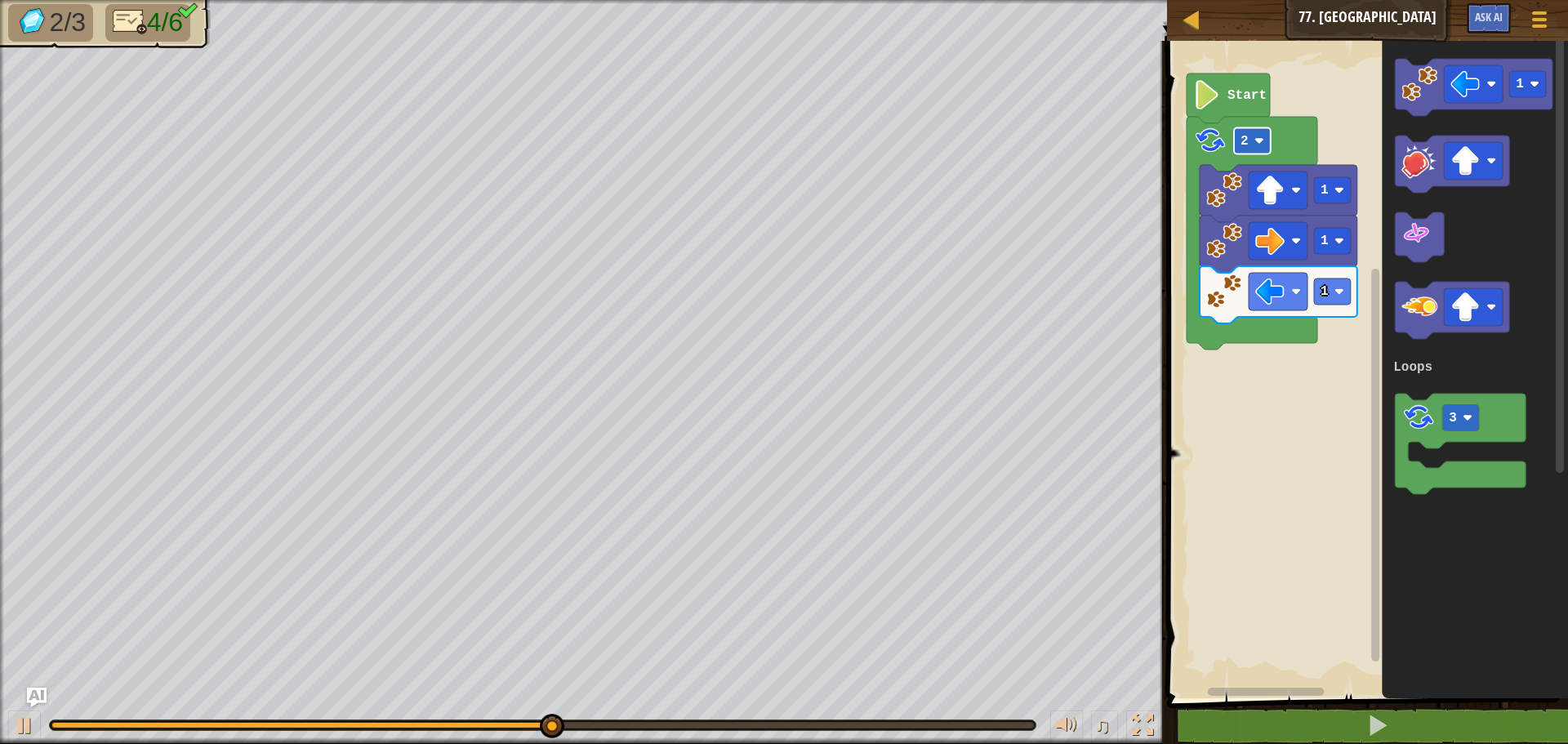
click at [1236, 133] on rect "Blockly Workspace" at bounding box center [1252, 141] width 37 height 26
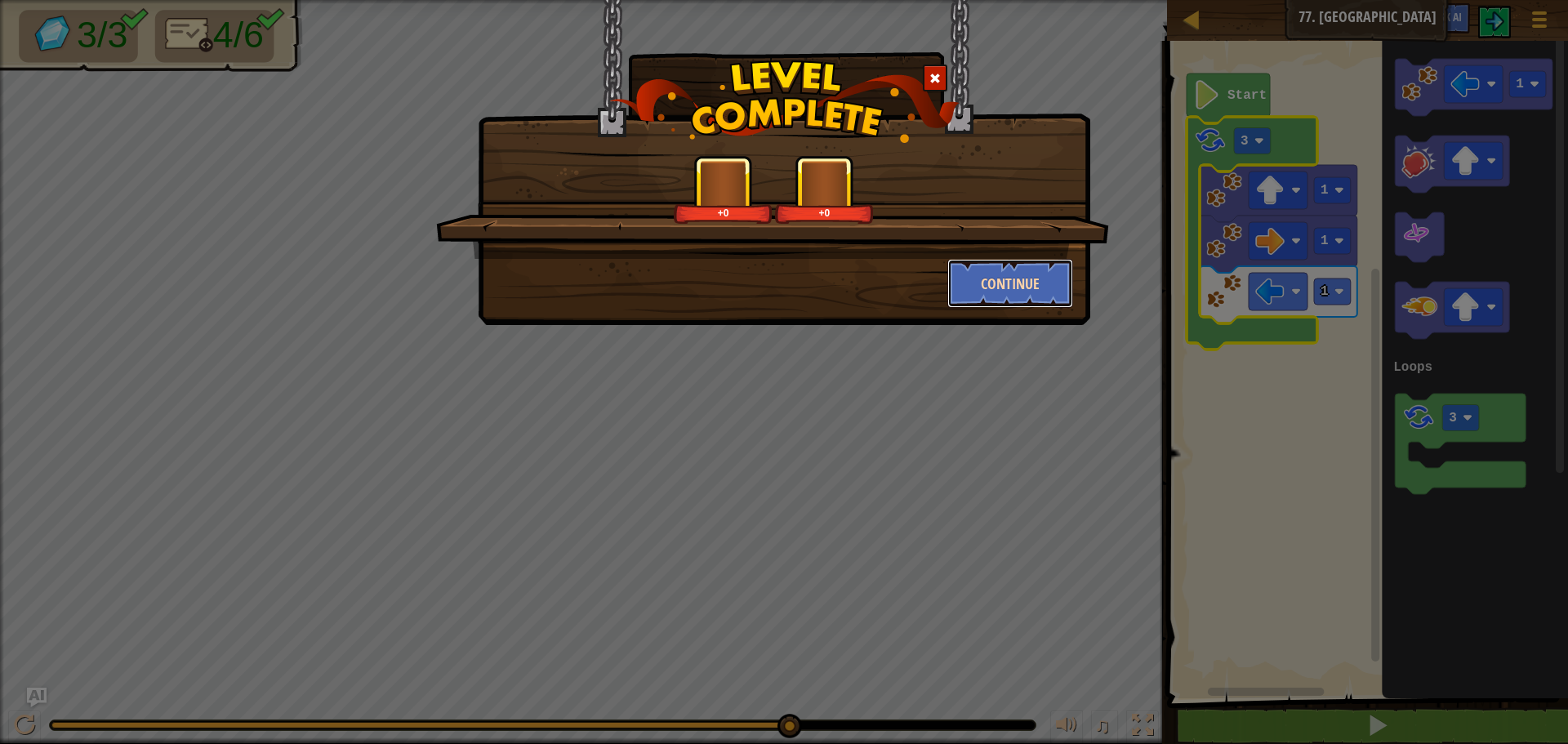
click at [951, 284] on button "Continue" at bounding box center [1010, 283] width 126 height 49
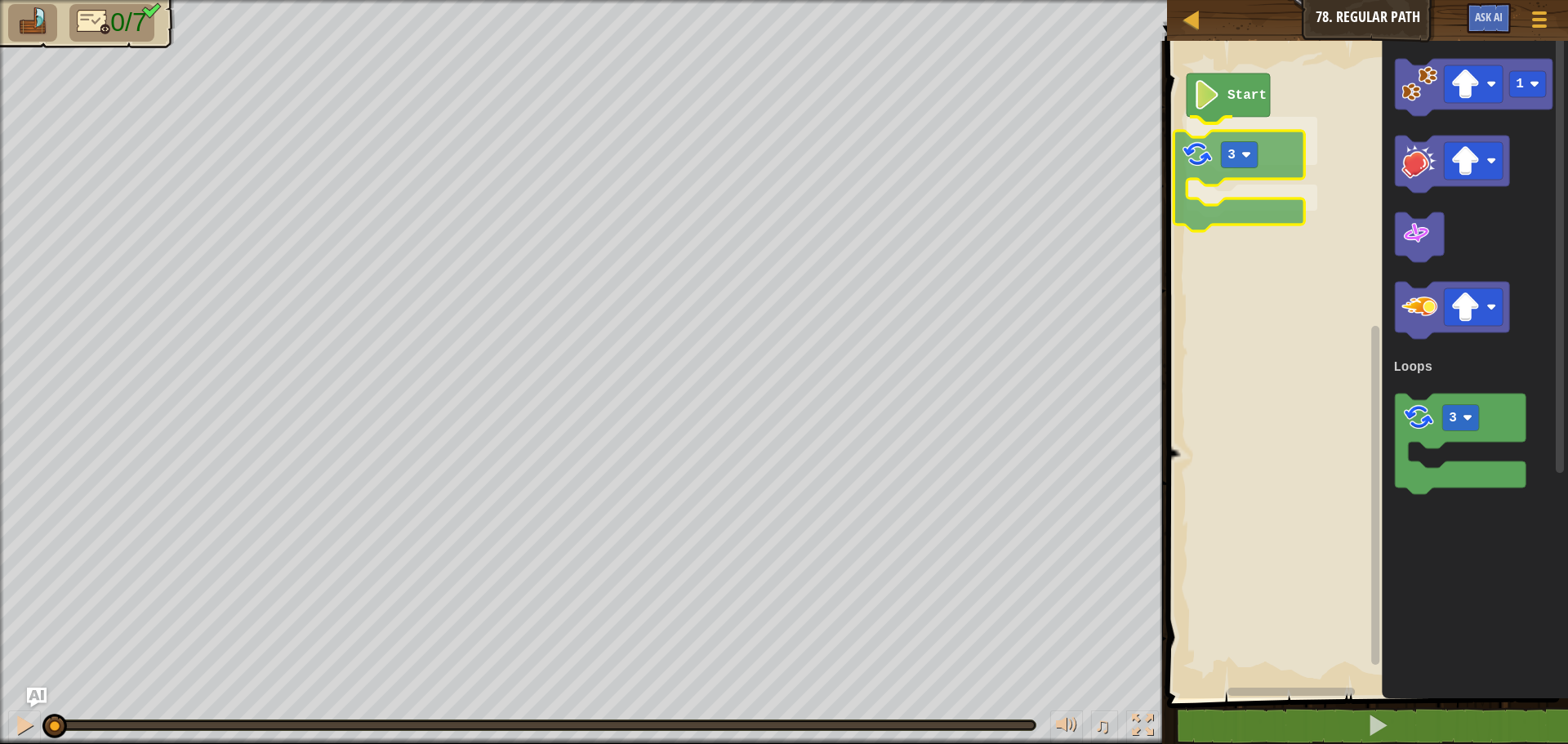
click at [1190, 159] on div "Loops Start 3 1 3 Loops 3" at bounding box center [1364, 365] width 406 height 666
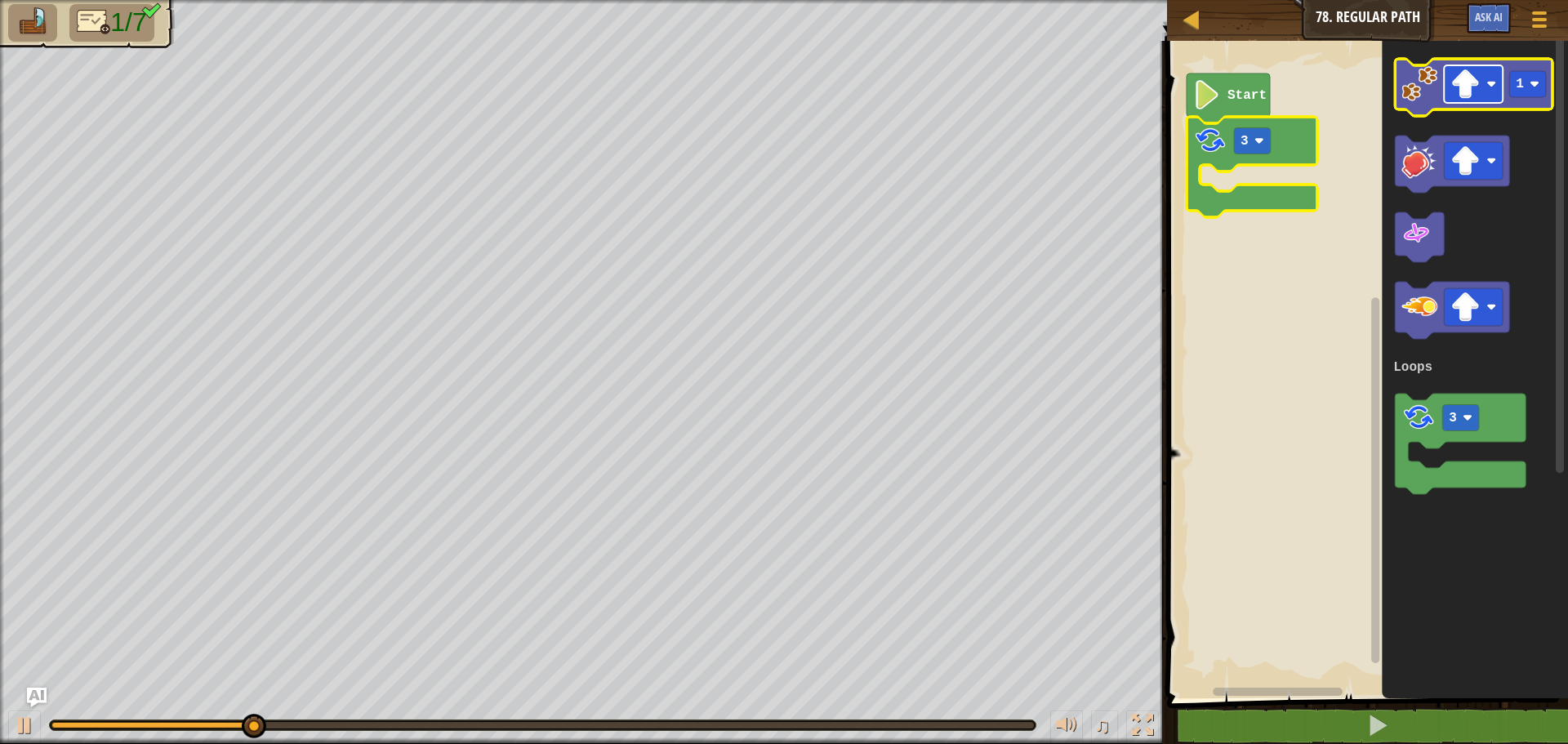
click at [1463, 90] on image "Blockly Workspace" at bounding box center [1465, 84] width 30 height 30
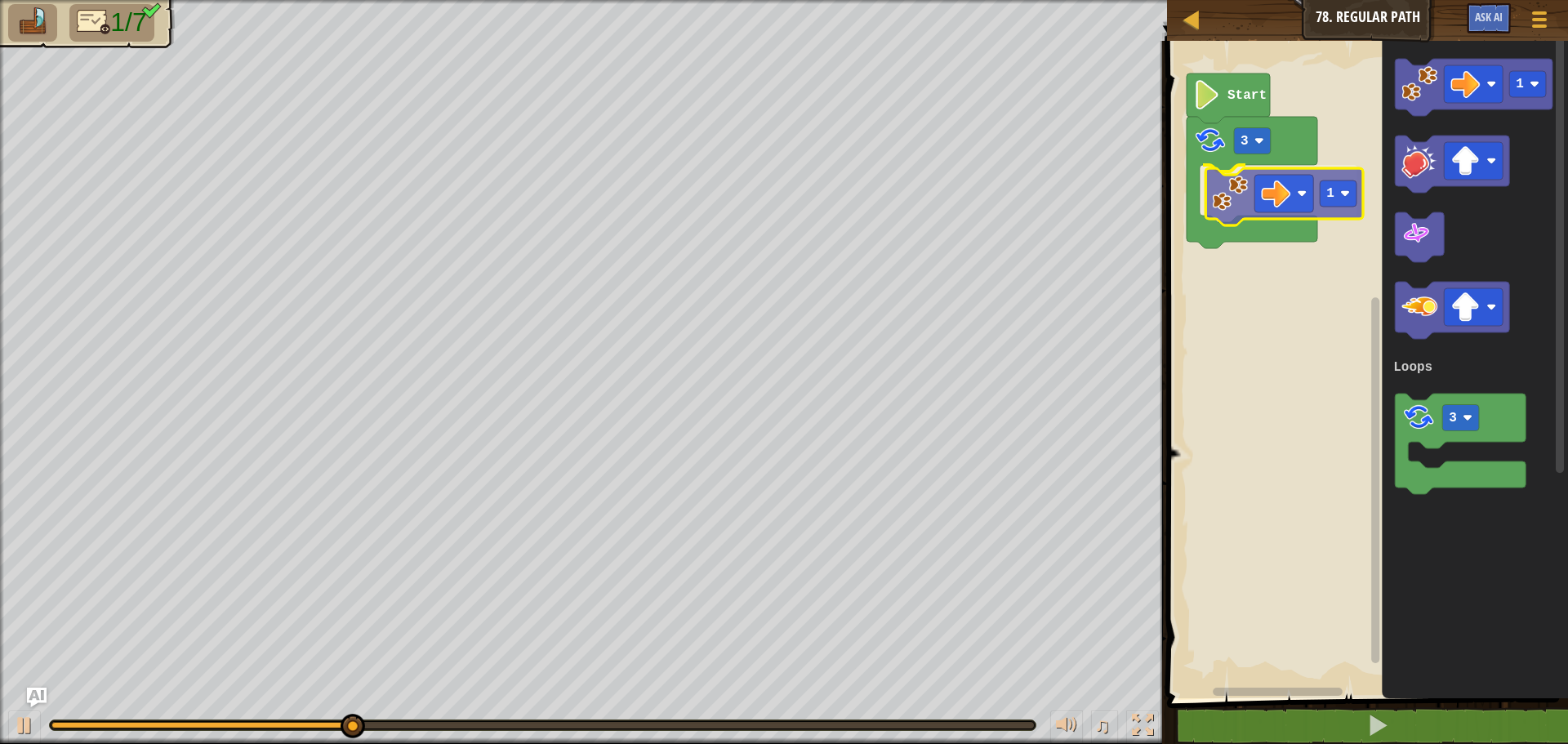
click at [1232, 197] on div "Loops Start 3 1 1 3 Loops 1" at bounding box center [1364, 365] width 406 height 666
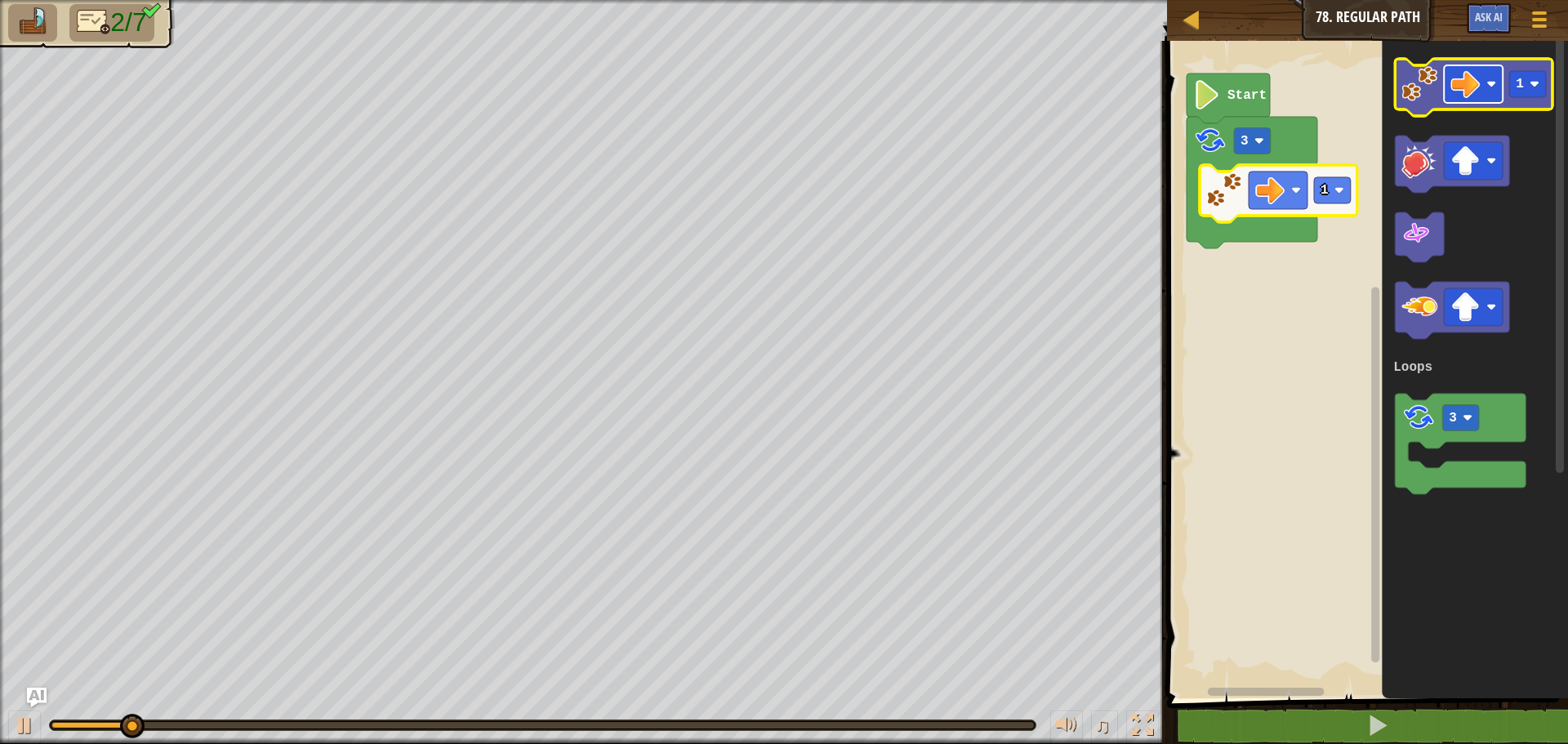
click at [1466, 86] on image "Blockly Workspace" at bounding box center [1465, 84] width 30 height 30
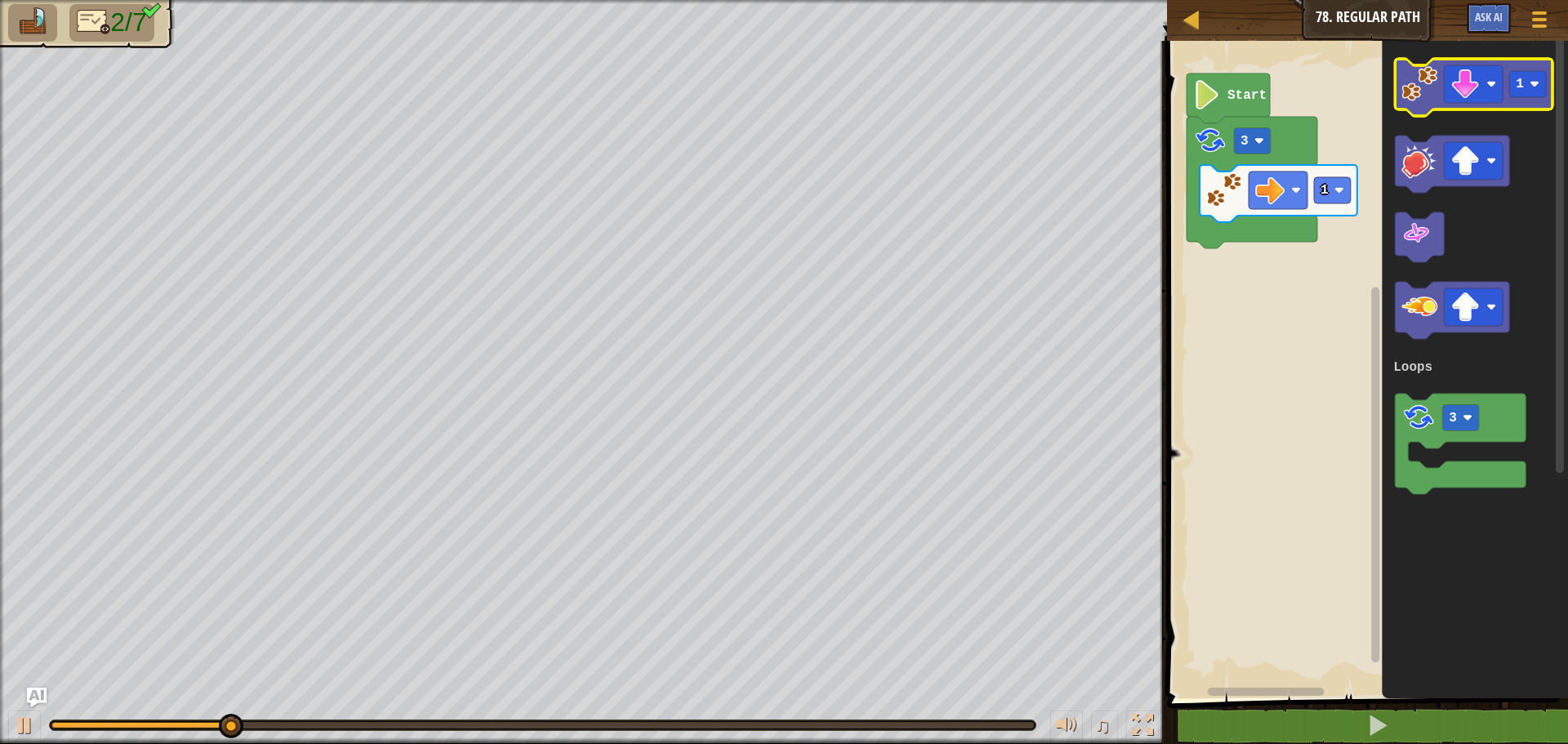
click at [1421, 103] on icon "Blockly Workspace" at bounding box center [1473, 87] width 158 height 57
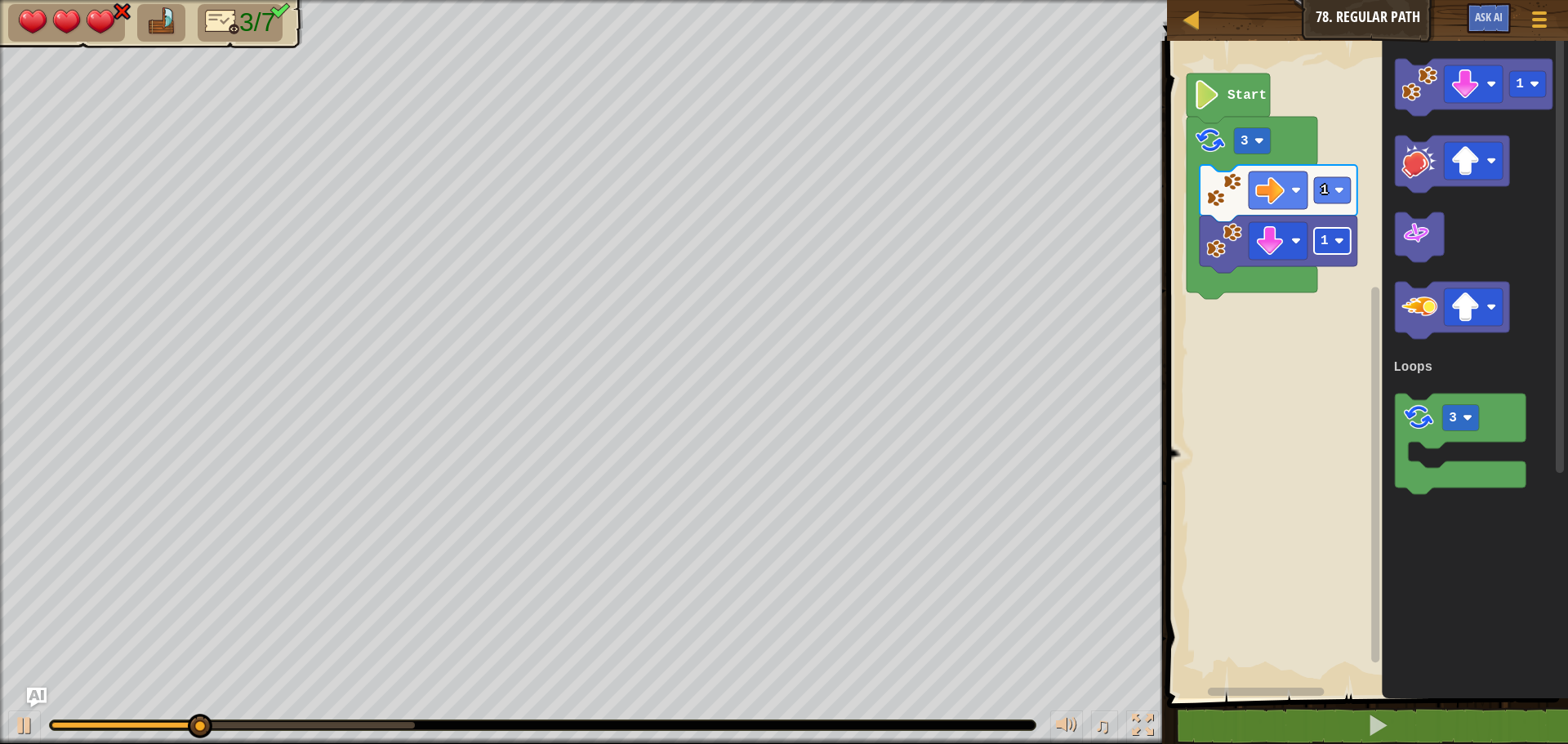
click at [1337, 244] on image "Blockly Workspace" at bounding box center [1338, 240] width 10 height 10
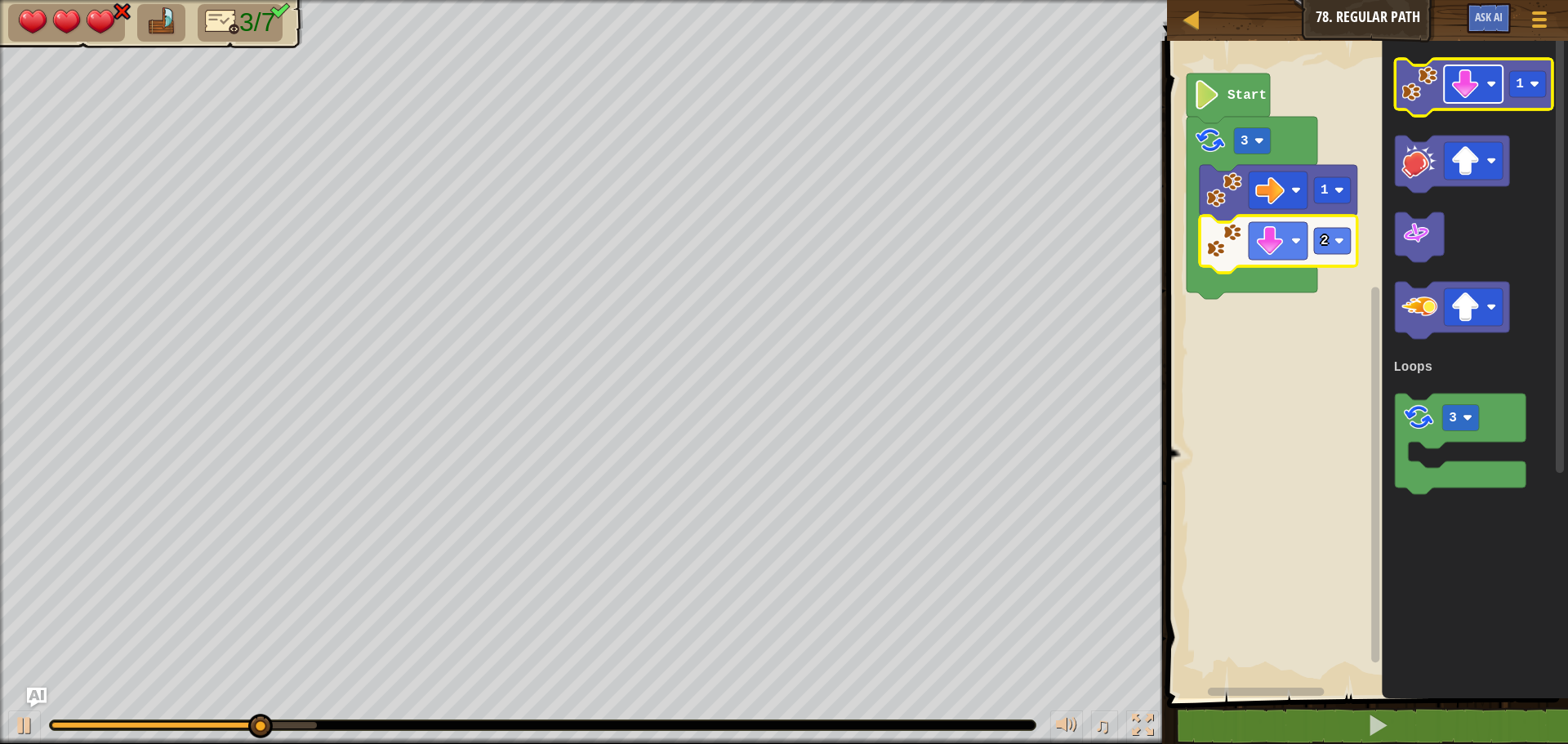
click at [1466, 87] on image "Blockly Workspace" at bounding box center [1465, 84] width 30 height 30
click at [1525, 81] on rect "Blockly Workspace" at bounding box center [1527, 84] width 37 height 26
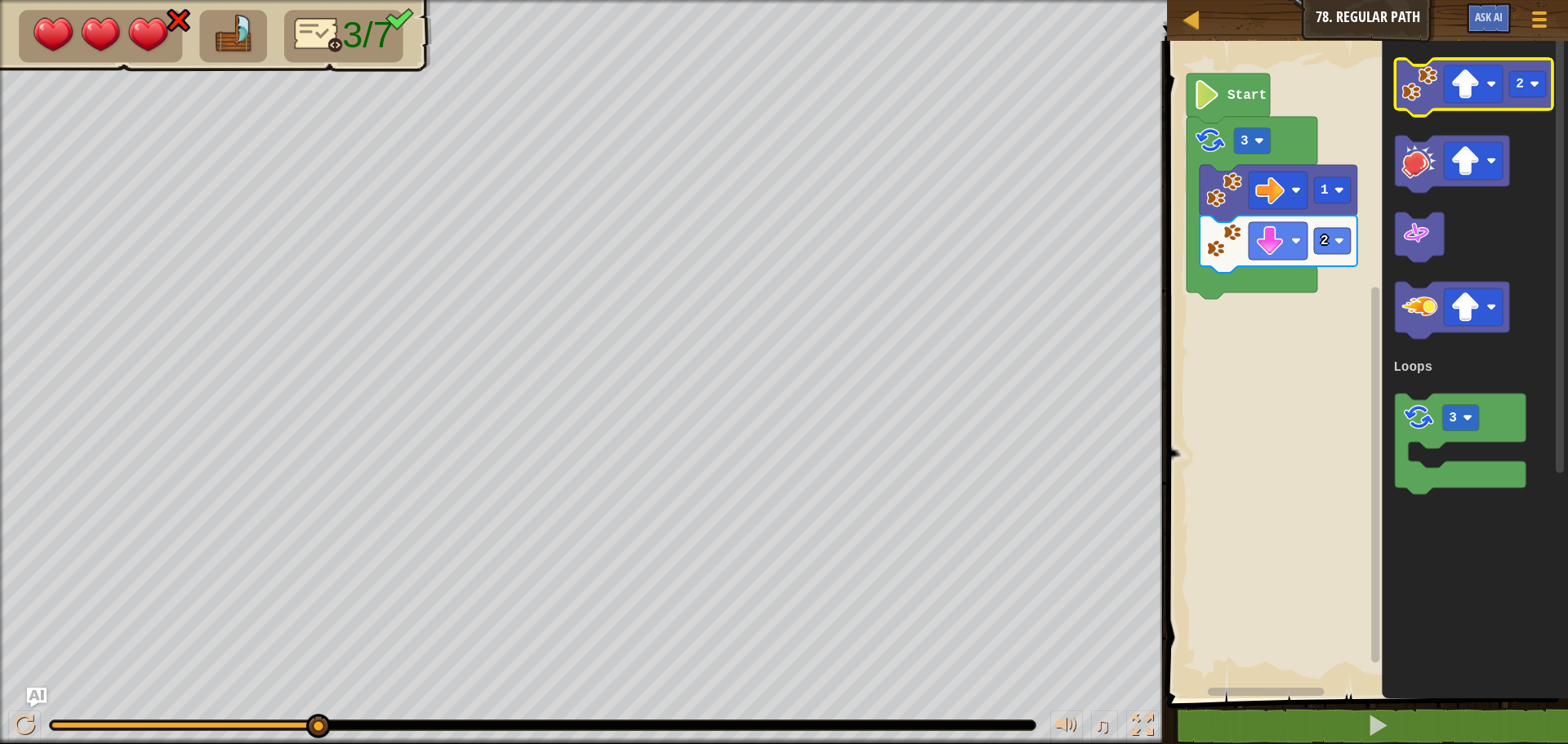
click at [1439, 103] on icon "Blockly Workspace" at bounding box center [1473, 87] width 158 height 57
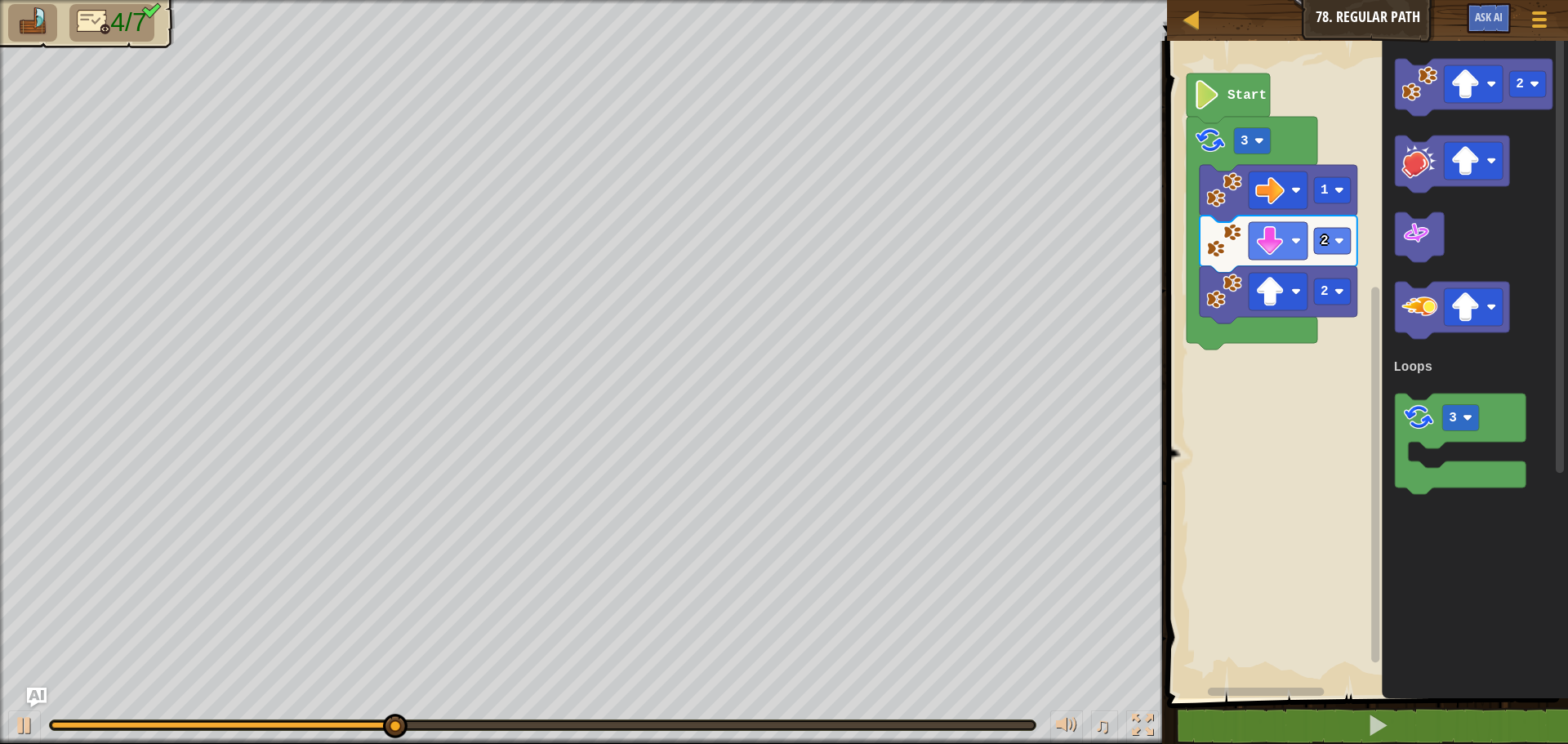
click at [418, 726] on div at bounding box center [542, 725] width 982 height 6
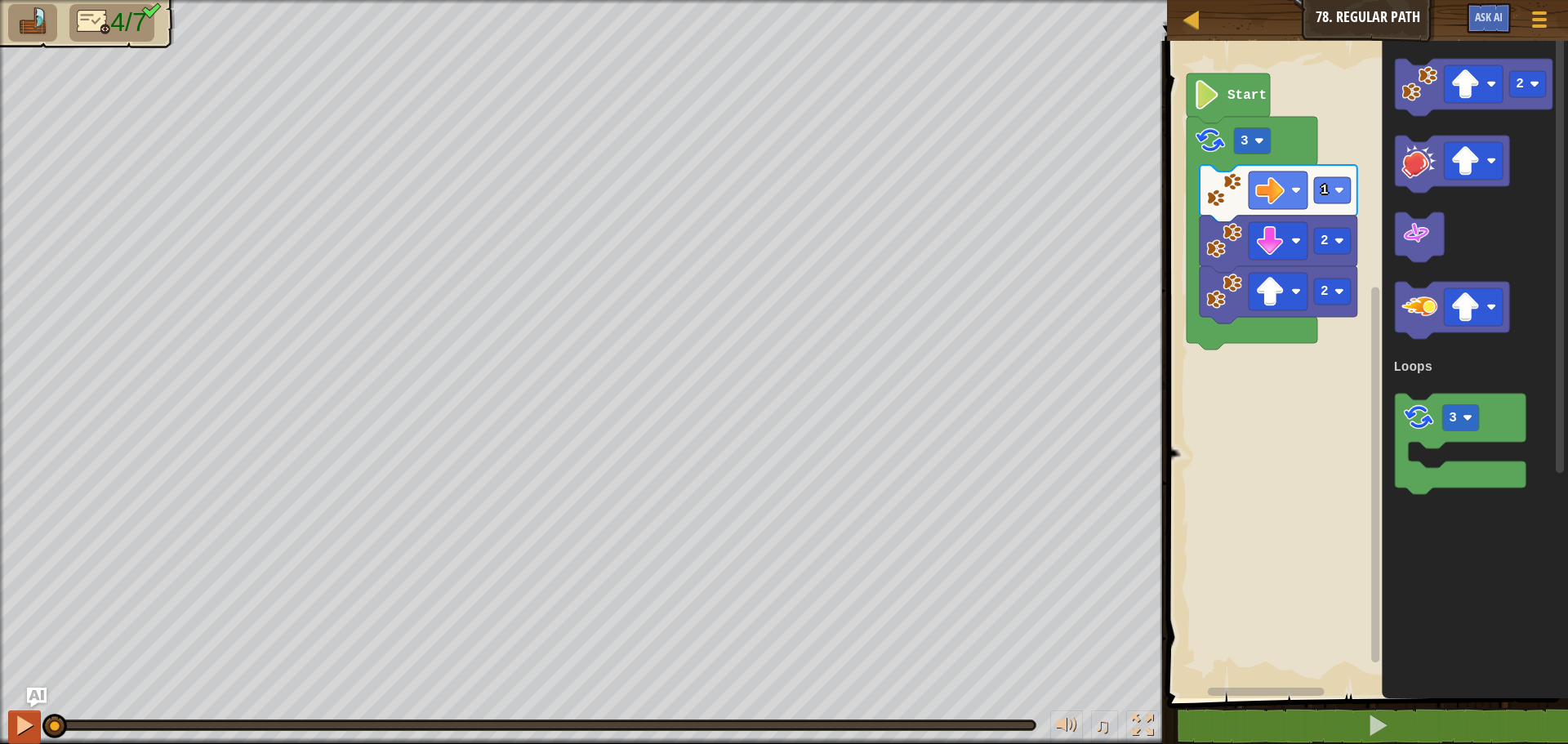
drag, startPoint x: 416, startPoint y: 724, endPoint x: 25, endPoint y: 722, distance: 391.0
click at [18, 721] on div at bounding box center [25, 726] width 21 height 21
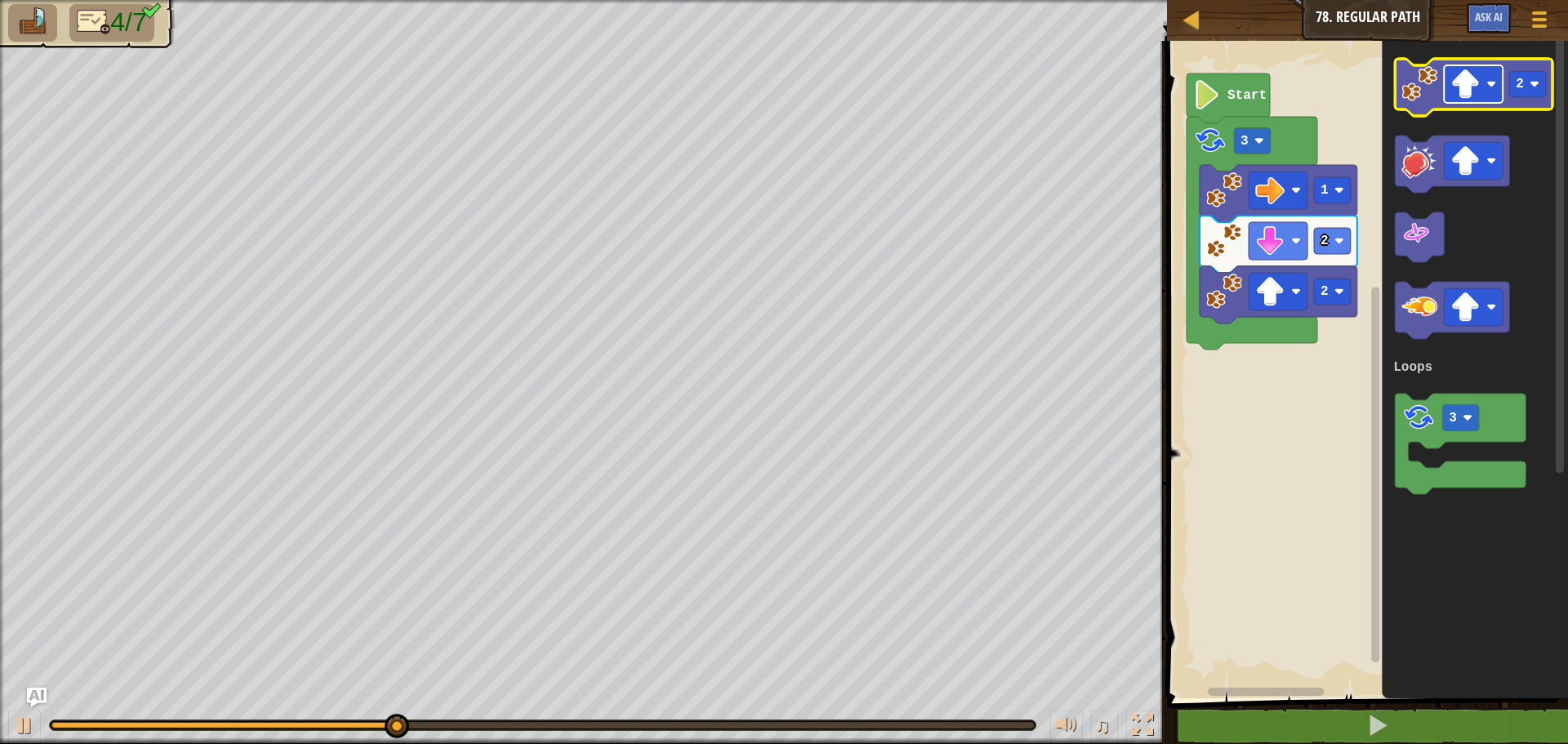
click at [1472, 82] on image "Blockly Workspace" at bounding box center [1465, 84] width 30 height 30
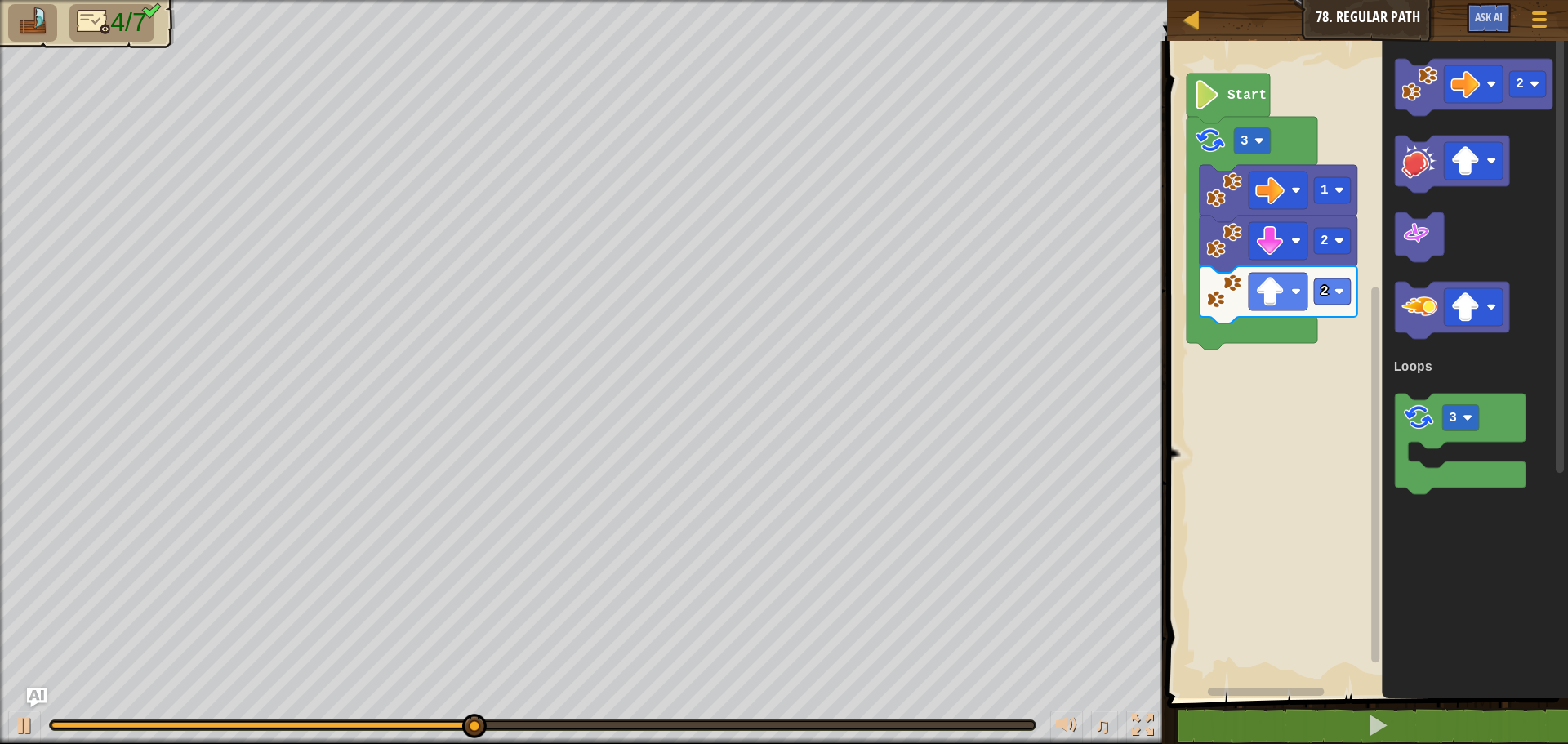
click at [1302, 243] on div "Loops Start 3 1 2 2 2 3 Loops" at bounding box center [1364, 365] width 406 height 666
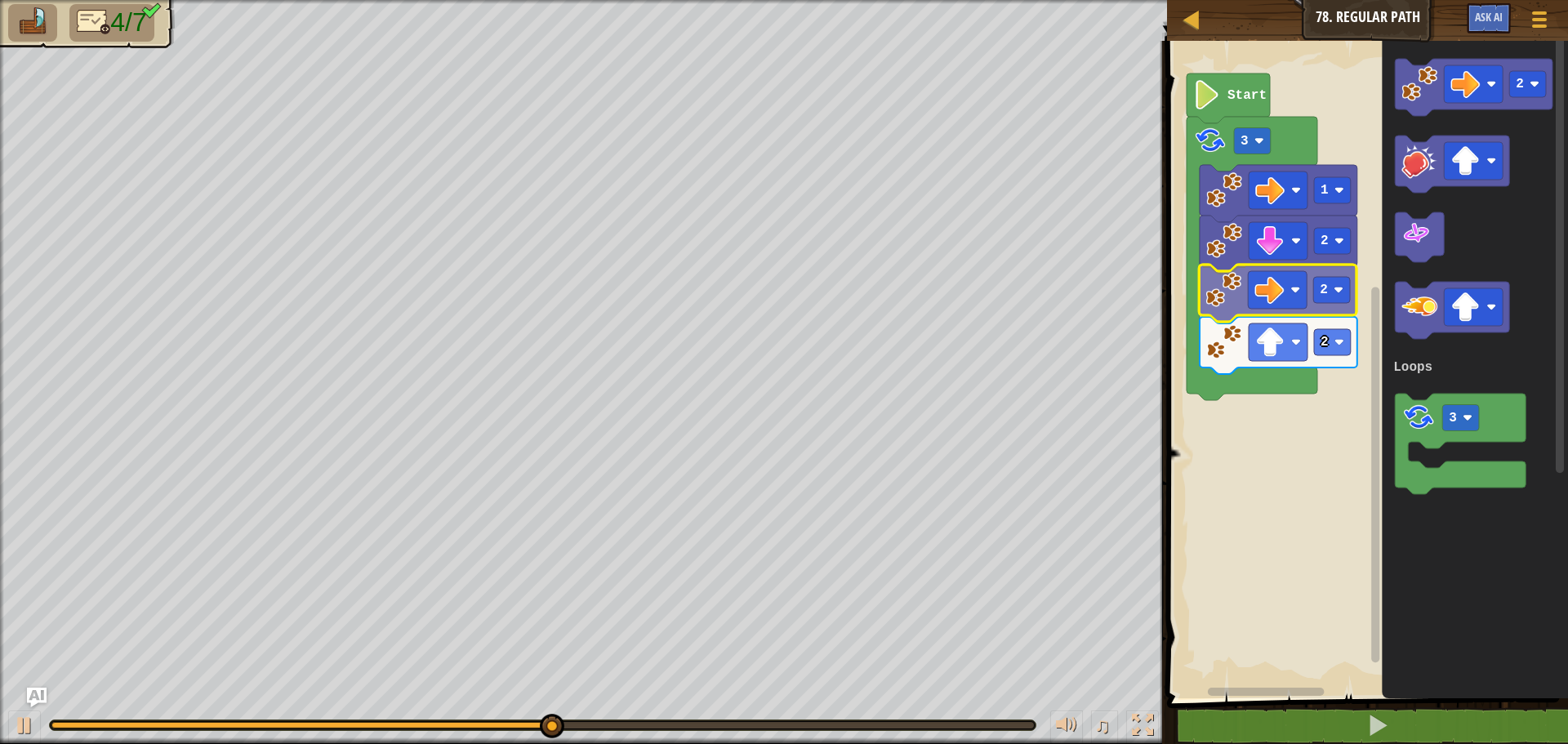
click at [1214, 296] on div "Loops Start 3 1 2 2 2 2 3 Loops 2" at bounding box center [1364, 365] width 406 height 666
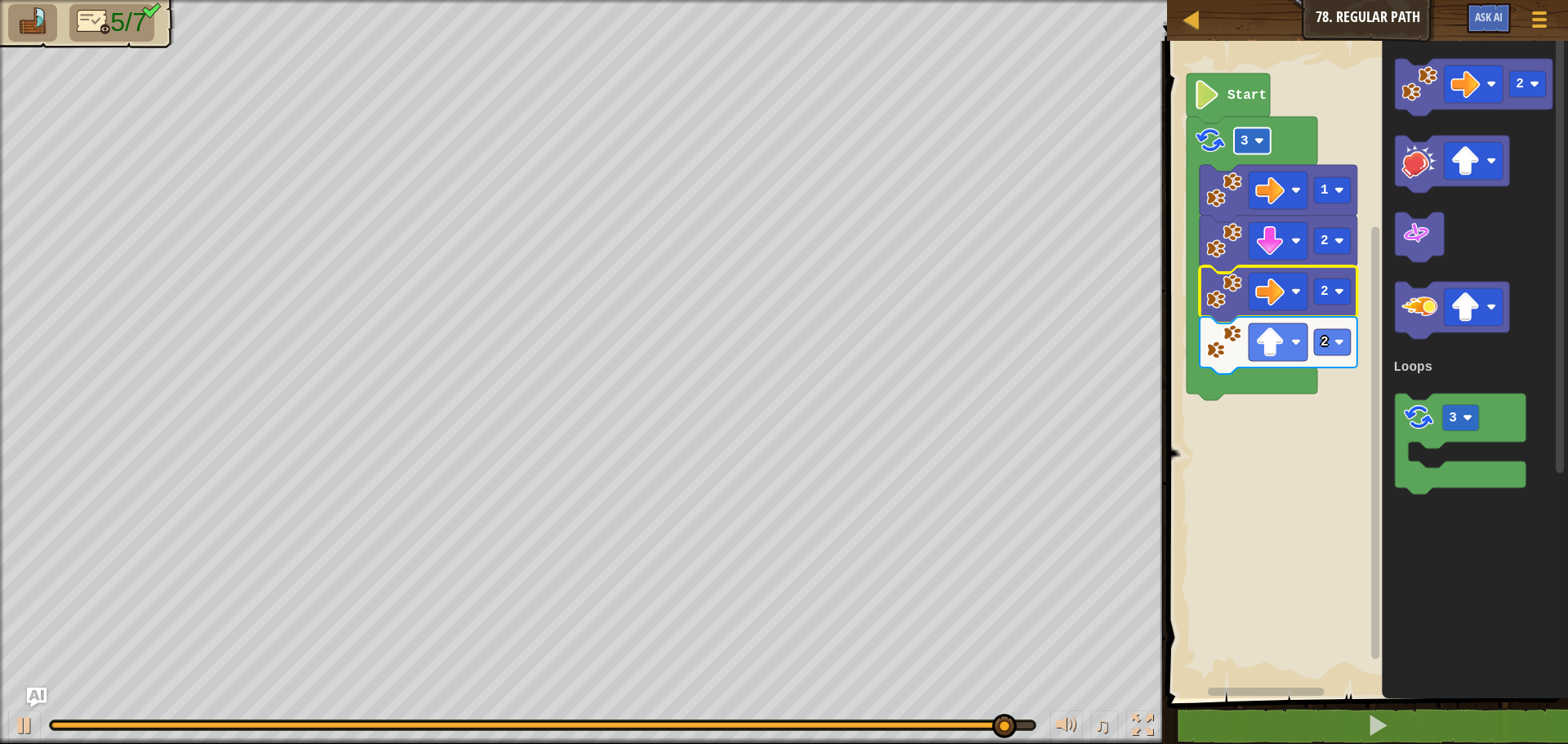
click at [1254, 131] on rect "Blockly Workspace" at bounding box center [1252, 141] width 37 height 26
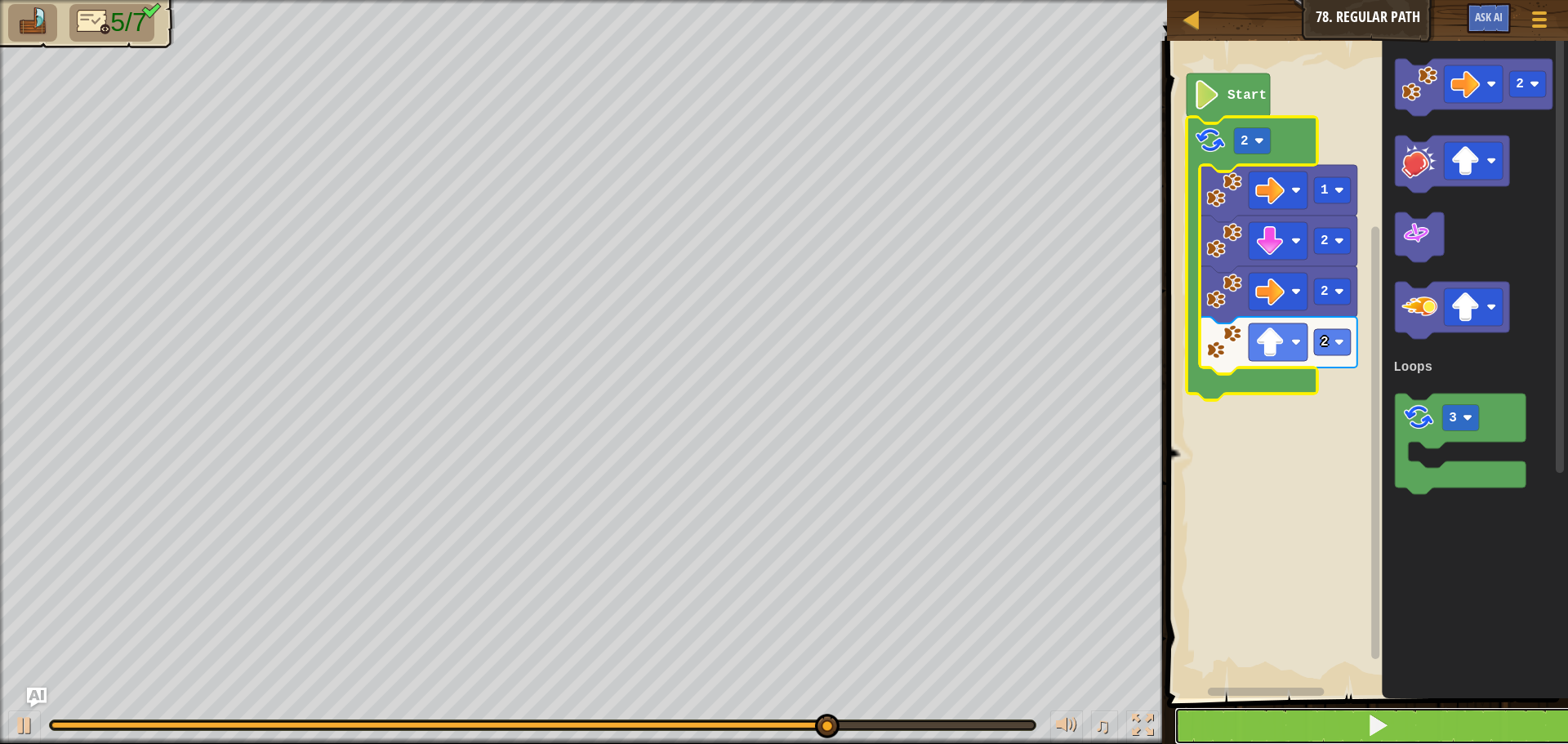
click at [1288, 727] on button at bounding box center [1376, 726] width 406 height 38
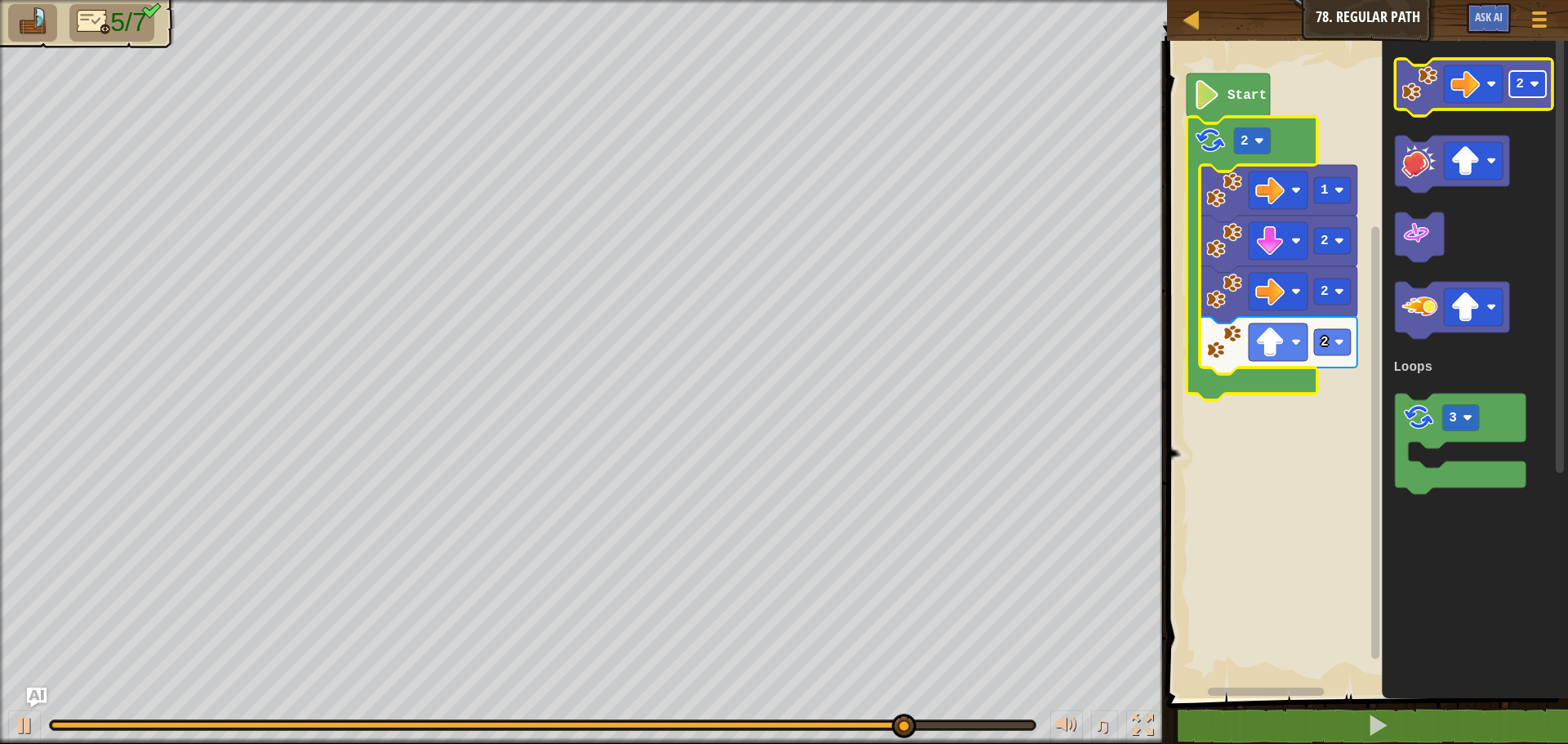
click at [1531, 91] on rect "Blockly Workspace" at bounding box center [1527, 84] width 37 height 26
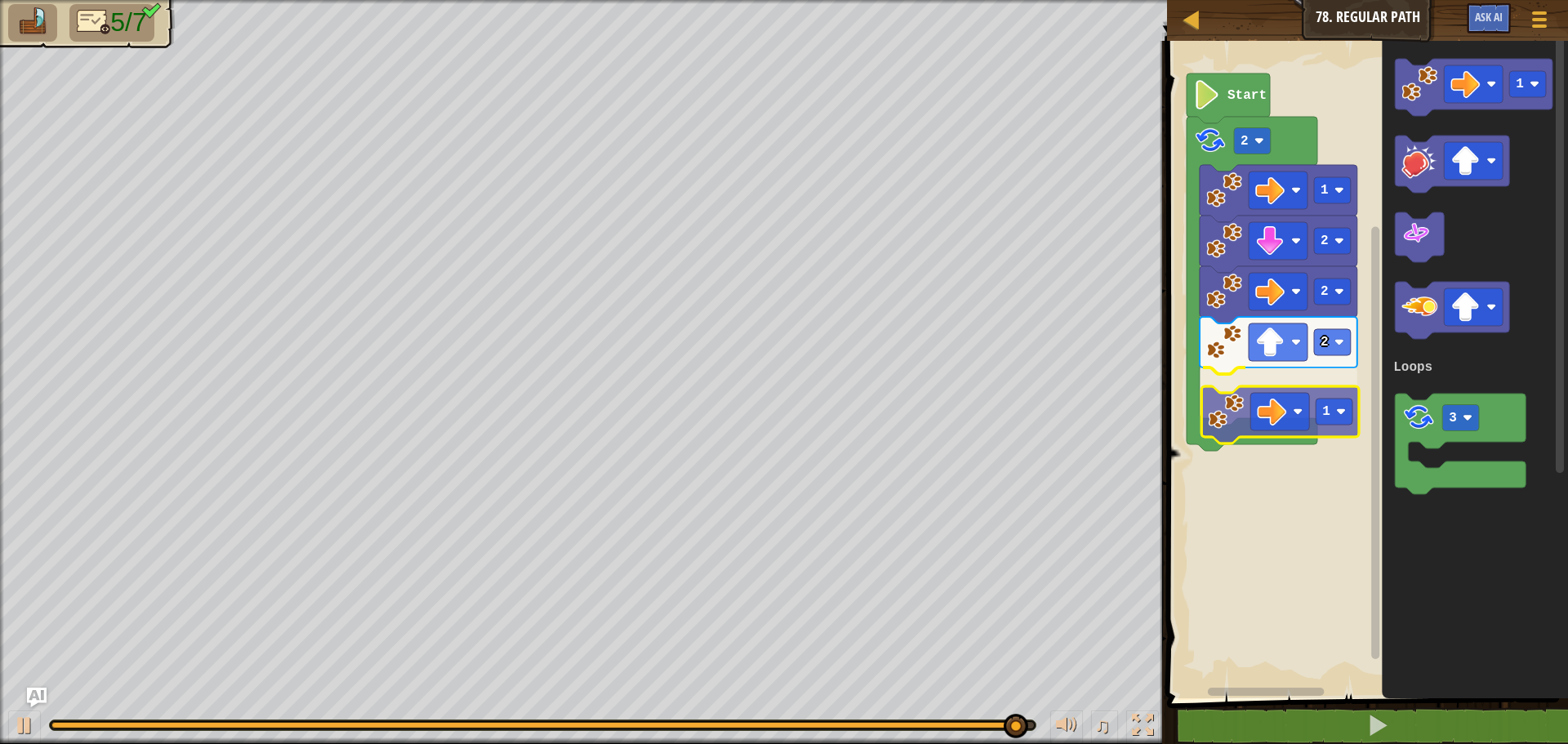
click at [1224, 429] on div "Loops Start 2 1 2 2 2 1 1 3 Loops 1" at bounding box center [1364, 365] width 406 height 666
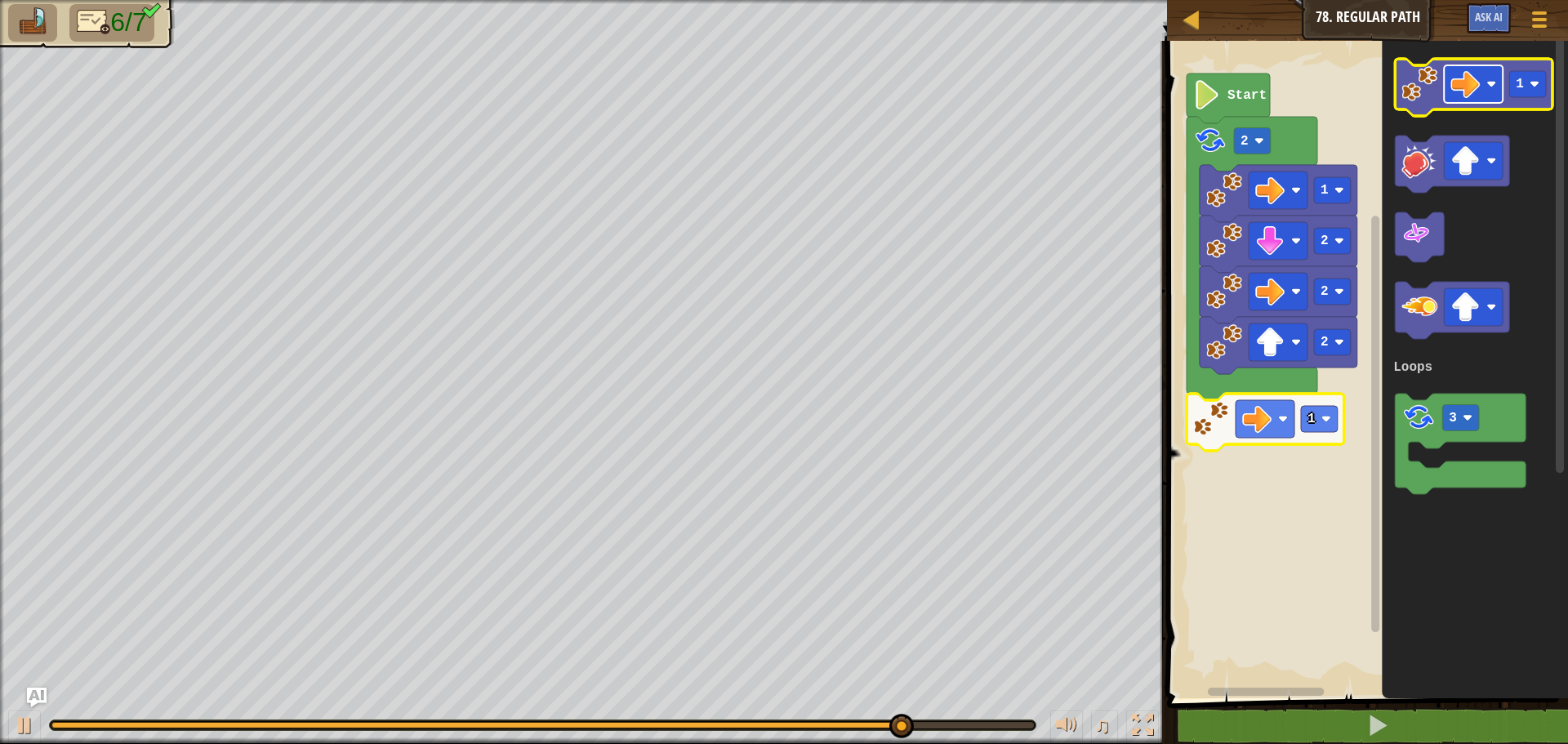
click at [1461, 86] on image "Blockly Workspace" at bounding box center [1465, 84] width 30 height 30
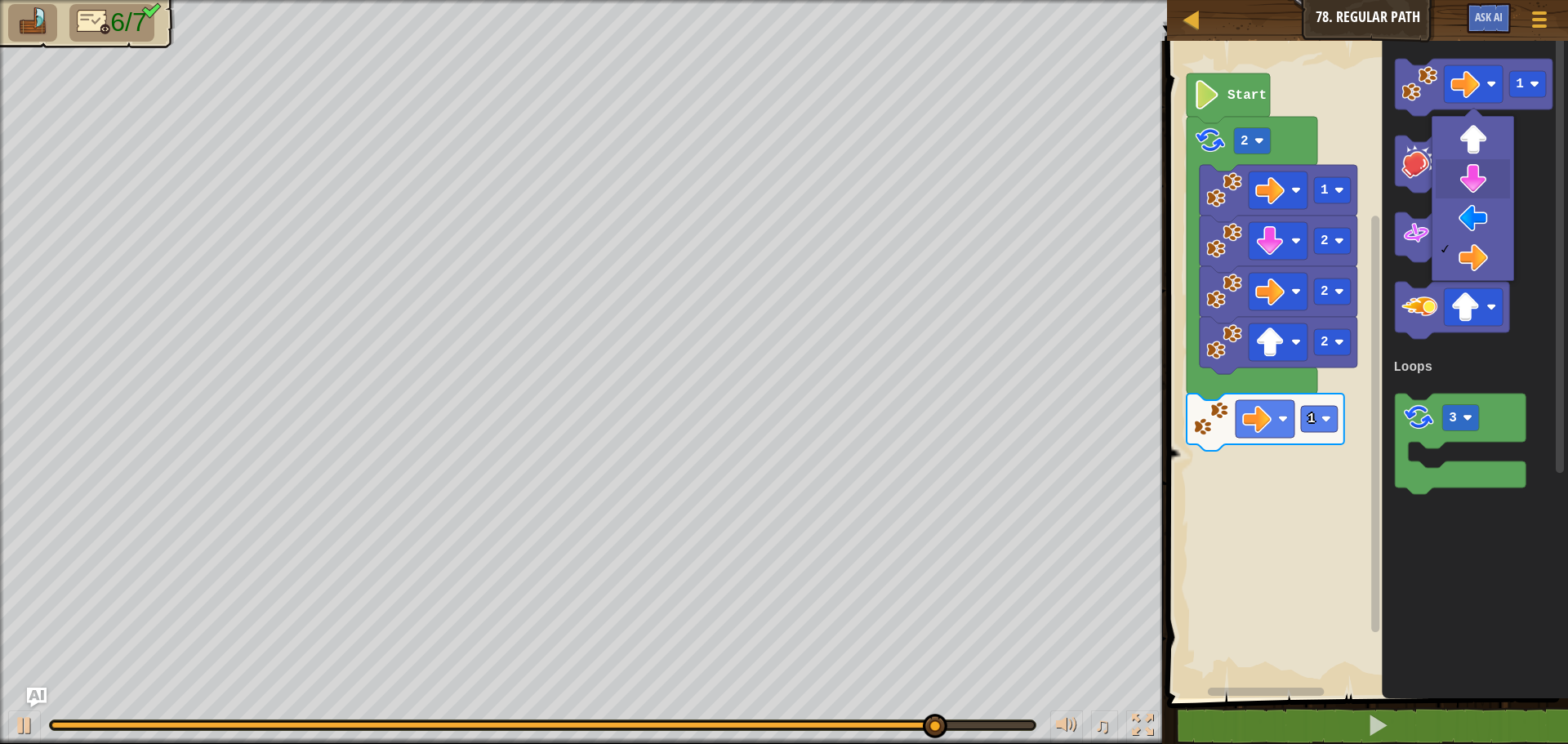
drag, startPoint x: 1477, startPoint y: 175, endPoint x: 1494, endPoint y: 158, distance: 24.0
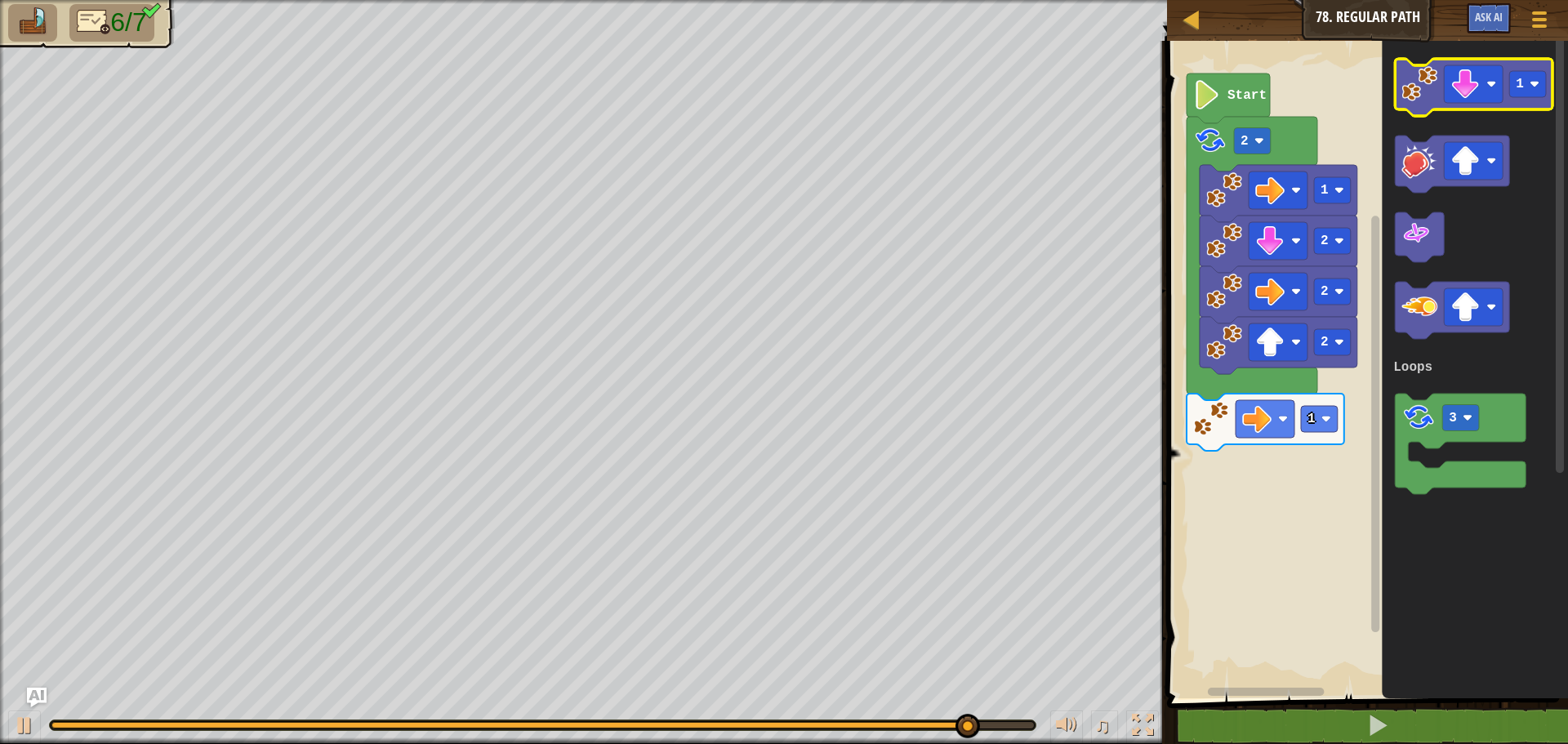
click at [1418, 96] on image "Blockly Workspace" at bounding box center [1418, 83] width 36 height 36
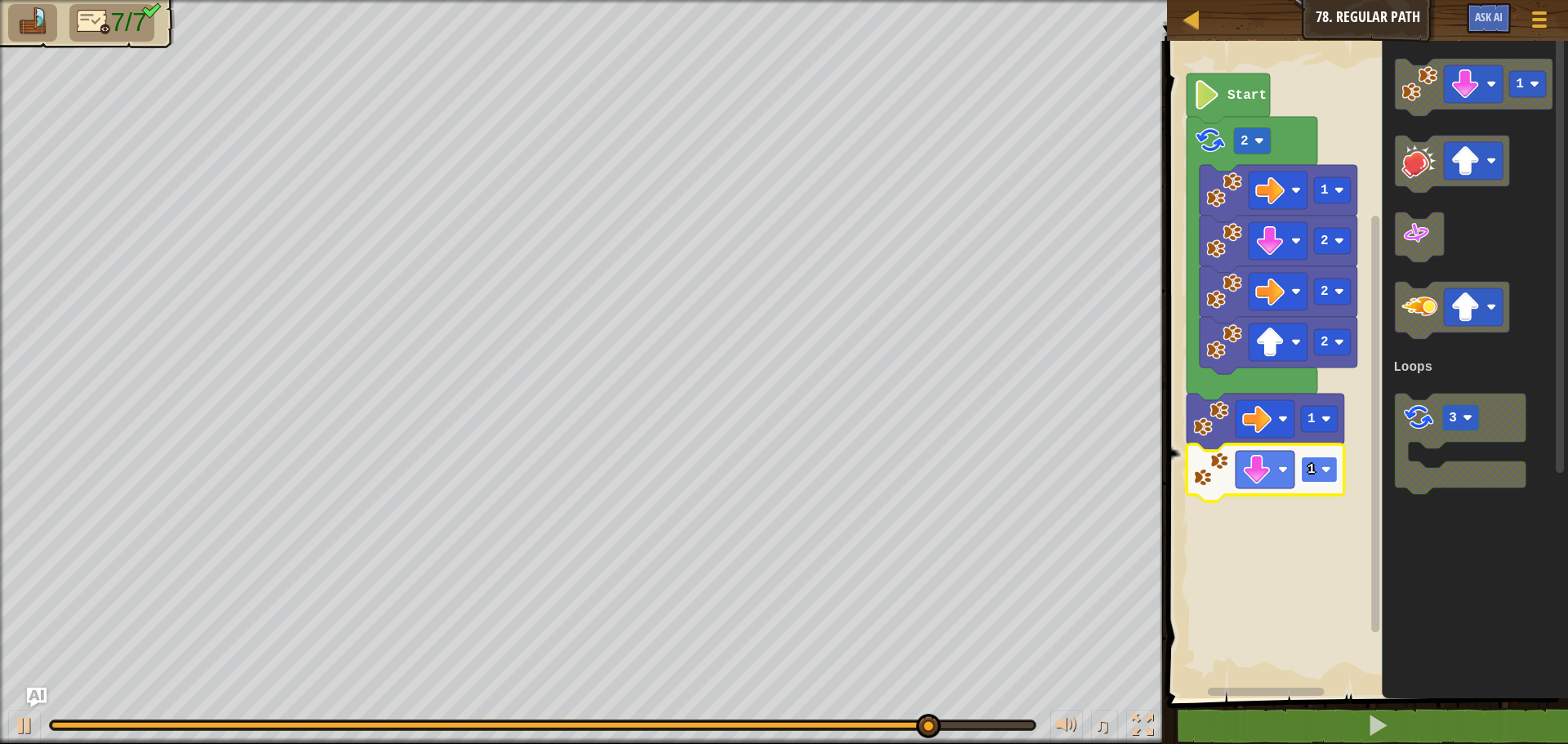
click at [1324, 472] on image "Blockly Workspace" at bounding box center [1325, 469] width 10 height 10
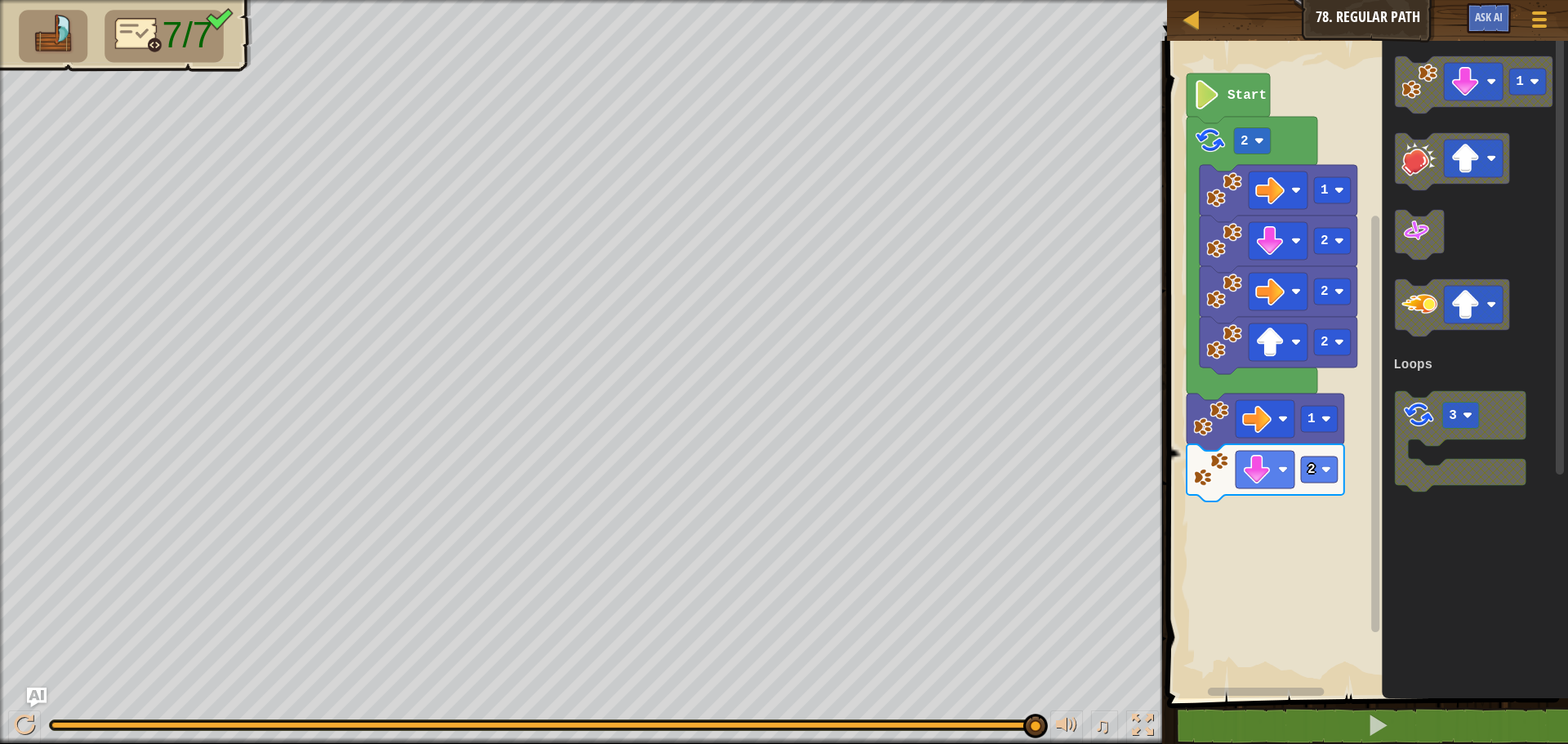
click at [1288, 423] on div "Loops Start 2 1 2 2 2 1 2 1 3 Loops" at bounding box center [1364, 365] width 406 height 666
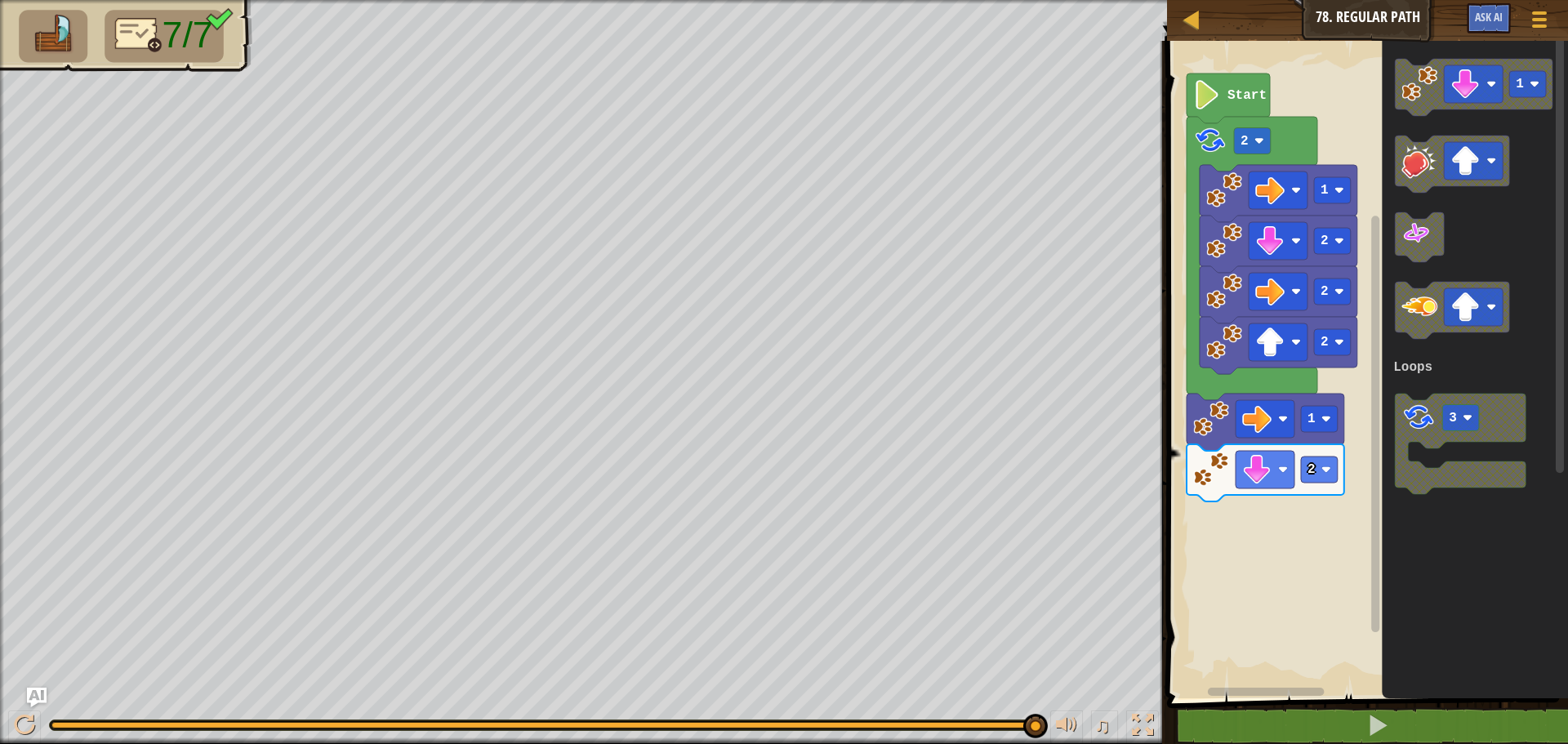
click at [1394, 415] on icon "1 3 Loops" at bounding box center [1474, 365] width 187 height 666
click at [1420, 415] on image "Blockly Workspace" at bounding box center [1417, 417] width 34 height 34
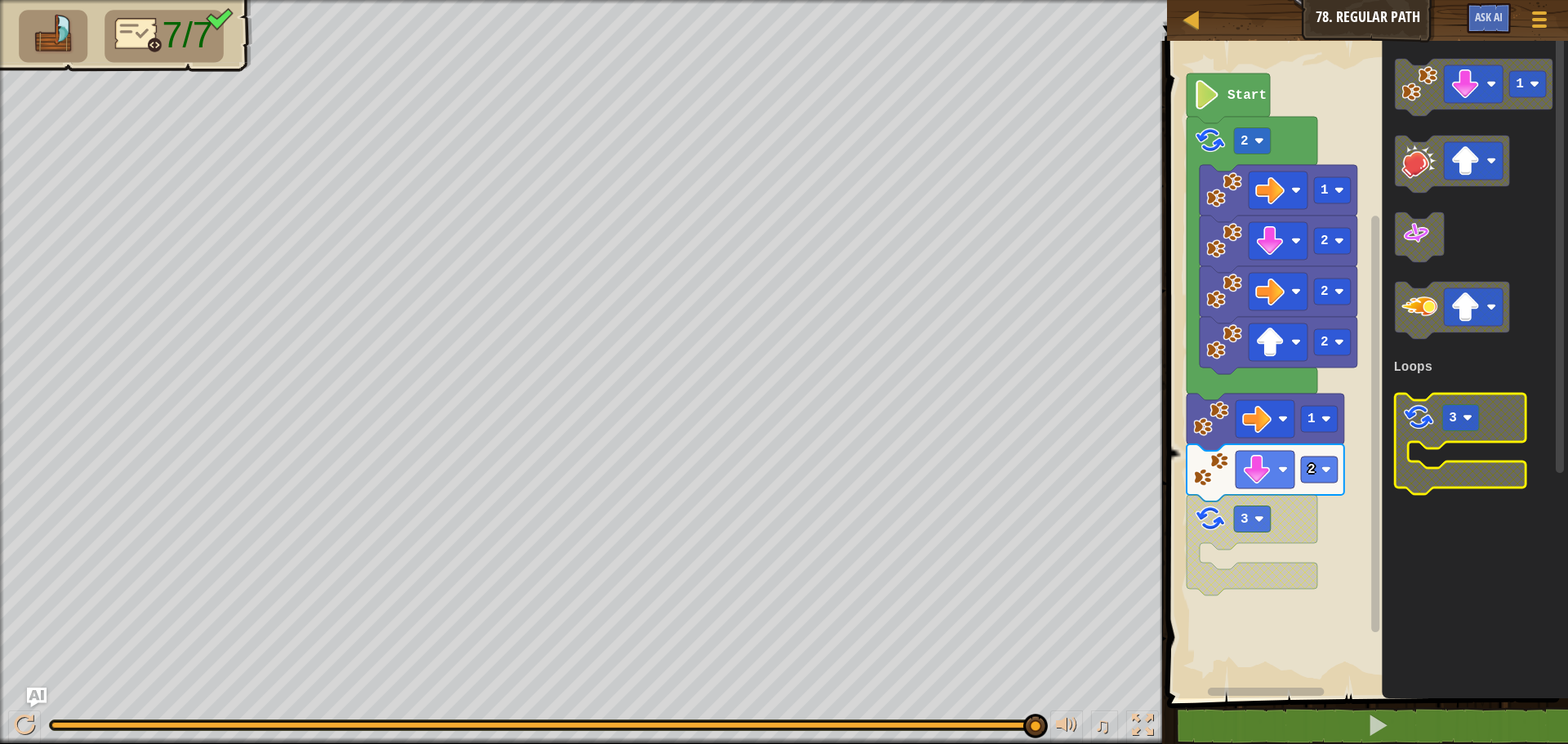
click at [1420, 415] on image "Blockly Workspace" at bounding box center [1417, 417] width 34 height 34
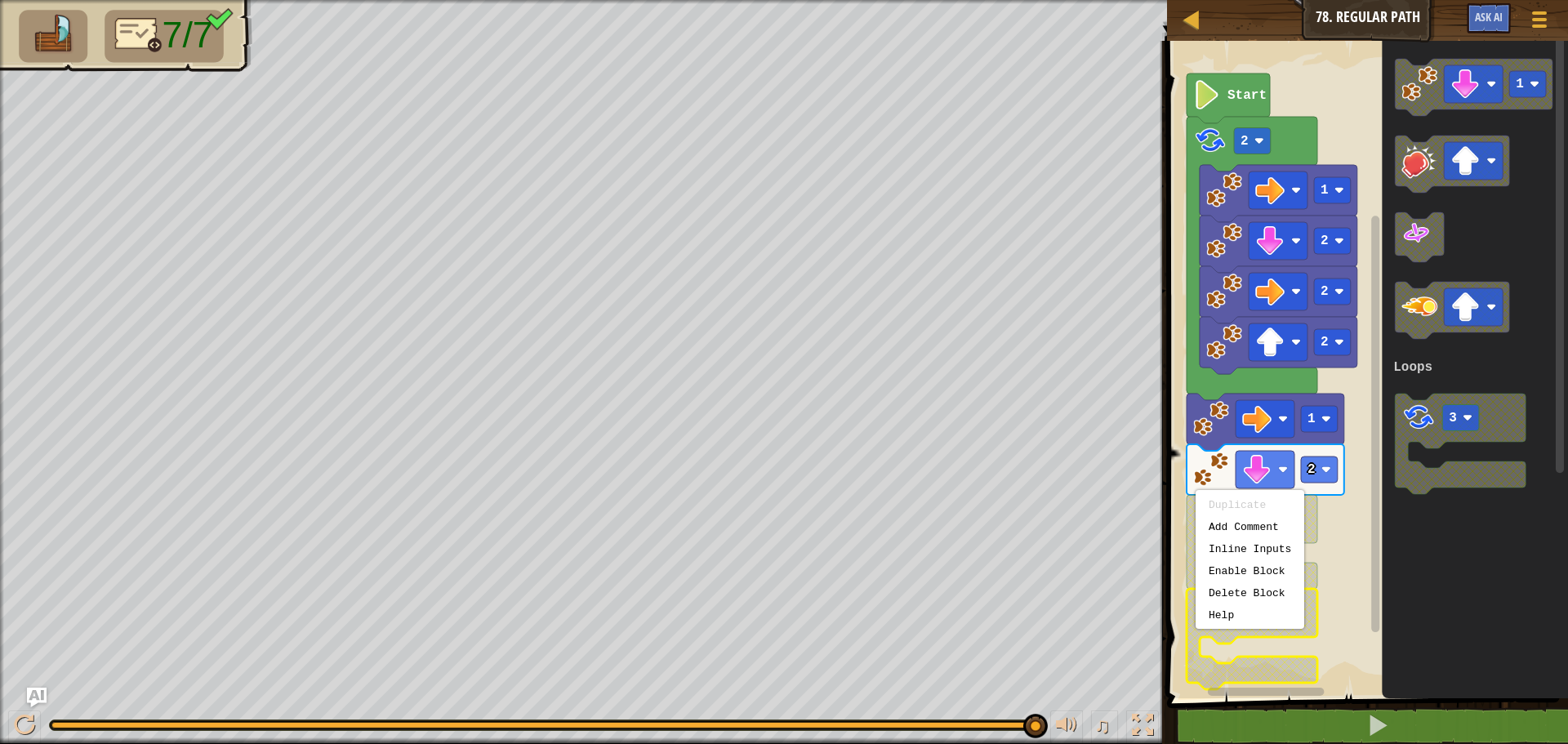
click at [1360, 553] on rect "Blockly Workspace" at bounding box center [1364, 365] width 406 height 666
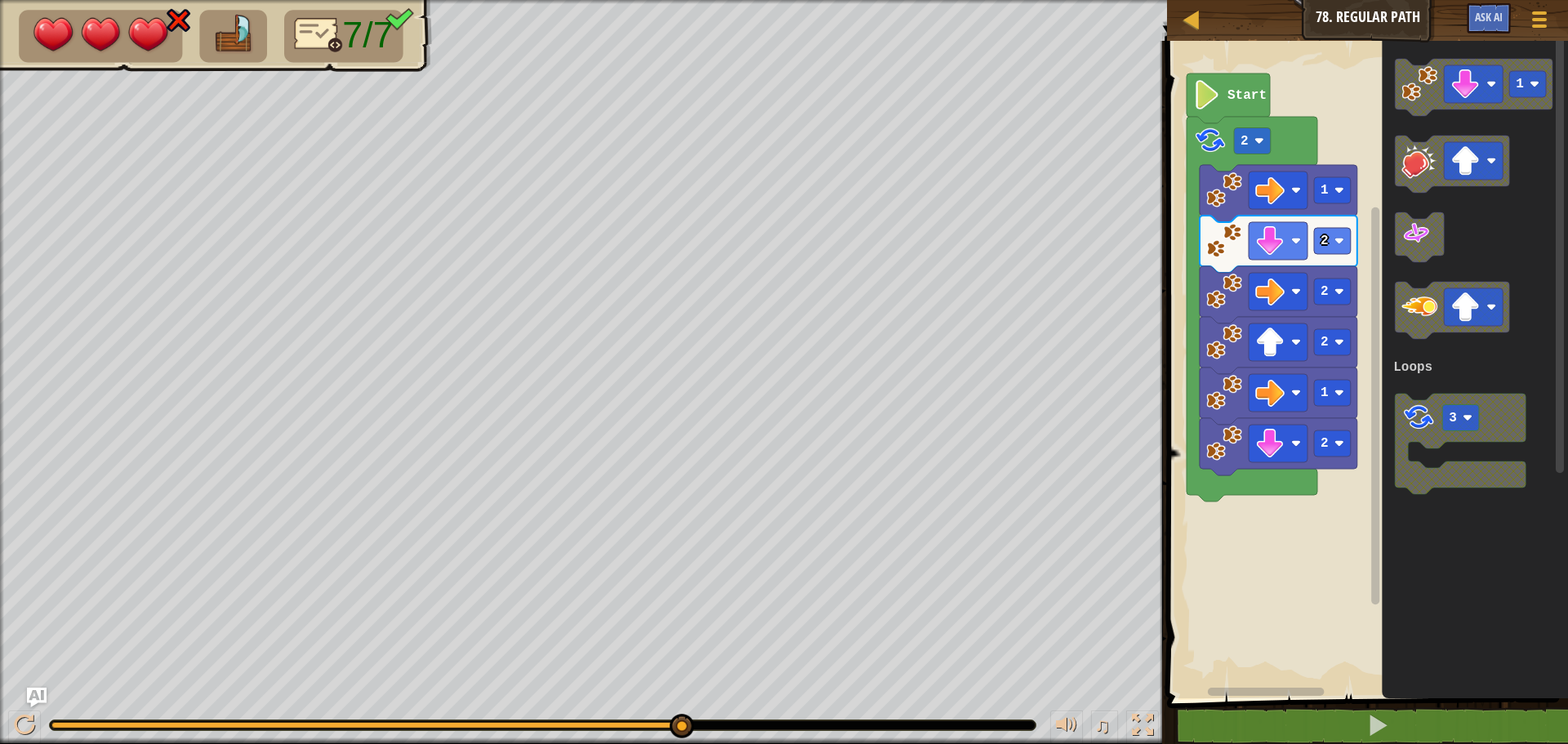
click at [696, 733] on div "♫" at bounding box center [583, 721] width 1167 height 49
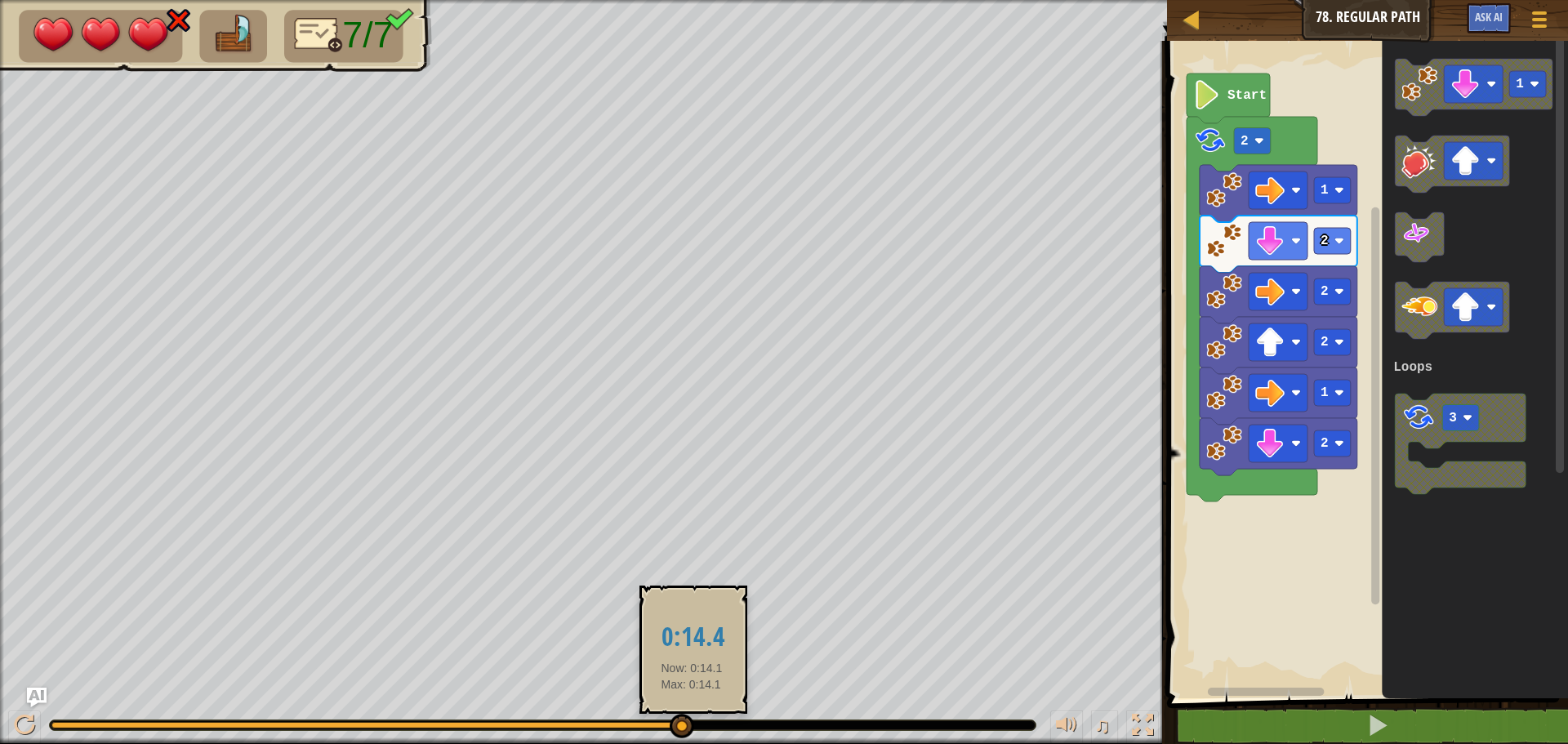
drag, startPoint x: 694, startPoint y: 733, endPoint x: 681, endPoint y: 722, distance: 17.0
click at [681, 728] on div "♫" at bounding box center [583, 721] width 1167 height 49
click at [681, 719] on div at bounding box center [682, 723] width 25 height 25
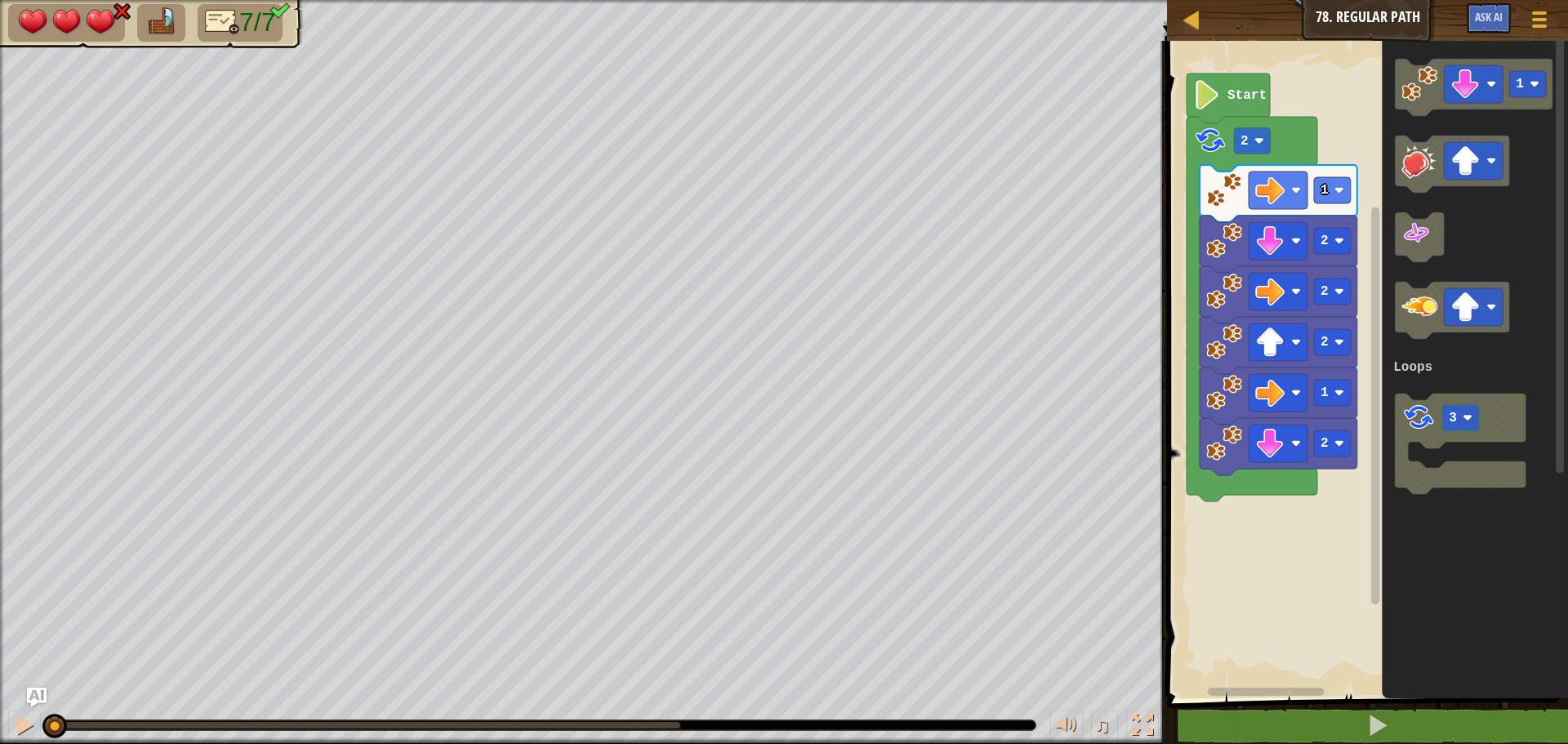
drag, startPoint x: 681, startPoint y: 719, endPoint x: 44, endPoint y: 752, distance: 637.9
click at [19, 715] on div at bounding box center [25, 726] width 21 height 21
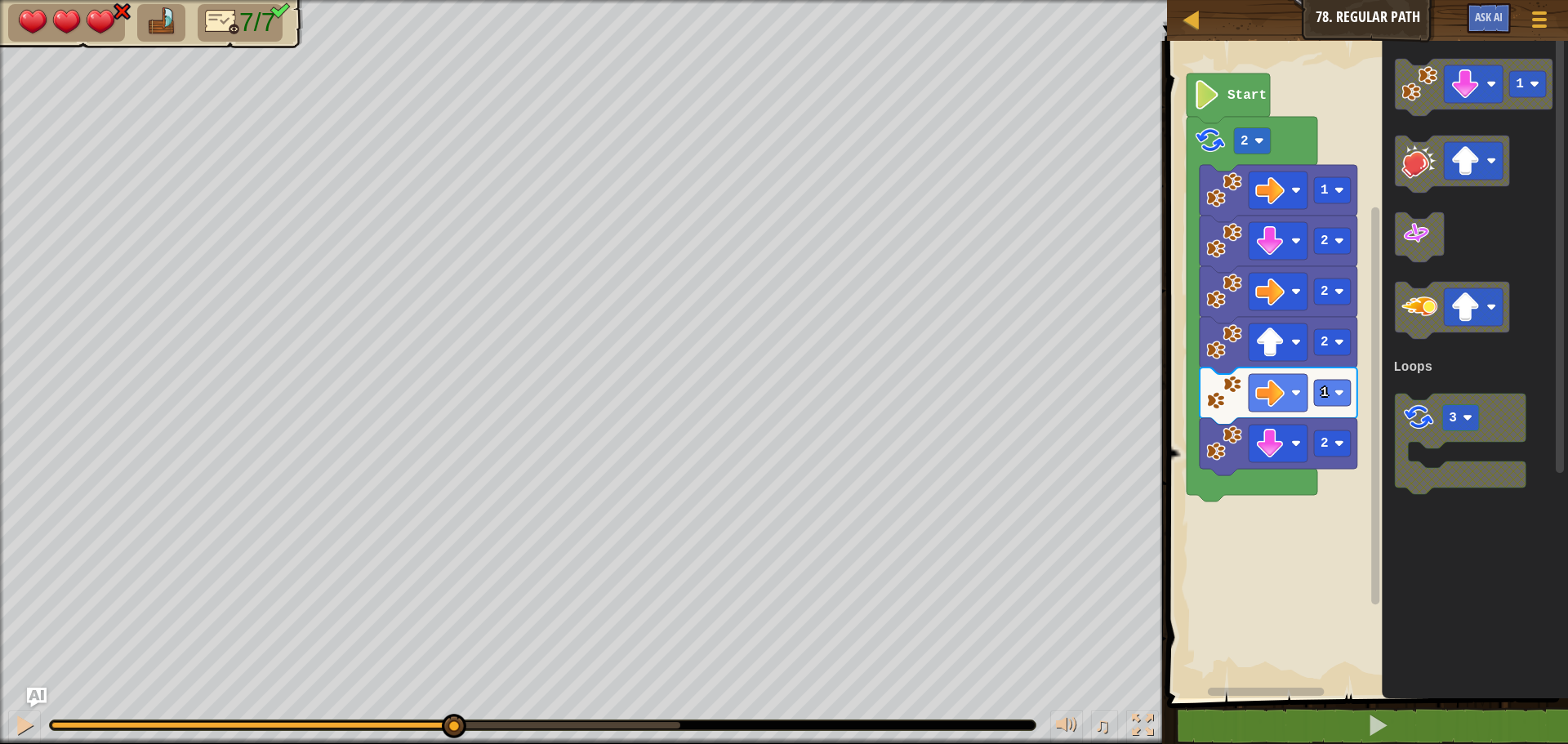
drag, startPoint x: 680, startPoint y: 720, endPoint x: 453, endPoint y: 740, distance: 227.9
drag, startPoint x: 458, startPoint y: 728, endPoint x: 458, endPoint y: 703, distance: 25.0
click at [458, 703] on div "♫" at bounding box center [583, 721] width 1167 height 49
drag, startPoint x: 477, startPoint y: 718, endPoint x: 491, endPoint y: 715, distance: 14.3
click at [491, 715] on div "♫" at bounding box center [583, 721] width 1167 height 49
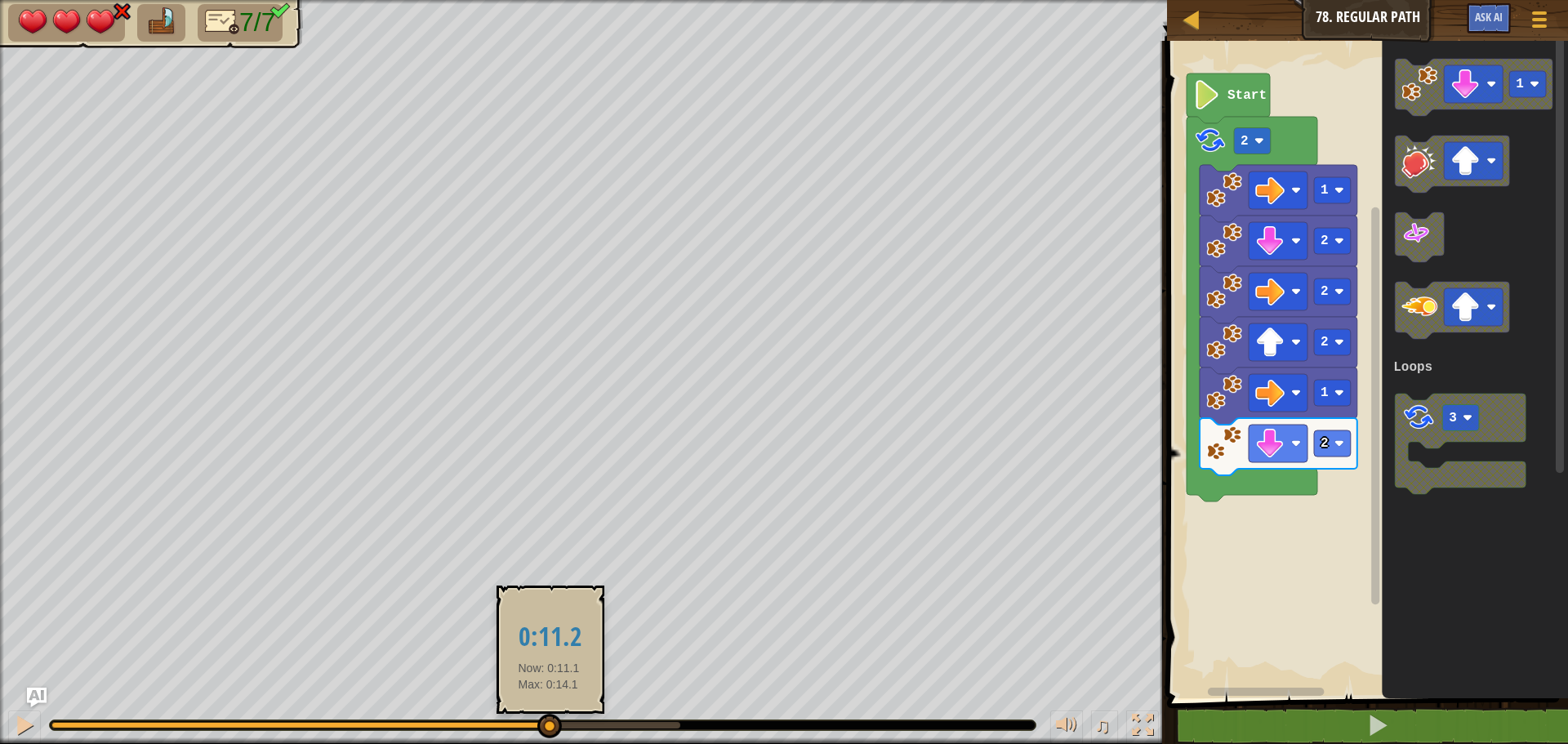
drag, startPoint x: 465, startPoint y: 720, endPoint x: 548, endPoint y: 727, distance: 83.3
click at [548, 727] on div at bounding box center [549, 726] width 25 height 25
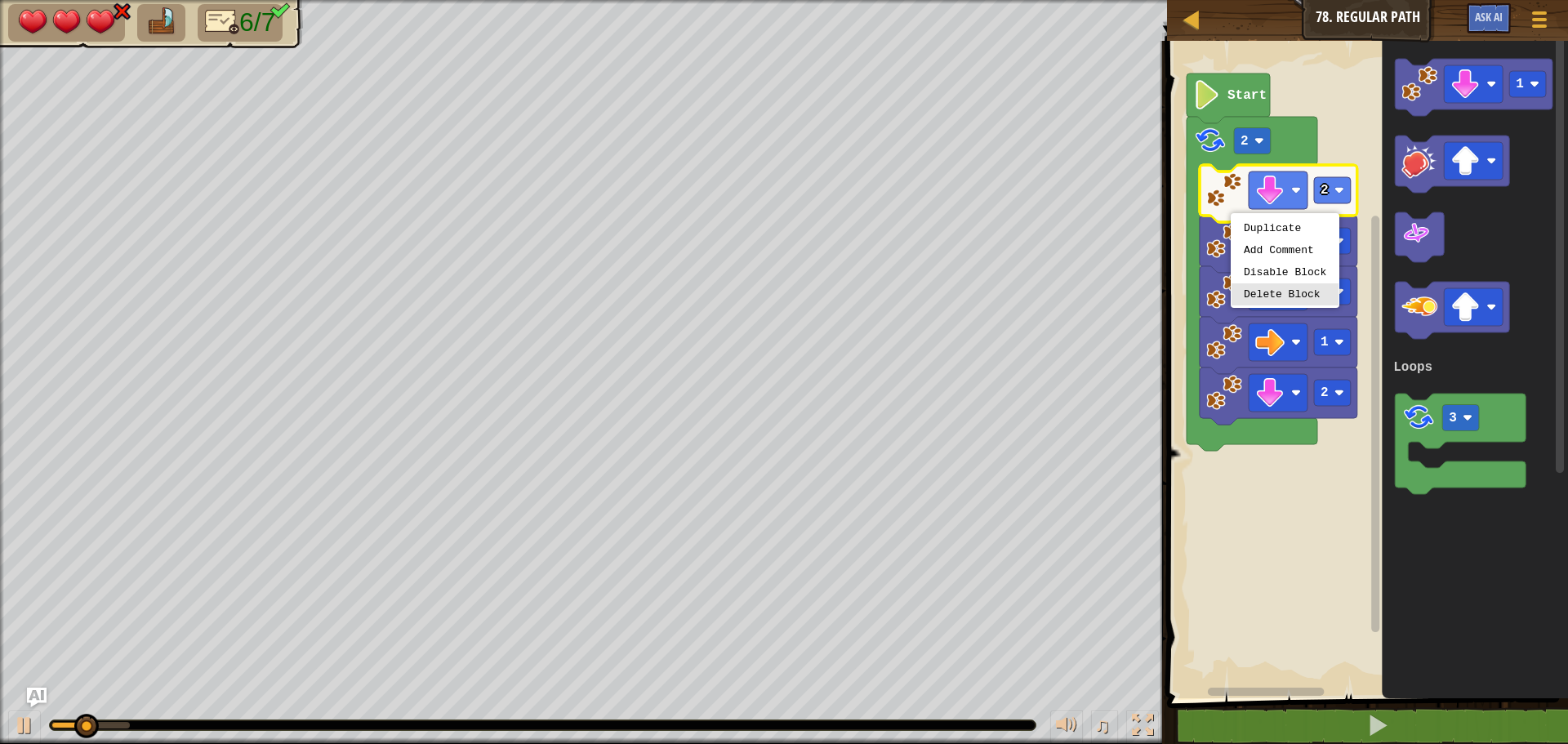
drag, startPoint x: 1269, startPoint y: 295, endPoint x: 1256, endPoint y: 271, distance: 27.3
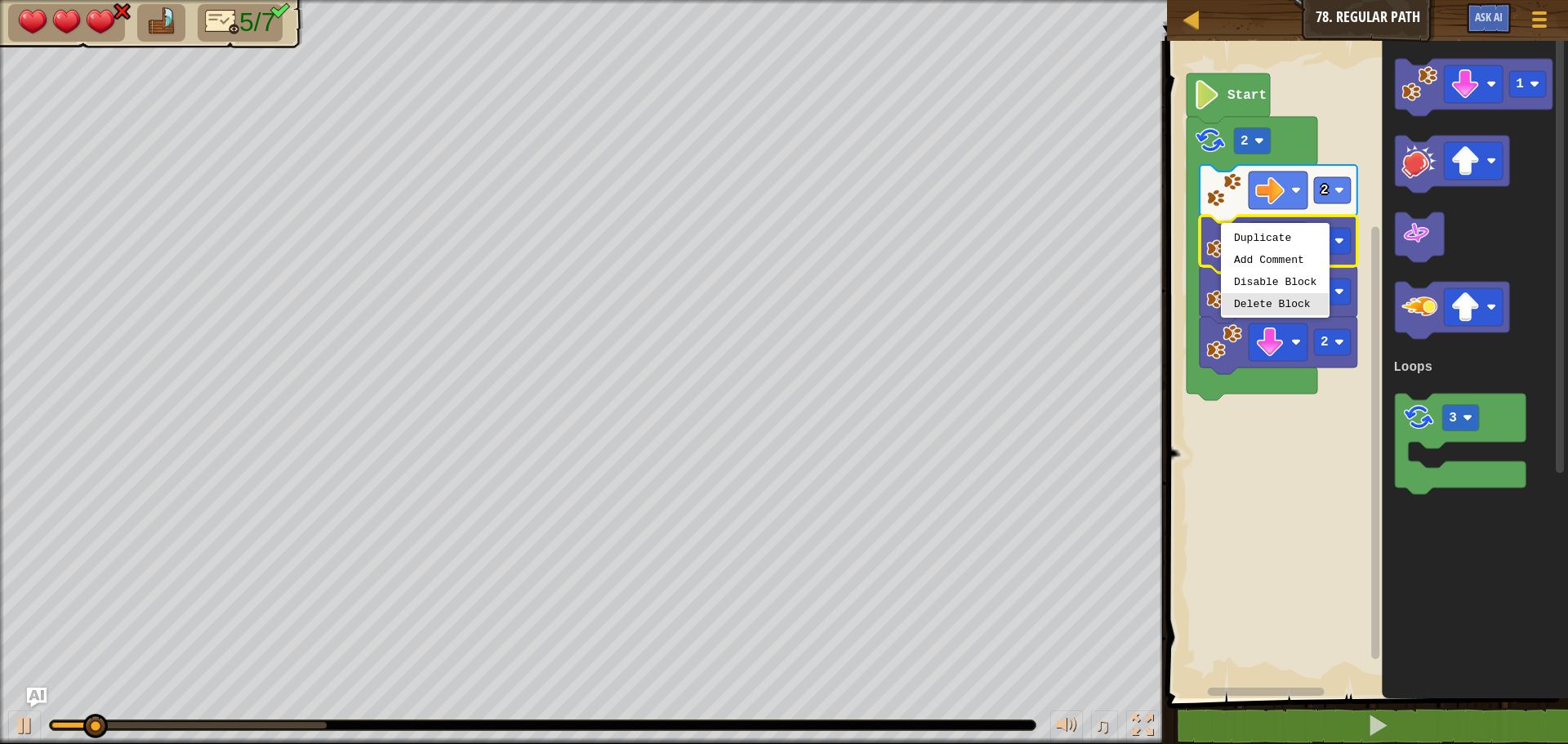
drag, startPoint x: 1255, startPoint y: 307, endPoint x: 1234, endPoint y: 257, distance: 54.2
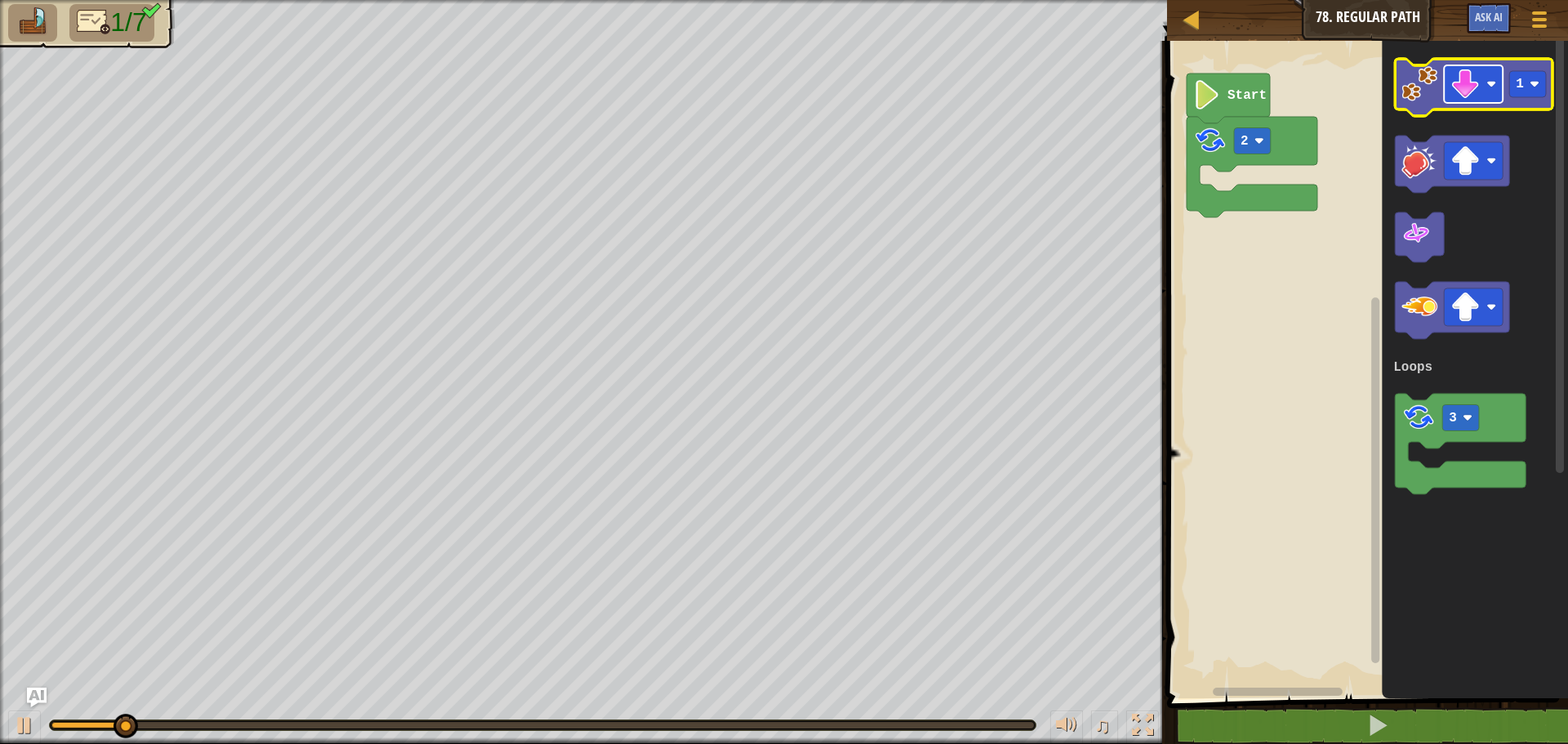
click at [1466, 94] on image "Blockly Workspace" at bounding box center [1465, 84] width 30 height 30
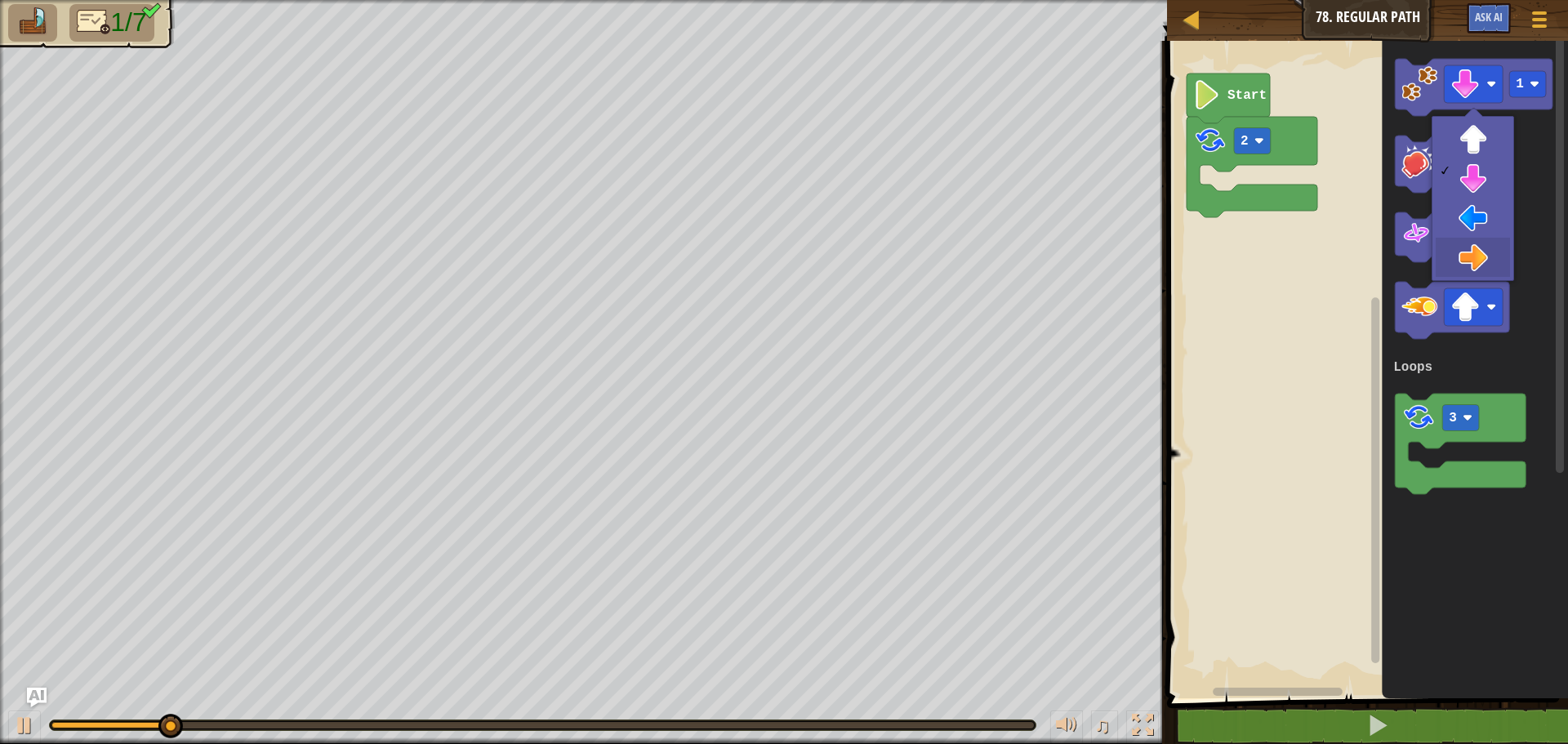
drag, startPoint x: 1466, startPoint y: 256, endPoint x: 1454, endPoint y: 187, distance: 70.0
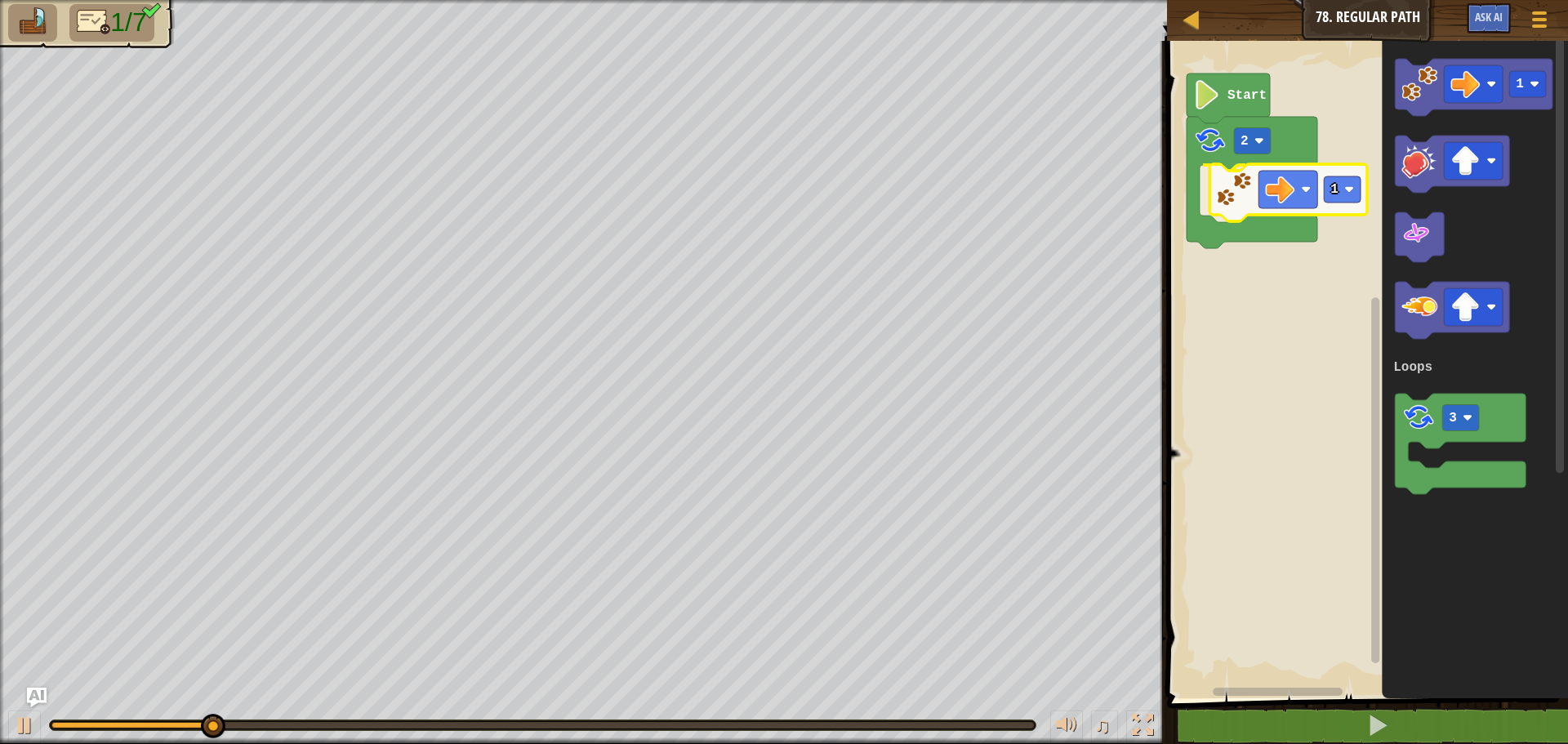
click at [1232, 205] on div "Loops Start 2 1 1 3 Loops 1" at bounding box center [1364, 365] width 406 height 666
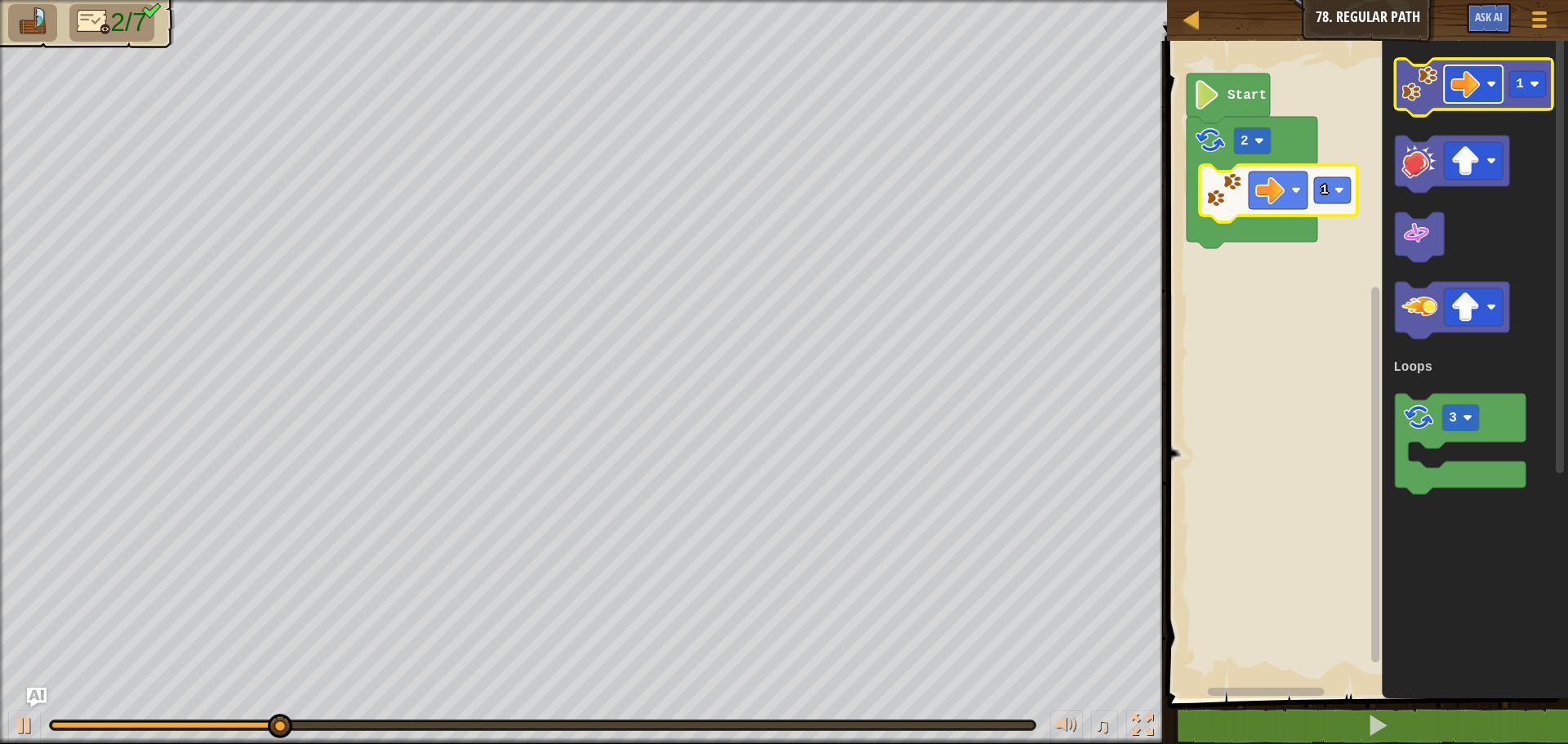
click at [1482, 95] on rect "Blockly Workspace" at bounding box center [1473, 84] width 59 height 38
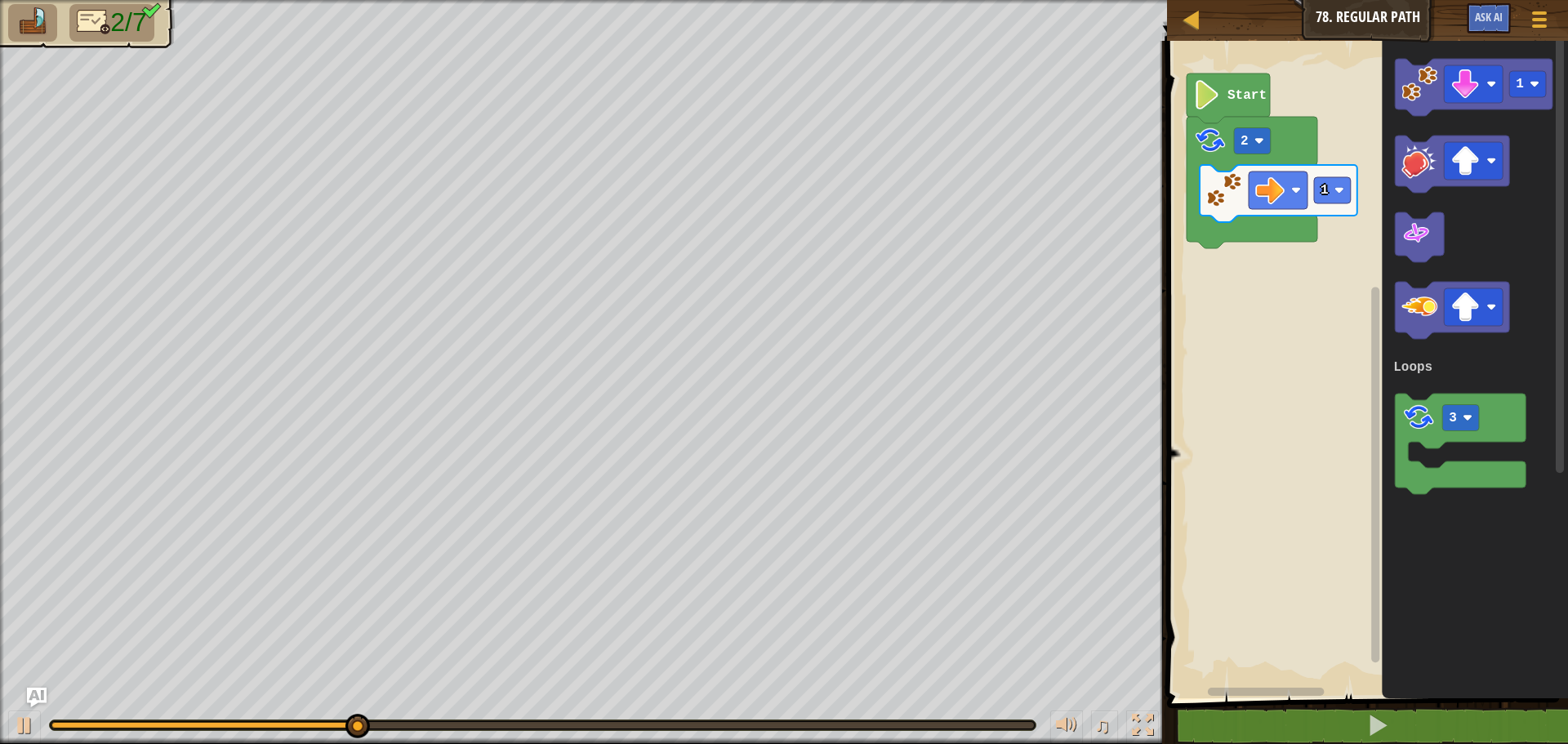
click at [1282, 220] on div "Loops Start 2 1 1 3 Loops" at bounding box center [1364, 365] width 406 height 666
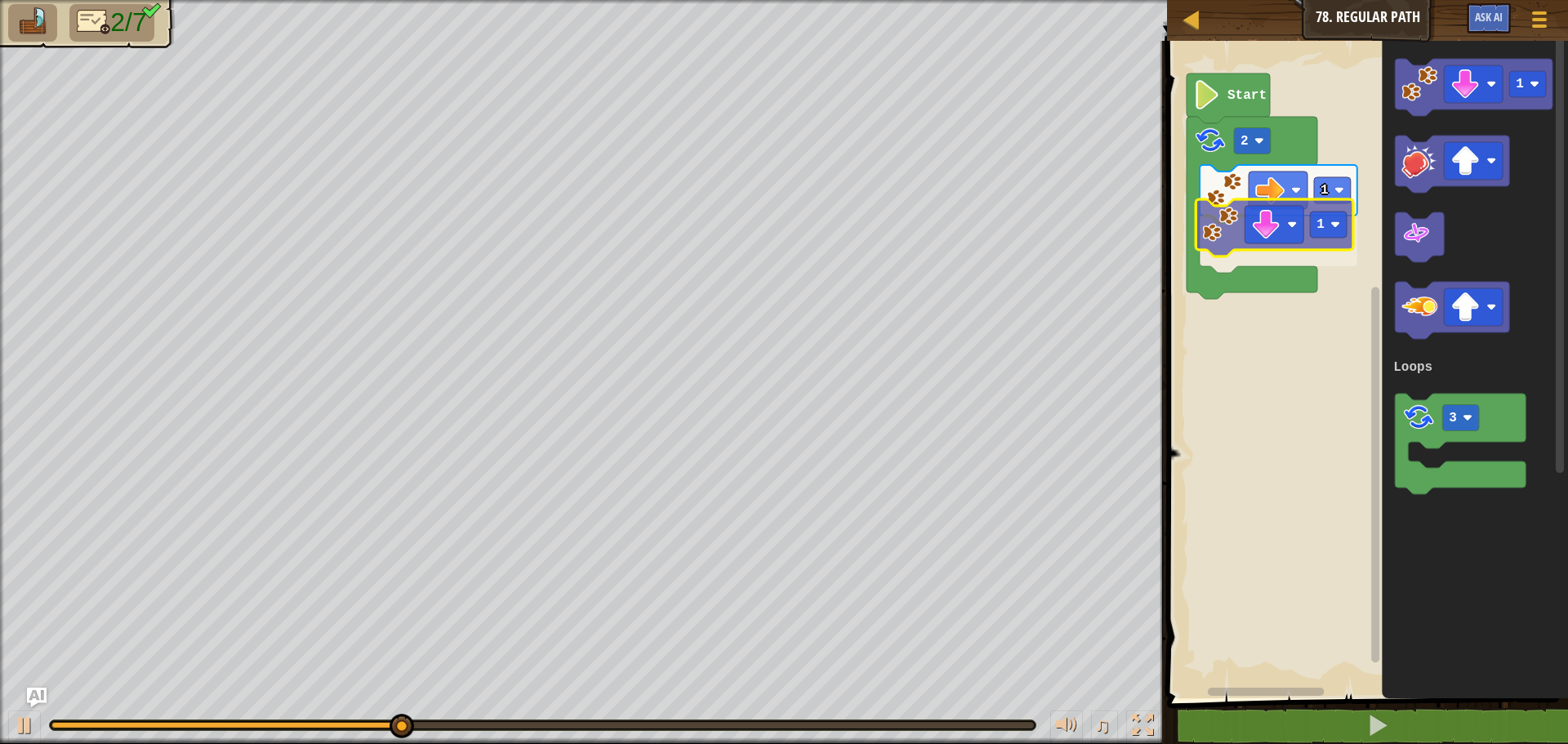
click at [1208, 234] on div "Loops Start 2 1 1 1 3 Loops 1" at bounding box center [1364, 365] width 406 height 666
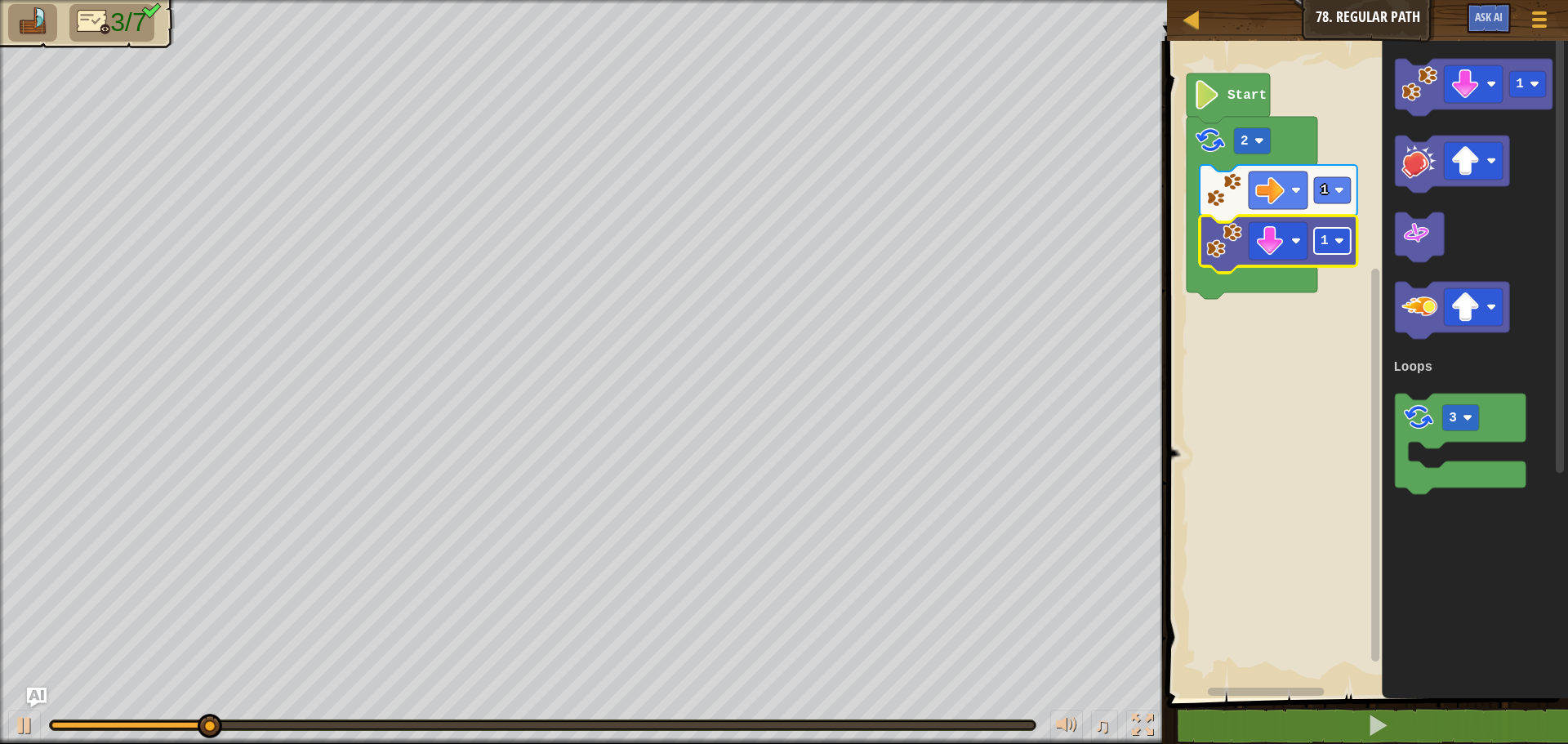
click at [1337, 237] on image "Blockly Workspace" at bounding box center [1338, 240] width 10 height 10
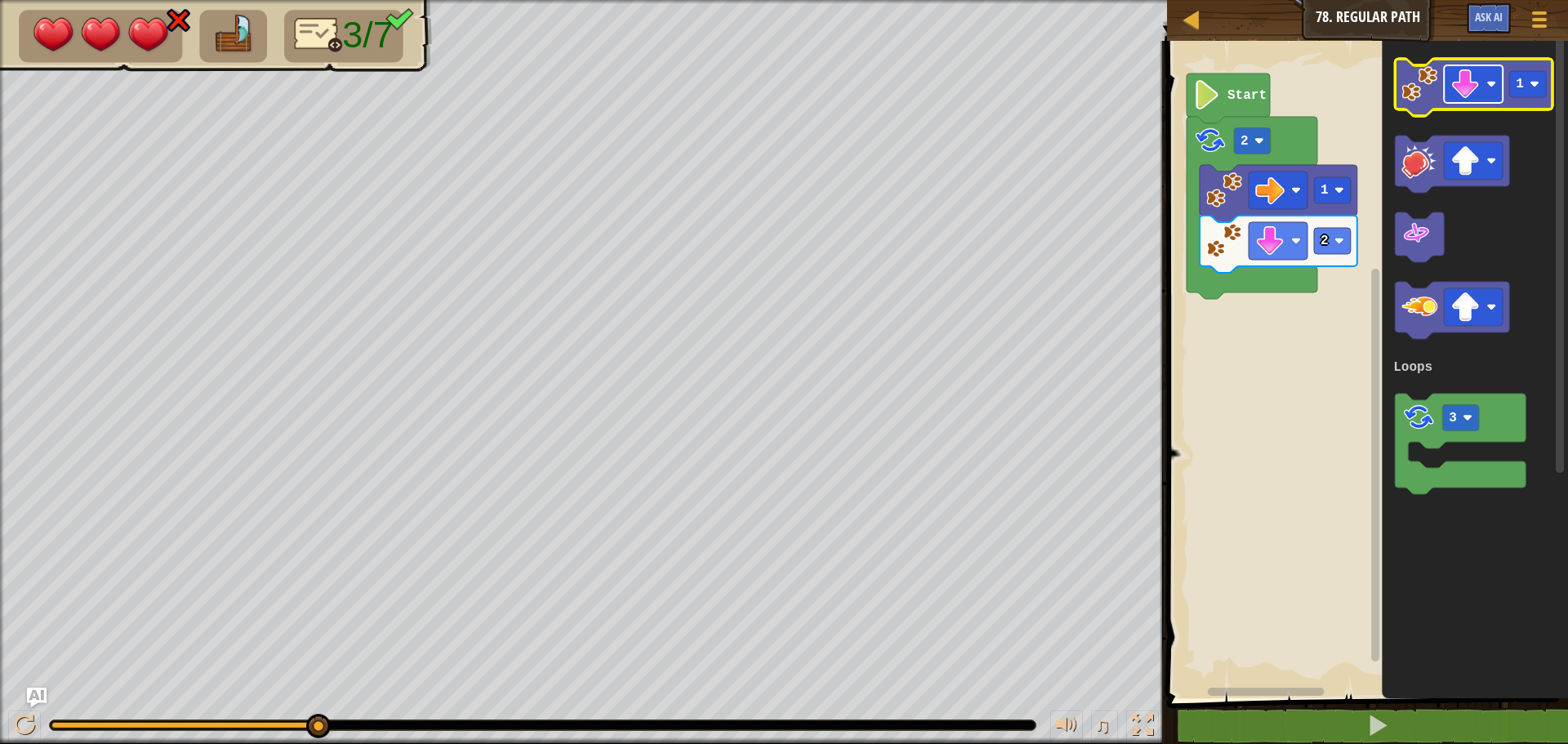
click at [1472, 90] on image "Blockly Workspace" at bounding box center [1465, 84] width 30 height 30
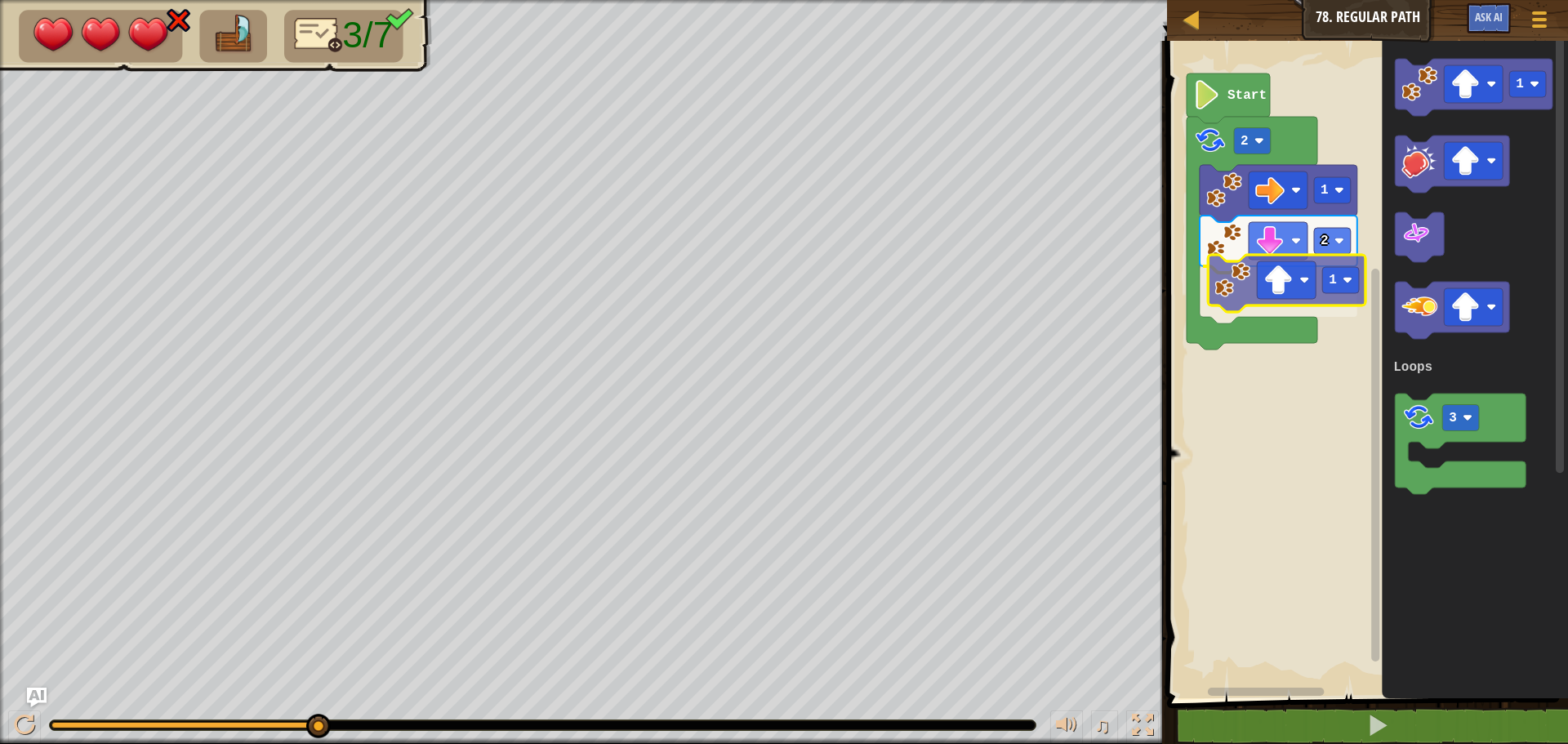
click at [1233, 290] on div "Loops Start 2 1 2 1 1 3 Loops 1" at bounding box center [1364, 365] width 406 height 666
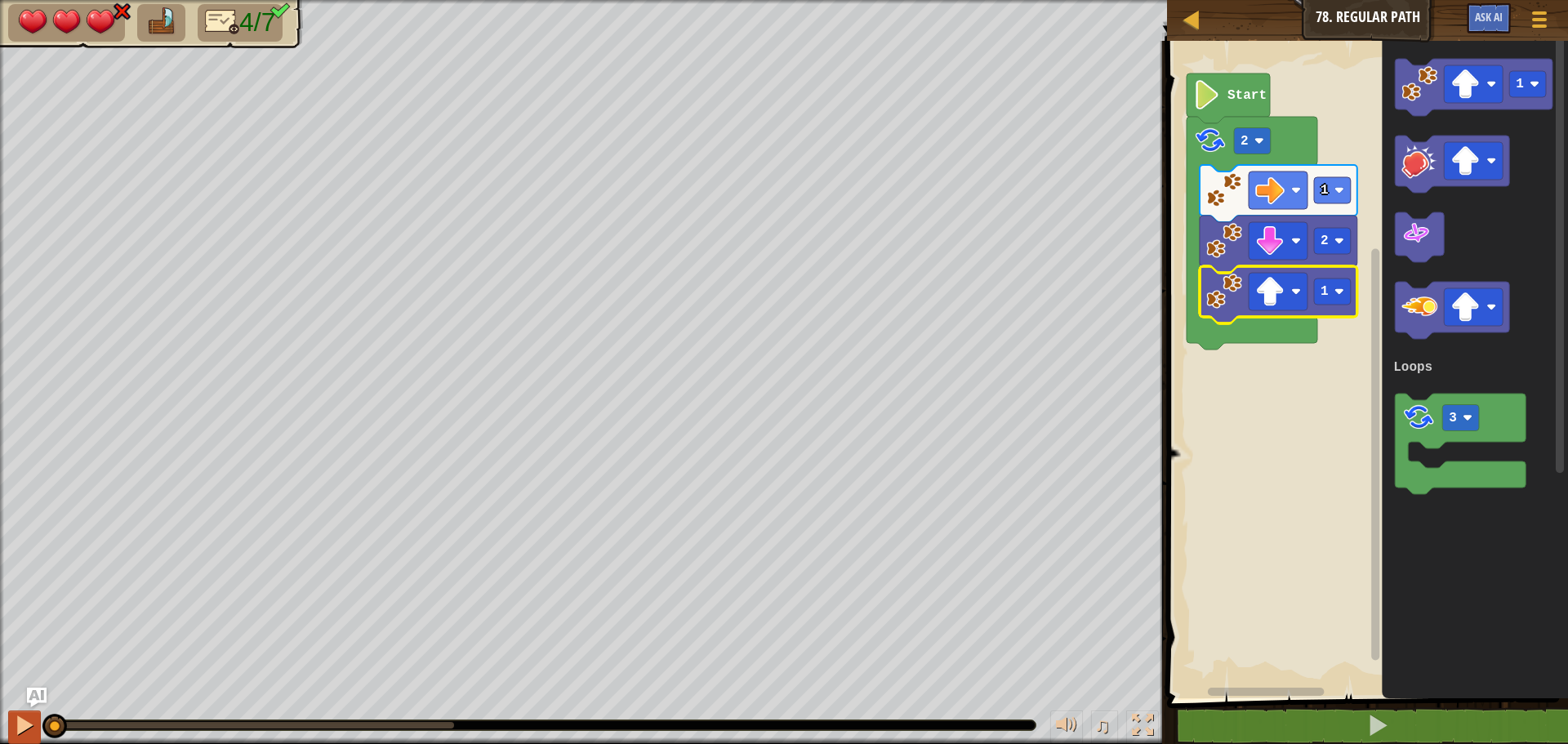
drag, startPoint x: 278, startPoint y: 719, endPoint x: 30, endPoint y: 722, distance: 248.0
click at [30, 722] on div "♫" at bounding box center [583, 721] width 1167 height 49
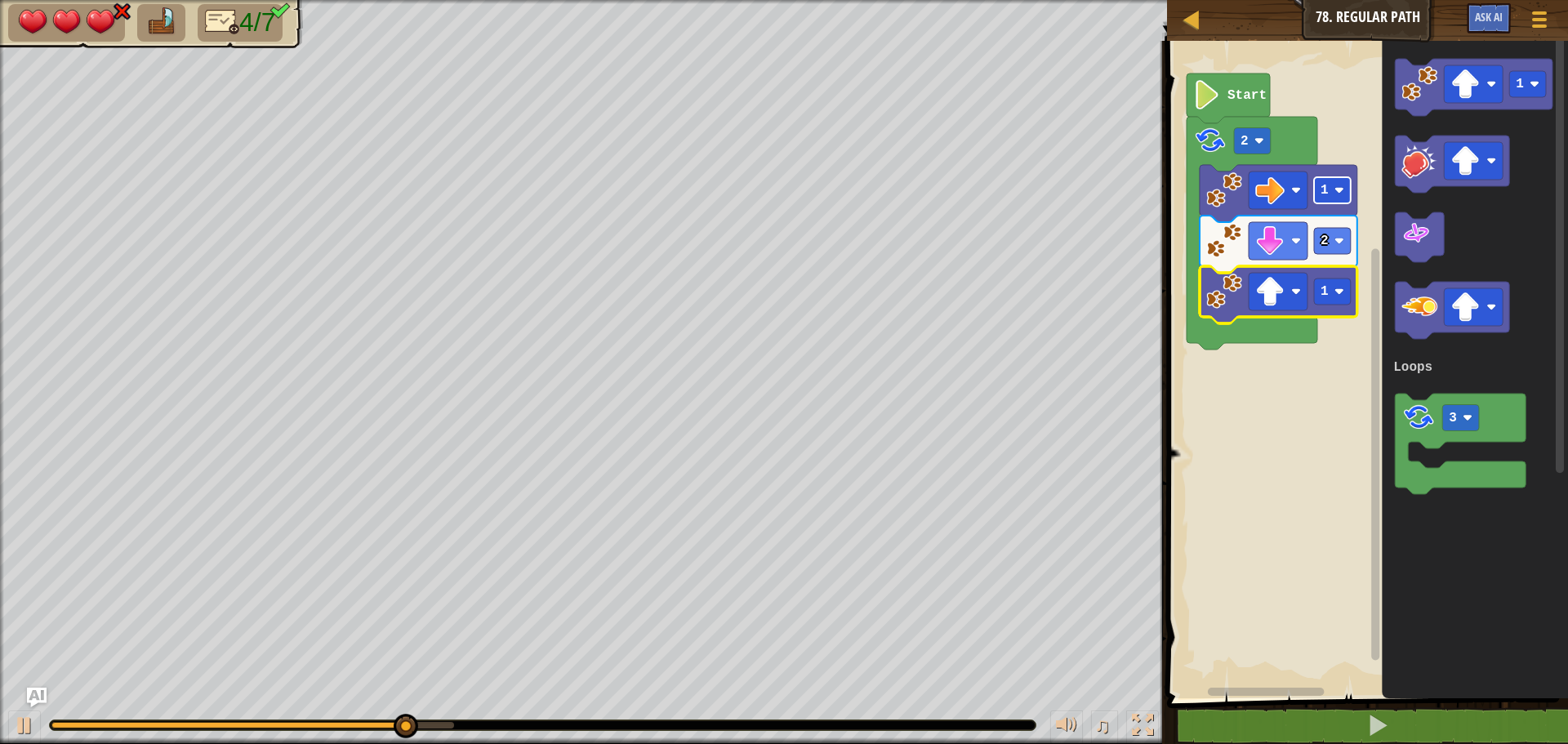
click at [1332, 195] on rect "Blockly Workspace" at bounding box center [1332, 190] width 37 height 26
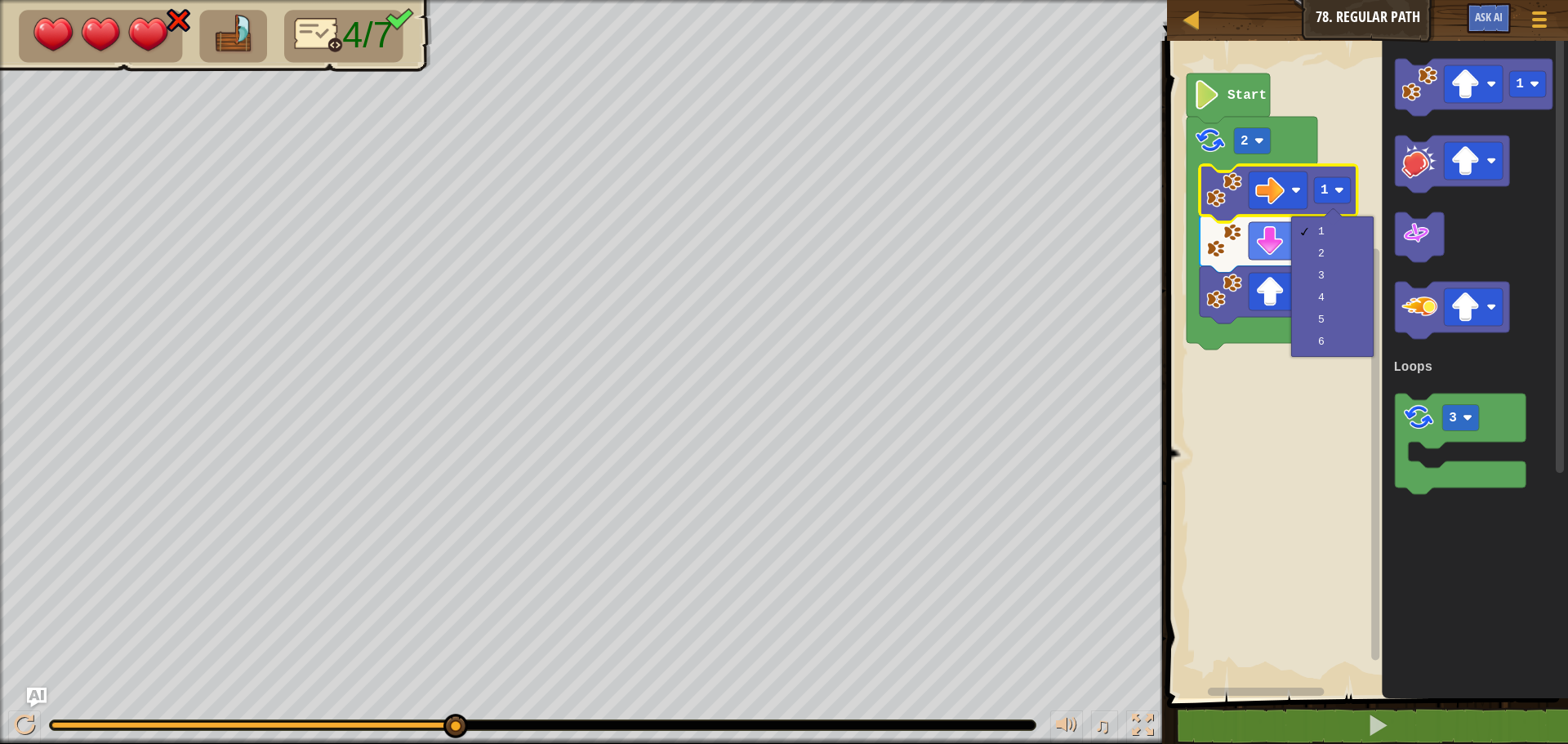
click at [1203, 456] on rect "Blockly Workspace" at bounding box center [1364, 365] width 406 height 666
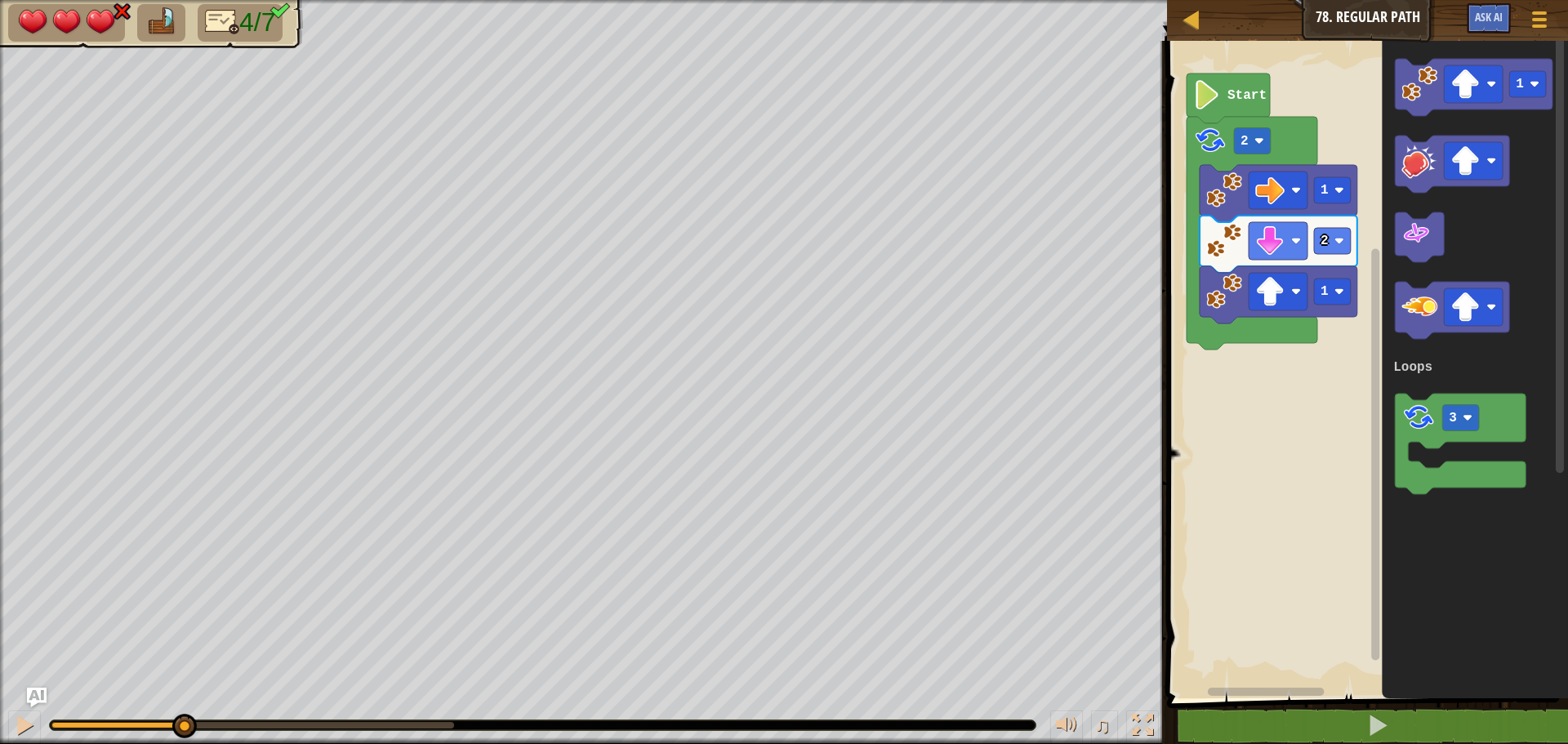
drag, startPoint x: 441, startPoint y: 723, endPoint x: 183, endPoint y: 712, distance: 258.2
click at [183, 712] on div "♫" at bounding box center [583, 721] width 1167 height 49
click at [1483, 90] on rect "Blockly Workspace" at bounding box center [1473, 84] width 59 height 38
click at [1310, 238] on div "Loops Start 2 1 2 1 1 3 Loops" at bounding box center [1364, 365] width 406 height 666
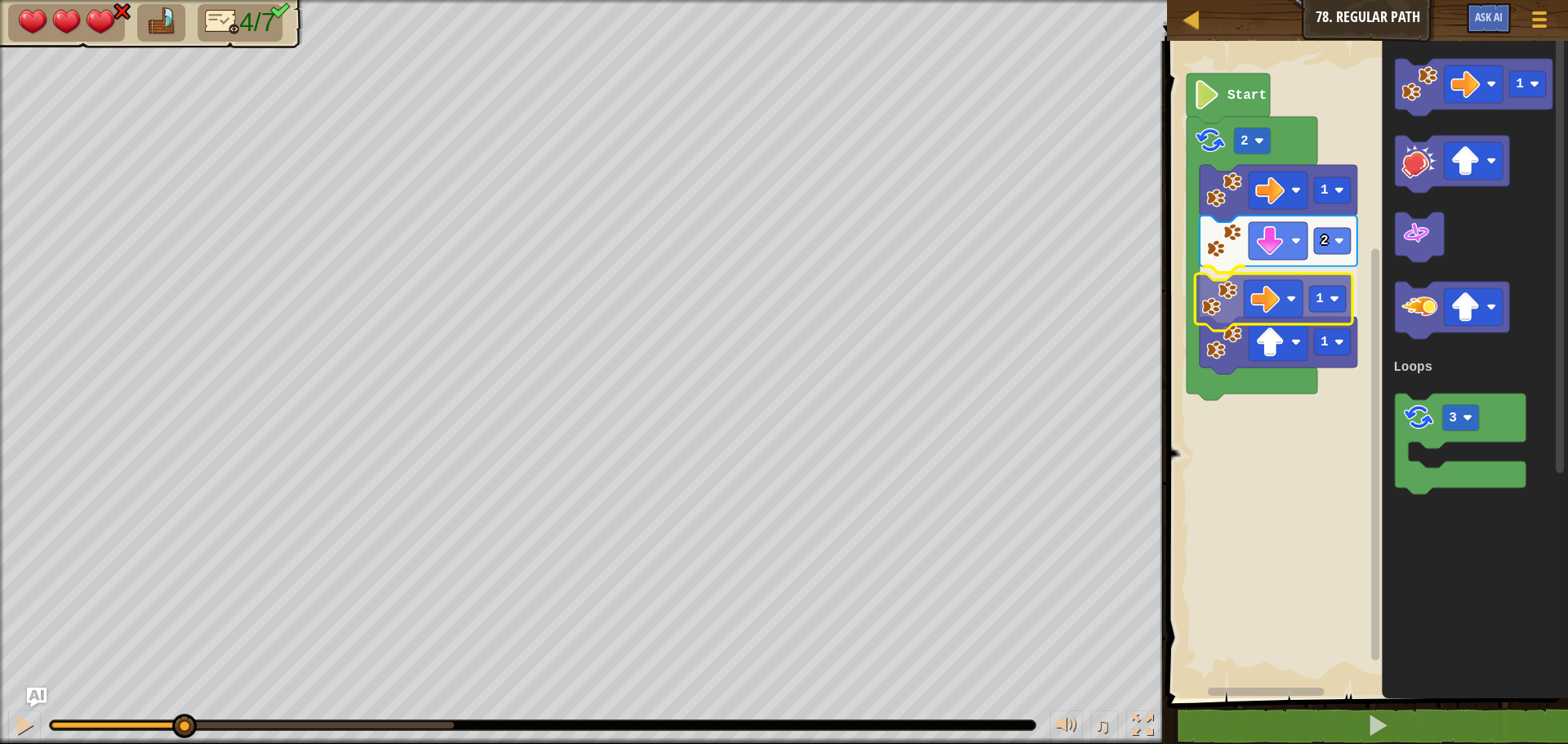
click at [1207, 316] on div "Loops Start 2 1 2 1 1 1 3 Loops 1" at bounding box center [1364, 365] width 406 height 666
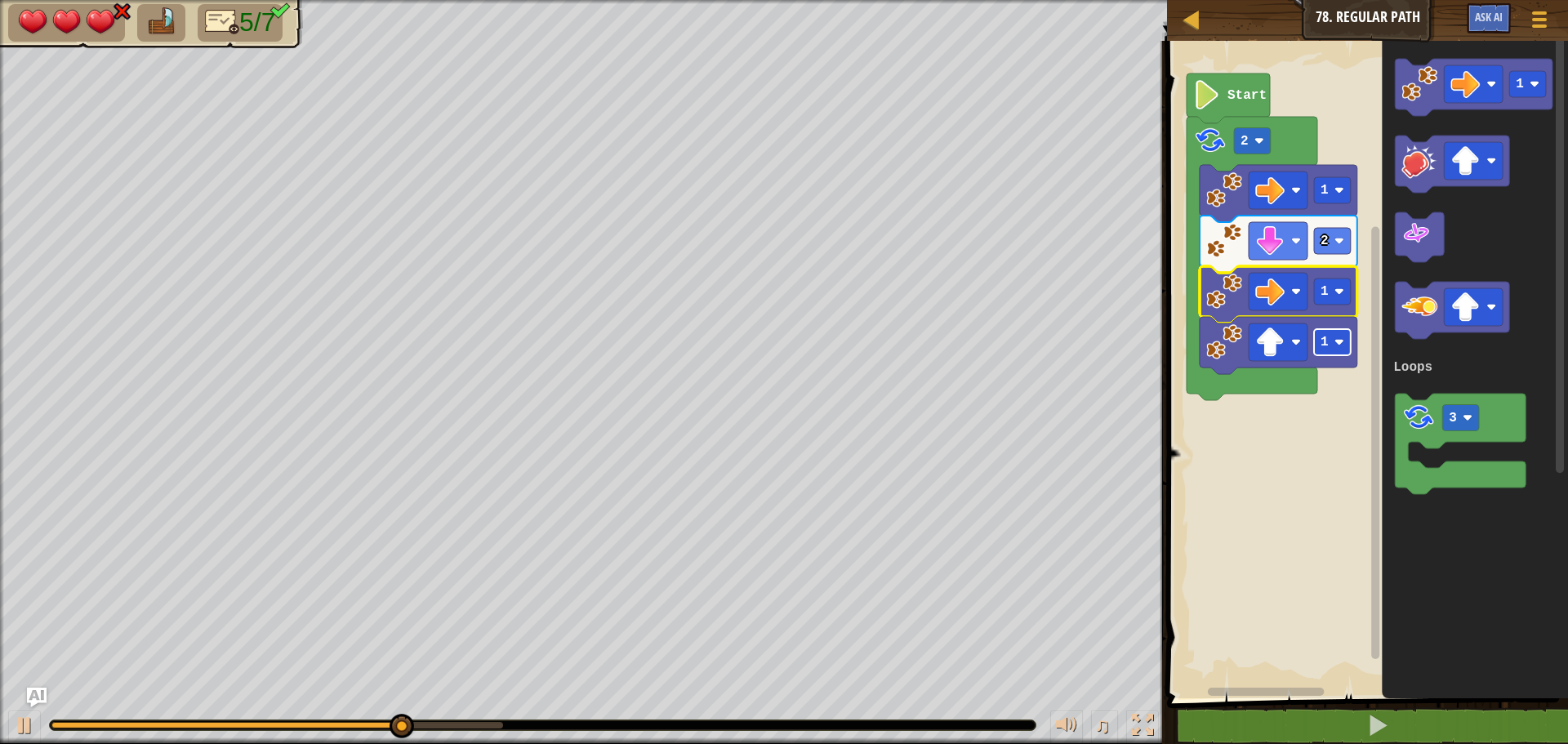
click at [1332, 337] on rect "Blockly Workspace" at bounding box center [1332, 343] width 37 height 26
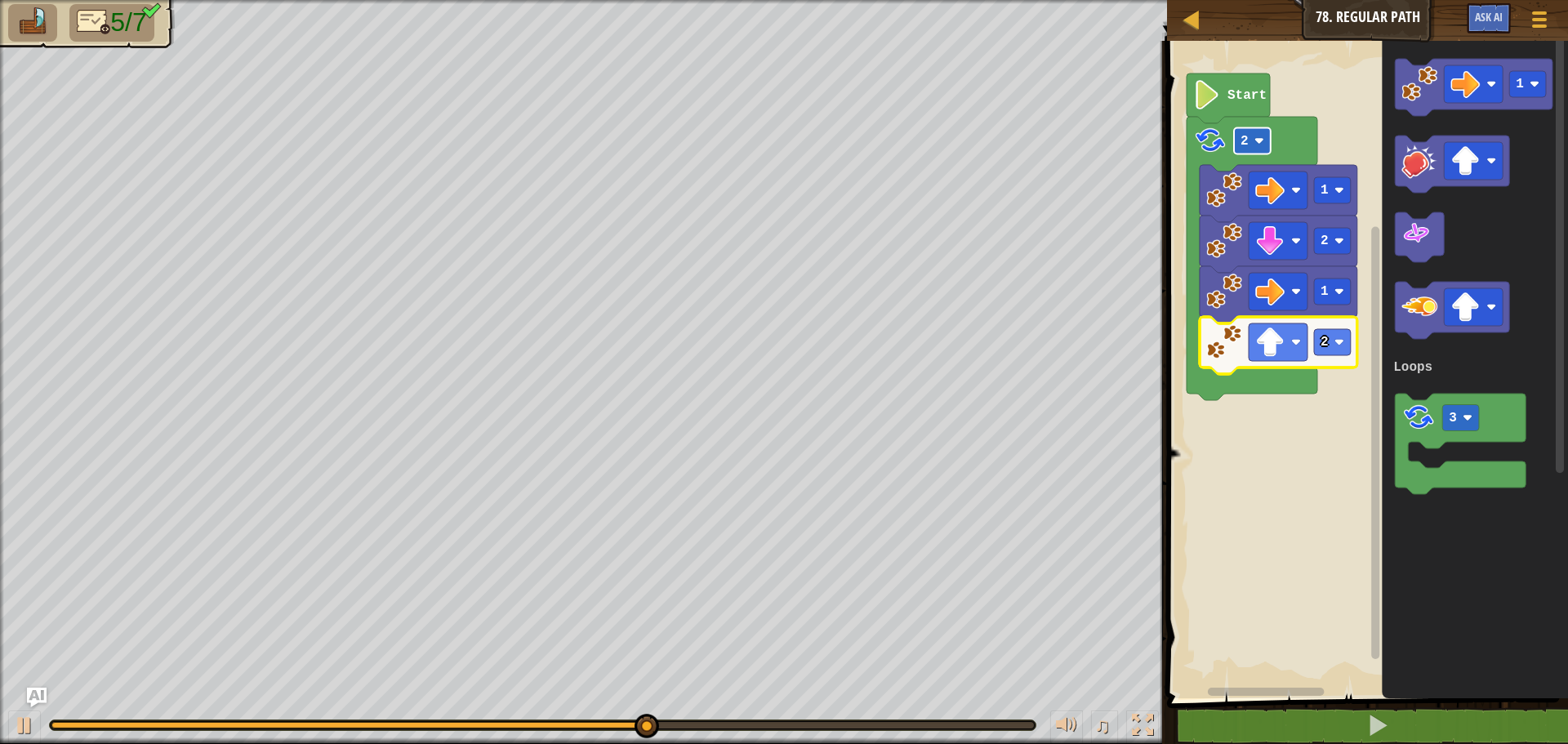
click at [1257, 138] on image "Blockly Workspace" at bounding box center [1259, 141] width 10 height 10
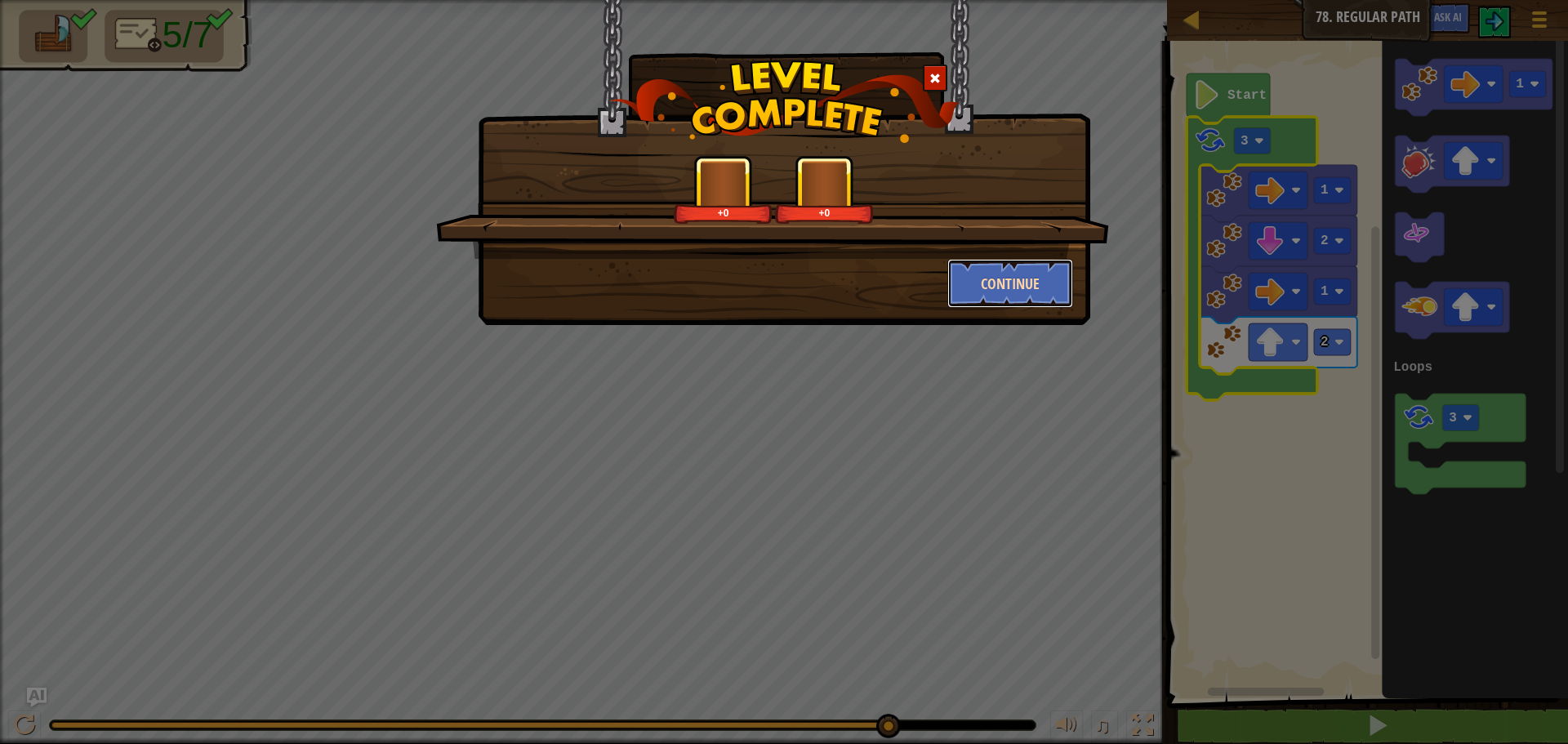
click at [1001, 281] on button "Continue" at bounding box center [1010, 283] width 126 height 49
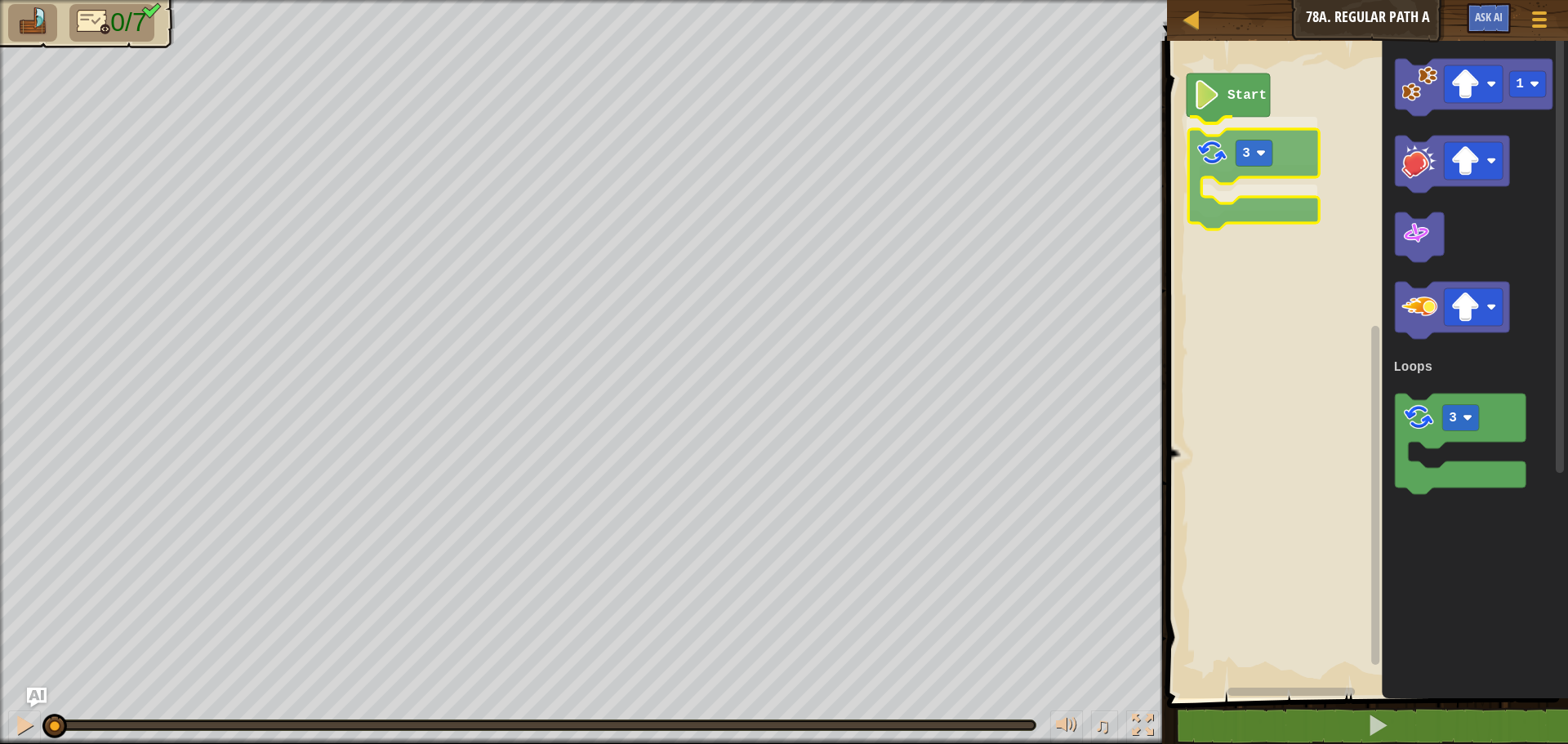
click at [1206, 160] on div "Loops Start 3 1 3 Loops 3" at bounding box center [1364, 365] width 406 height 666
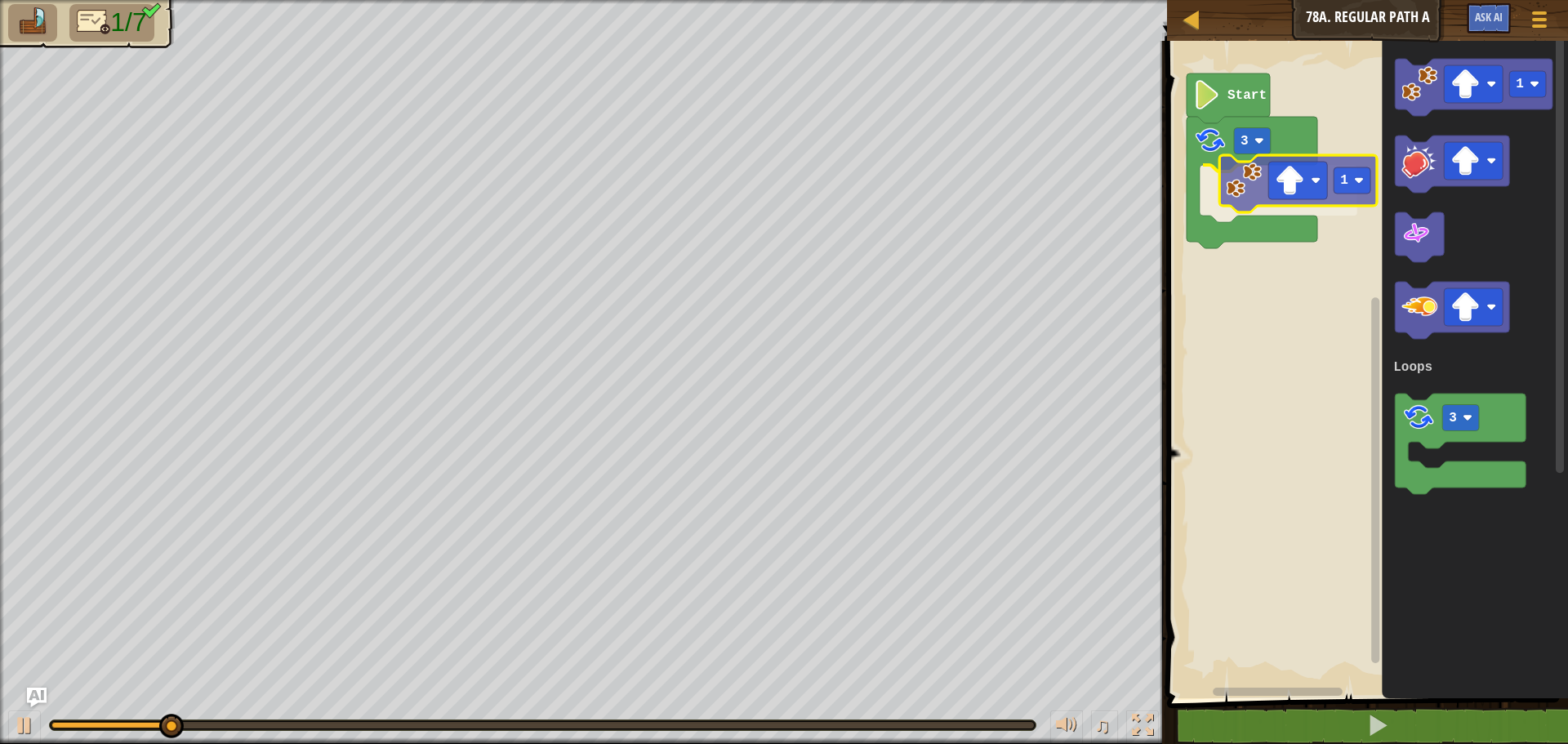
click at [1239, 180] on div "Loops Start 3 1 1 3 Loops 1" at bounding box center [1364, 365] width 406 height 666
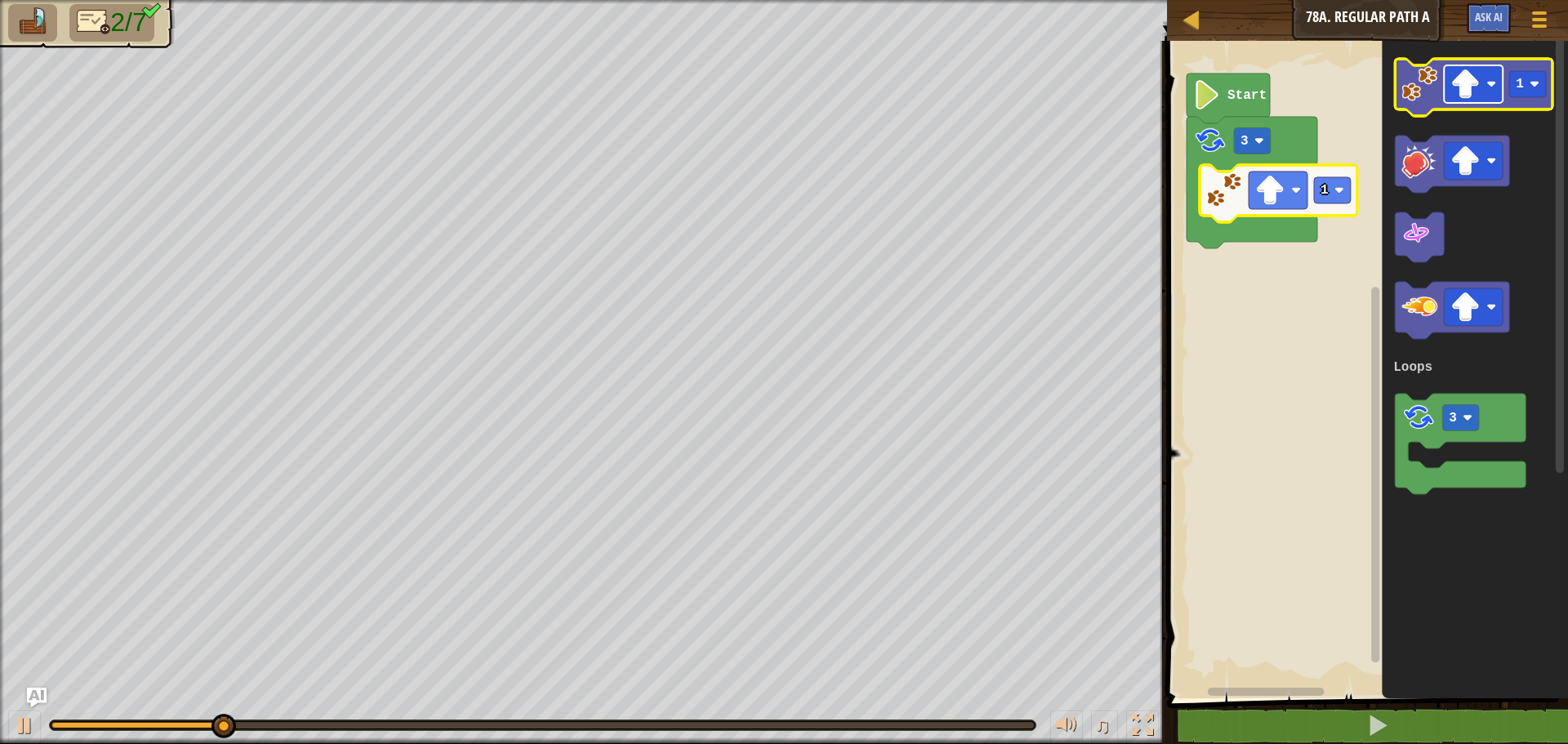
click at [1483, 95] on rect "Blockly Workspace" at bounding box center [1473, 84] width 59 height 38
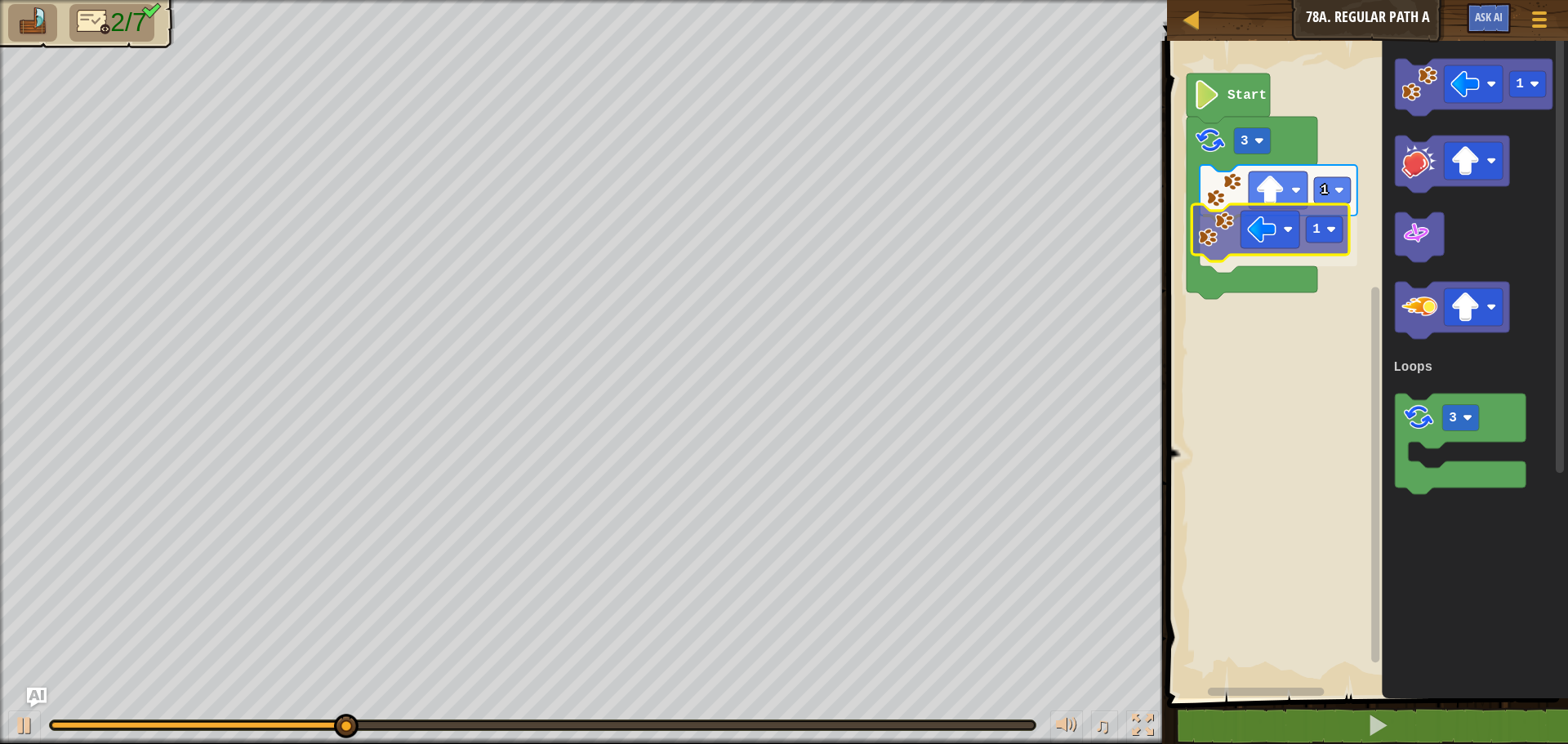
click at [1212, 237] on div "Loops Start 3 1 1 1 3 Loops 1" at bounding box center [1364, 365] width 406 height 666
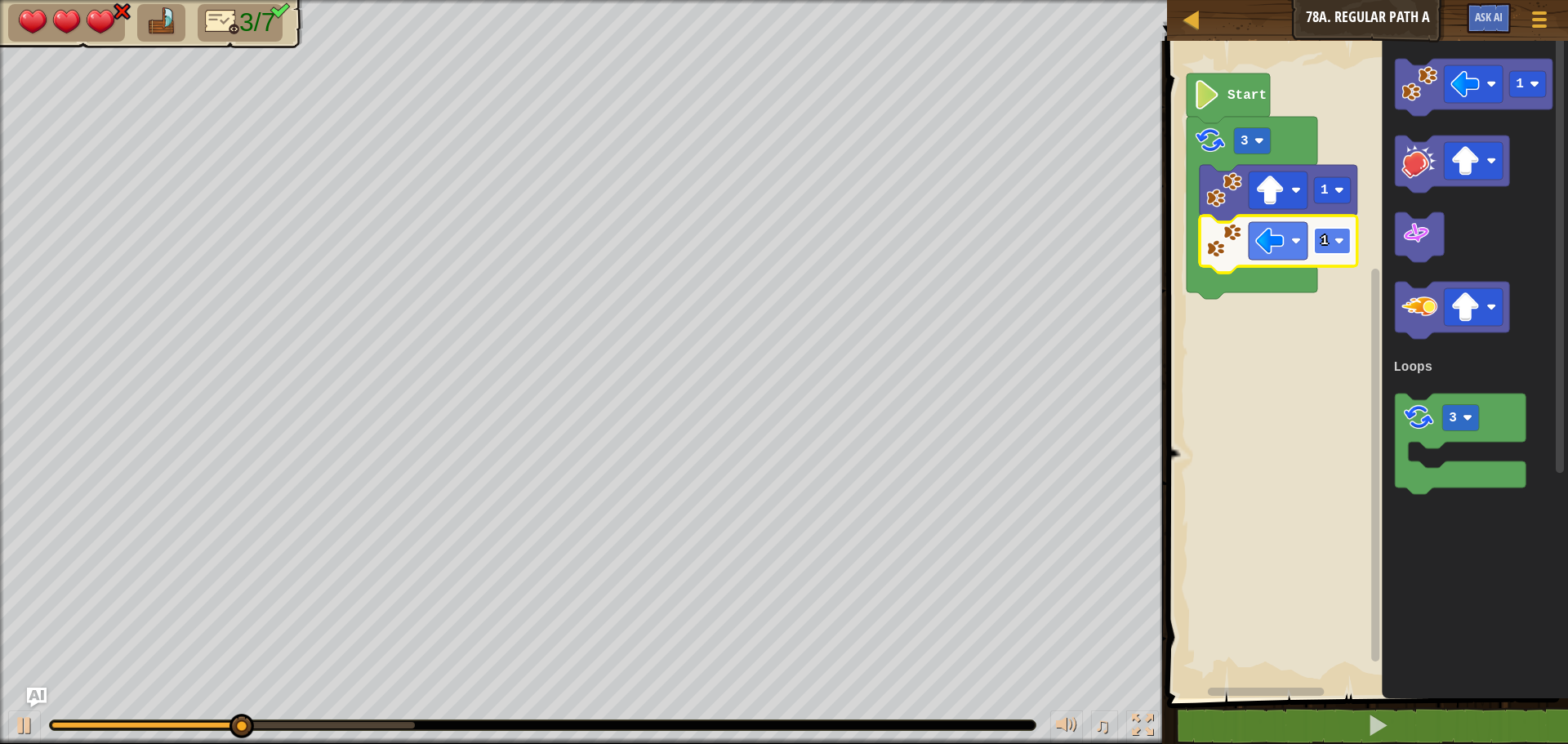
click at [1335, 237] on image "Blockly Workspace" at bounding box center [1338, 240] width 10 height 10
click at [1482, 103] on rect "Blockly Workspace" at bounding box center [1473, 84] width 59 height 38
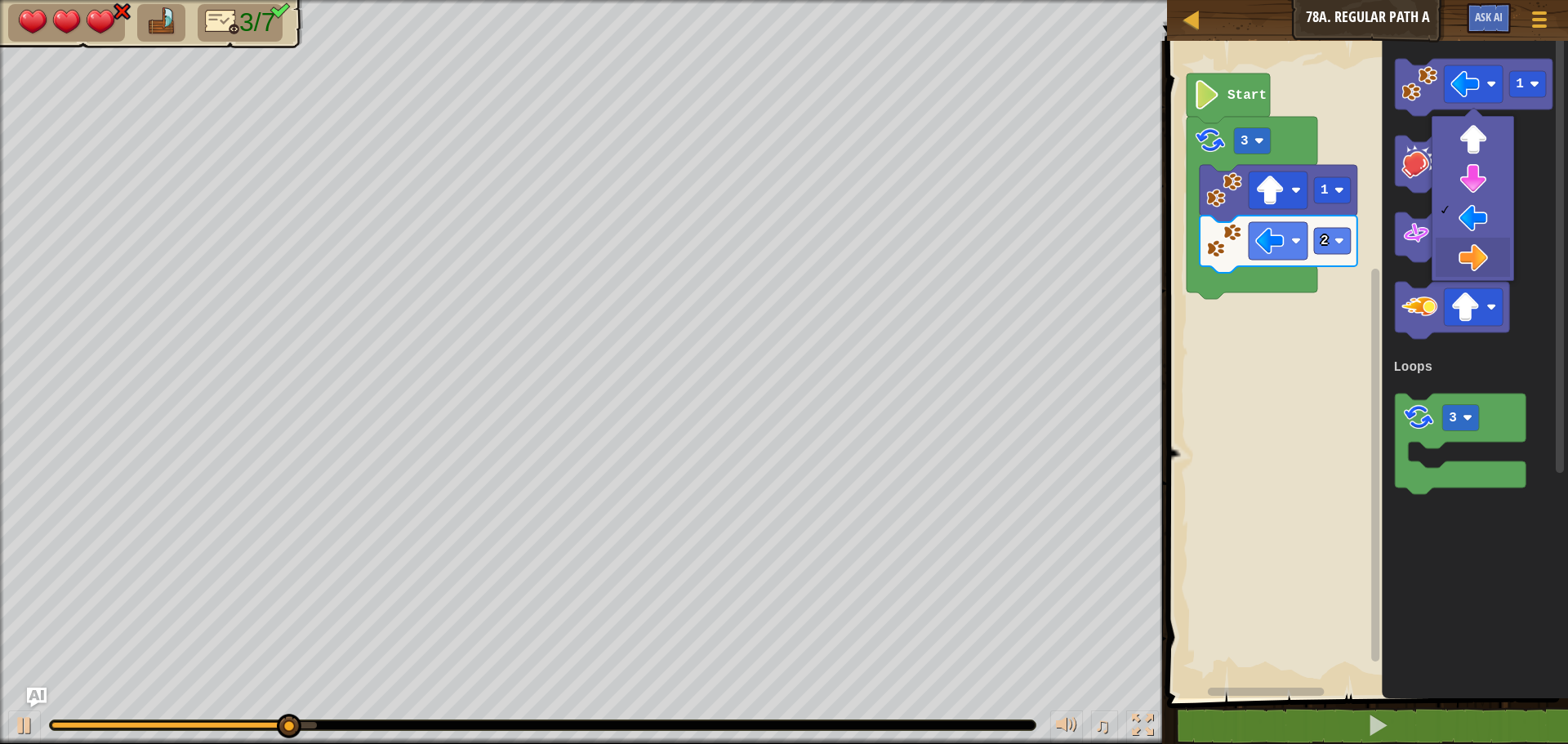
drag, startPoint x: 1473, startPoint y: 253, endPoint x: 1460, endPoint y: 227, distance: 29.1
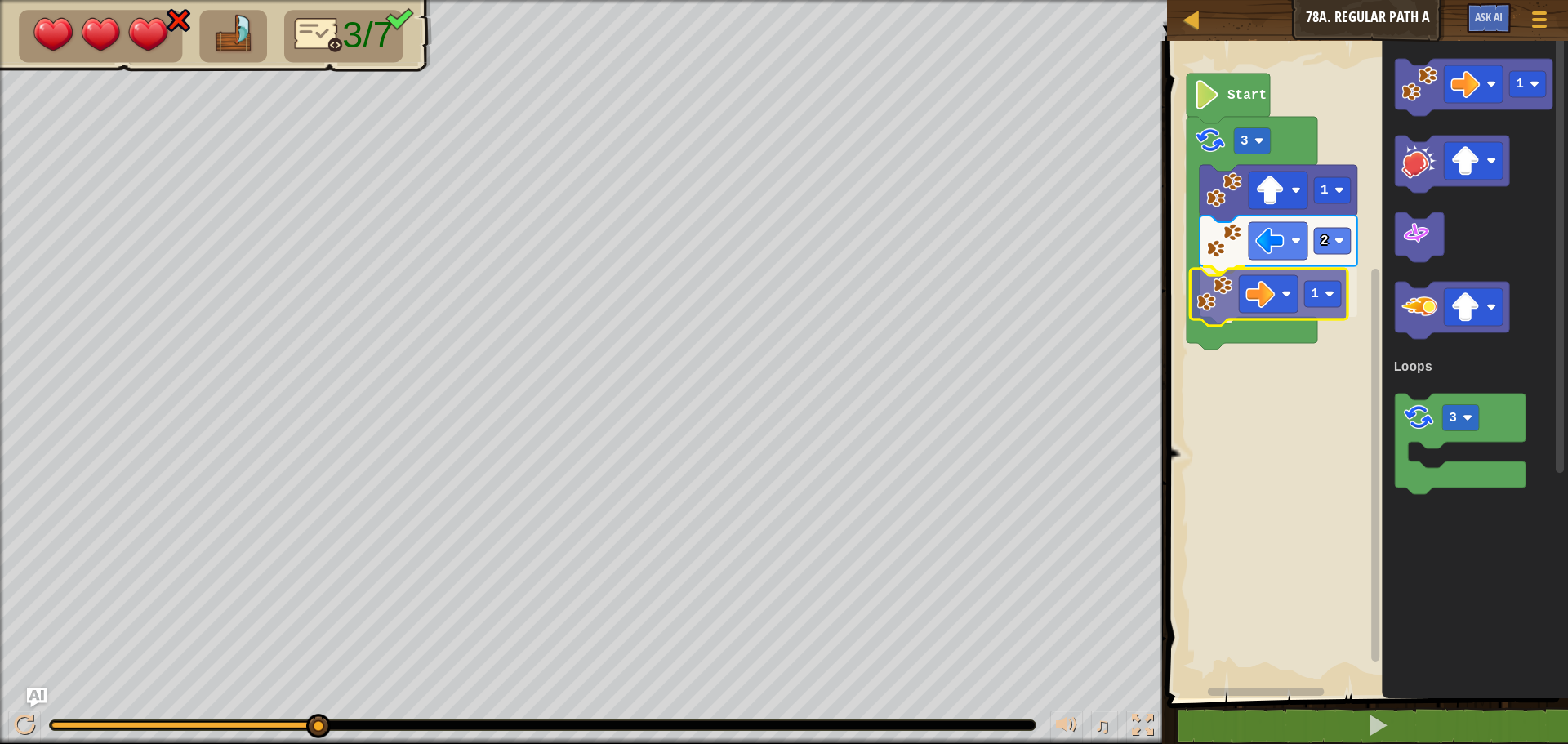
click at [1221, 300] on div "Loops Start 3 1 2 1 1 3 Loops 1" at bounding box center [1364, 365] width 406 height 666
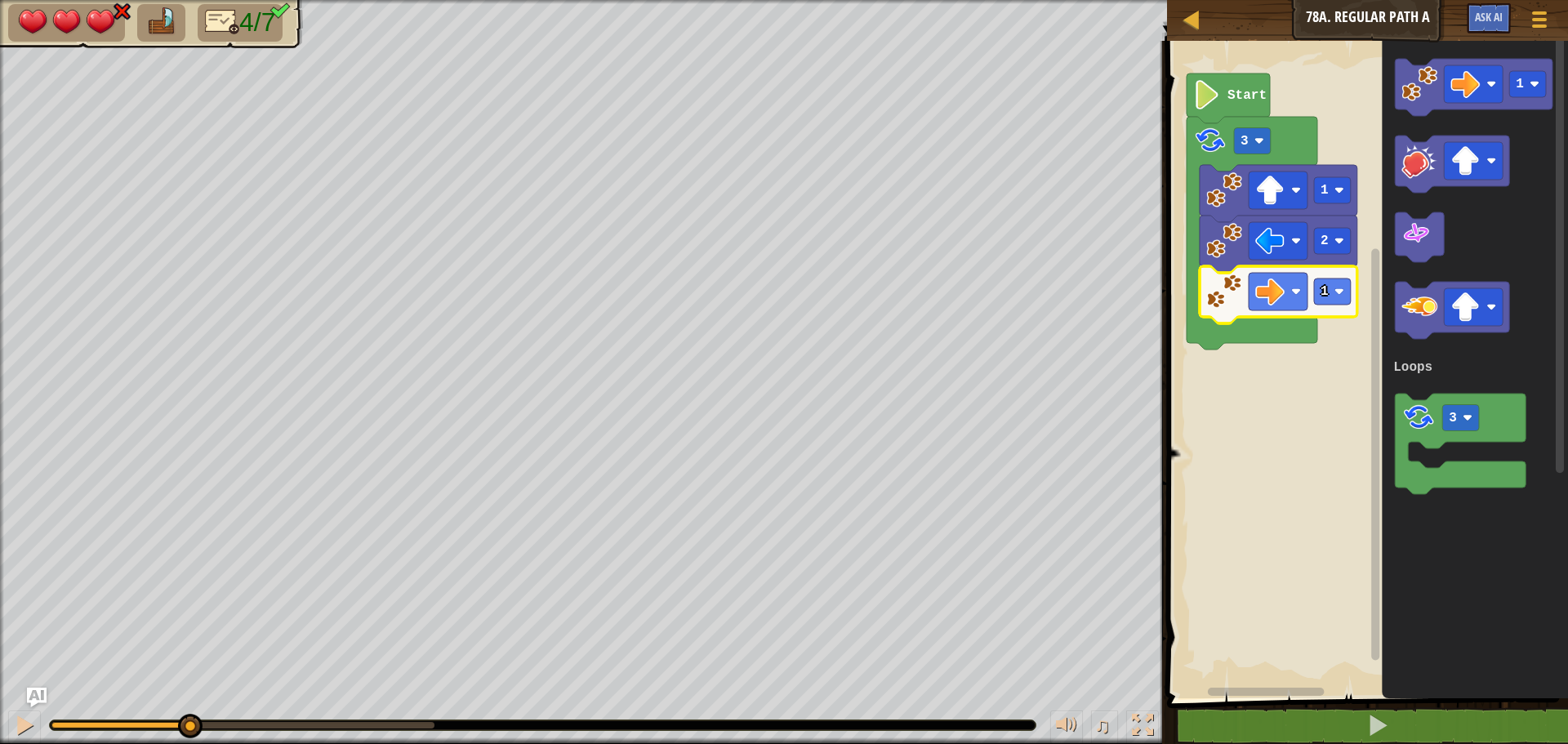
drag, startPoint x: 313, startPoint y: 726, endPoint x: 198, endPoint y: 740, distance: 115.8
click at [189, 0] on html "Map Junior 78a. Regular Path A Game Menu Ask AI 1 ההההההההההההההההההההההההההההה…" at bounding box center [784, 0] width 1568 height 0
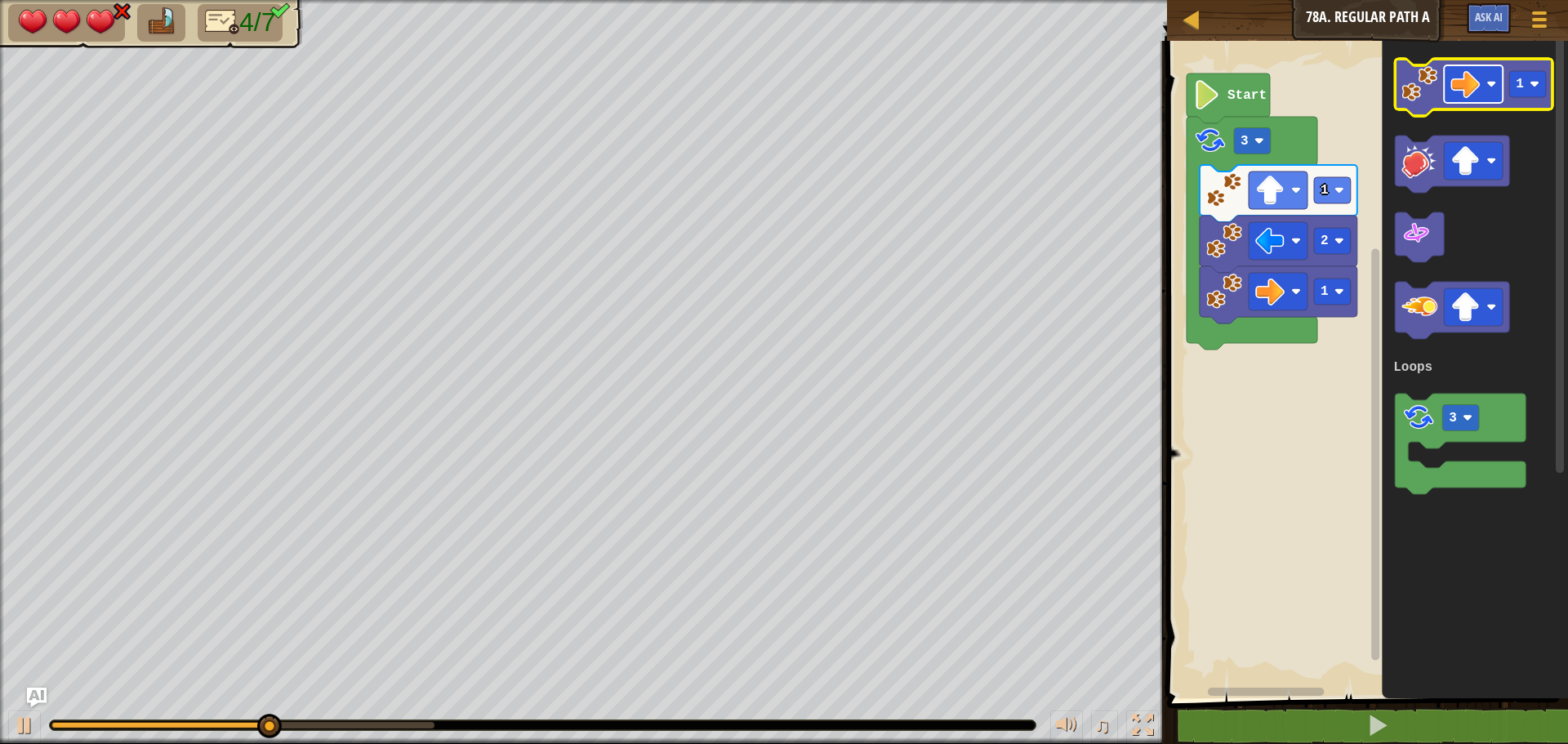
click at [1461, 84] on image "Blockly Workspace" at bounding box center [1465, 84] width 30 height 30
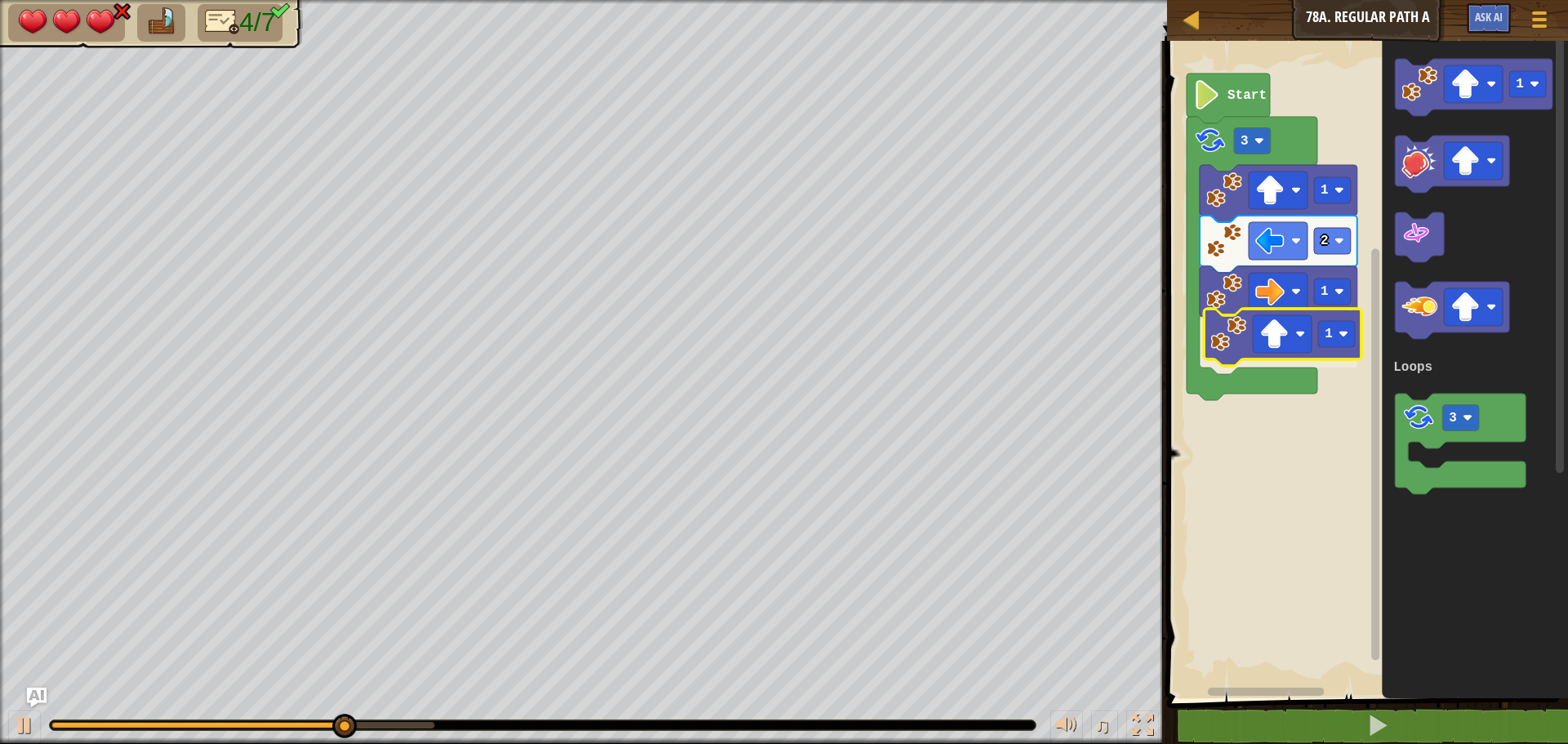
click at [1235, 356] on div "Loops Start 3 1 2 1 1 1 3 Loops 1" at bounding box center [1364, 365] width 406 height 666
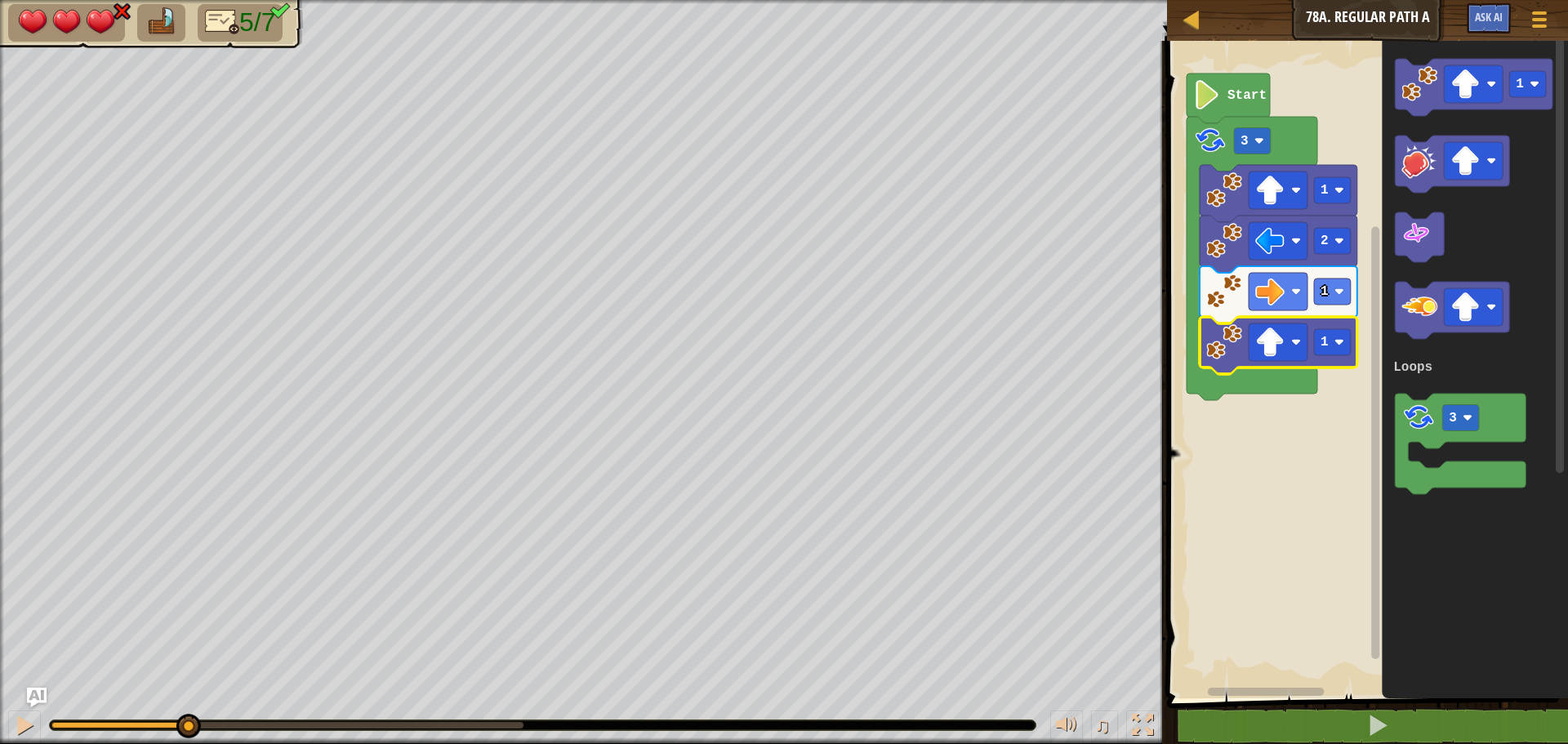
drag, startPoint x: 399, startPoint y: 717, endPoint x: 186, endPoint y: 709, distance: 213.2
click at [186, 709] on div "♫" at bounding box center [583, 721] width 1167 height 49
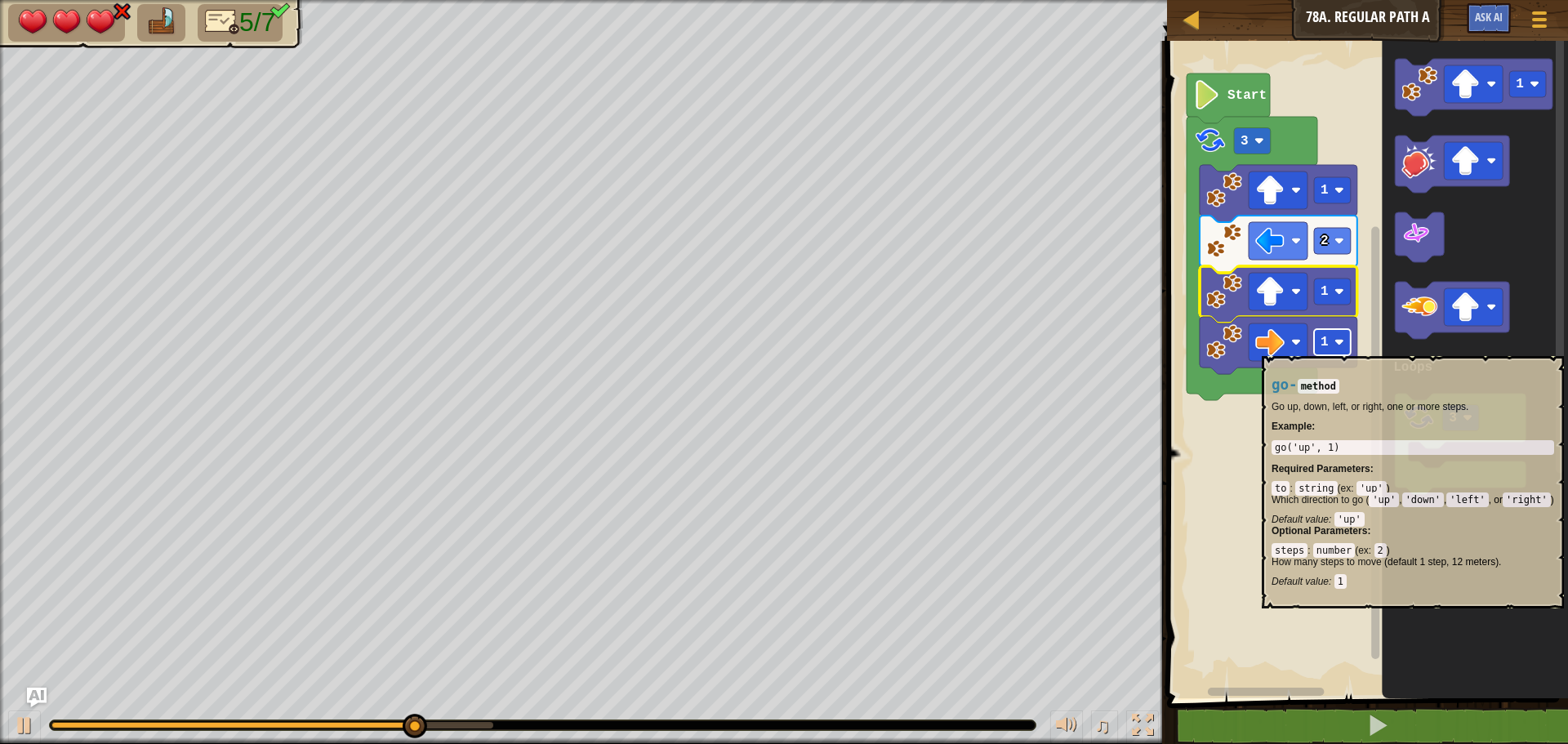
click at [1345, 347] on rect "Blockly Workspace" at bounding box center [1332, 343] width 37 height 26
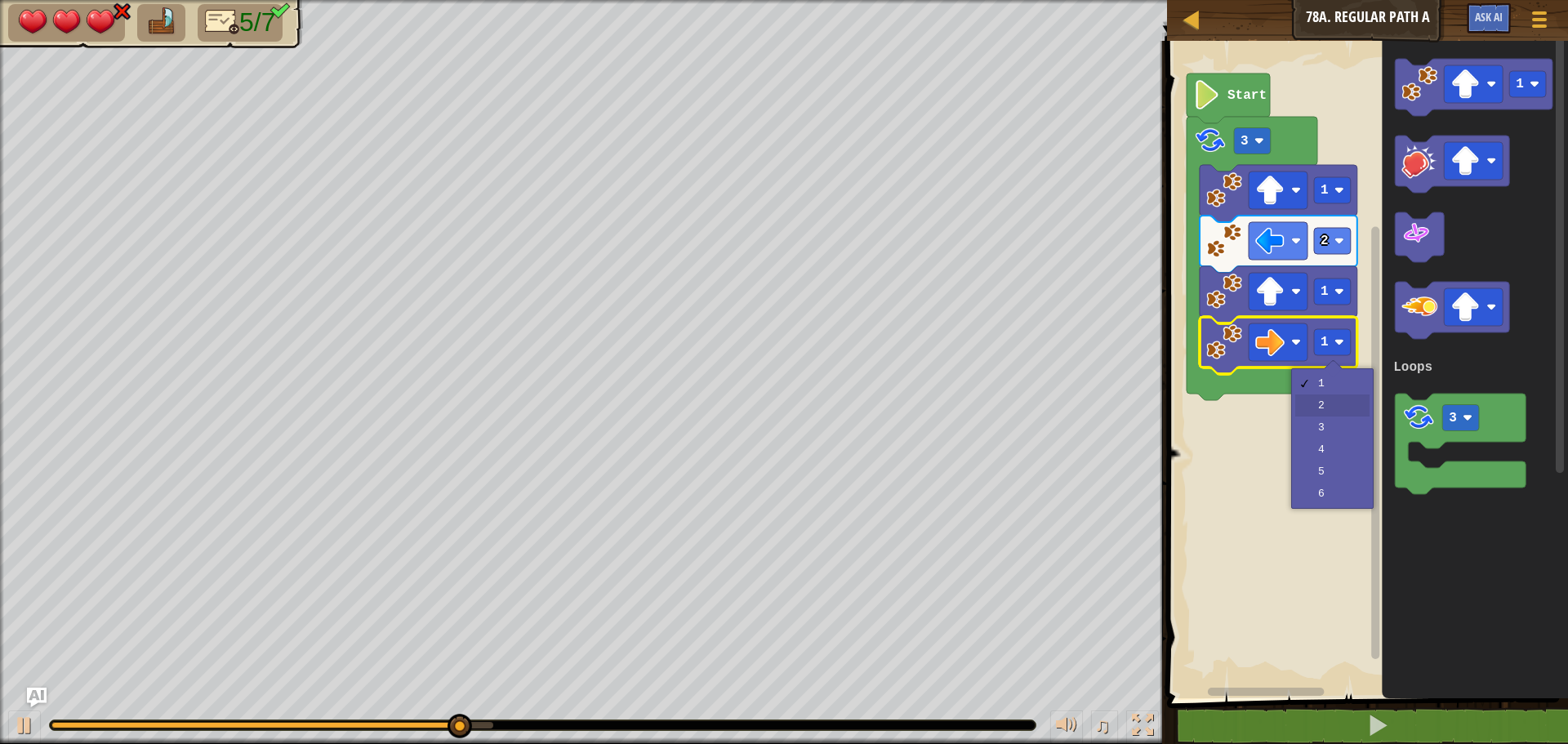
drag, startPoint x: 1318, startPoint y: 407, endPoint x: 1309, endPoint y: 417, distance: 13.5
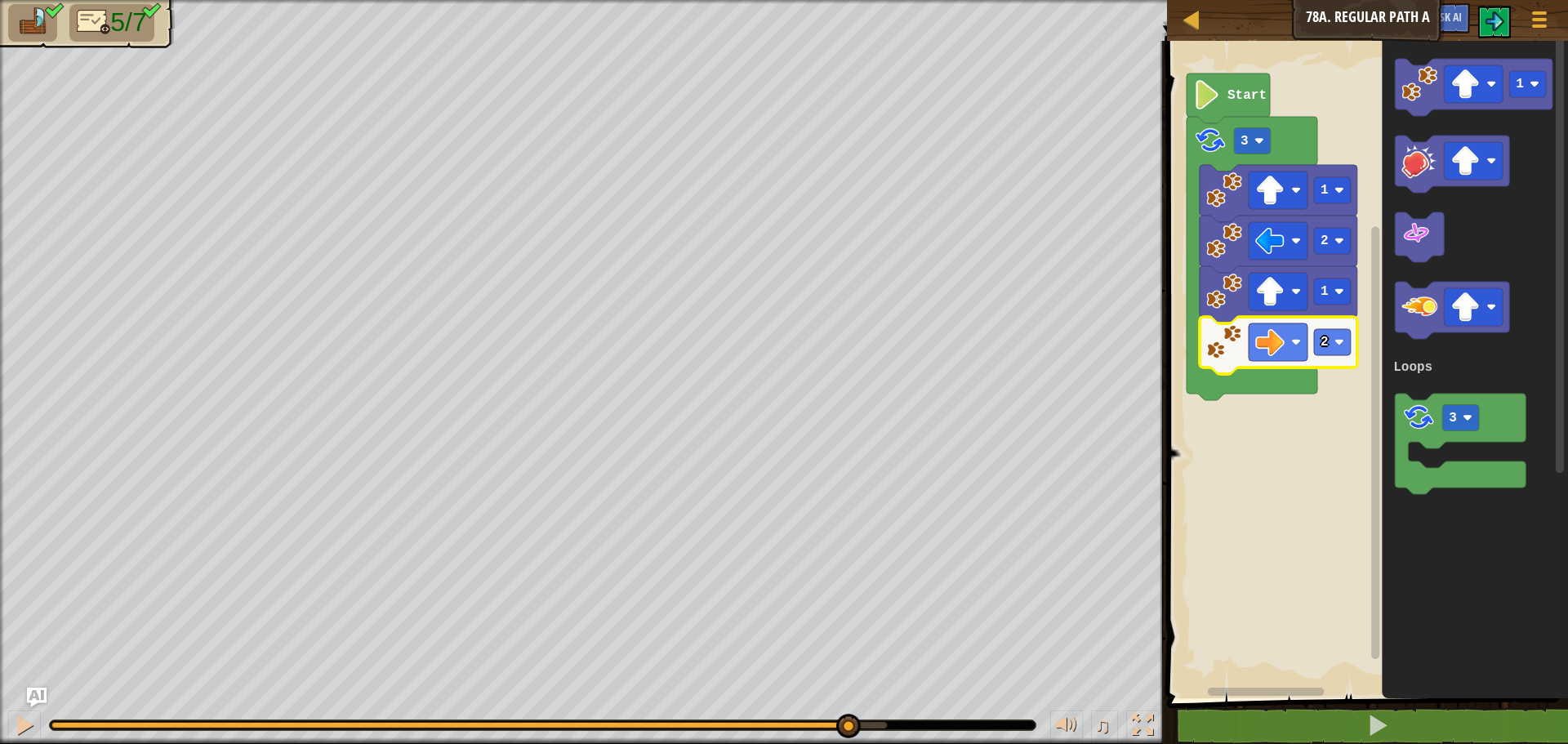
drag, startPoint x: 418, startPoint y: 723, endPoint x: 853, endPoint y: 702, distance: 435.5
click at [853, 702] on div "♫" at bounding box center [583, 721] width 1167 height 49
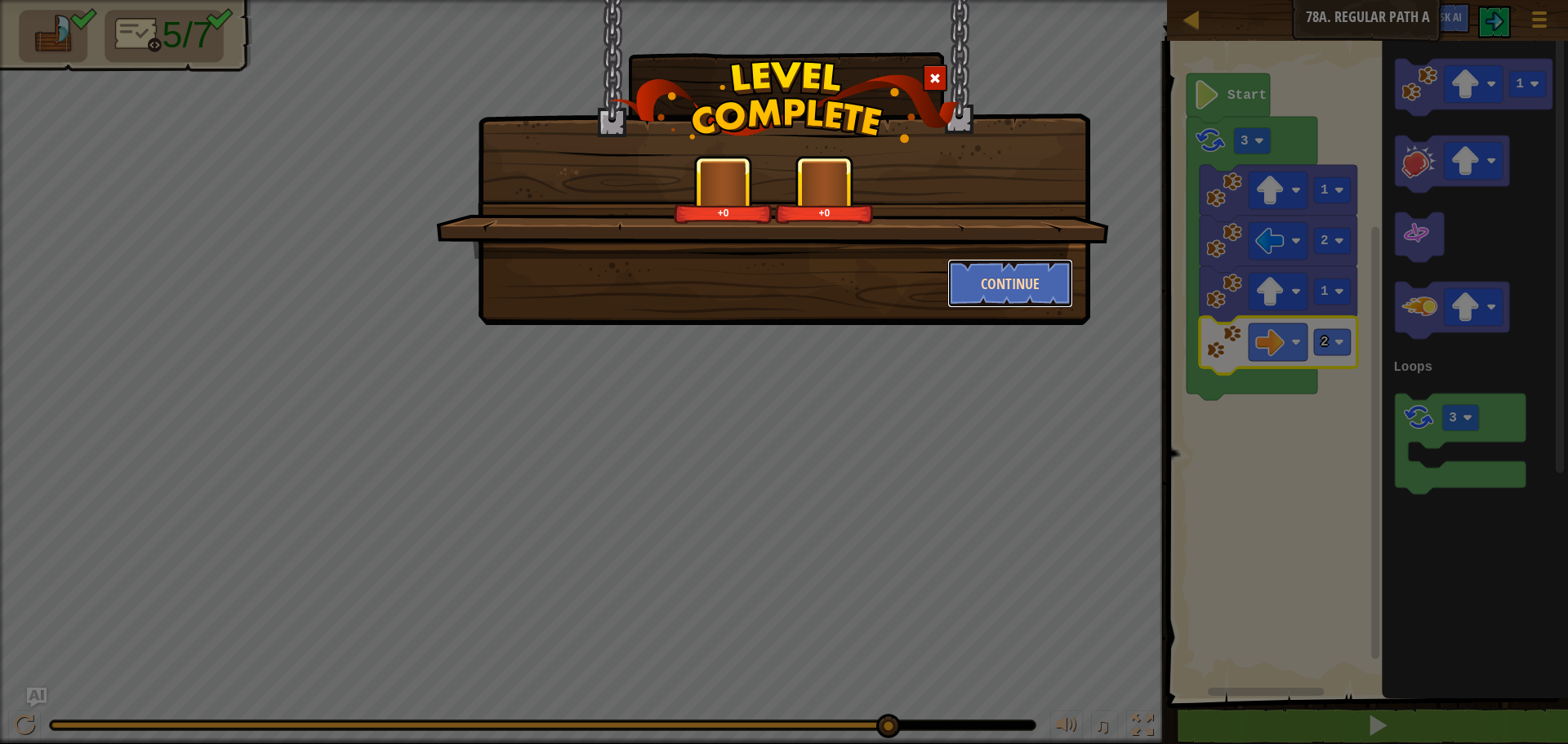
click at [948, 287] on button "Continue" at bounding box center [1010, 283] width 126 height 49
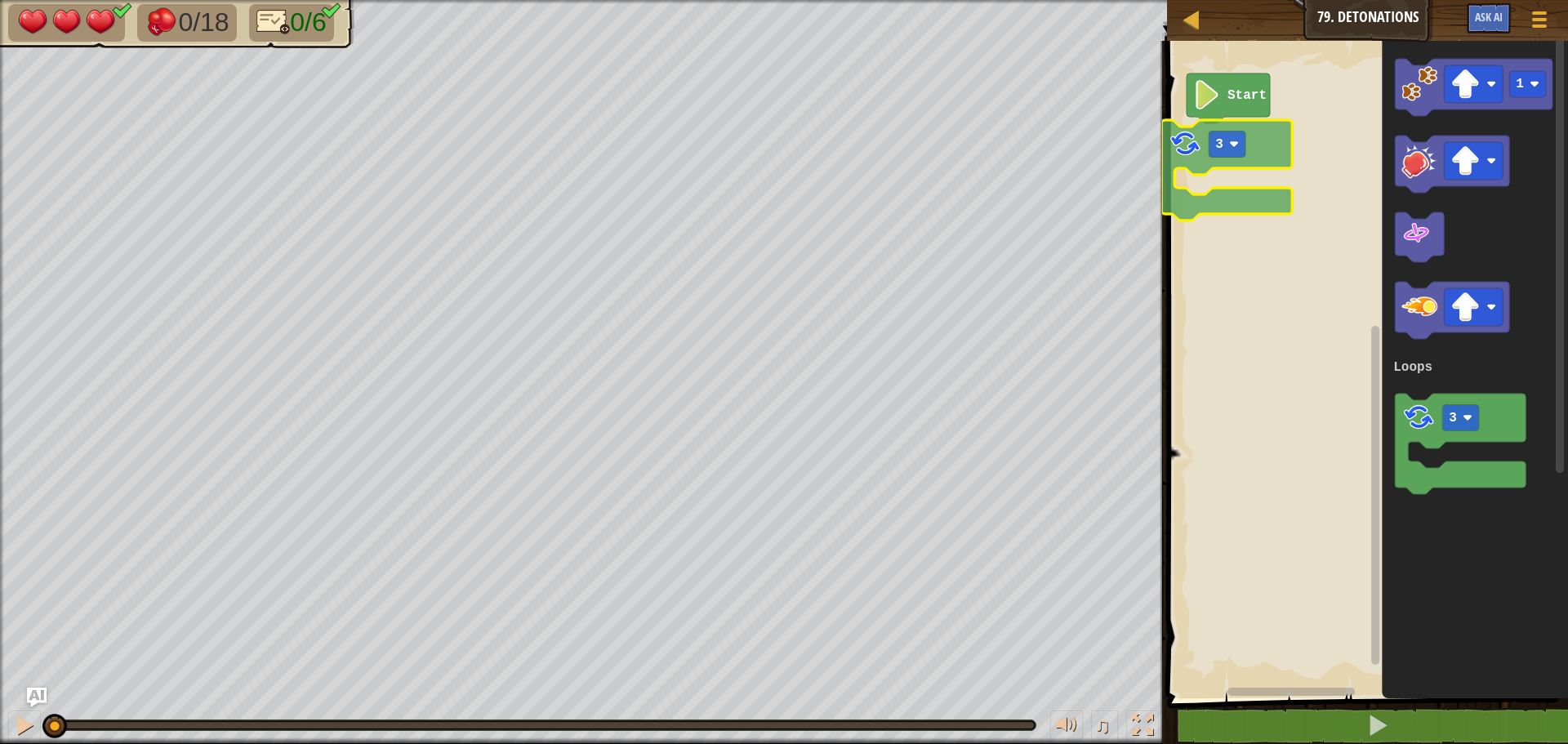
click at [1183, 141] on div "Loops Start 3 1 3 Loops 3" at bounding box center [1364, 365] width 406 height 666
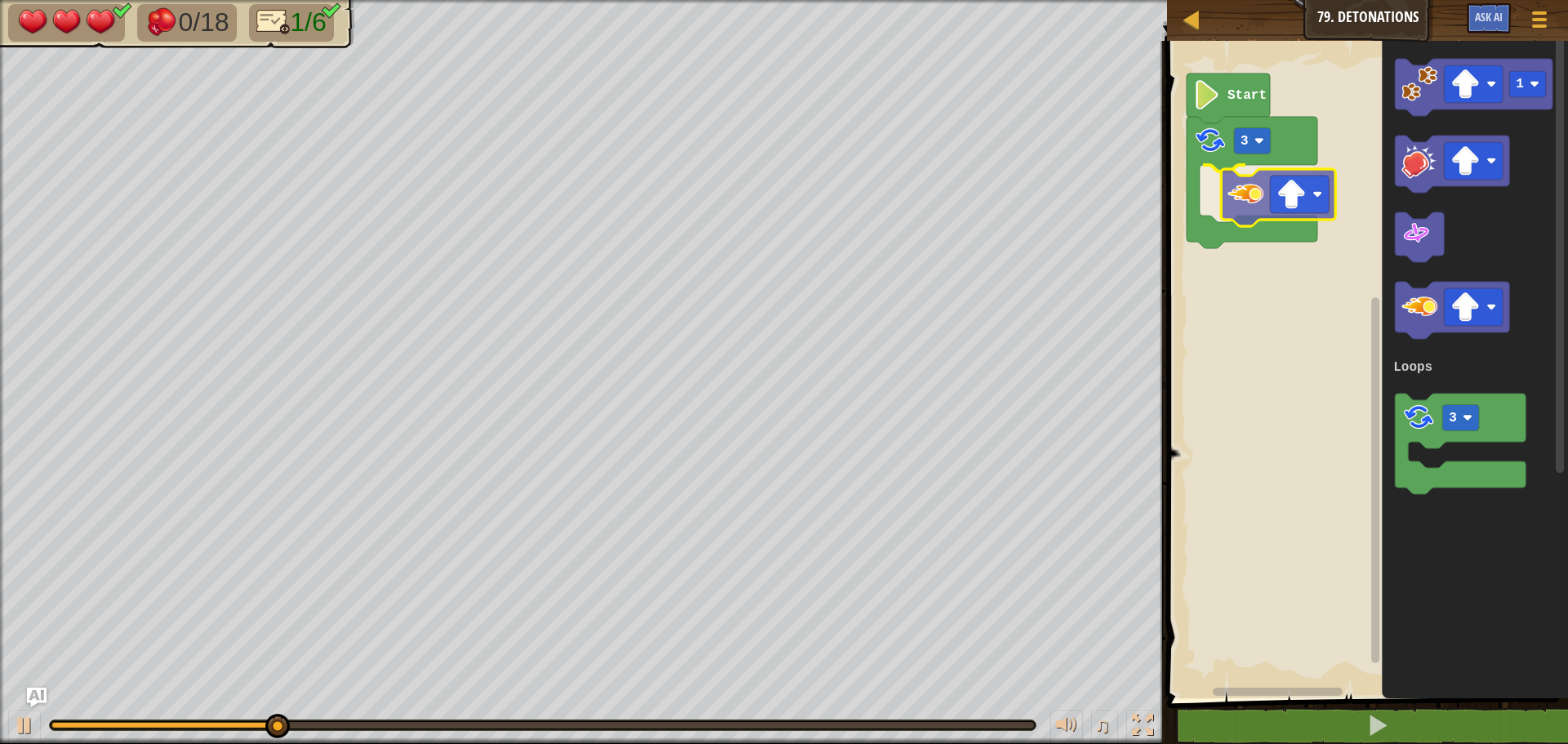
click at [1218, 187] on div "Loops Start 3 1 3 Loops" at bounding box center [1364, 365] width 406 height 666
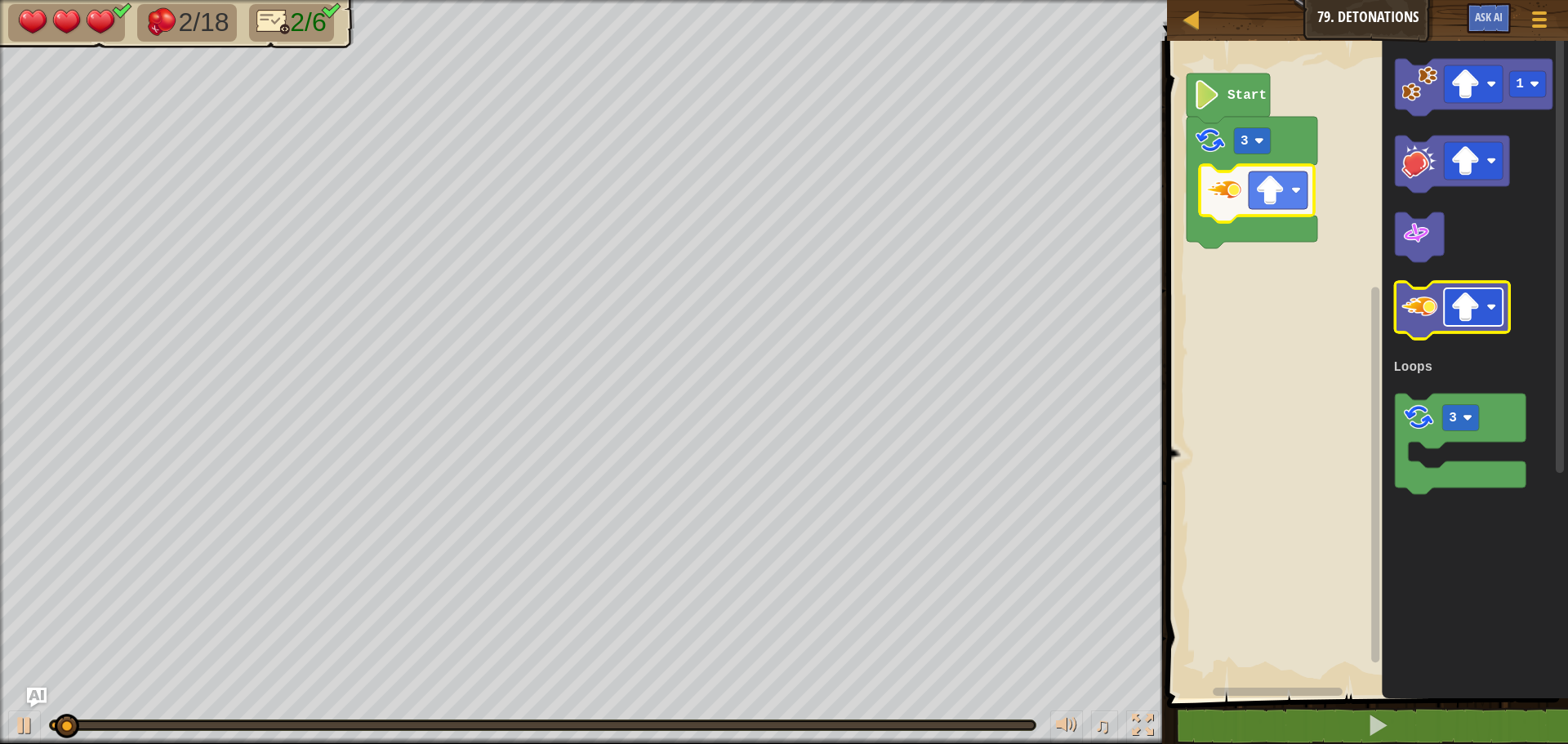
click at [1486, 316] on rect "Blockly Workspace" at bounding box center [1473, 307] width 59 height 38
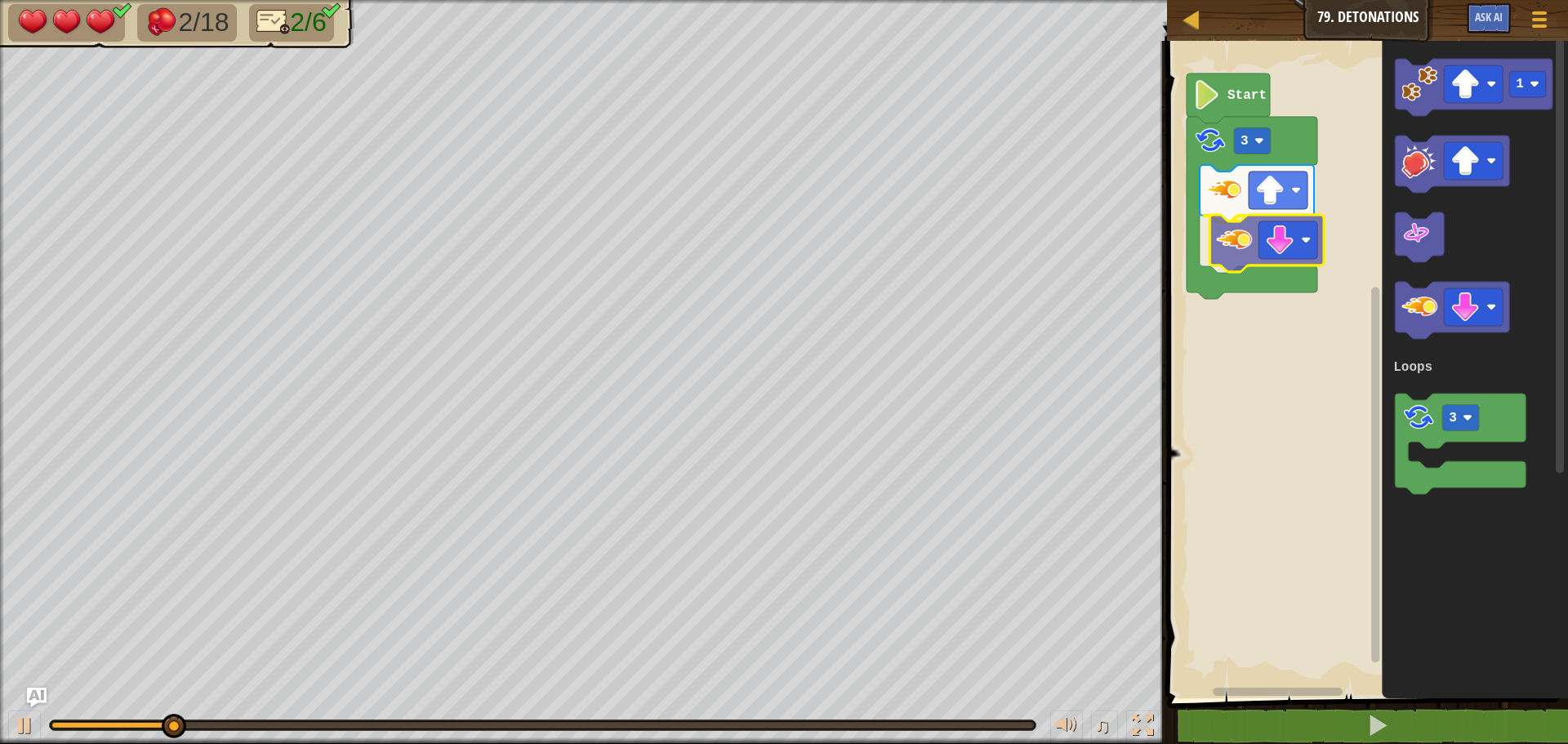
click at [1233, 257] on div "Loops Start 3 1 3 Loops" at bounding box center [1364, 365] width 406 height 666
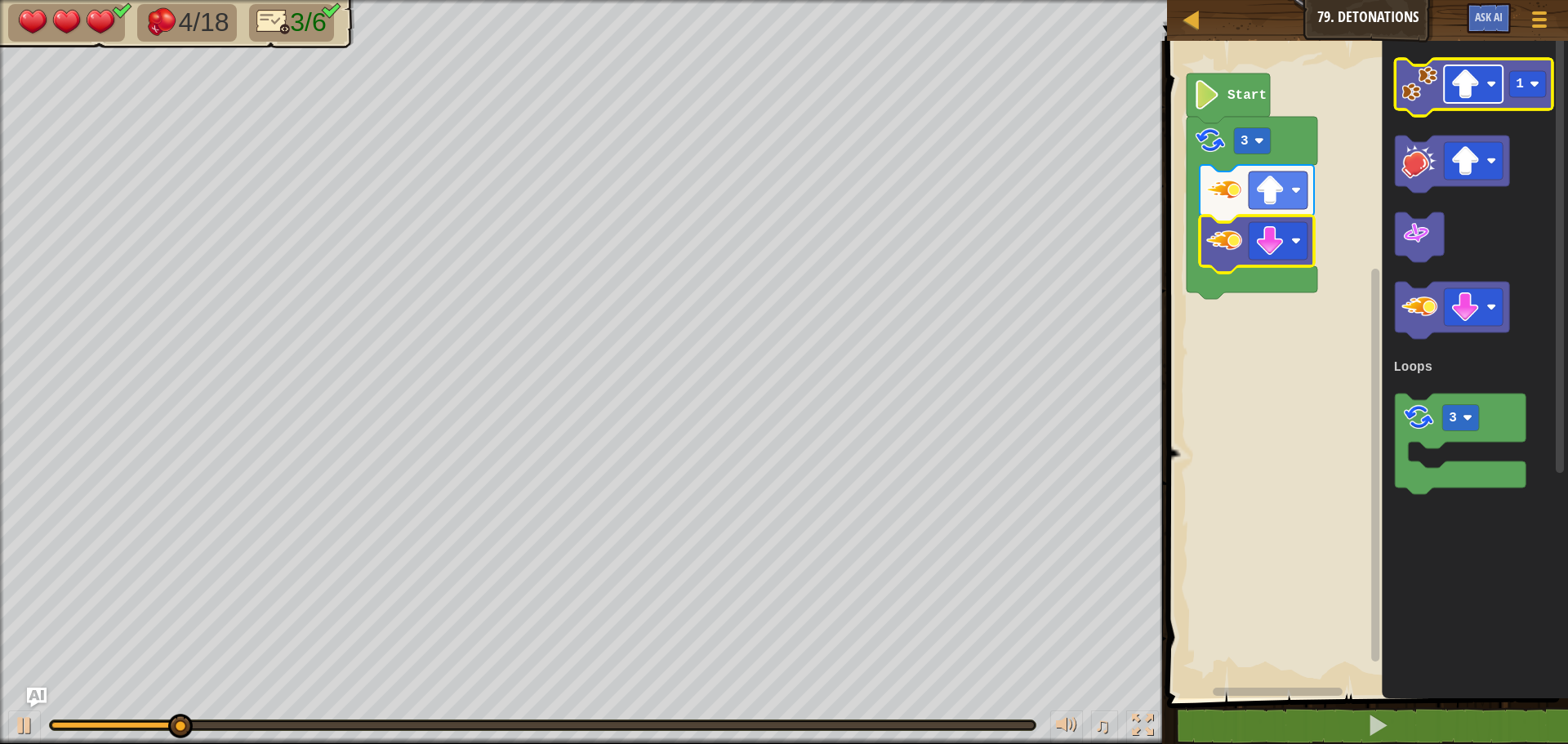
click at [1459, 93] on image "Blockly Workspace" at bounding box center [1465, 84] width 30 height 30
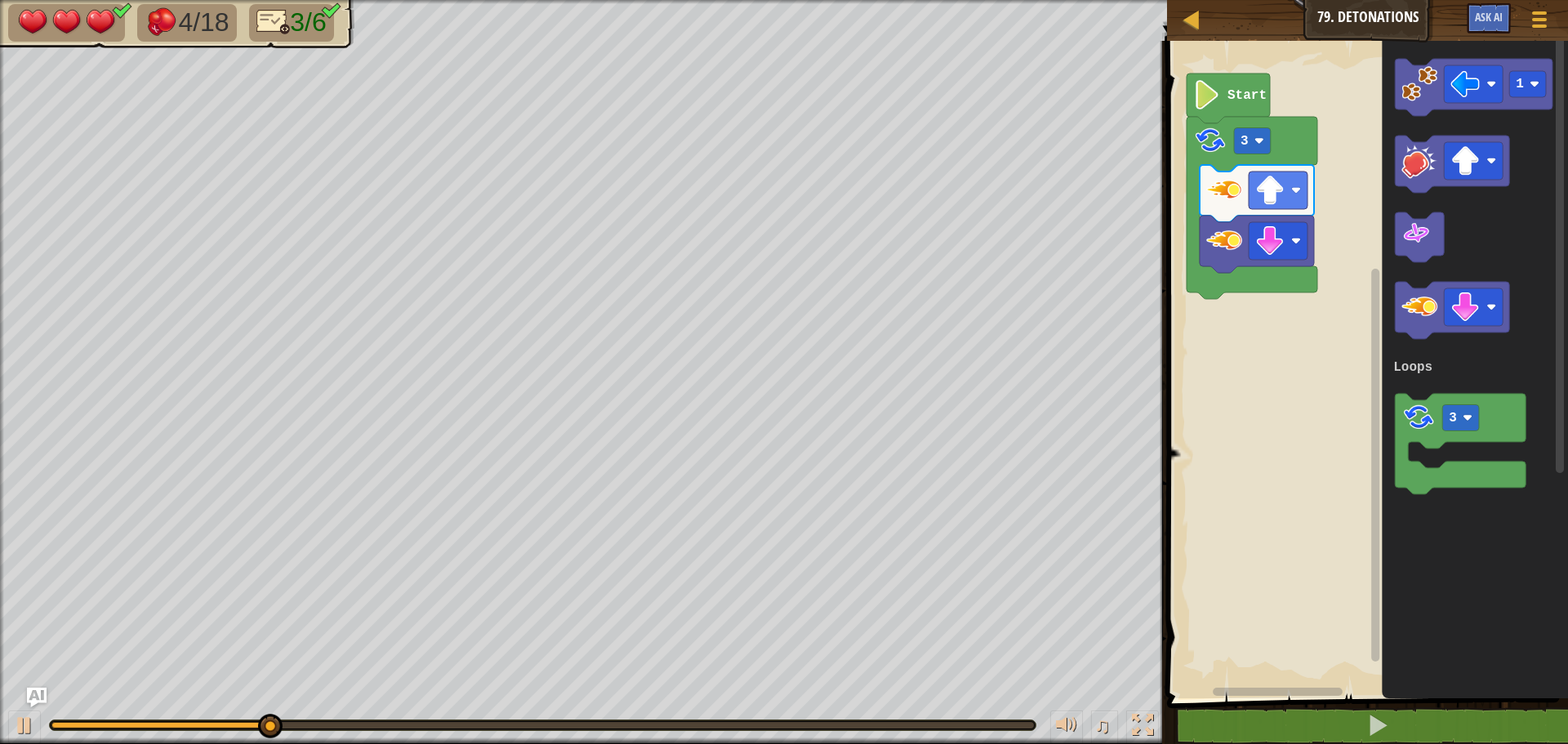
click at [1296, 263] on div "Loops Start 3 1 3 Loops" at bounding box center [1364, 365] width 406 height 666
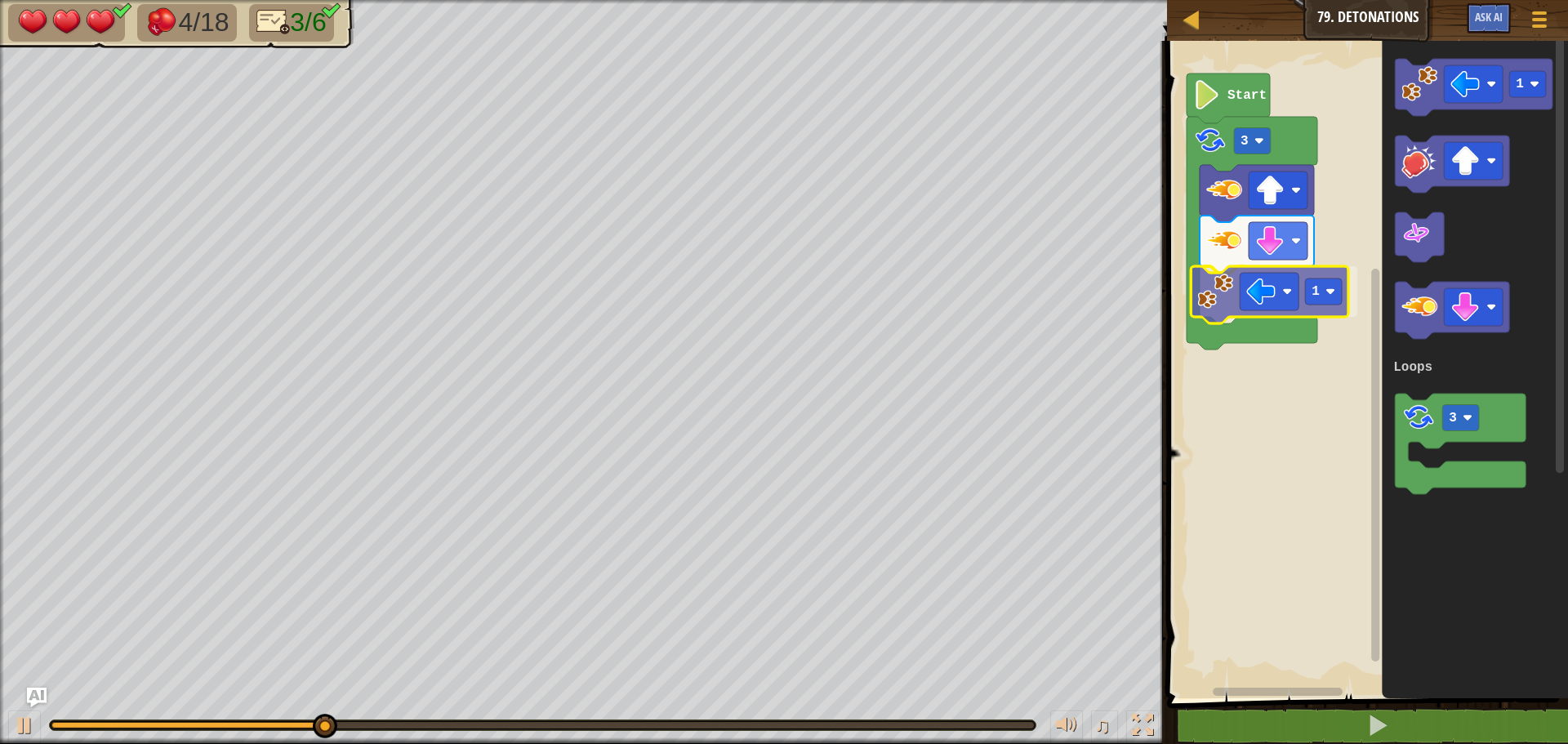
click at [1222, 281] on div "Loops Start 3 1 1 3 Loops 1" at bounding box center [1364, 365] width 406 height 666
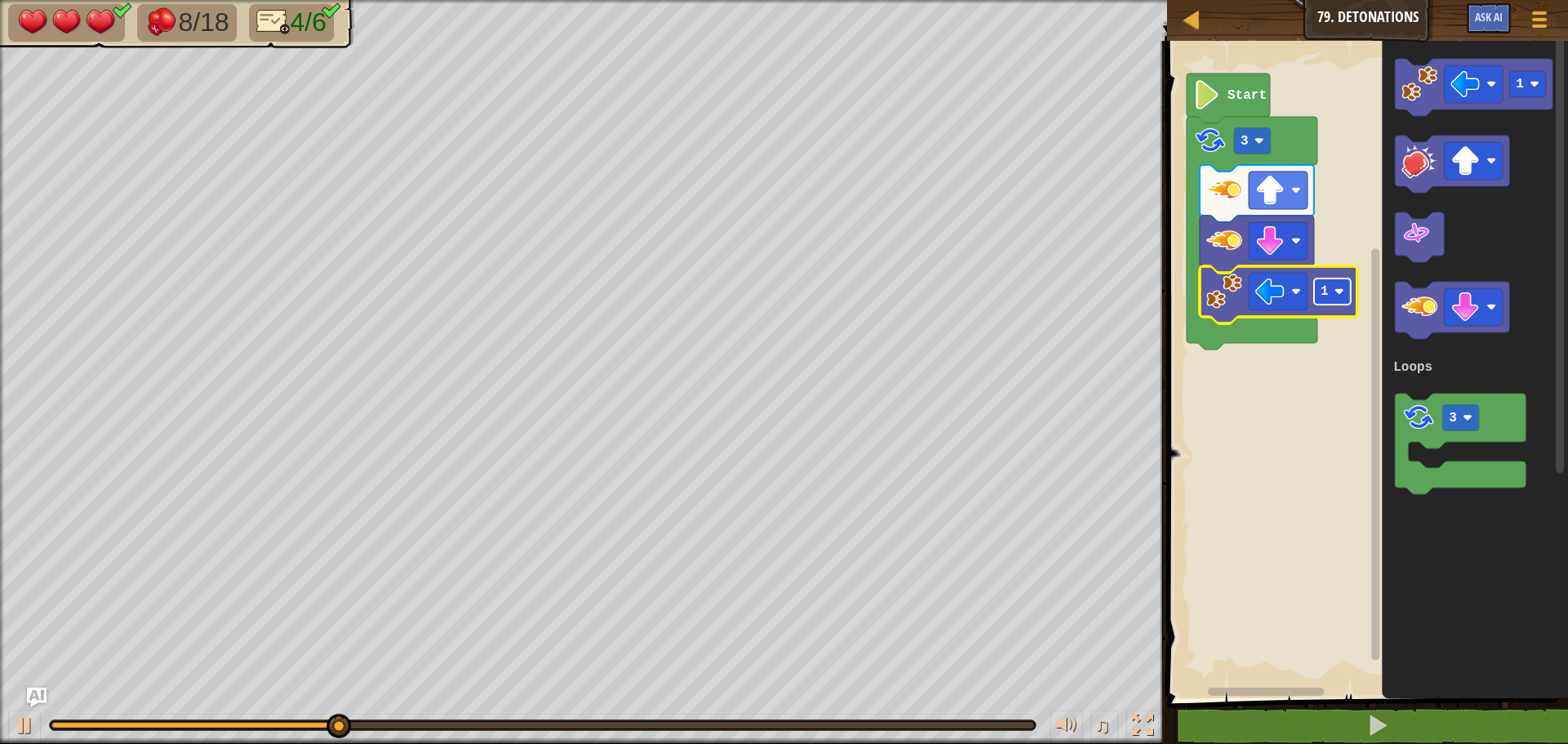
click at [1329, 294] on rect "Blockly Workspace" at bounding box center [1332, 292] width 37 height 26
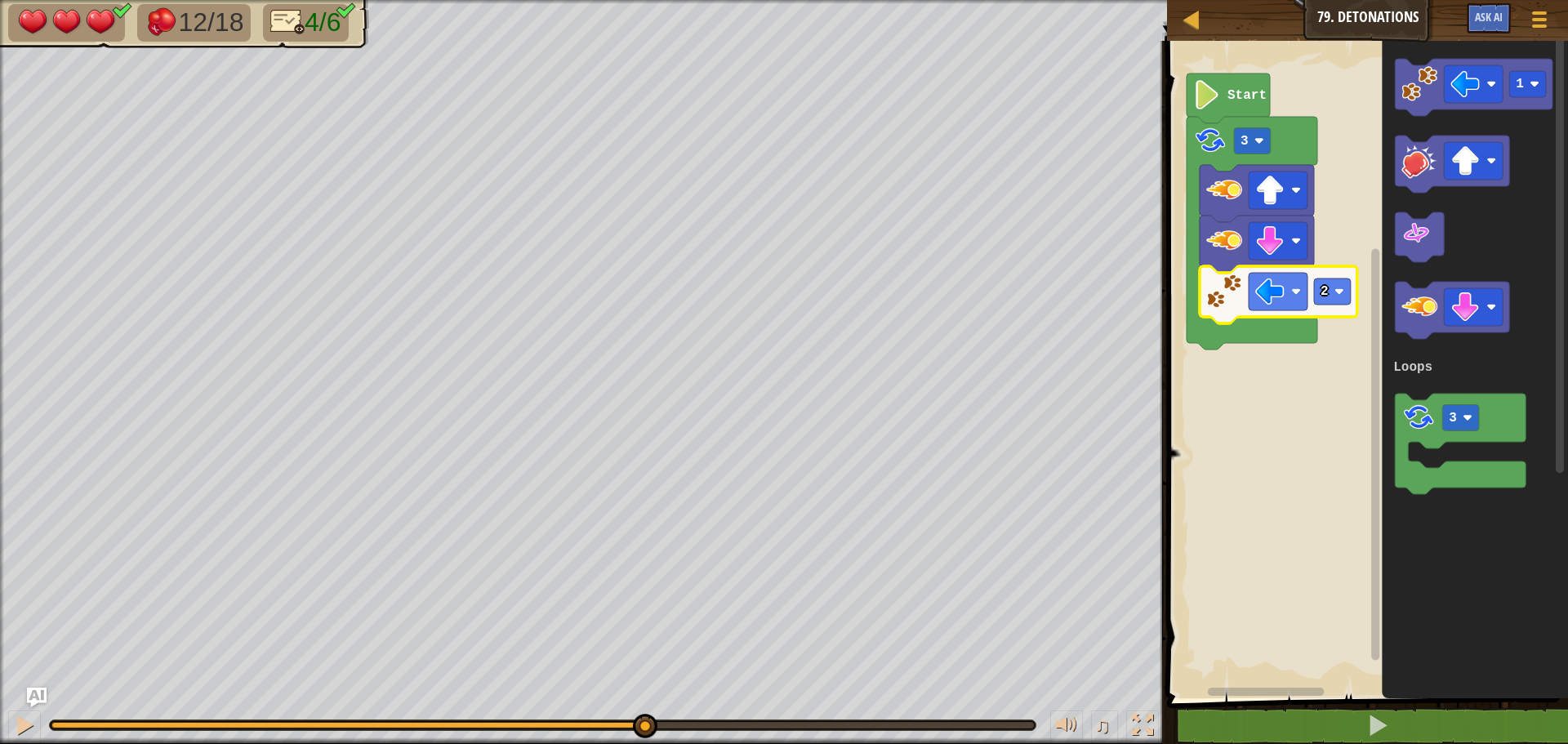
drag, startPoint x: 297, startPoint y: 724, endPoint x: 643, endPoint y: 698, distance: 347.0
click at [643, 698] on div "♫" at bounding box center [583, 721] width 1167 height 49
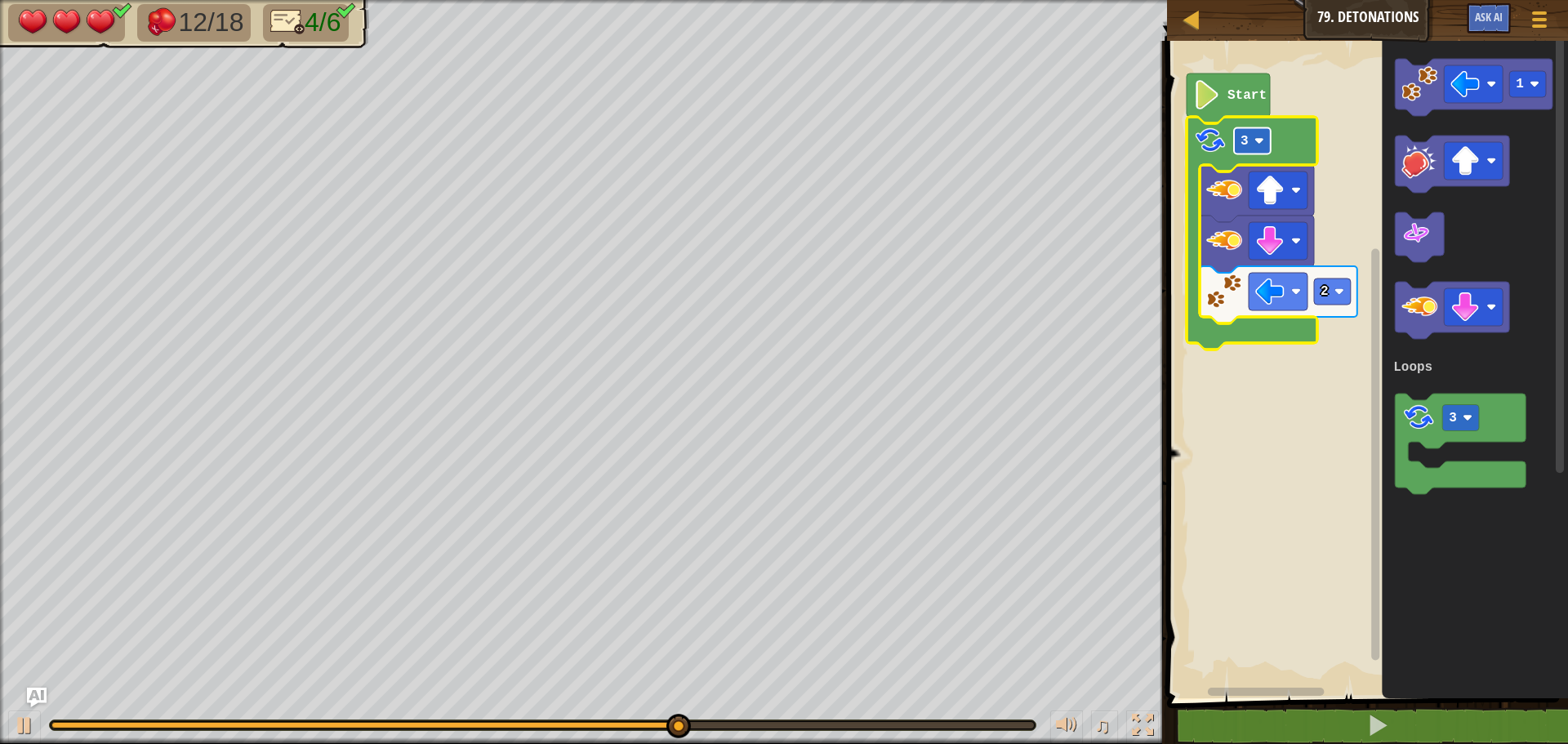
click at [1240, 154] on rect "Blockly Workspace" at bounding box center [1252, 141] width 37 height 26
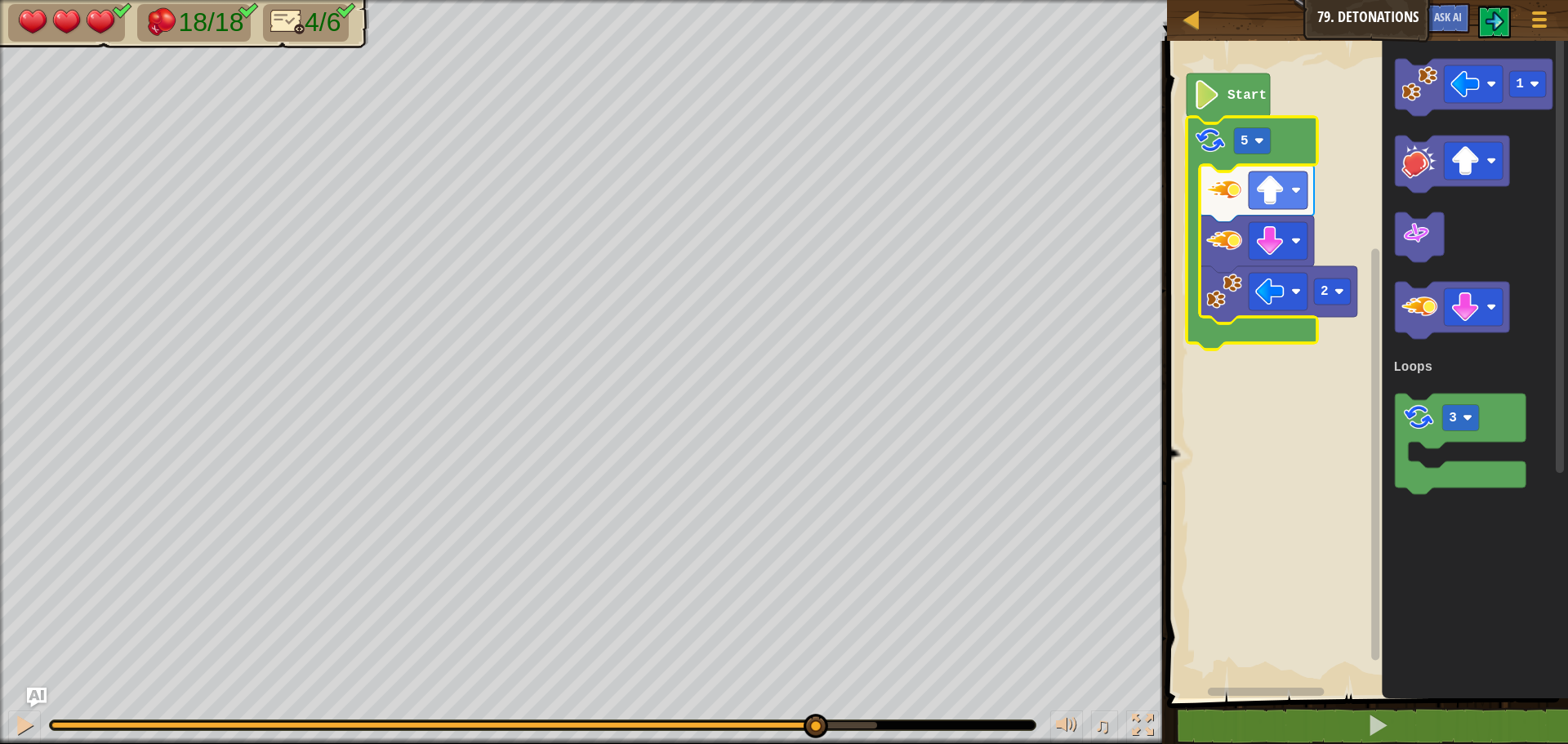
drag, startPoint x: 649, startPoint y: 719, endPoint x: 815, endPoint y: 705, distance: 166.6
click at [815, 705] on div "♫" at bounding box center [583, 721] width 1167 height 49
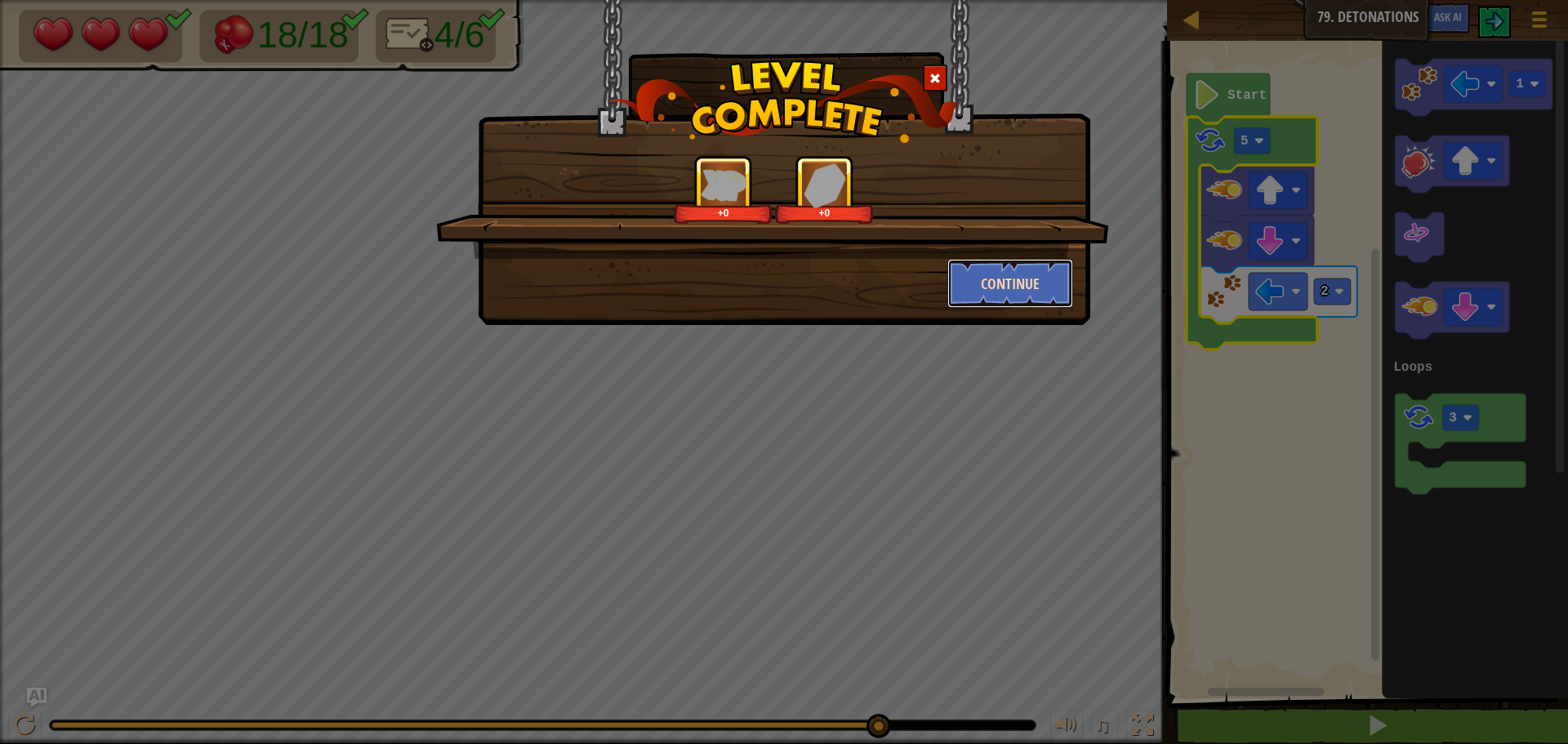
click at [961, 274] on button "Continue" at bounding box center [1010, 283] width 126 height 49
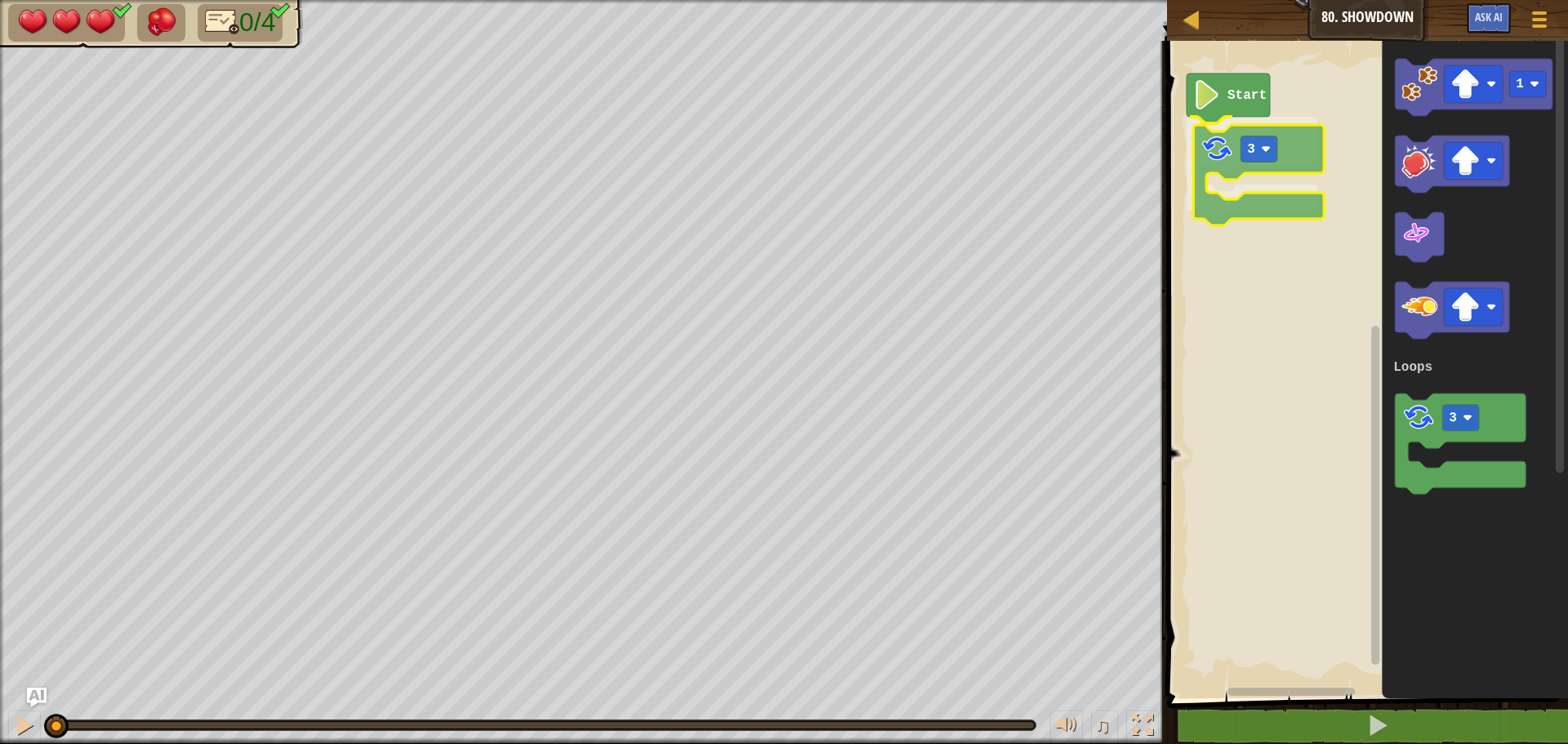
click at [1217, 171] on div "Loops Start 3 1 3 Loops 3" at bounding box center [1364, 365] width 406 height 666
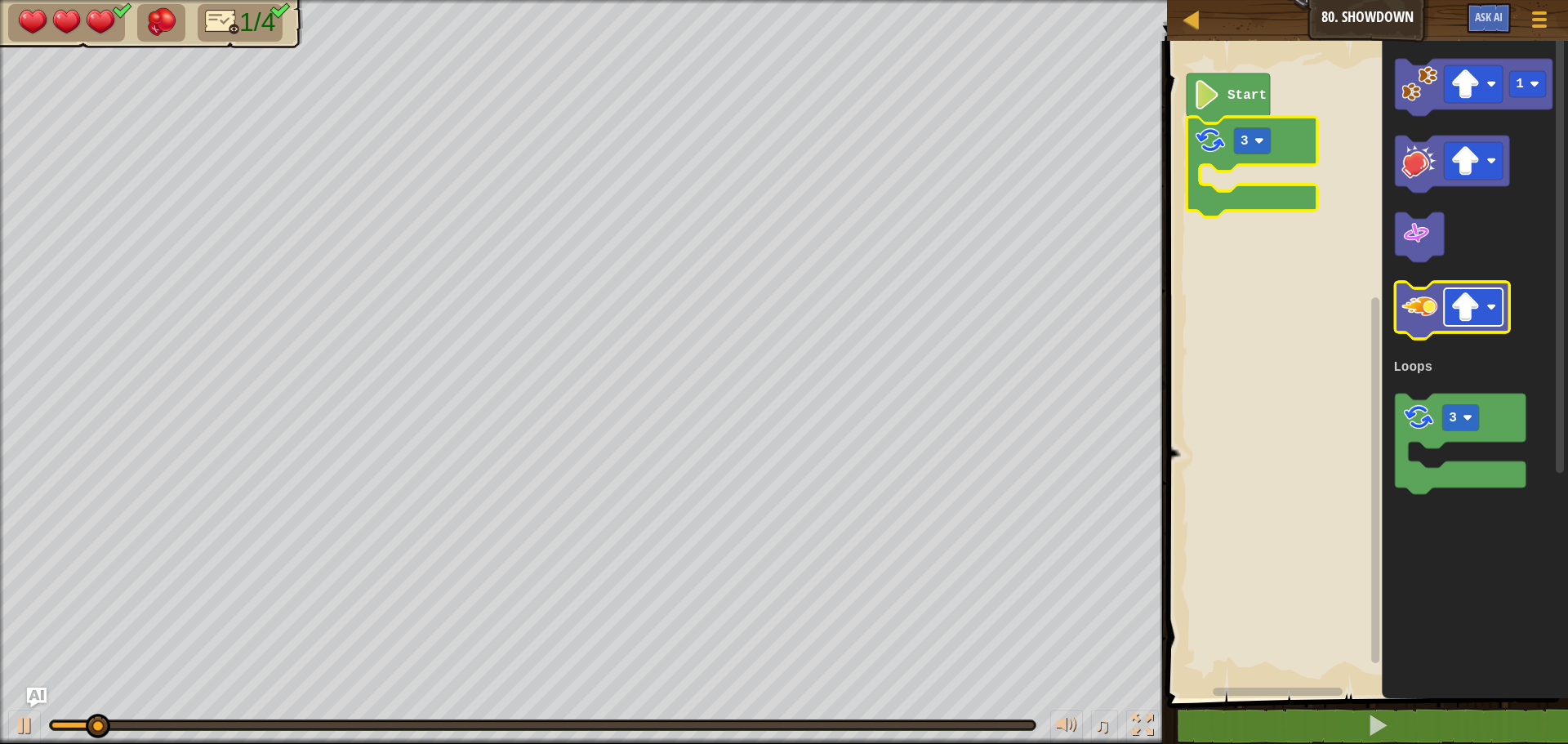
click at [1481, 315] on rect "Blockly Workspace" at bounding box center [1473, 307] width 59 height 38
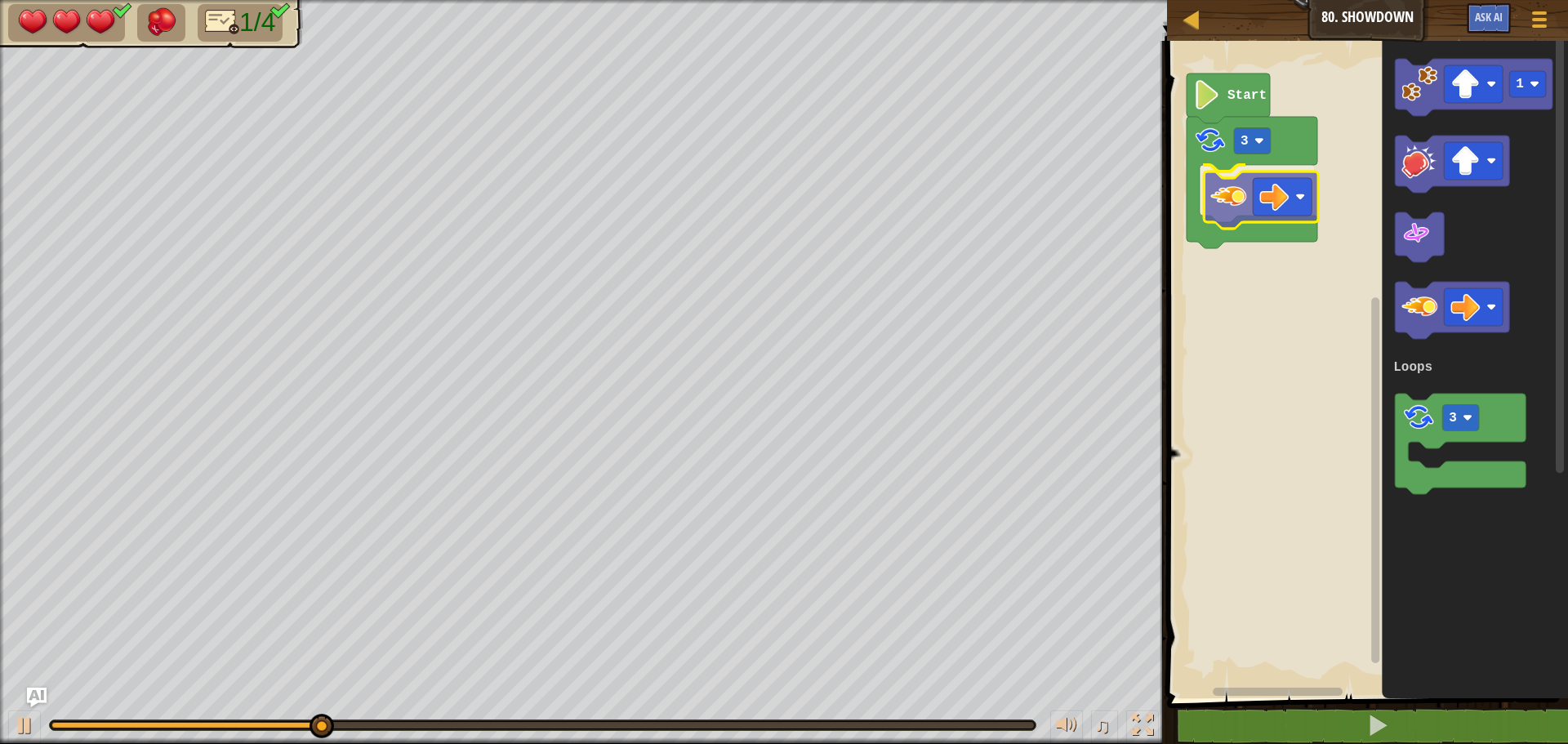
click at [1219, 195] on div "Loops Start 3 1 3 Loops" at bounding box center [1364, 365] width 406 height 666
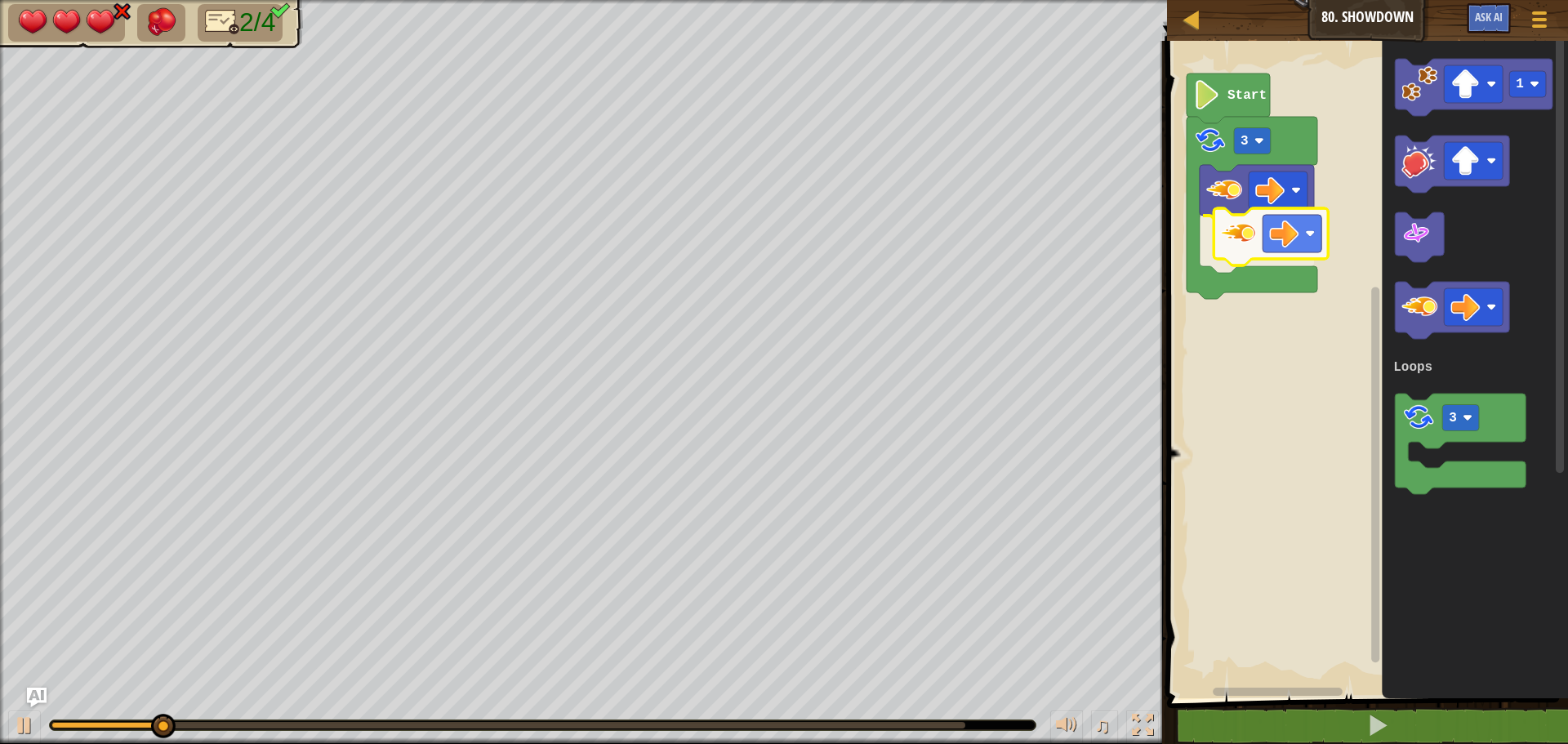
click at [1219, 237] on div "Loops Start 3 1 3 Loops" at bounding box center [1364, 365] width 406 height 666
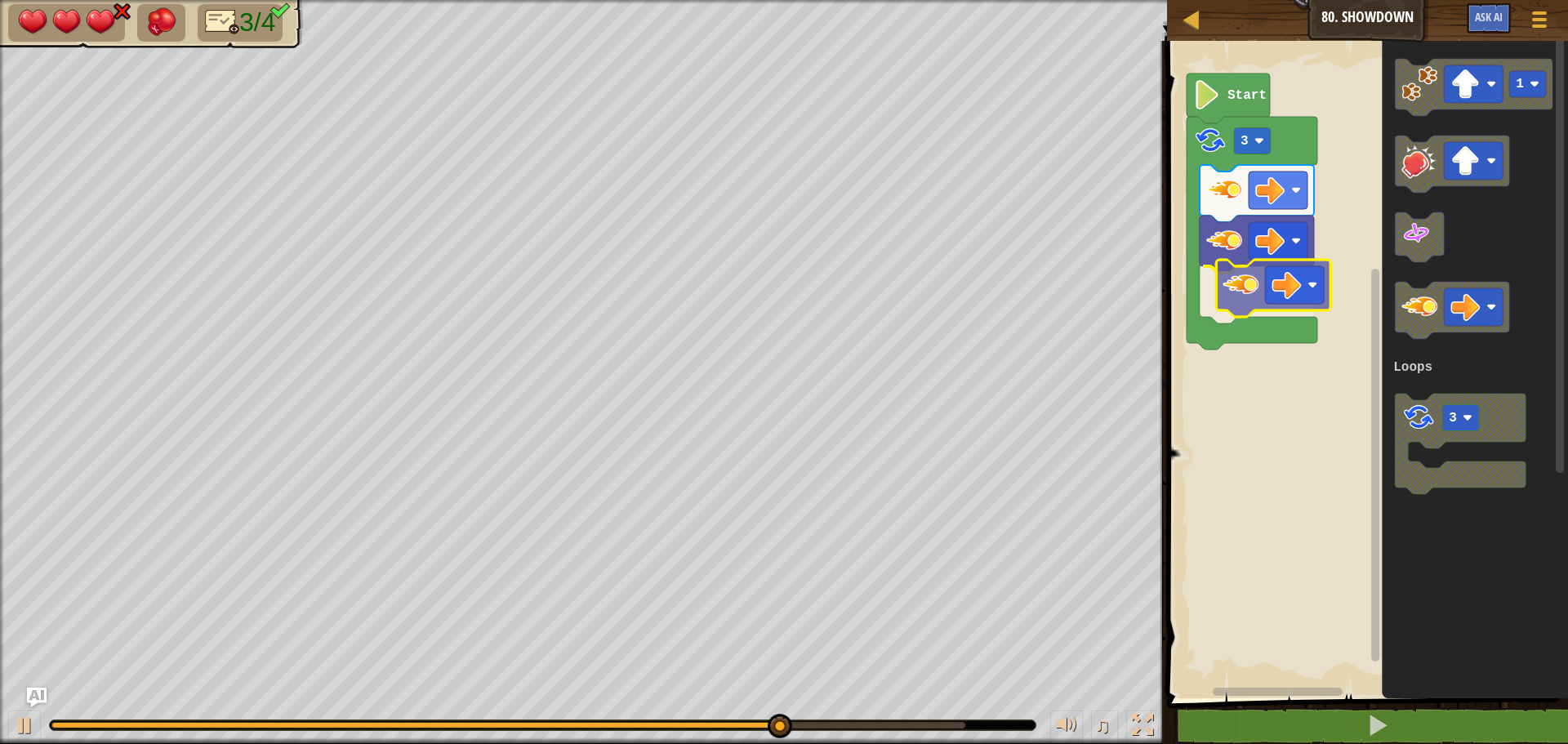
click at [1231, 292] on div "Loops Start 3 1 3 Loops" at bounding box center [1364, 365] width 406 height 666
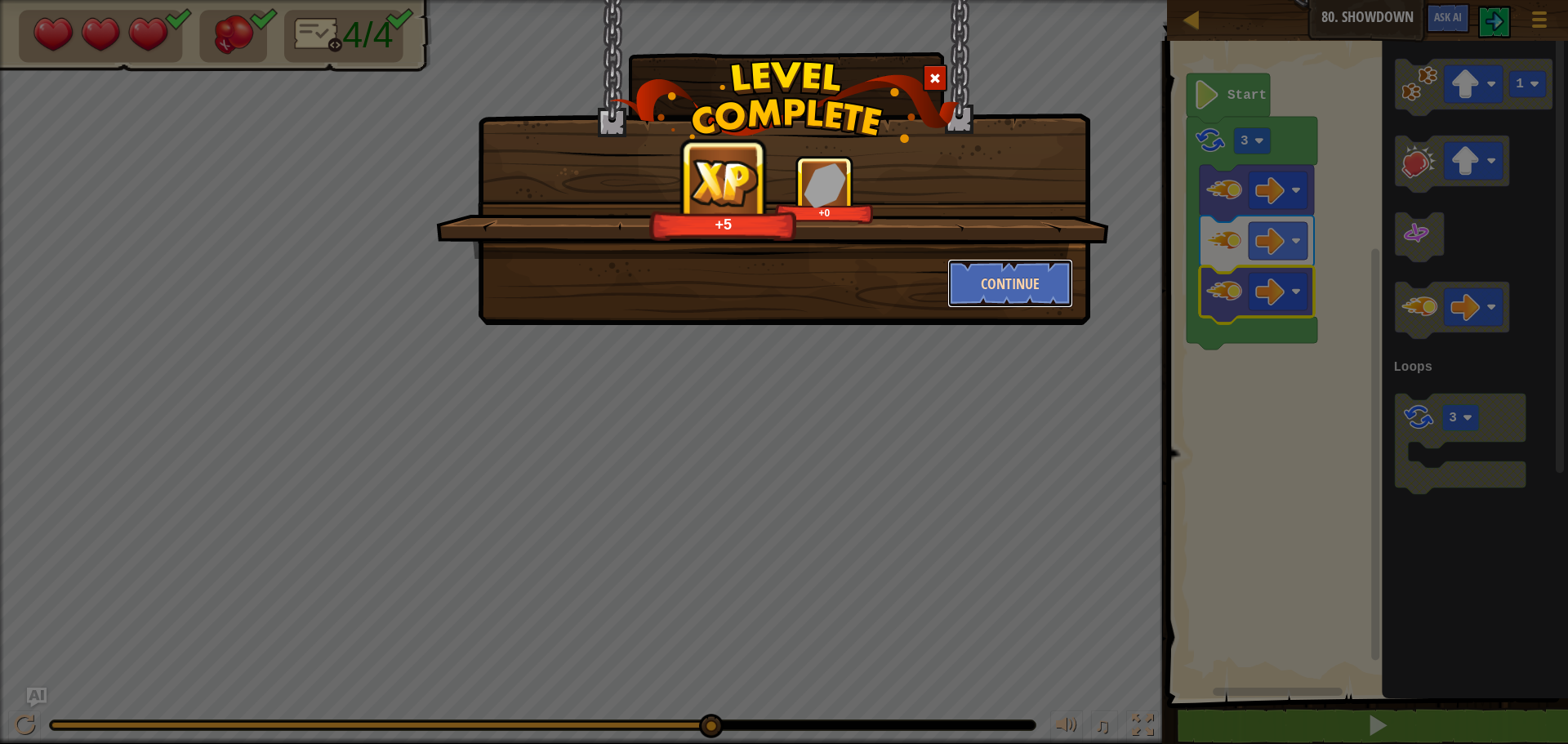
click at [1000, 272] on button "Continue" at bounding box center [1010, 283] width 126 height 49
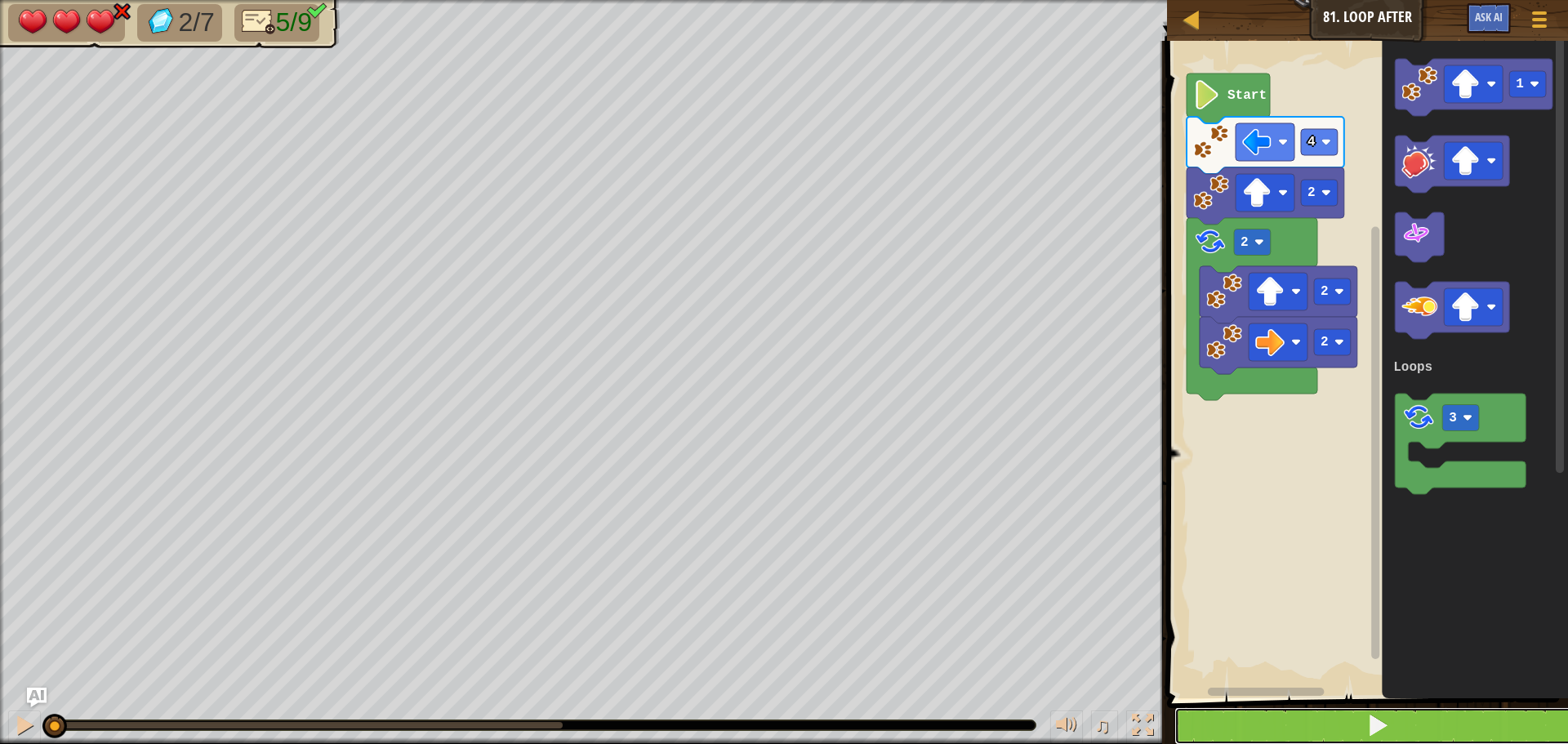
click at [1436, 725] on button at bounding box center [1376, 726] width 406 height 38
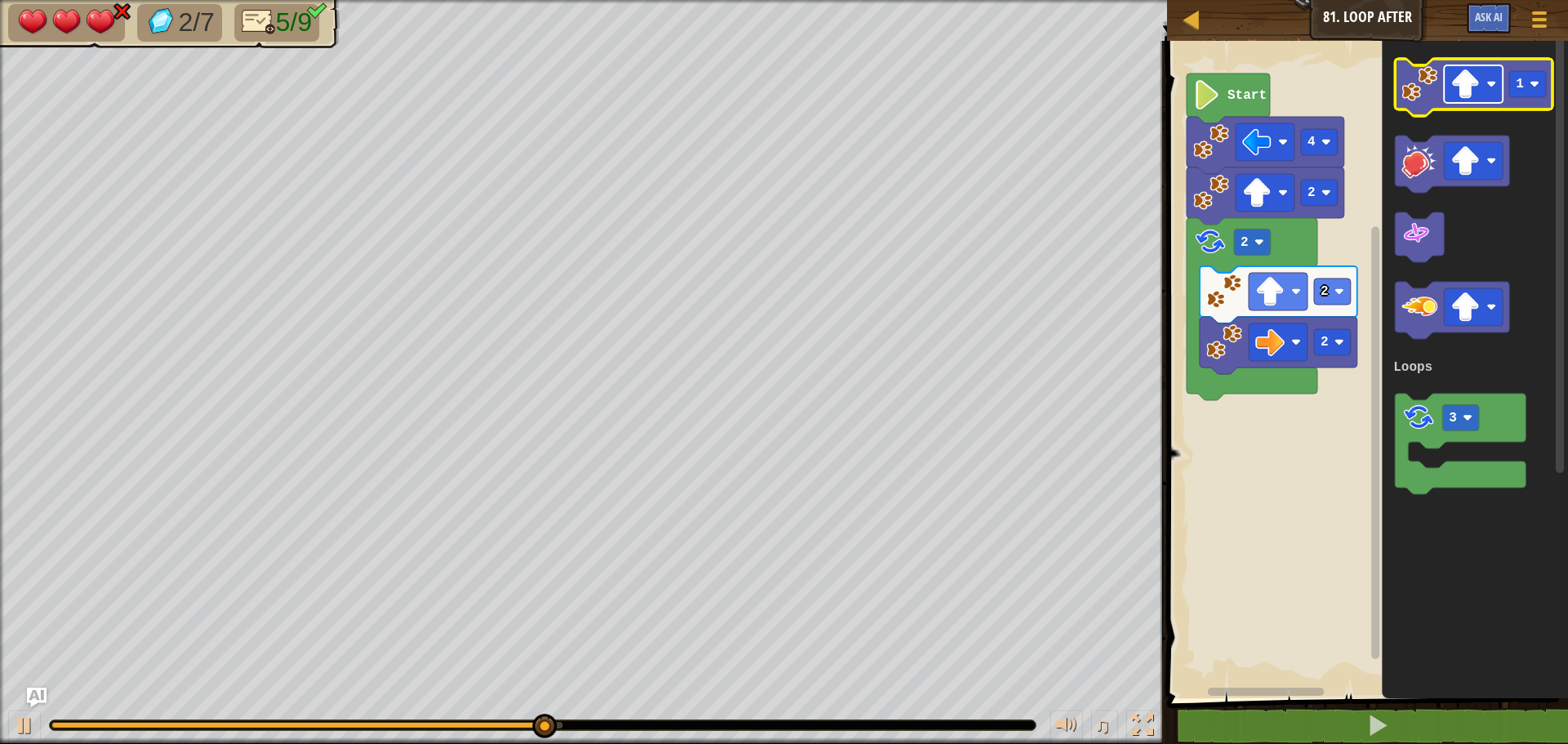
click at [1480, 87] on image "Blockly Workspace" at bounding box center [1465, 84] width 30 height 30
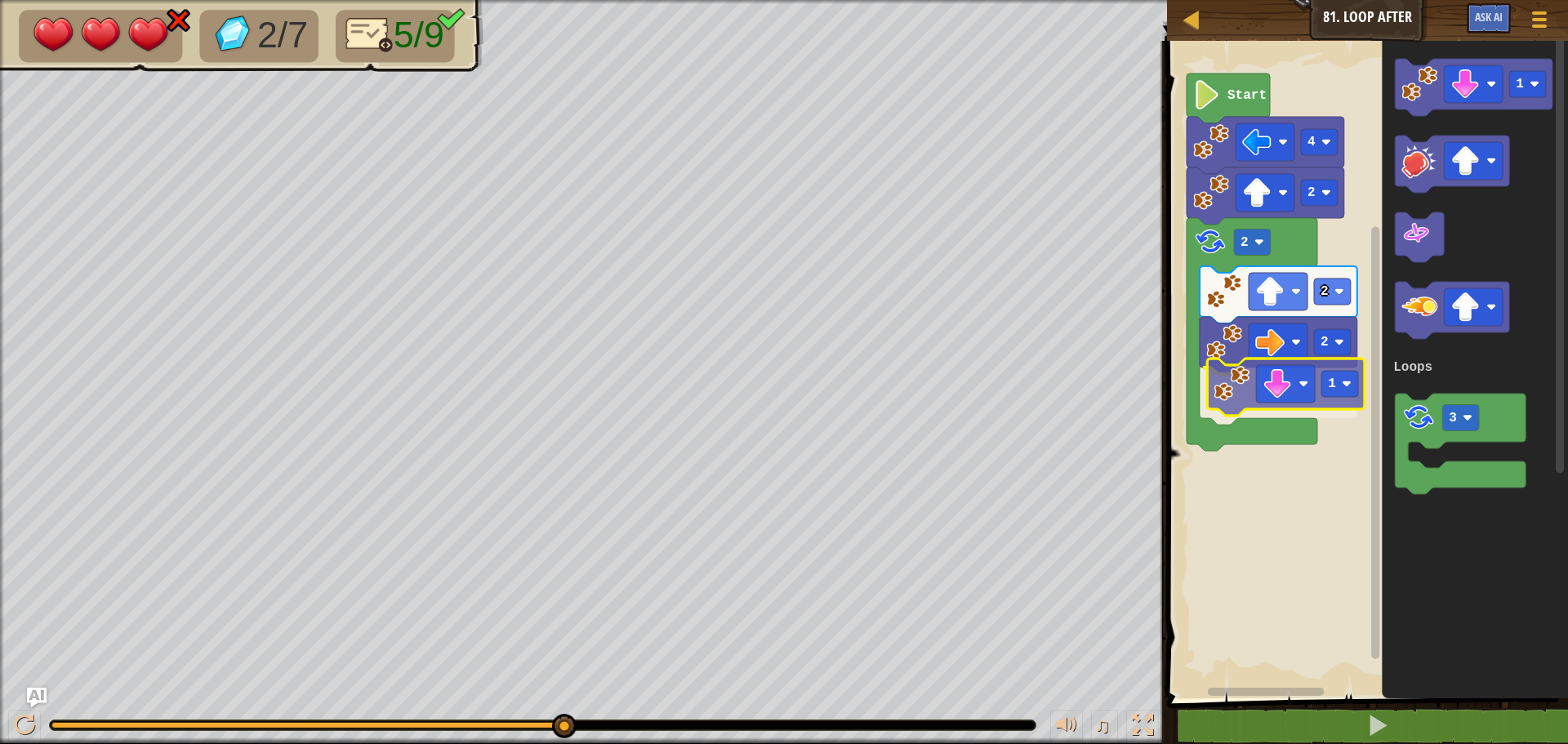
click at [1240, 397] on div "Loops 2 2 1 2 2 4 Start 1 3 Loops 1" at bounding box center [1364, 365] width 406 height 666
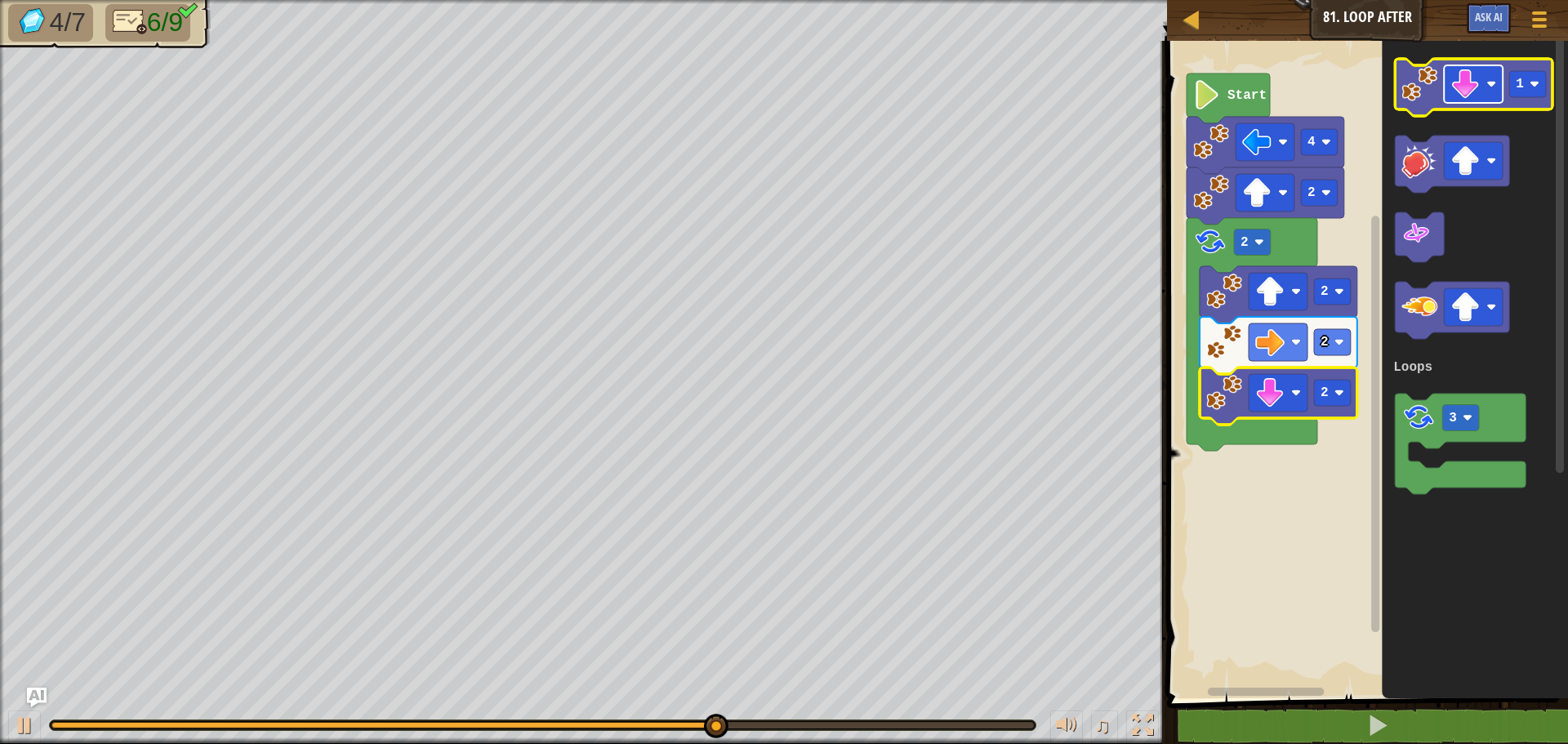
click at [1476, 93] on image "Blockly Workspace" at bounding box center [1465, 84] width 30 height 30
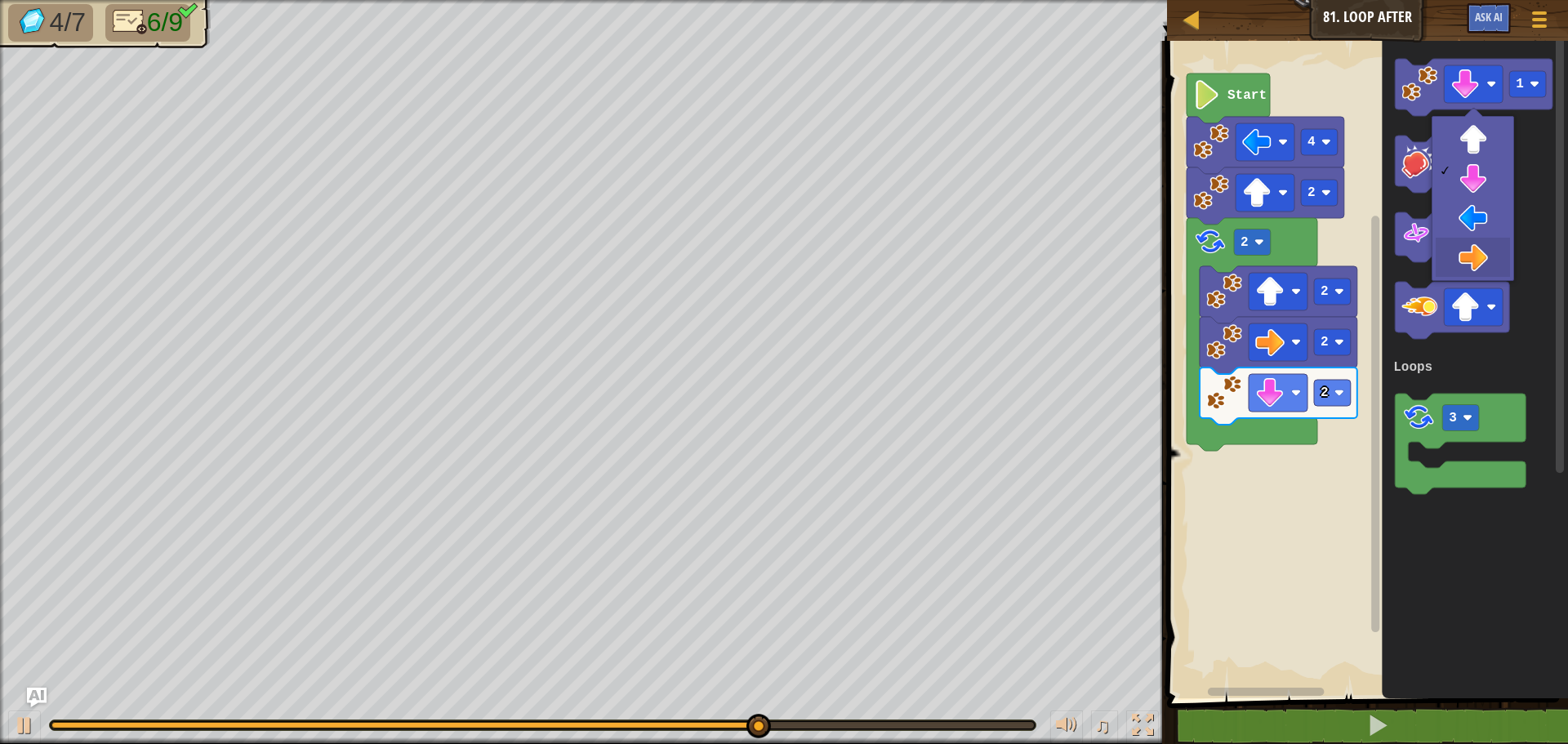
drag, startPoint x: 1472, startPoint y: 252, endPoint x: 1443, endPoint y: 189, distance: 69.4
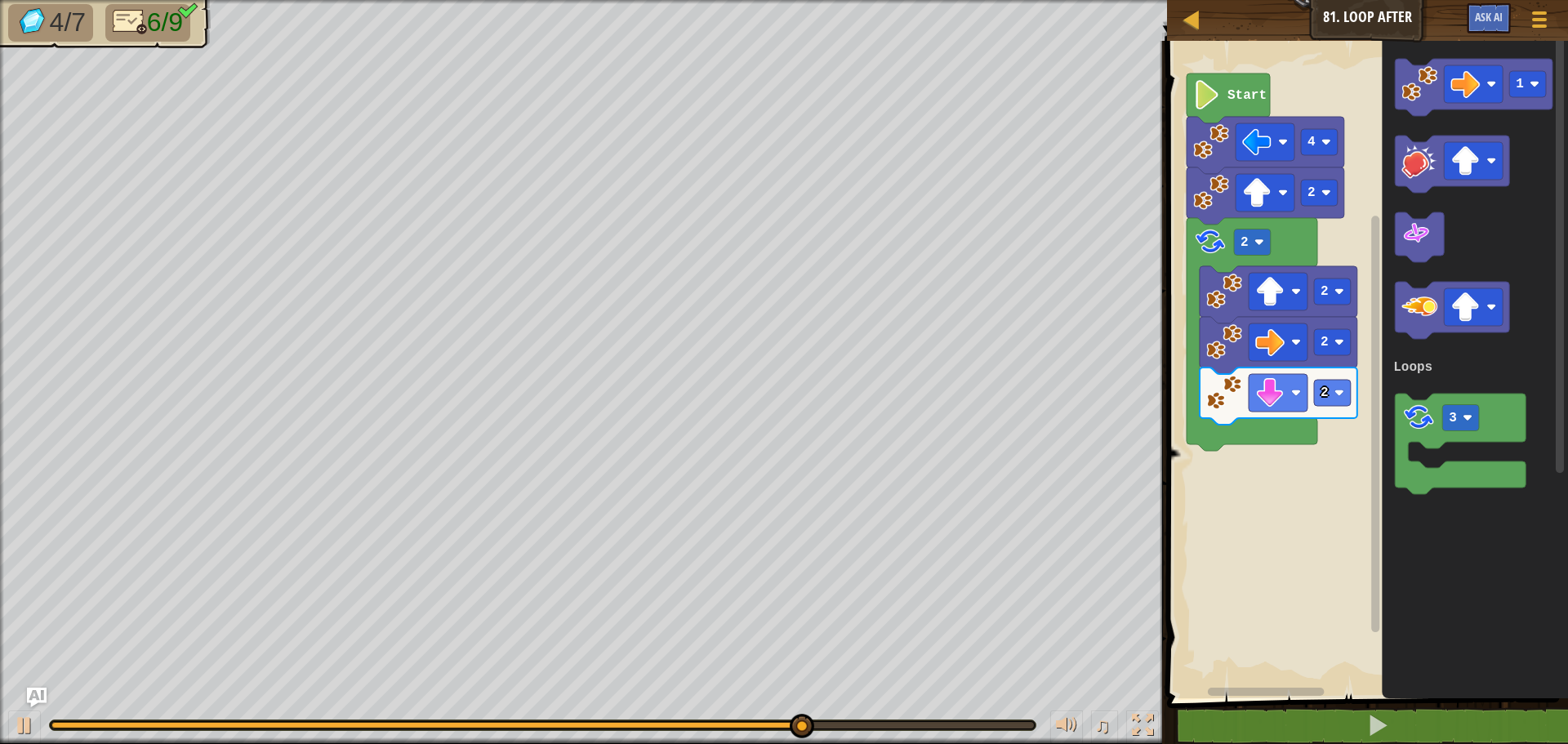
click at [1268, 393] on div "Loops Start 4 2 2 2 2 2 1 3 Loops" at bounding box center [1364, 365] width 406 height 666
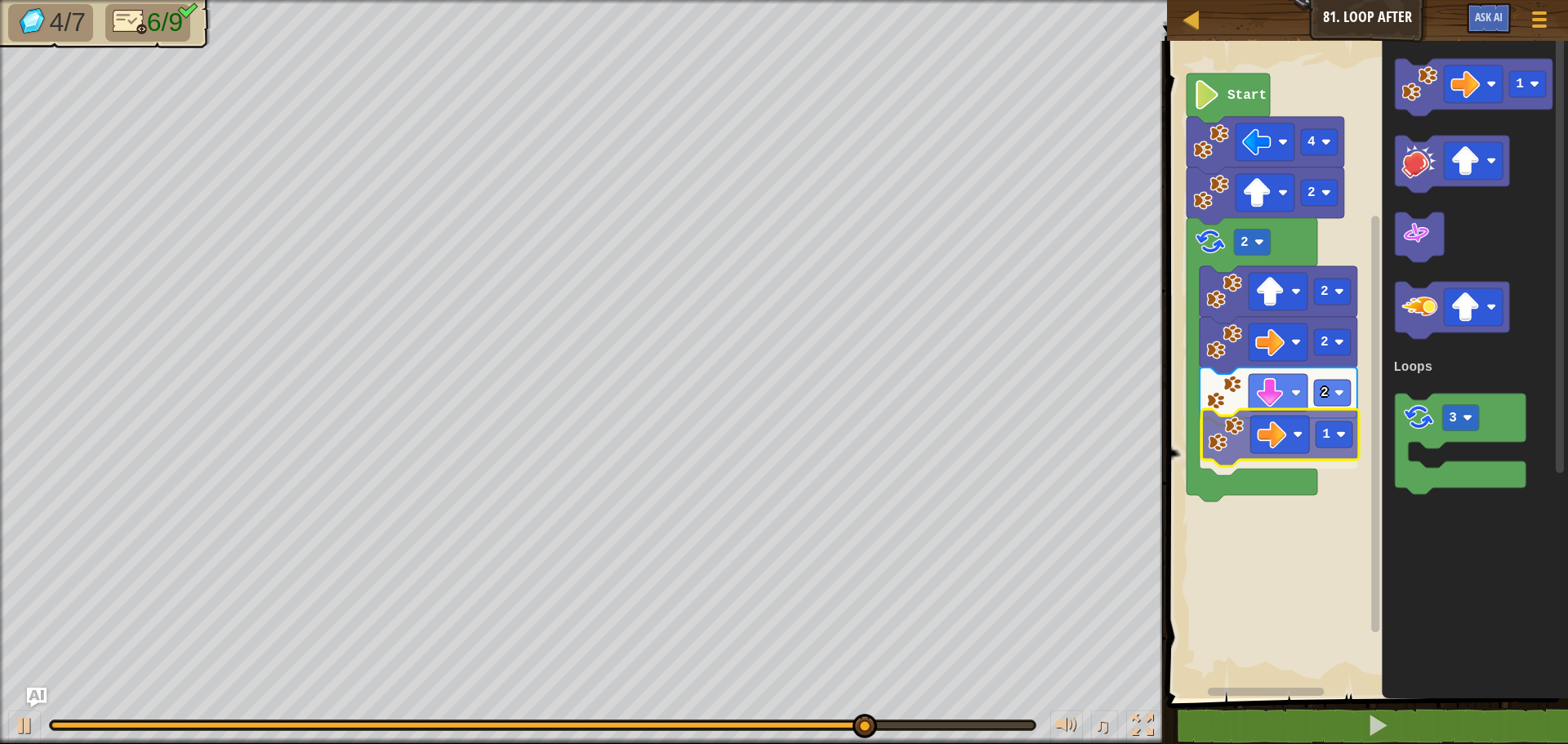
click at [1220, 441] on div "Loops Start 4 2 2 2 2 2 1 1 3 Loops 1" at bounding box center [1364, 365] width 406 height 666
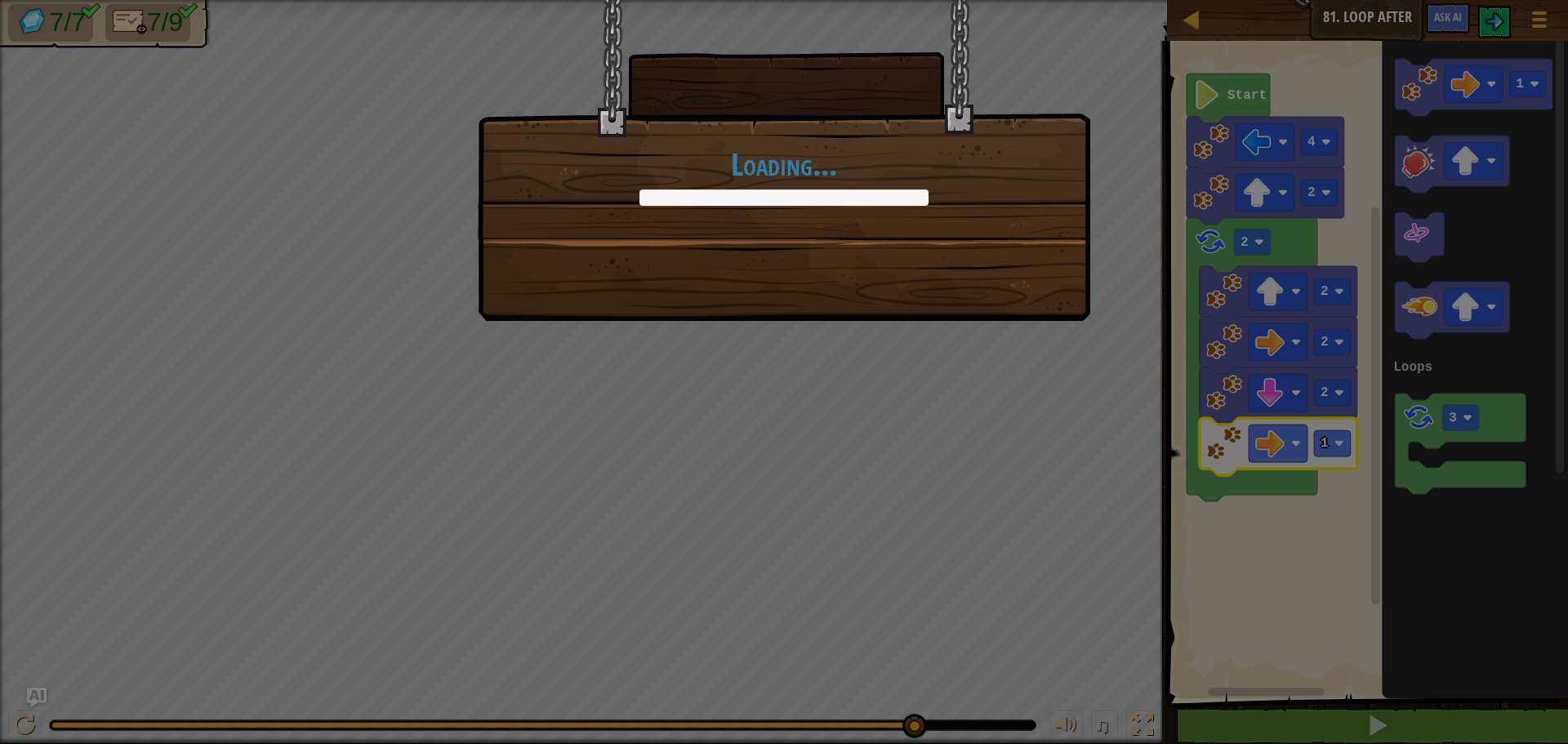
drag, startPoint x: 686, startPoint y: 726, endPoint x: 913, endPoint y: 722, distance: 227.0
click at [913, 2] on body "Map Junior 81. Loop After Game Menu Ask AI 1 הההההההההההההההההההההההההההההההההה…" at bounding box center [784, 1] width 1568 height 2
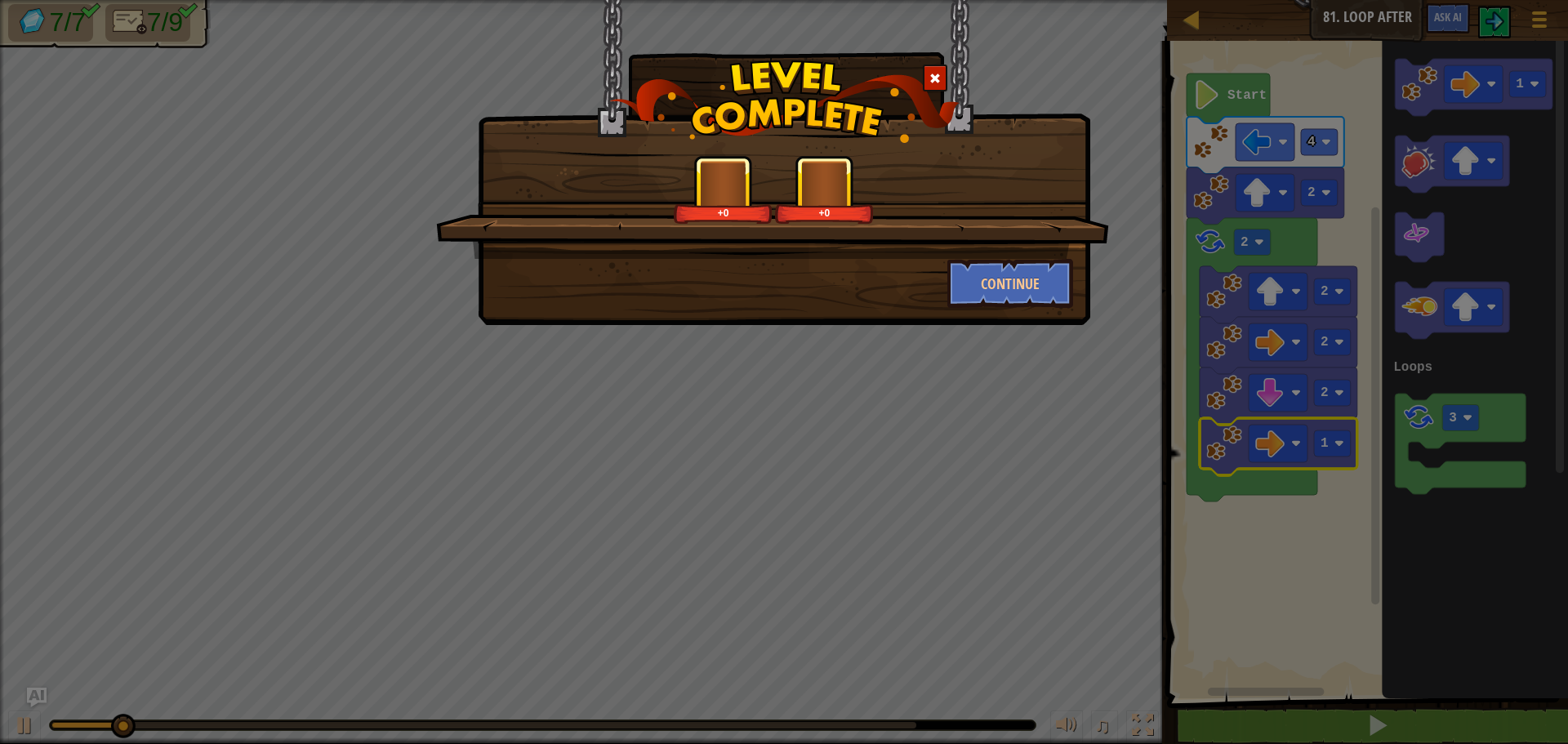
click at [948, 332] on div "+0 +0 Continue" at bounding box center [784, 372] width 1568 height 744
click at [964, 294] on button "Continue" at bounding box center [1010, 283] width 126 height 49
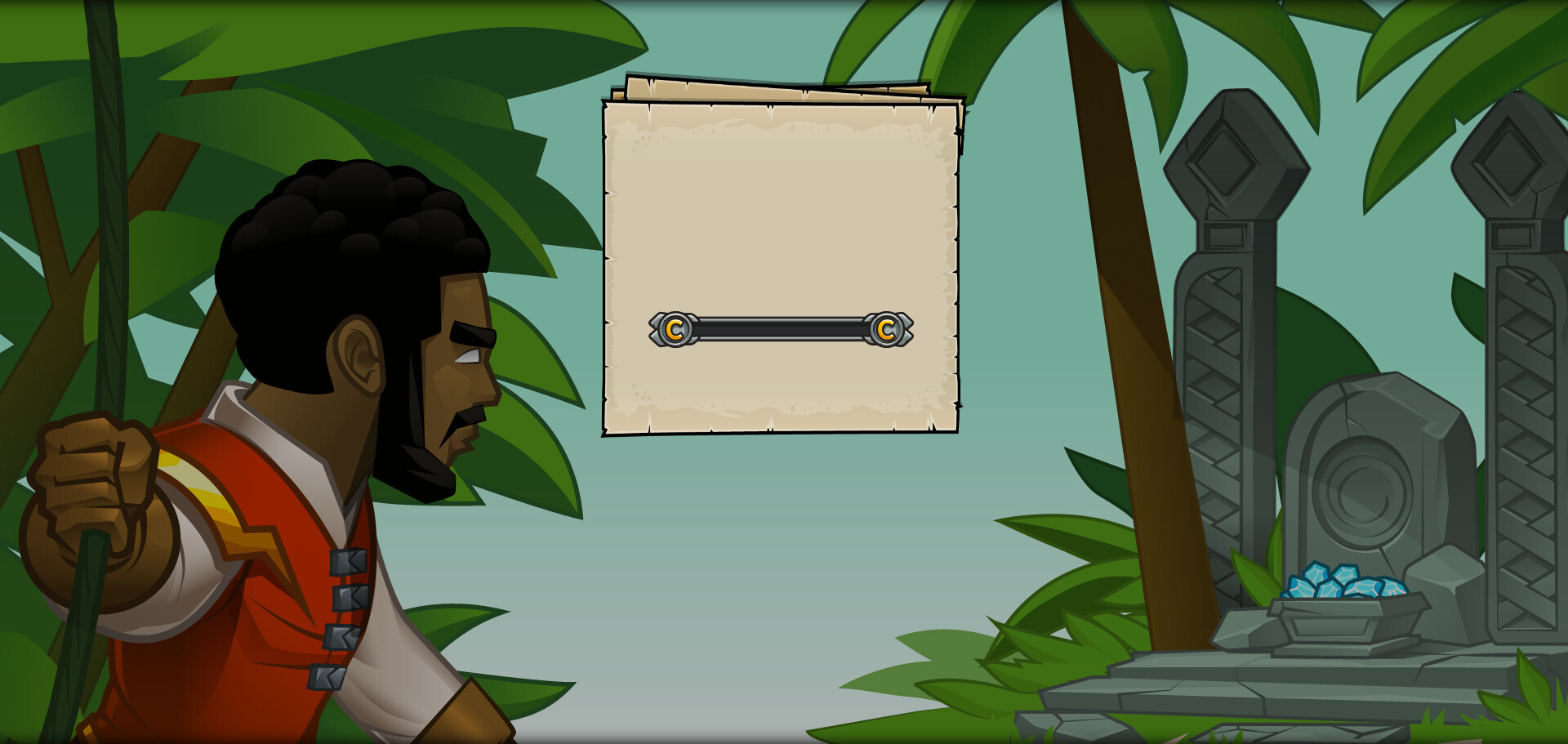
click at [964, 294] on div "Goals Start Level Error loading from server. Try refreshing the page. You'll ne…" at bounding box center [783, 253] width 367 height 367
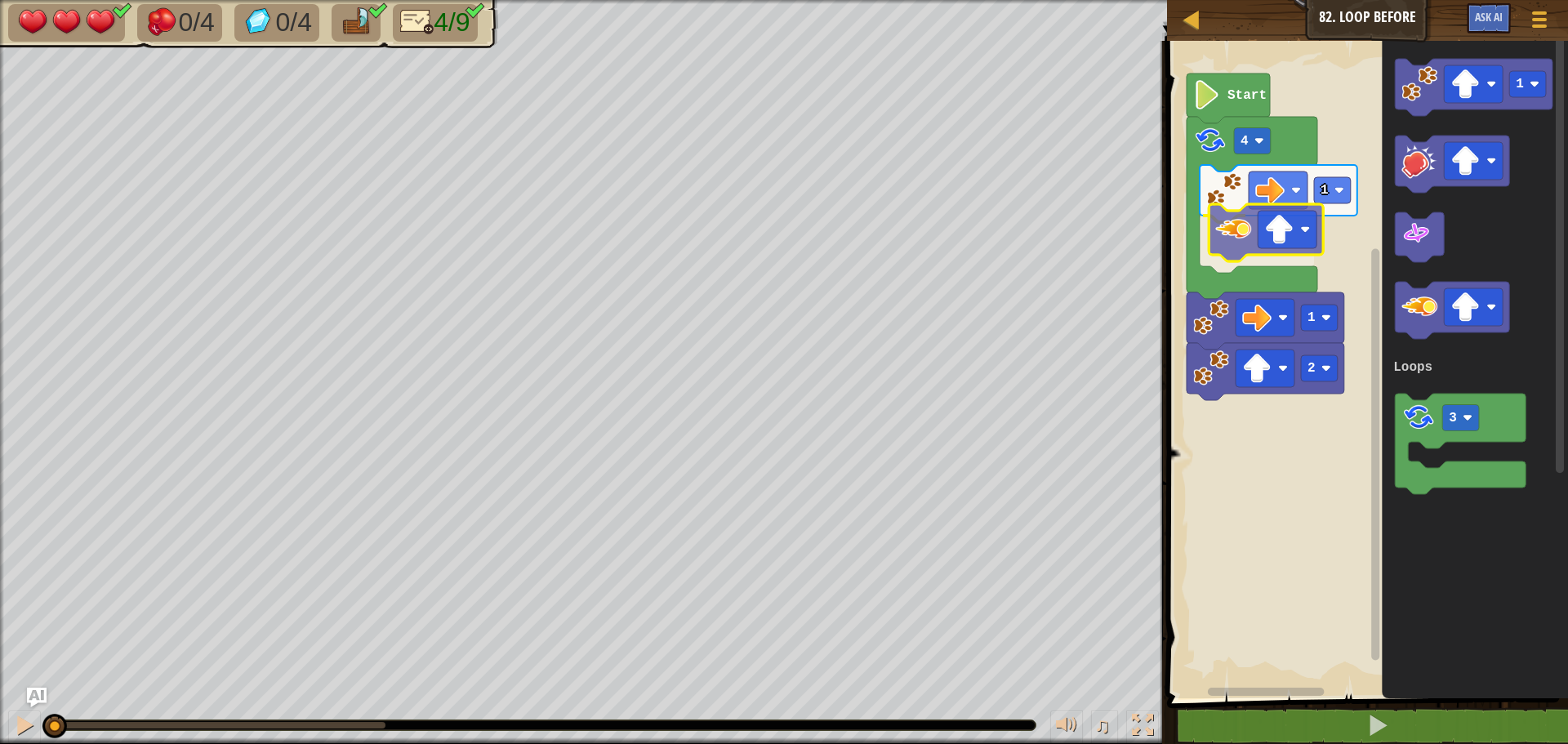
click at [1243, 232] on div "Loops 1 2 1 4 Start 1 3 Loops" at bounding box center [1364, 365] width 406 height 666
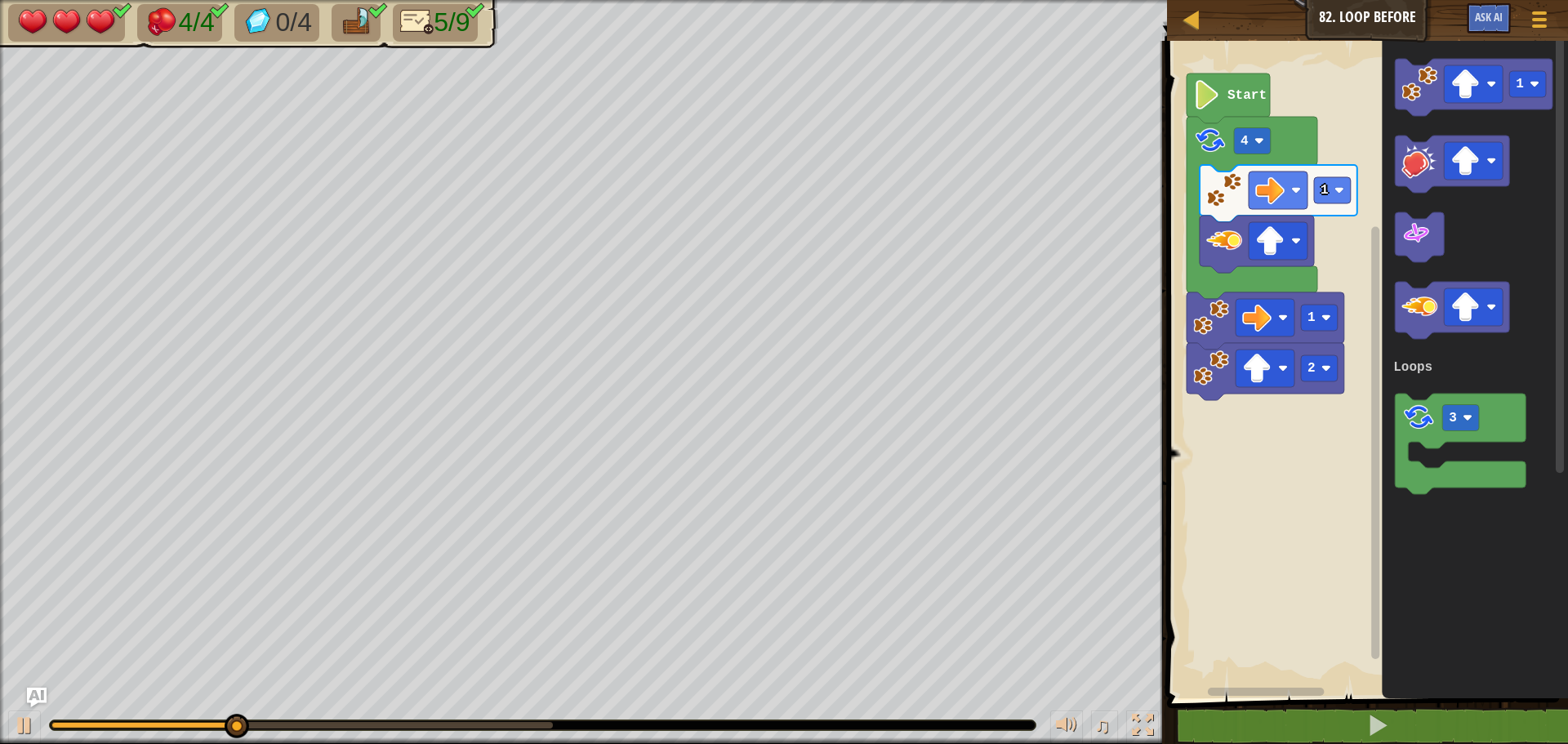
click at [1331, 202] on div "Loops 1 2 1 4 Start 1 3 Loops" at bounding box center [1364, 365] width 406 height 666
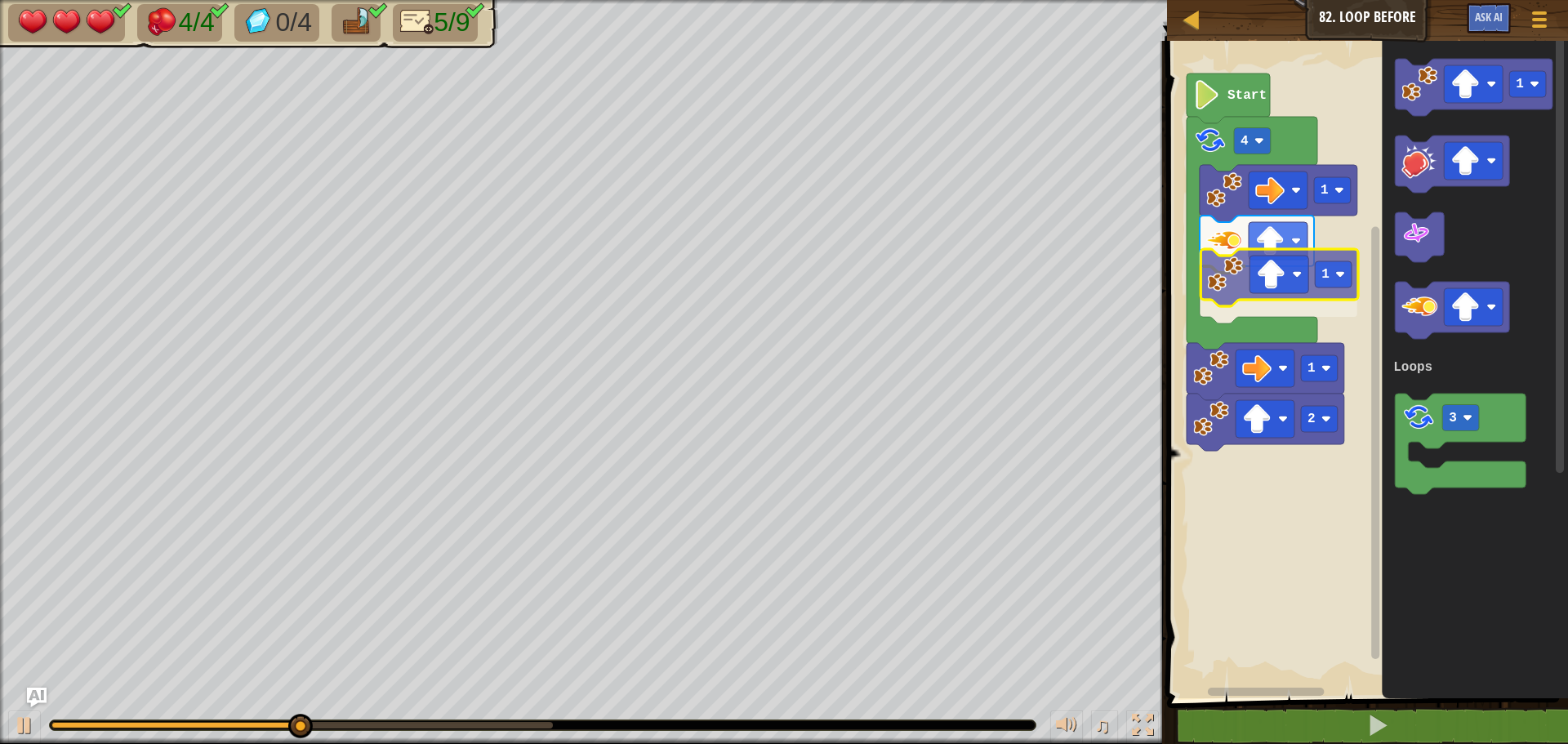
click at [1209, 287] on div "Loops 1 1 2 1 4 Start 1 3 Loops 1" at bounding box center [1364, 365] width 406 height 666
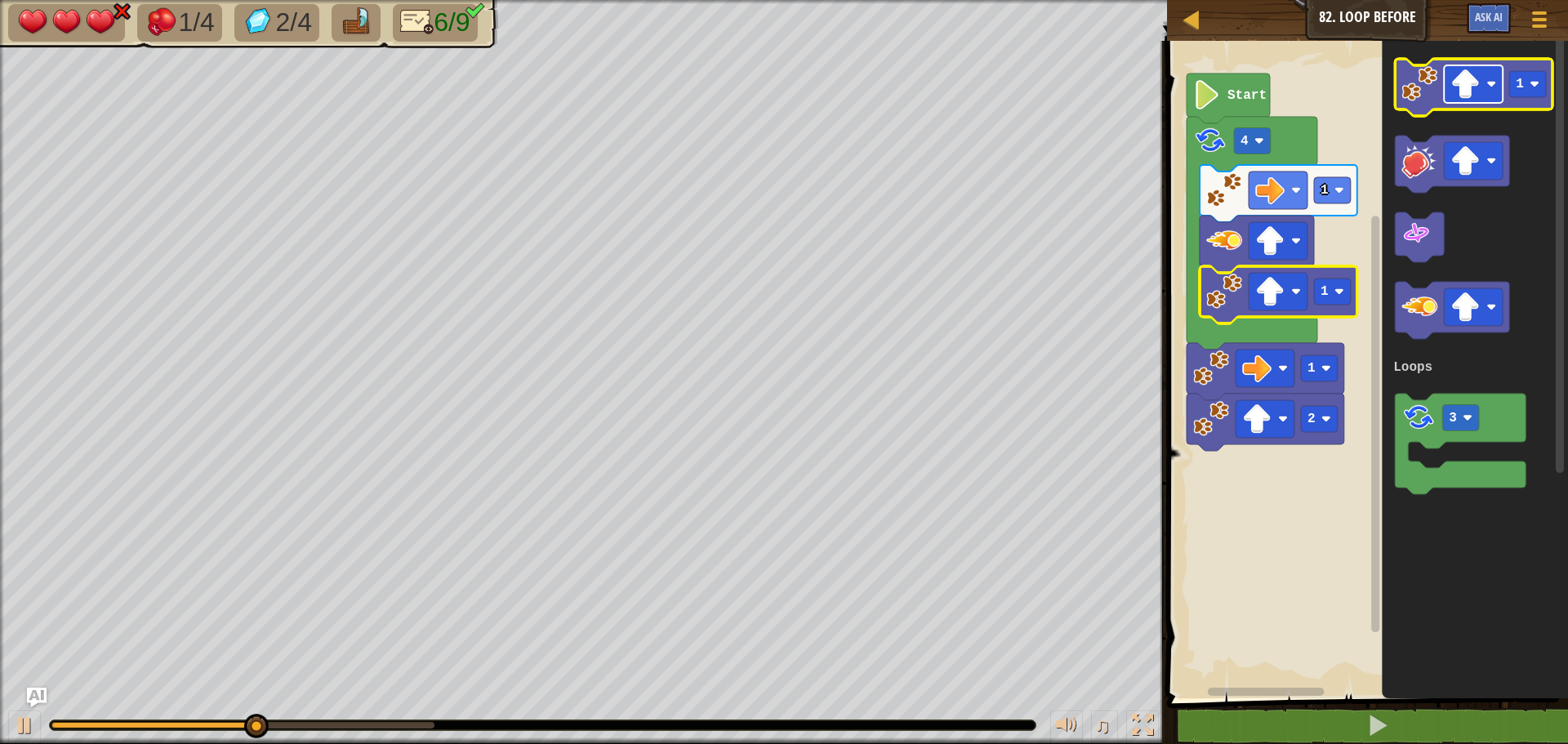
click at [1467, 98] on image "Blockly Workspace" at bounding box center [1465, 84] width 30 height 30
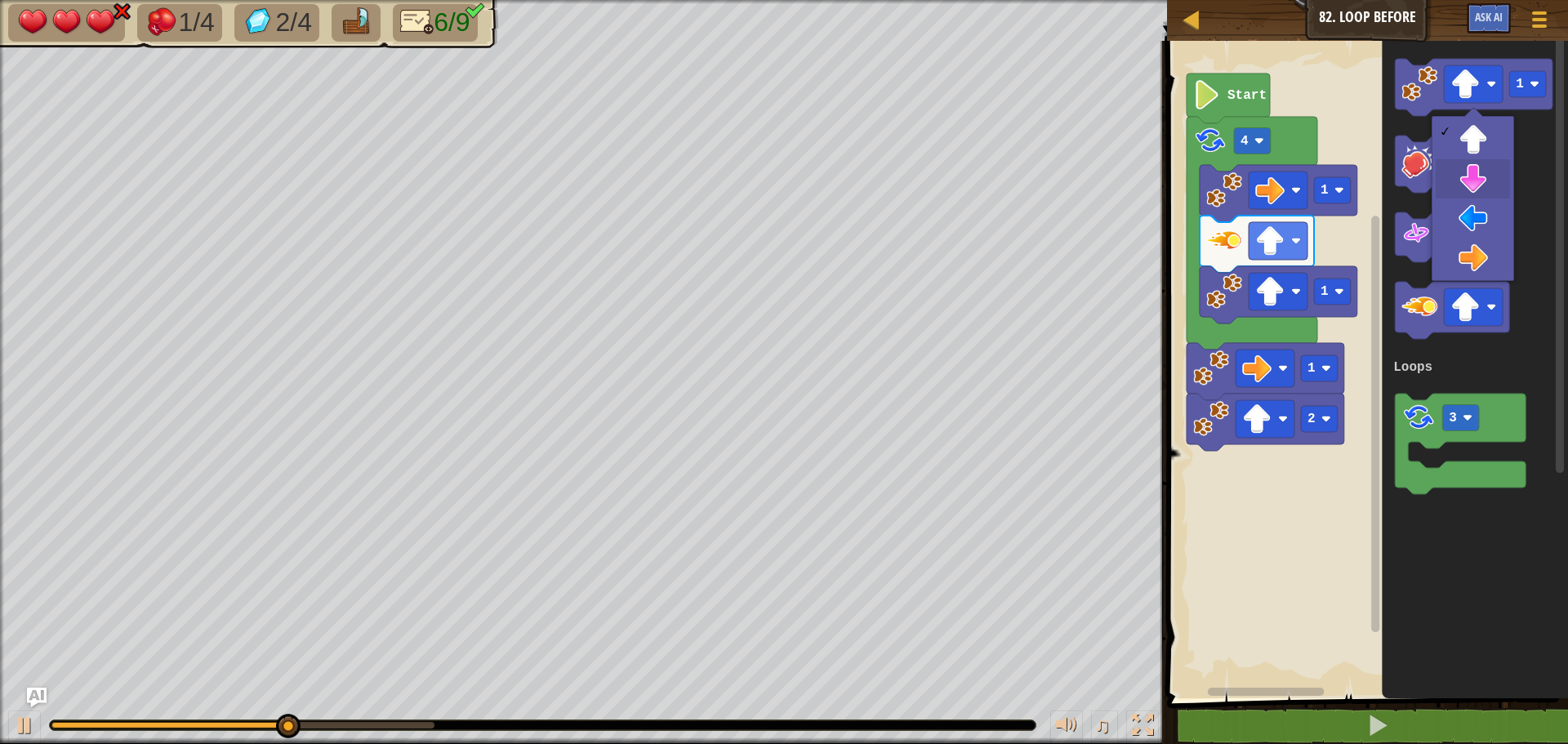
drag, startPoint x: 1463, startPoint y: 184, endPoint x: 1434, endPoint y: 149, distance: 45.5
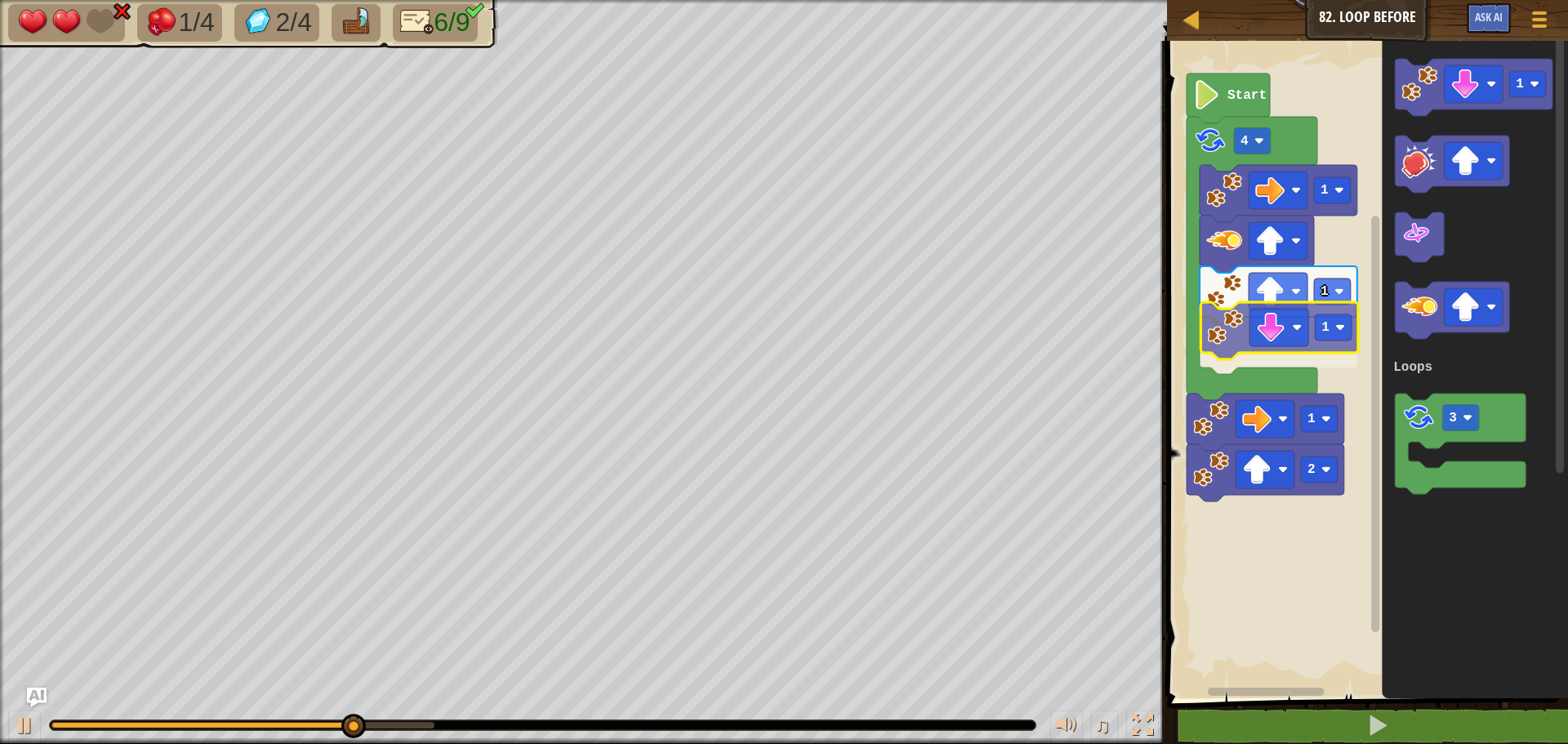
click at [1229, 337] on div "Loops 1 1 1 2 1 4 Start 1 3 Loops 1" at bounding box center [1364, 365] width 406 height 666
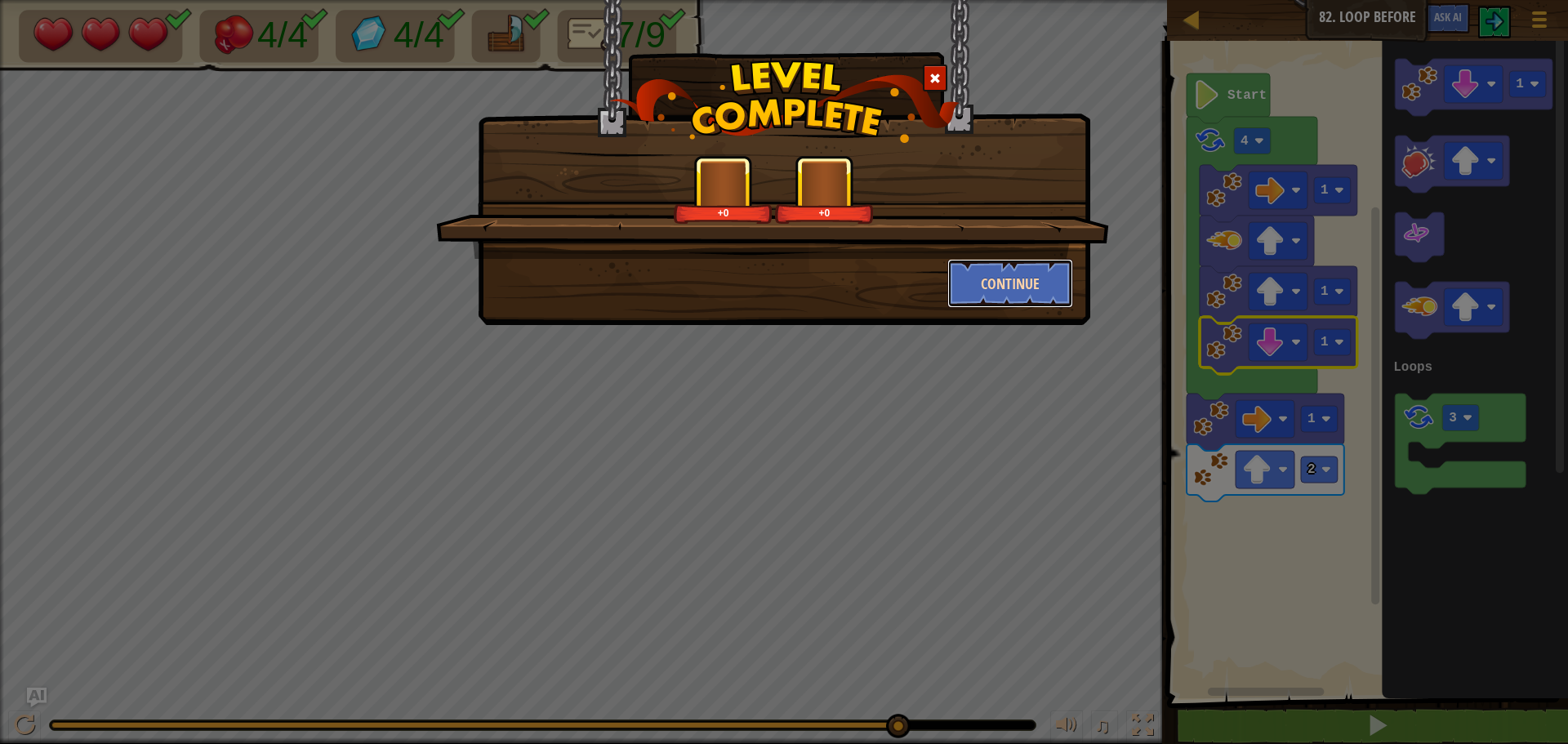
click at [970, 278] on button "Continue" at bounding box center [1010, 283] width 126 height 49
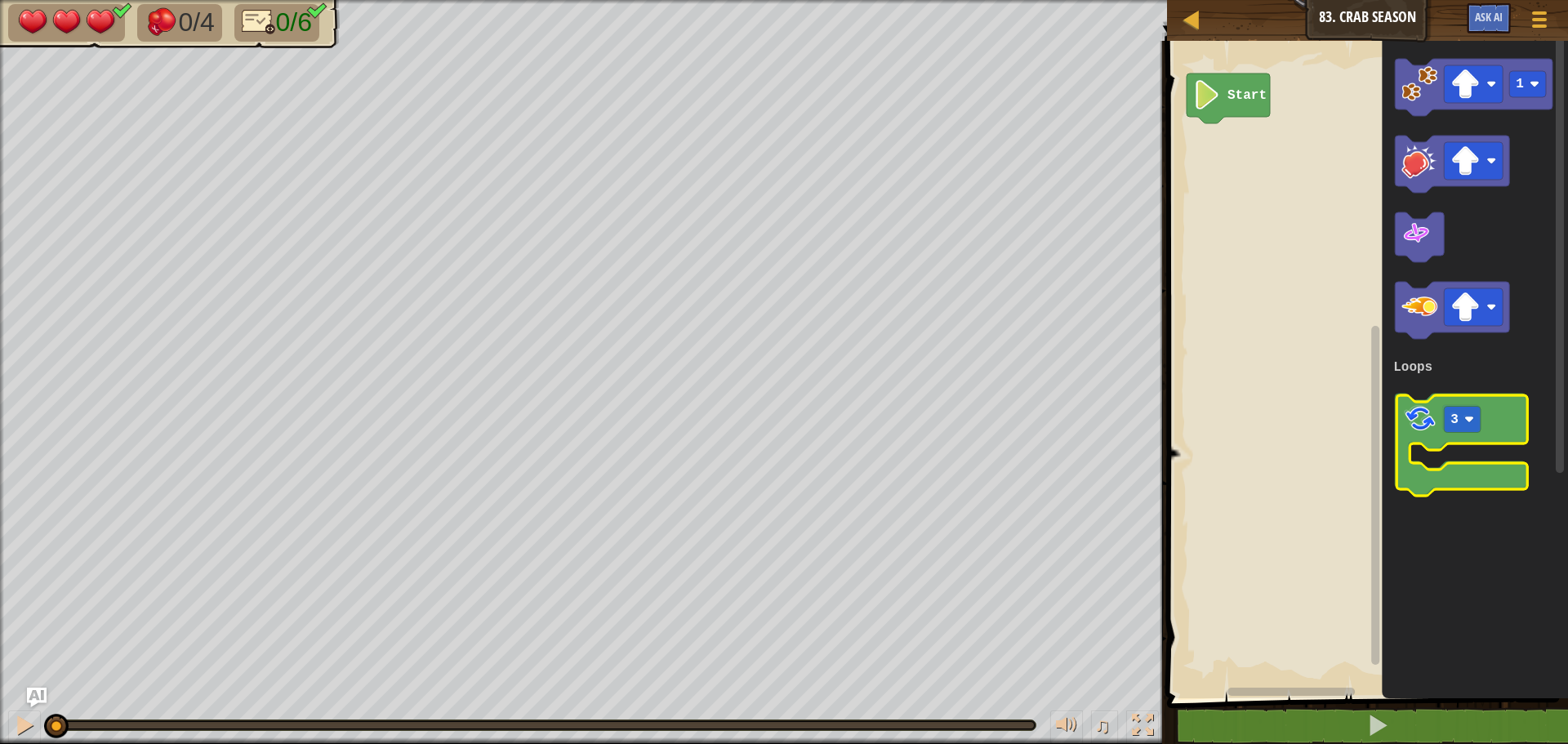
click at [1427, 427] on image "Blockly Workspace" at bounding box center [1417, 417] width 34 height 34
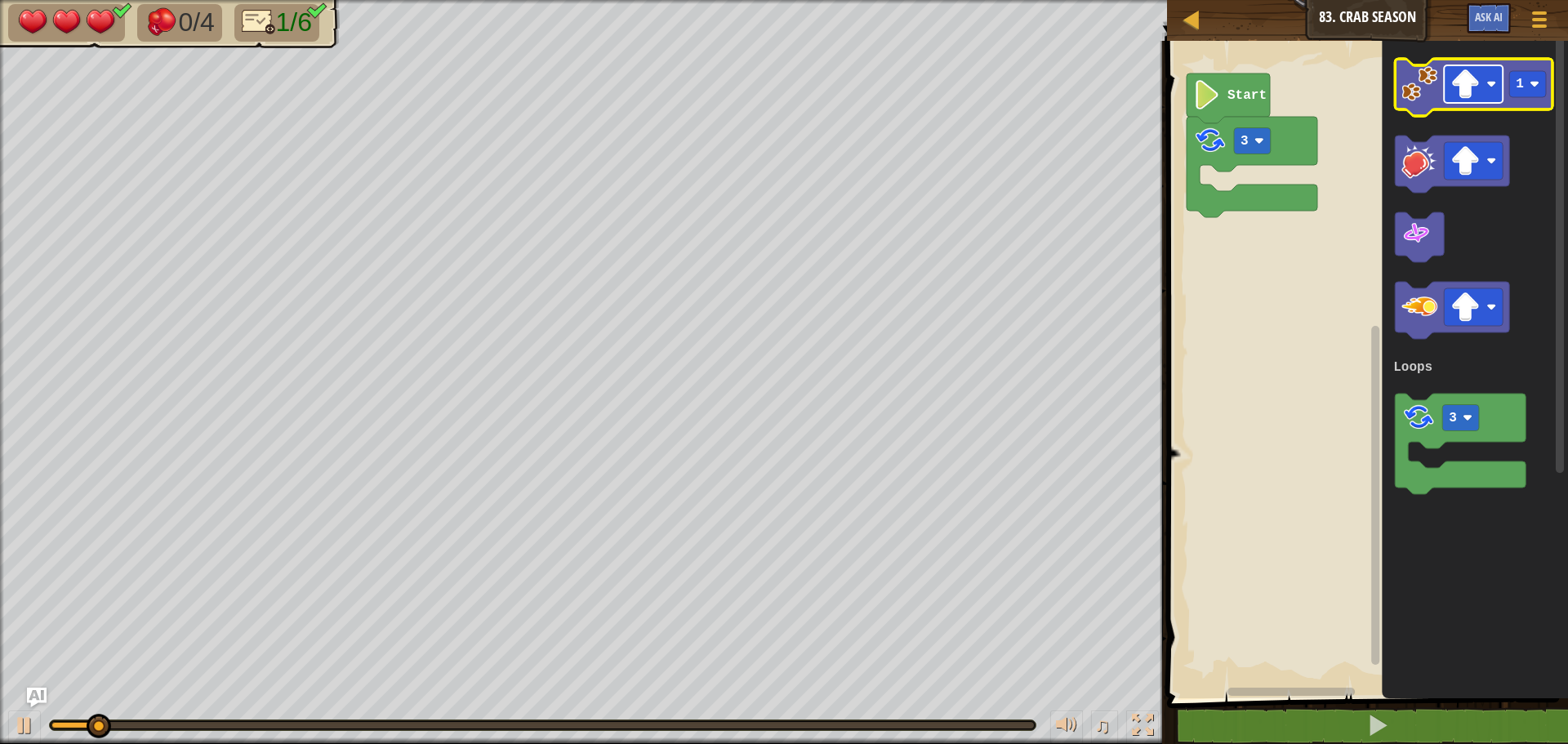
click at [1467, 98] on image "Blockly Workspace" at bounding box center [1465, 84] width 30 height 30
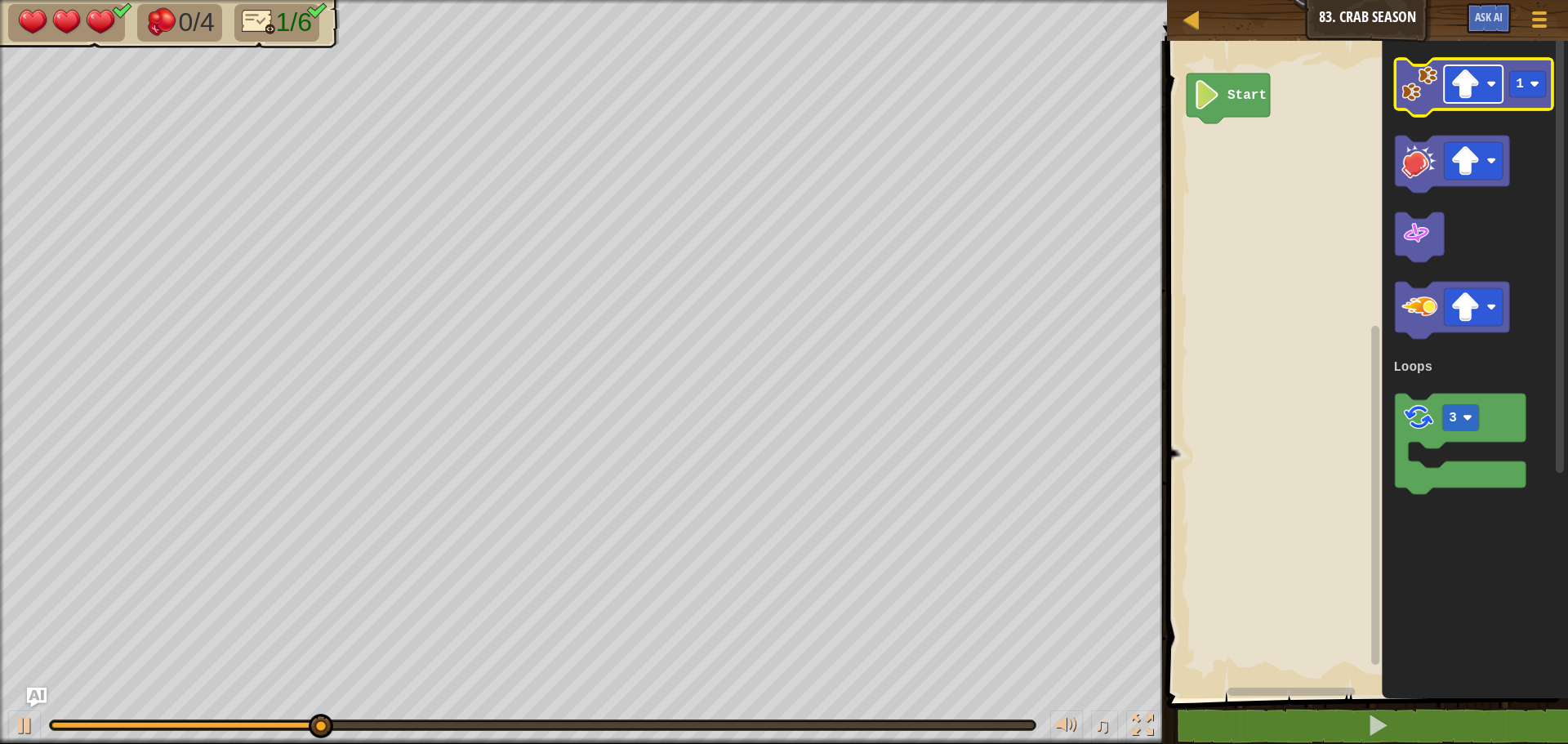
click at [1447, 98] on rect "Blockly Workspace" at bounding box center [1473, 84] width 59 height 38
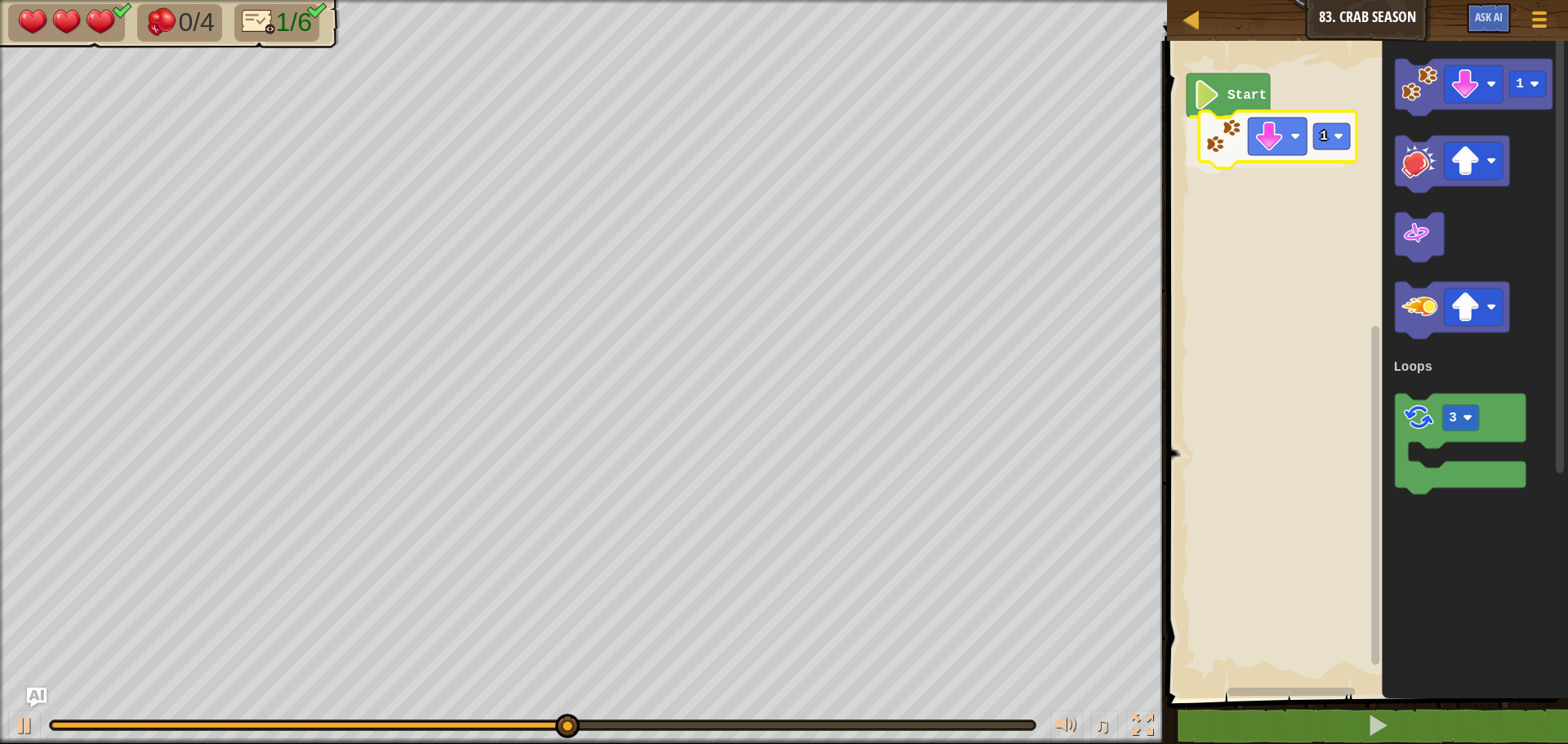
click at [1230, 147] on div "Loops Start 1 1 3 Loops 1" at bounding box center [1364, 365] width 406 height 666
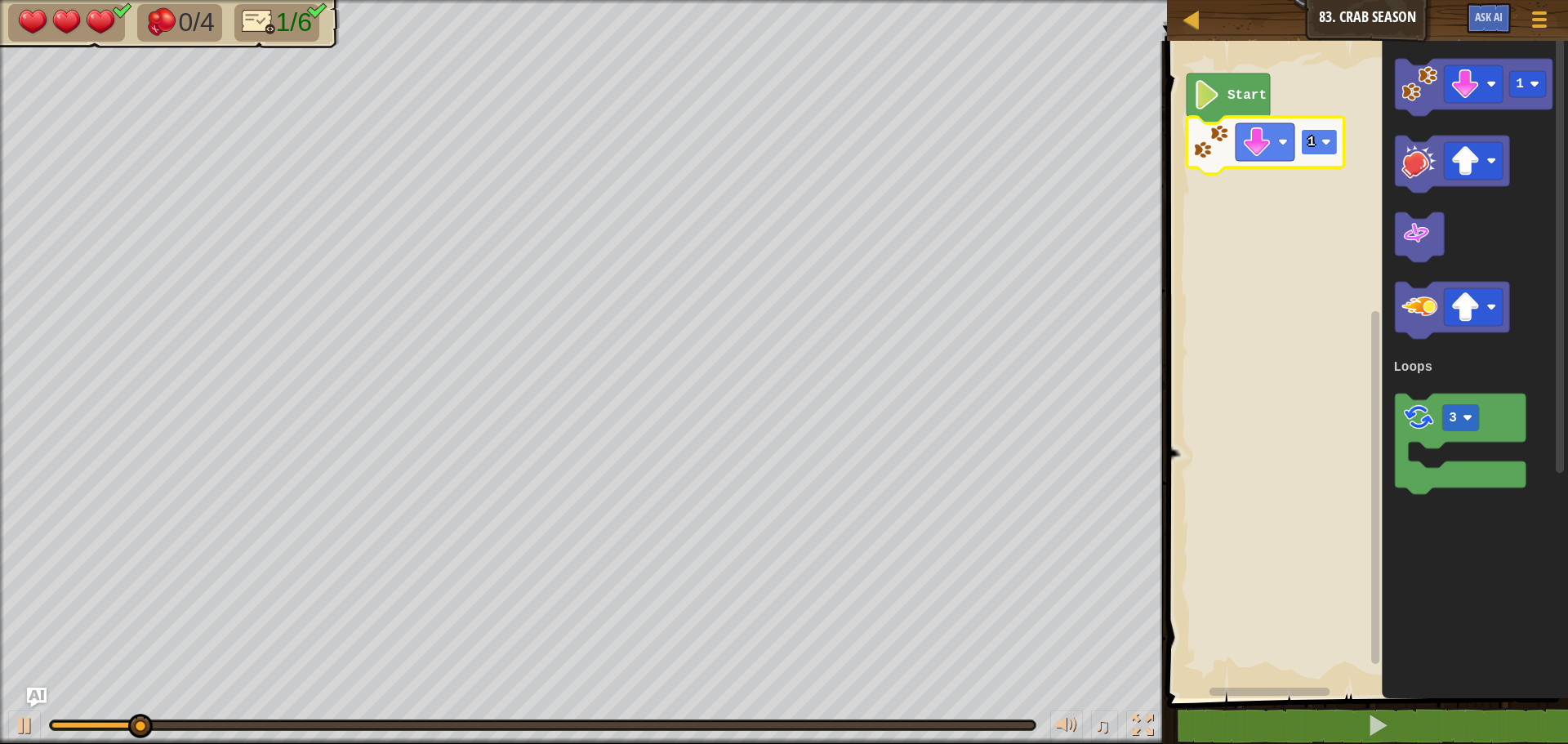
click at [1315, 144] on rect "Blockly Workspace" at bounding box center [1319, 142] width 37 height 26
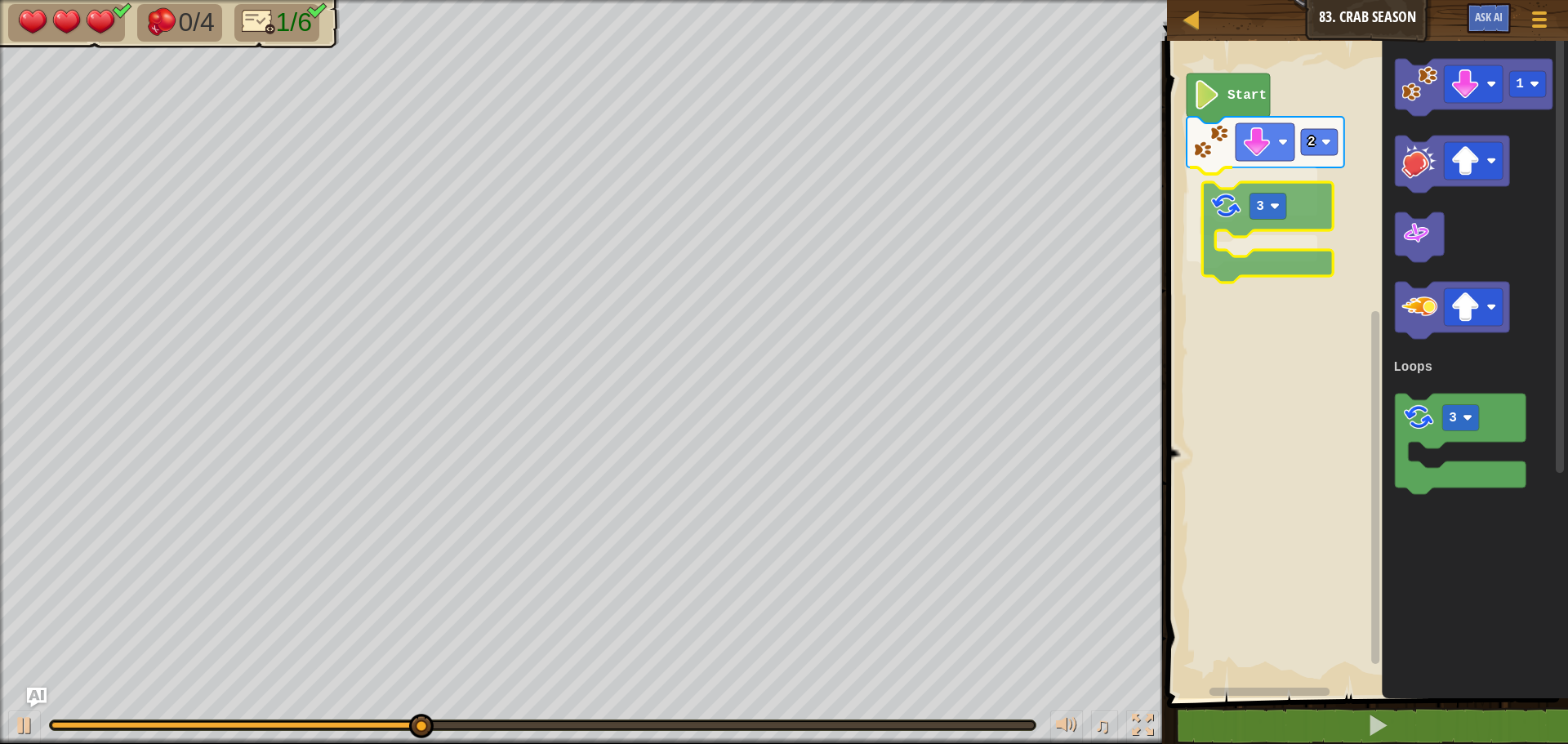
click at [1216, 196] on div "Loops Start 2 3 1 3 Loops 3" at bounding box center [1364, 365] width 406 height 666
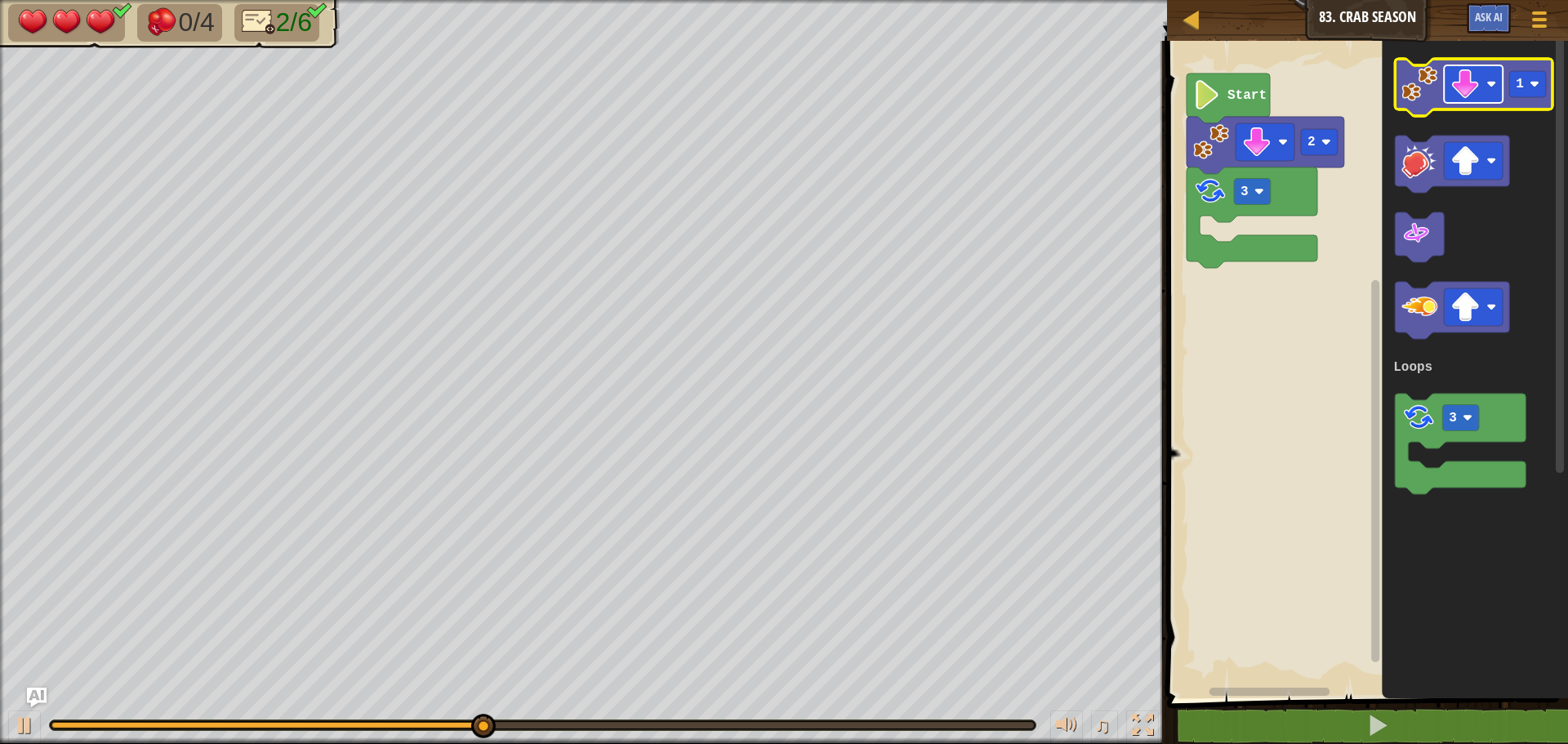
click at [1479, 93] on image "Blockly Workspace" at bounding box center [1465, 84] width 30 height 30
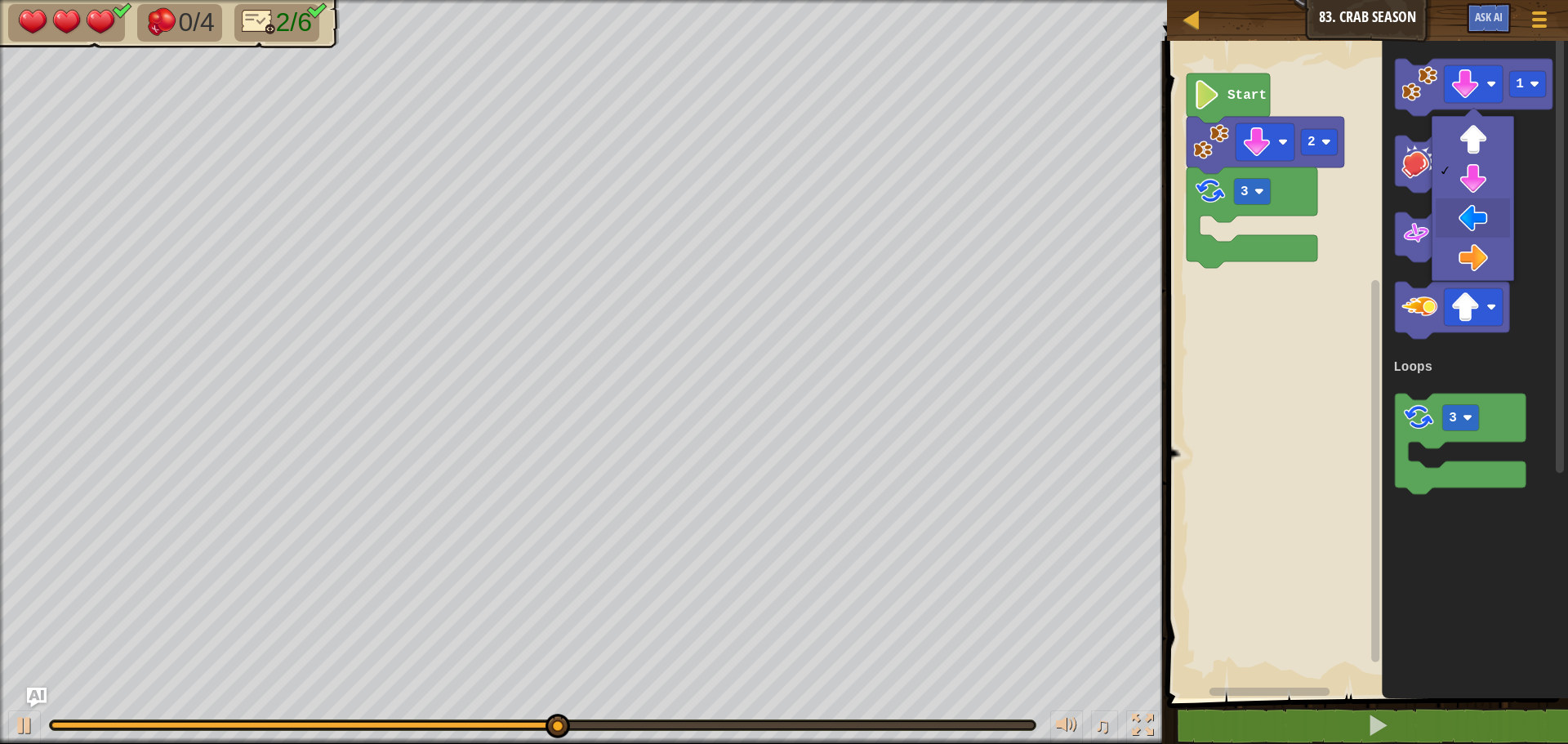
drag, startPoint x: 1466, startPoint y: 211, endPoint x: 1458, endPoint y: 167, distance: 44.7
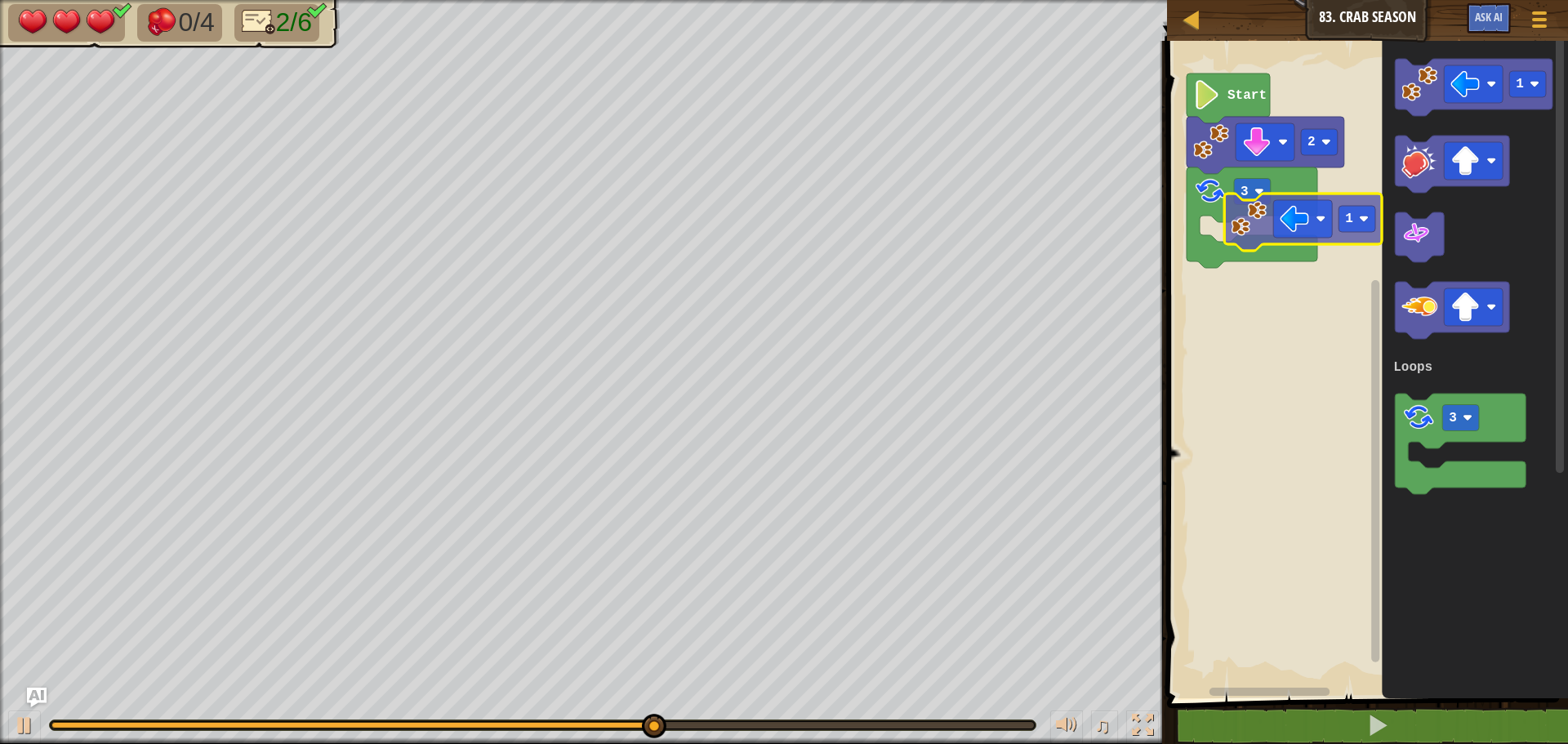
click at [1245, 241] on div "Loops Start 2 3 1 3 Loops 1" at bounding box center [1364, 365] width 406 height 666
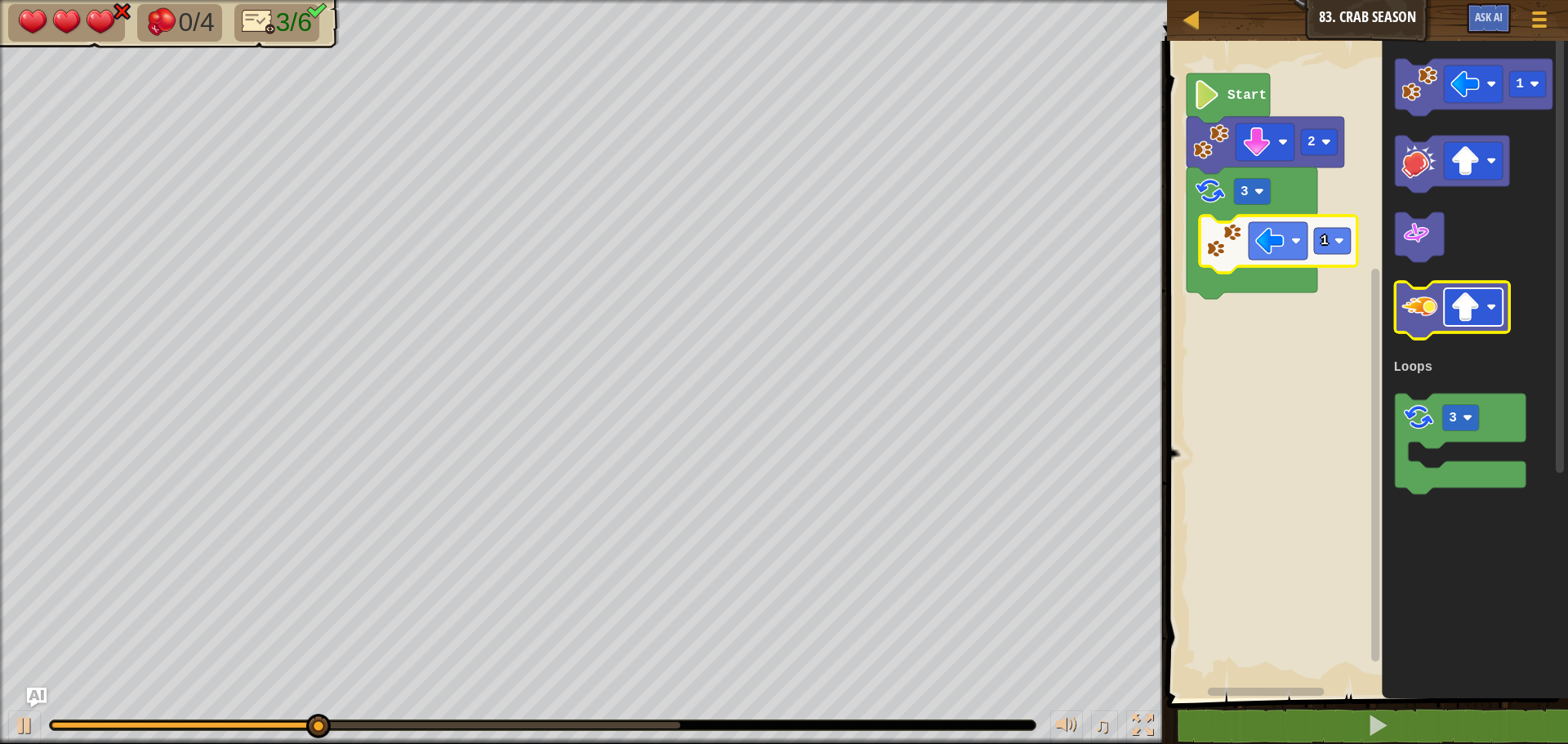
click at [1472, 307] on image "Blockly Workspace" at bounding box center [1465, 308] width 30 height 30
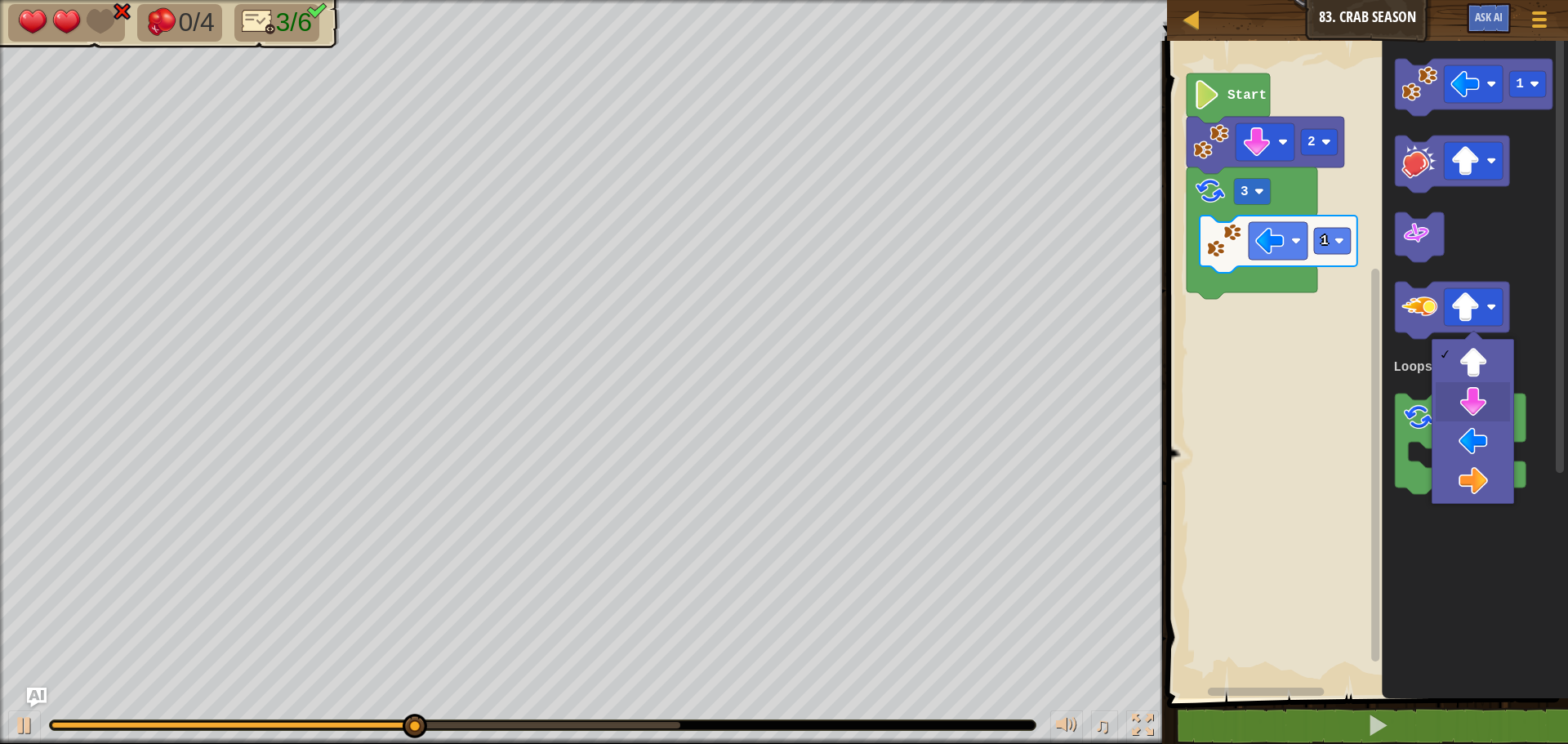
drag, startPoint x: 1472, startPoint y: 406, endPoint x: 1466, endPoint y: 392, distance: 15.2
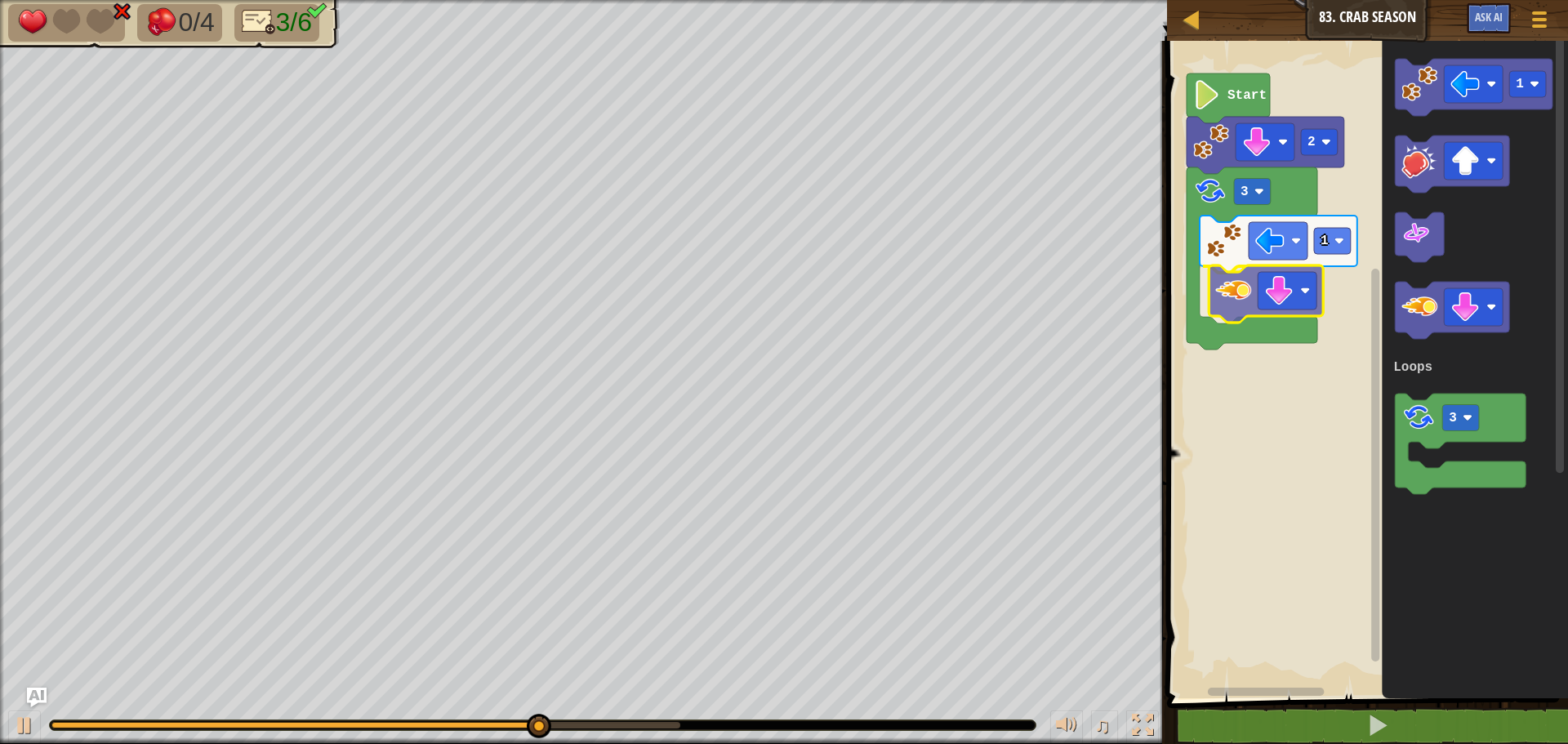
click at [1230, 296] on div "Loops Start 2 3 1 1 3 Loops" at bounding box center [1364, 365] width 406 height 666
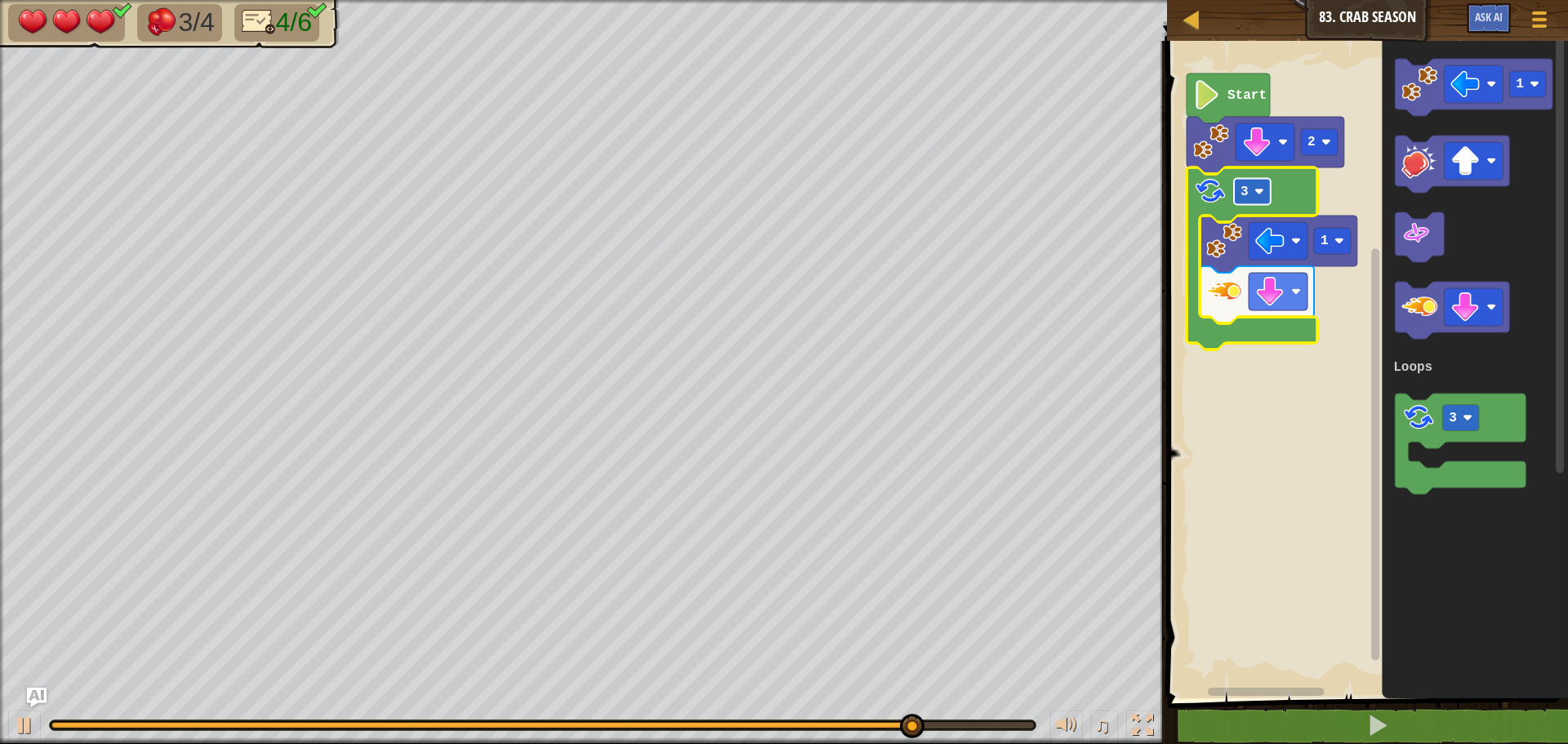
click at [1265, 195] on rect "Blockly Workspace" at bounding box center [1252, 192] width 37 height 26
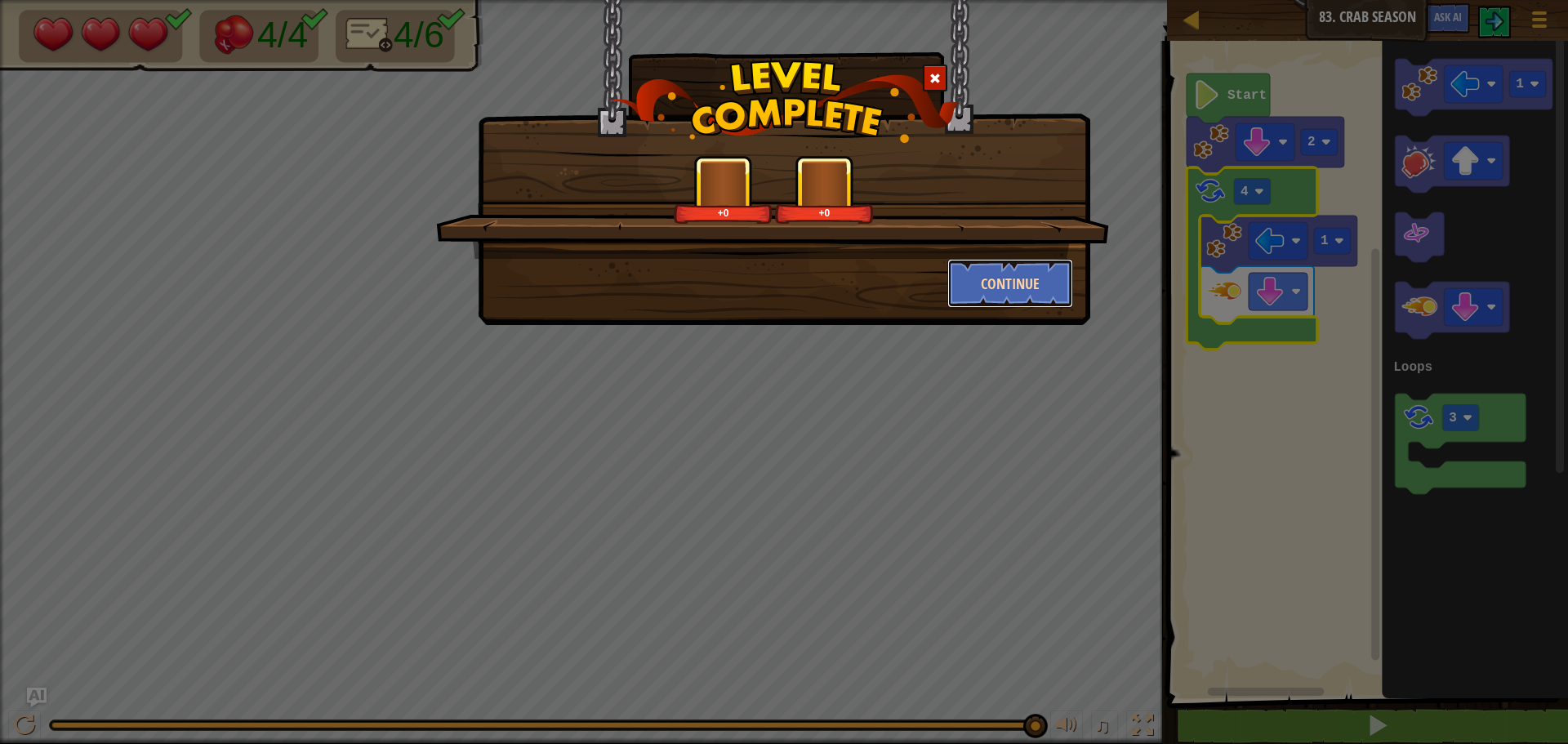
click at [980, 272] on button "Continue" at bounding box center [1010, 283] width 126 height 49
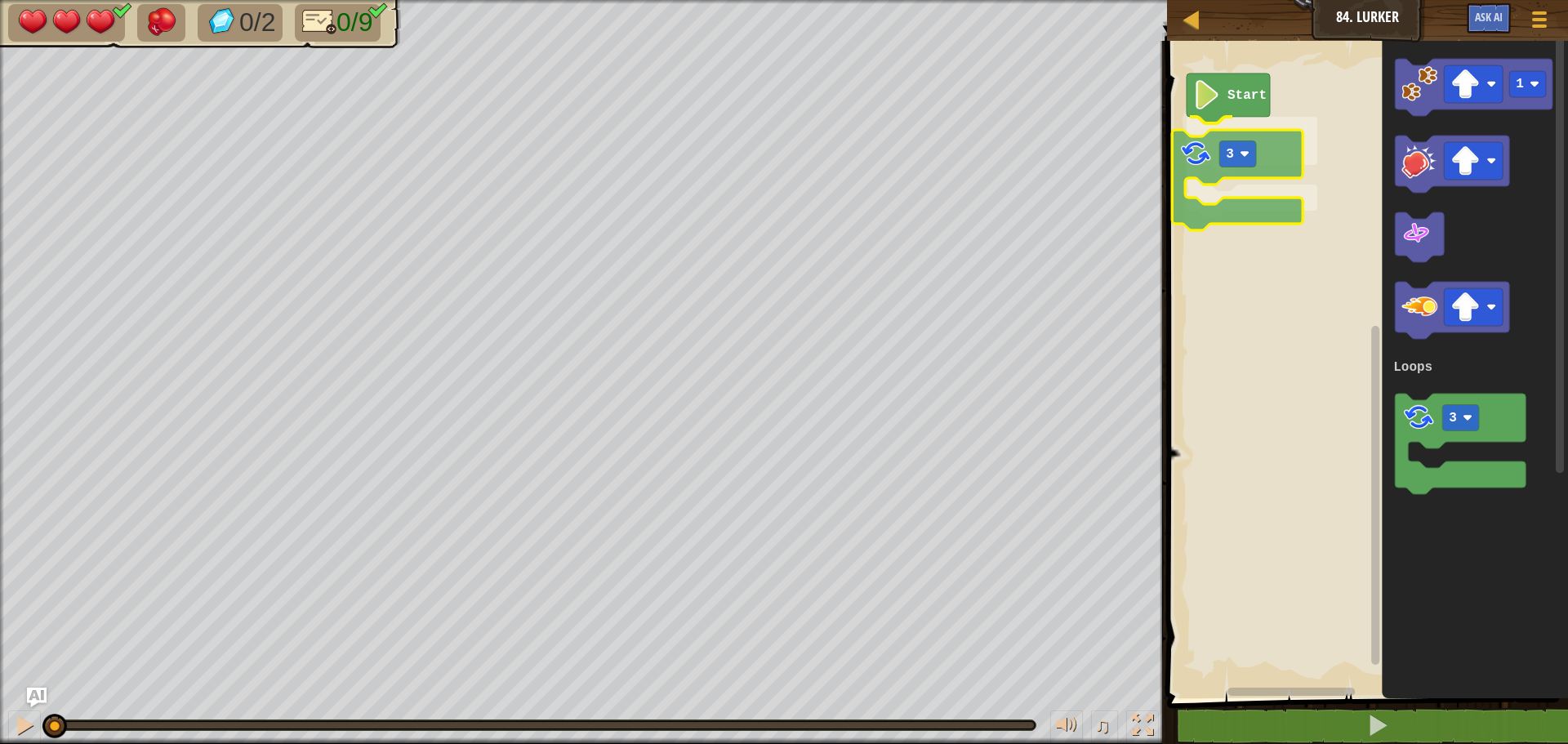
click at [1204, 167] on div "Loops Start 3 1 3 Loops 3" at bounding box center [1364, 365] width 406 height 666
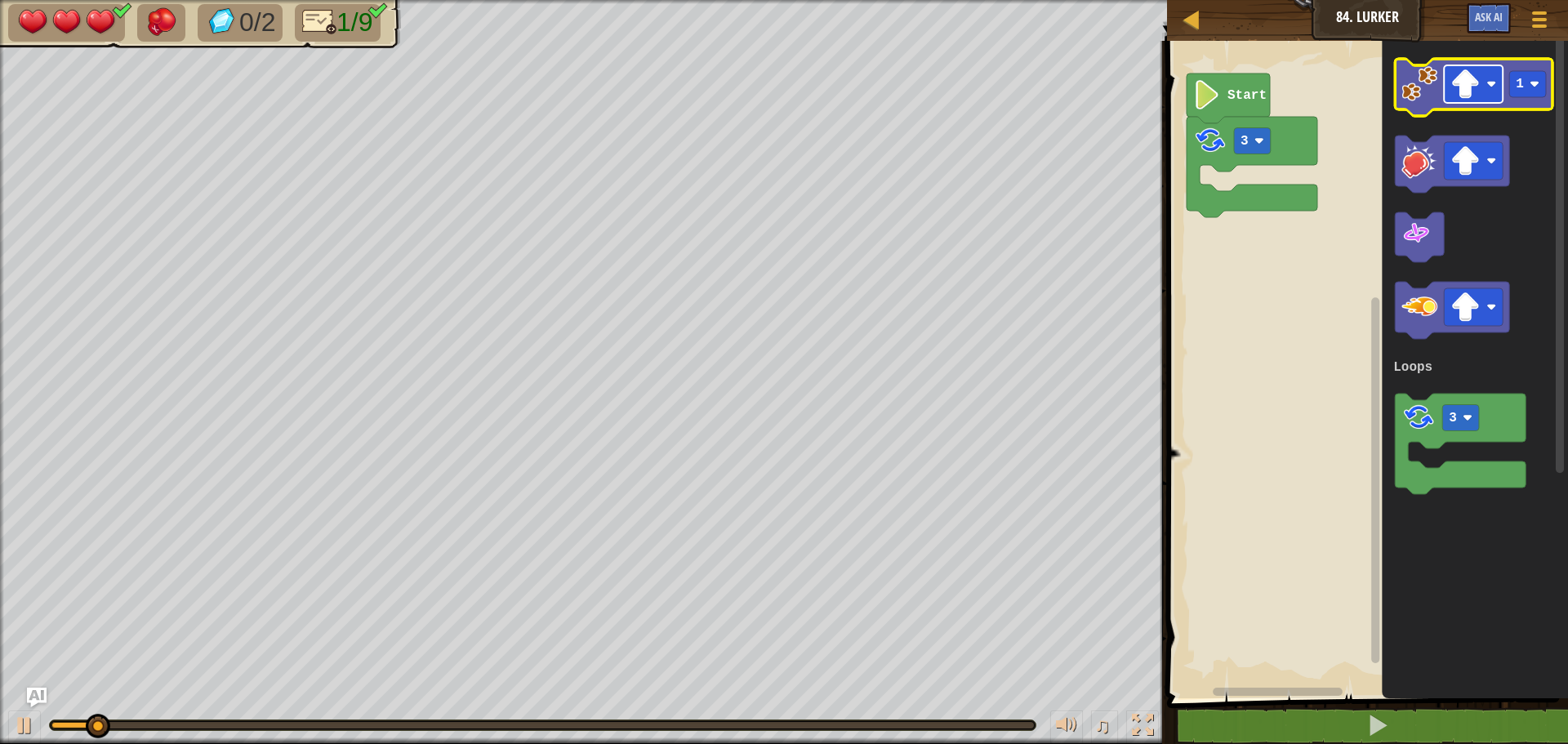
click at [1449, 74] on rect "Blockly Workspace" at bounding box center [1473, 84] width 59 height 38
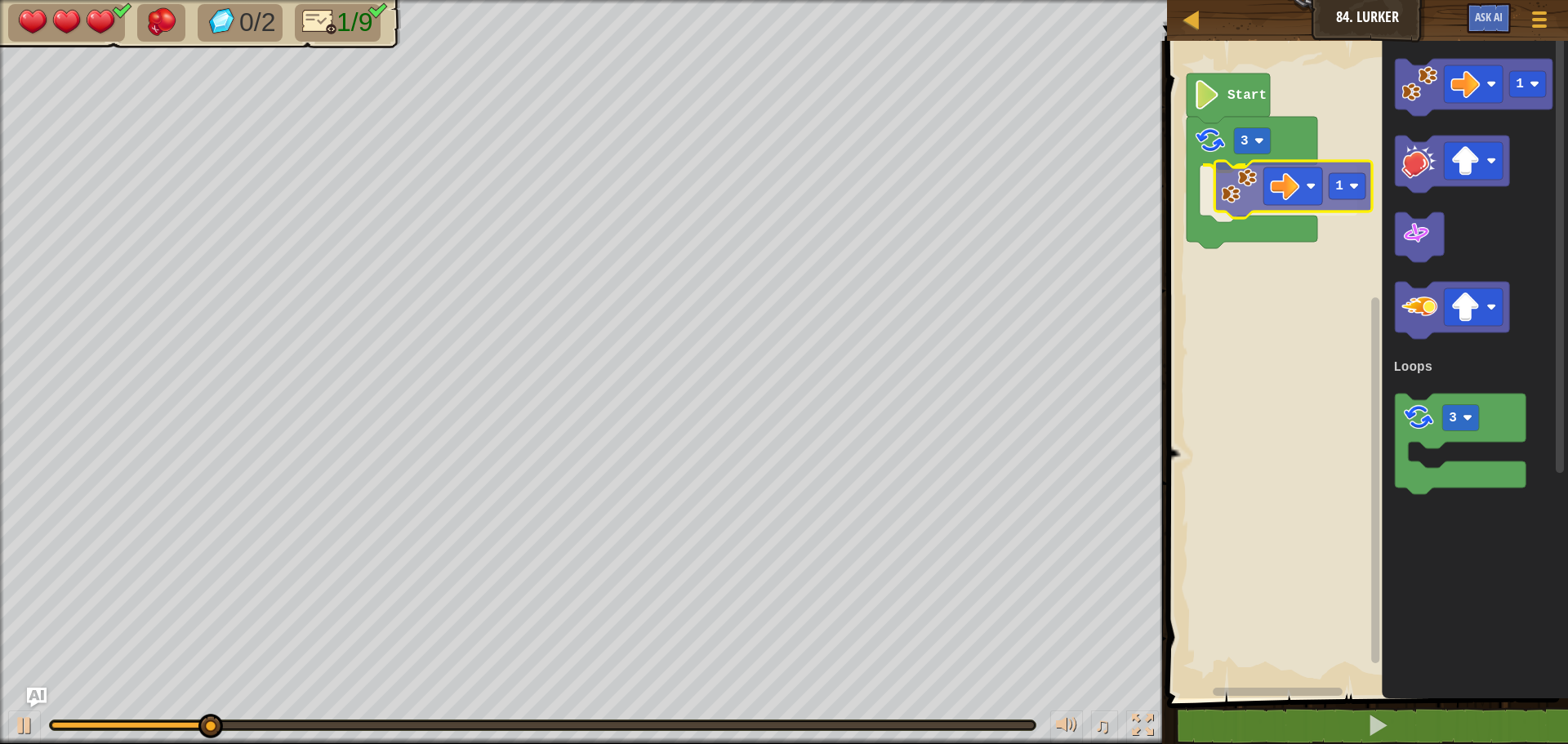
click at [1245, 198] on div "Loops Start 3 1 1 3 Loops 1" at bounding box center [1364, 365] width 406 height 666
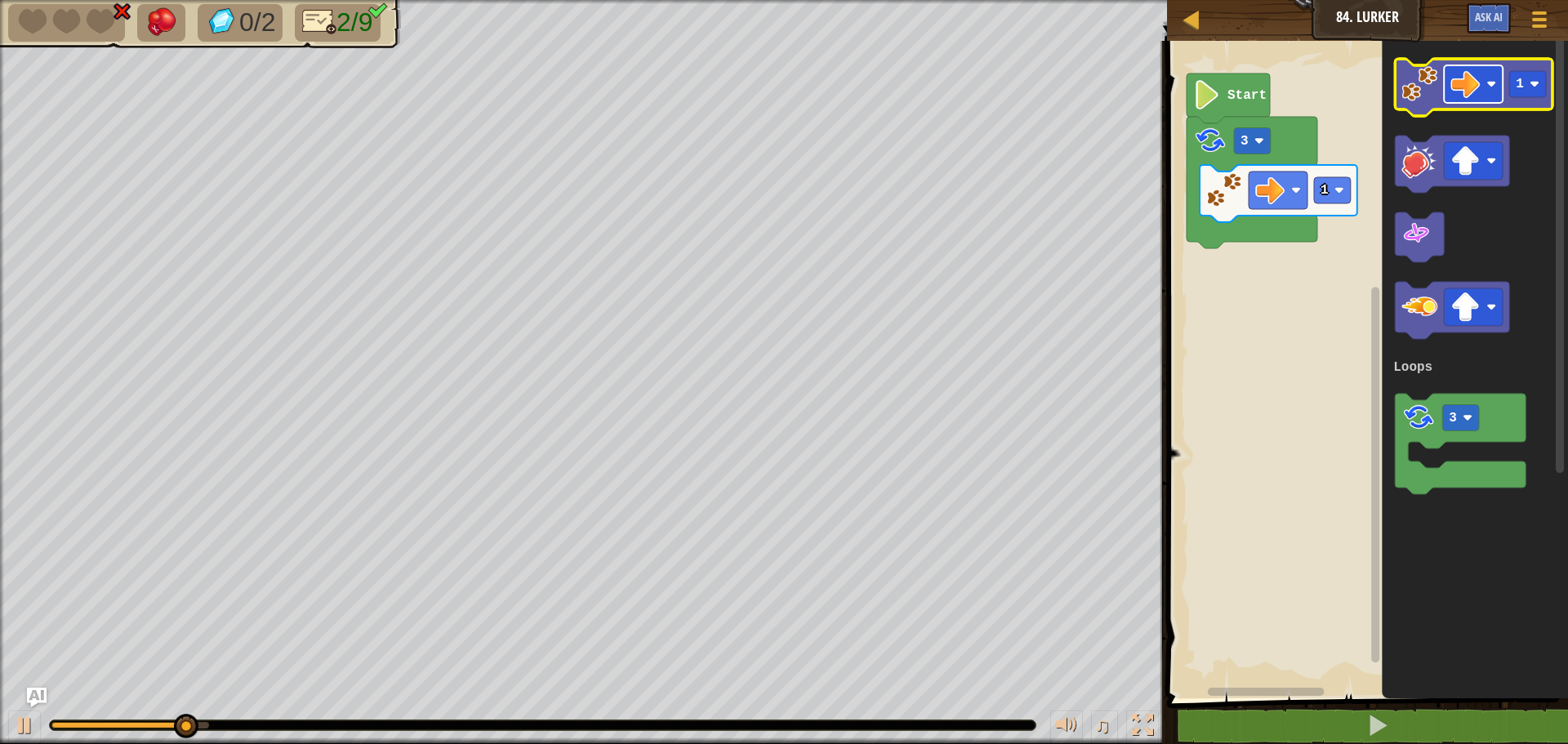
click at [1457, 91] on image "Blockly Workspace" at bounding box center [1465, 84] width 30 height 30
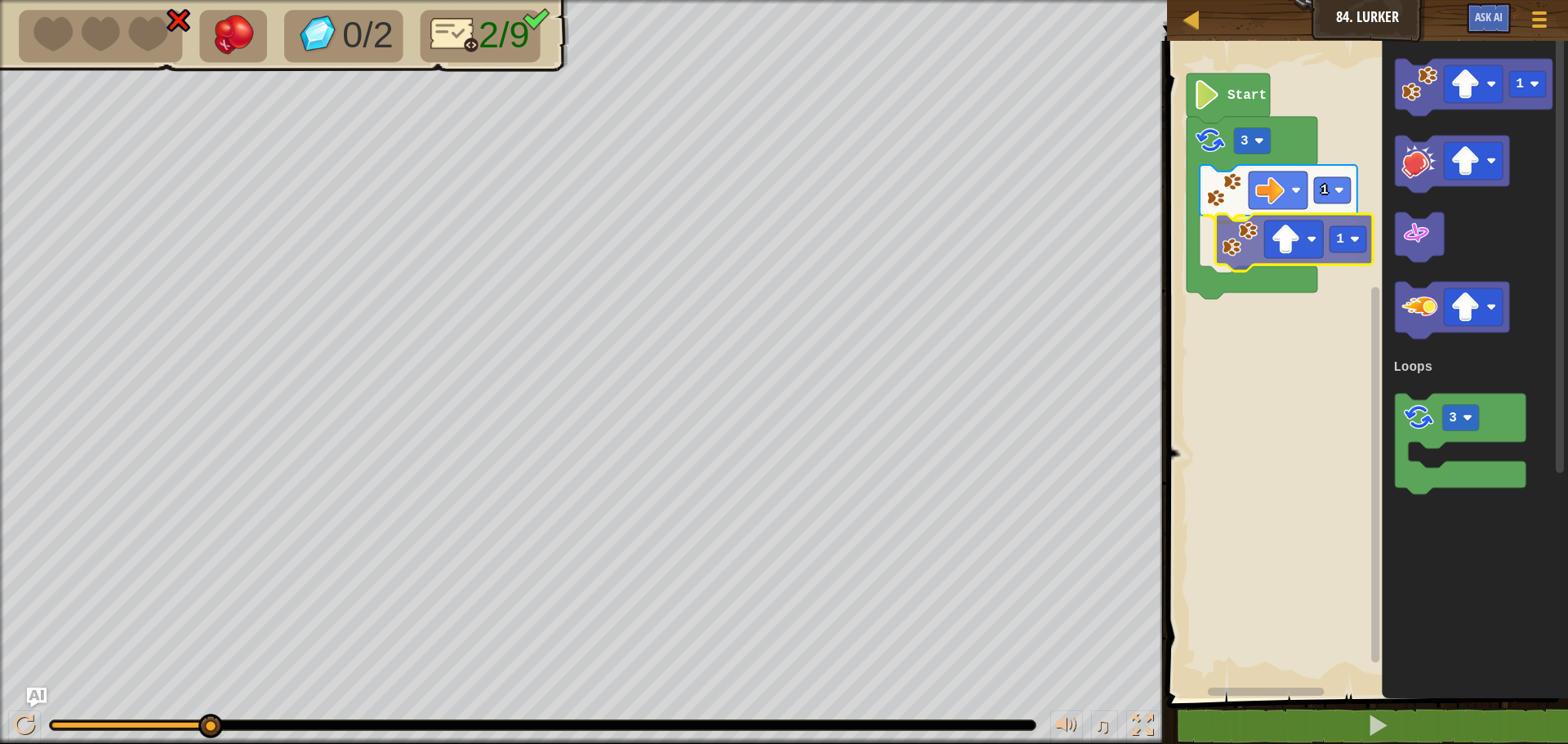
click at [1243, 253] on div "Loops Start 3 1 1 1 3 Loops 1" at bounding box center [1364, 365] width 406 height 666
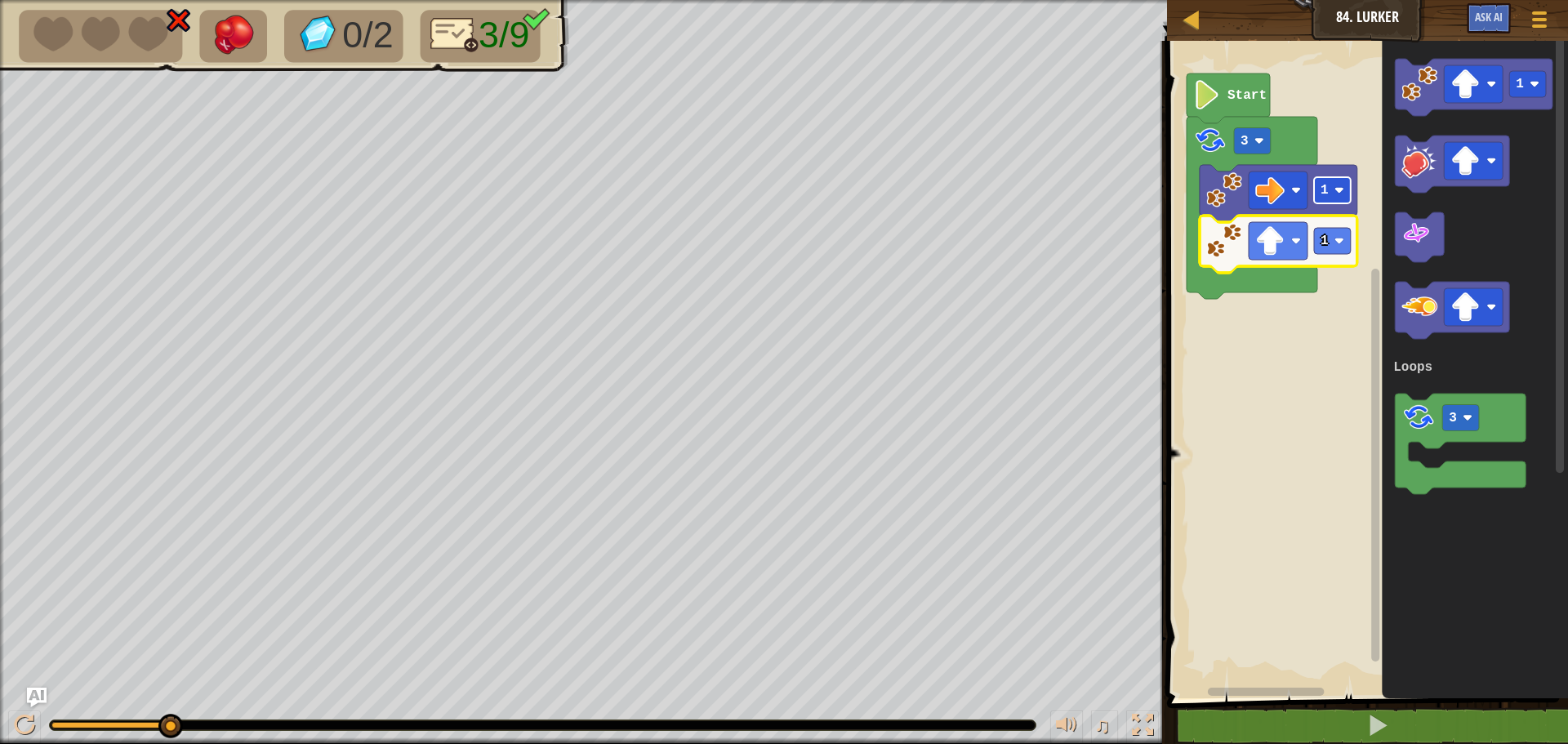
click at [1323, 187] on text "1" at bounding box center [1324, 190] width 8 height 15
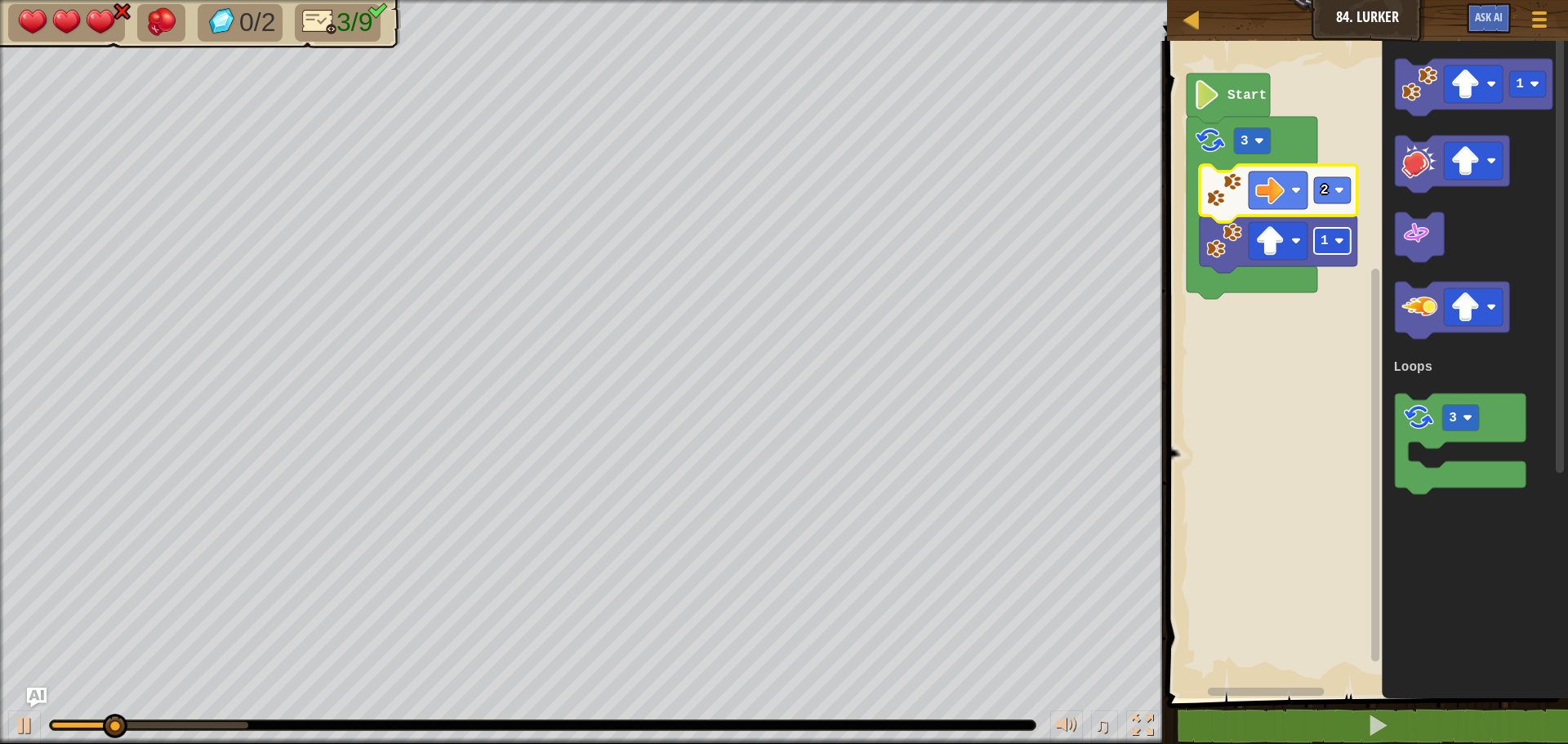
click at [1328, 237] on rect "Blockly Workspace" at bounding box center [1332, 241] width 37 height 26
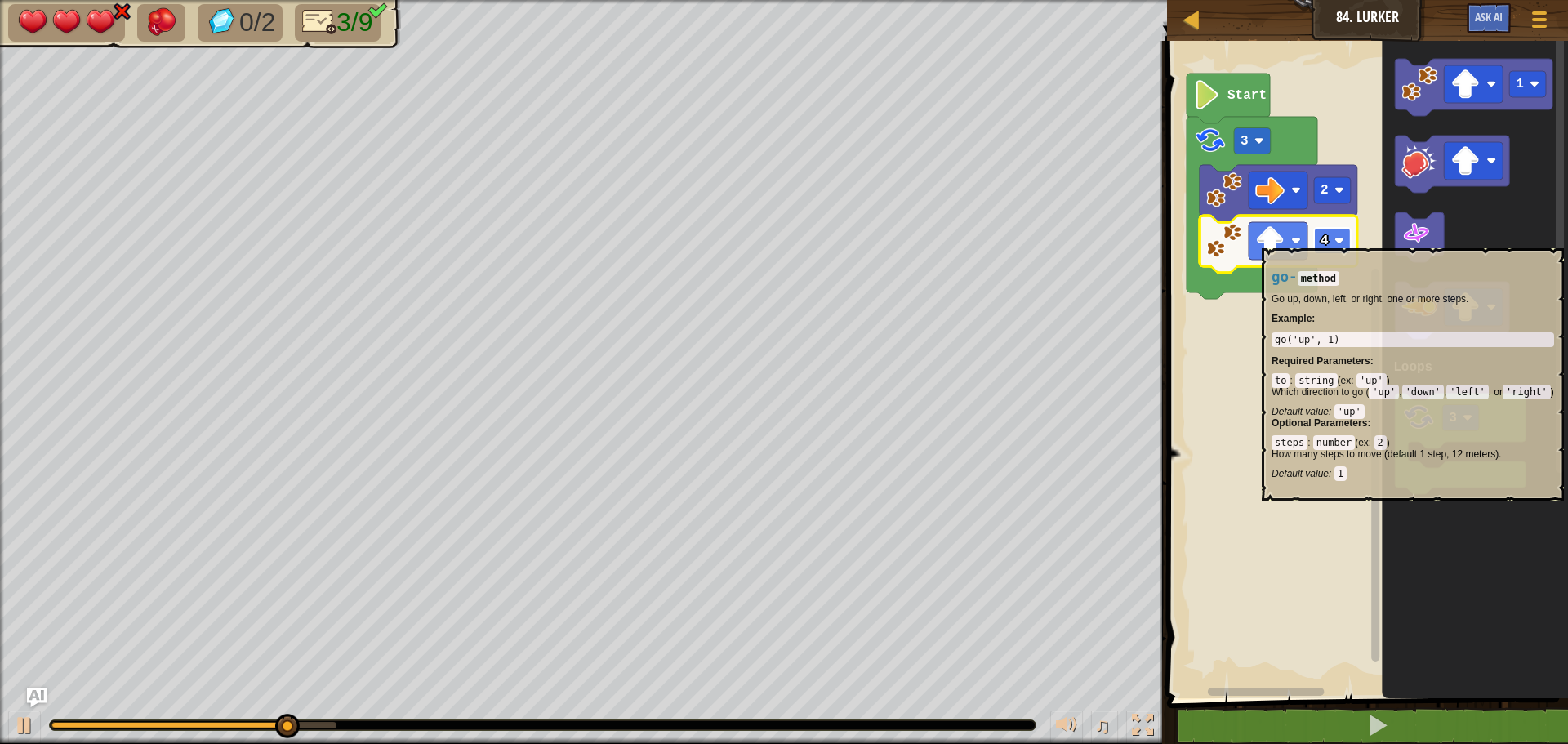
click at [1334, 240] on image "Blockly Workspace" at bounding box center [1338, 240] width 10 height 10
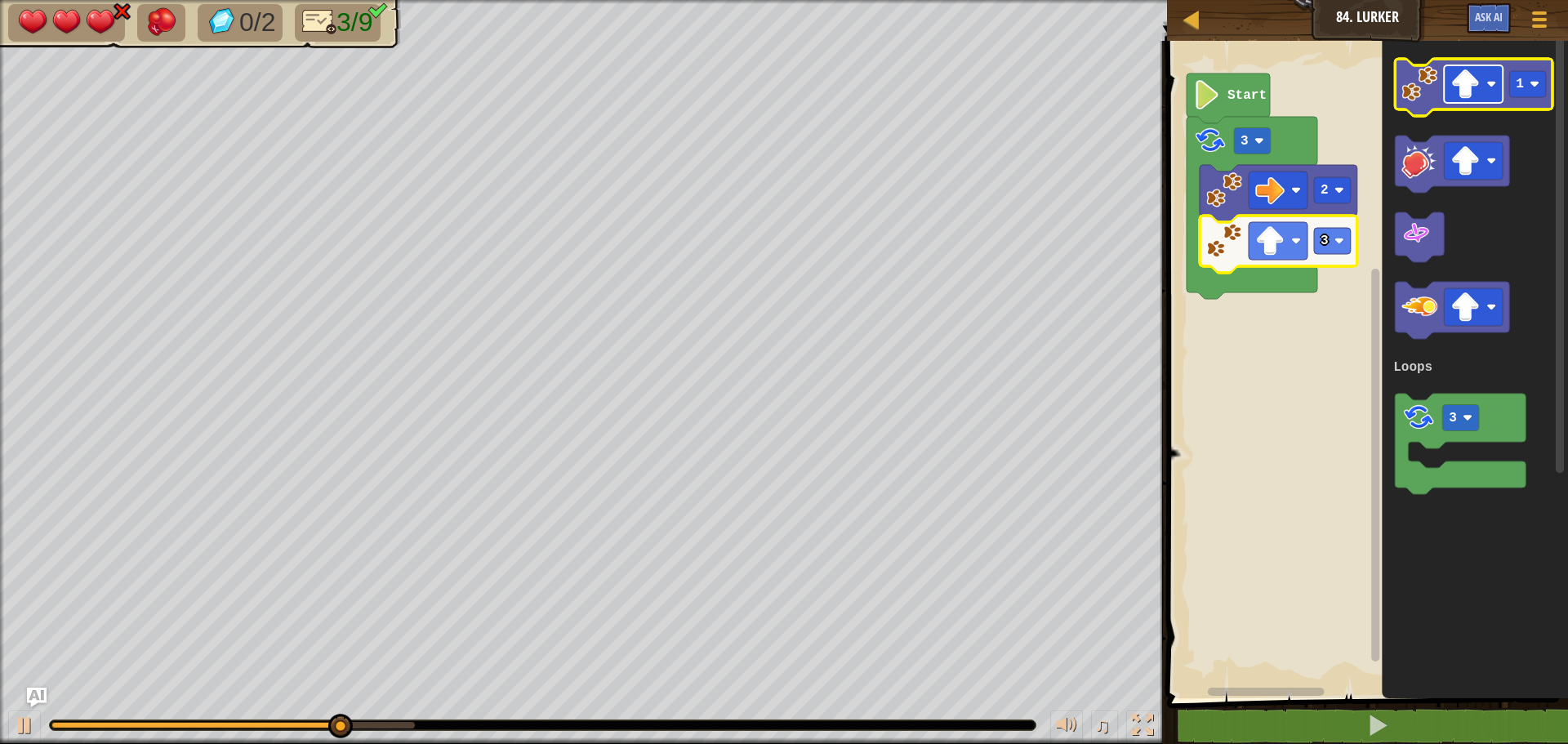
click at [1475, 90] on image "Blockly Workspace" at bounding box center [1465, 84] width 30 height 30
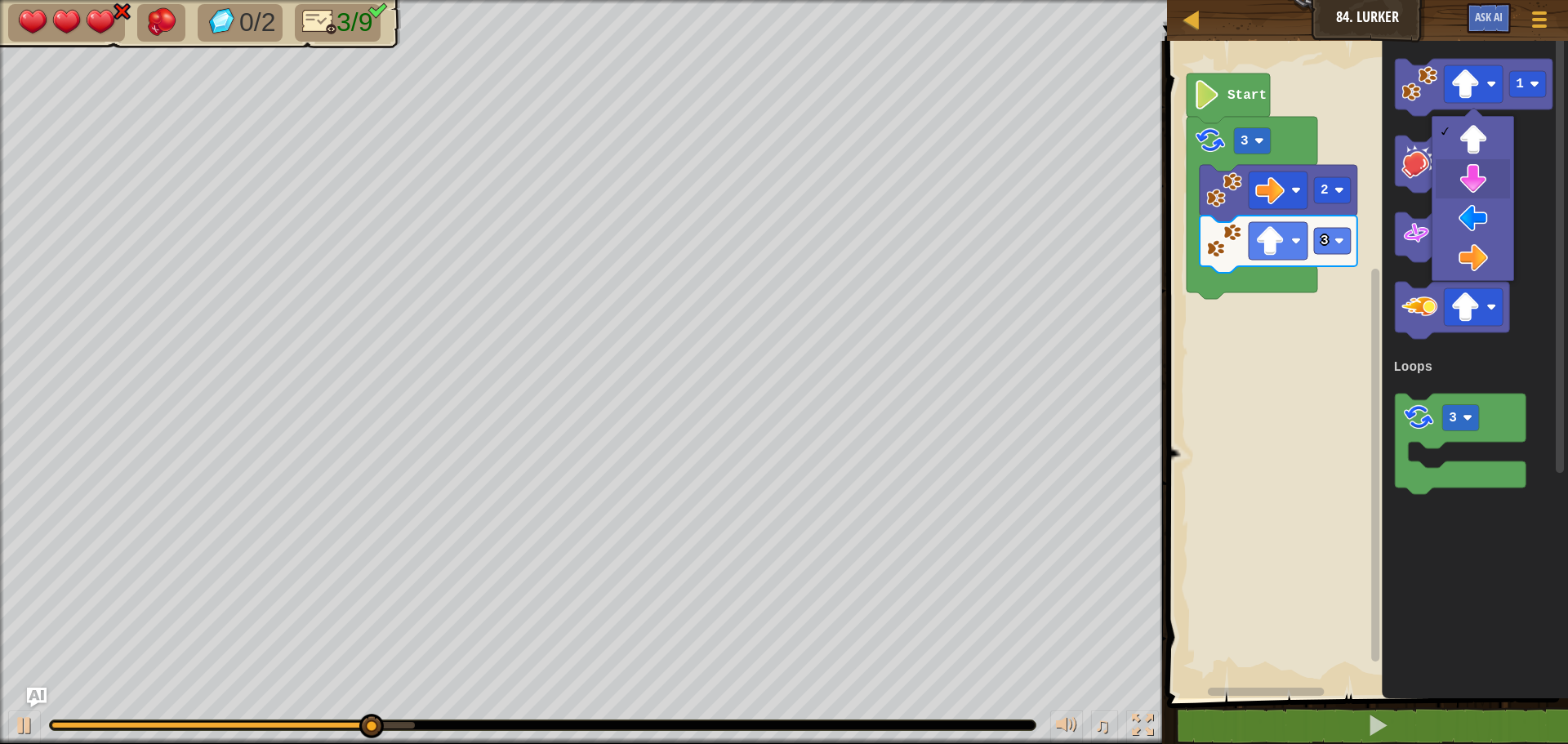
drag, startPoint x: 1476, startPoint y: 174, endPoint x: 1451, endPoint y: 125, distance: 55.0
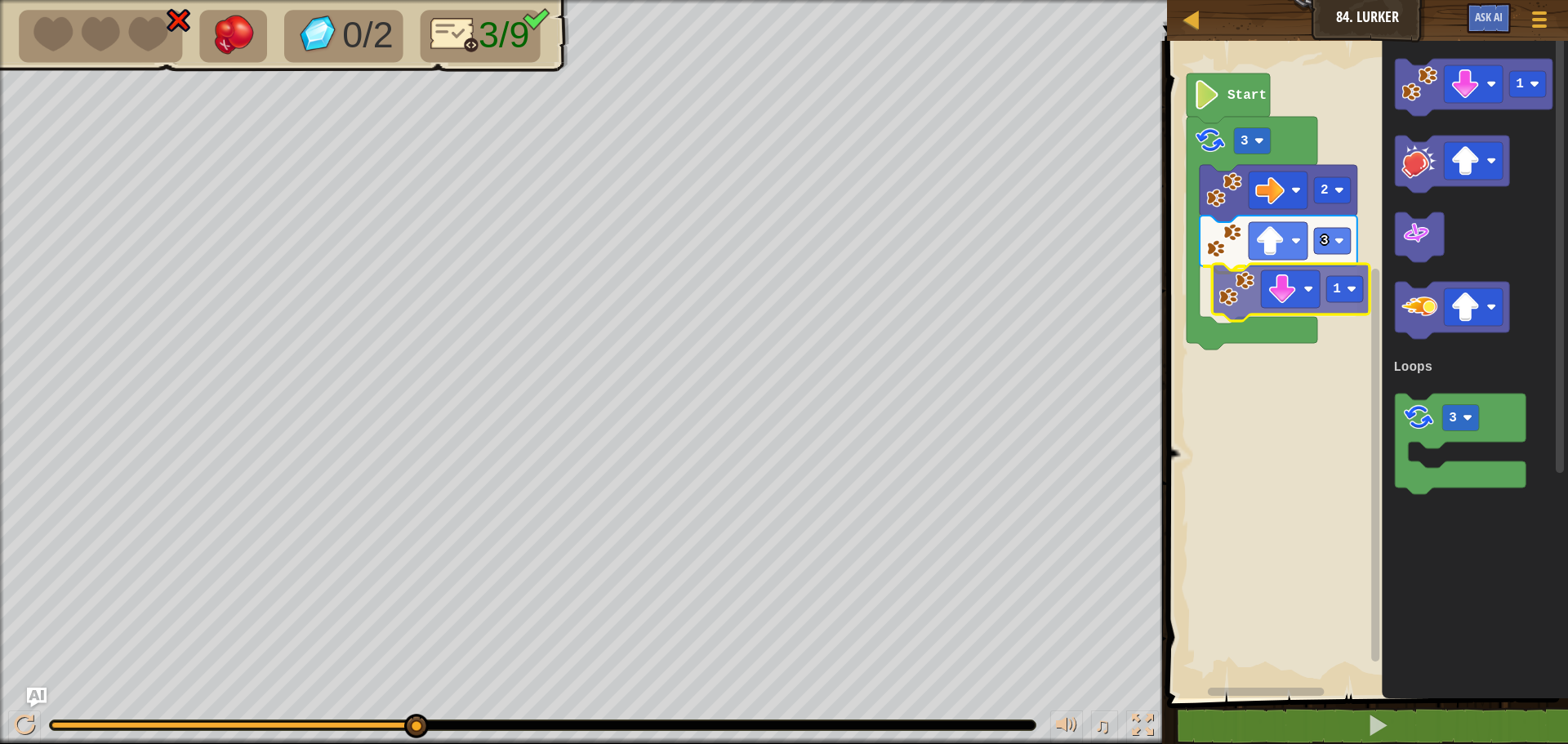
click at [1243, 300] on div "Loops Start 3 2 3 1 1 3 Loops 1" at bounding box center [1364, 365] width 406 height 666
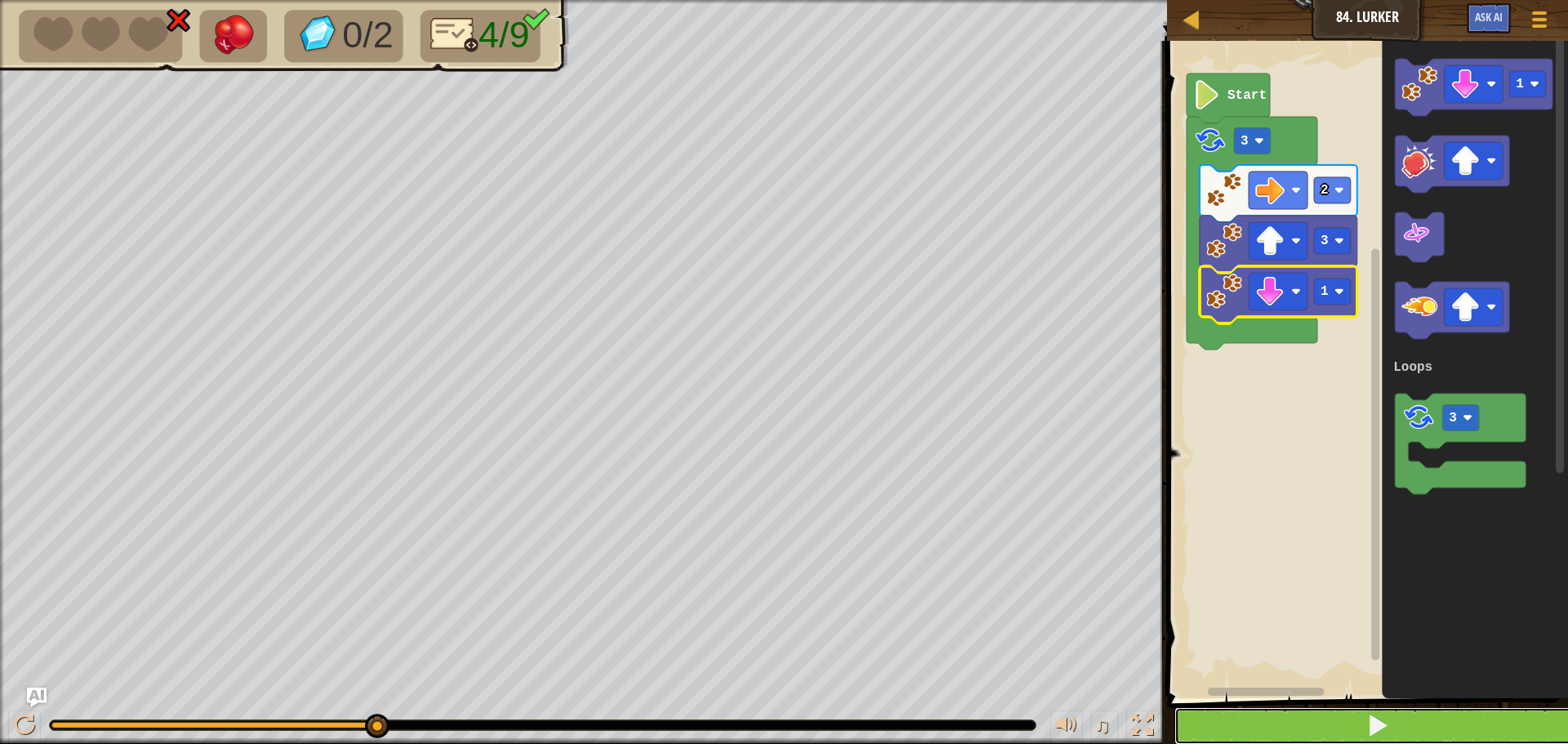
click at [1339, 712] on button at bounding box center [1376, 726] width 406 height 38
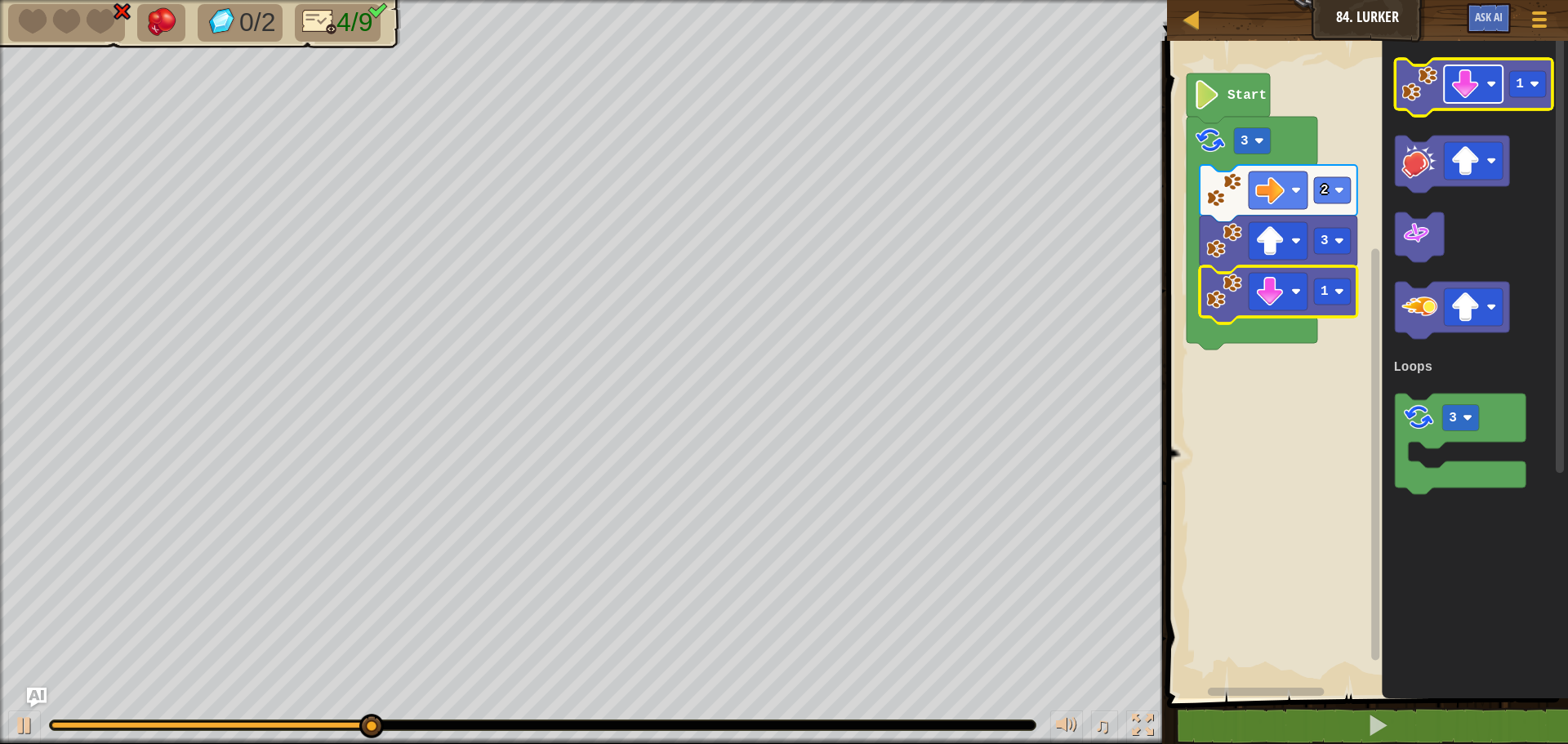
click at [1467, 87] on image "Blockly Workspace" at bounding box center [1465, 84] width 30 height 30
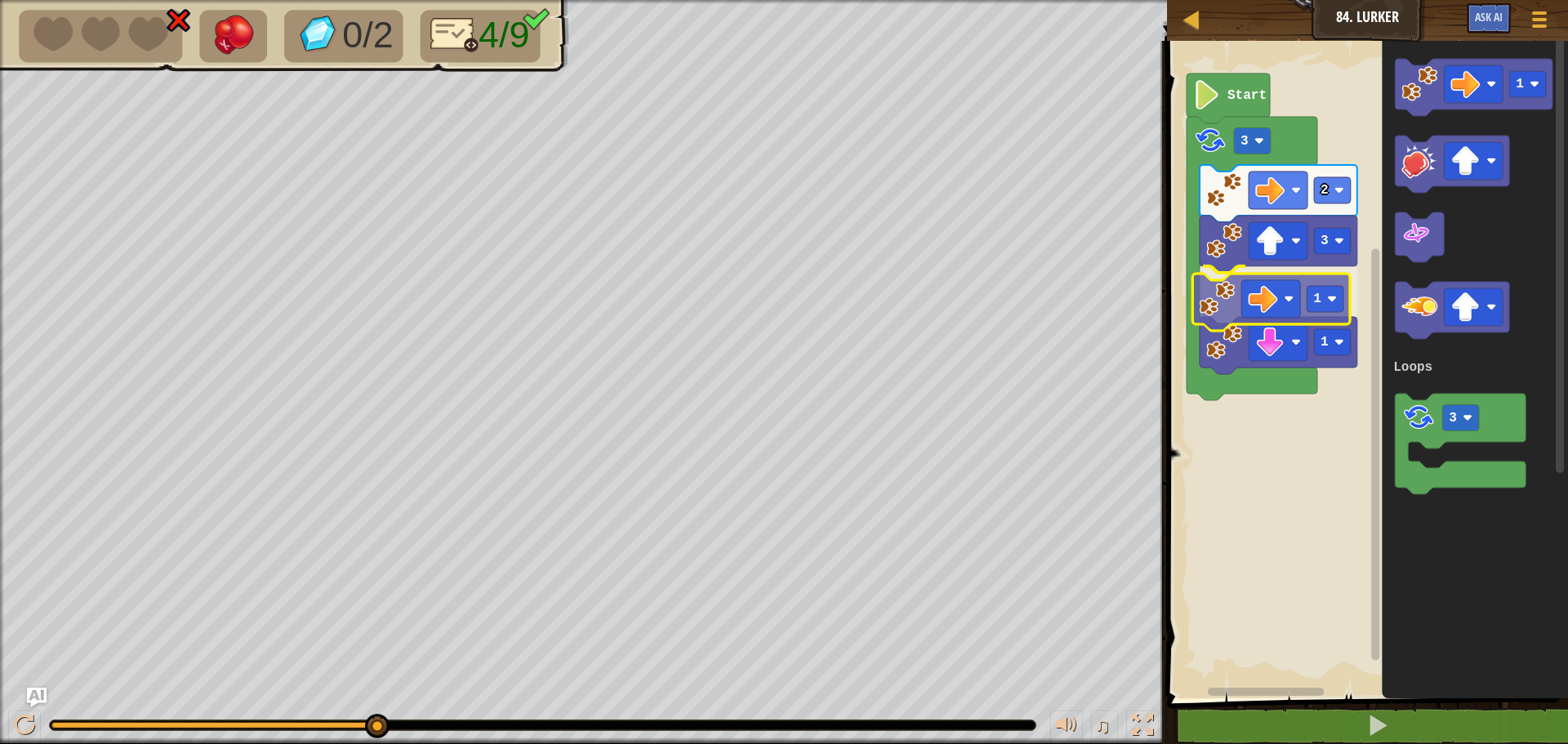
click at [1222, 303] on div "Loops Start 3 2 3 1 1 1 3 Loops 1" at bounding box center [1364, 365] width 406 height 666
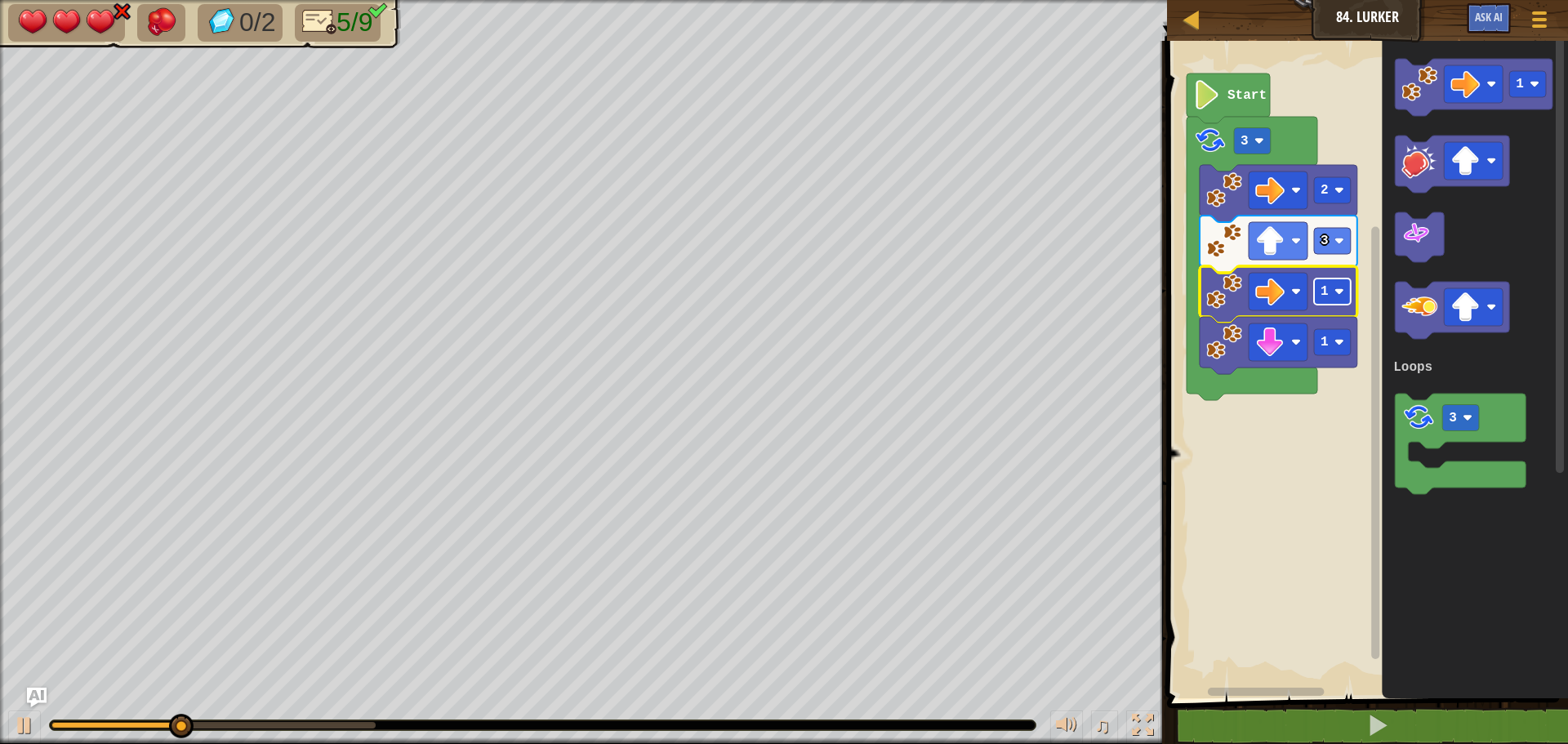
click at [1330, 304] on rect "Blockly Workspace" at bounding box center [1332, 292] width 37 height 26
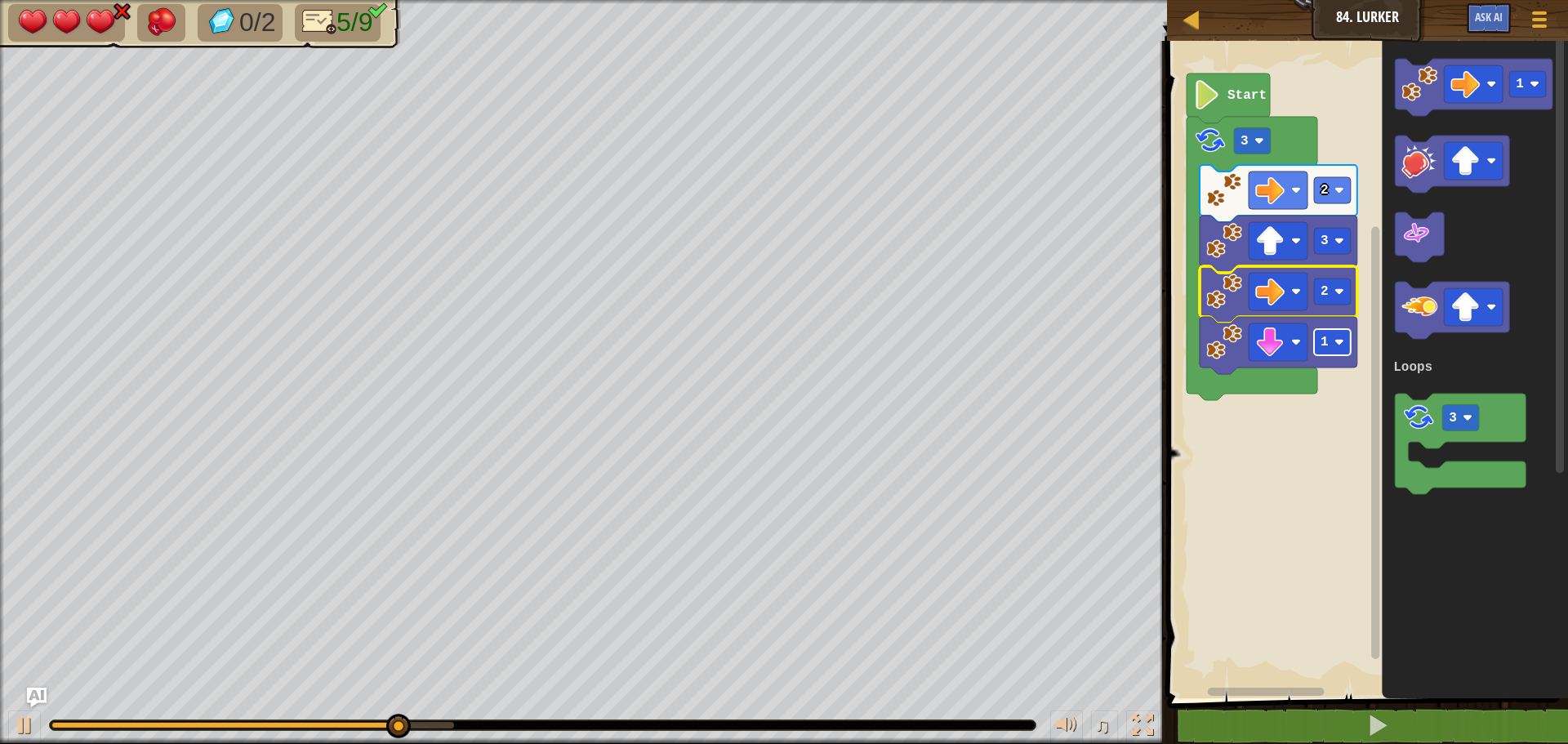
click at [1331, 344] on rect "Blockly Workspace" at bounding box center [1332, 343] width 37 height 26
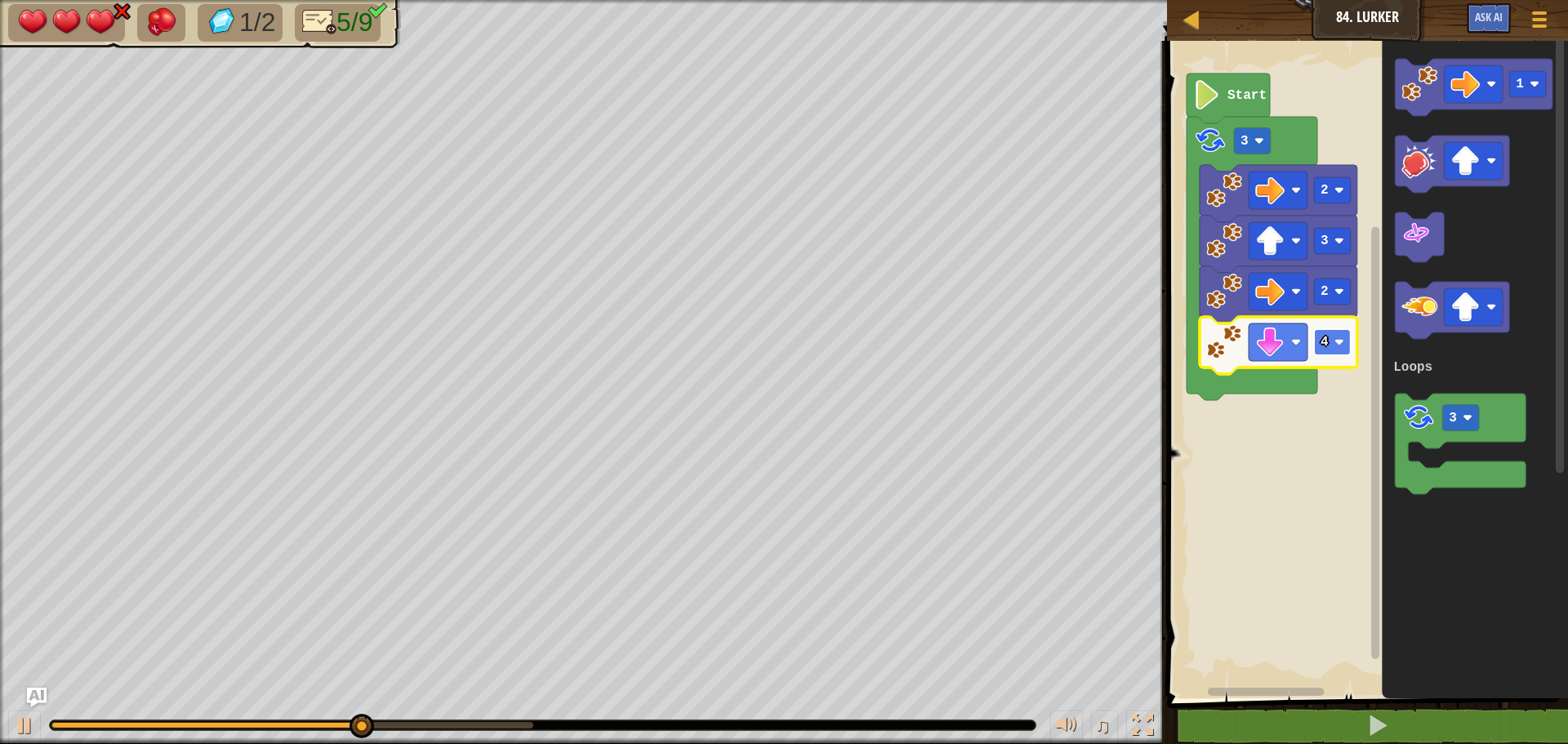
click at [1331, 332] on rect "Blockly Workspace" at bounding box center [1332, 343] width 37 height 26
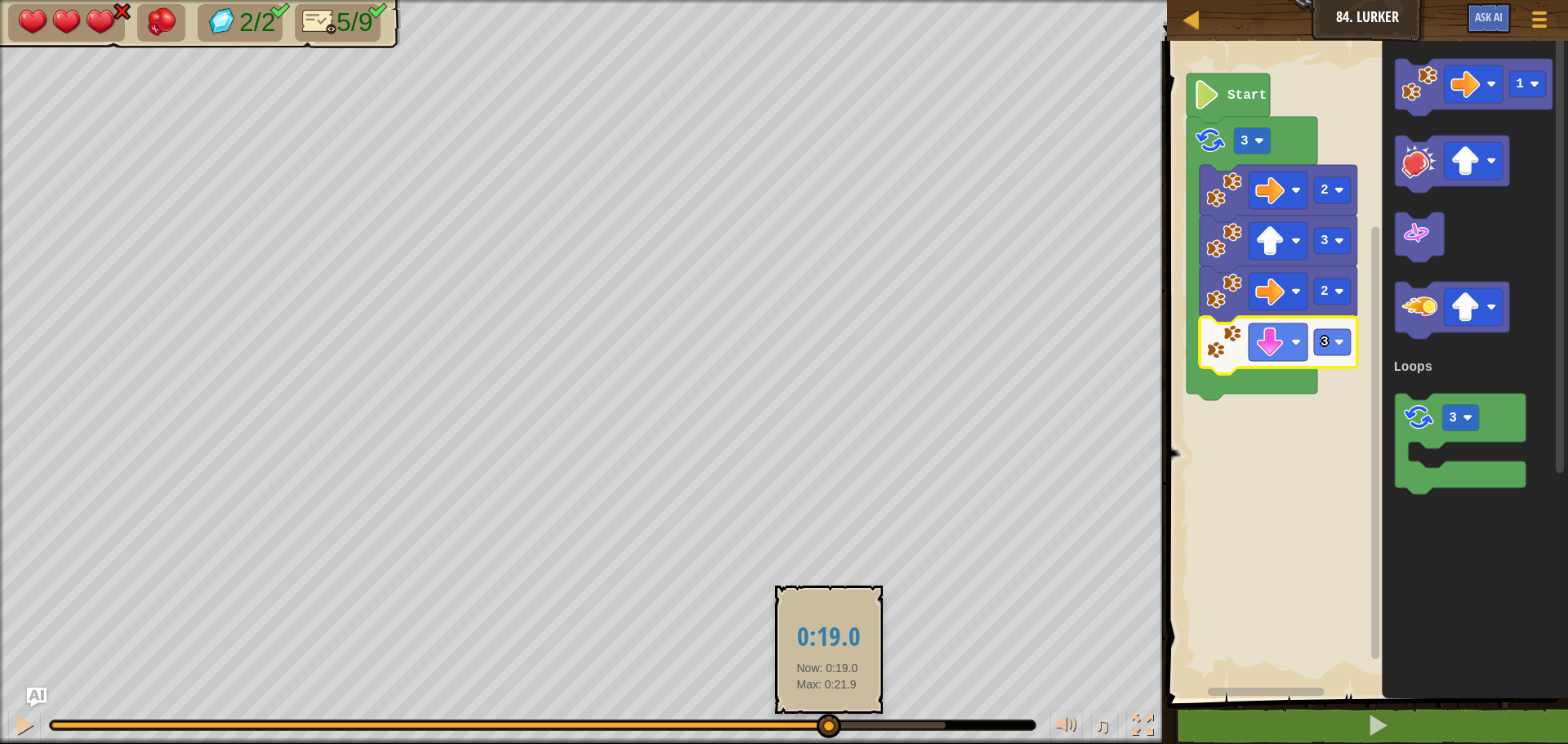
drag, startPoint x: 524, startPoint y: 722, endPoint x: 827, endPoint y: 735, distance: 303.3
click at [827, 735] on div at bounding box center [829, 726] width 25 height 25
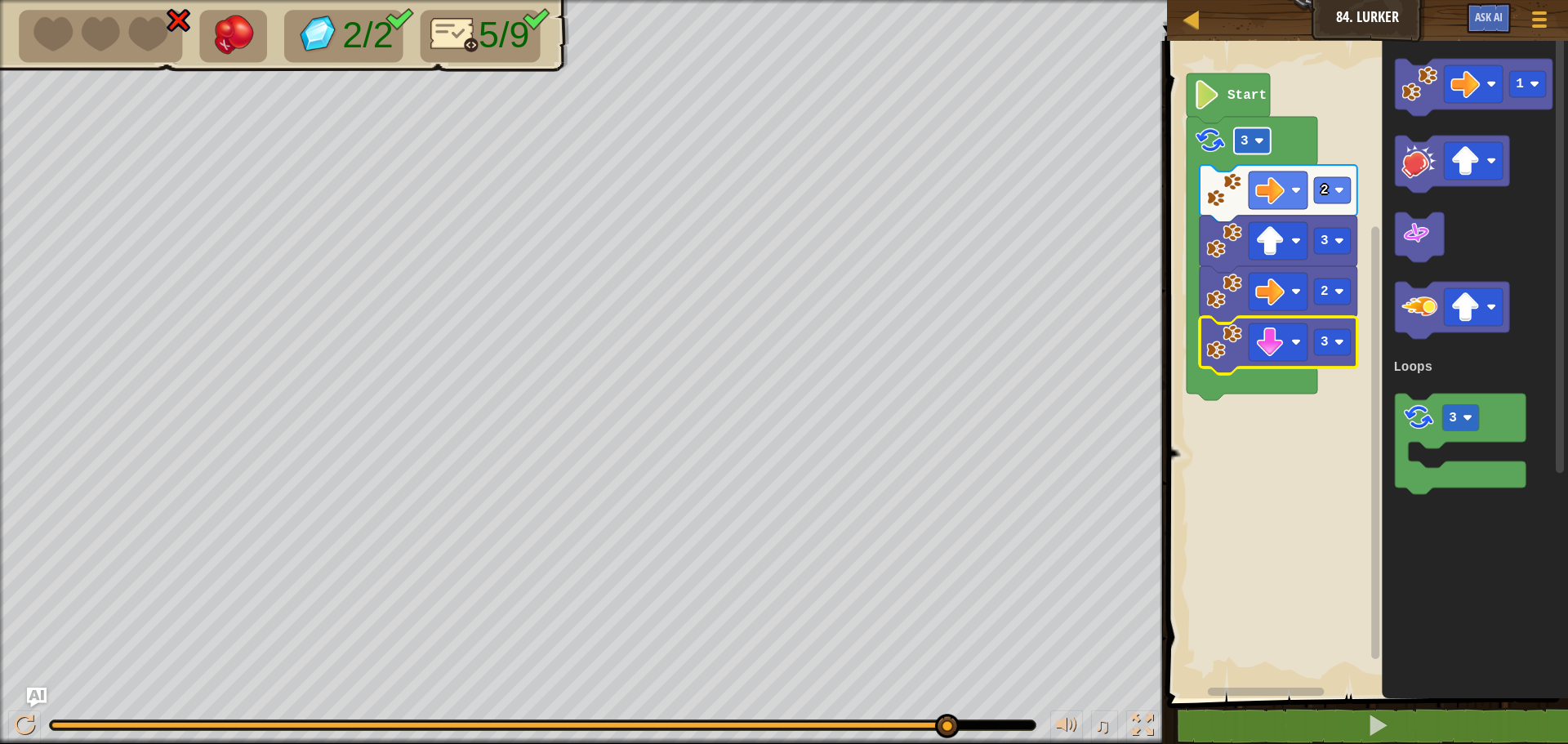
click at [1255, 139] on image "Blockly Workspace" at bounding box center [1259, 141] width 10 height 10
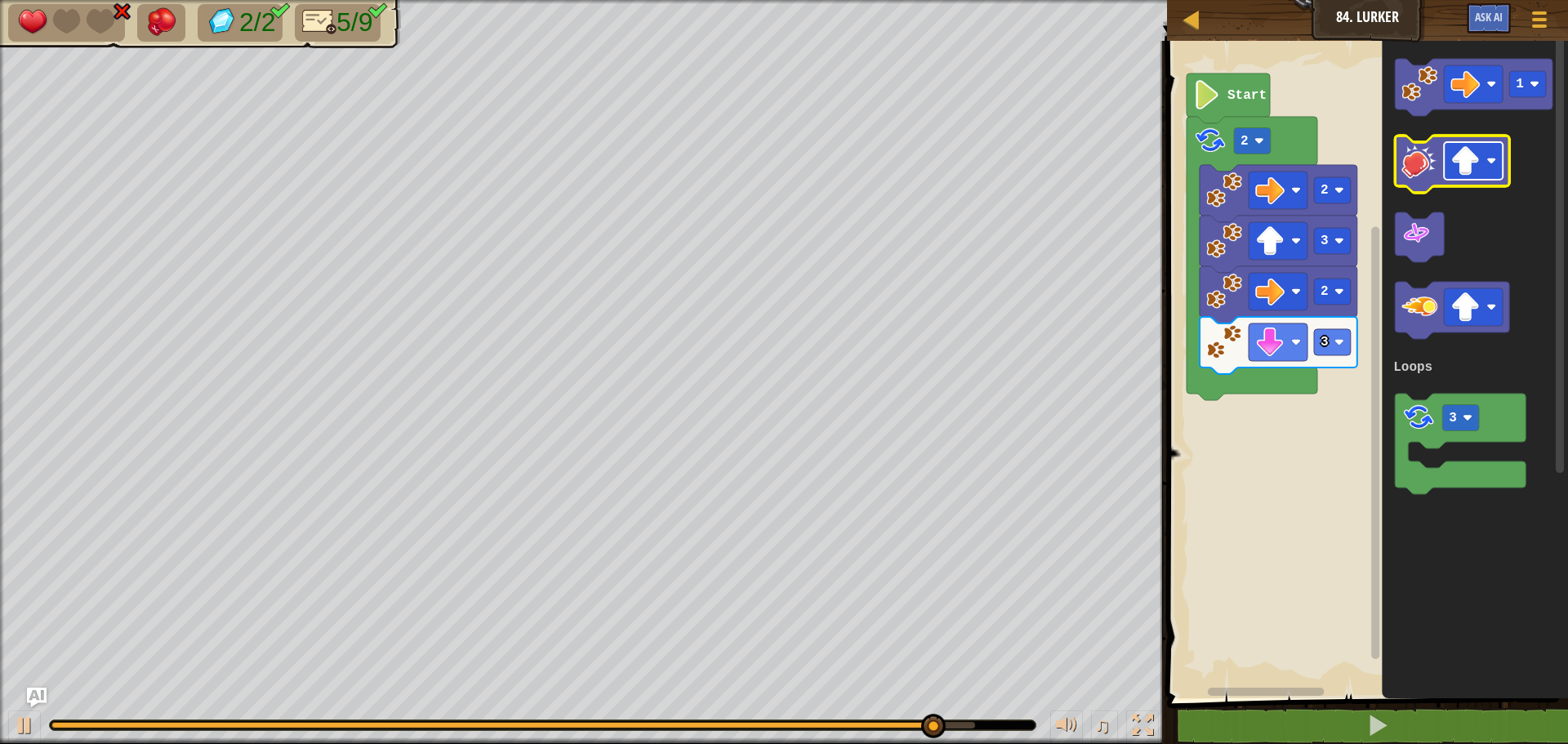
click at [1469, 174] on image "Blockly Workspace" at bounding box center [1465, 161] width 30 height 30
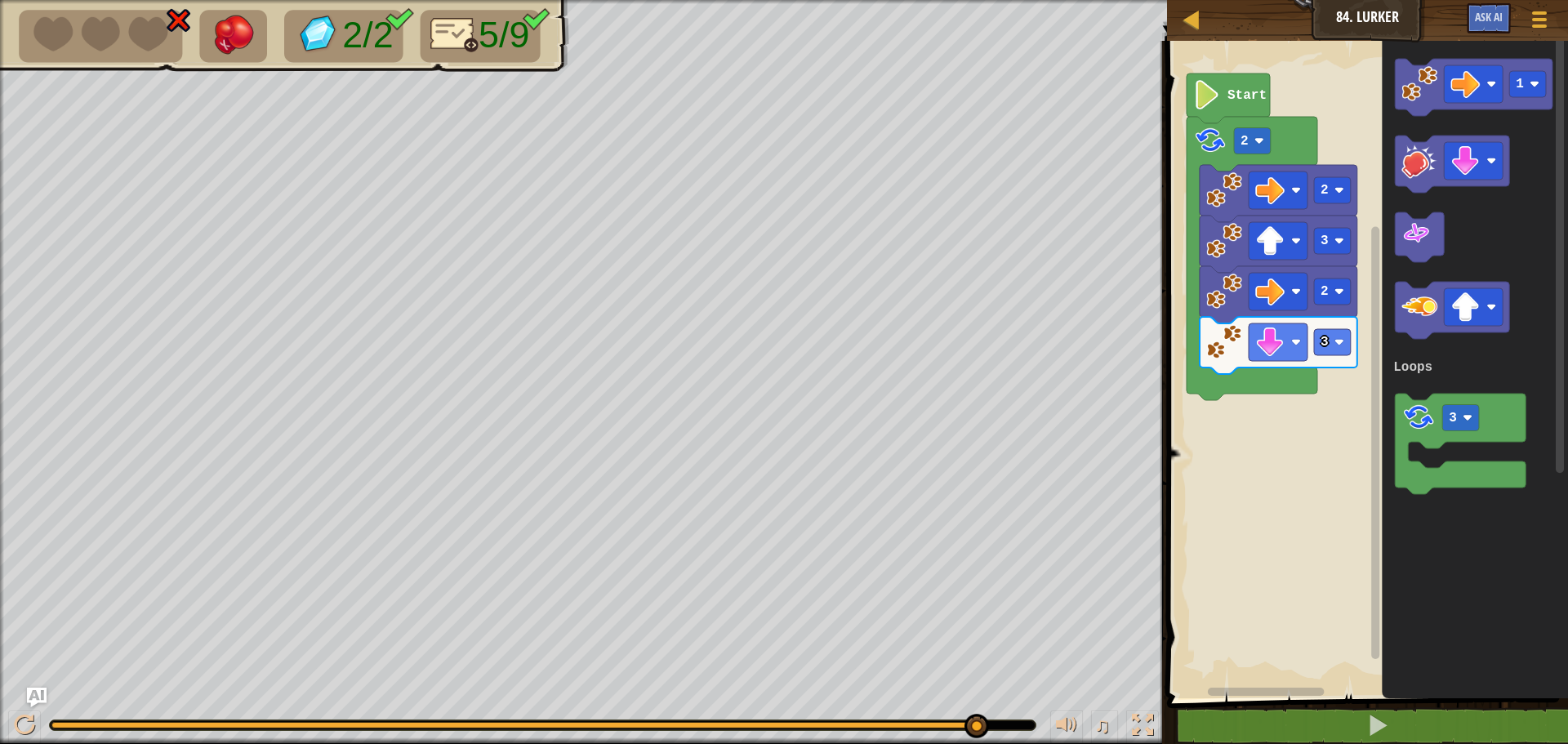
click at [1357, 355] on div "Loops Start 2 2 3 2 3 1 3 Loops" at bounding box center [1364, 365] width 406 height 666
click at [1366, 318] on div "Loops Start 2 2 3 2 3 1 3 Loops" at bounding box center [1364, 365] width 406 height 666
click at [1223, 412] on div "Loops Start 2 2 3 2 3 1 3 Loops" at bounding box center [1364, 365] width 406 height 666
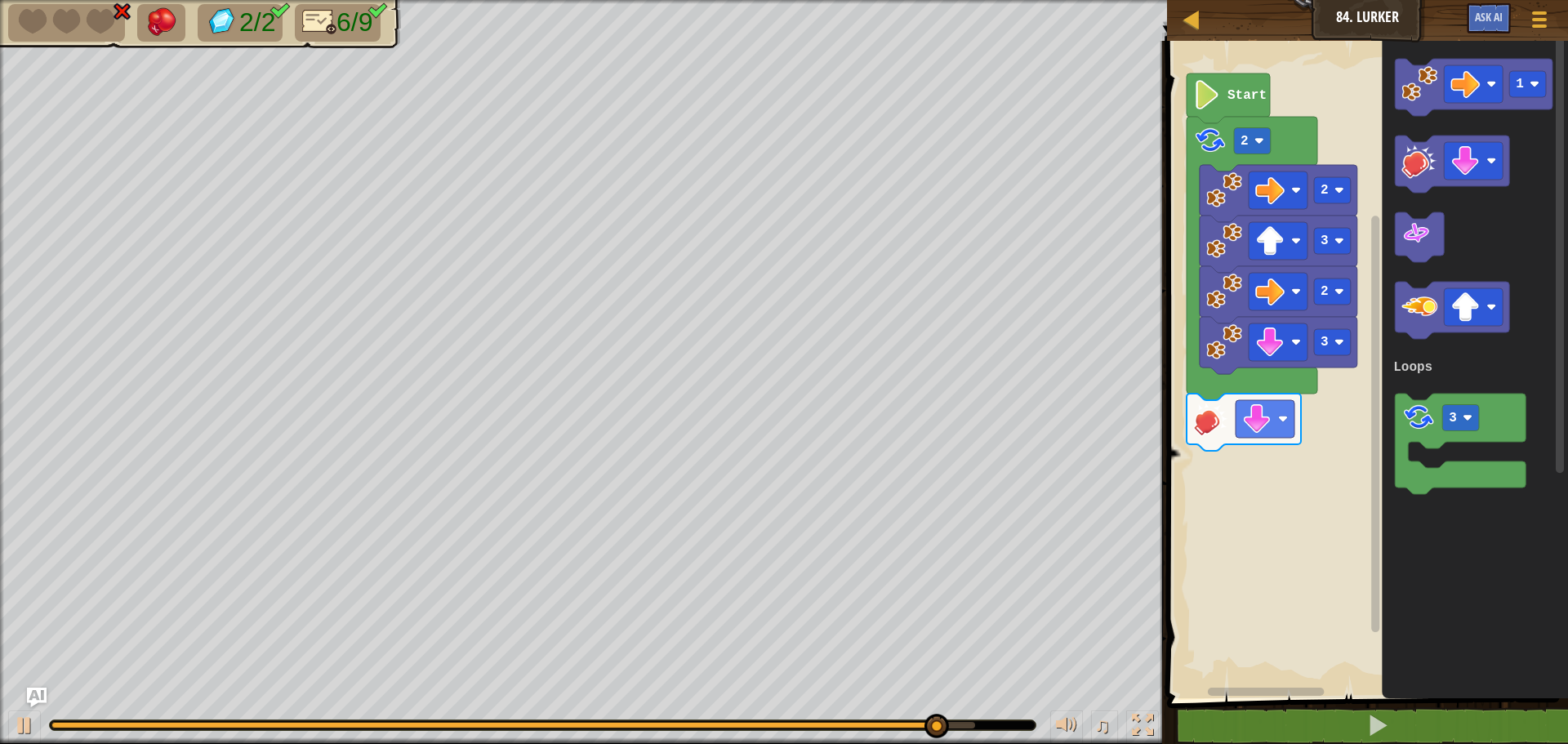
click at [1338, 386] on div "Loops Start 2 2 3 2 3 1 3 Loops" at bounding box center [1364, 365] width 406 height 666
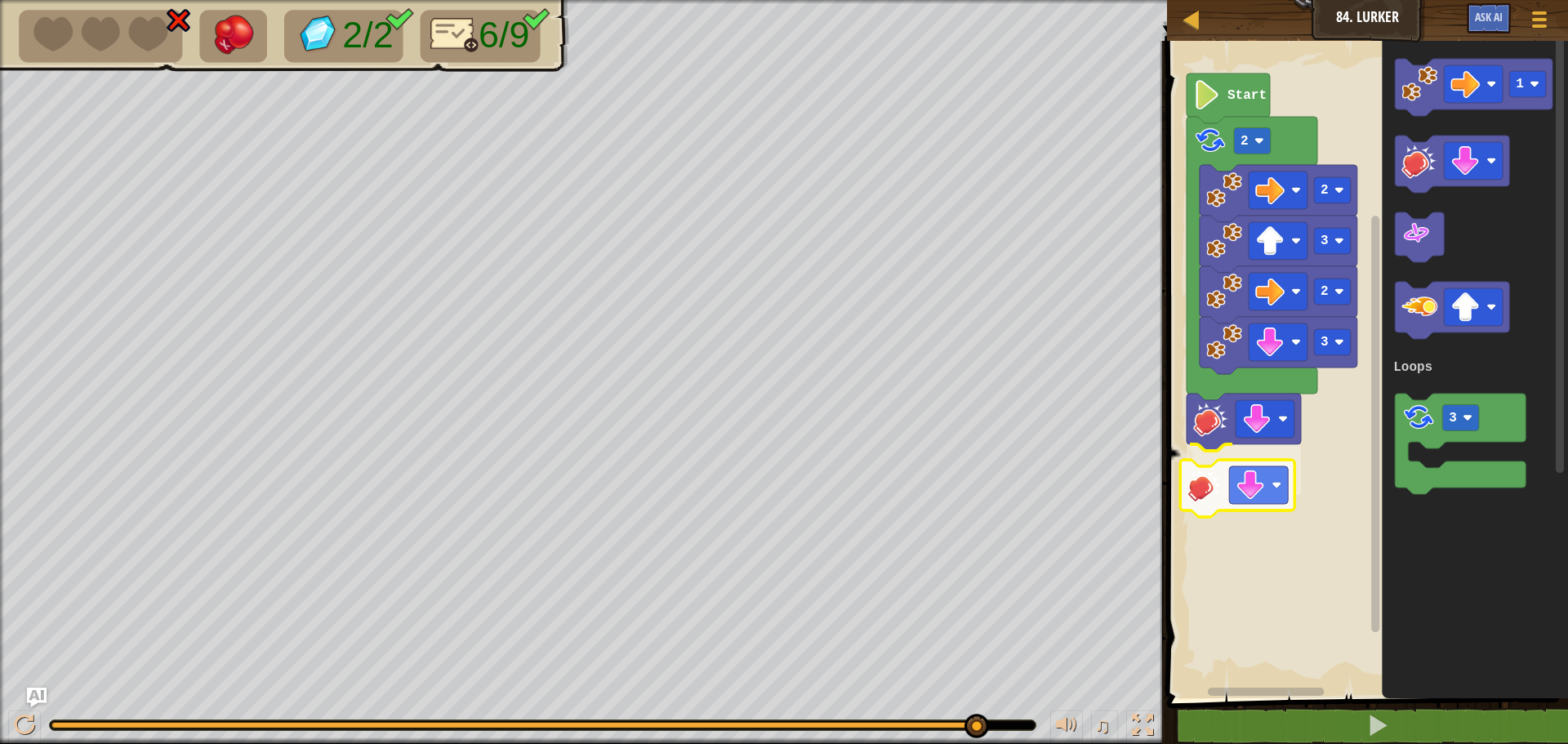
click at [1223, 485] on div "Loops Start 2 2 3 2 3 1 3 Loops" at bounding box center [1364, 365] width 406 height 666
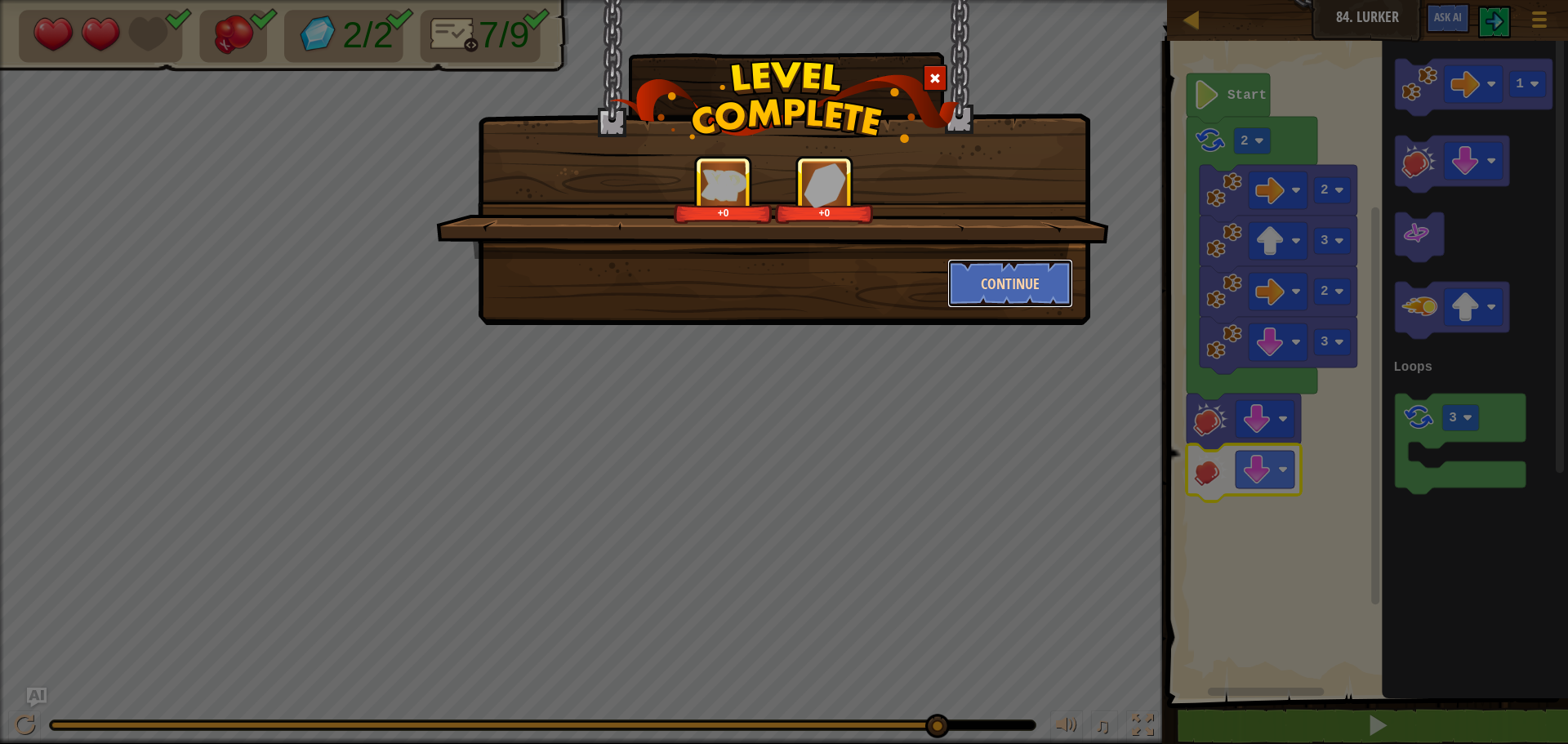
click at [978, 262] on button "Continue" at bounding box center [1010, 283] width 126 height 49
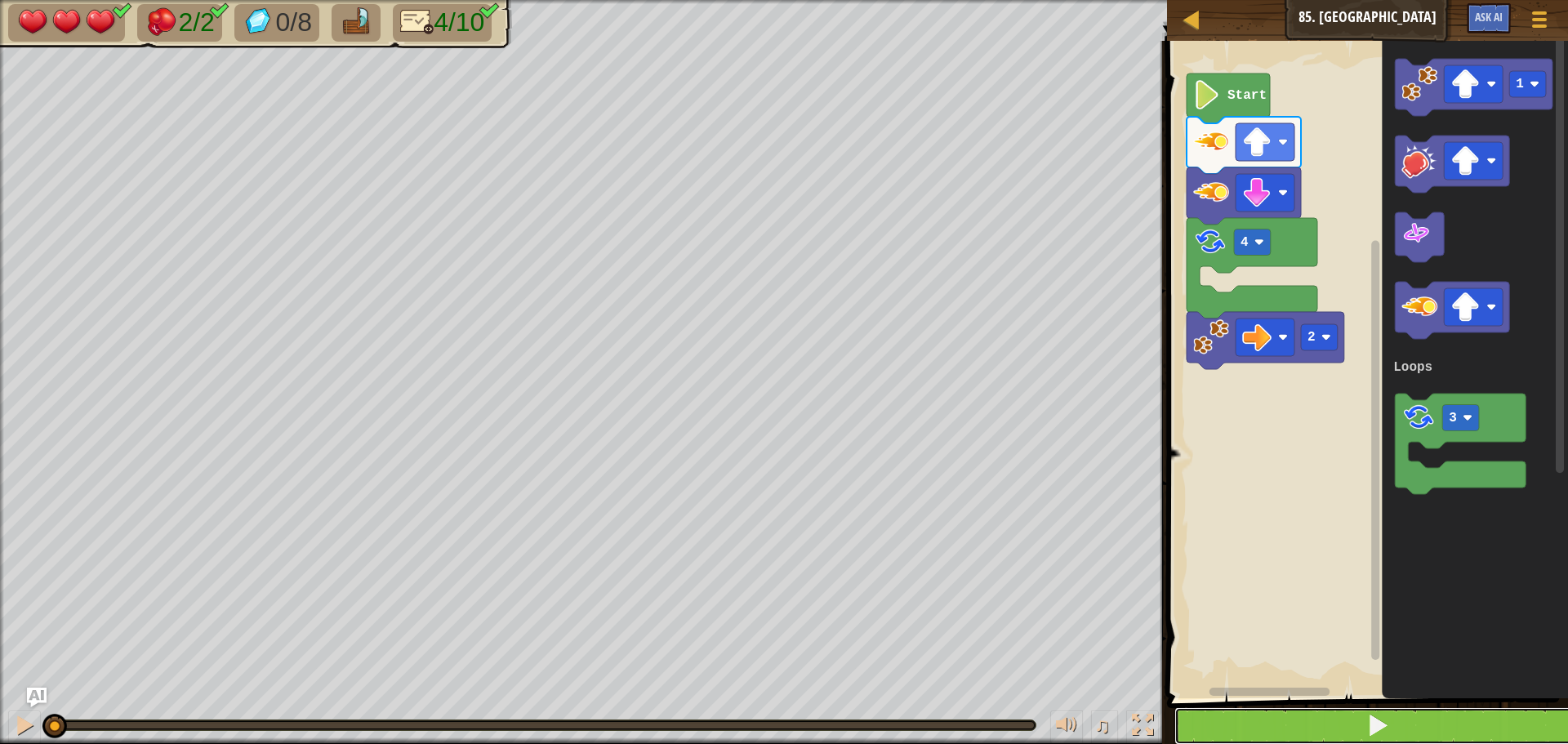
click at [1296, 712] on button at bounding box center [1376, 726] width 406 height 38
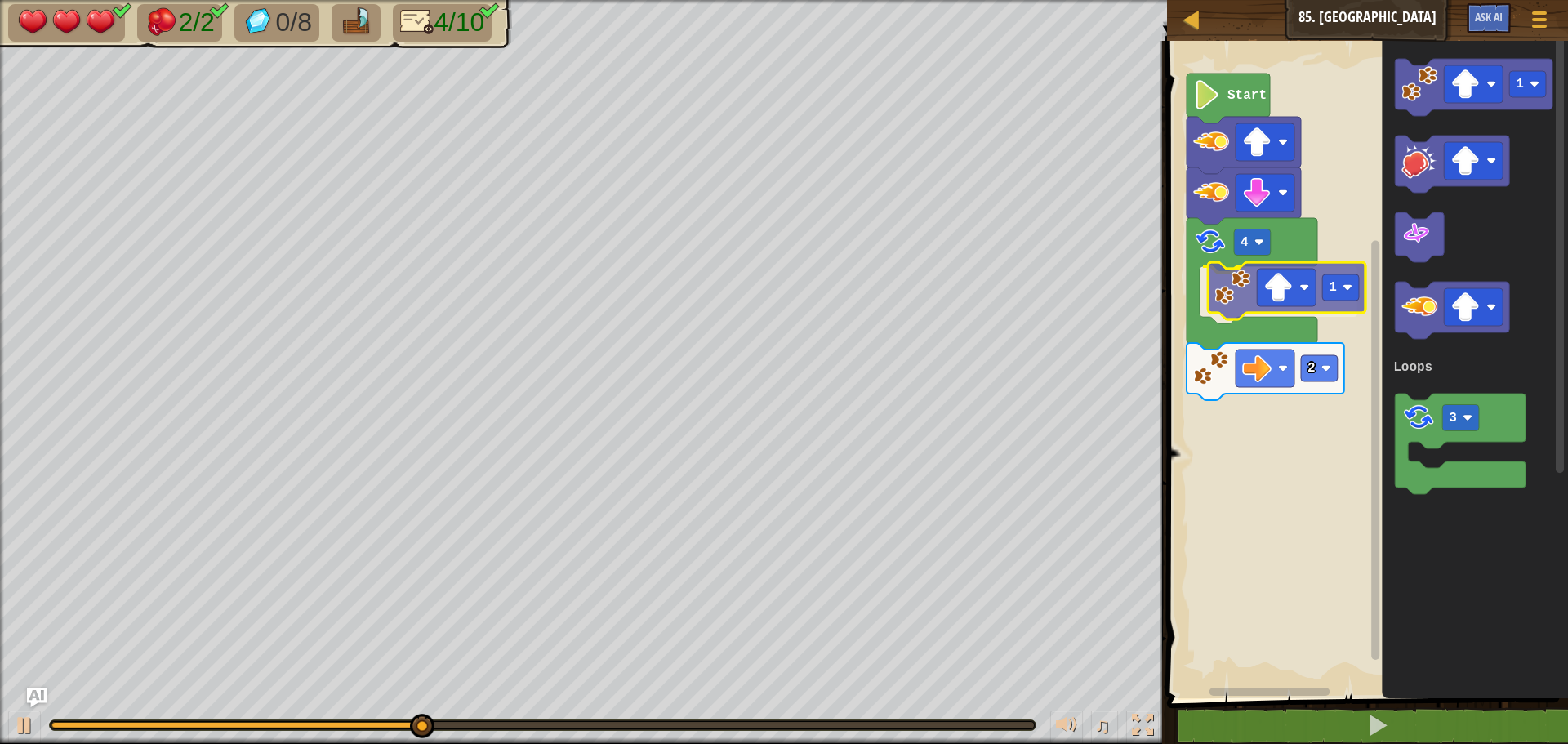
click at [1232, 287] on div "Loops 2 4 1 Start 1 3 Loops 1" at bounding box center [1364, 365] width 406 height 666
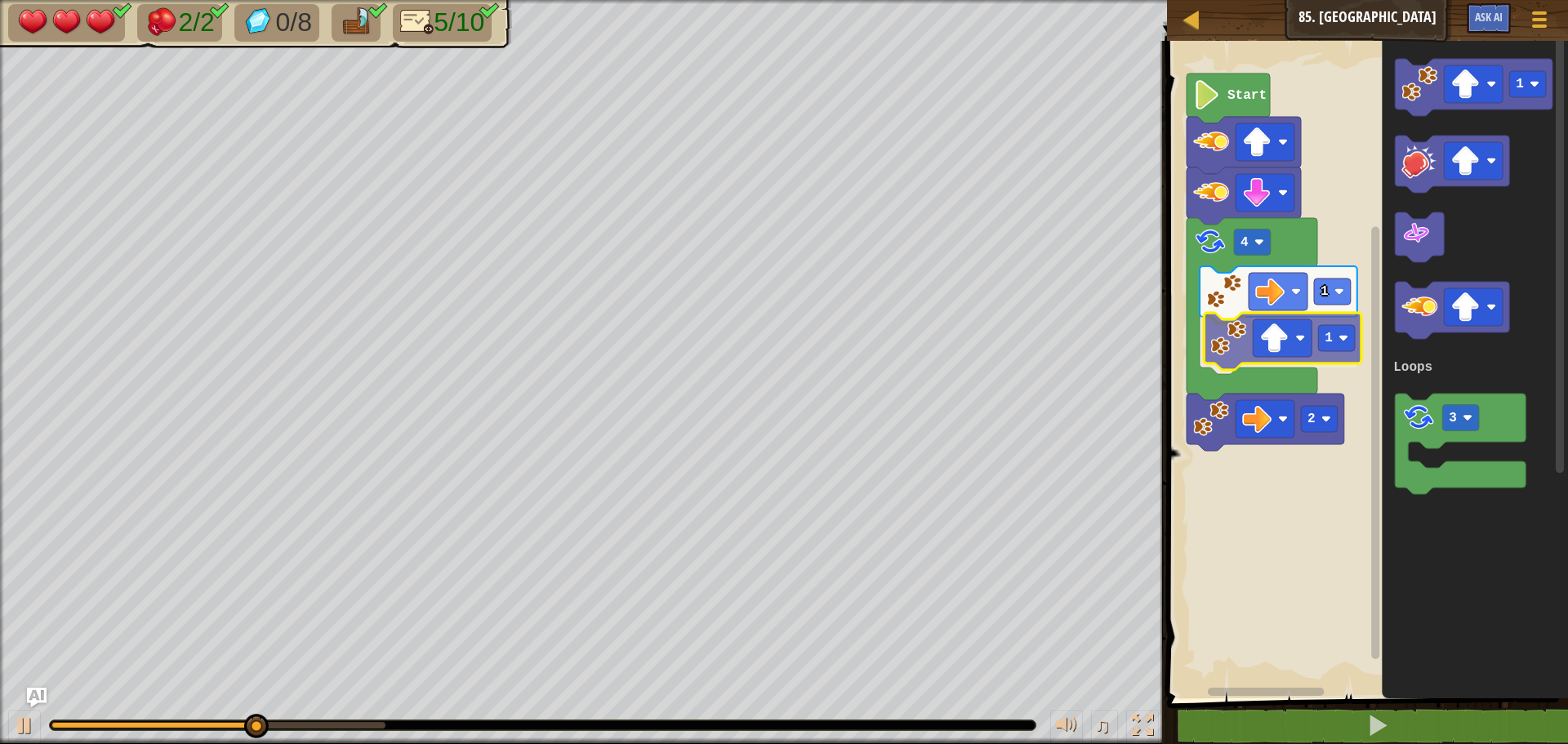
click at [1230, 351] on div "Loops Start 2 4 1 1 1 3 Loops 1" at bounding box center [1364, 365] width 406 height 666
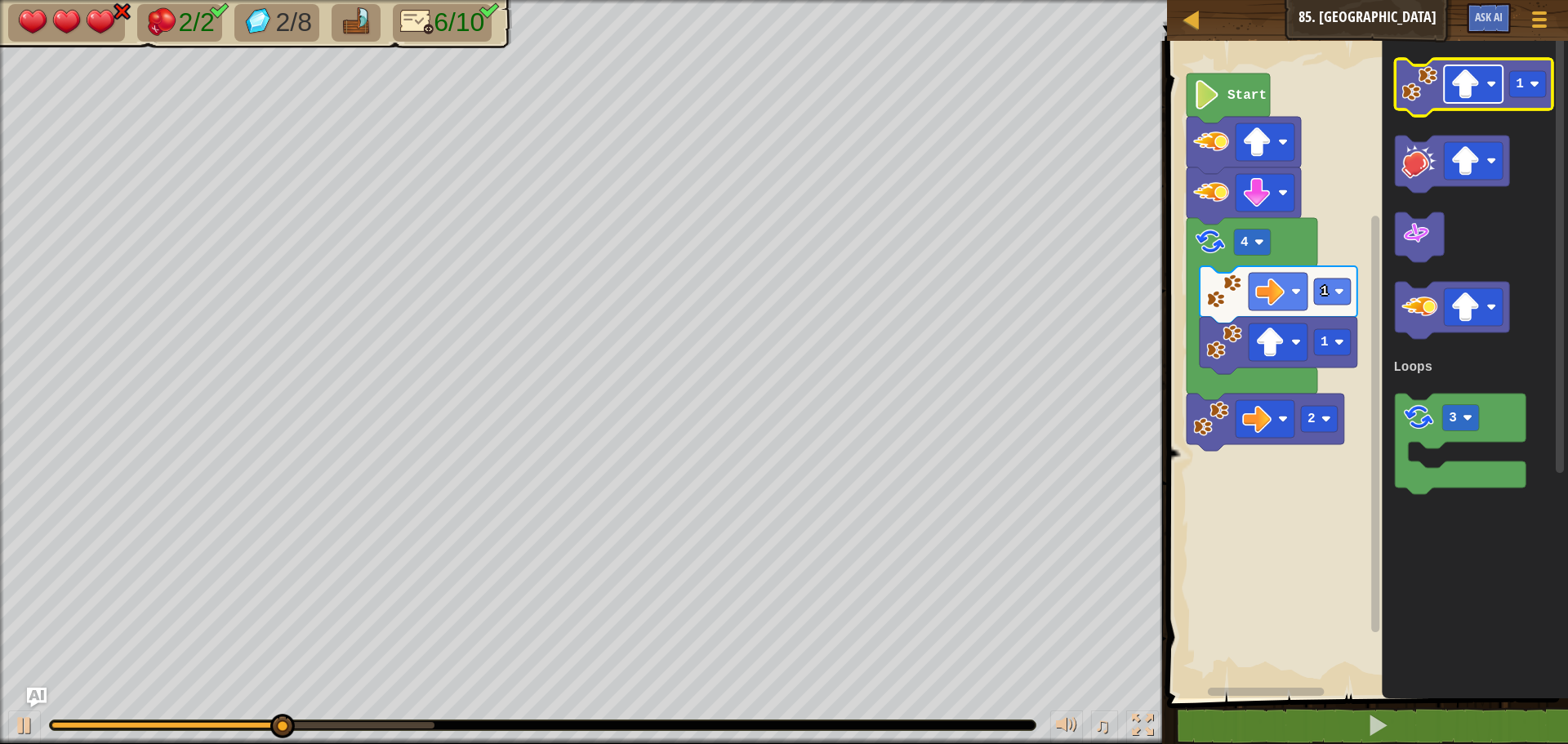
click at [1468, 97] on image "Blockly Workspace" at bounding box center [1465, 84] width 30 height 30
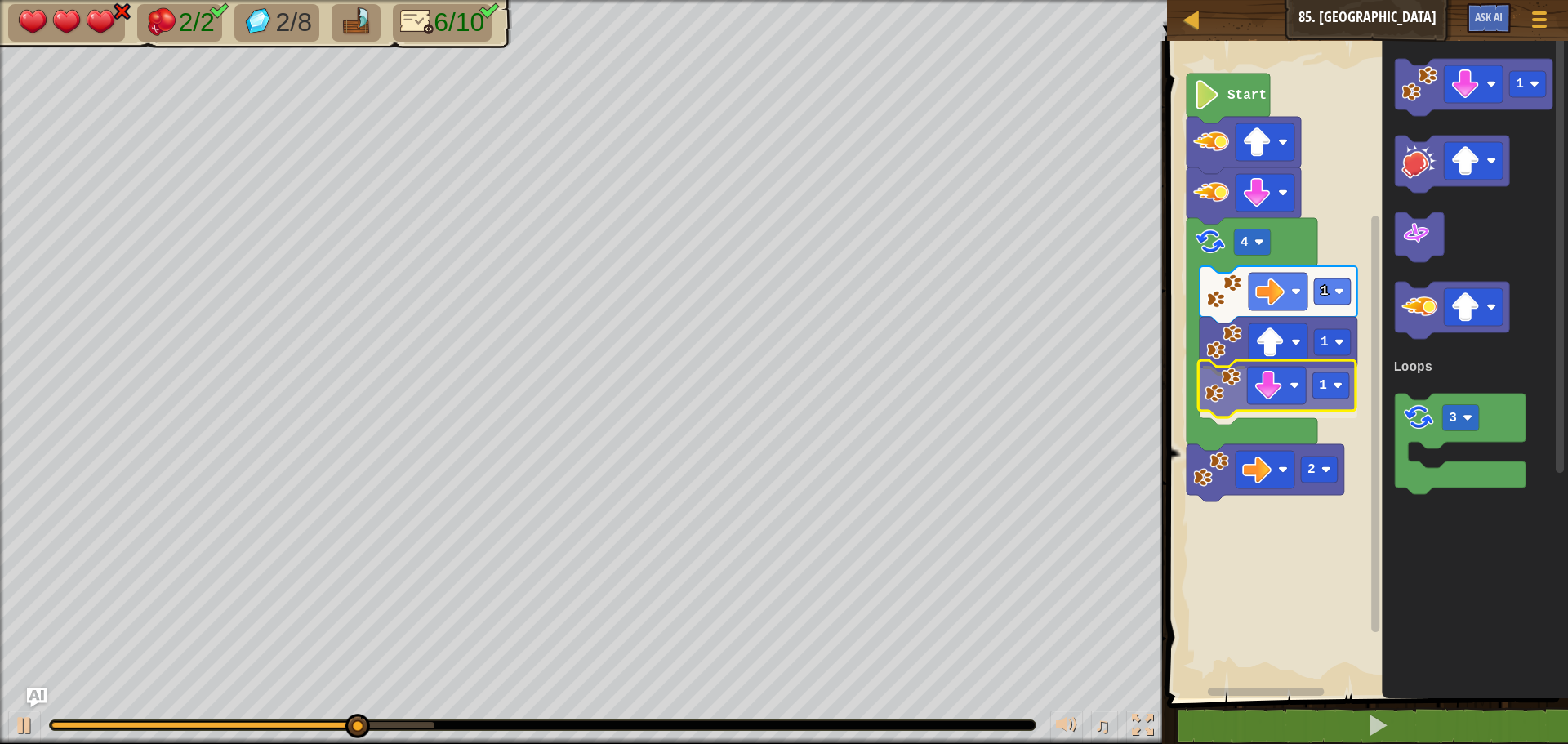
click at [1233, 400] on div "Loops Start 2 4 1 1 1 1 3 Loops 1" at bounding box center [1364, 365] width 406 height 666
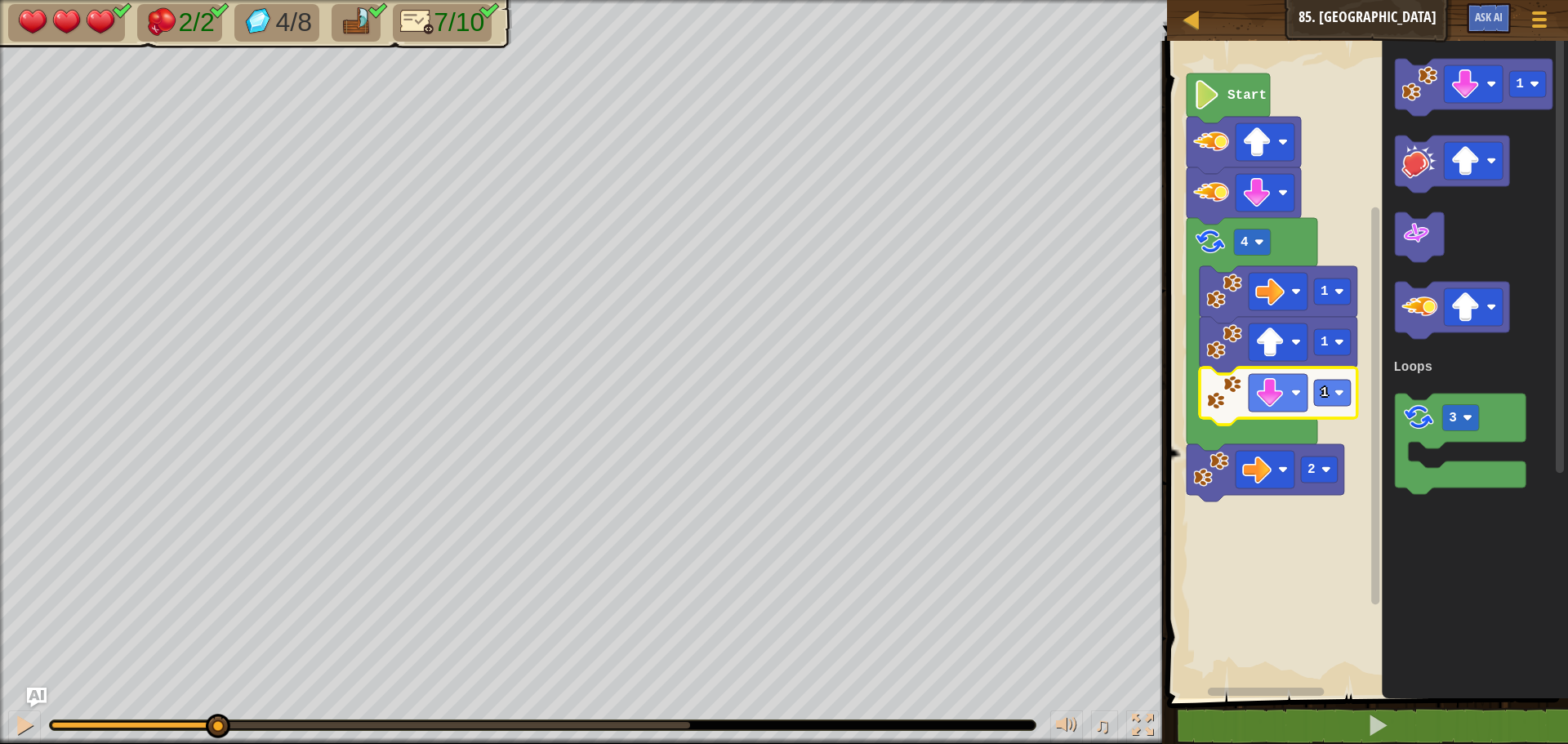
drag, startPoint x: 379, startPoint y: 726, endPoint x: 216, endPoint y: 733, distance: 163.2
click at [216, 733] on div at bounding box center [218, 726] width 25 height 25
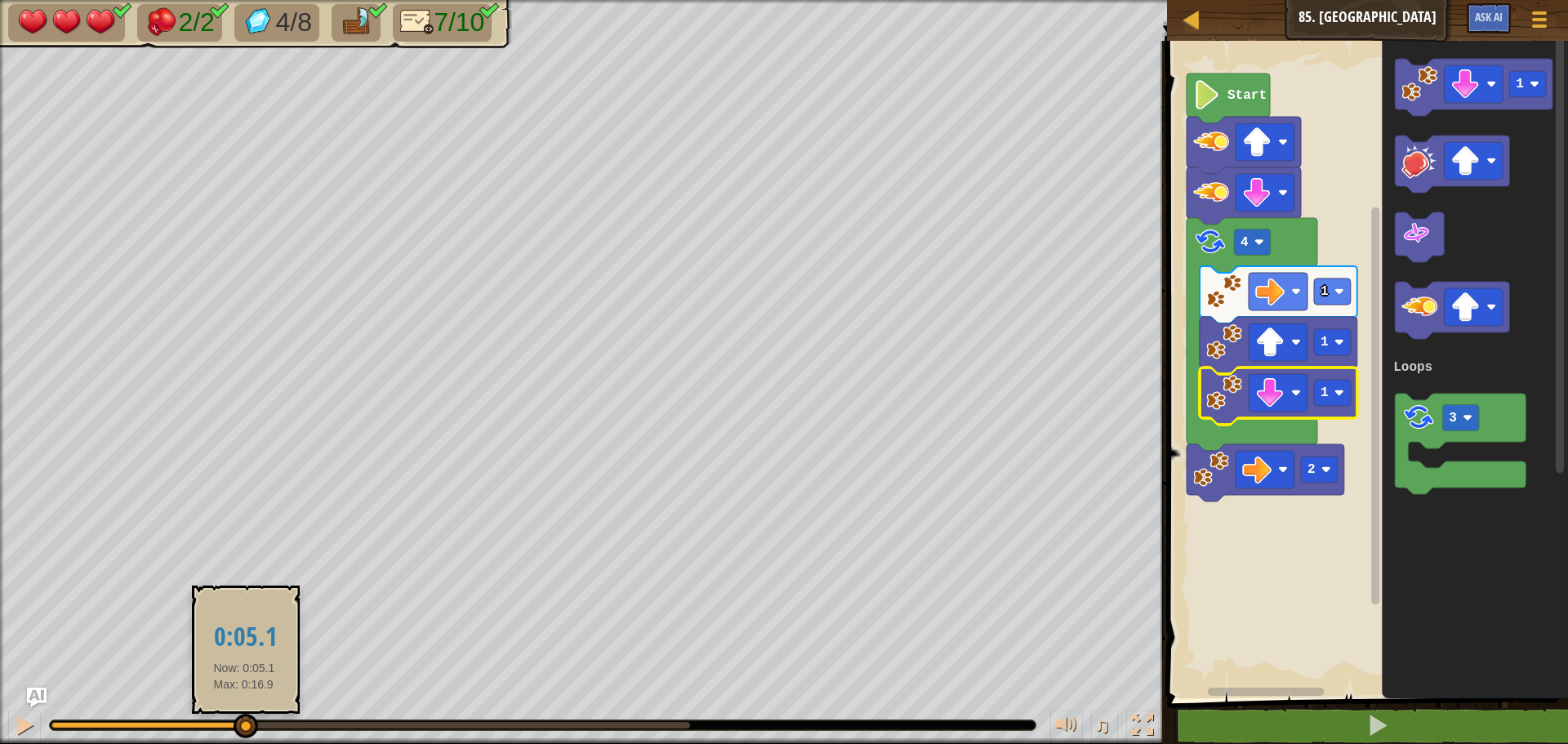
drag, startPoint x: 244, startPoint y: 717, endPoint x: 248, endPoint y: 726, distance: 9.8
click at [248, 726] on div at bounding box center [246, 726] width 25 height 25
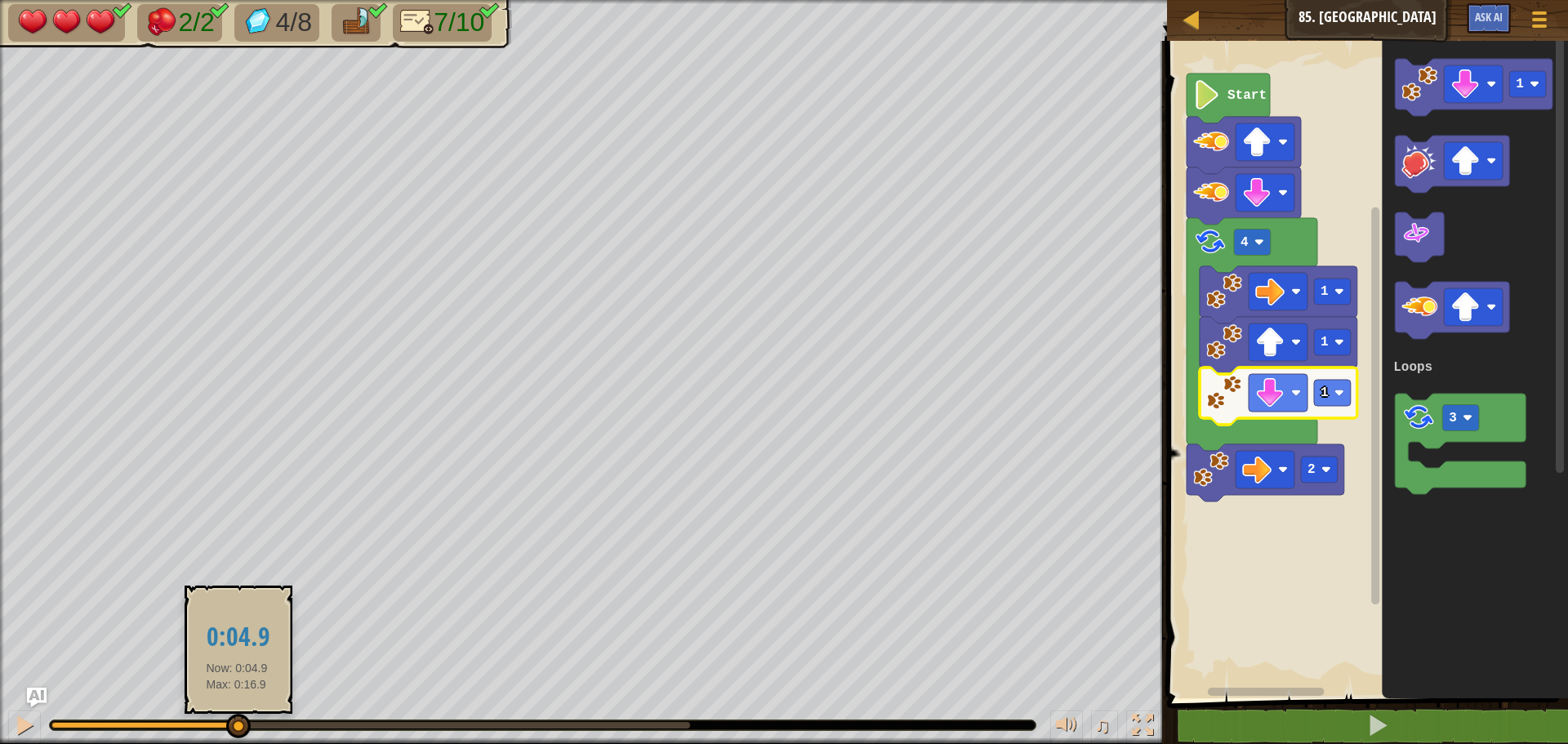
drag, startPoint x: 248, startPoint y: 726, endPoint x: 237, endPoint y: 727, distance: 11.0
click at [237, 727] on div at bounding box center [238, 726] width 25 height 25
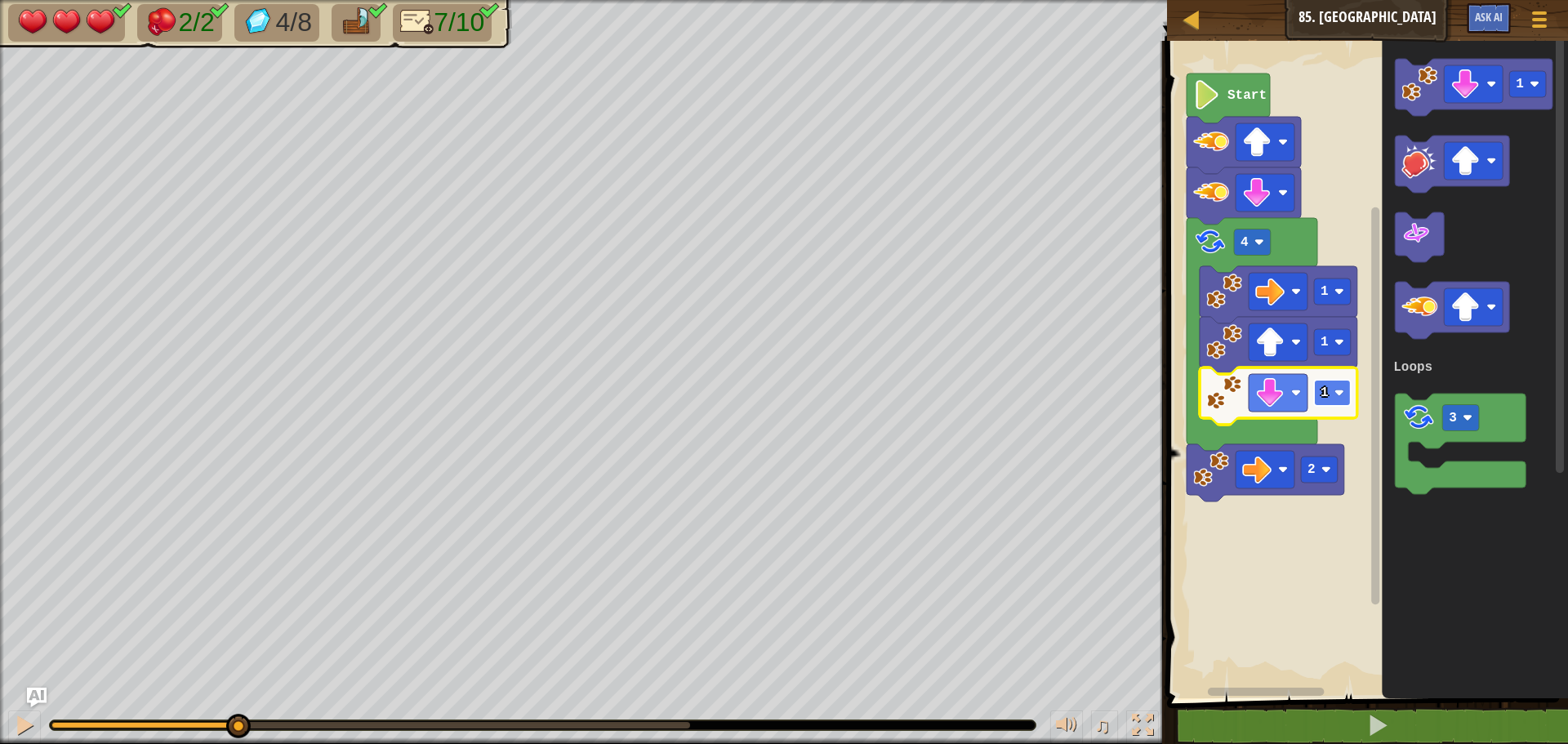
click at [1345, 397] on rect "Blockly Workspace" at bounding box center [1332, 393] width 37 height 26
click at [1467, 89] on image "Blockly Workspace" at bounding box center [1465, 84] width 30 height 30
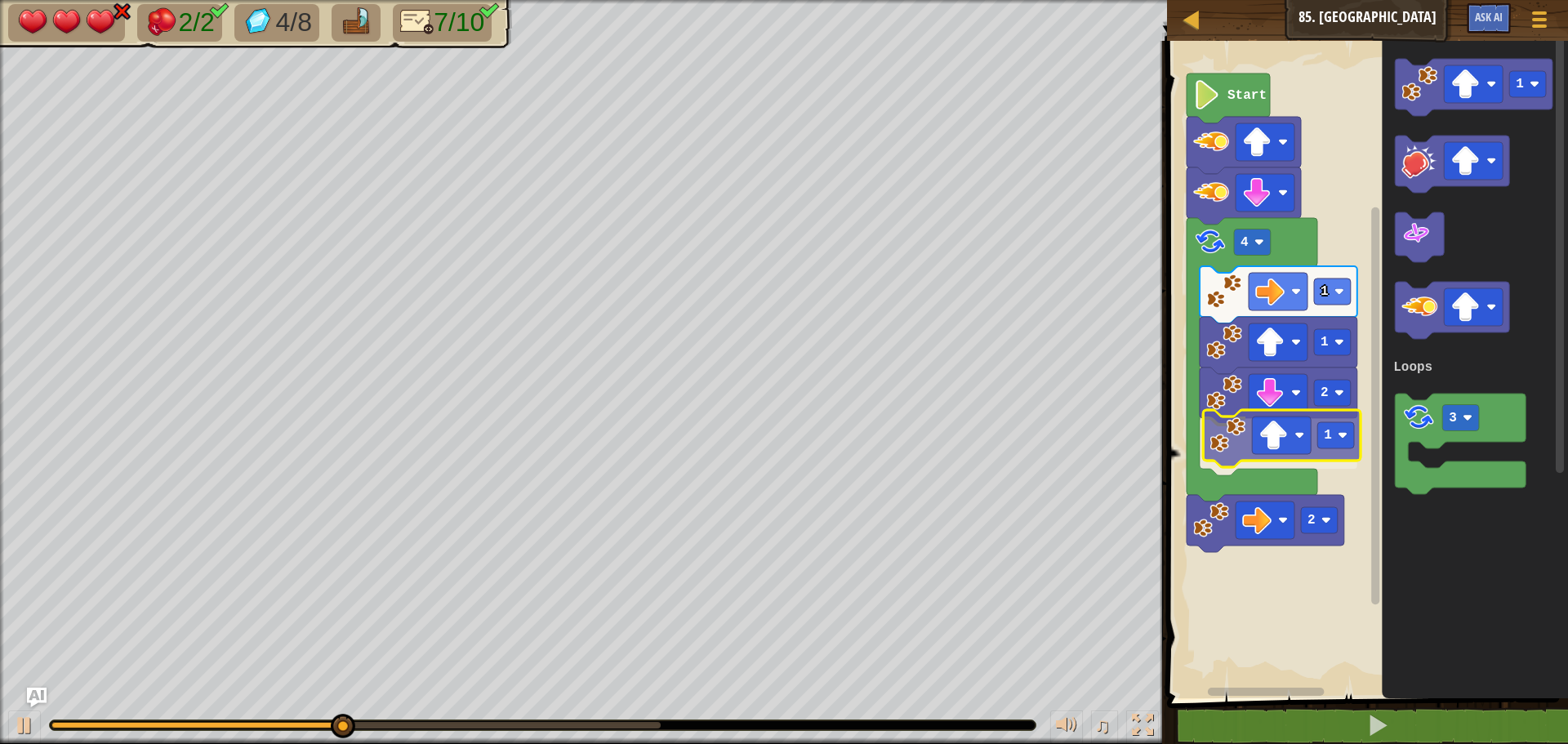
click at [1237, 448] on div "Loops Start 2 4 1 1 2 1 1 3 Loops 1" at bounding box center [1364, 365] width 406 height 666
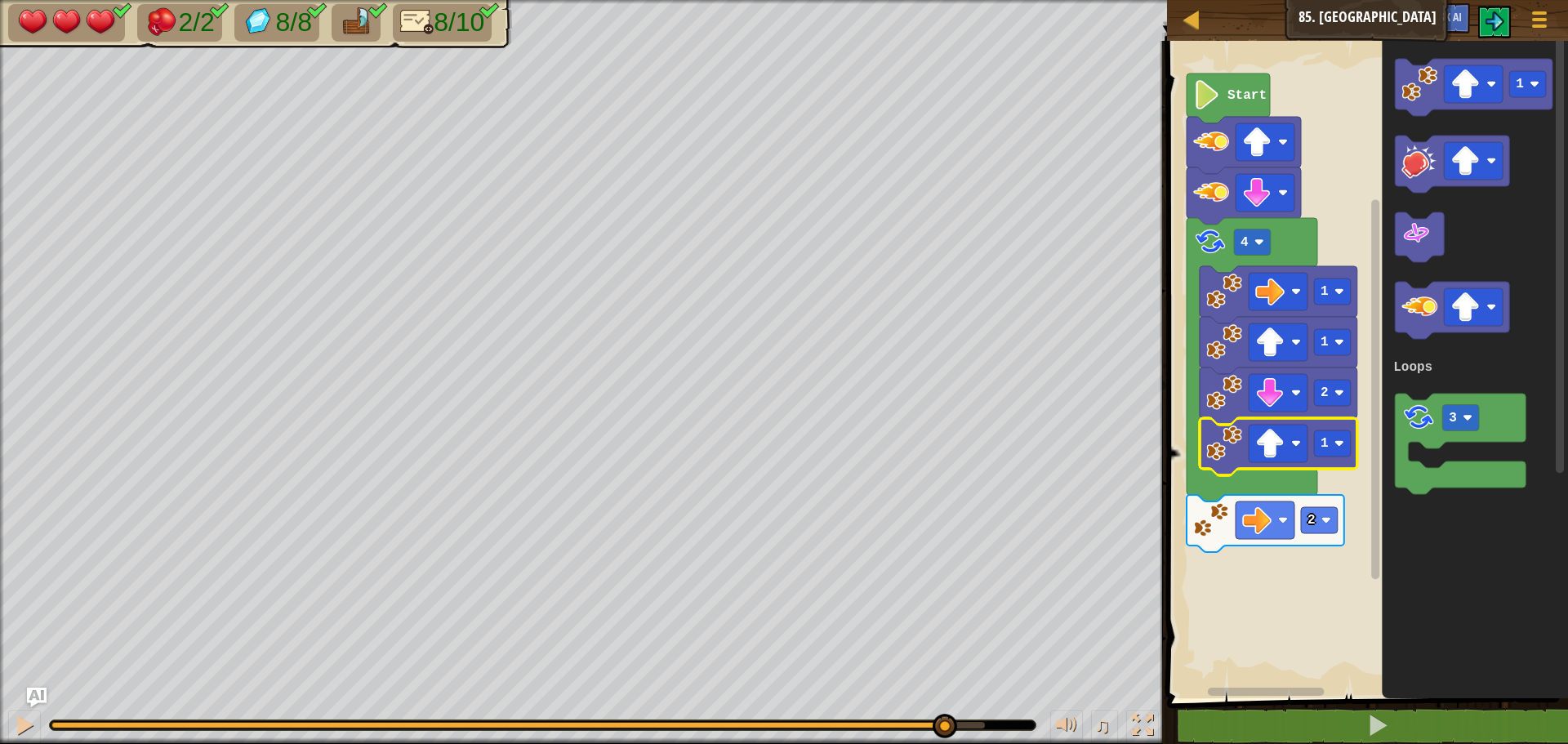
drag, startPoint x: 424, startPoint y: 729, endPoint x: 943, endPoint y: 749, distance: 519.4
click at [943, 0] on html "Map Junior 85. Loop Middle Game Menu Ask AI 1 ההההההההההההההההההההההההההההההההה…" at bounding box center [784, 0] width 1568 height 0
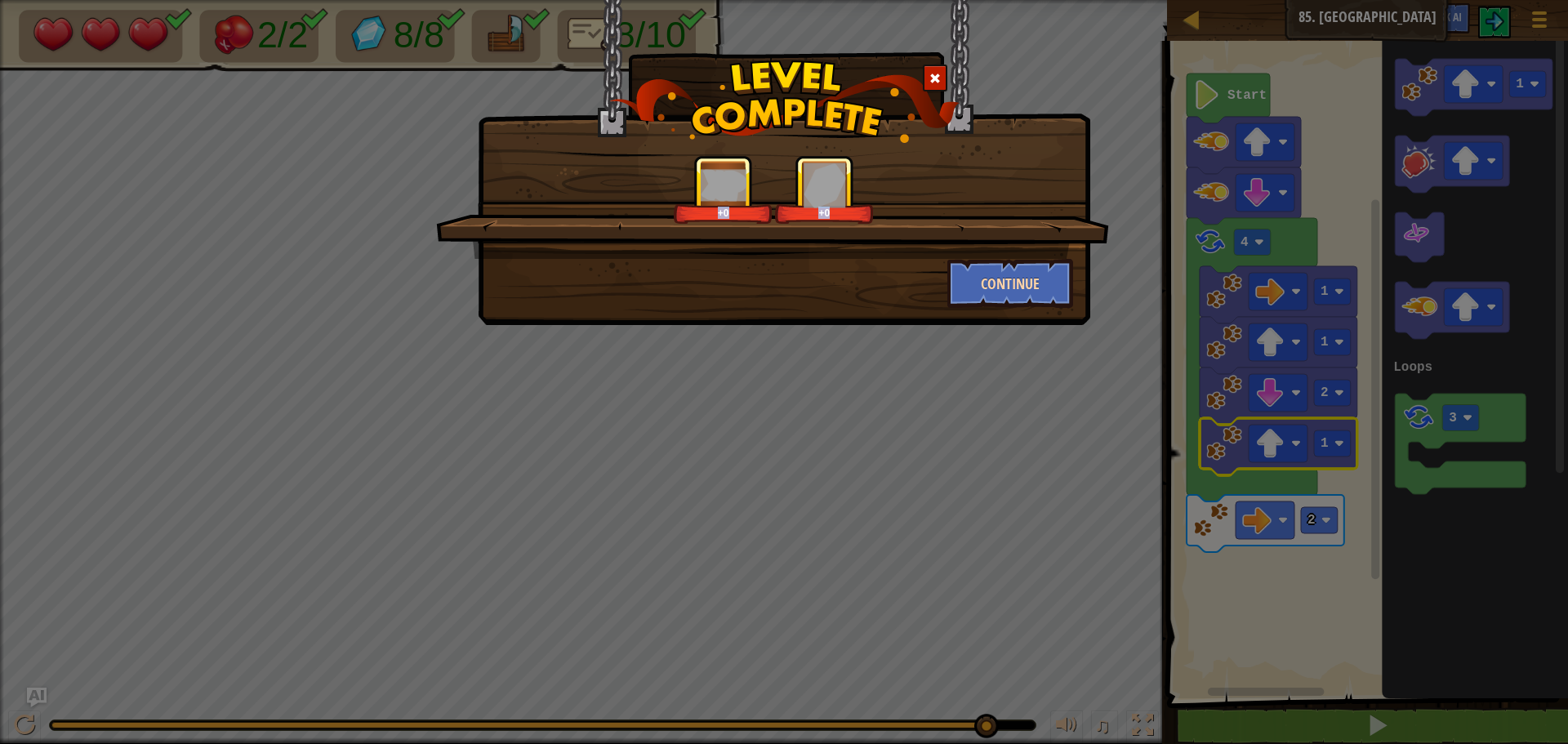
drag, startPoint x: 1001, startPoint y: 259, endPoint x: 999, endPoint y: 266, distance: 7.3
click at [999, 263] on div "+0 +0 Continue" at bounding box center [784, 231] width 578 height 152
click at [999, 267] on button "Continue" at bounding box center [1010, 283] width 126 height 49
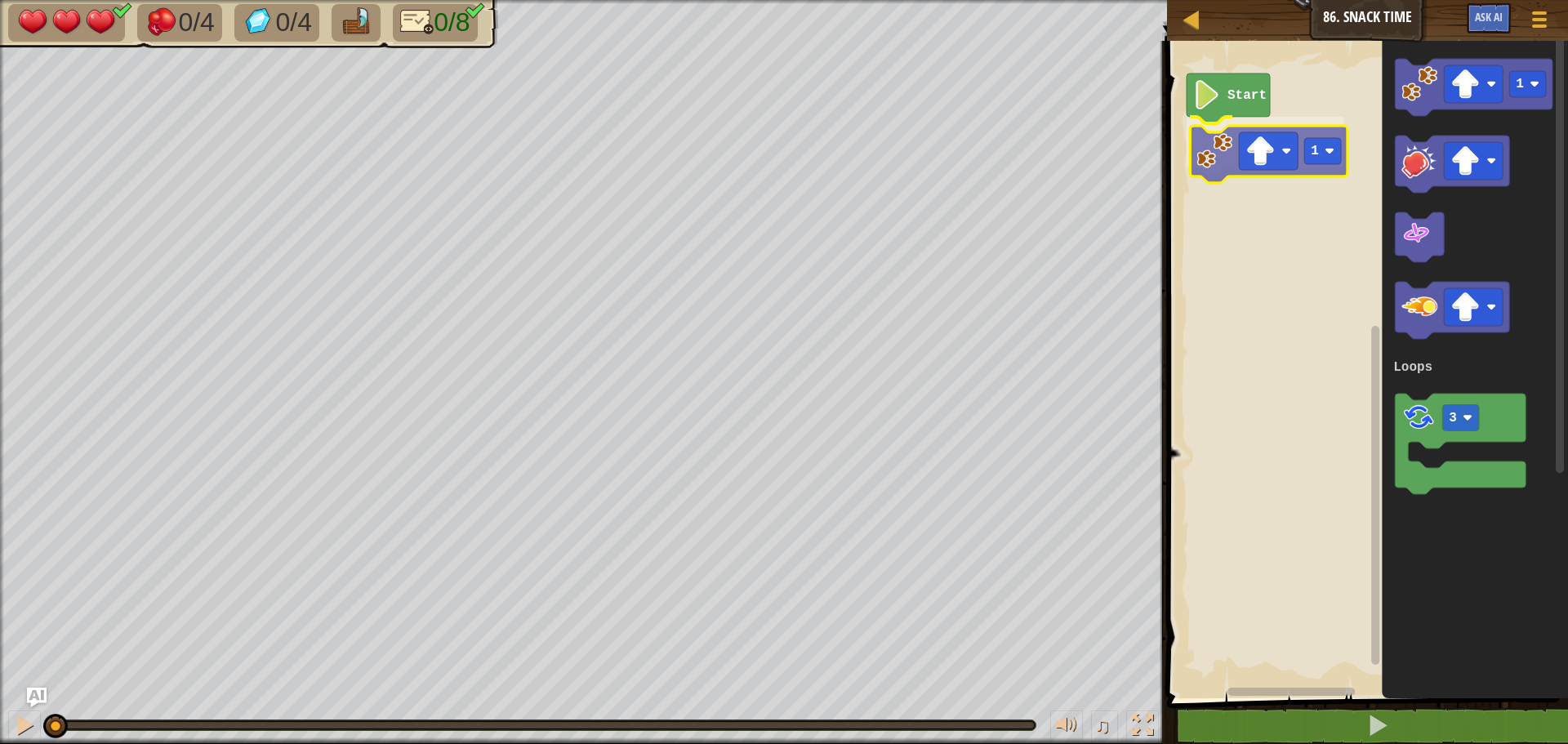
click at [1221, 166] on div "Loops Start 1 1 3 Loops 1" at bounding box center [1364, 365] width 406 height 666
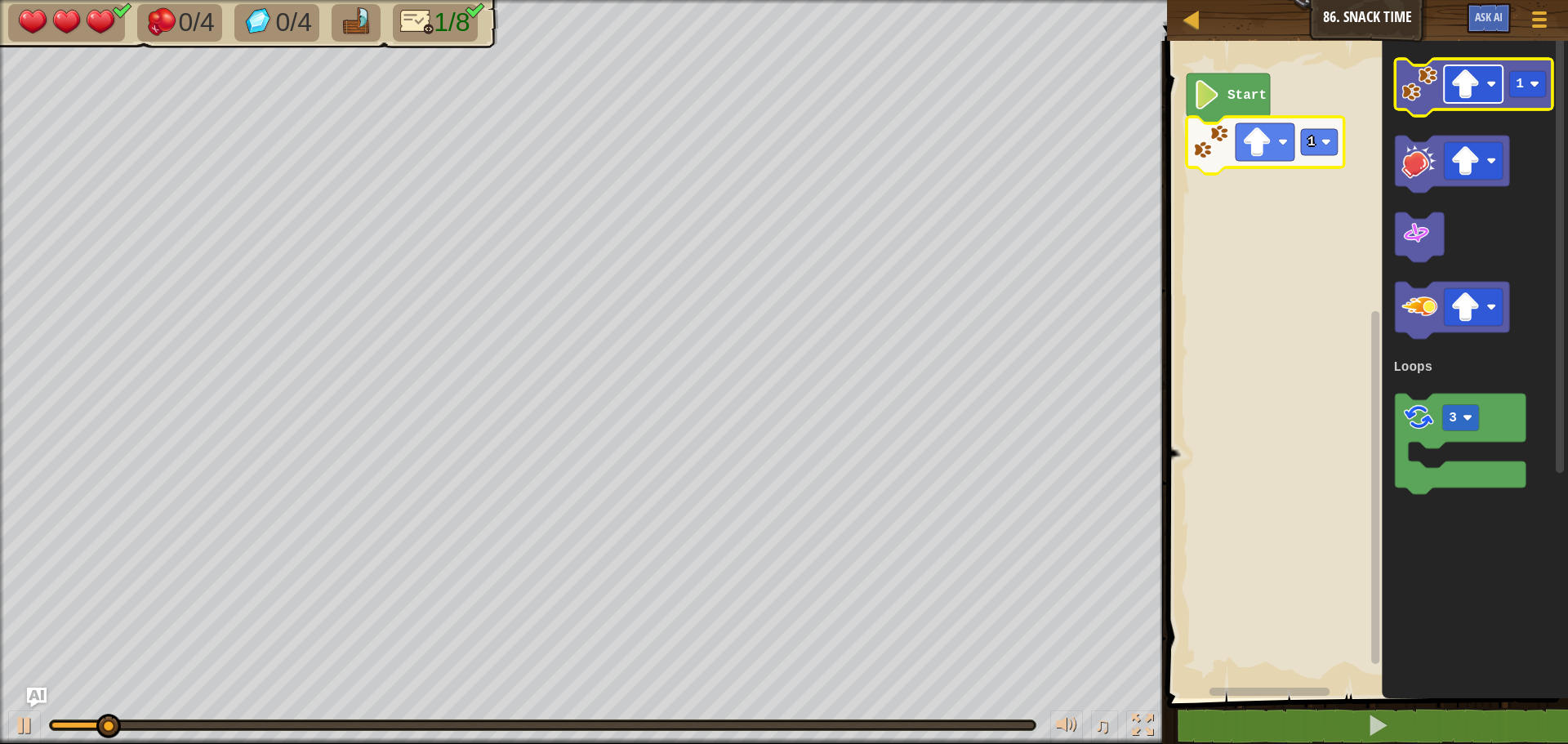
click at [1475, 77] on image "Blockly Workspace" at bounding box center [1465, 84] width 30 height 30
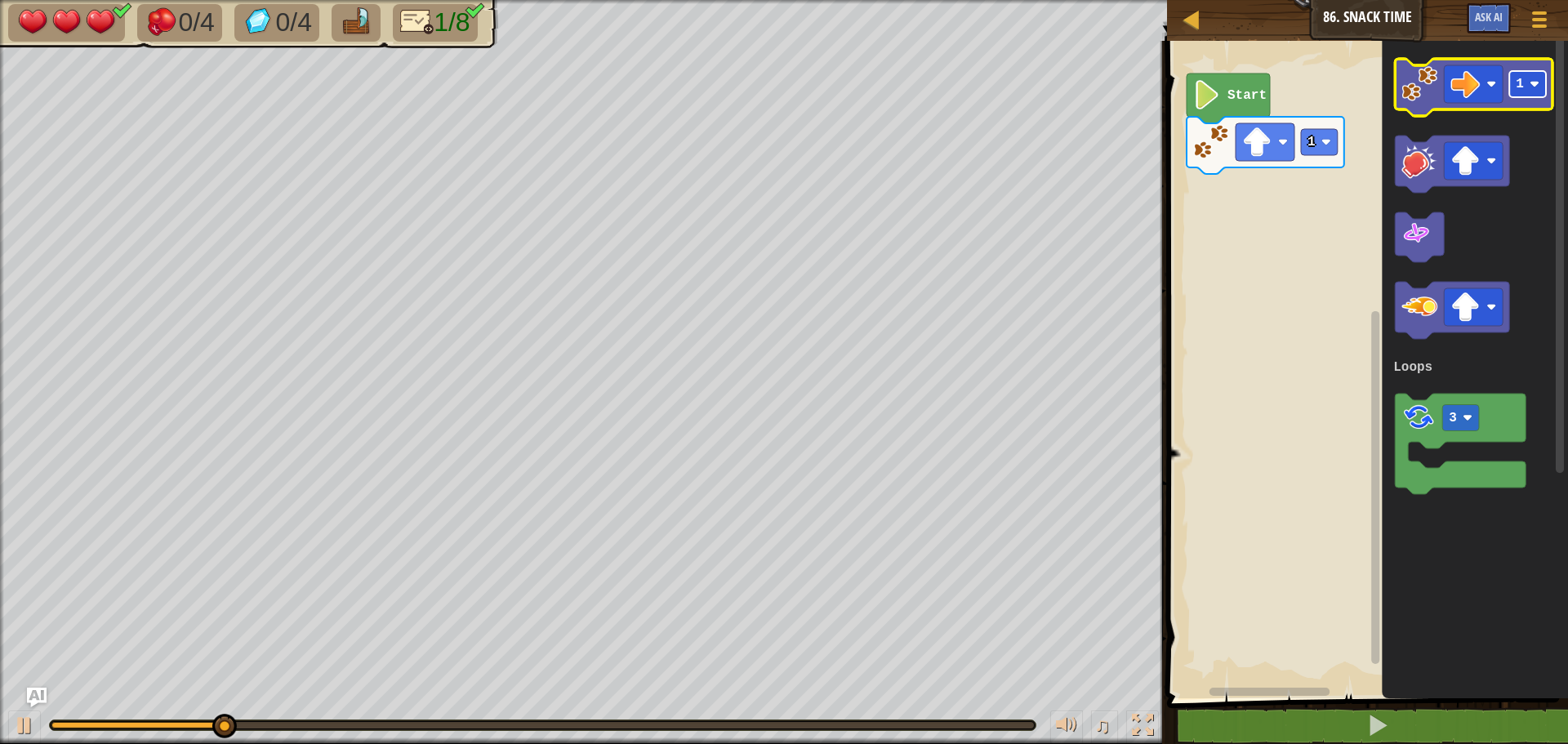
click at [1517, 86] on text "1" at bounding box center [1519, 84] width 8 height 15
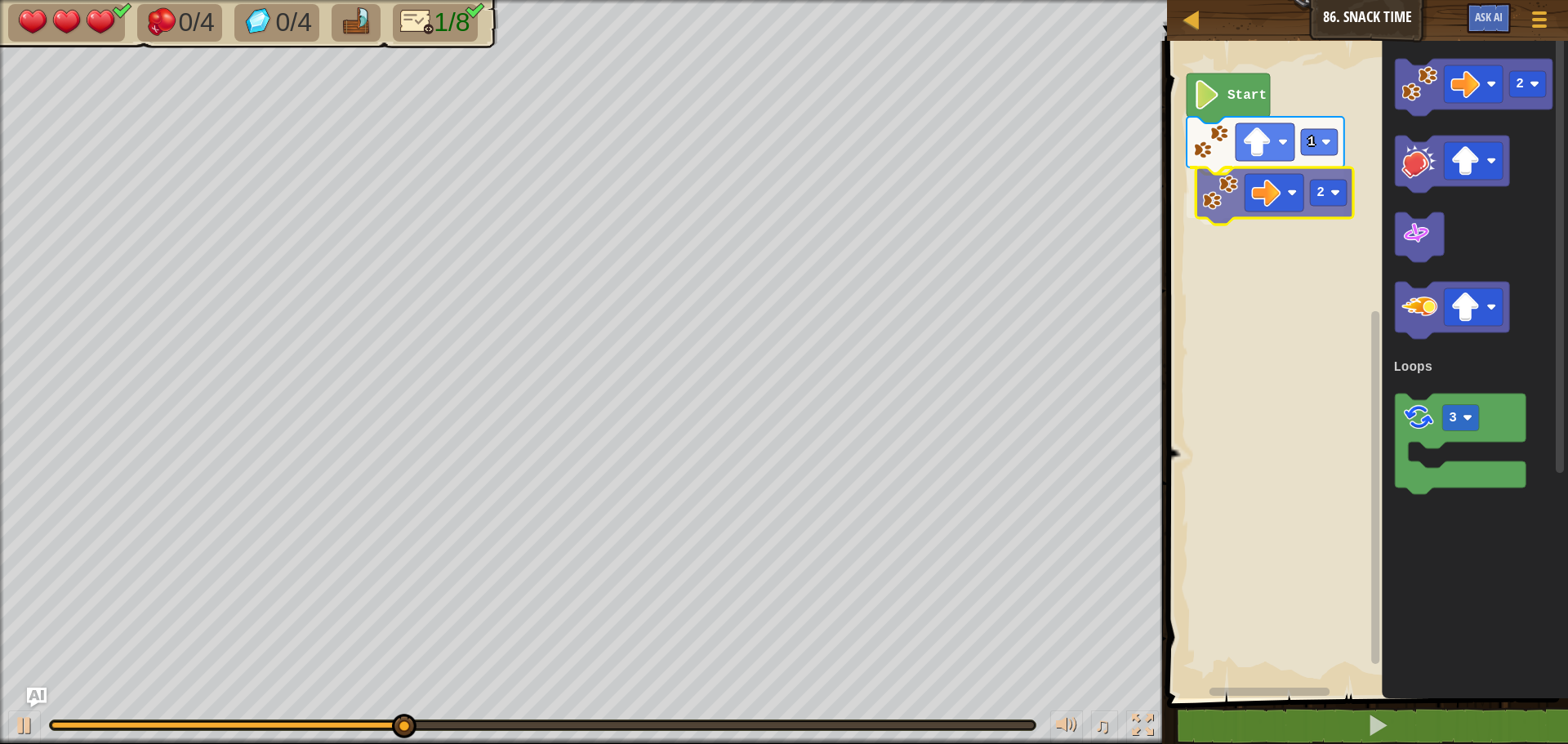
click at [1197, 208] on div "Loops Start 1 2 2 3 Loops 2" at bounding box center [1364, 365] width 406 height 666
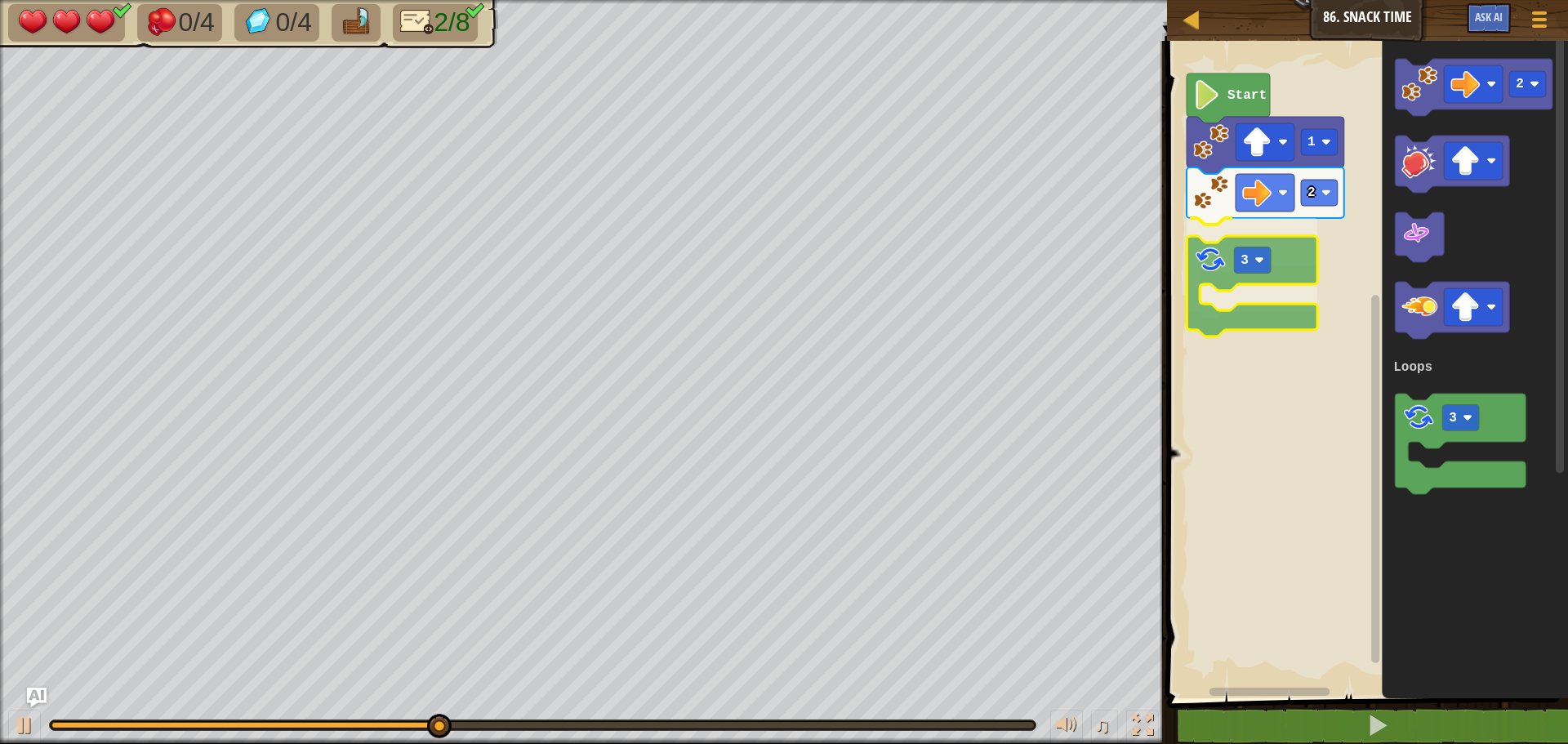
click at [1202, 247] on div "Loops Start 1 2 3 2 3 Loops 3" at bounding box center [1364, 365] width 406 height 666
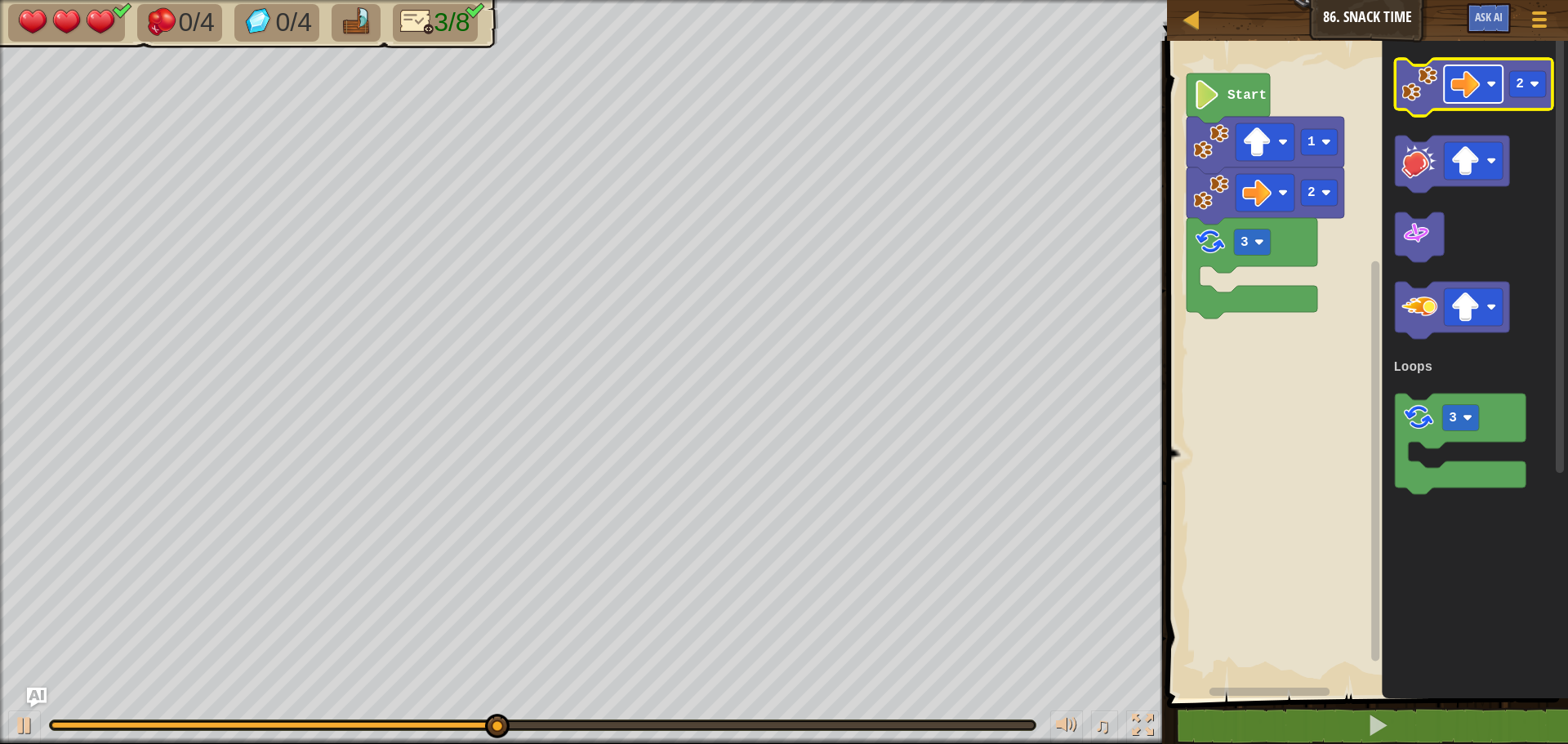
click at [1484, 74] on rect "Blockly Workspace" at bounding box center [1473, 84] width 59 height 38
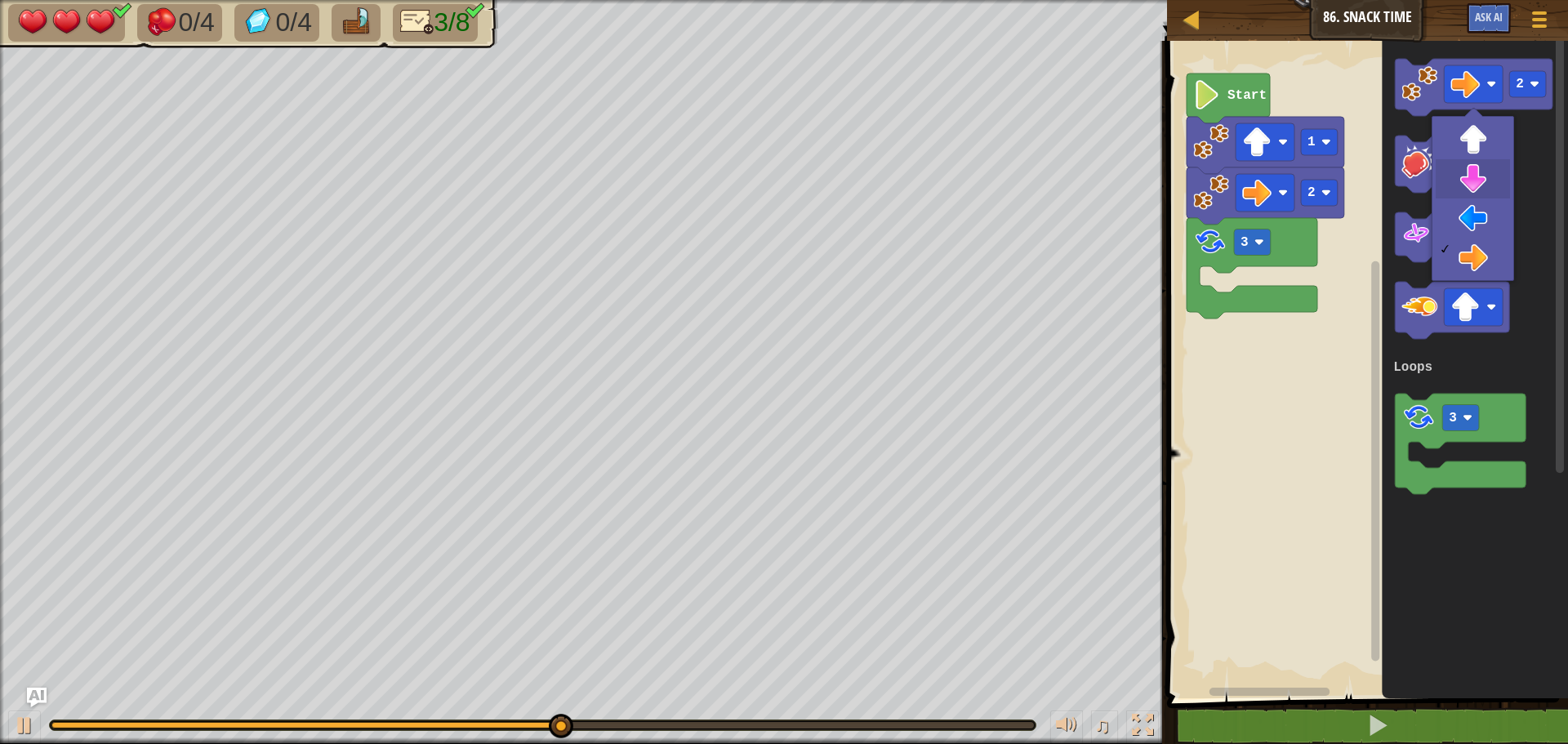
drag, startPoint x: 1473, startPoint y: 181, endPoint x: 1436, endPoint y: 116, distance: 74.8
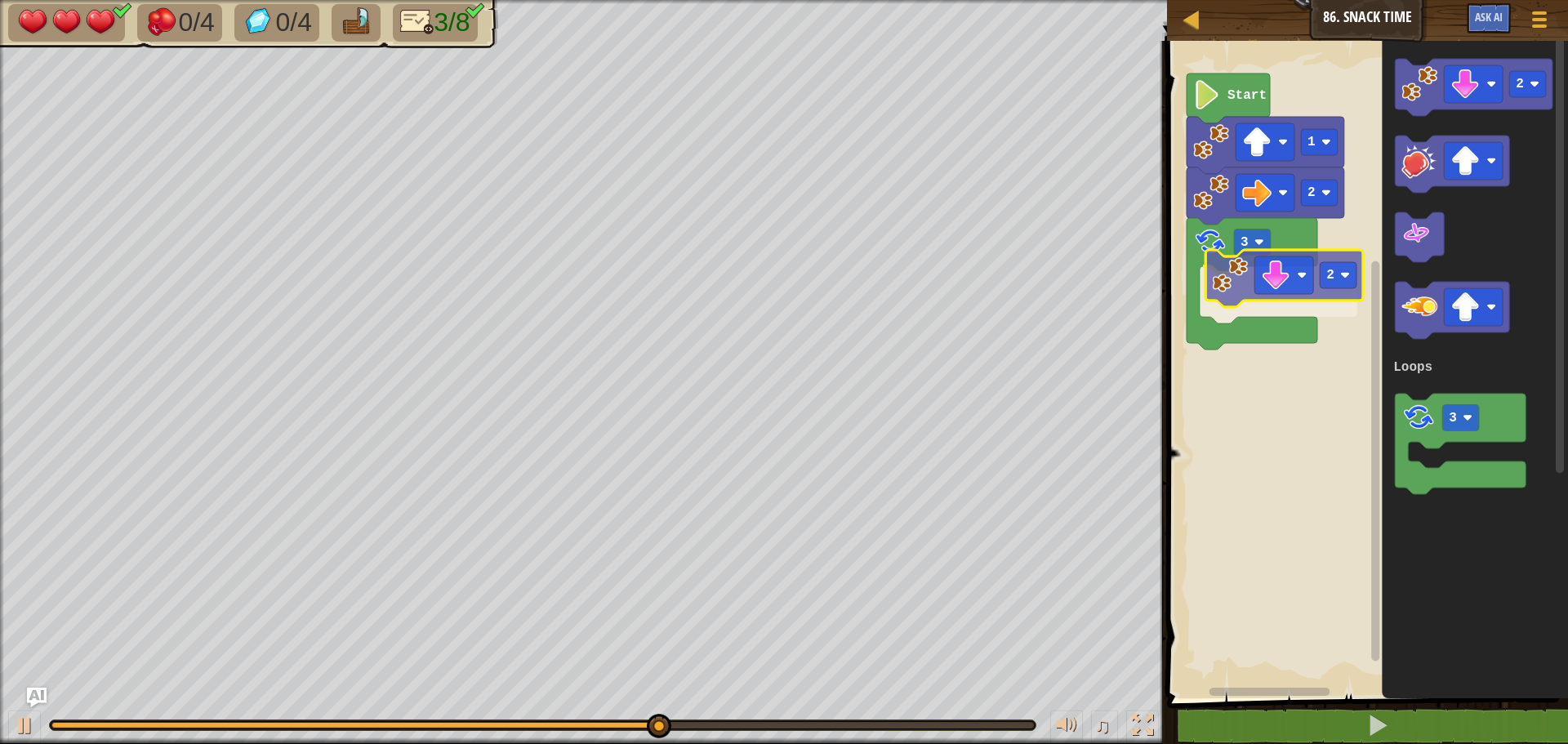
click at [1224, 283] on div "Loops Start 1 2 3 2 2 3 Loops 2" at bounding box center [1364, 365] width 406 height 666
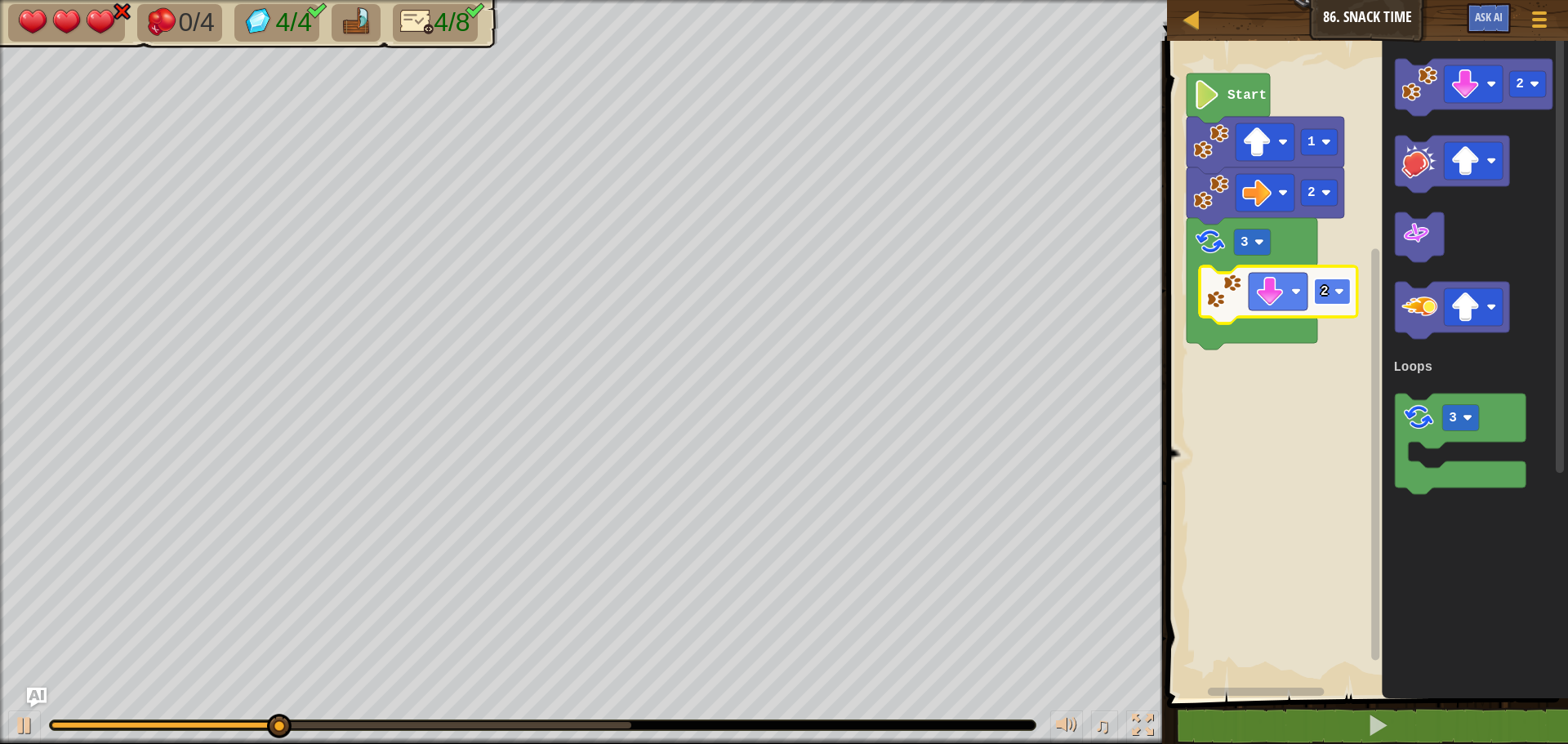
click at [1320, 287] on text "2" at bounding box center [1324, 291] width 8 height 15
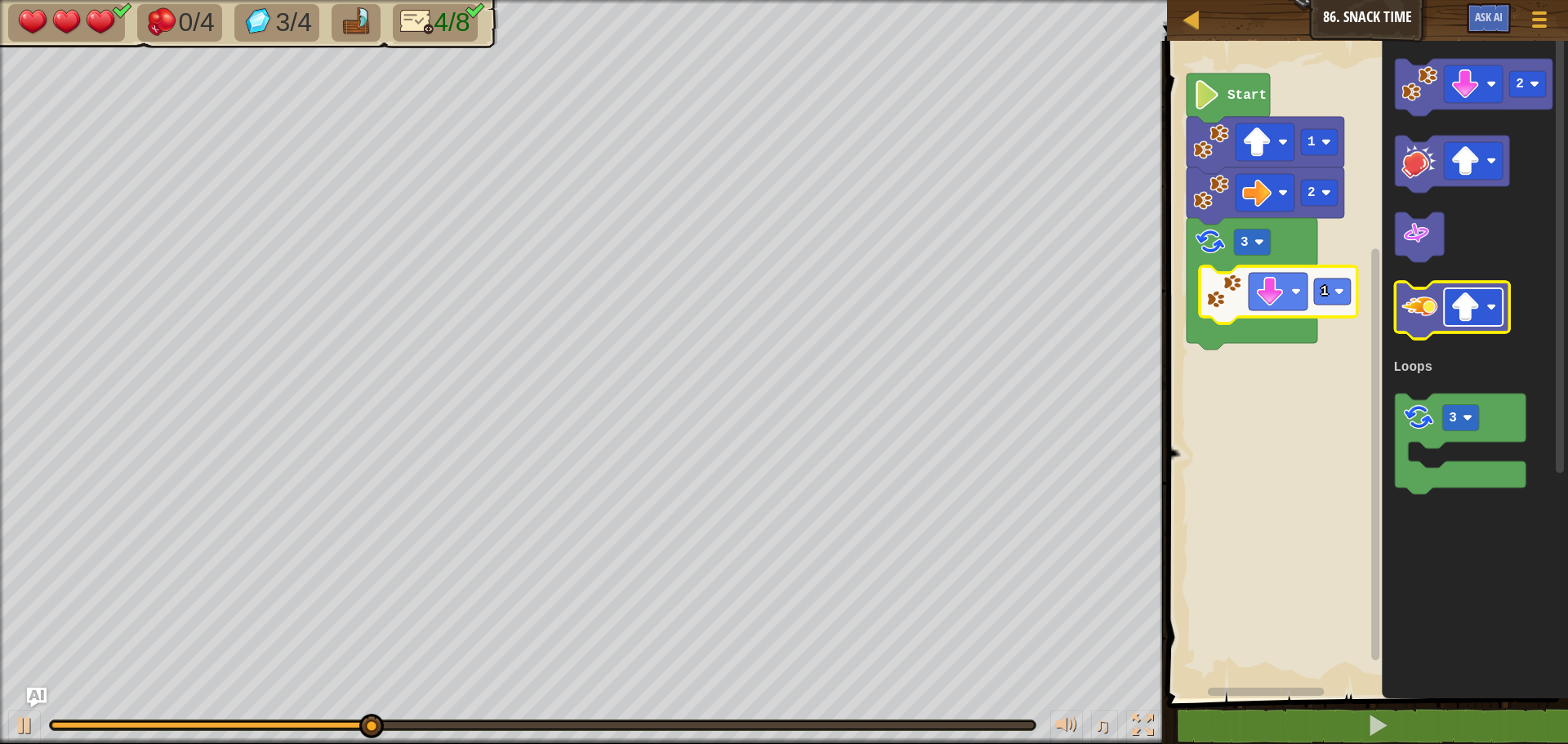
click at [1464, 315] on image "Blockly Workspace" at bounding box center [1465, 308] width 30 height 30
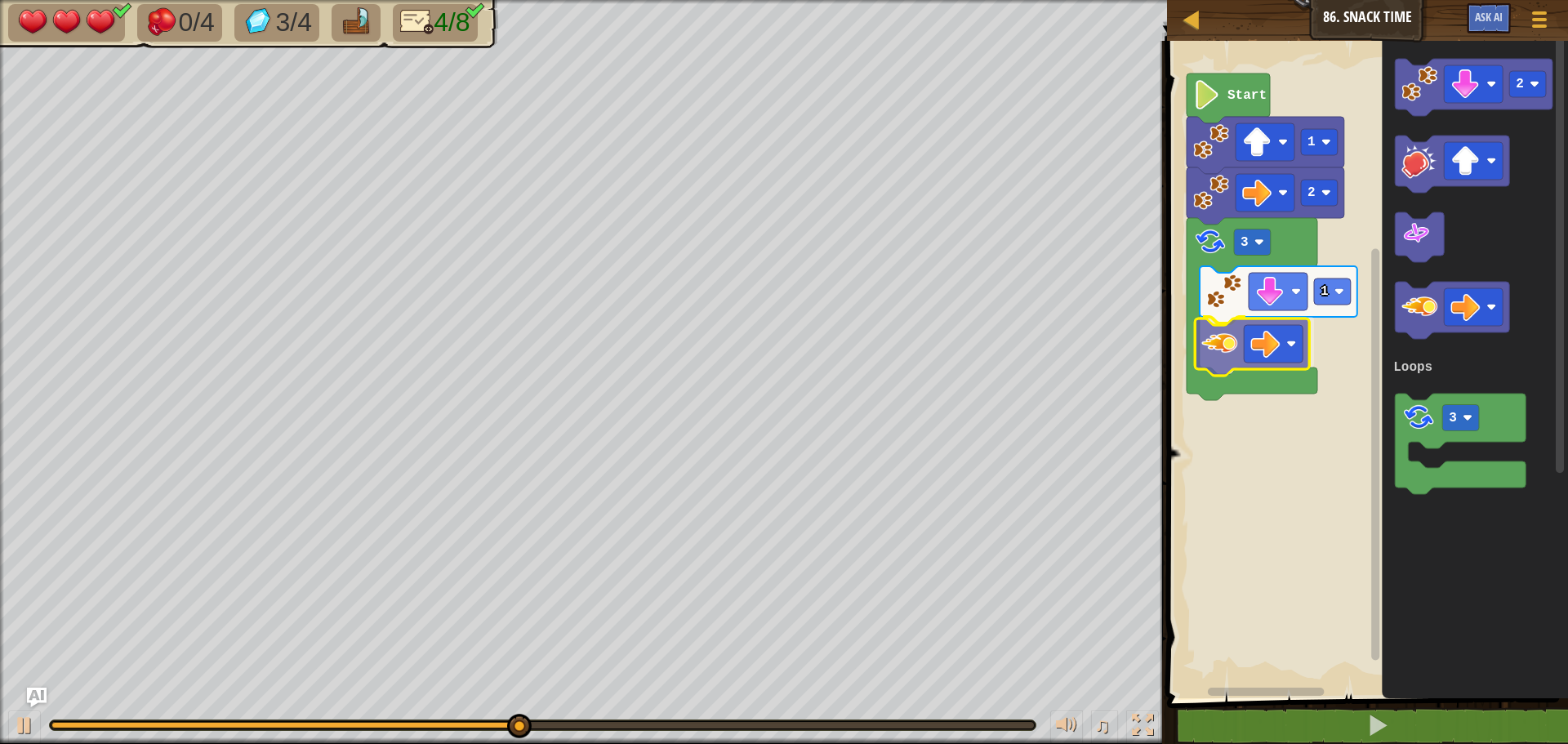
click at [1228, 356] on div "Loops Start 1 2 3 1 2 3 Loops" at bounding box center [1364, 365] width 406 height 666
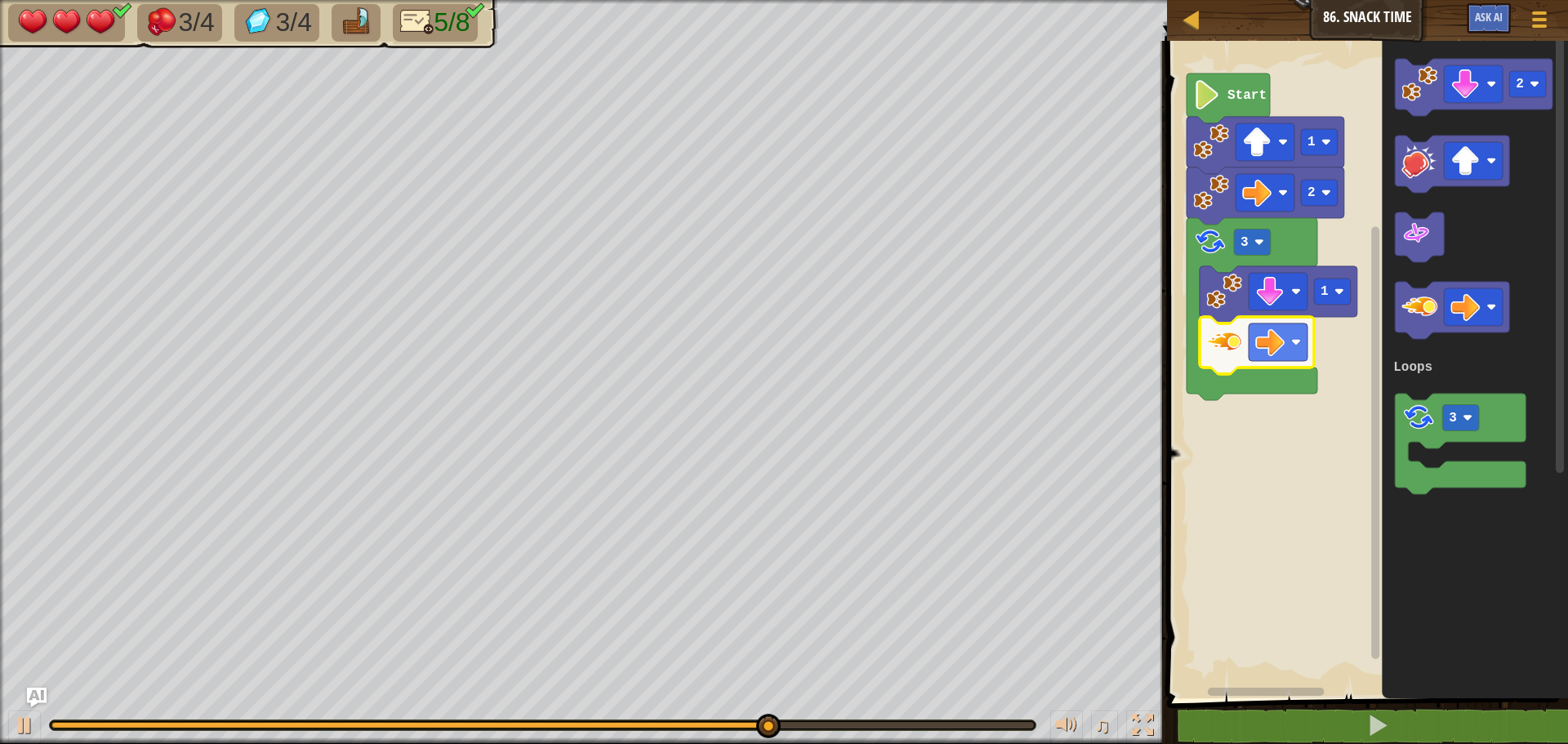
click at [1262, 259] on icon "Blockly Workspace" at bounding box center [1251, 309] width 131 height 182
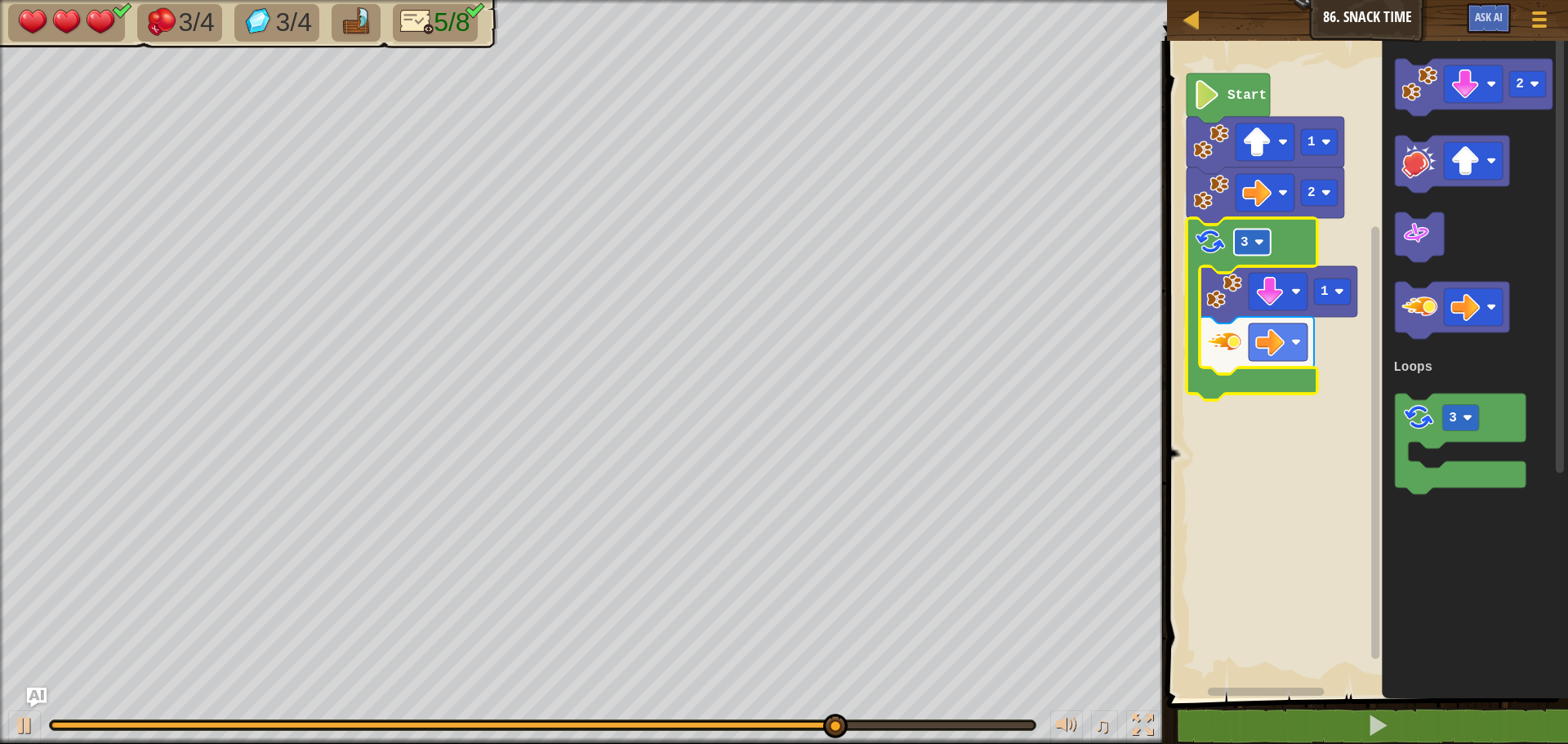
click at [1258, 241] on image "Blockly Workspace" at bounding box center [1259, 242] width 10 height 10
click at [1473, 84] on image "Blockly Workspace" at bounding box center [1465, 84] width 30 height 30
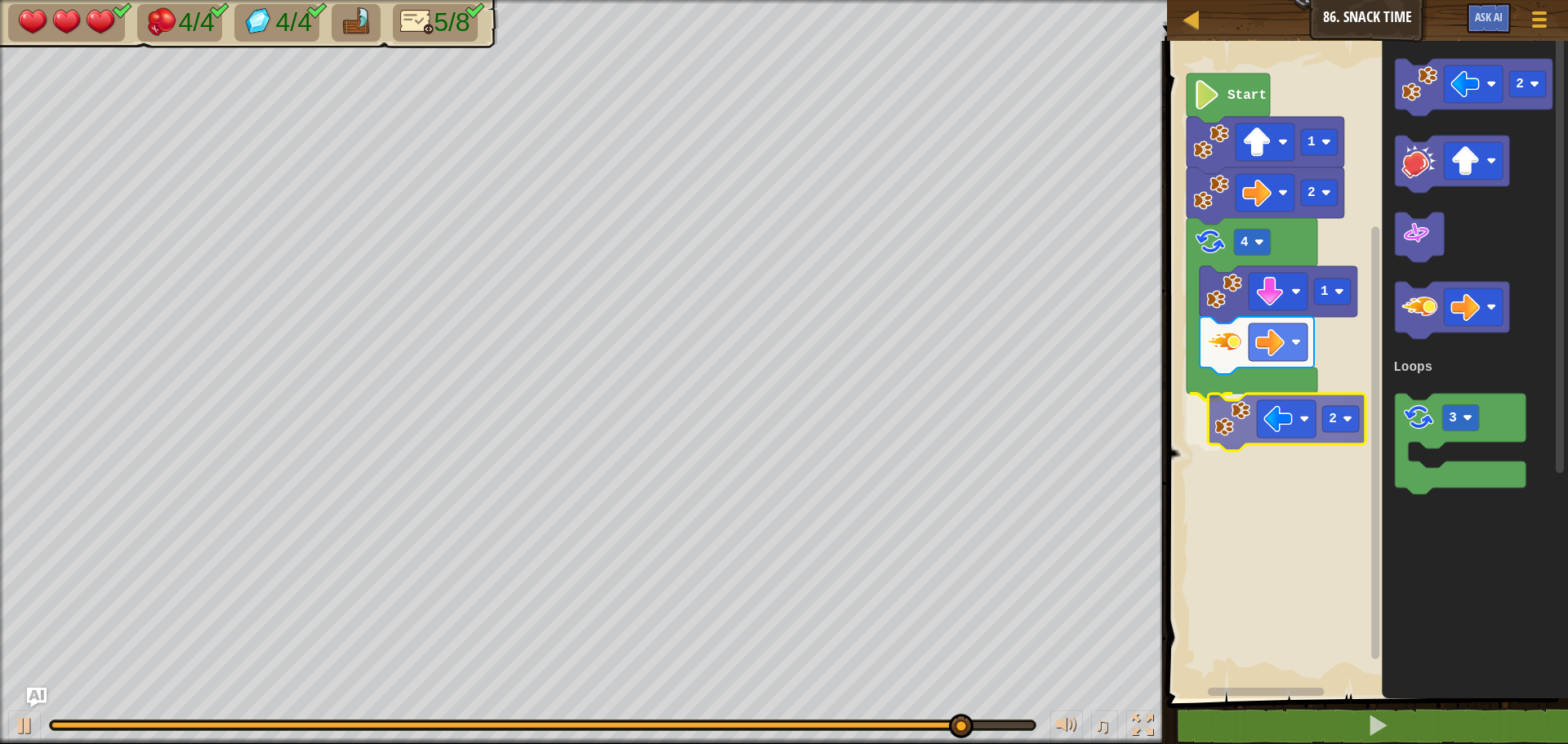
click at [1219, 442] on div "Loops Start 1 2 4 1 2 2 3 Loops 2" at bounding box center [1364, 365] width 406 height 666
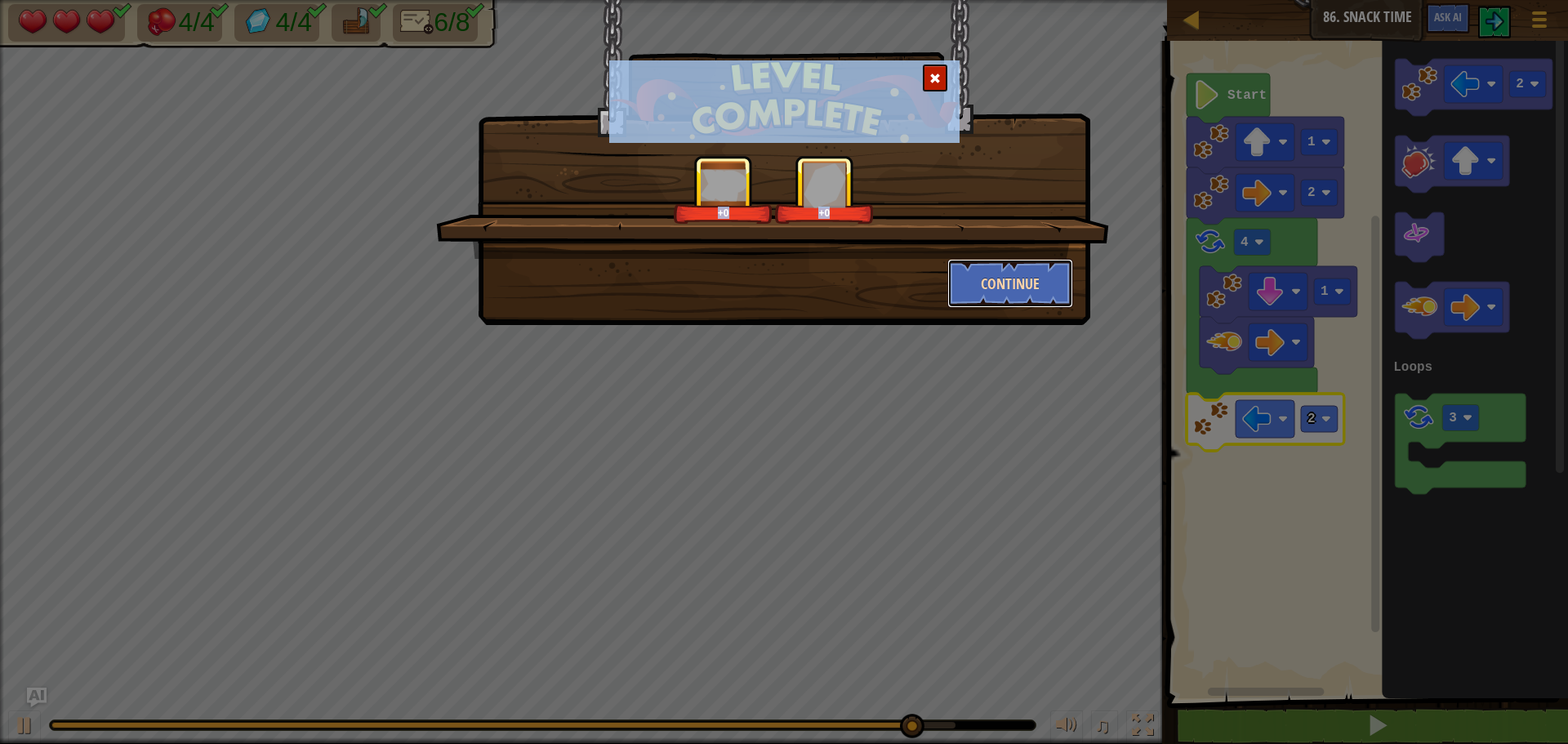
click at [964, 283] on button "Continue" at bounding box center [1010, 283] width 126 height 49
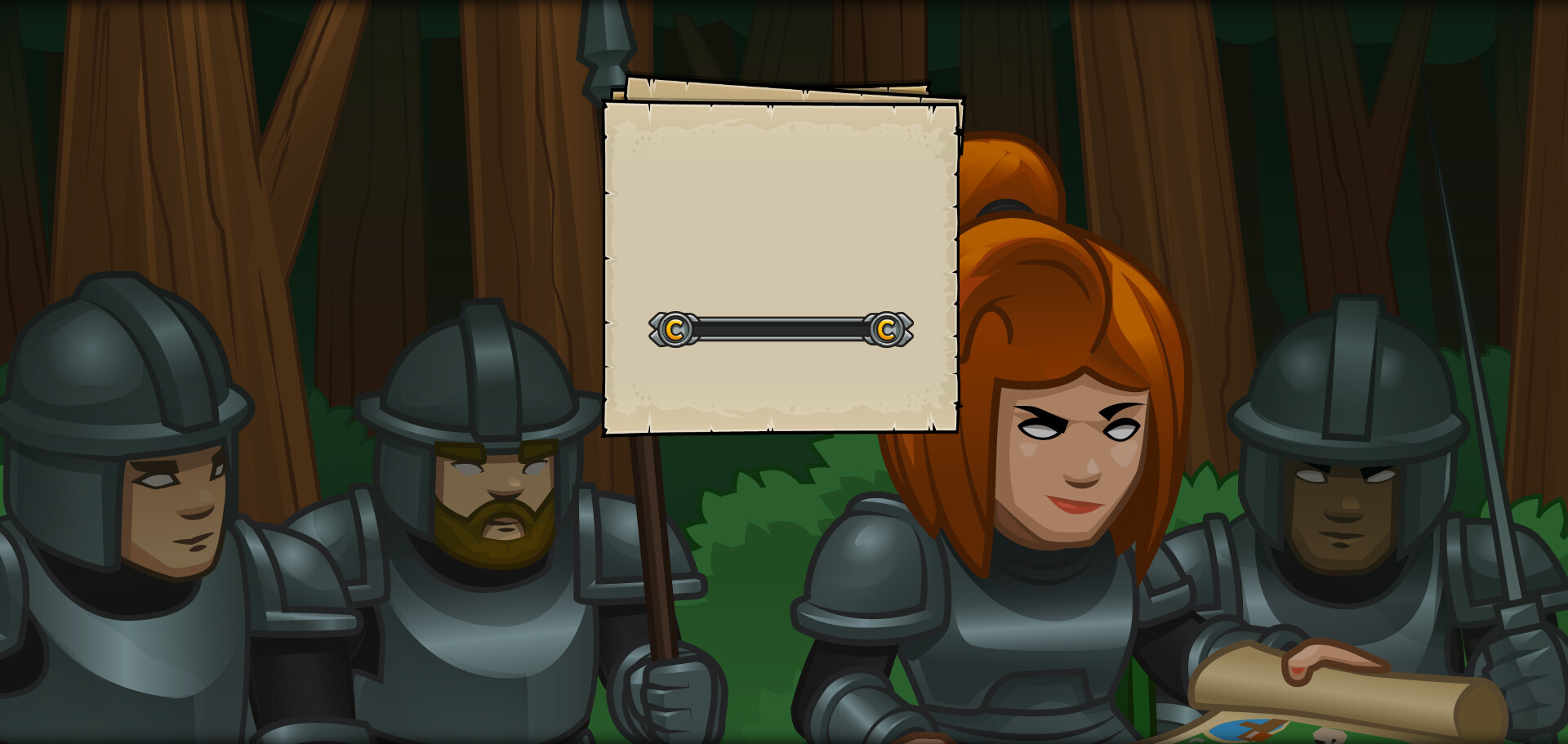
click at [964, 283] on div "Goals Start Level Error loading from server. Try refreshing the page. You'll ne…" at bounding box center [783, 253] width 367 height 367
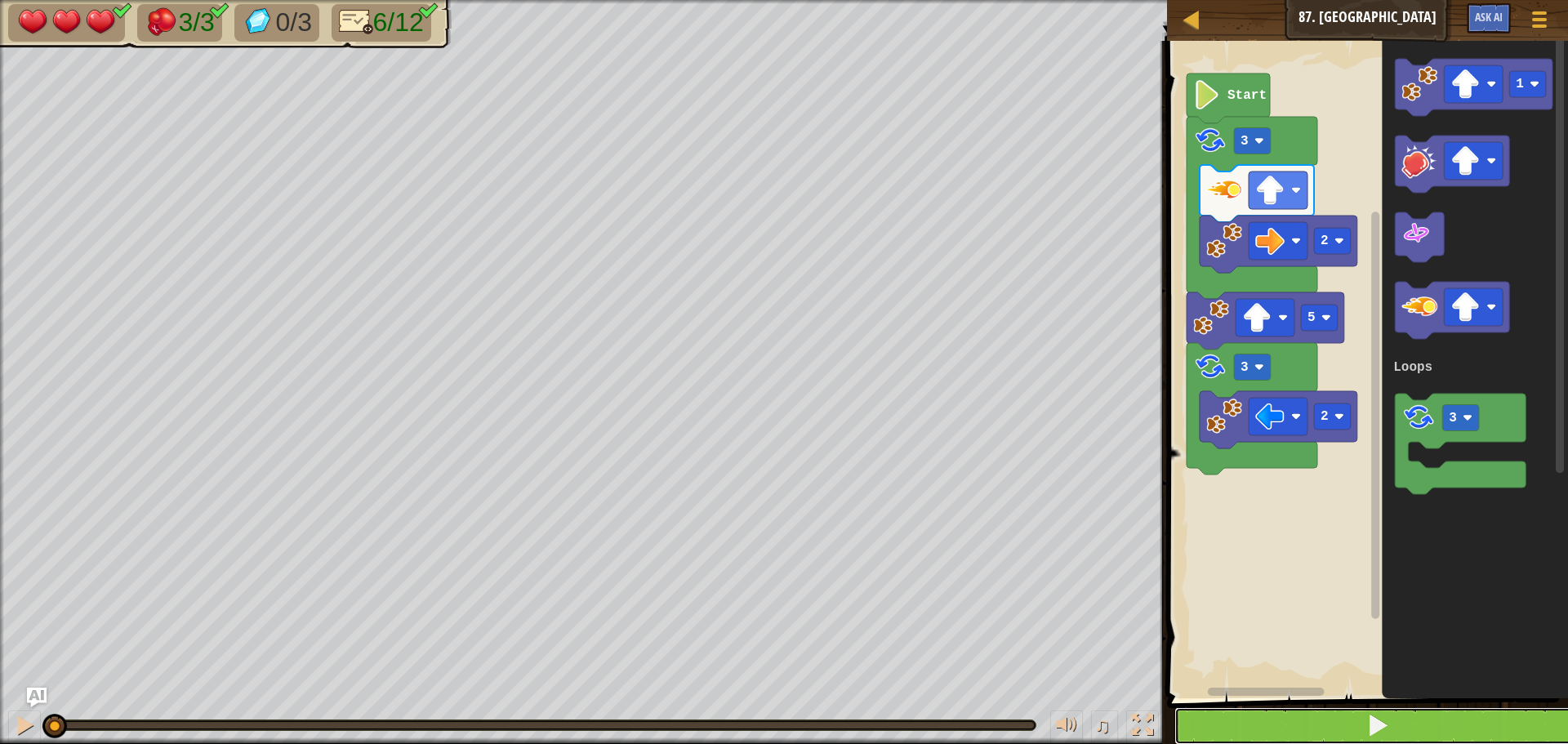
click at [1382, 721] on span at bounding box center [1377, 726] width 23 height 23
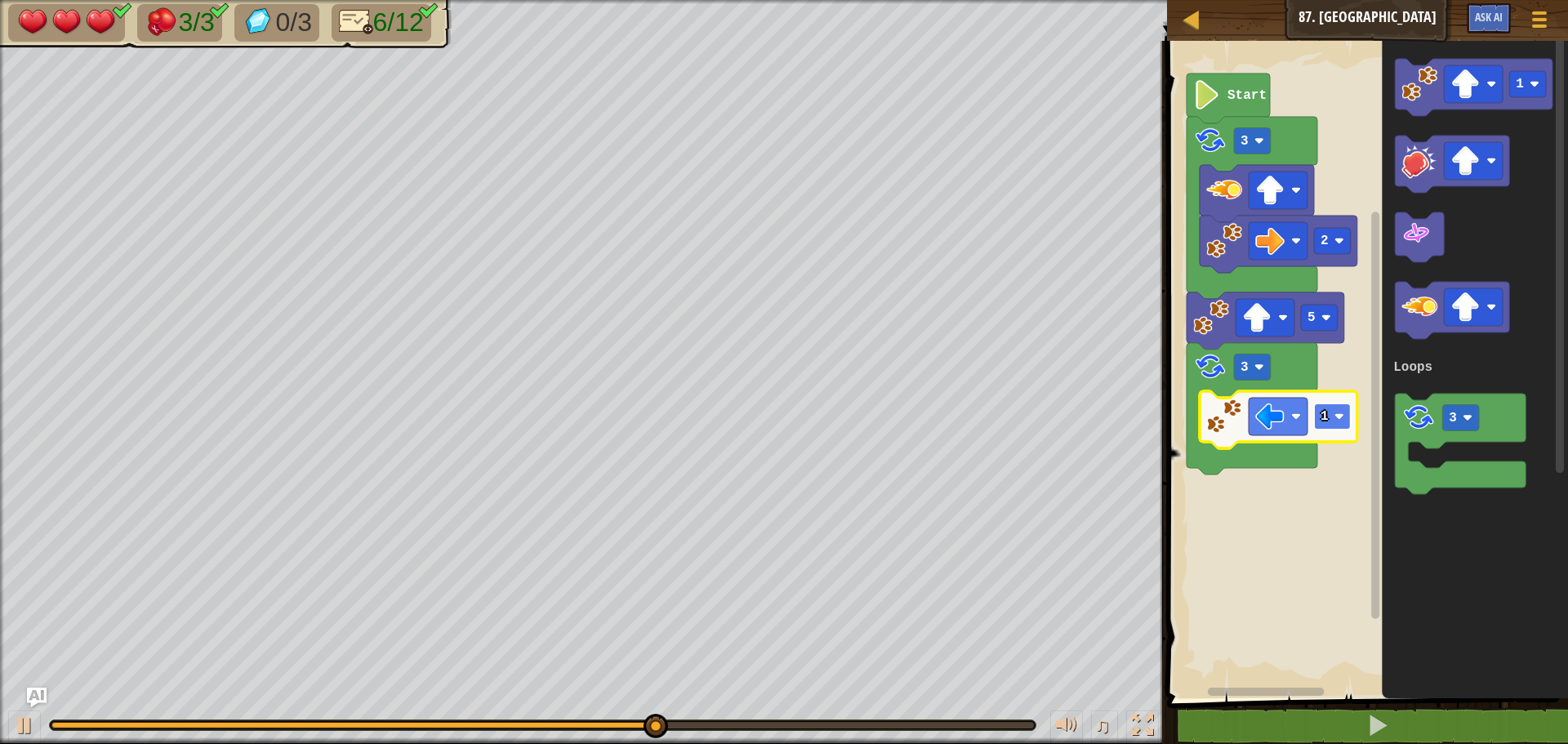
click at [1341, 419] on image "Blockly Workspace" at bounding box center [1338, 416] width 10 height 10
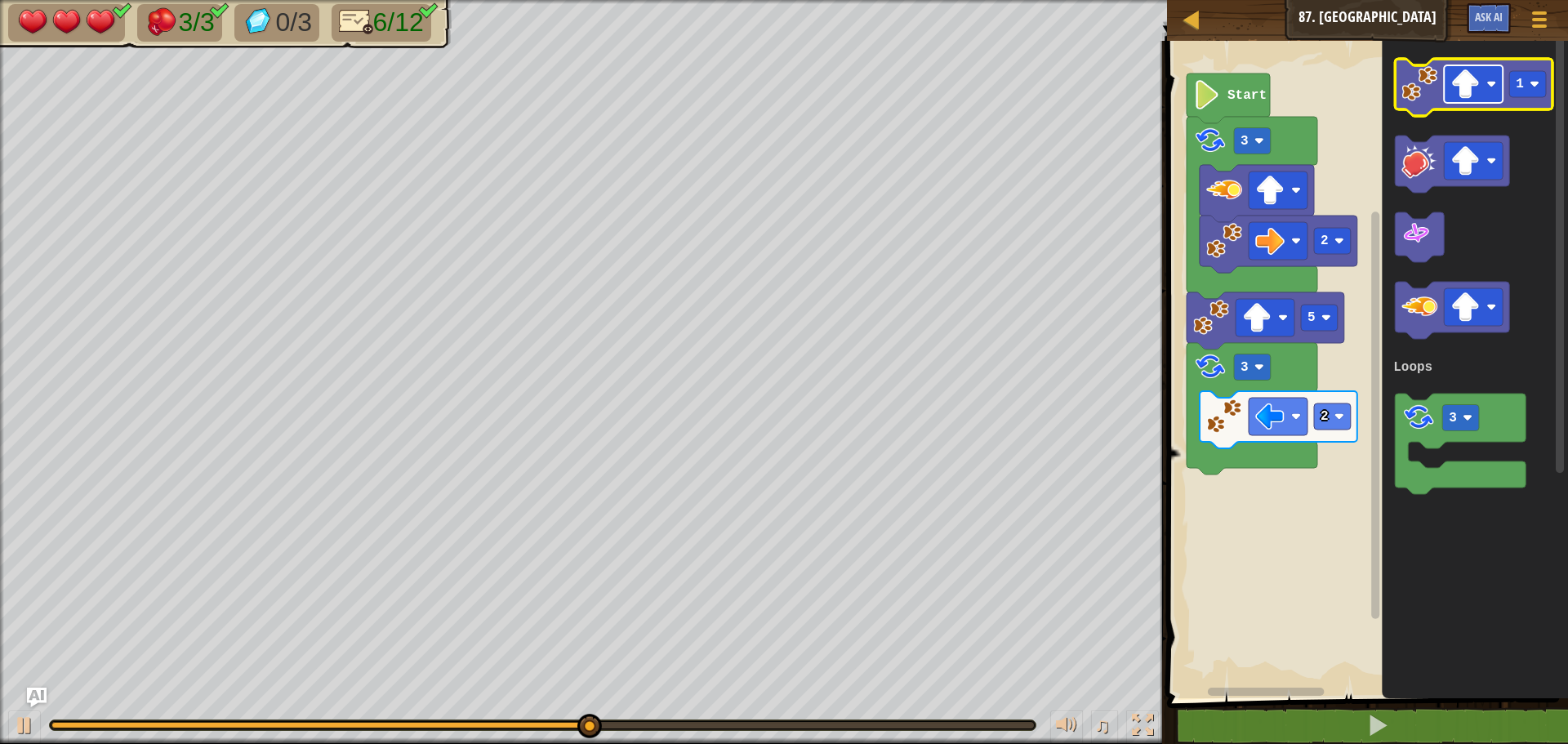
click at [1460, 89] on image "Blockly Workspace" at bounding box center [1465, 84] width 30 height 30
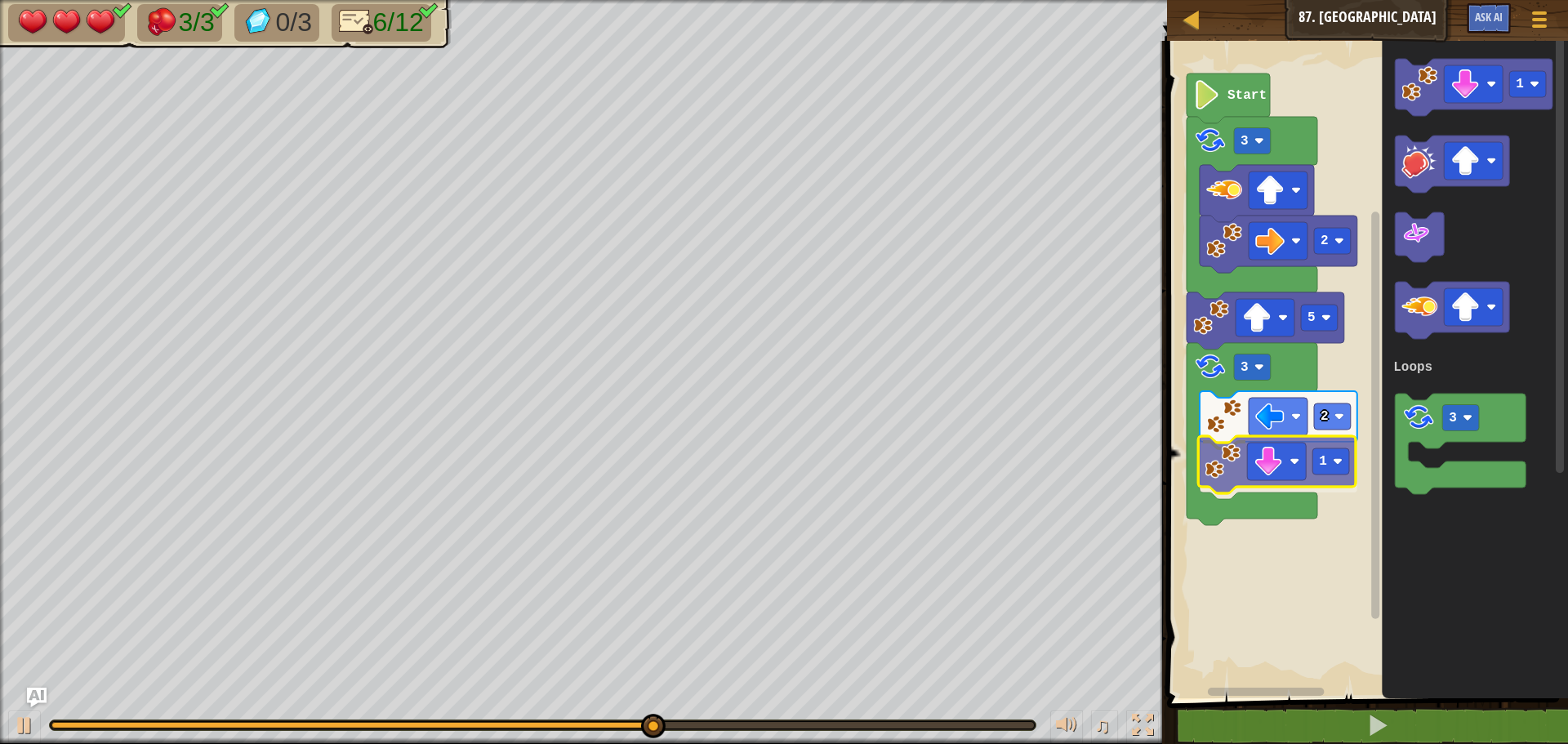
click at [1231, 473] on div "Loops Start 2 3 5 3 2 1 1 3 Loops 1" at bounding box center [1364, 365] width 406 height 666
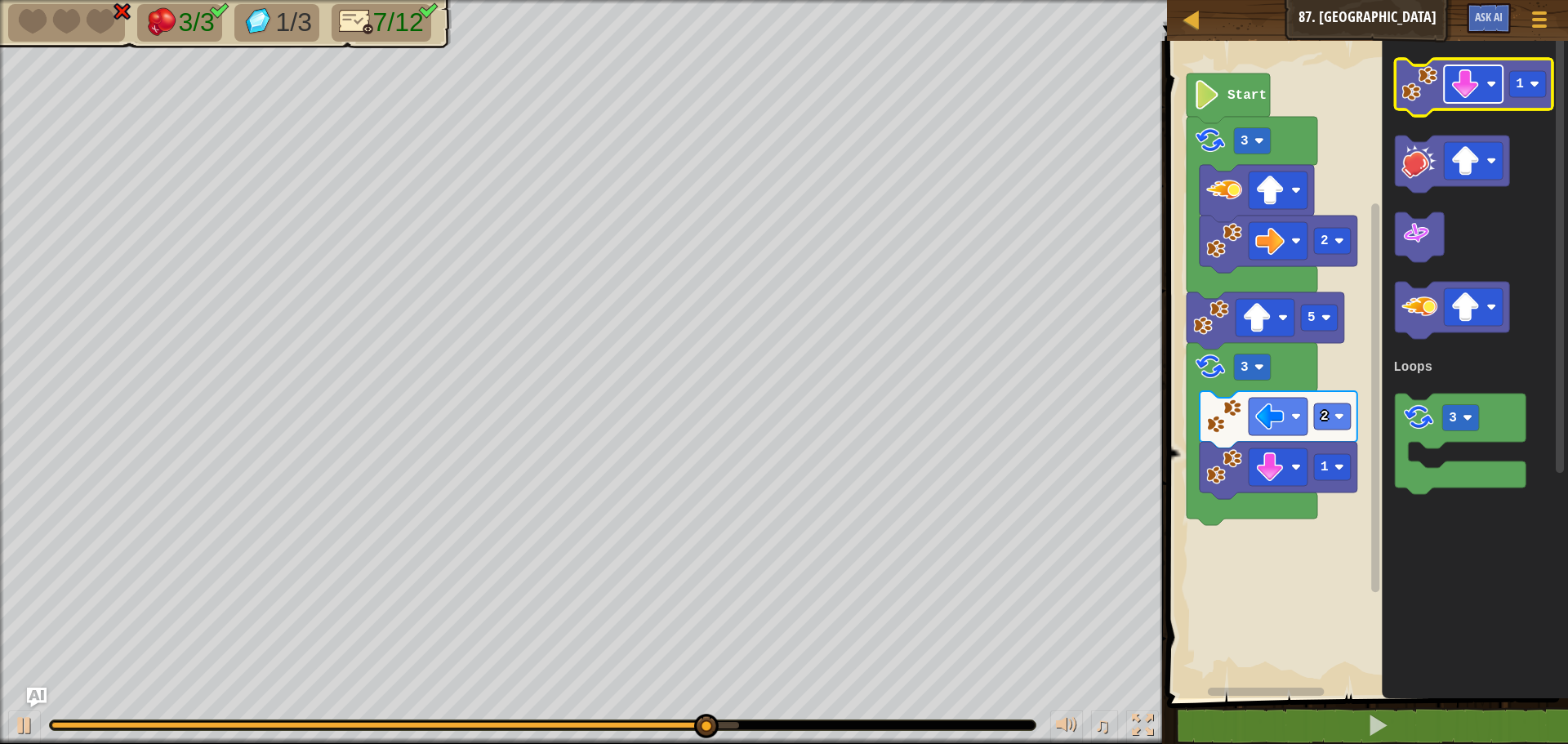
click at [1475, 95] on image "Blockly Workspace" at bounding box center [1465, 84] width 30 height 30
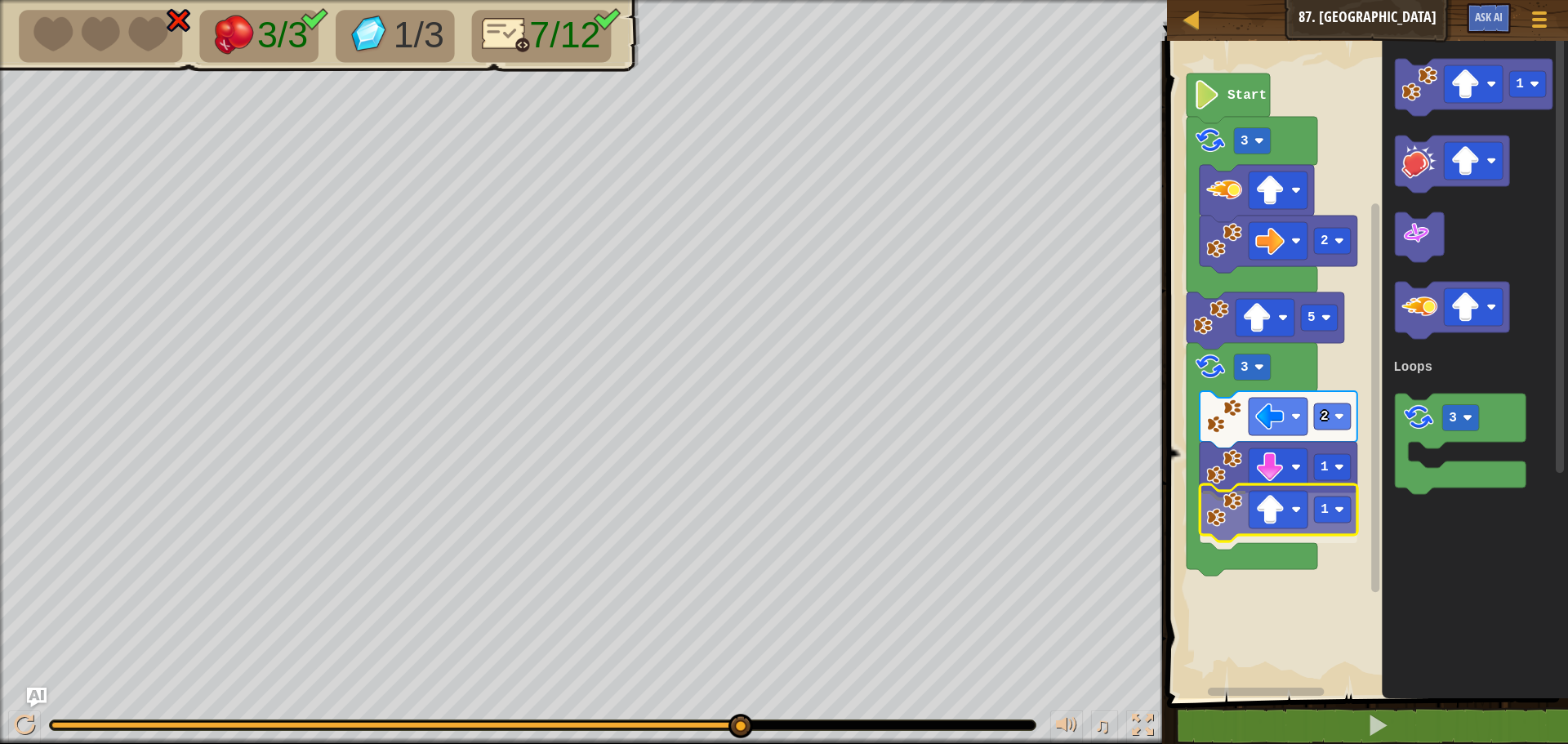
click at [1231, 525] on div "Loops Start 2 3 5 3 2 1 1 1 3 Loops 1" at bounding box center [1364, 365] width 406 height 666
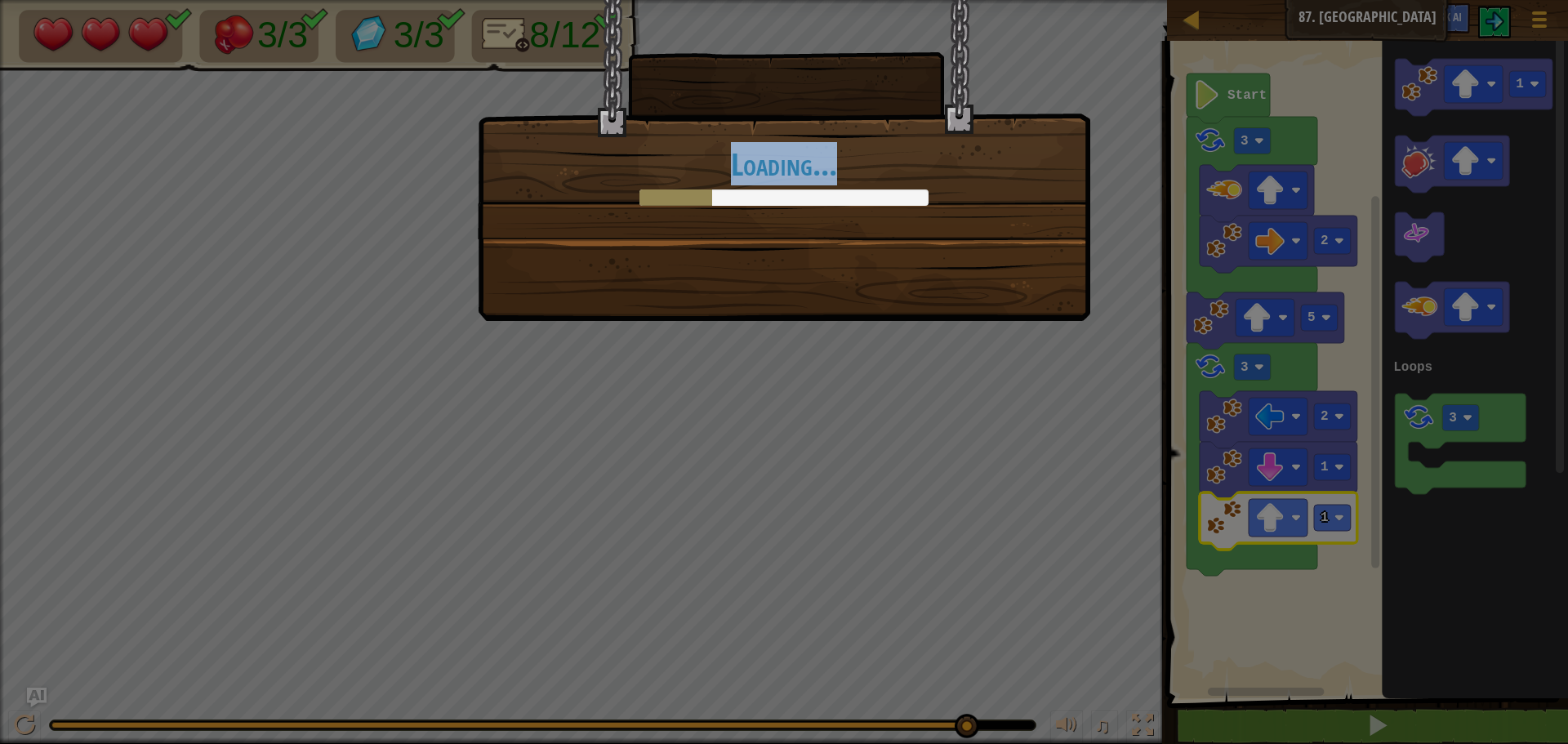
drag, startPoint x: 844, startPoint y: 720, endPoint x: 942, endPoint y: 692, distance: 101.9
click at [968, 2] on body "Map Junior 87. Double Loop Game Menu Ask AI 1 ההההההההההההההההההההההההההההההההה…" at bounding box center [784, 1] width 1568 height 2
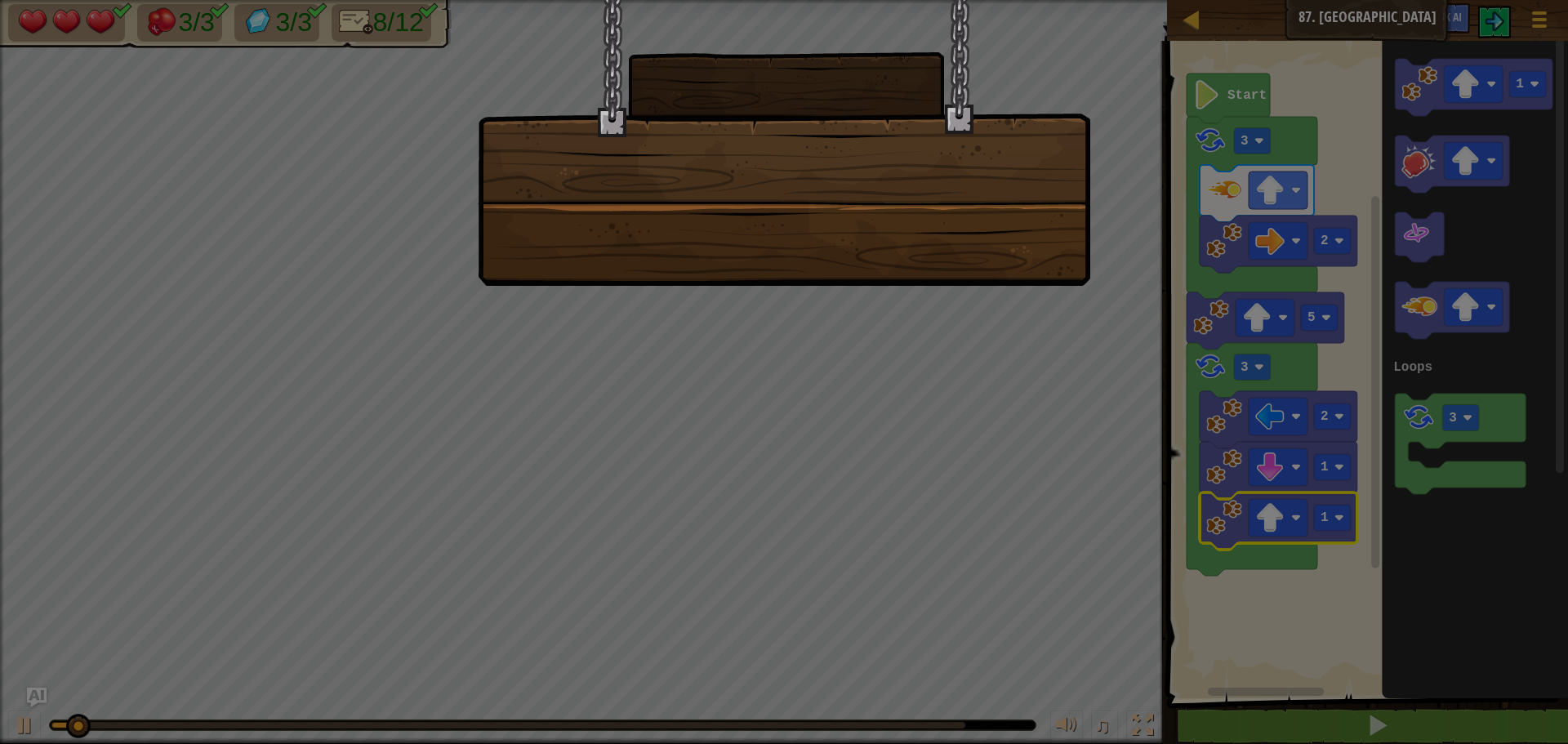
click at [896, 413] on div at bounding box center [784, 372] width 1568 height 744
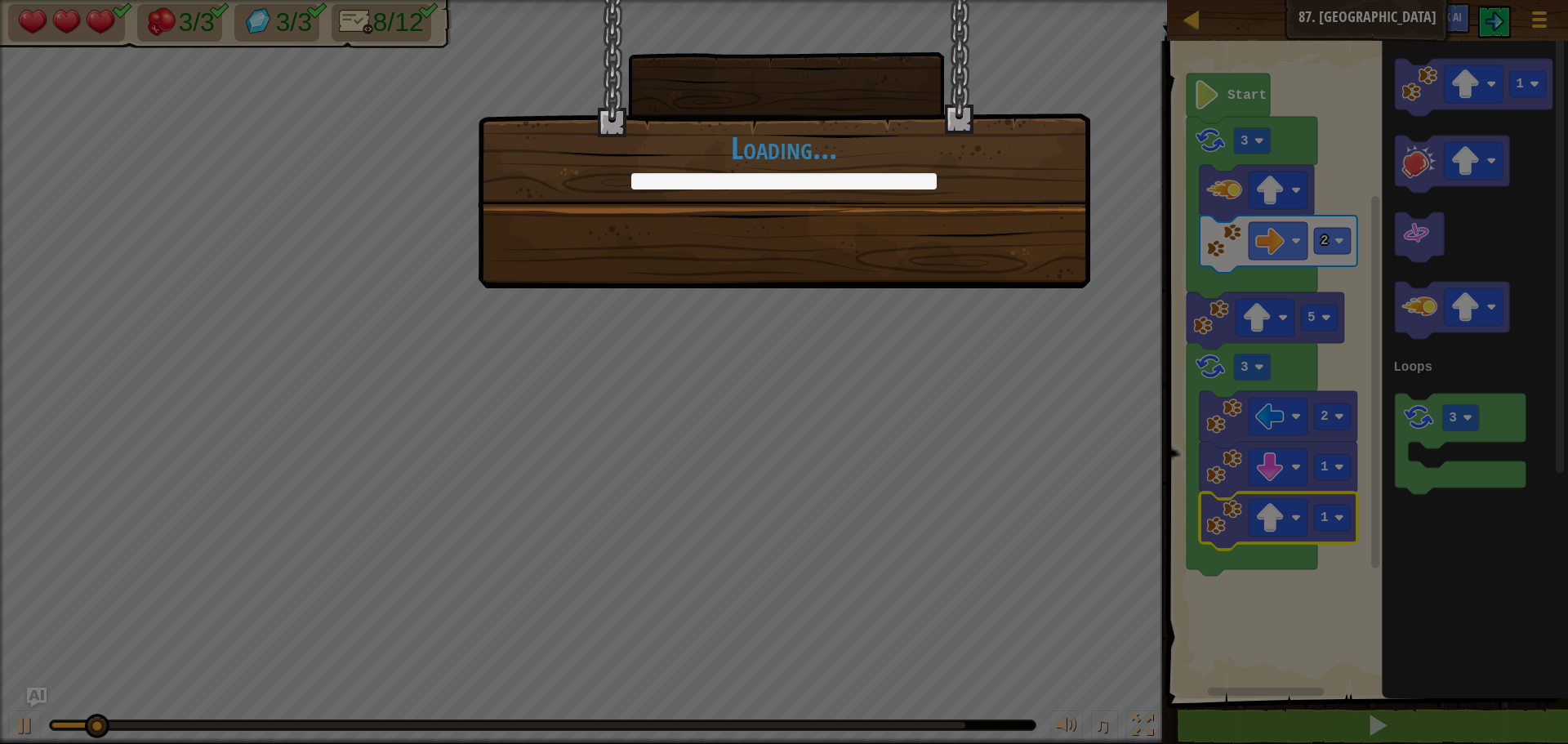
click at [896, 410] on div "+0 +0 Continue Loading..." at bounding box center [784, 372] width 1568 height 744
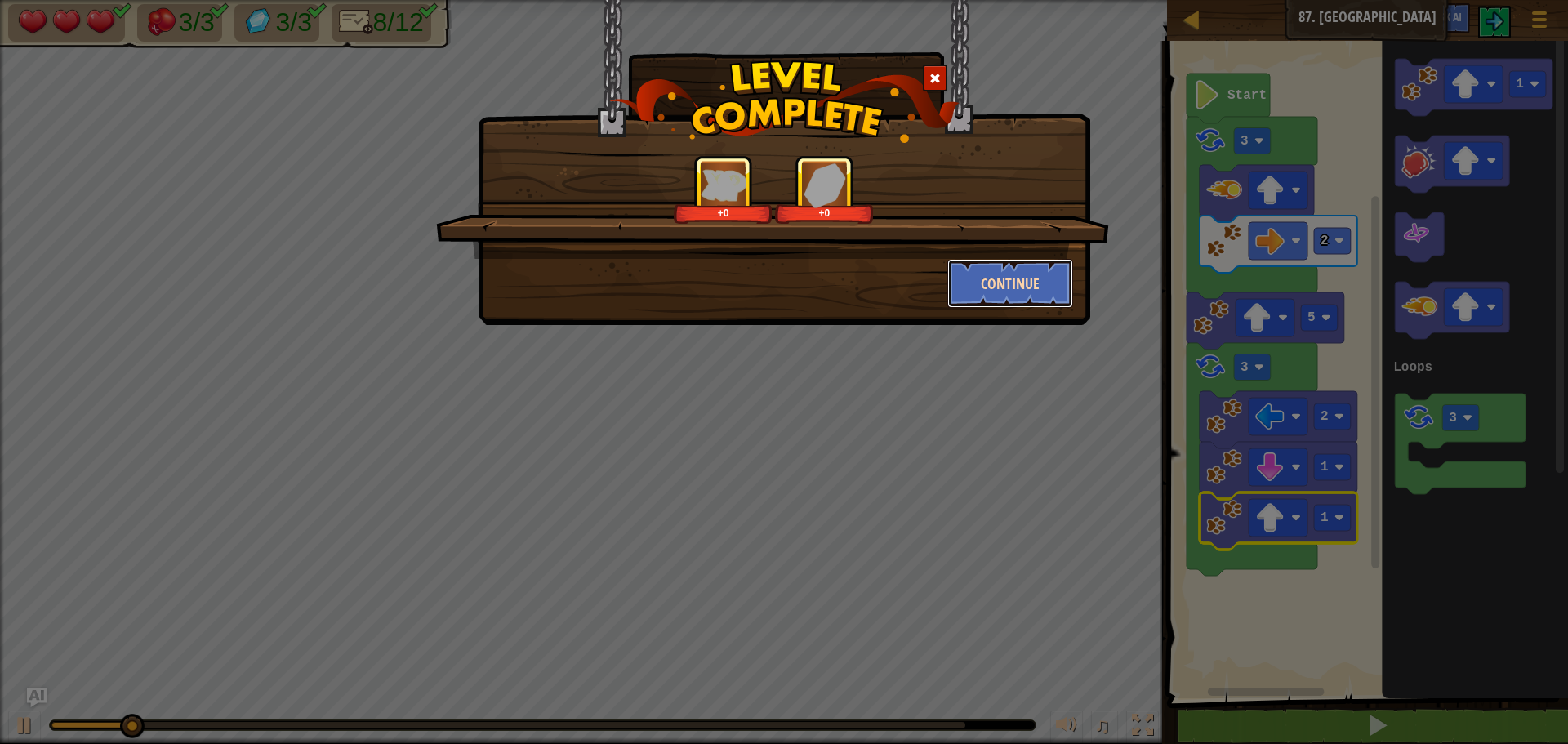
click at [973, 281] on button "Continue" at bounding box center [1010, 283] width 126 height 49
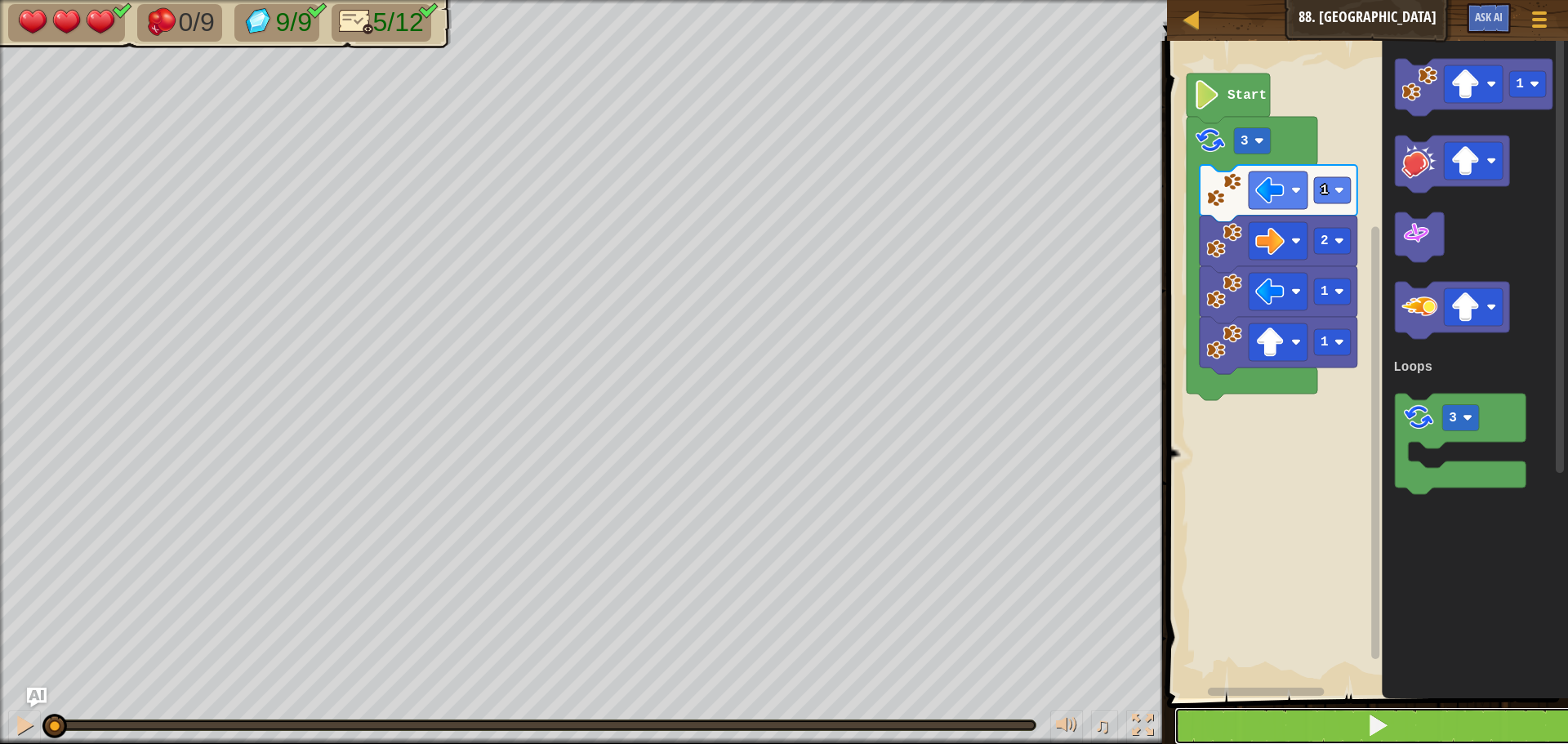
click at [1225, 709] on button at bounding box center [1376, 726] width 406 height 38
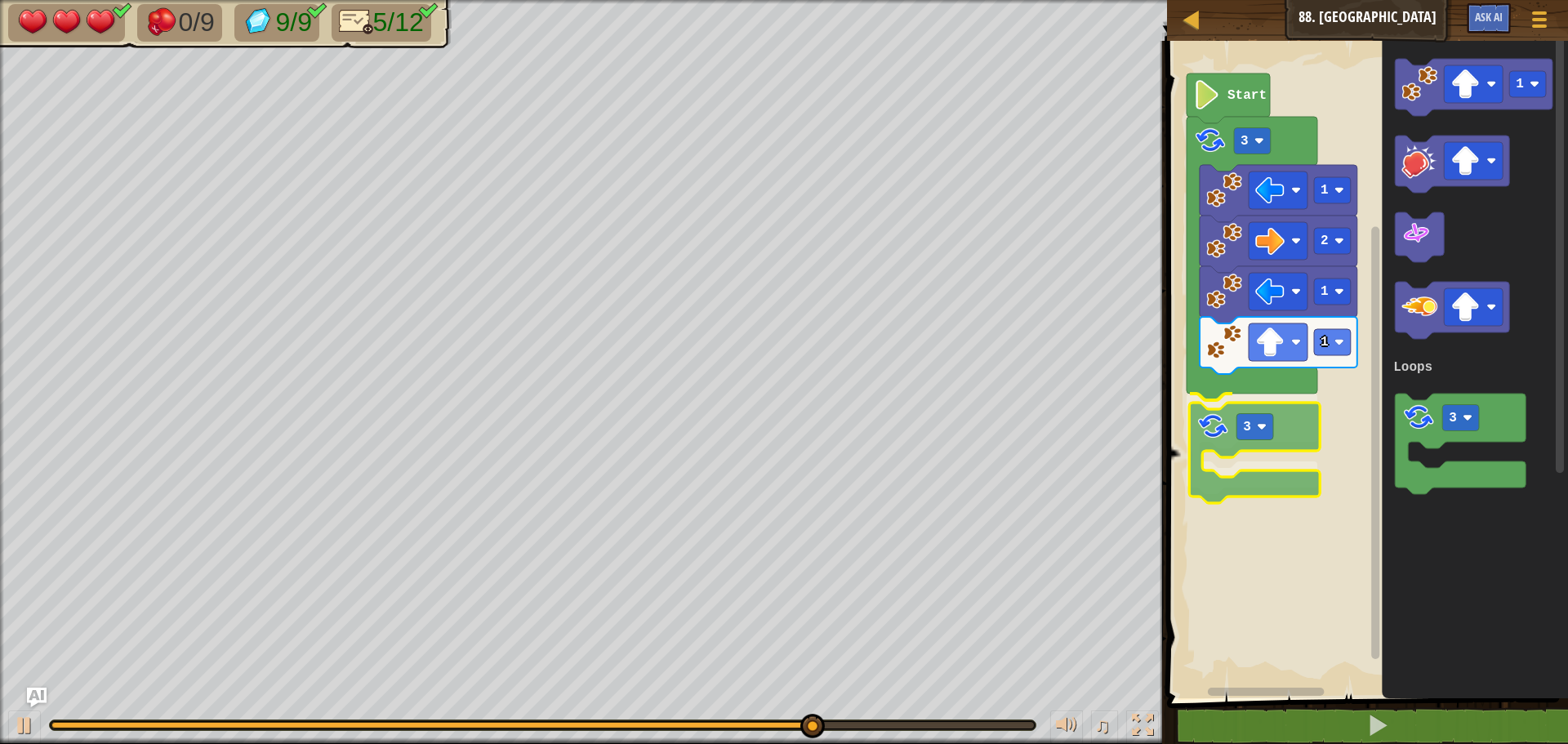
click at [1204, 436] on div "Loops 1 1 2 1 3 3 Start 1 3 Loops 3" at bounding box center [1364, 365] width 406 height 666
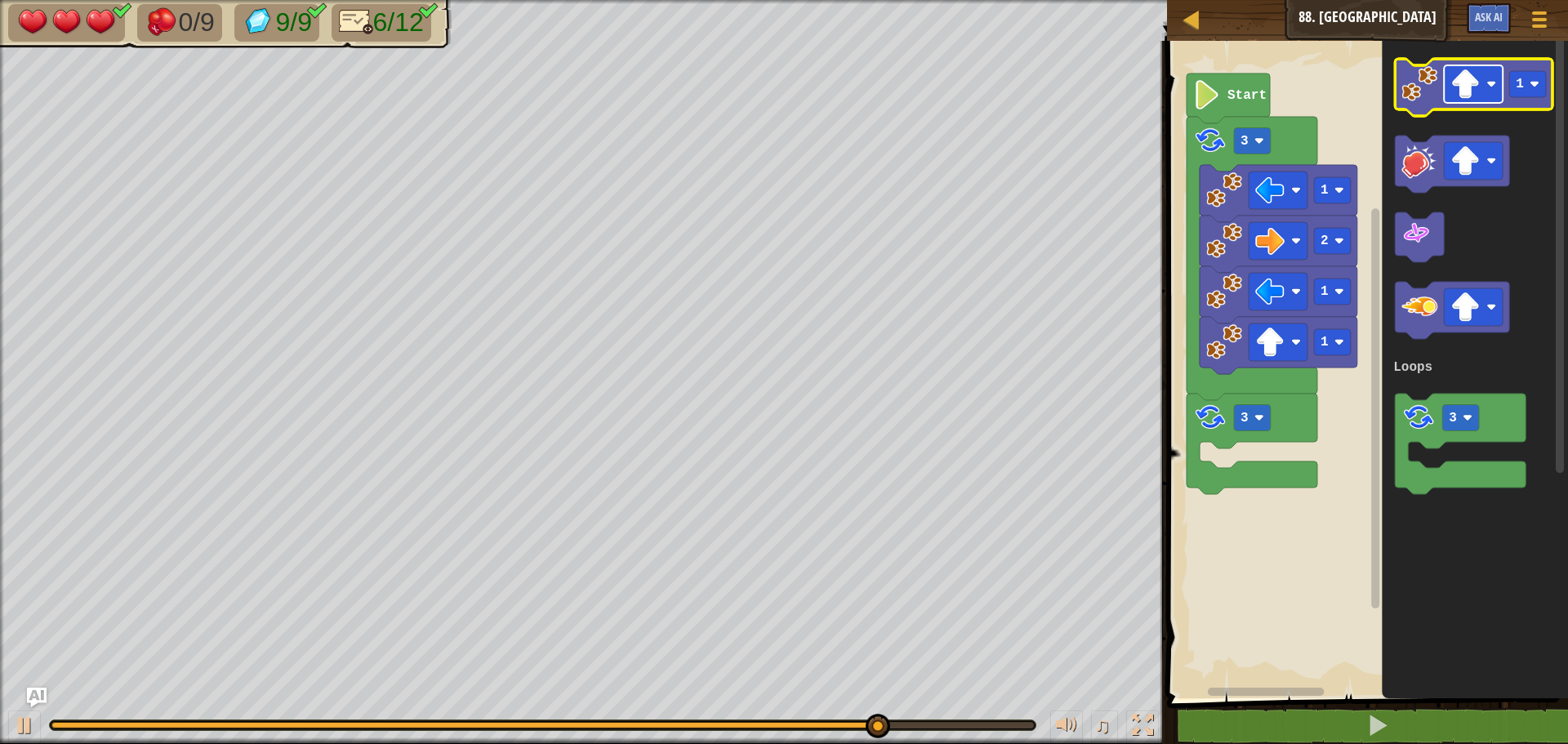
click at [1484, 89] on rect "Blockly Workspace" at bounding box center [1473, 84] width 59 height 38
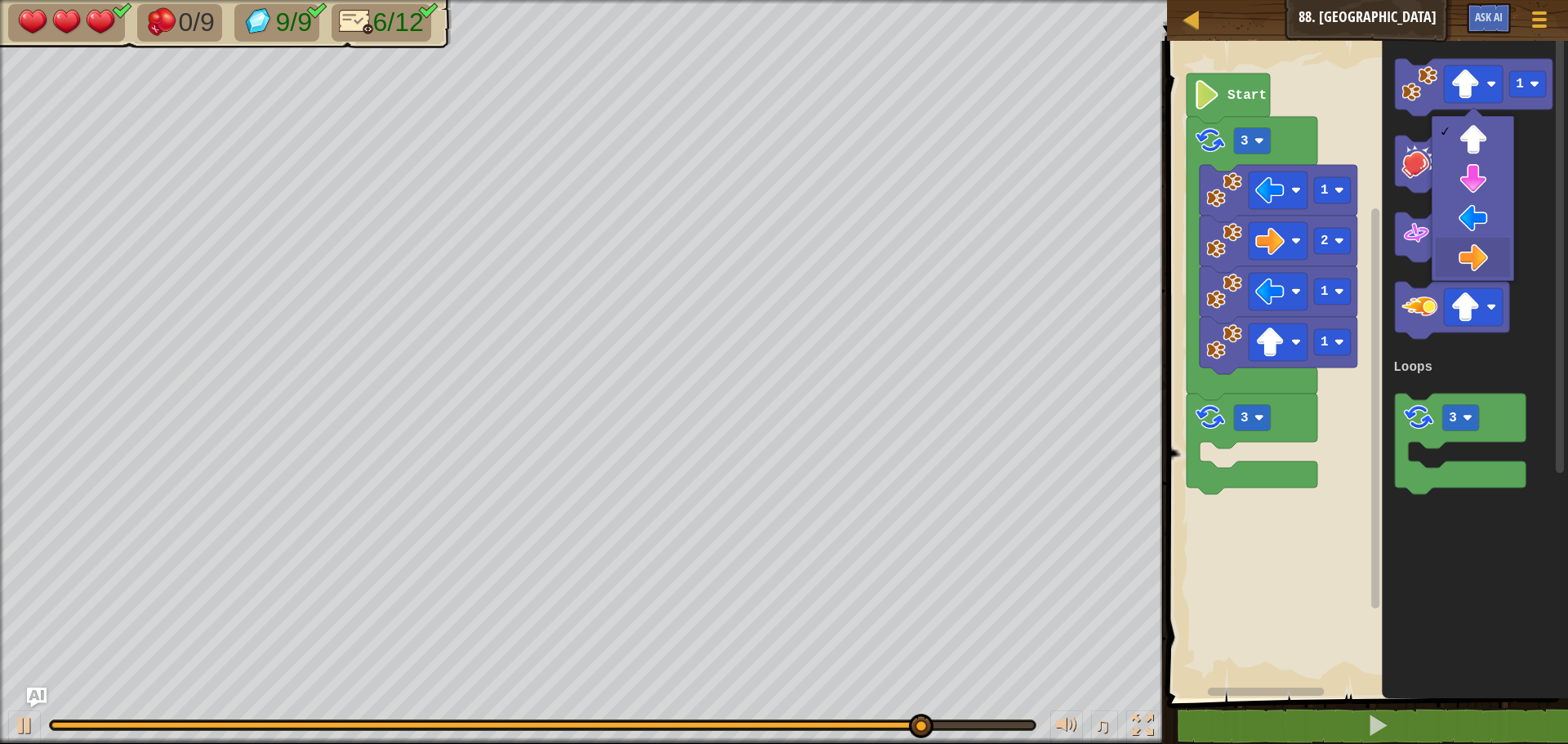
drag, startPoint x: 1468, startPoint y: 251, endPoint x: 1444, endPoint y: 191, distance: 64.6
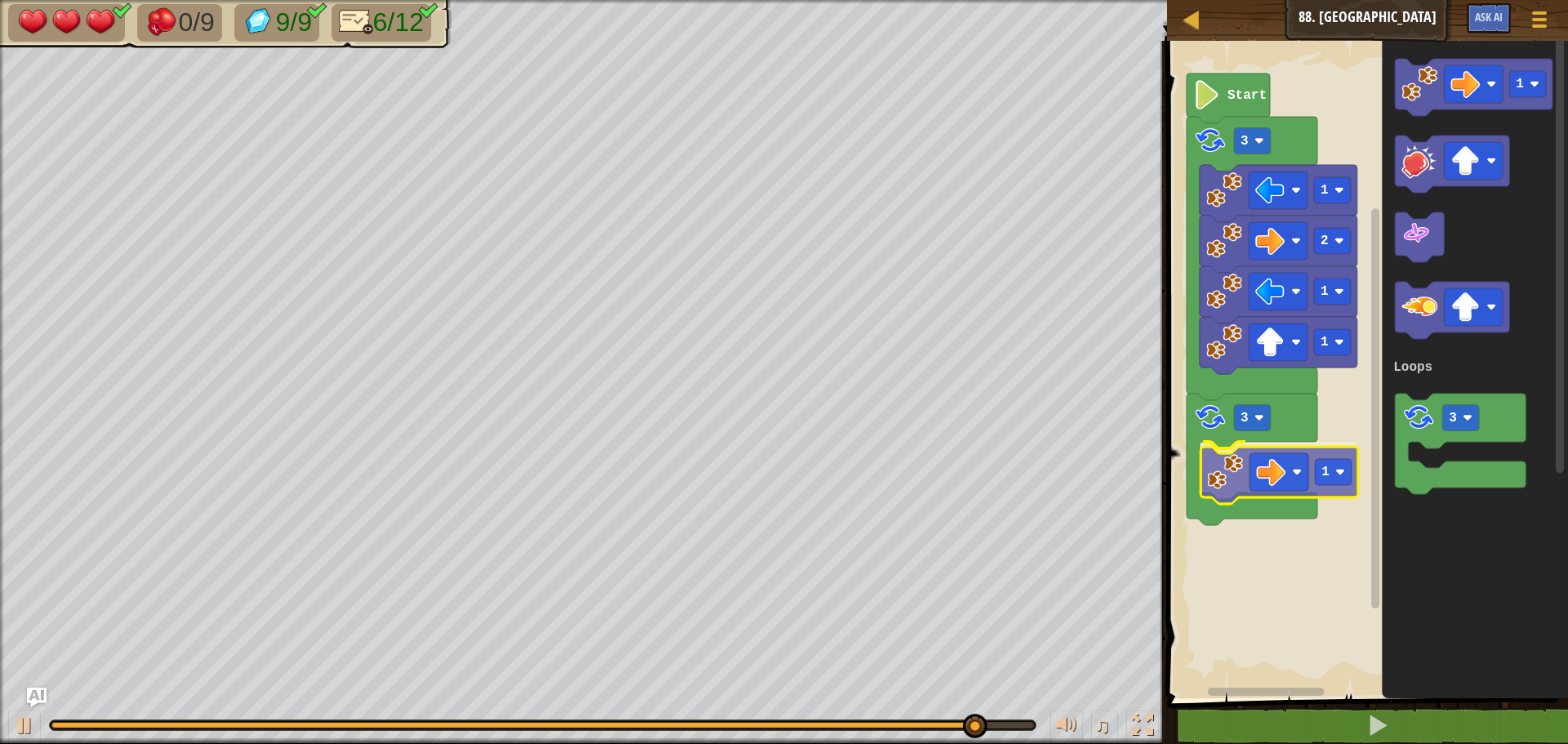
click at [1216, 479] on div "Loops 1 1 2 1 3 3 1 Start 1 3 Loops 1" at bounding box center [1364, 365] width 406 height 666
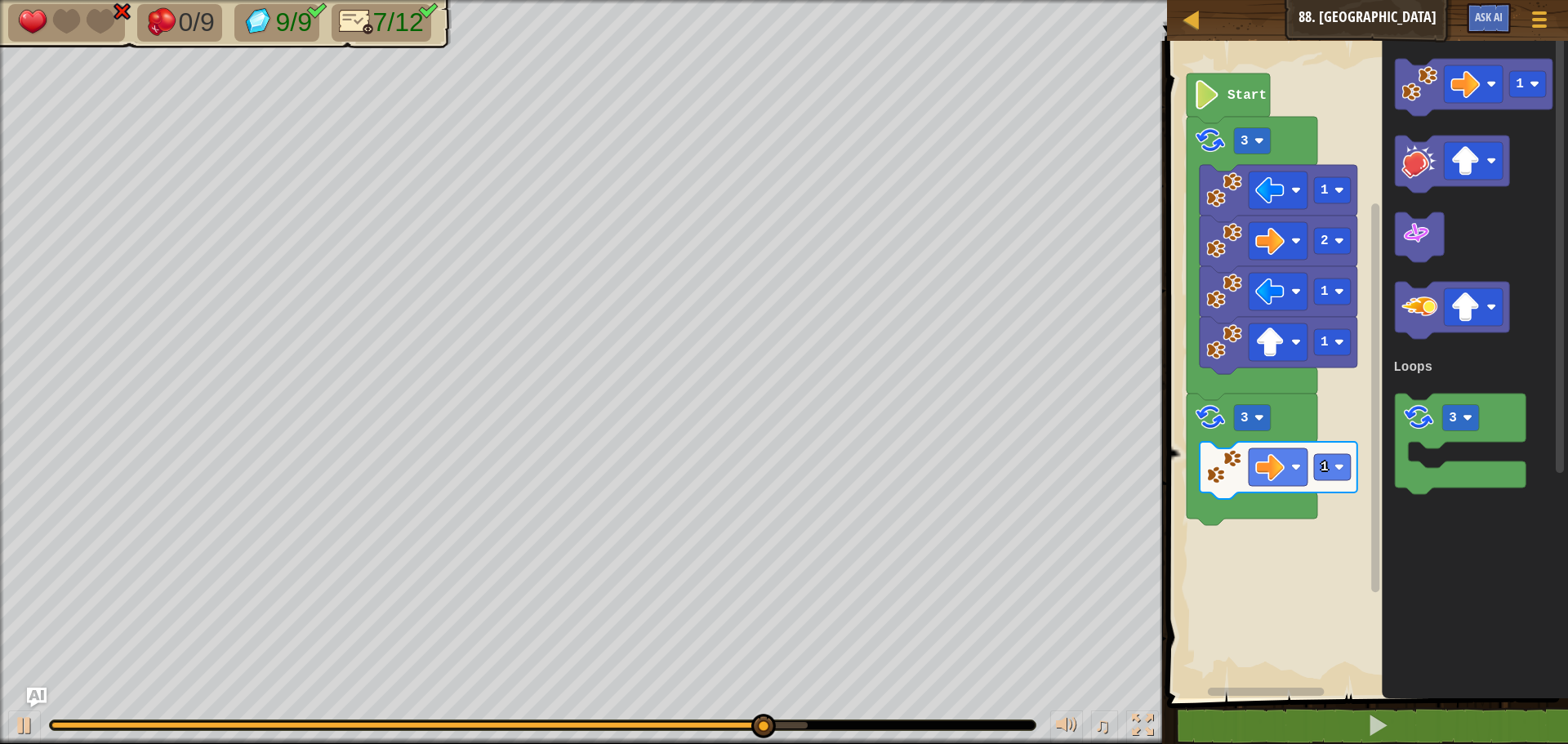
click at [1267, 503] on div "Loops 1 1 2 1 3 3 1 Start 1 3 Loops" at bounding box center [1364, 365] width 406 height 666
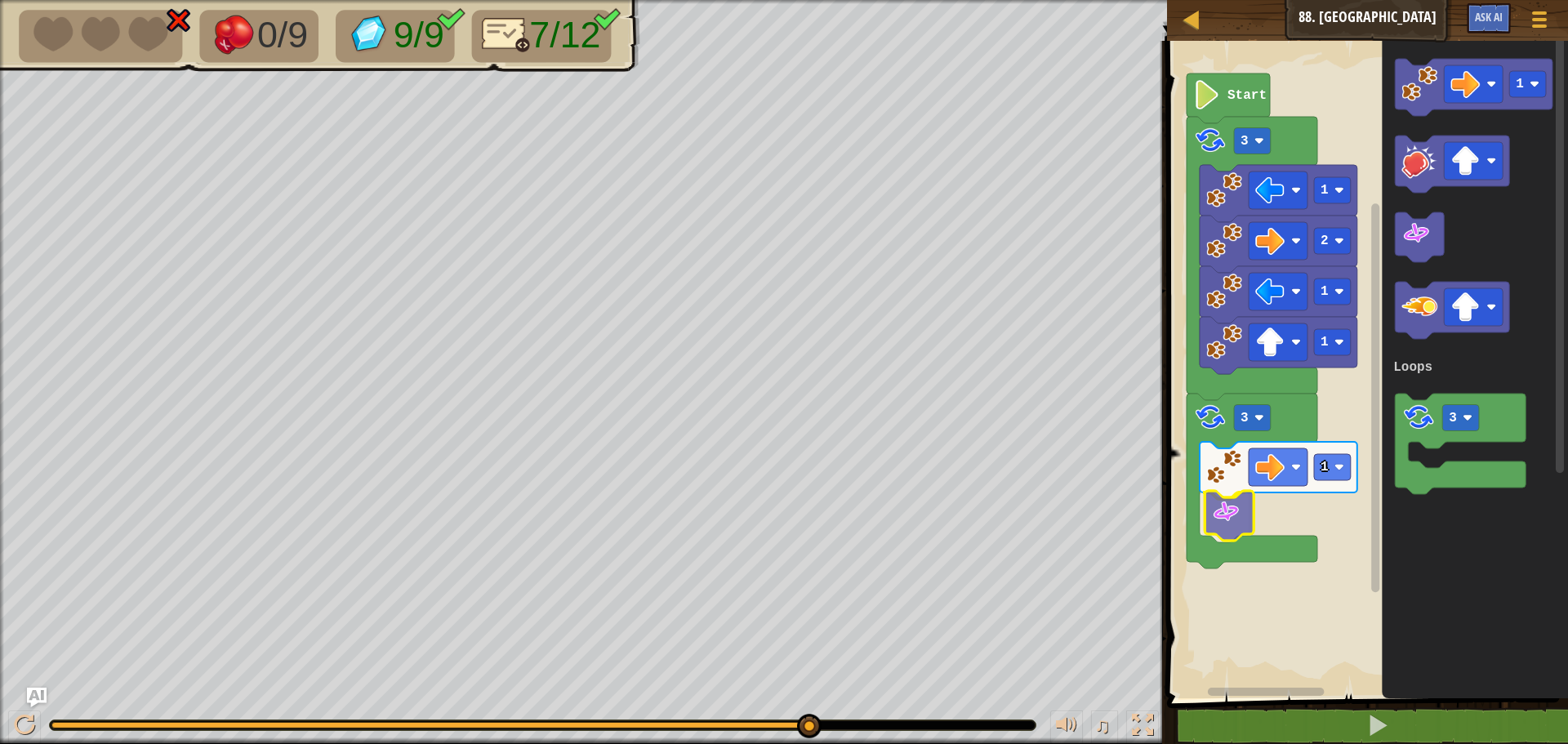
click at [1239, 516] on div "Loops 1 1 2 1 3 3 1 Start 1 3 Loops" at bounding box center [1364, 365] width 406 height 666
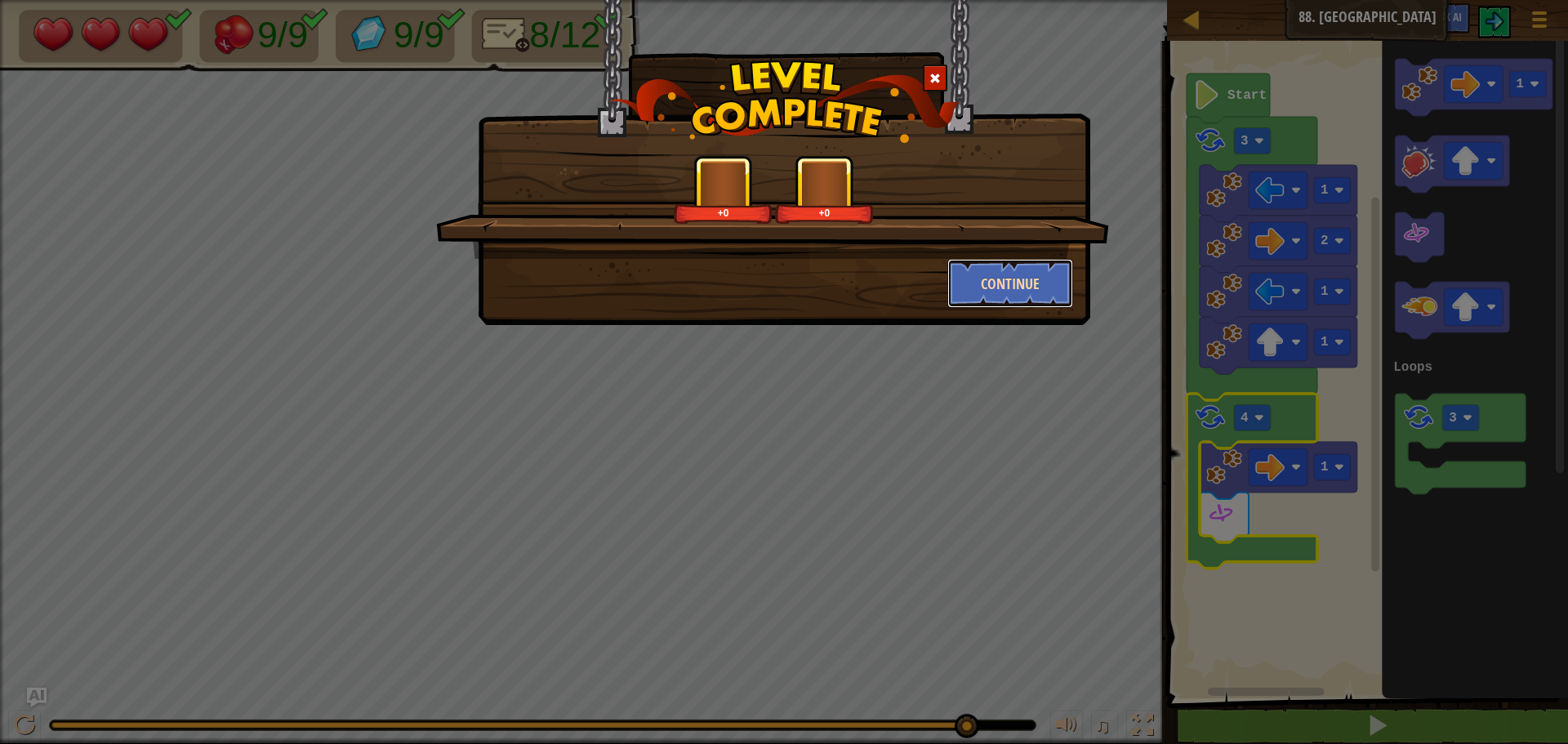
click at [955, 292] on button "Continue" at bounding box center [1010, 283] width 126 height 49
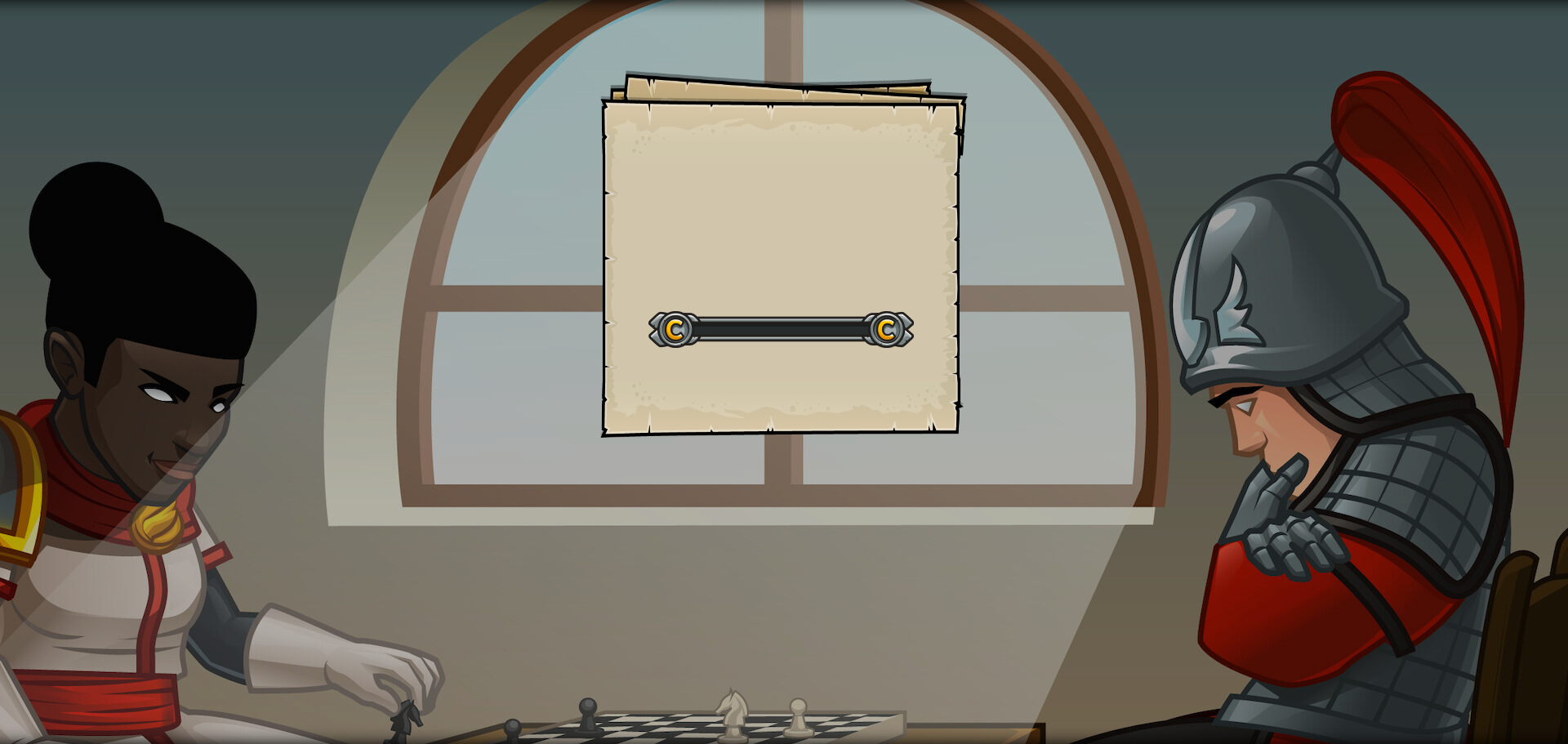
click at [975, 294] on div "Goals Start Level Error loading from server. Try refreshing the page. You'll ne…" at bounding box center [784, 372] width 1568 height 744
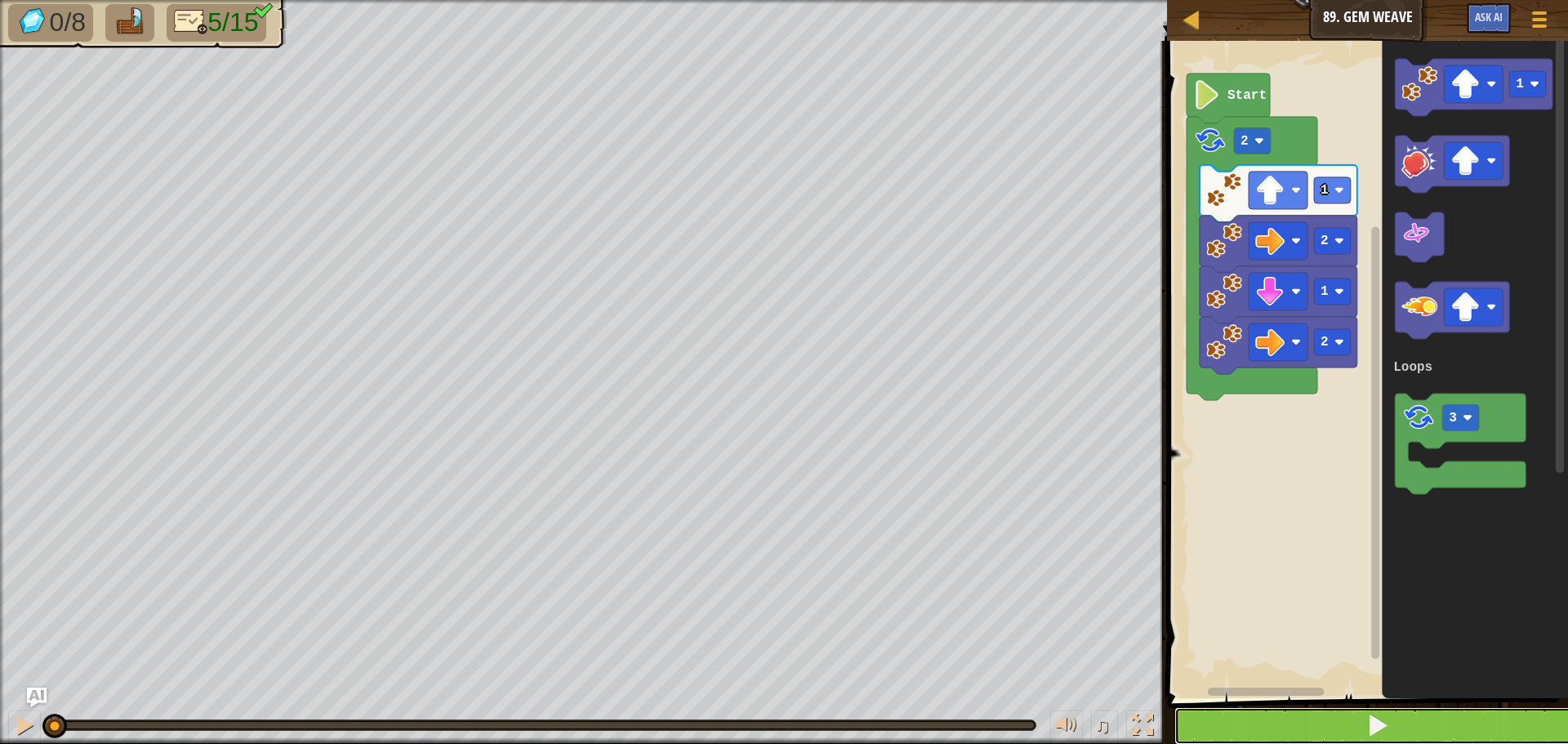
click at [1233, 719] on button at bounding box center [1376, 726] width 406 height 38
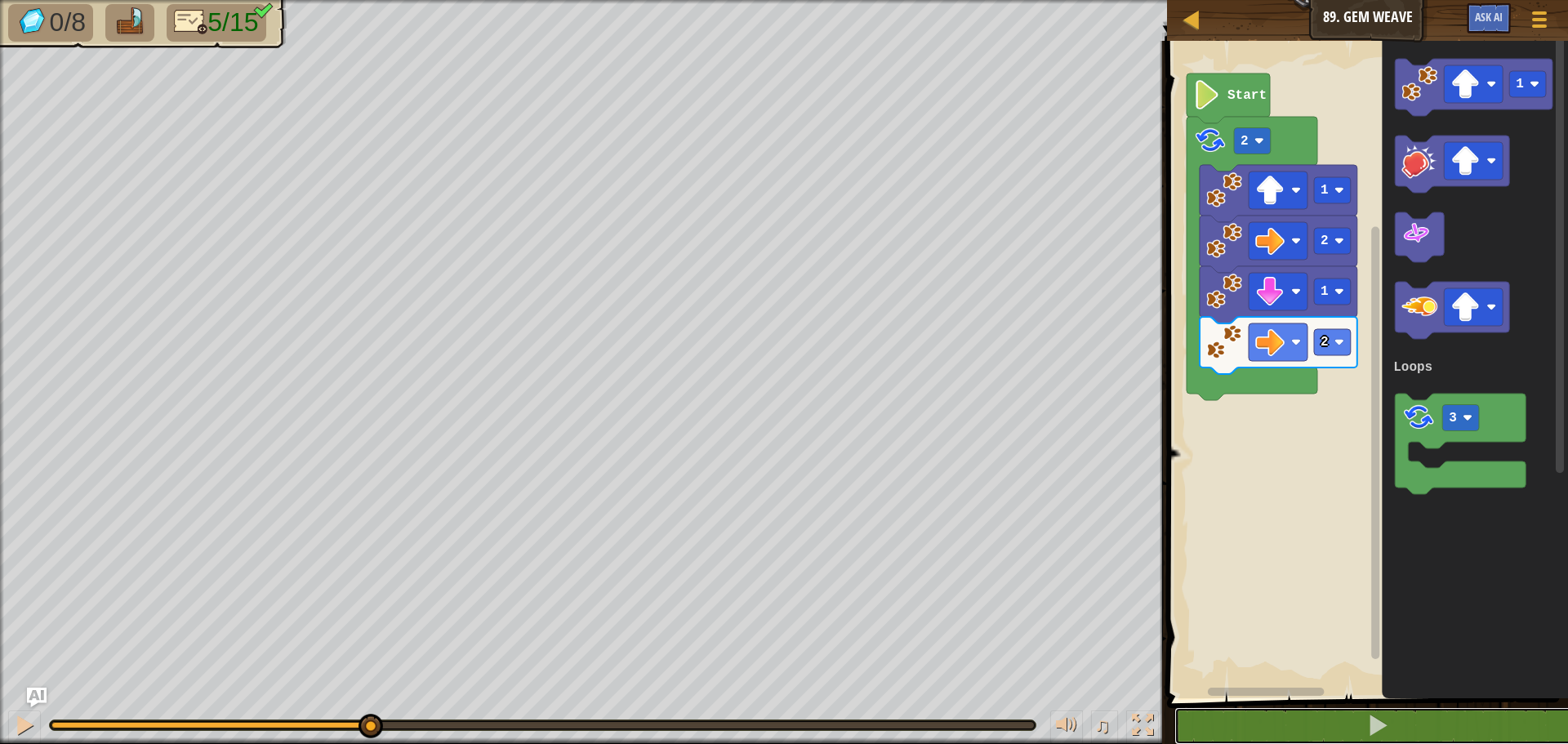
drag, startPoint x: 171, startPoint y: 727, endPoint x: 369, endPoint y: 747, distance: 199.0
click at [369, 0] on html "Map Junior 89. Gem Weave Game Menu Ask AI 1 ההההההההההההההההההההההההההההההההההה…" at bounding box center [784, 0] width 1568 height 0
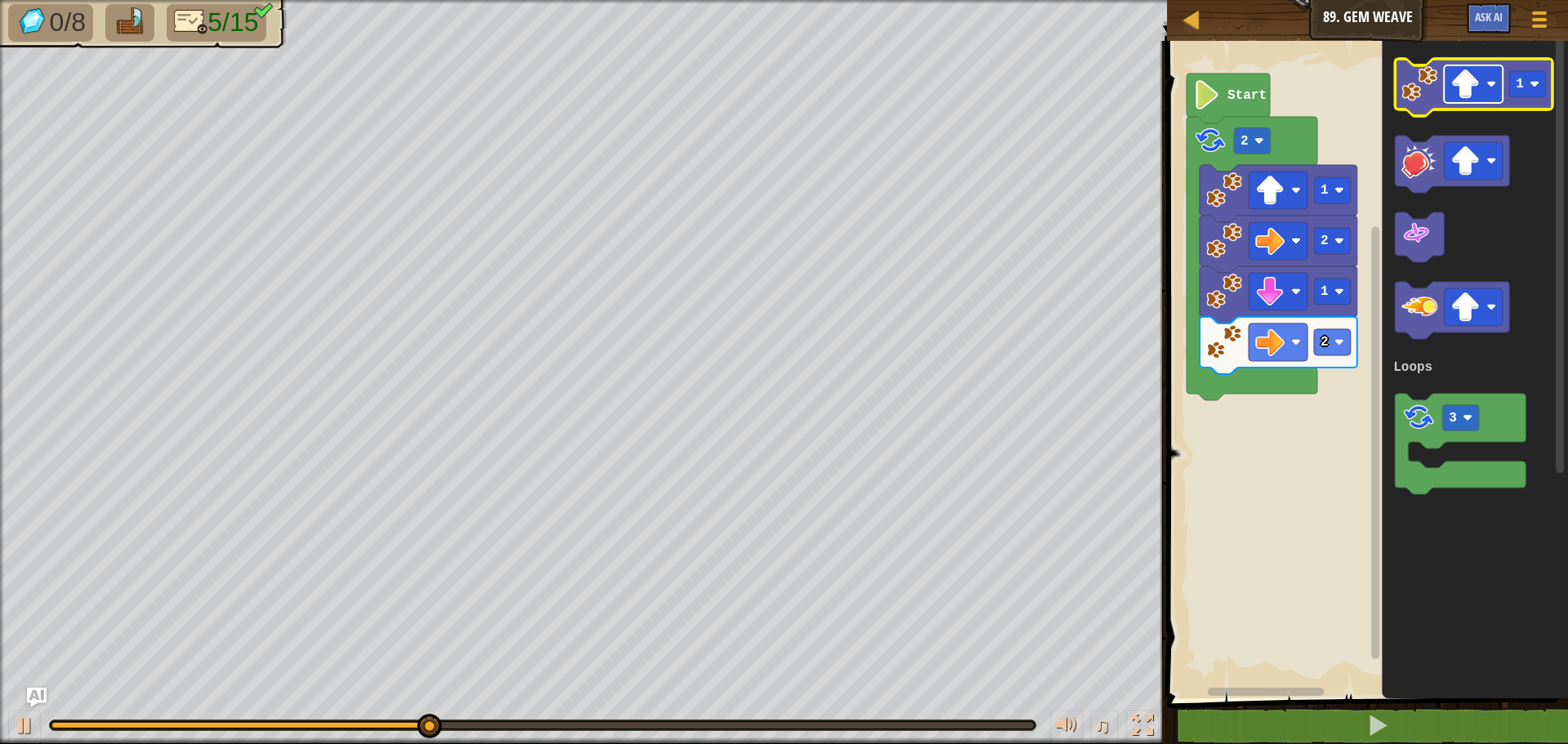
click at [1488, 98] on rect "Blockly Workspace" at bounding box center [1473, 84] width 59 height 38
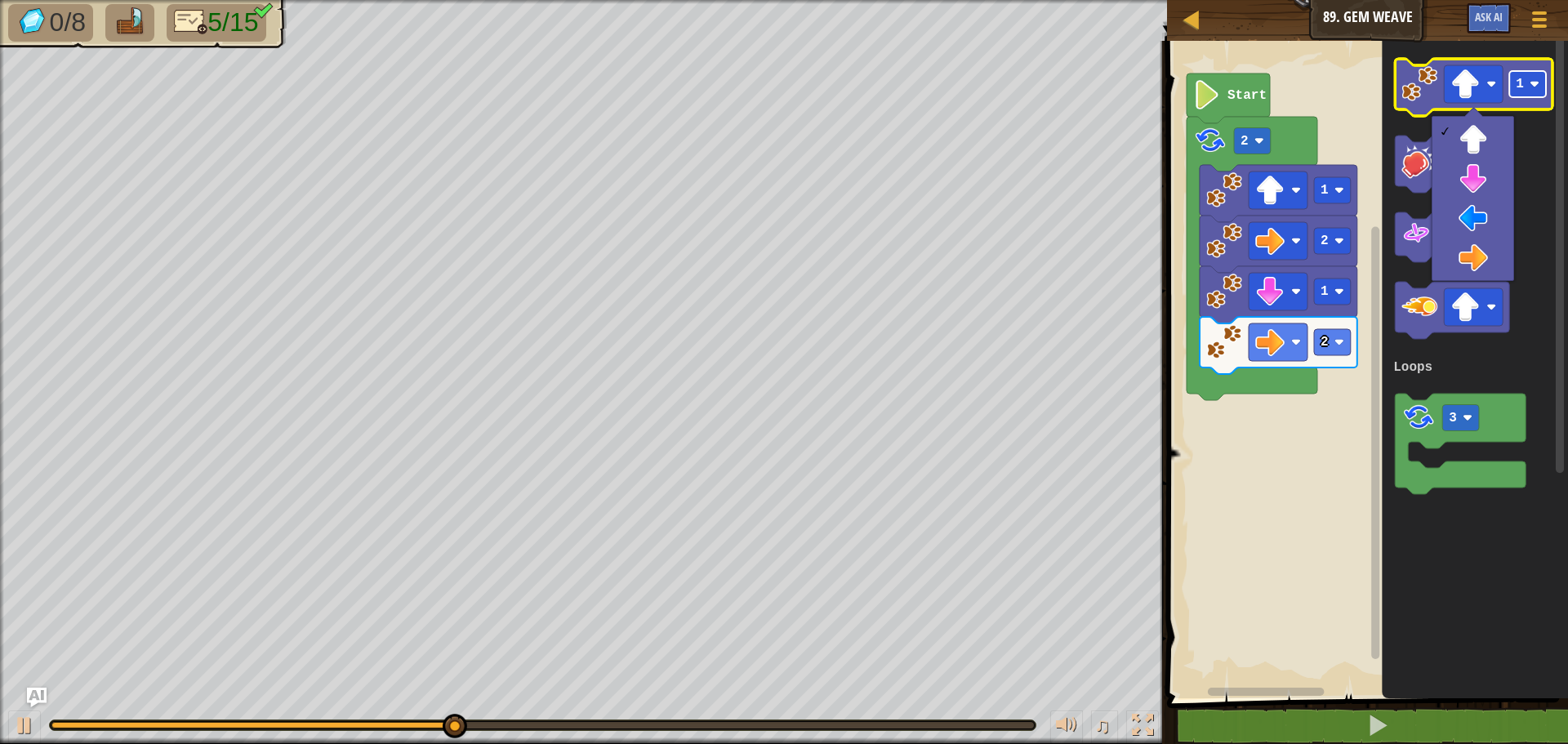
click at [1525, 81] on rect "Blockly Workspace" at bounding box center [1527, 84] width 37 height 26
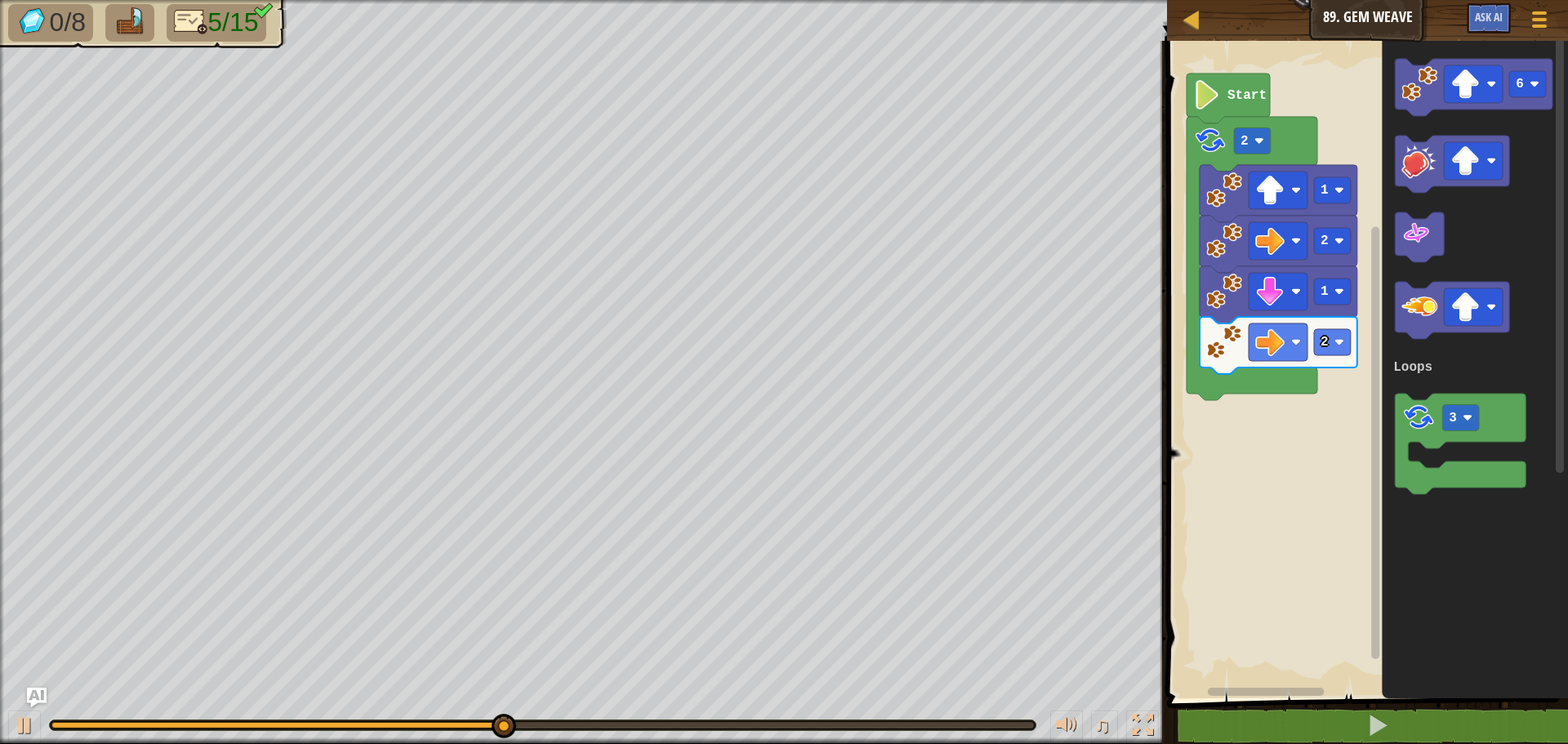
click at [1320, 376] on div "Loops 2 1 2 1 2 Start 6 3 Loops" at bounding box center [1364, 365] width 406 height 666
click at [1229, 431] on div "Loops 2 1 2 1 2 6 Start 6 3 Loops 6" at bounding box center [1364, 365] width 406 height 666
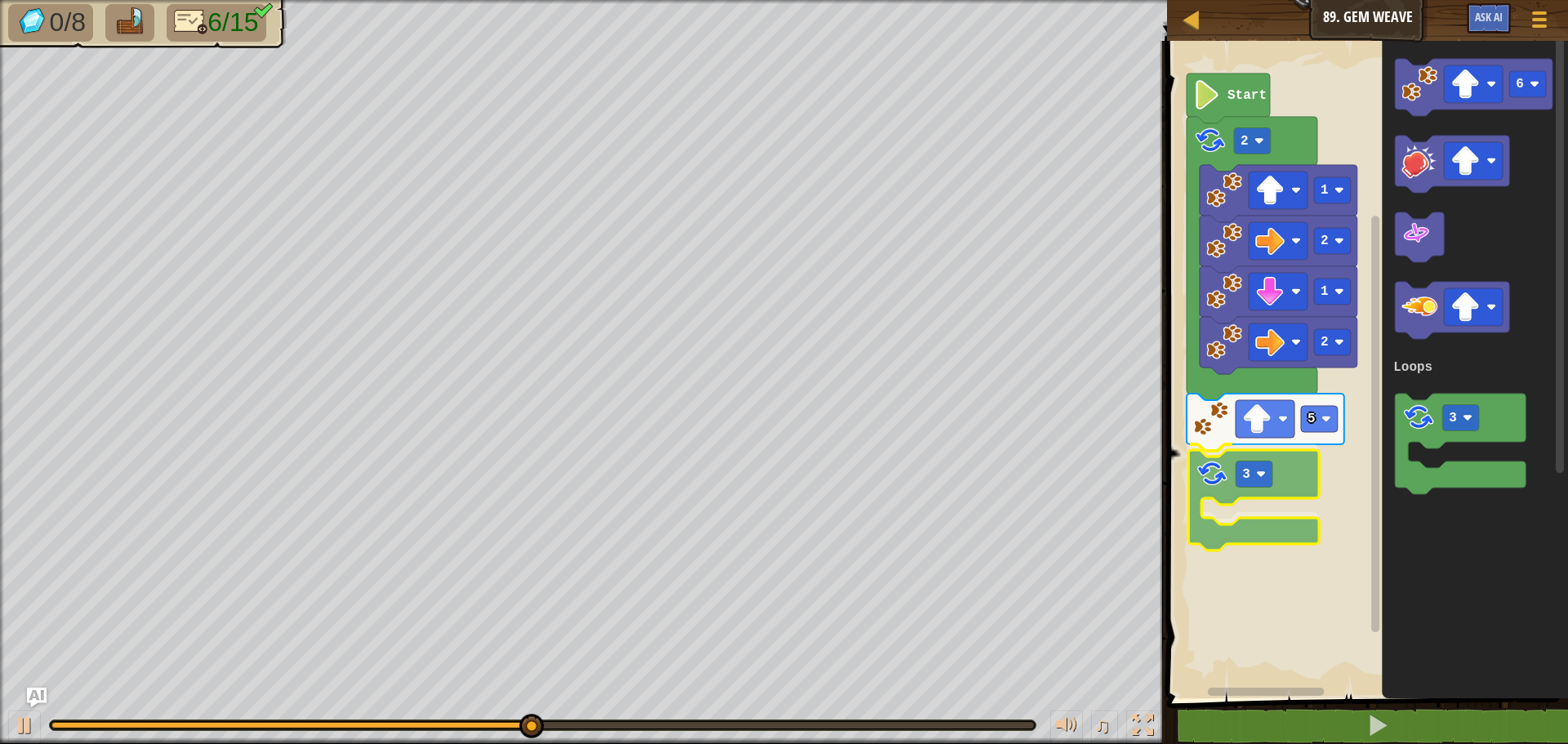
click at [1206, 475] on div "Loops Start 2 1 2 1 2 5 3 6 3 Loops 3" at bounding box center [1364, 365] width 406 height 666
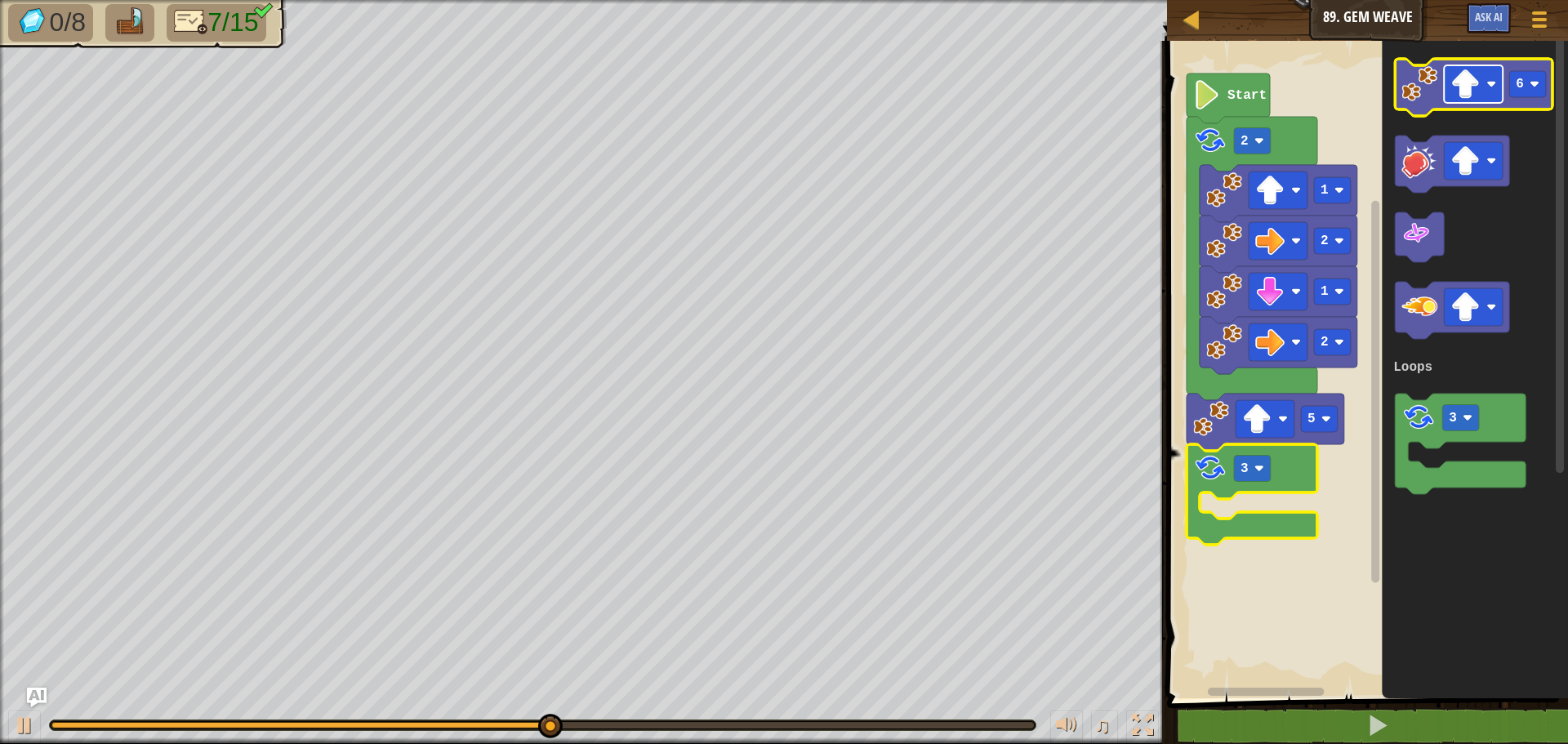
click at [1458, 82] on image "Blockly Workspace" at bounding box center [1465, 84] width 30 height 30
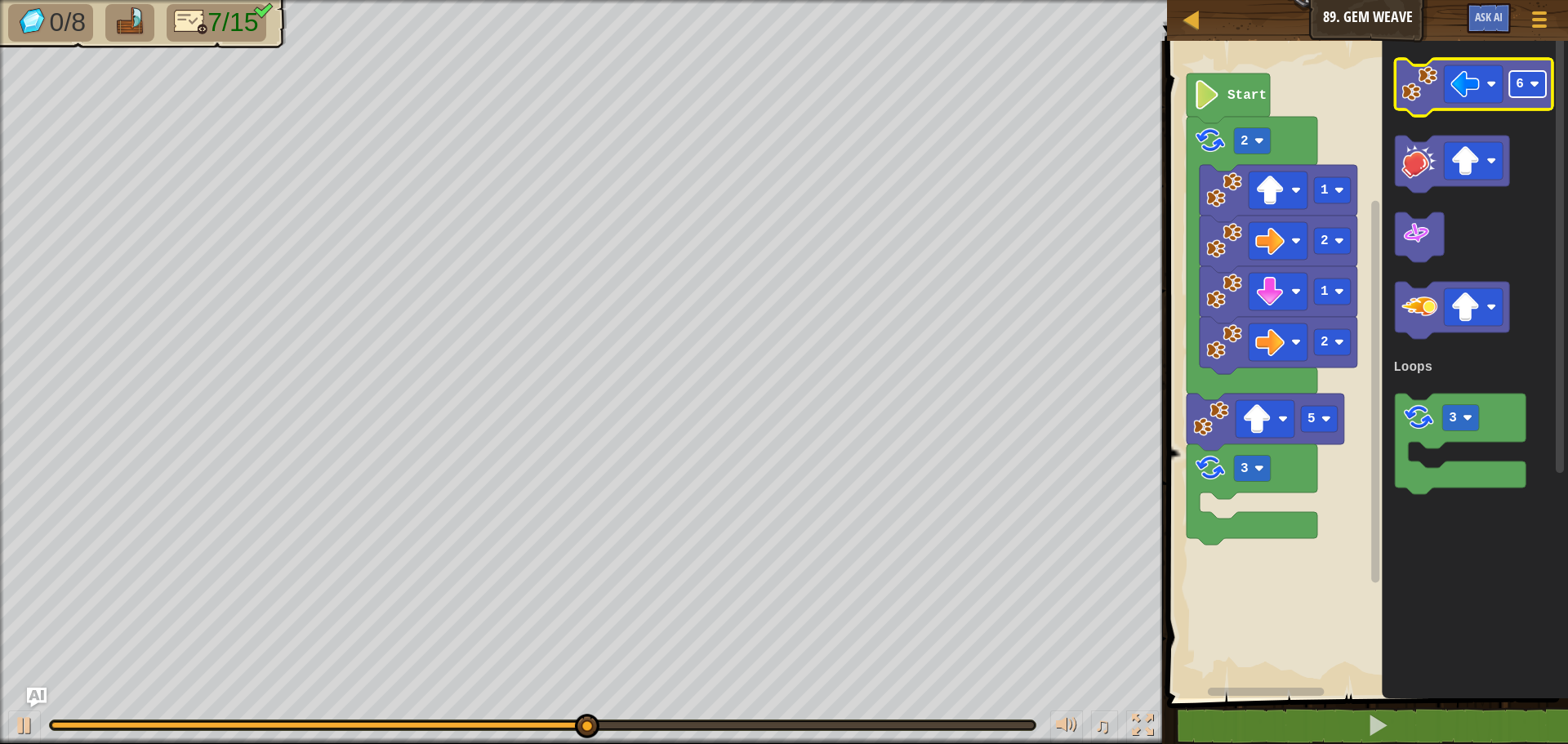
click at [1517, 84] on text "6" at bounding box center [1519, 84] width 8 height 15
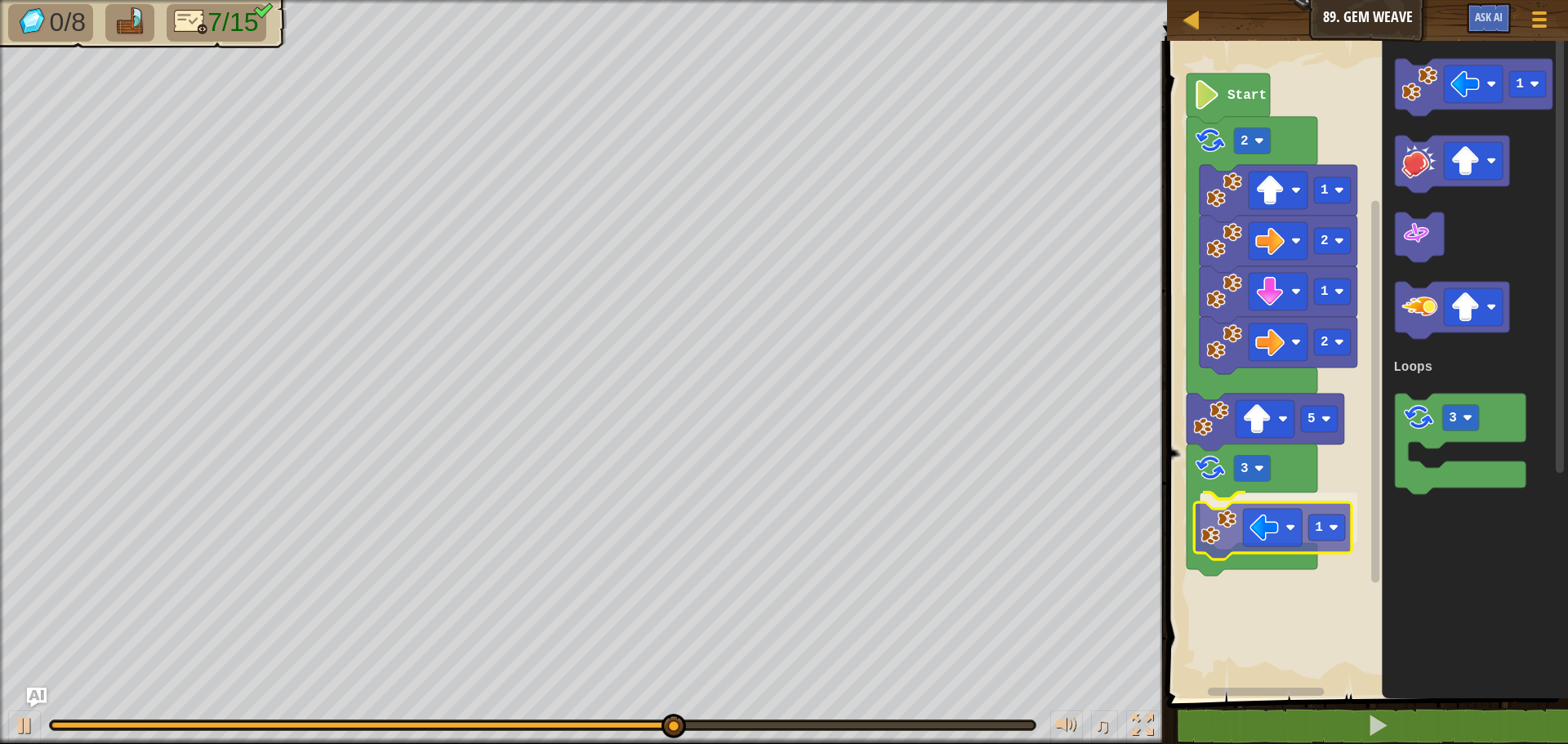
click at [1221, 548] on div "Loops Start 2 1 2 1 2 5 3 1 1 3 Loops 1" at bounding box center [1364, 365] width 406 height 666
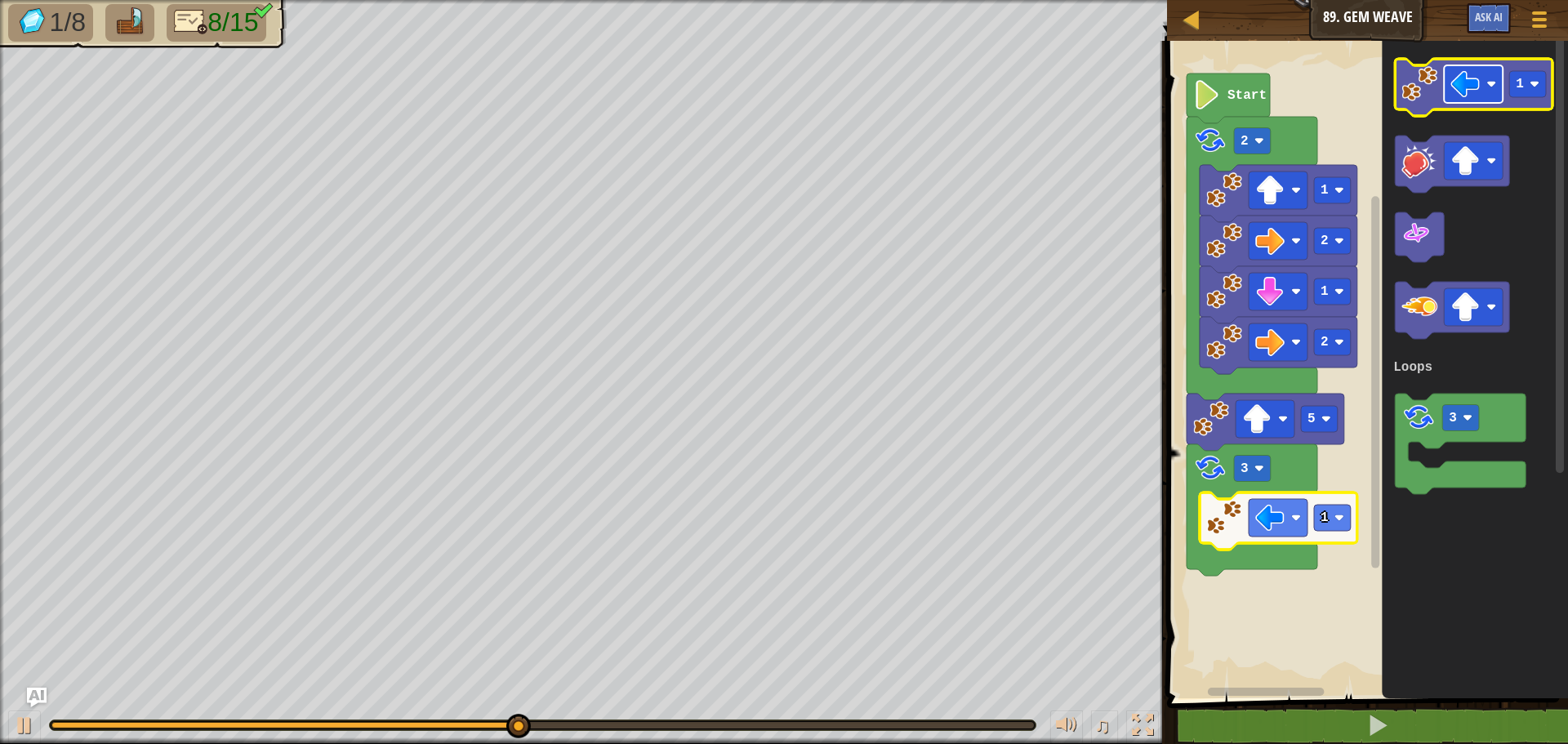
click at [1469, 84] on image "Blockly Workspace" at bounding box center [1465, 84] width 30 height 30
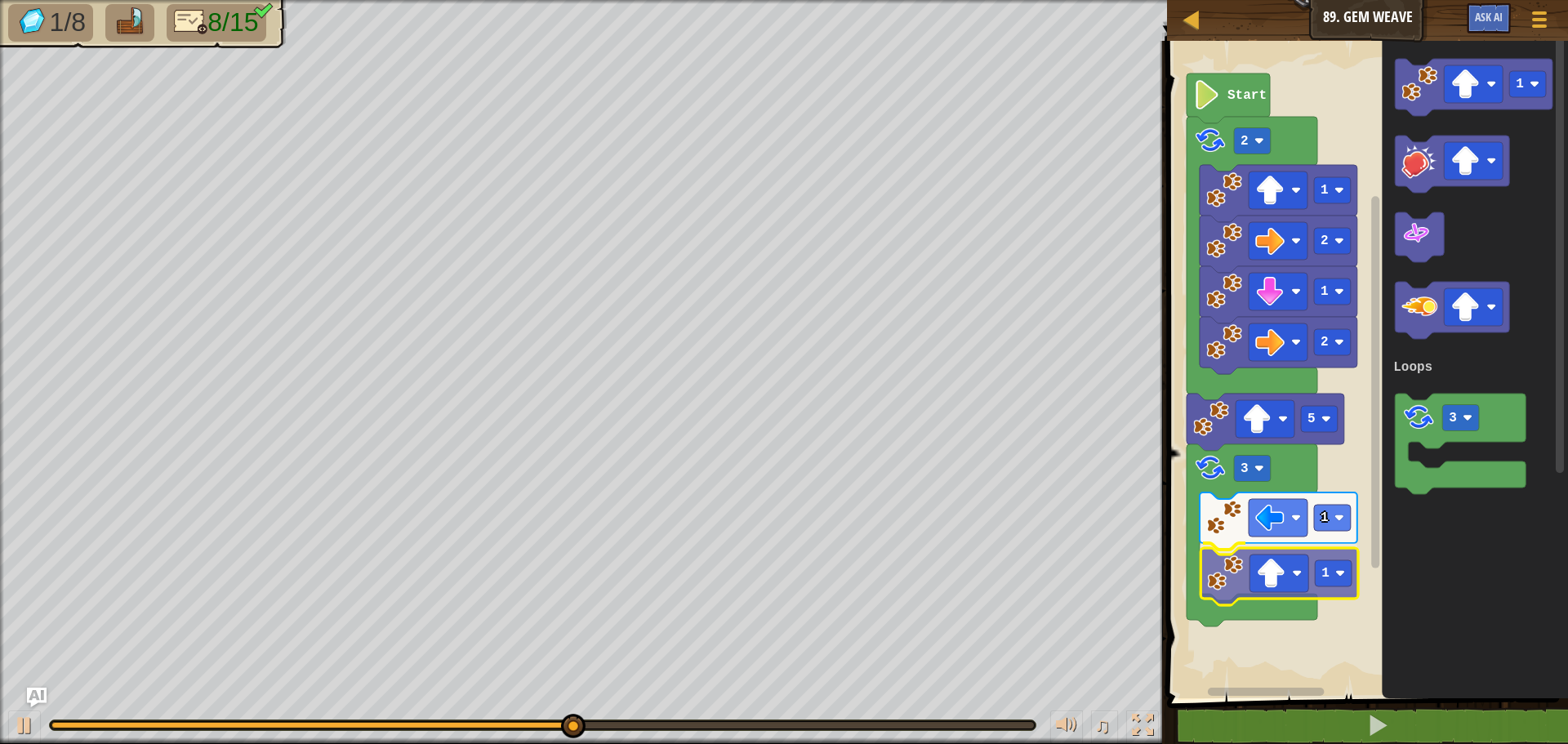
click at [1221, 575] on div "Loops Start 2 1 2 1 2 5 3 1 1 1 3 Loops 1" at bounding box center [1364, 365] width 406 height 666
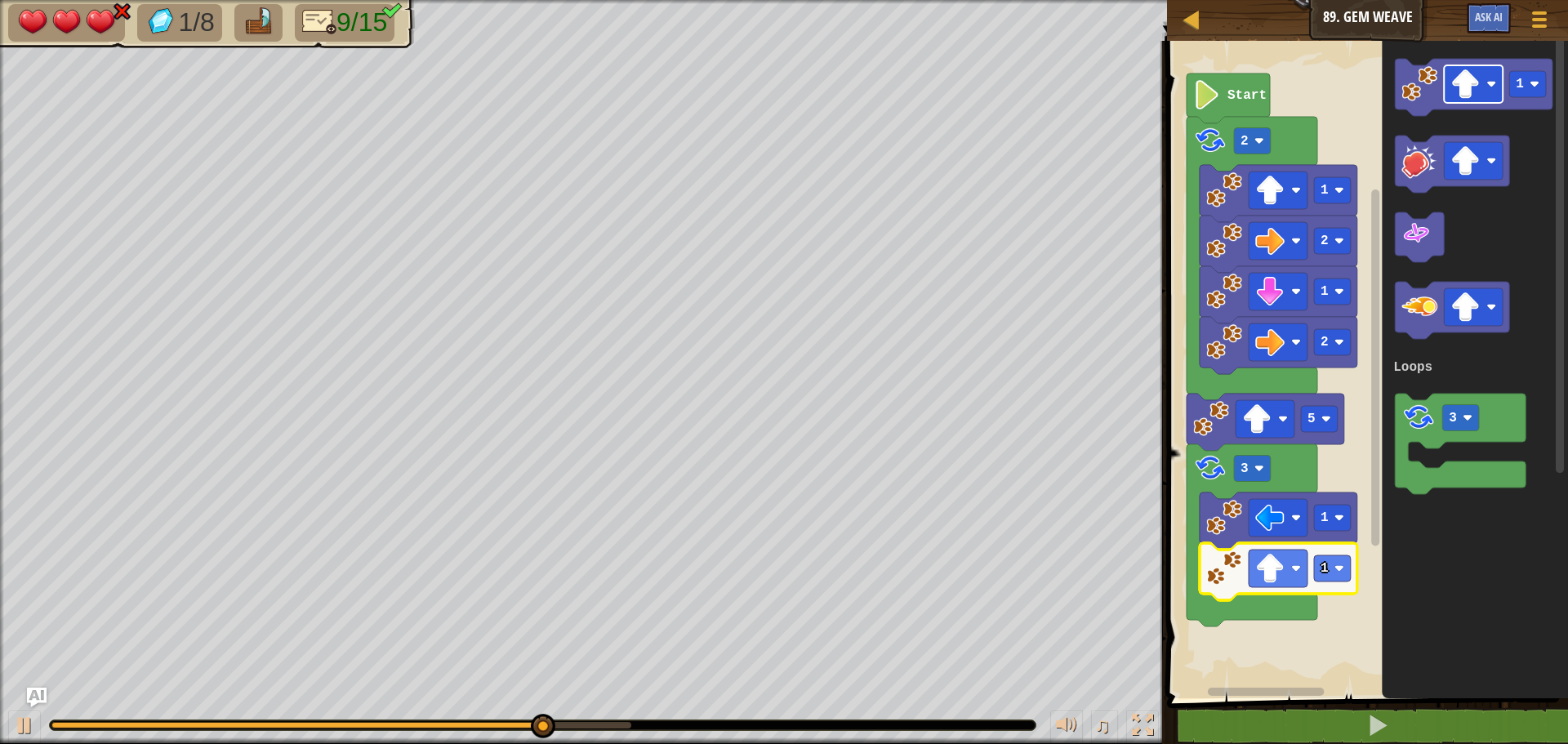
click at [1479, 90] on image "Blockly Workspace" at bounding box center [1465, 84] width 30 height 30
click at [1258, 630] on div "Loops Start 2 1 2 1 2 5 3 1 1 1 3 Loops" at bounding box center [1364, 365] width 406 height 666
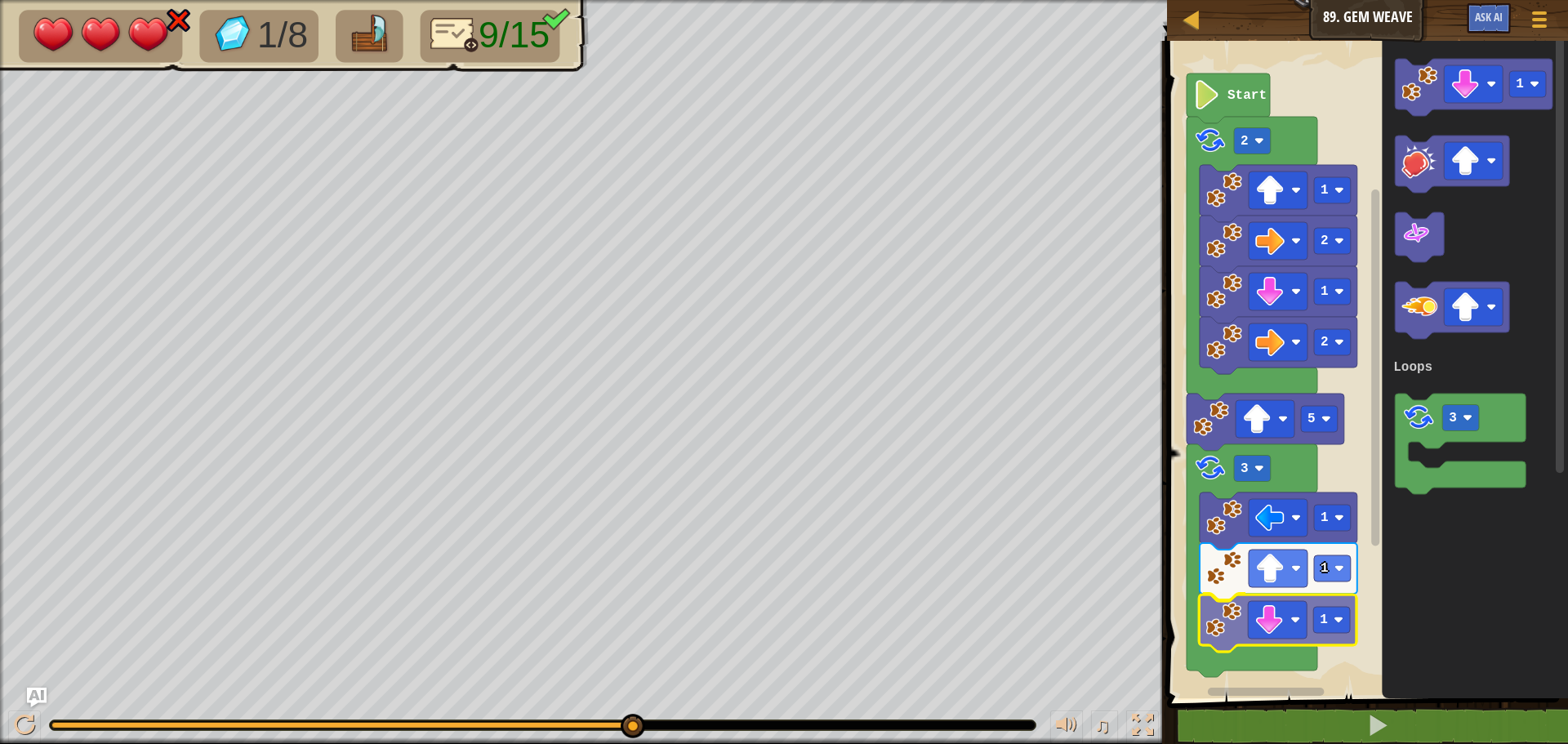
click at [1230, 627] on div "Loops Start 2 1 2 1 2 5 3 1 1 1 1 3 Loops 1" at bounding box center [1364, 365] width 406 height 666
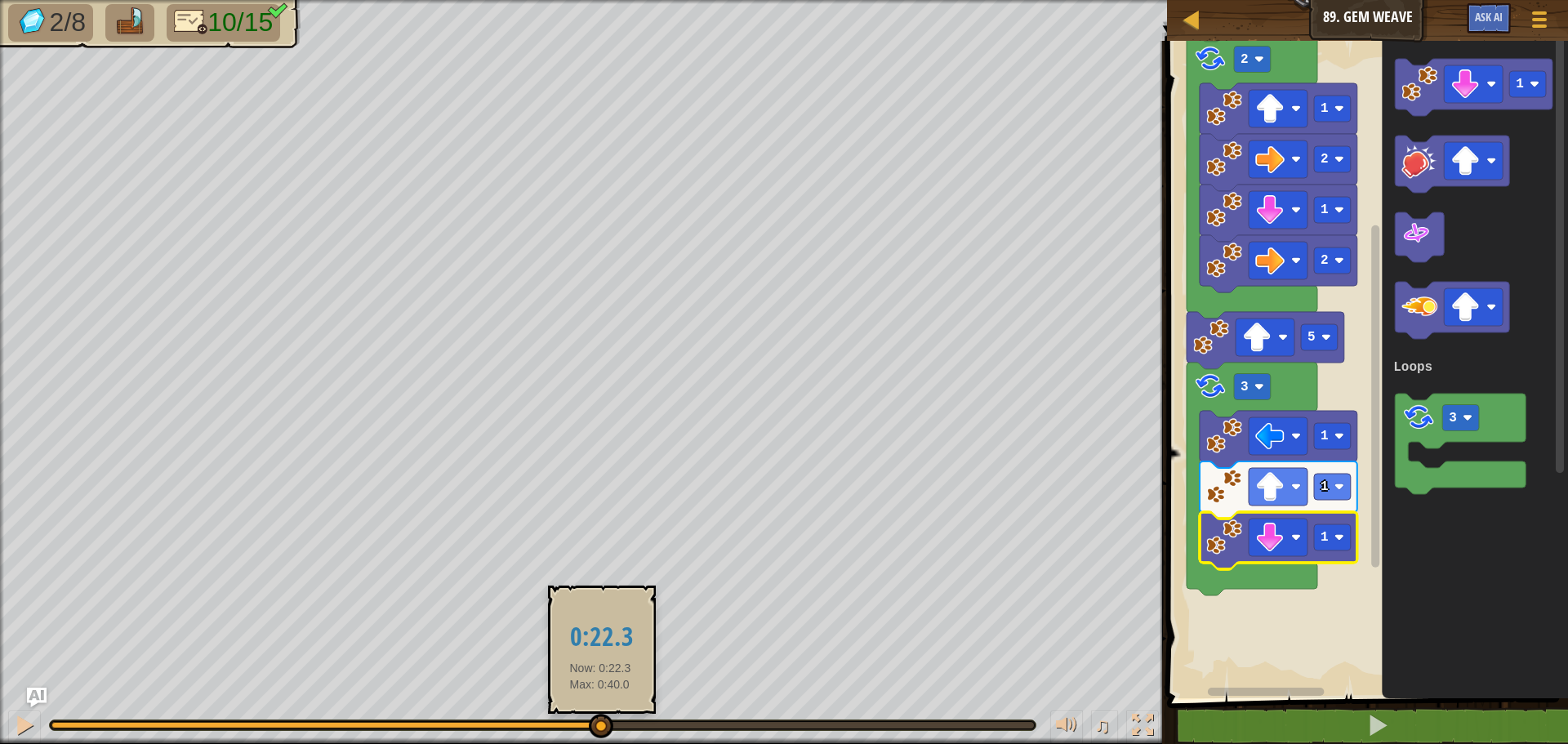
drag, startPoint x: 644, startPoint y: 728, endPoint x: 593, endPoint y: 719, distance: 51.8
click at [596, 727] on div at bounding box center [601, 726] width 25 height 25
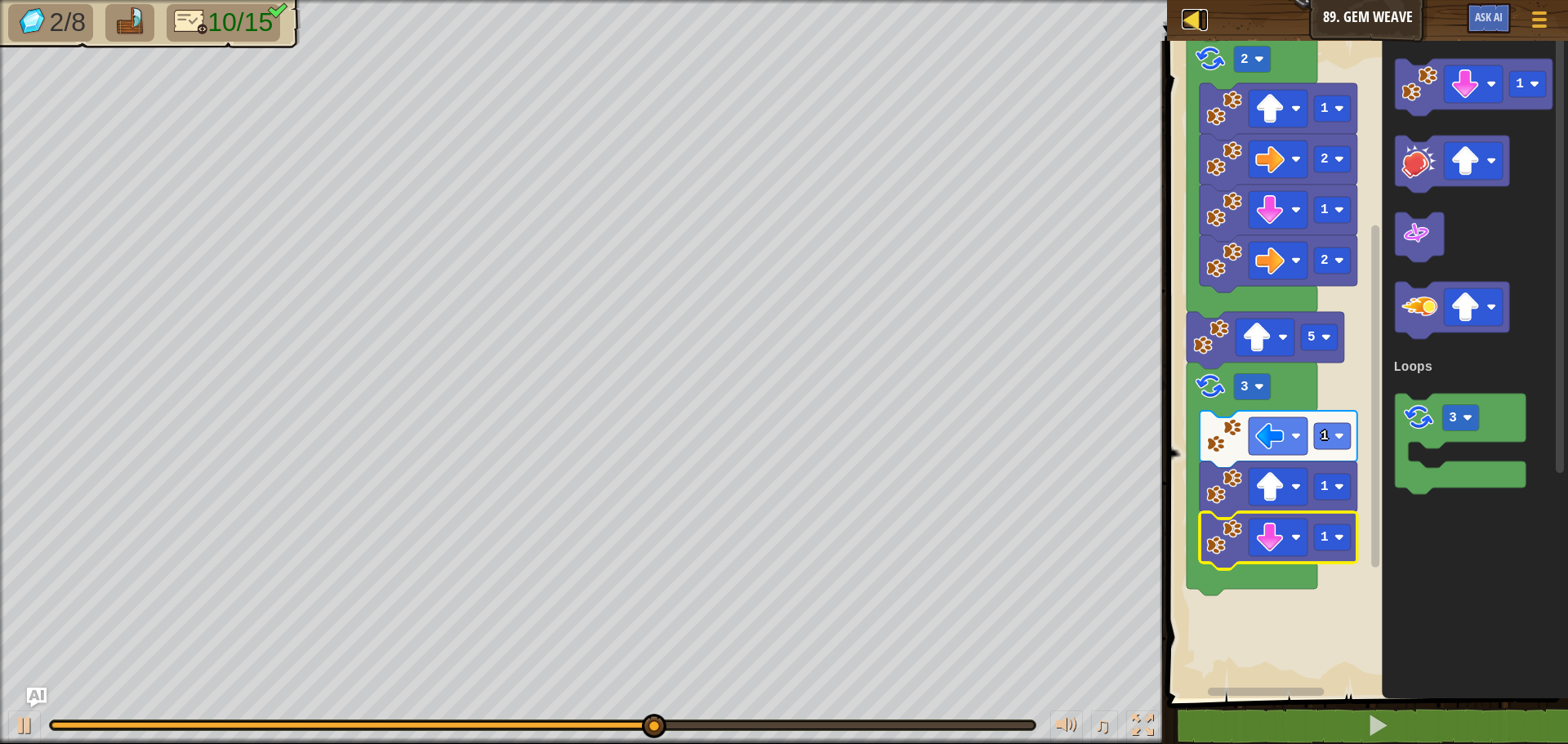
click at [1196, 18] on div at bounding box center [1191, 18] width 20 height 20
